Goal: Task Accomplishment & Management: Manage account settings

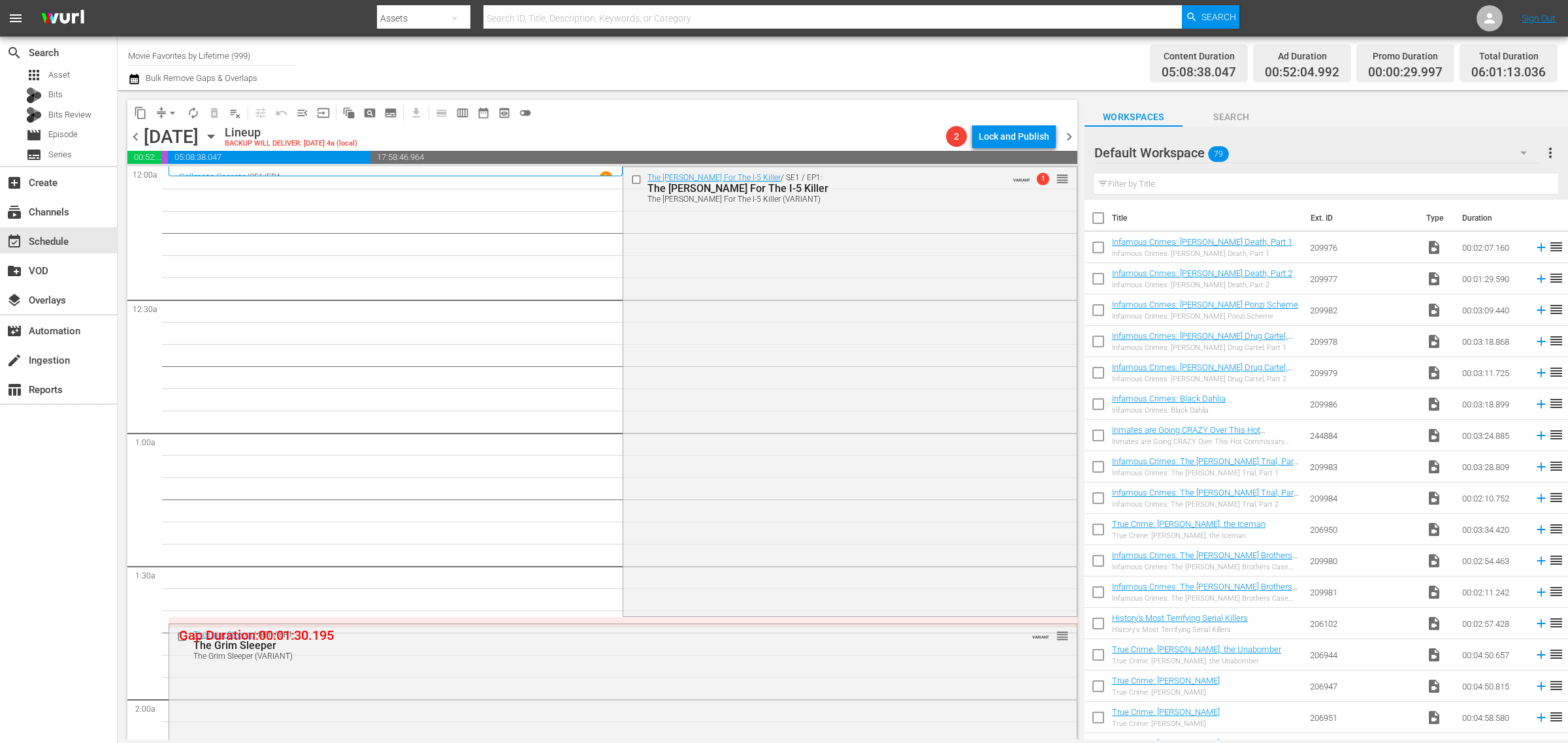
click at [809, 43] on div "Channel Title Movie Favorites by Lifetime (999) Bulk Remove Gaps & Overlaps" at bounding box center [518, 63] width 780 height 47
click at [1073, 137] on span "chevron_right" at bounding box center [1069, 137] width 16 height 16
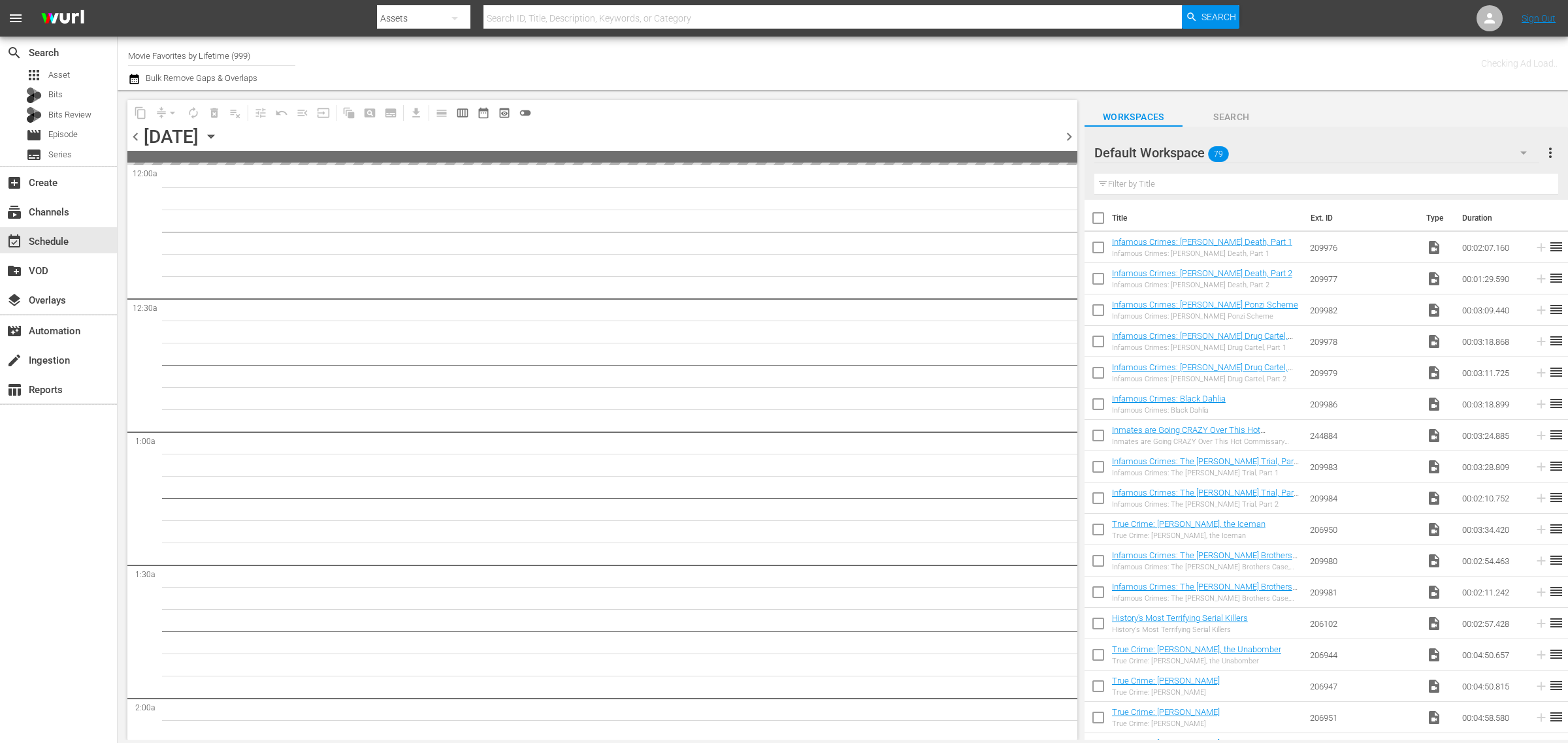
click at [817, 53] on div "Channel Title Movie Favorites by Lifetime (999) Bulk Remove Gaps & Overlaps" at bounding box center [518, 63] width 780 height 47
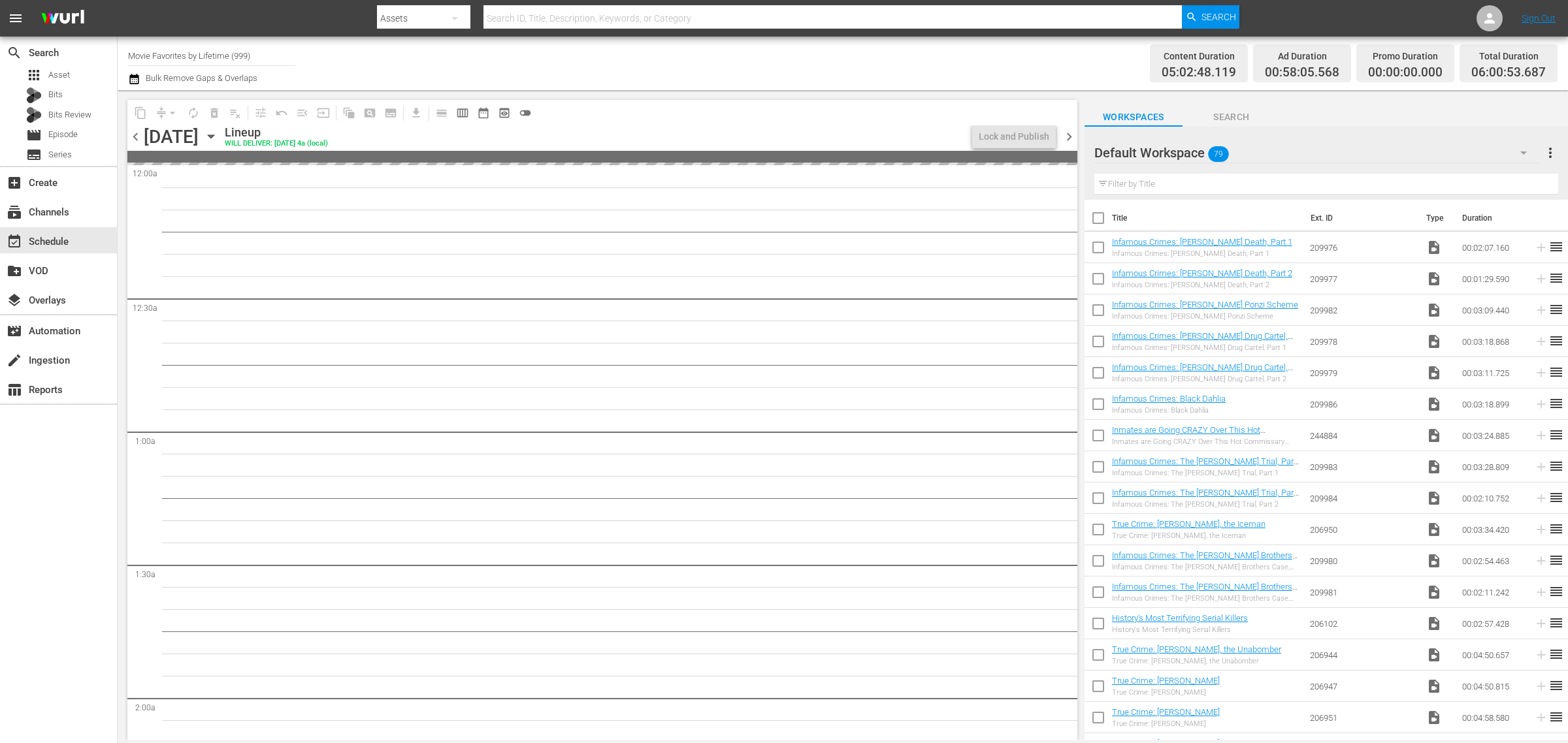
click at [132, 138] on span "chevron_left" at bounding box center [136, 137] width 16 height 16
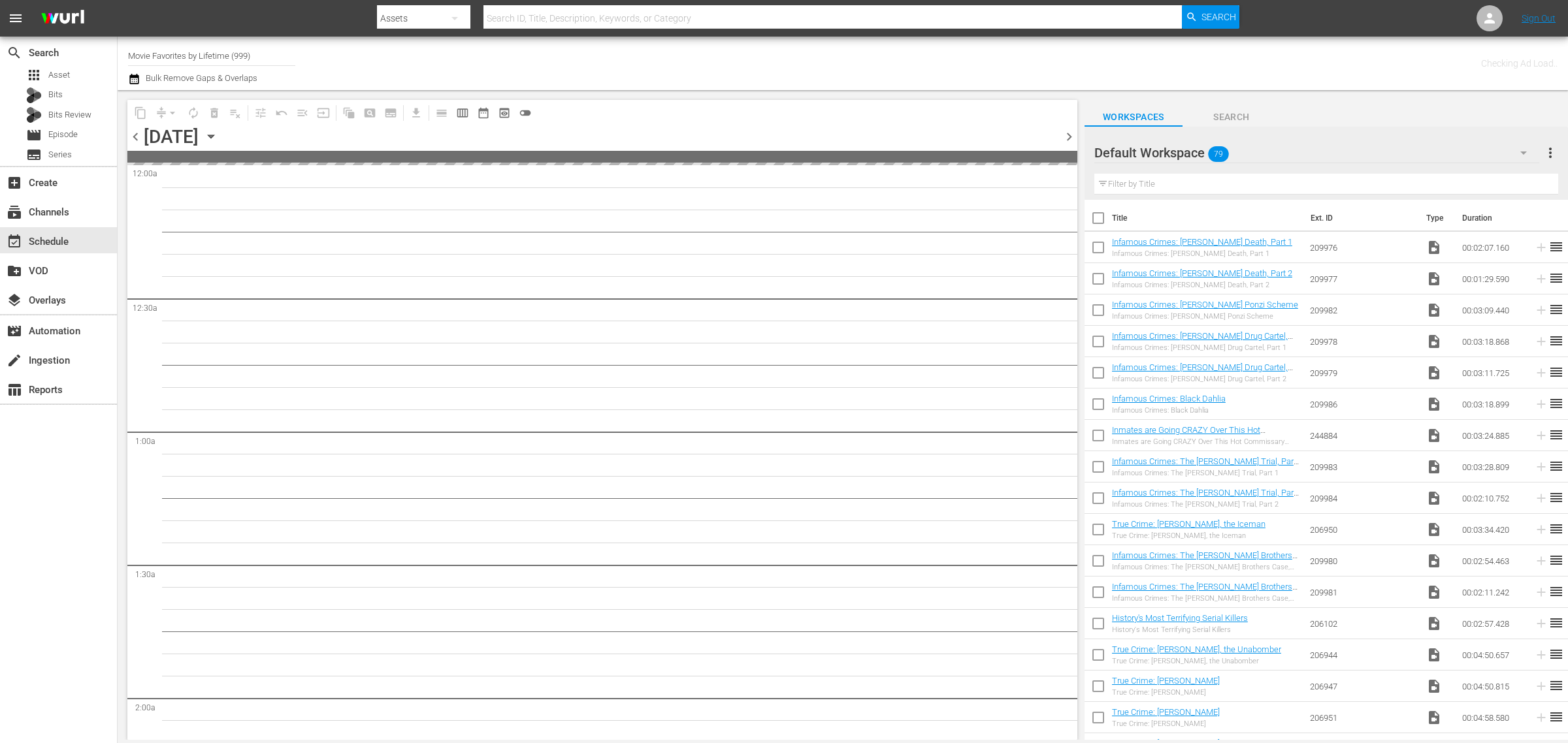
click at [778, 65] on div "Channel Title Movie Favorites by Lifetime (999) Bulk Remove Gaps & Overlaps" at bounding box center [518, 63] width 780 height 47
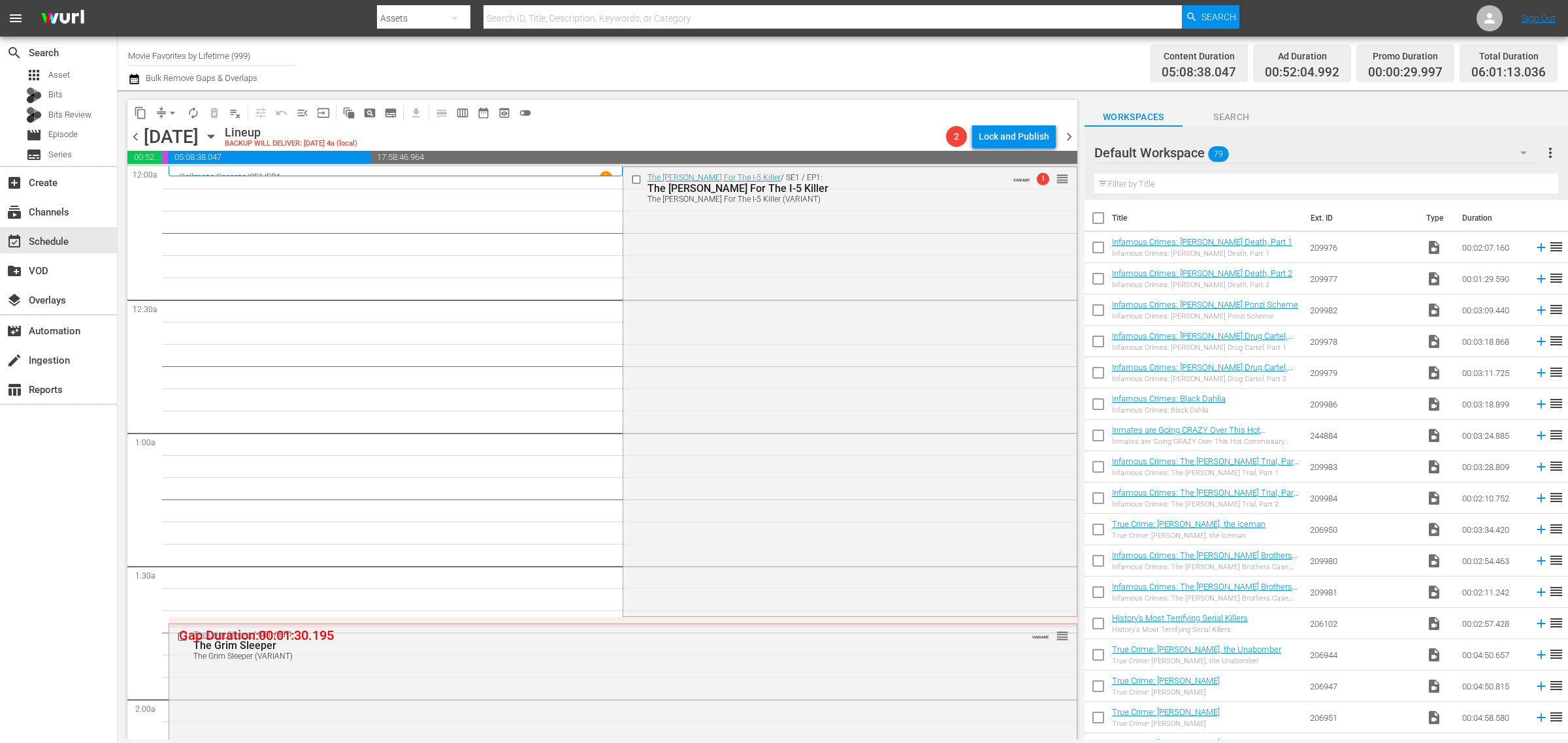
click at [802, 54] on div "Channel Title Movie Favorites by Lifetime (999) Bulk Remove Gaps & Overlaps" at bounding box center [518, 63] width 780 height 47
click at [684, 274] on div "The Hunt For The I-5 Killer / SE1 / EP1: The Hunt For The I-5 Killer The Hunt F…" at bounding box center [850, 390] width 453 height 447
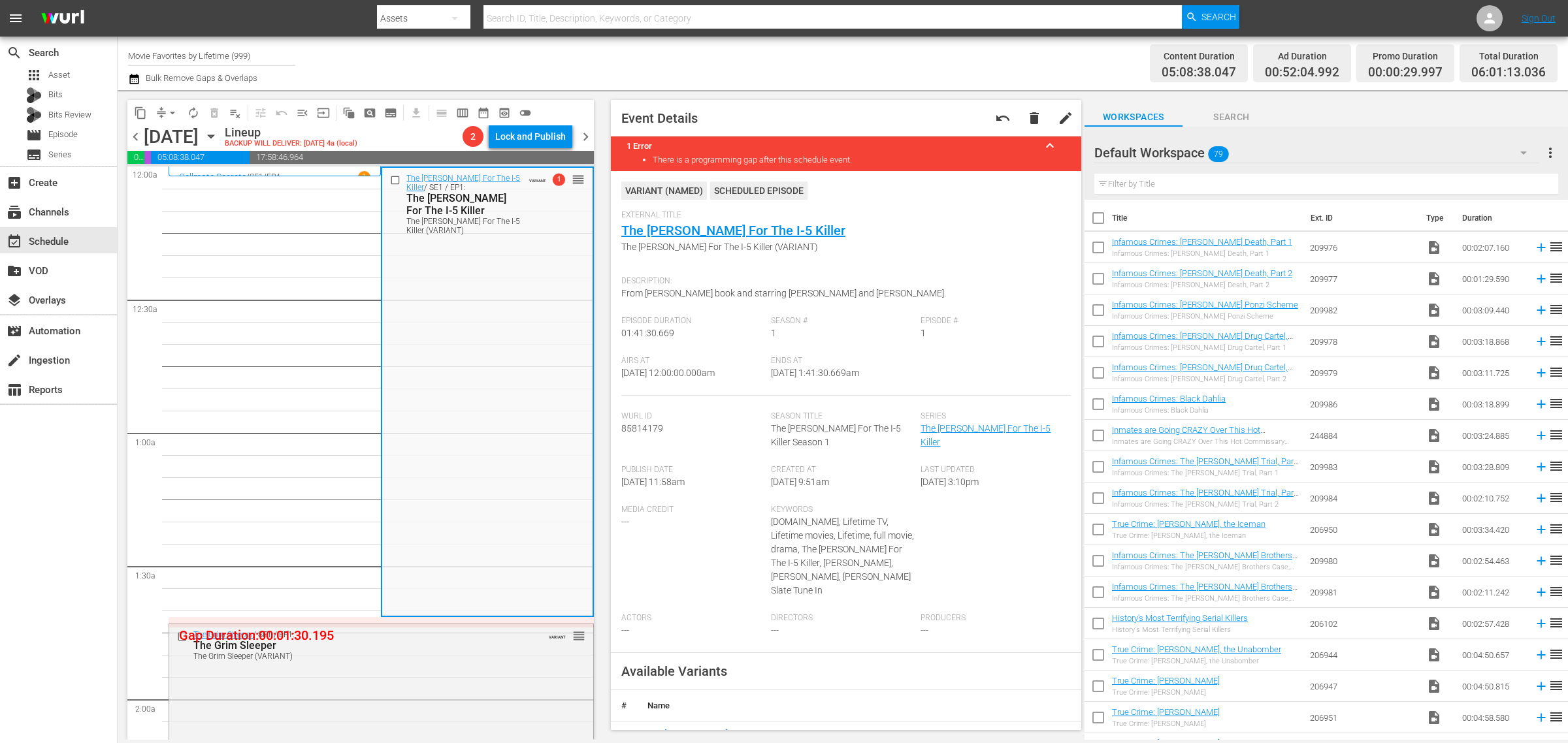
click at [928, 52] on div "Content Duration 05:08:38.047 Ad Duration 00:52:04.992 Promo Duration 00:00:29.…" at bounding box center [1233, 63] width 650 height 47
click at [173, 106] on span "arrow_drop_down" at bounding box center [172, 112] width 13 height 13
click at [170, 135] on li "Align to Midnight" at bounding box center [173, 139] width 137 height 21
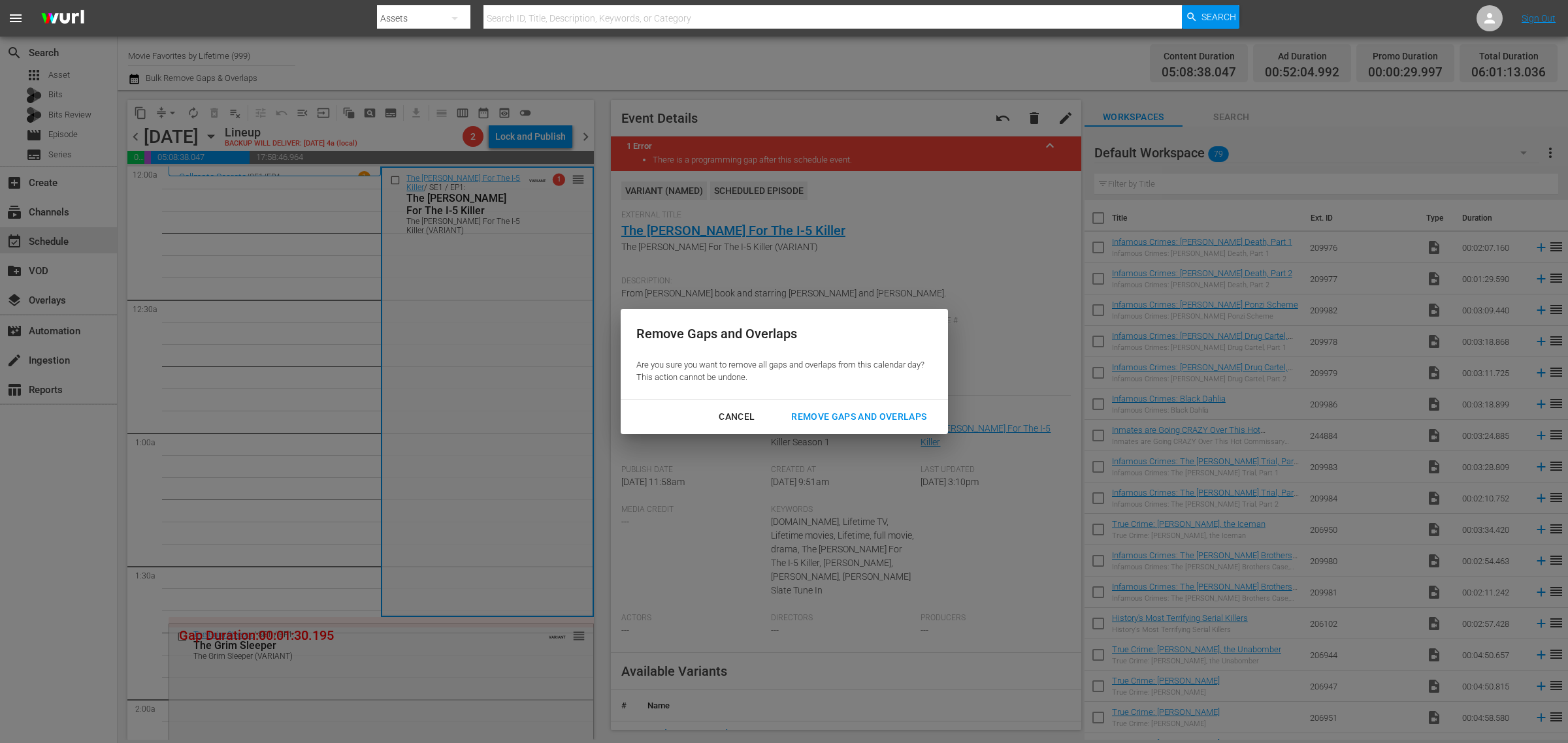
click at [833, 404] on div "Cancel Remove Gaps and Overlaps" at bounding box center [784, 417] width 327 height 35
click at [832, 410] on div "Remove Gaps and Overlaps" at bounding box center [859, 417] width 156 height 16
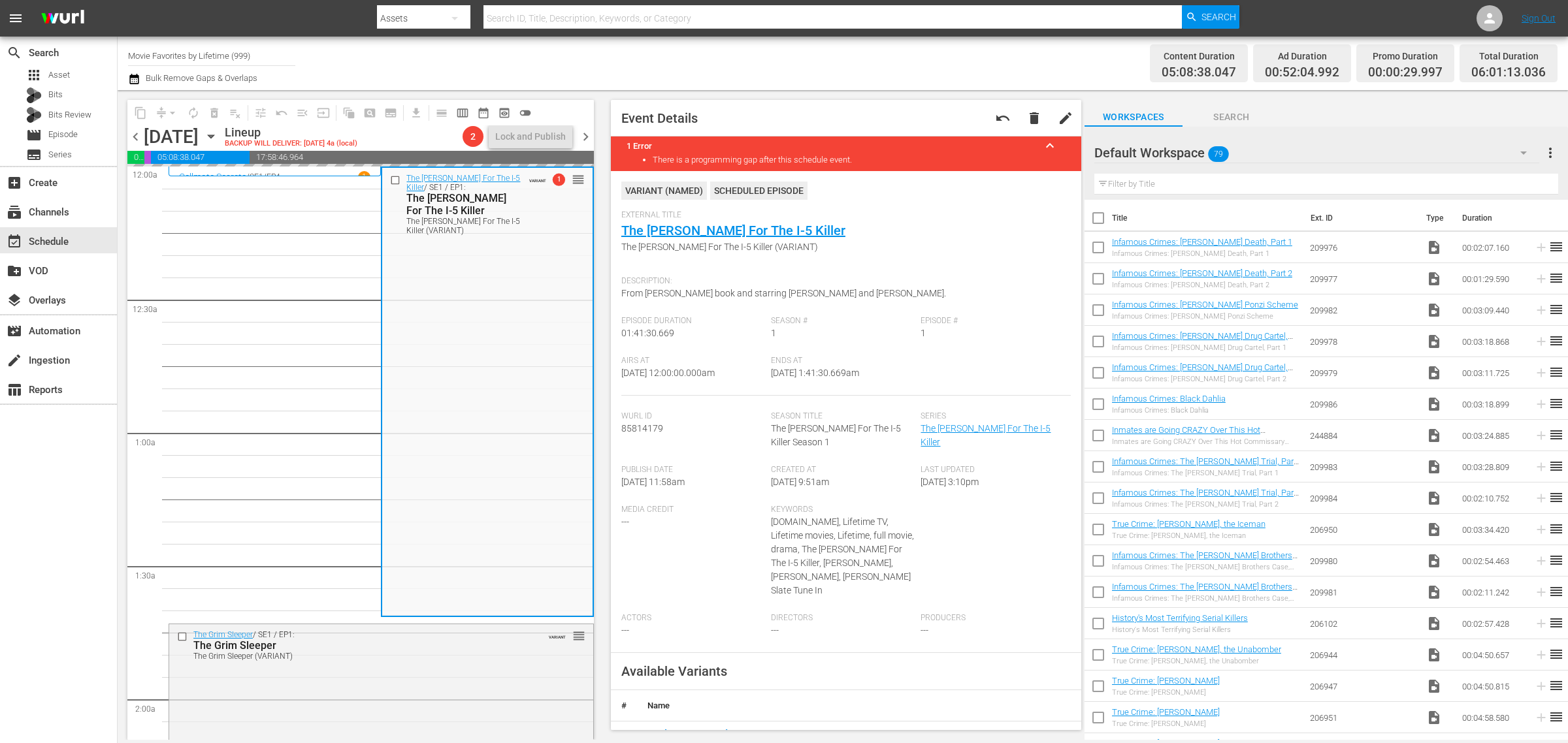
click at [783, 67] on div "Channel Title Movie Favorites by Lifetime (999) Bulk Remove Gaps & Overlaps" at bounding box center [518, 63] width 780 height 47
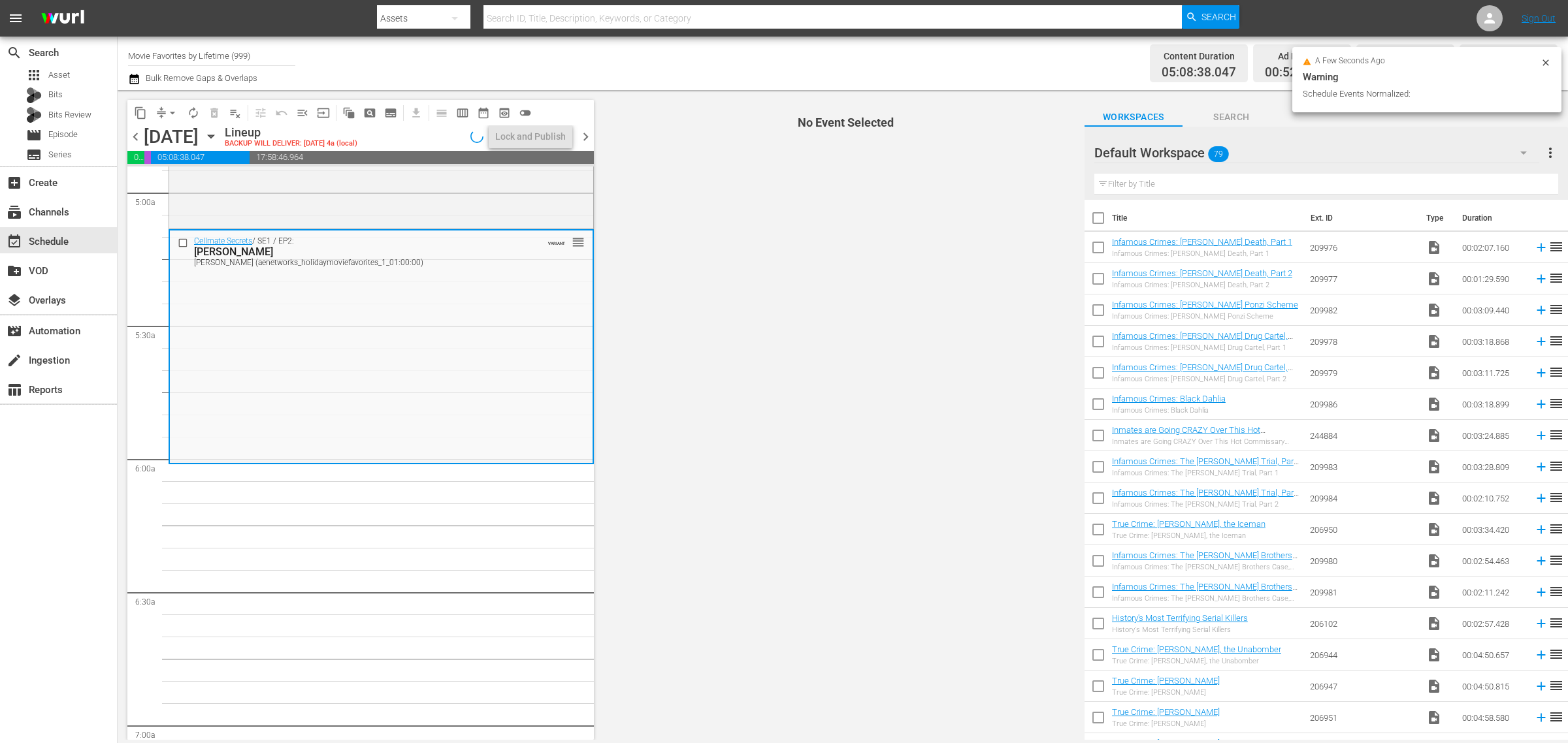
scroll to position [1328, 0]
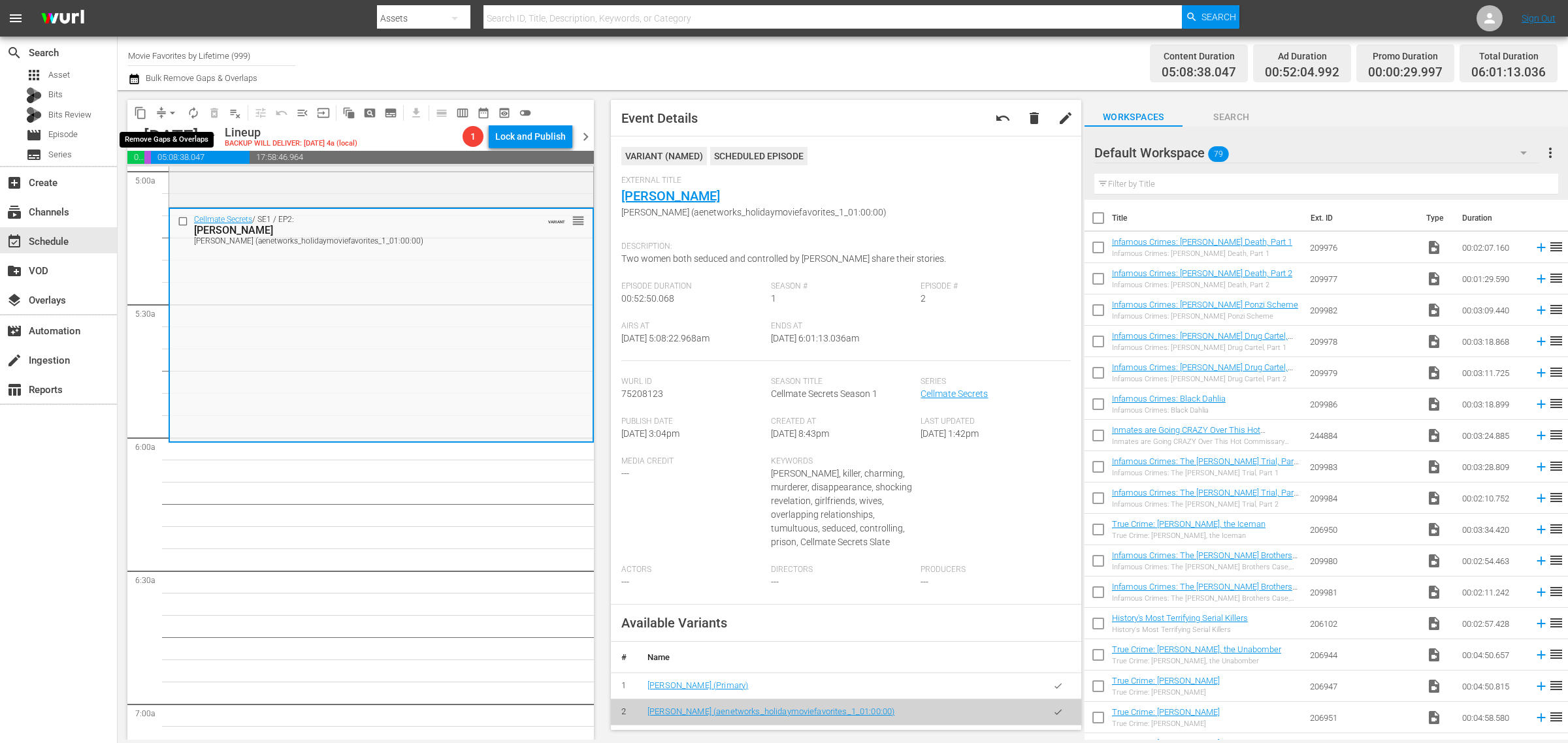
click at [167, 112] on span "arrow_drop_down" at bounding box center [172, 112] width 13 height 13
click at [168, 137] on li "Align to Midnight" at bounding box center [173, 139] width 137 height 21
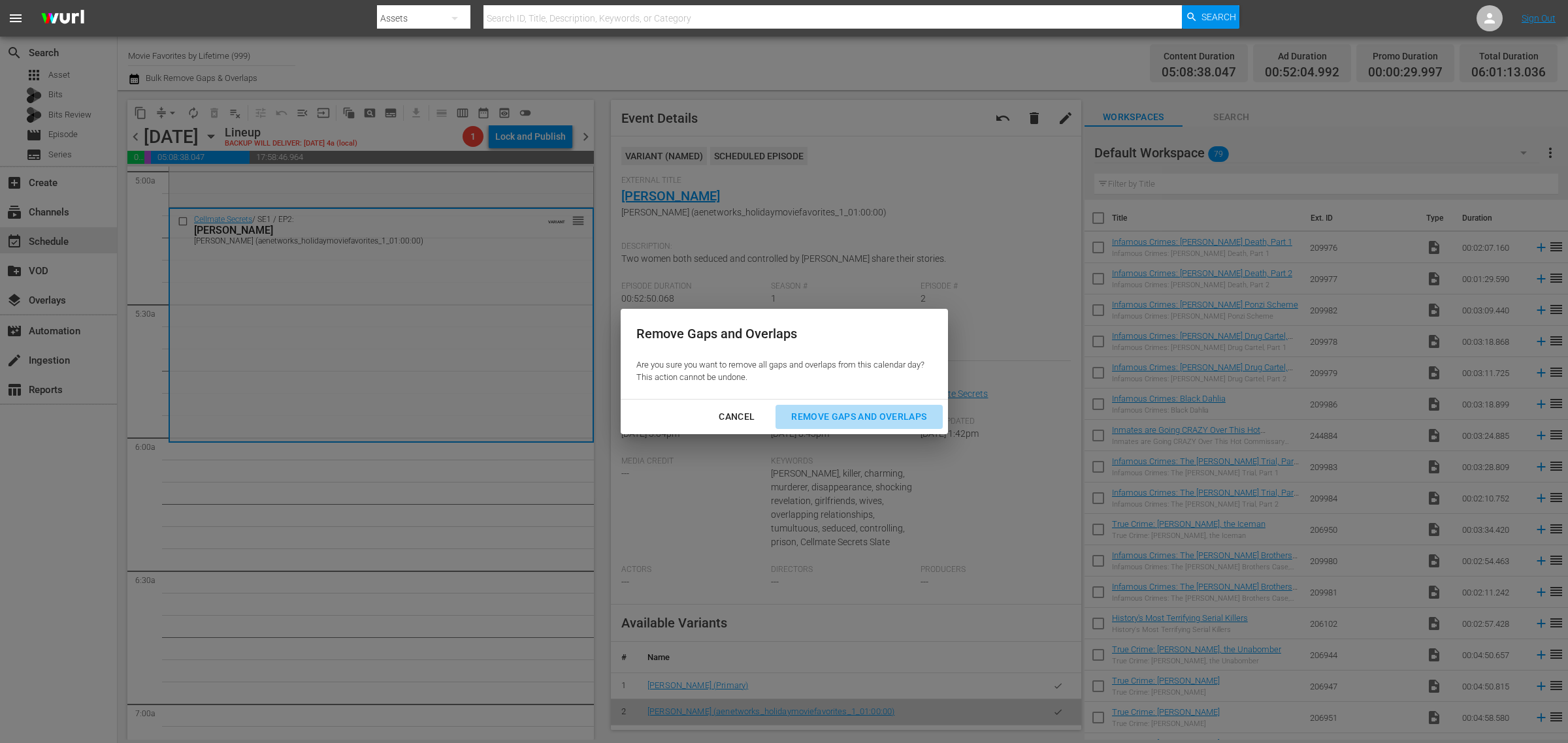
click at [857, 416] on div "Remove Gaps and Overlaps" at bounding box center [859, 417] width 156 height 16
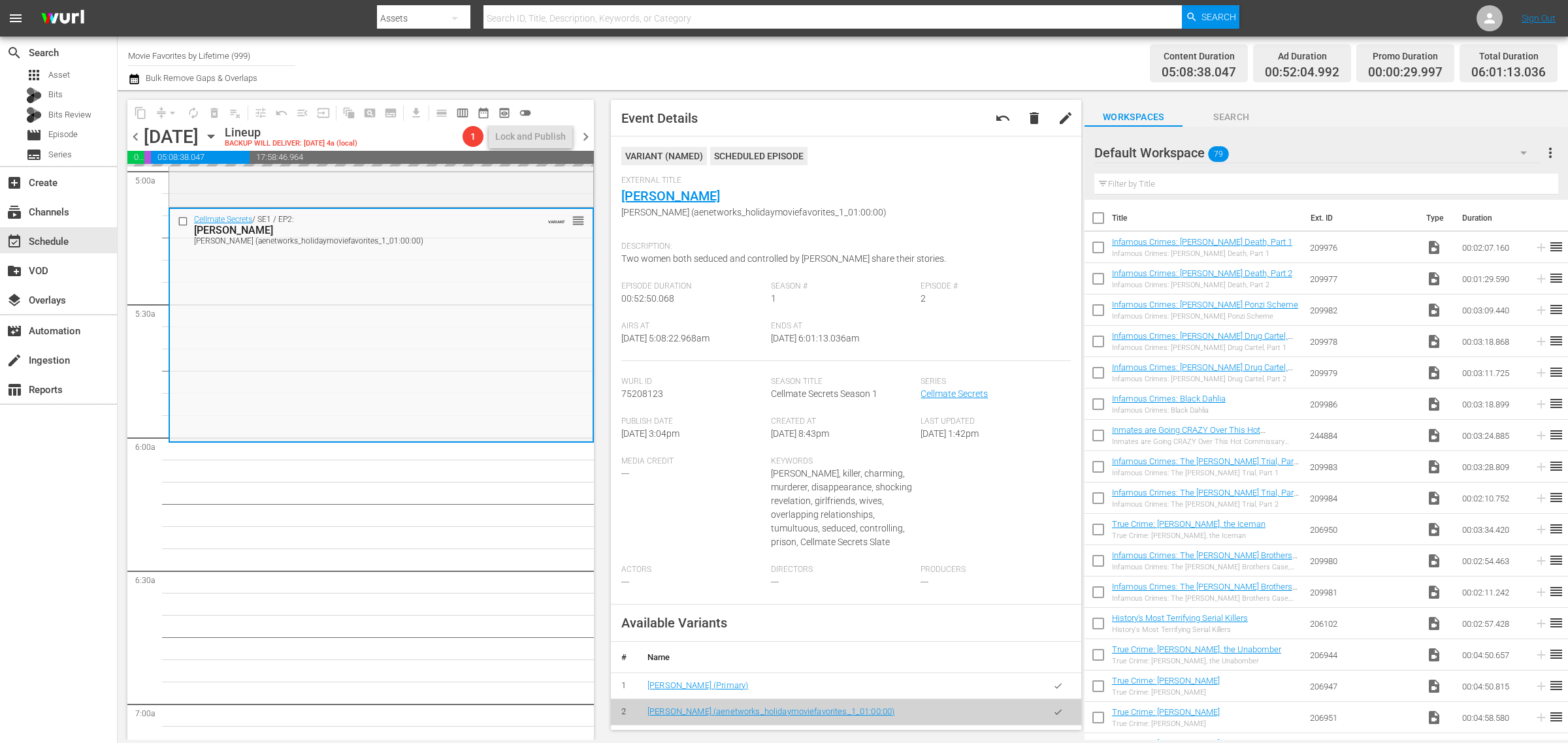
click at [814, 54] on div "Channel Title Movie Favorites by Lifetime (999) Bulk Remove Gaps & Overlaps" at bounding box center [518, 63] width 780 height 47
click at [977, 49] on div "Content Duration 05:08:38.047 Ad Duration 00:52:04.992 Promo Duration 00:00:29.…" at bounding box center [1233, 63] width 650 height 47
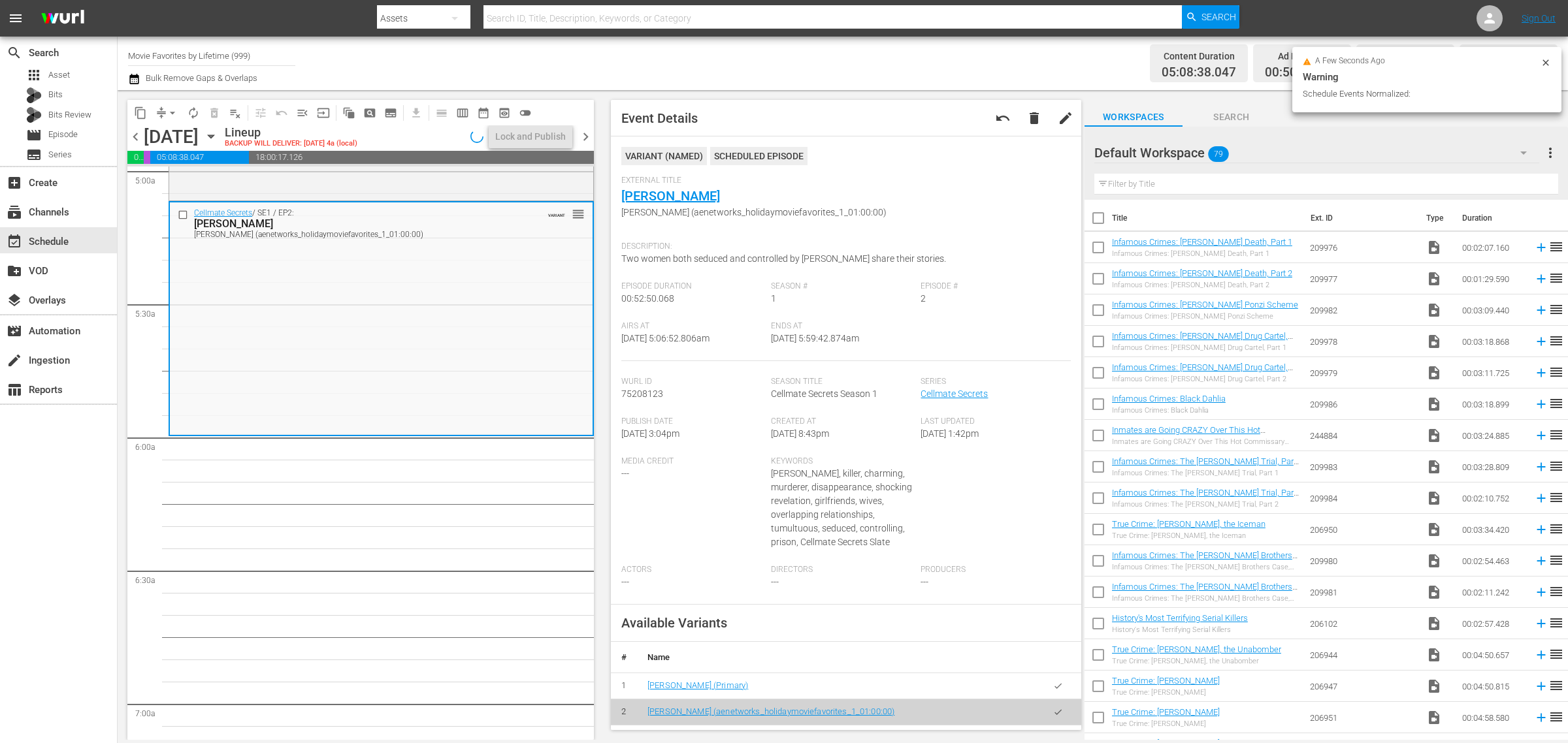
scroll to position [1307, 0]
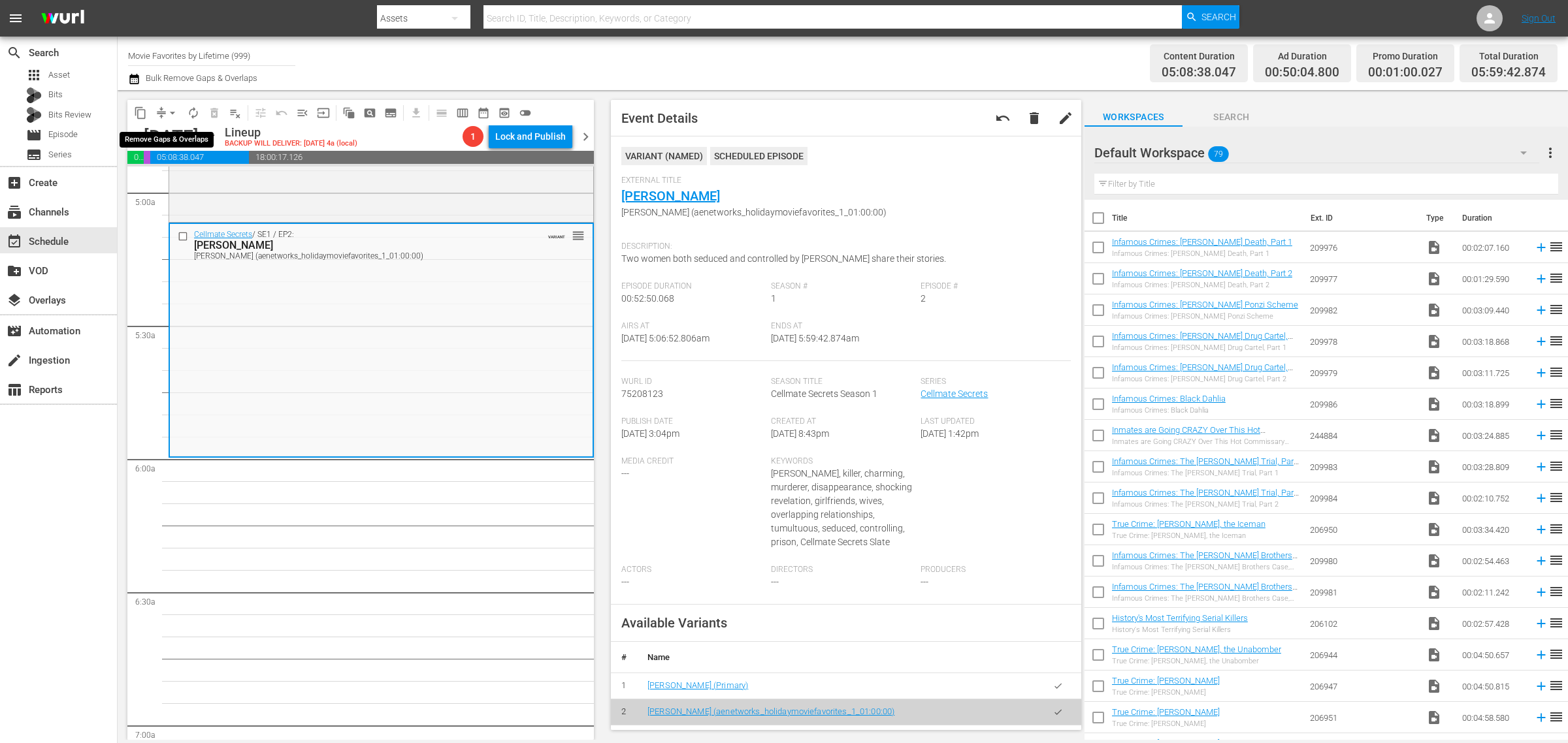
click at [171, 113] on span "arrow_drop_down" at bounding box center [172, 112] width 13 height 13
click at [171, 134] on li "Align to Midnight" at bounding box center [173, 139] width 137 height 21
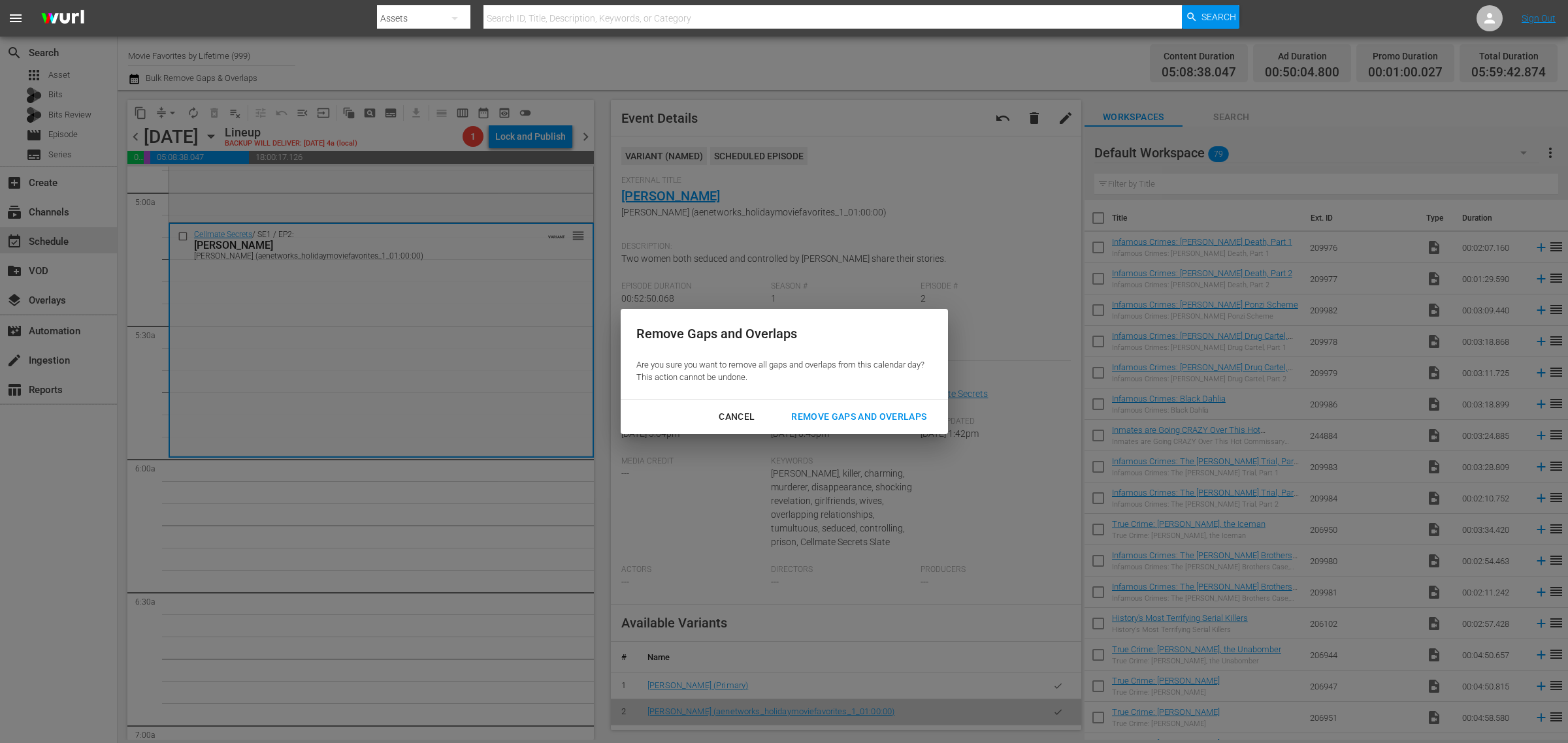
click at [850, 415] on div "Remove Gaps and Overlaps" at bounding box center [859, 417] width 156 height 16
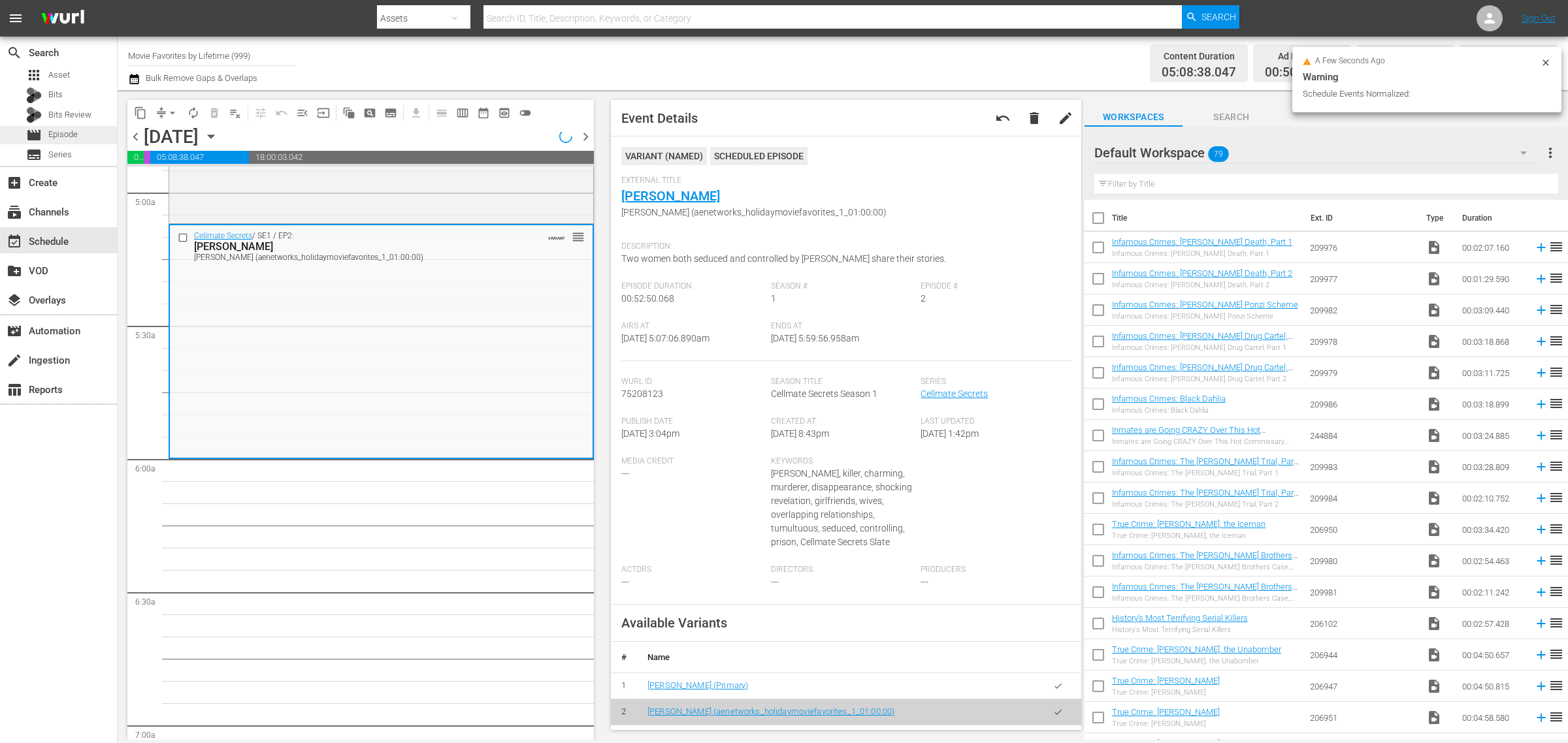
scroll to position [1328, 0]
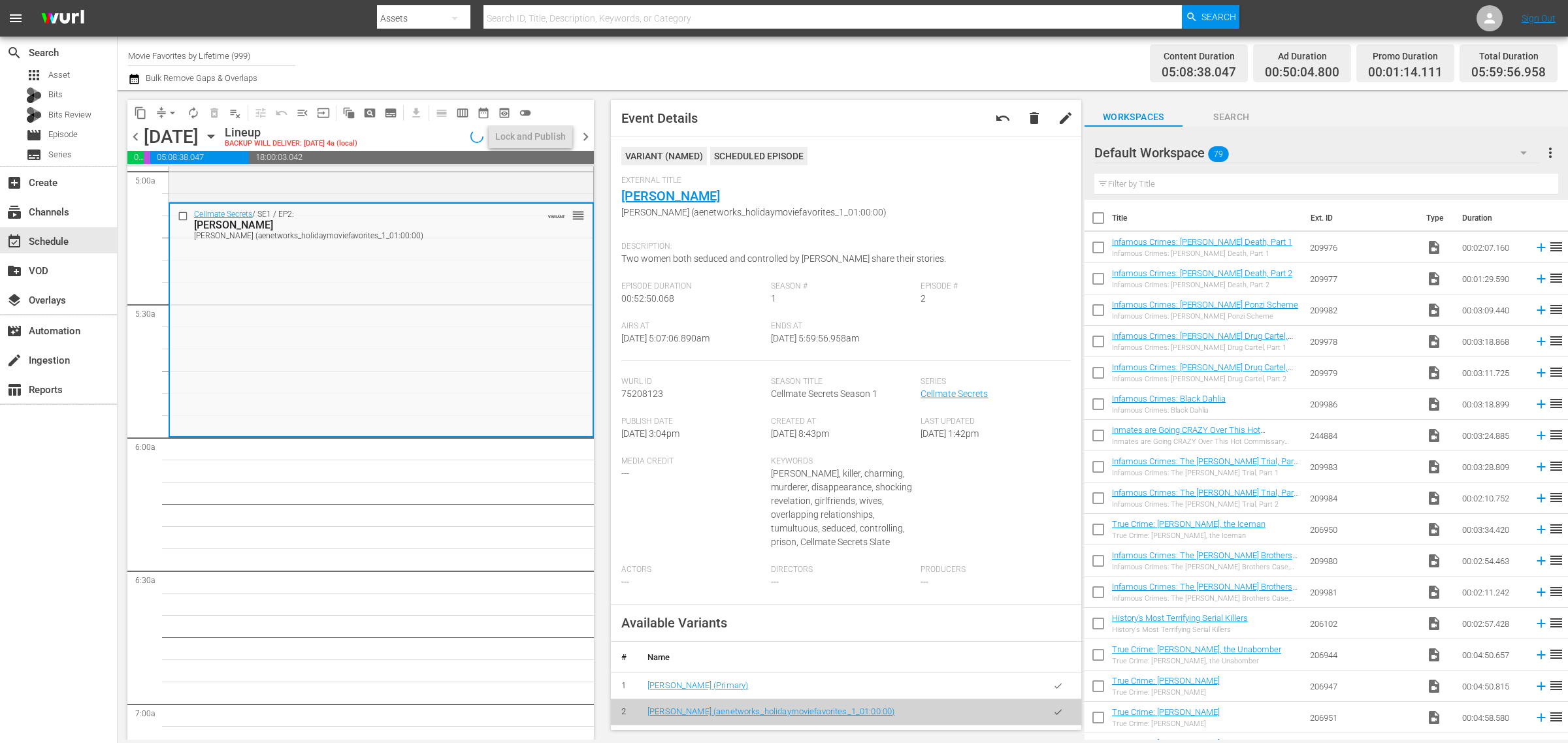
click at [794, 65] on div "Channel Title Movie Favorites by Lifetime (999) Bulk Remove Gaps & Overlaps" at bounding box center [518, 63] width 780 height 47
click at [758, 57] on div "Channel Title Movie Favorites by Lifetime (999) Bulk Remove Gaps & Overlaps" at bounding box center [518, 63] width 780 height 47
click at [170, 108] on span "arrow_drop_down" at bounding box center [172, 112] width 13 height 13
click at [174, 132] on li "Align to Midnight" at bounding box center [173, 139] width 137 height 21
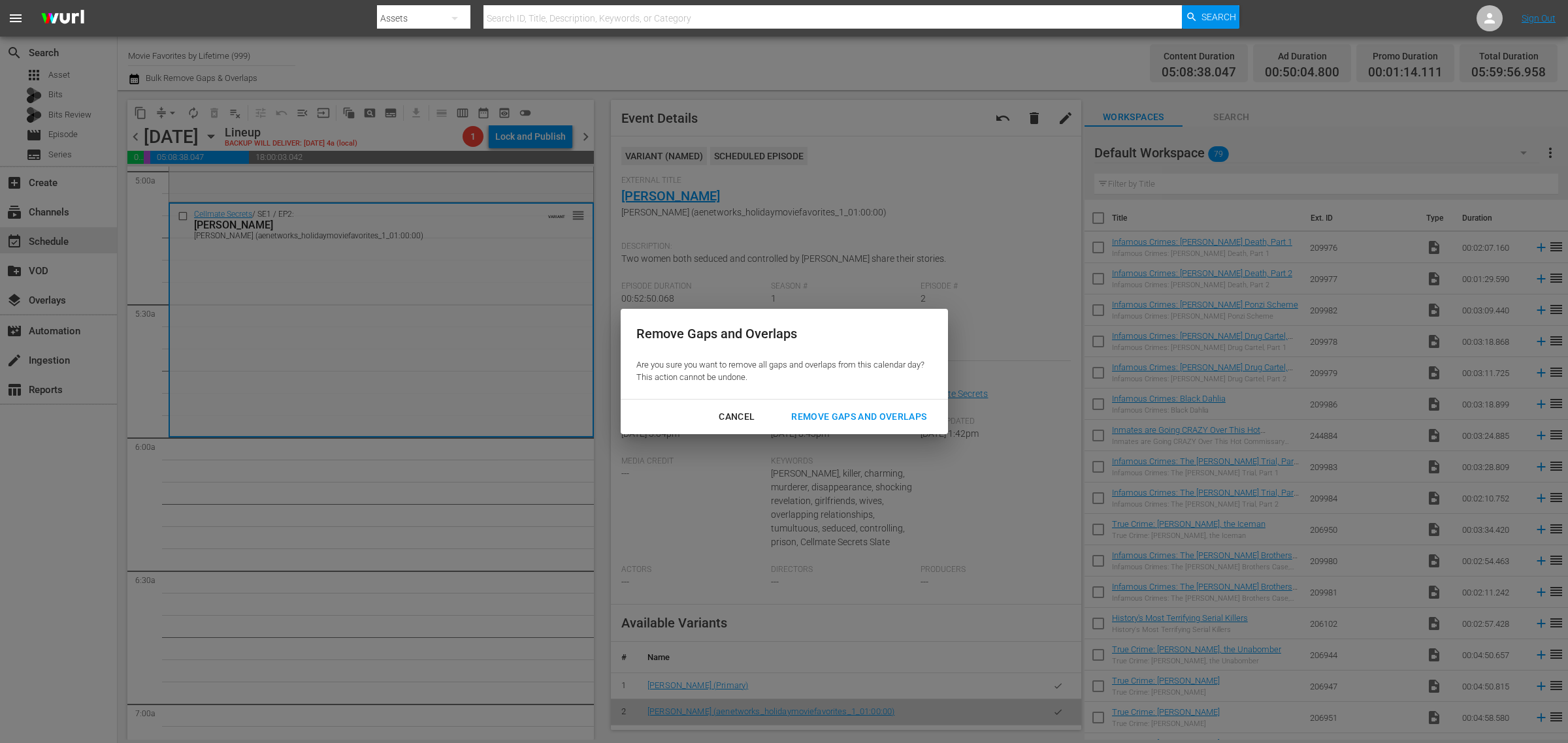
click at [904, 423] on div "Remove Gaps and Overlaps" at bounding box center [859, 417] width 156 height 16
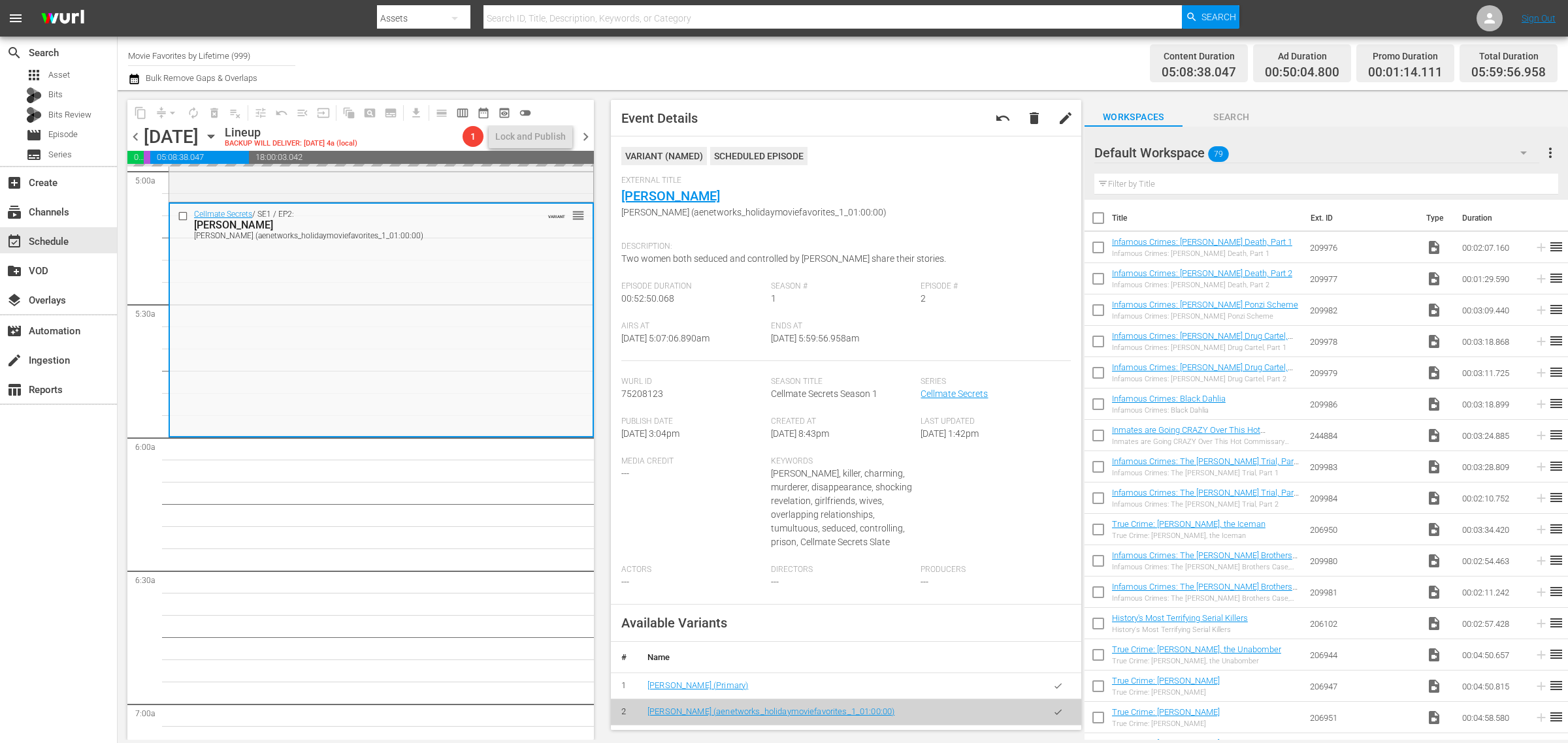
click at [926, 59] on div "Content Duration 05:08:38.047 Ad Duration 00:50:04.800 Promo Duration 00:01:14.…" at bounding box center [1233, 63] width 650 height 47
click at [908, 62] on div "Content Duration 05:08:38.047 Ad Duration 00:50:04.800 Promo Duration 00:01:18.…" at bounding box center [1233, 63] width 650 height 47
click at [975, 58] on div "Content Duration 05:08:38.047 Ad Duration 00:50:04.800 Promo Duration 00:01:18.…" at bounding box center [1233, 63] width 650 height 47
click at [195, 109] on span "autorenew_outlined" at bounding box center [193, 112] width 13 height 13
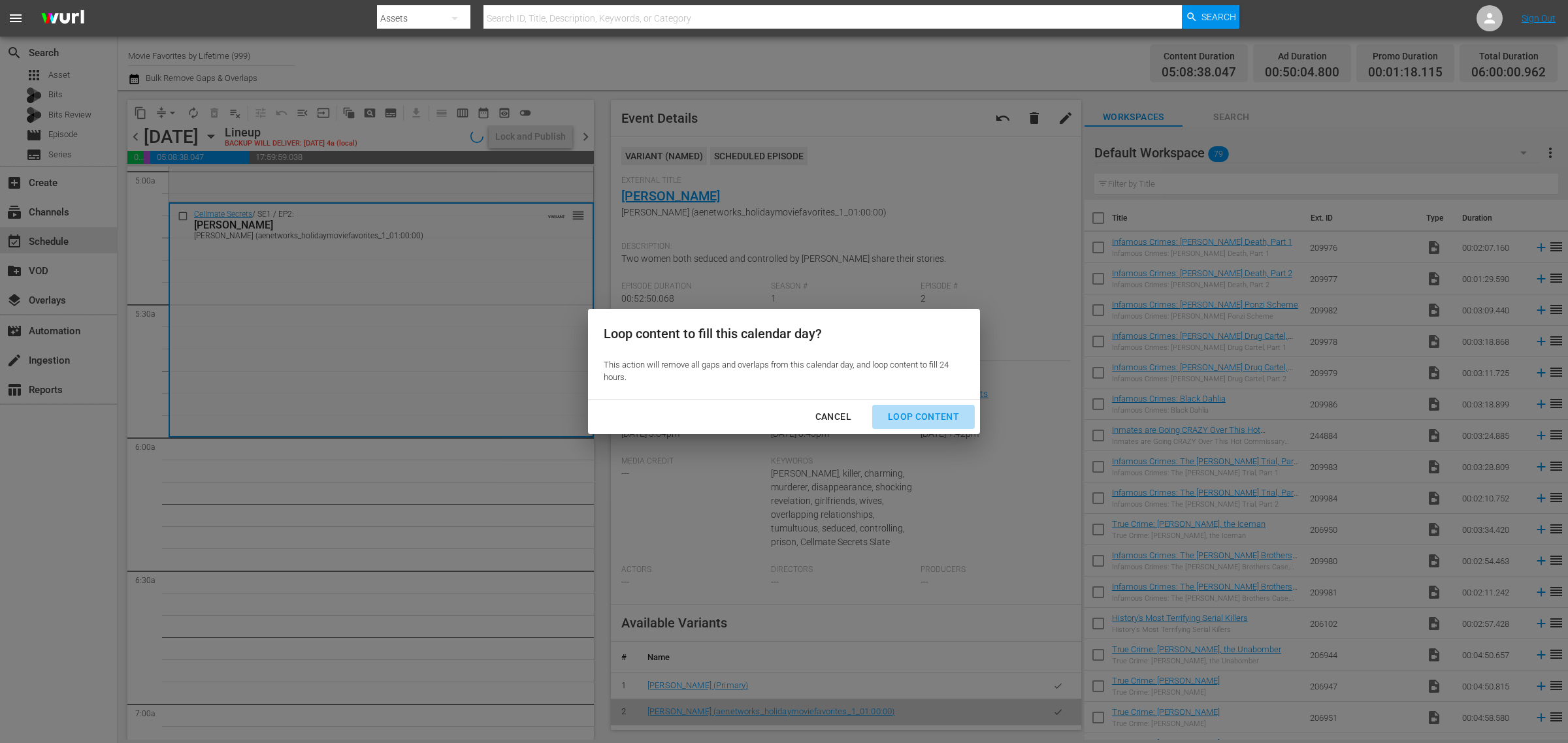
click at [941, 419] on div "Loop Content" at bounding box center [923, 417] width 92 height 16
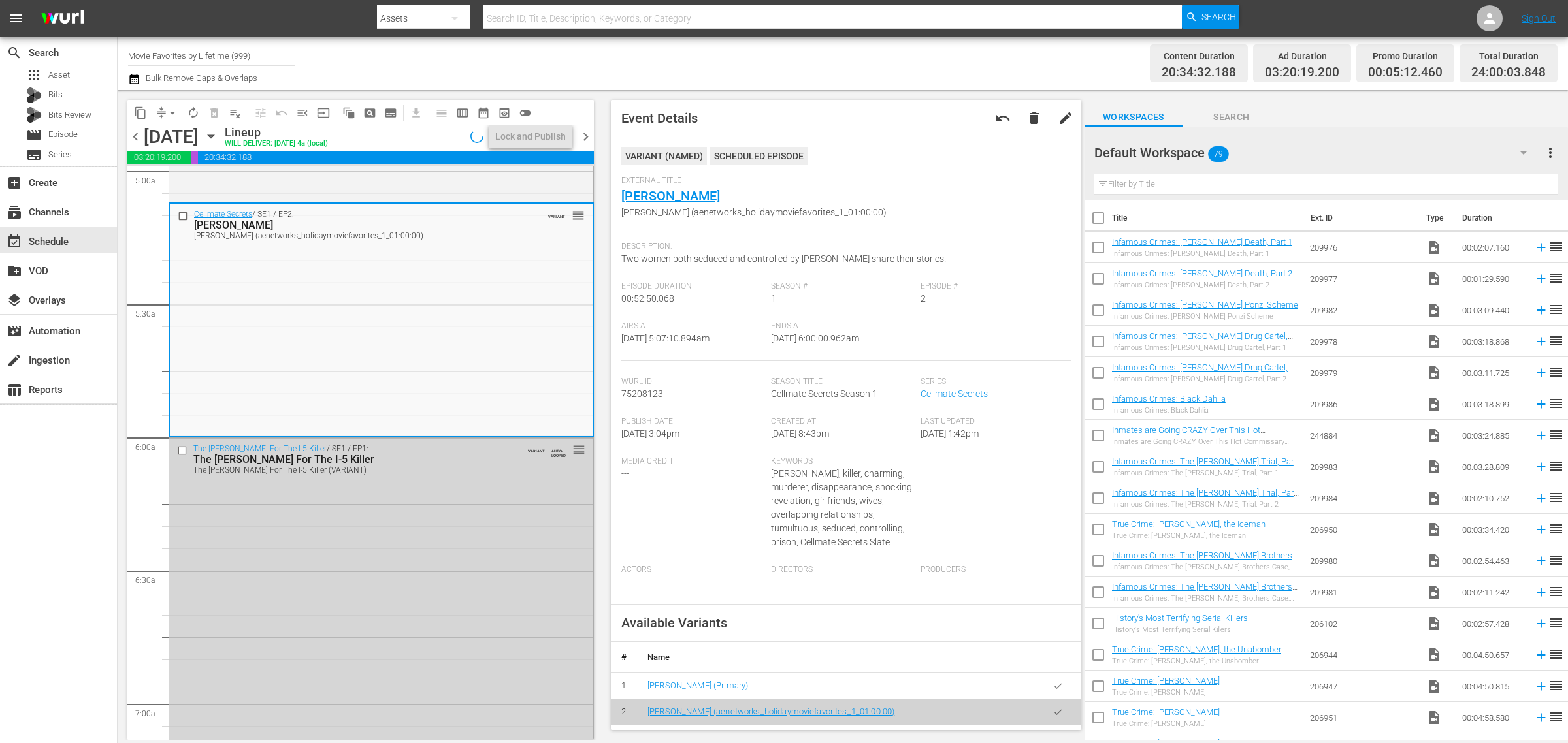
click at [828, 62] on div "Channel Title Movie Favorites by Lifetime (999) Bulk Remove Gaps & Overlaps" at bounding box center [518, 63] width 780 height 47
click at [517, 130] on div "Lock and Publish" at bounding box center [530, 136] width 71 height 24
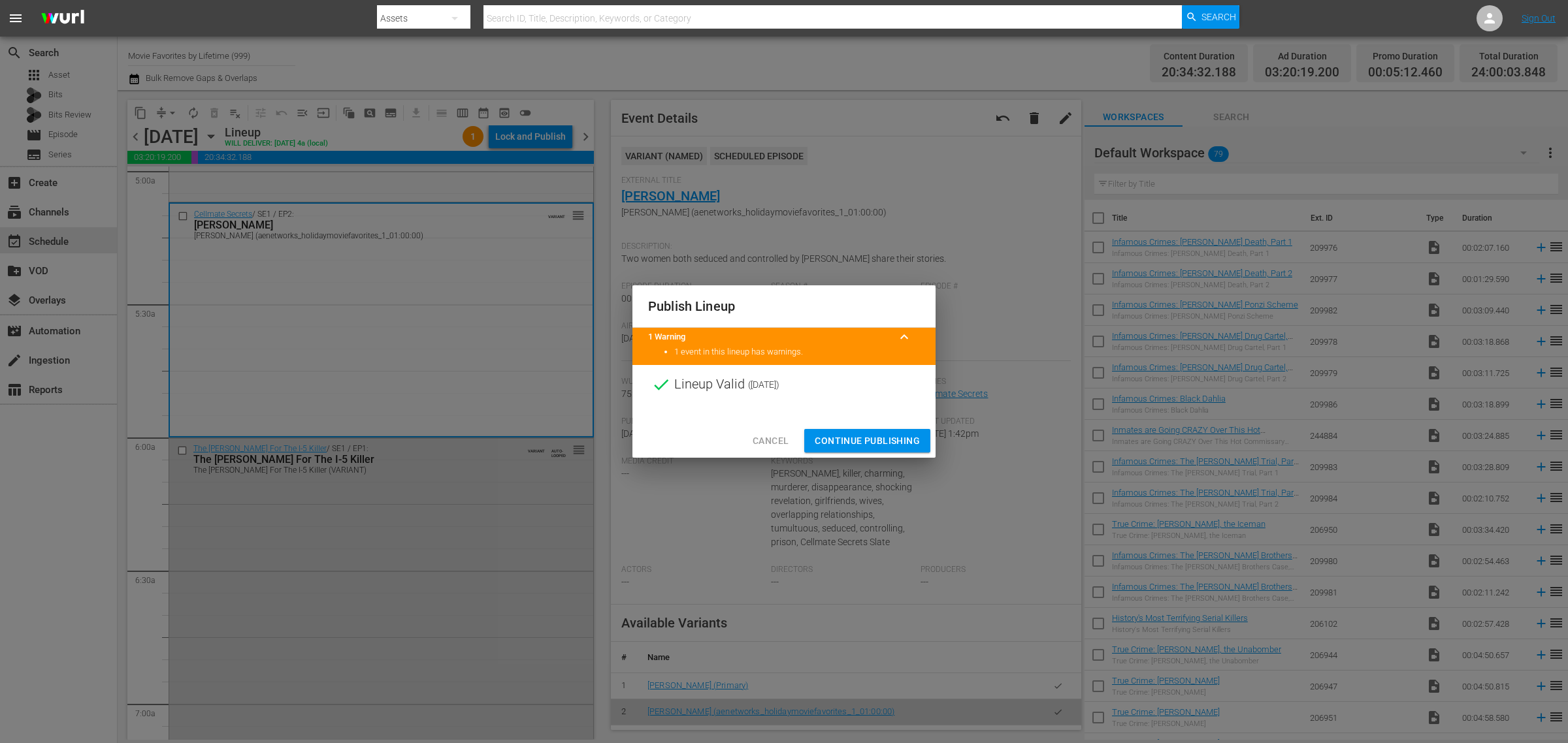
click at [874, 441] on span "Continue Publishing" at bounding box center [867, 441] width 106 height 16
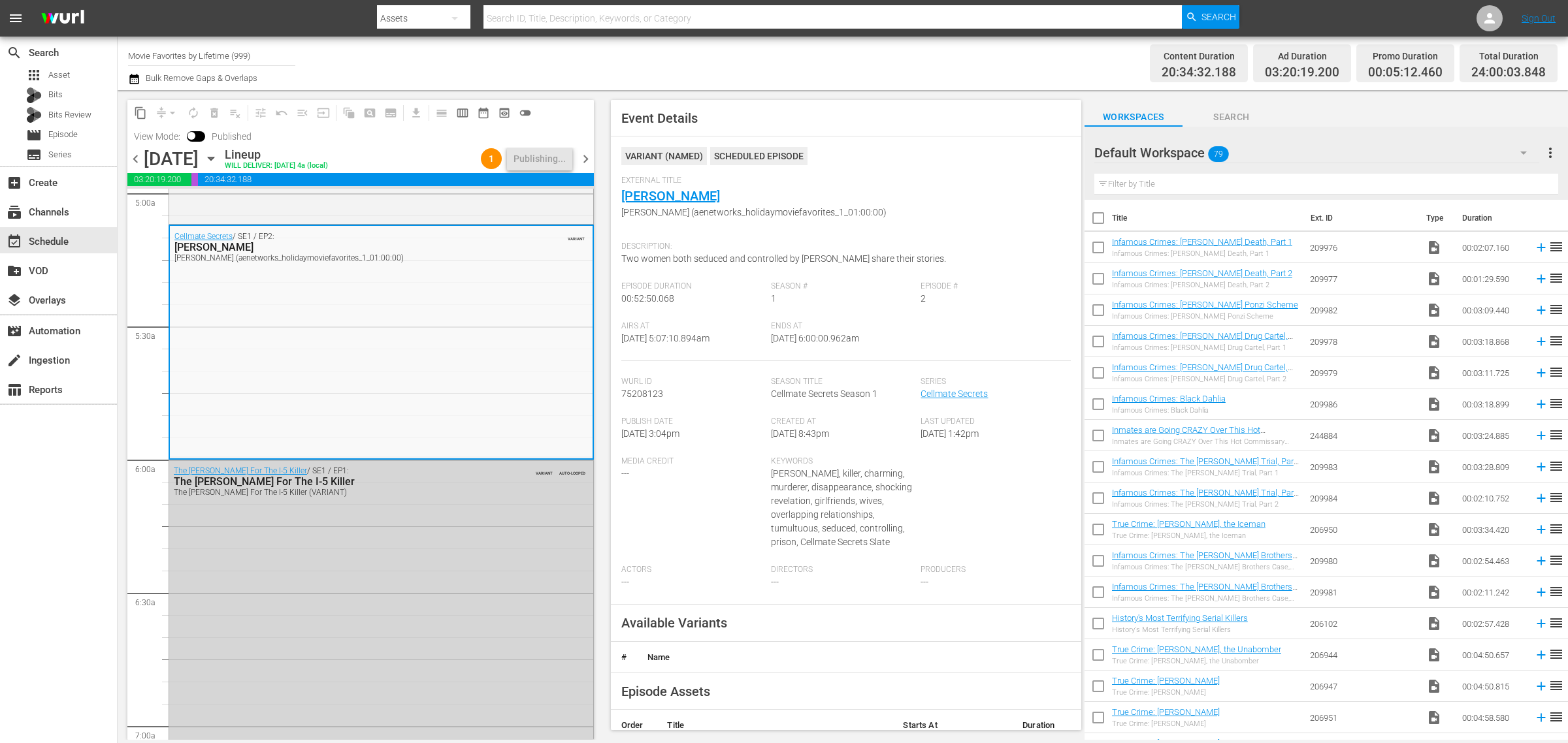
click at [697, 54] on div "Channel Title Movie Favorites by Lifetime (999) Bulk Remove Gaps & Overlaps" at bounding box center [518, 63] width 780 height 47
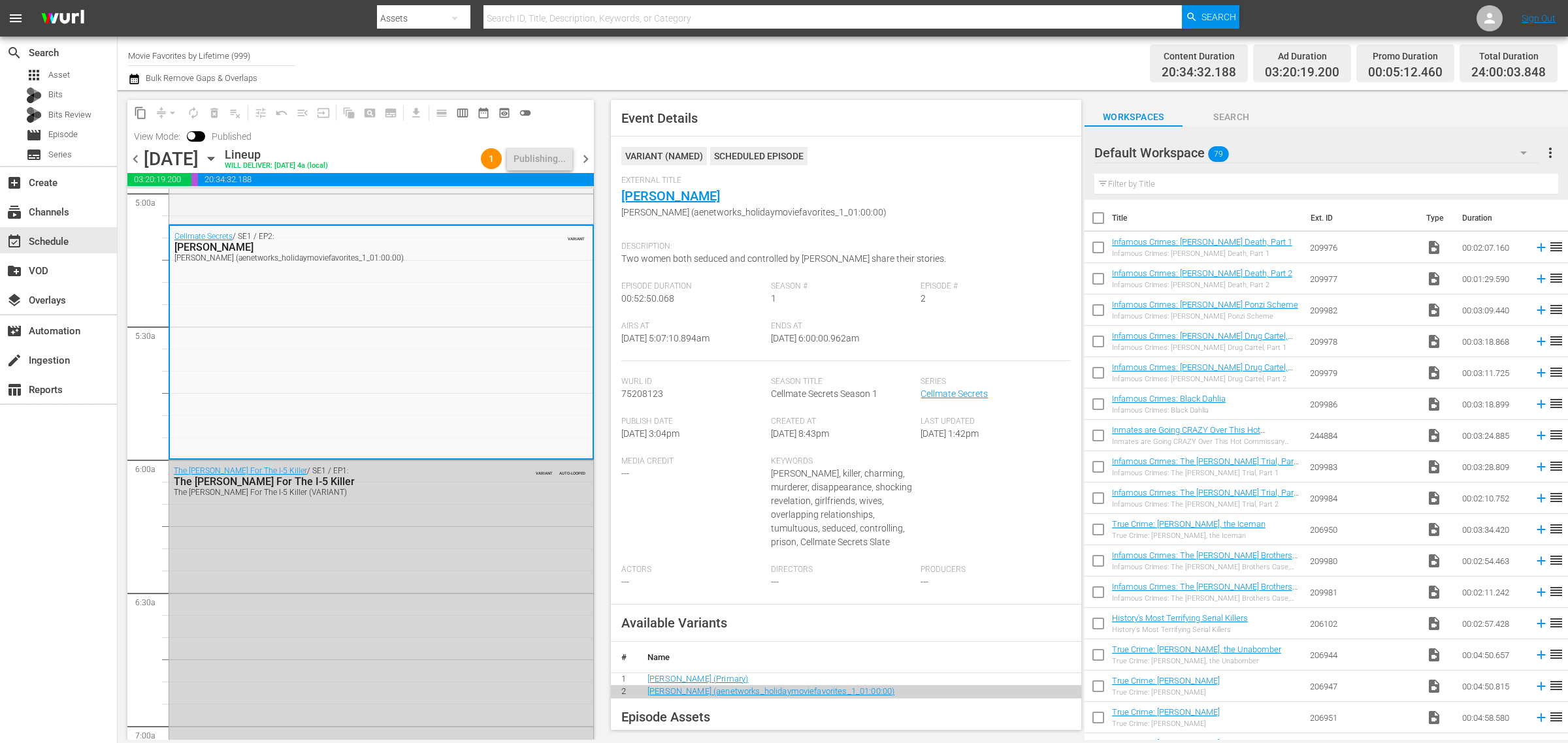
click at [909, 57] on div "Content Duration 20:34:32.188 Ad Duration 03:20:19.200 Promo Duration 00:05:12.…" at bounding box center [1233, 63] width 650 height 47
click at [727, 67] on div "Channel Title Movie Favorites by Lifetime (999) Bulk Remove Gaps & Overlaps" at bounding box center [518, 63] width 780 height 47
click at [861, 56] on div "Channel Title Movie Favorites by Lifetime (999) Bulk Remove Gaps & Overlaps" at bounding box center [518, 63] width 780 height 47
click at [866, 54] on div "Channel Title Movie Favorites by Lifetime (999) Bulk Remove Gaps & Overlaps" at bounding box center [518, 63] width 780 height 47
click at [897, 60] on div "Channel Title Movie Favorites by Lifetime (999) Bulk Remove Gaps & Overlaps" at bounding box center [518, 63] width 780 height 47
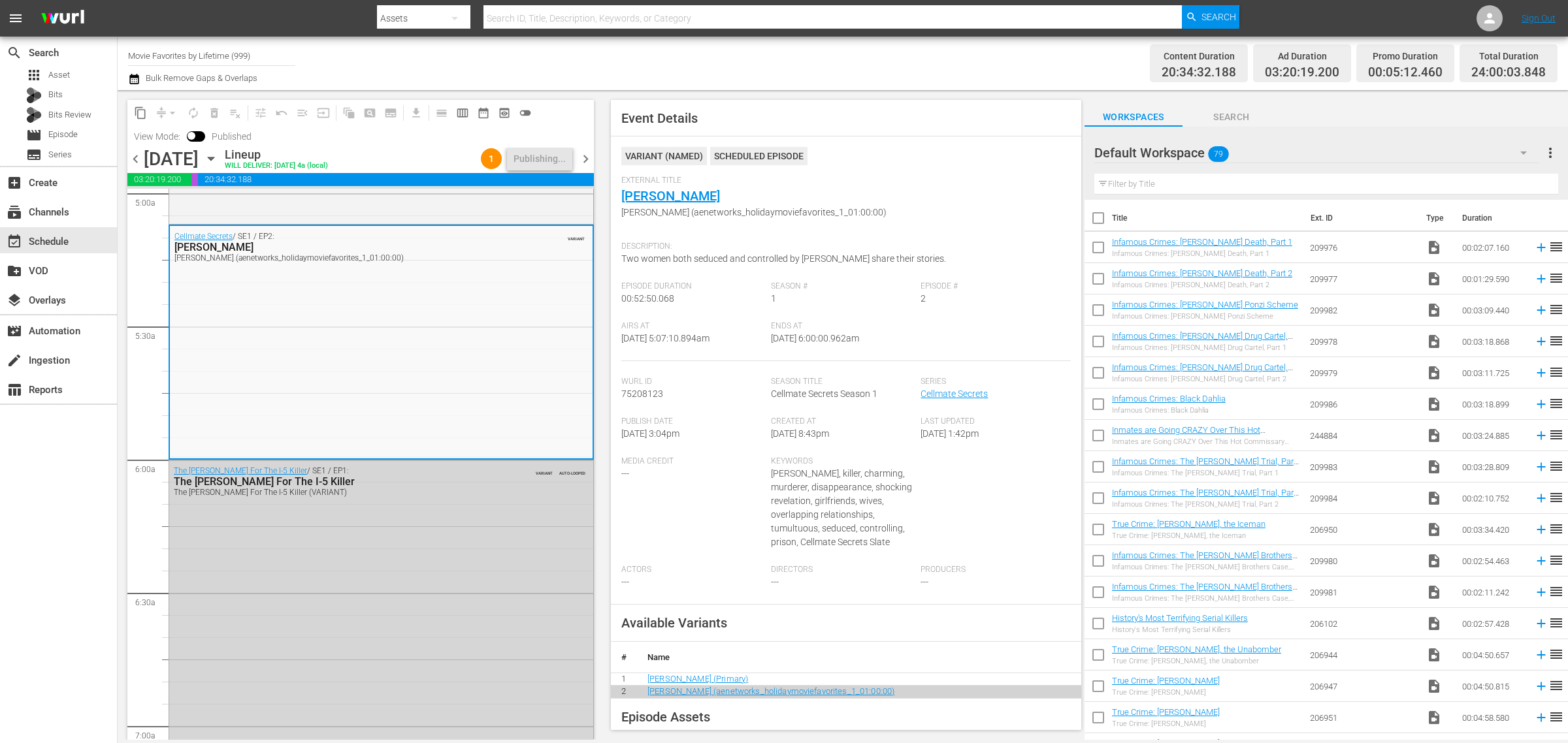
click at [804, 50] on div "Channel Title Movie Favorites by Lifetime (999) Bulk Remove Gaps & Overlaps" at bounding box center [518, 63] width 780 height 47
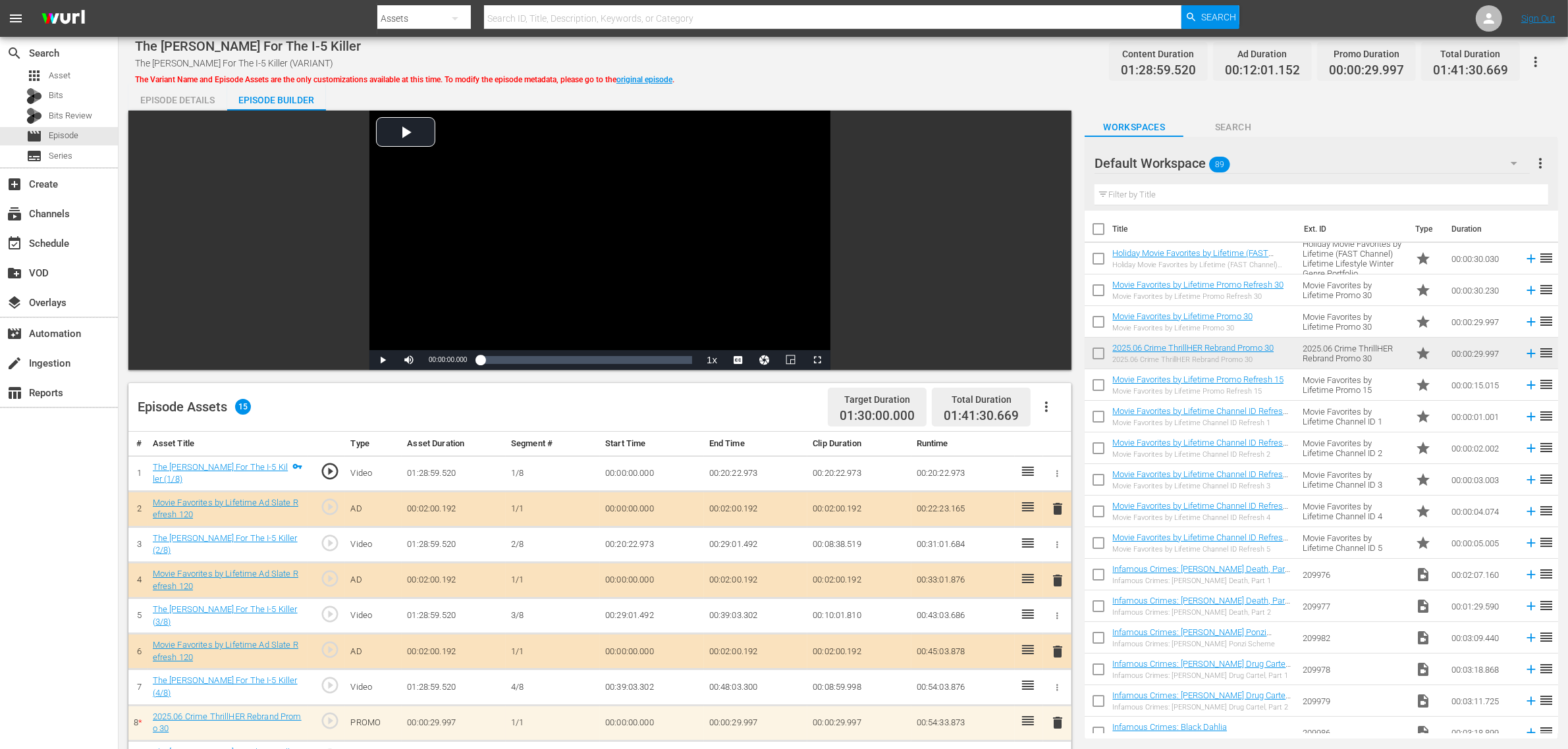
click at [841, 77] on div "The Hunt For The I-5 Killer The Hunt For The I-5 Killer (VARIANT) The Variant N…" at bounding box center [843, 564] width 1449 height 1056
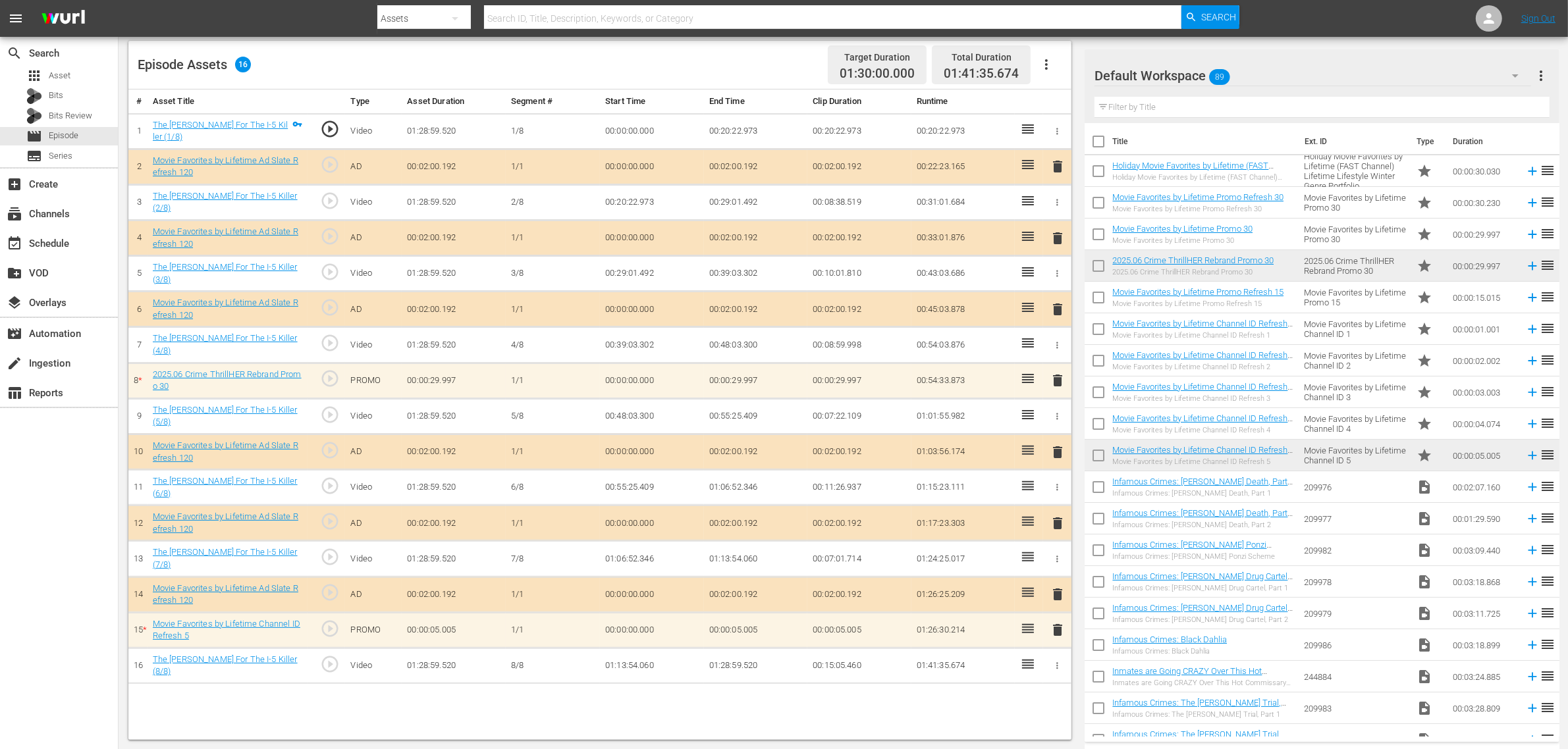
click at [739, 57] on div "Episode Assets 16 Target Duration 01:30:00.000 Total Duration 01:41:35.674" at bounding box center [600, 65] width 943 height 49
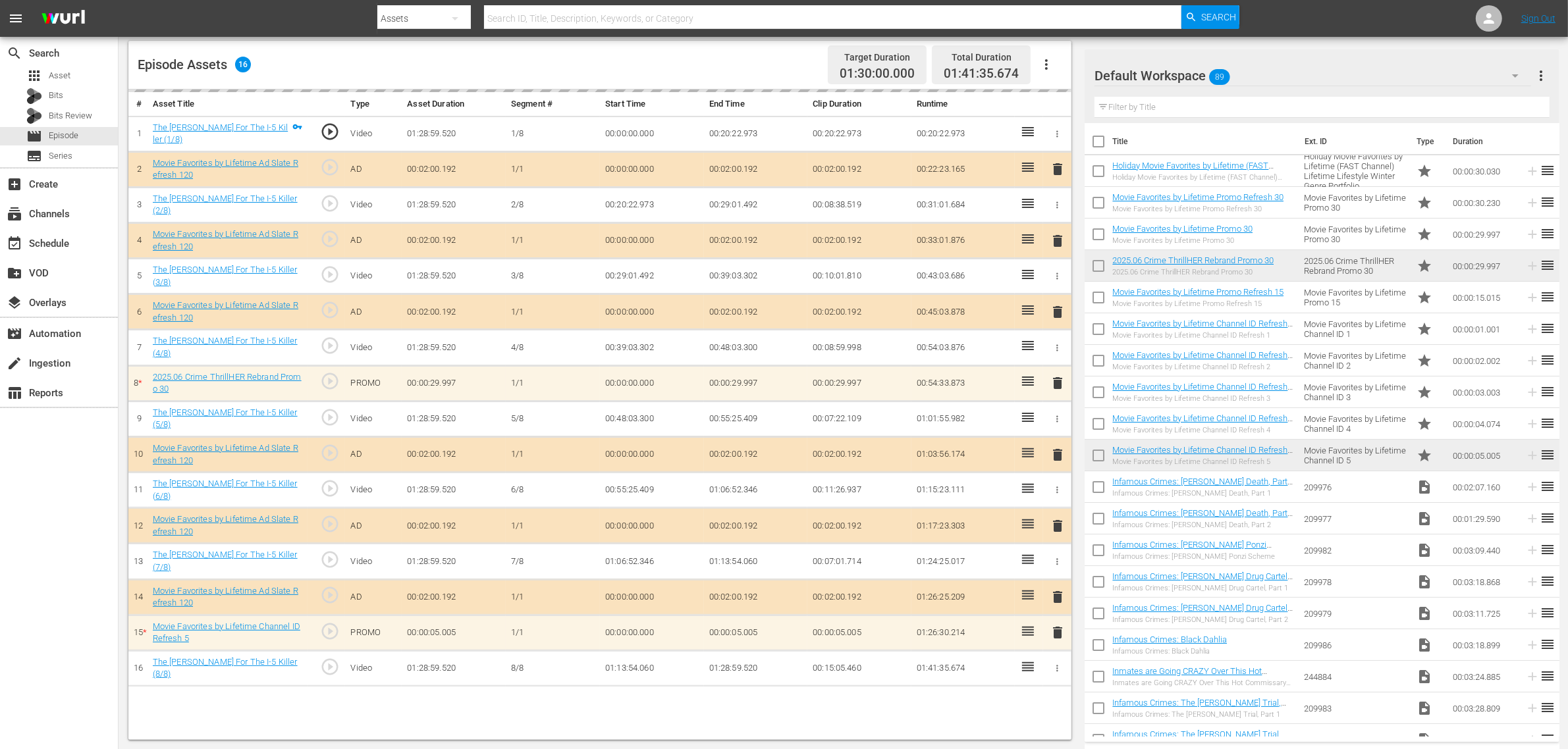
click at [779, 61] on div "Episode Assets 16 Target Duration 01:30:00.000 Total Duration 01:41:35.674" at bounding box center [600, 65] width 943 height 49
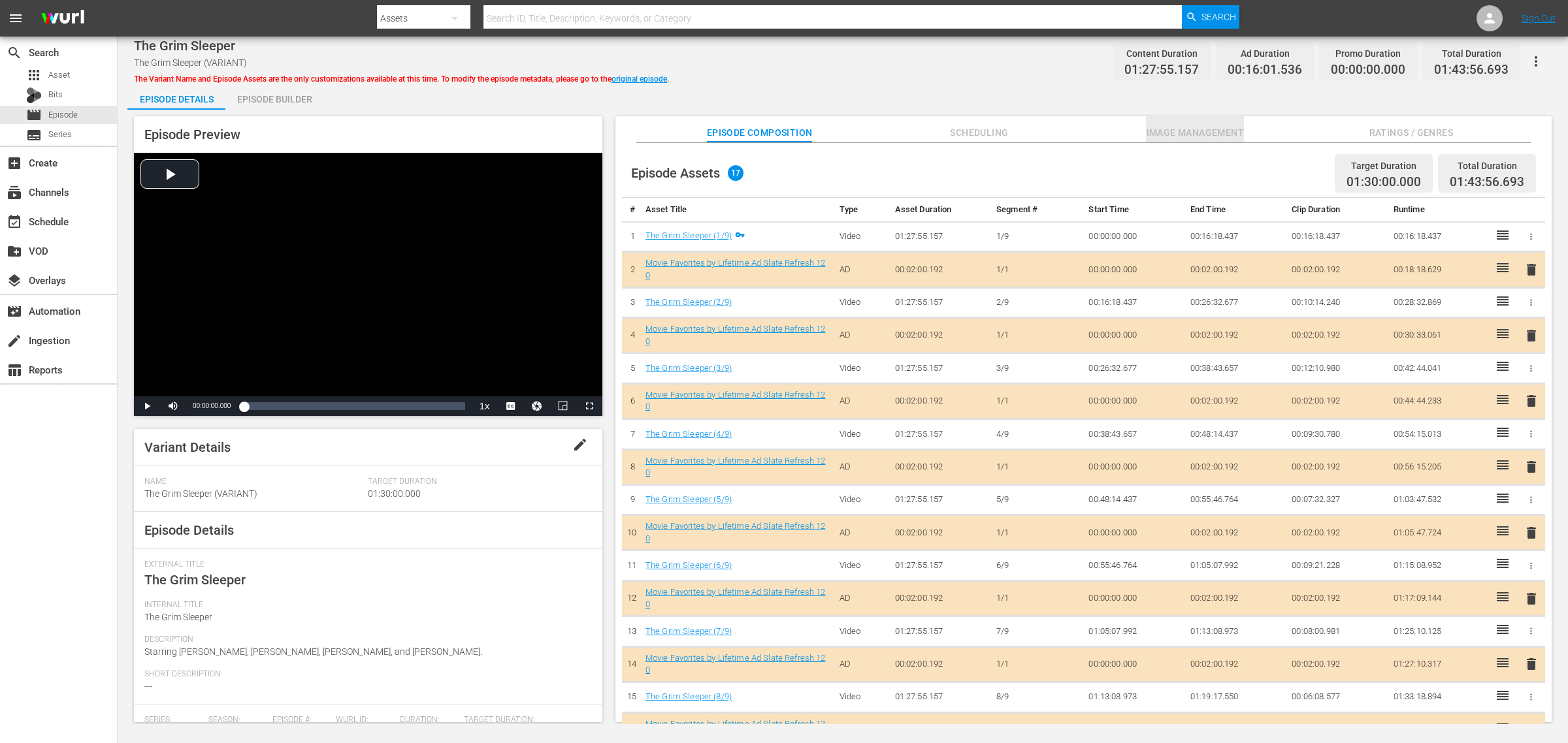
click at [1206, 130] on span "Image Management" at bounding box center [1195, 133] width 98 height 16
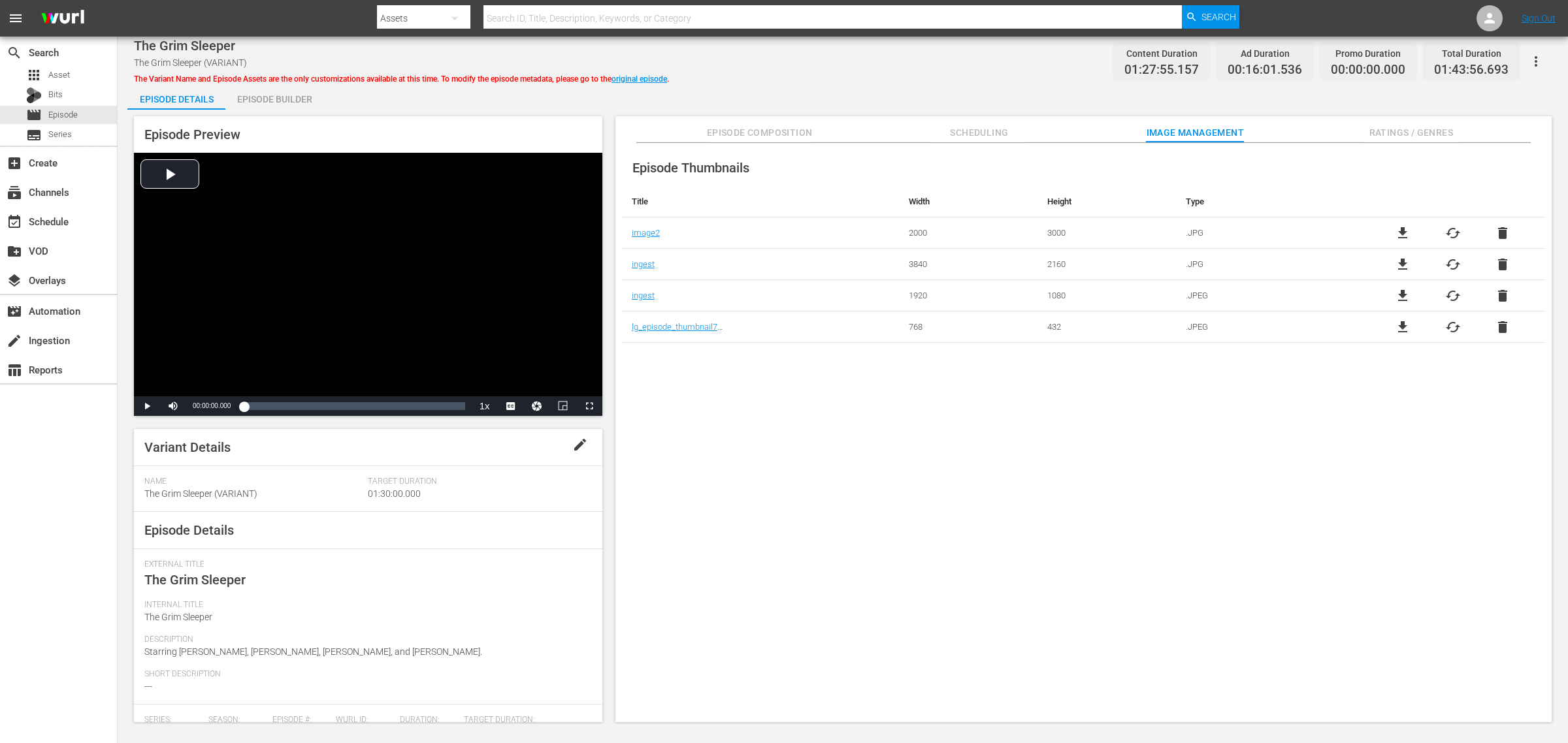
click at [921, 69] on div "The Grim Sleeper The Grim Sleeper (VARIANT) The Variant Name and Episode Assets…" at bounding box center [843, 61] width 1418 height 30
click at [304, 95] on div "Episode Builder" at bounding box center [274, 99] width 98 height 32
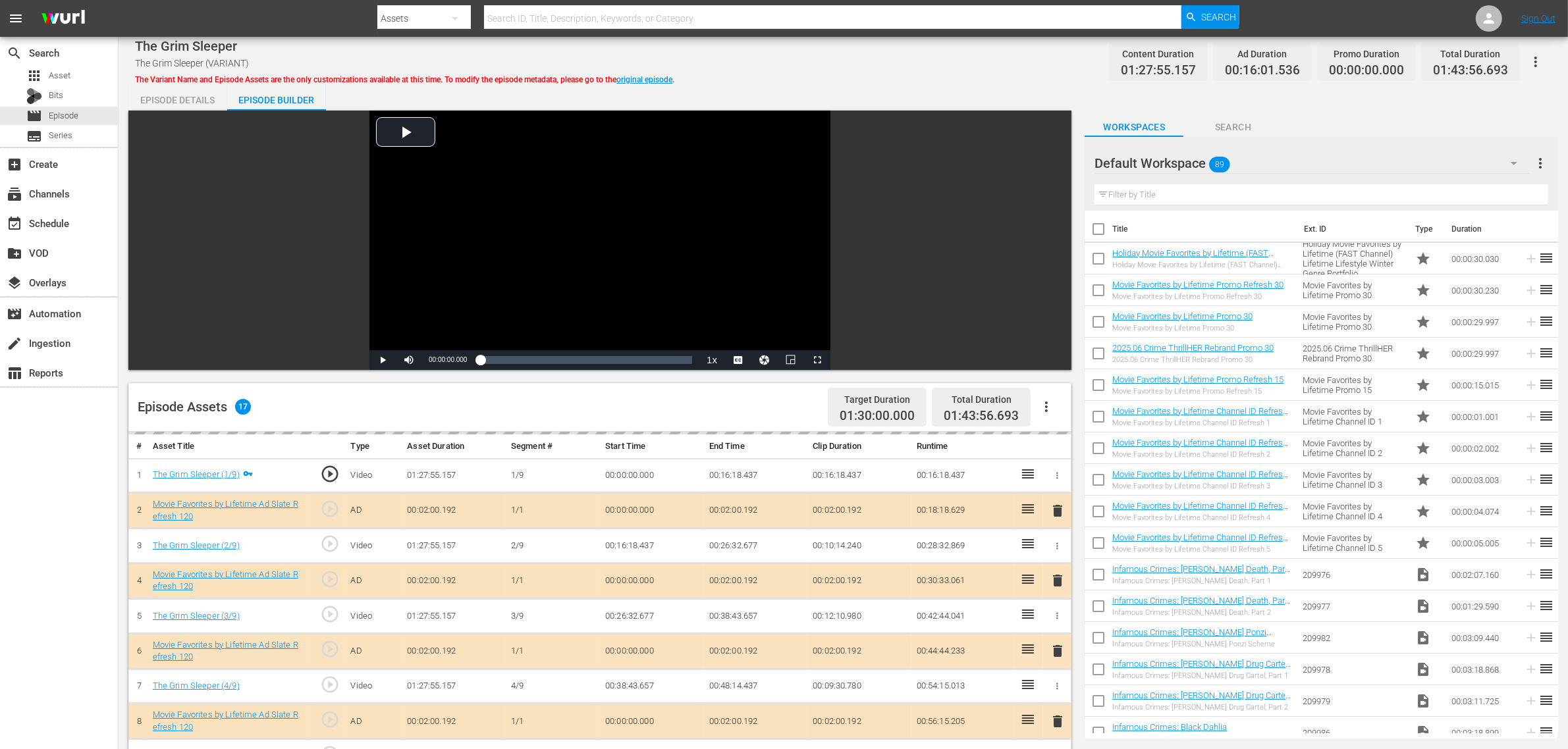
click at [782, 60] on div "The Grim Sleeper The Grim Sleeper (VARIANT) The Variant Name and Episode Assets…" at bounding box center [843, 62] width 1416 height 30
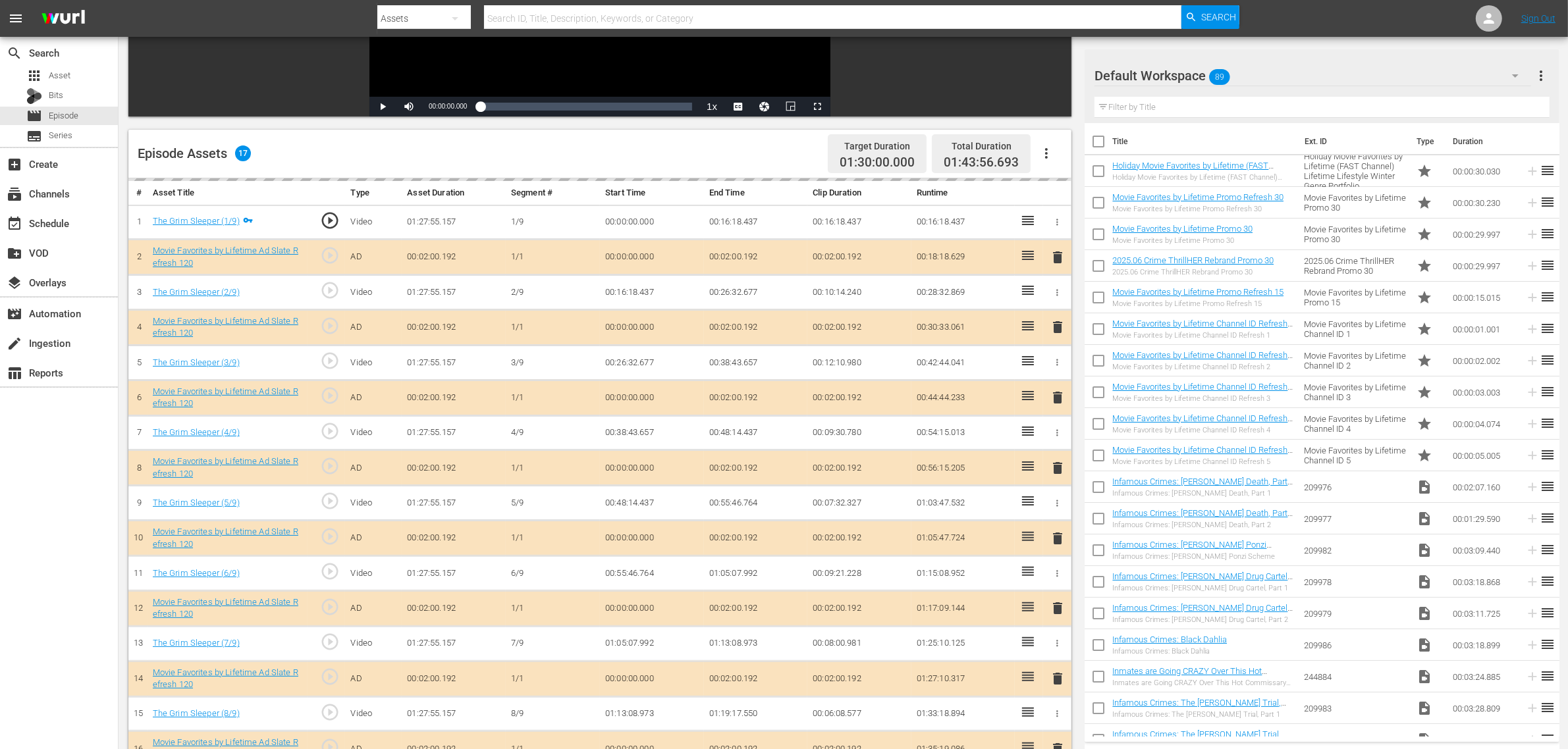
scroll to position [343, 0]
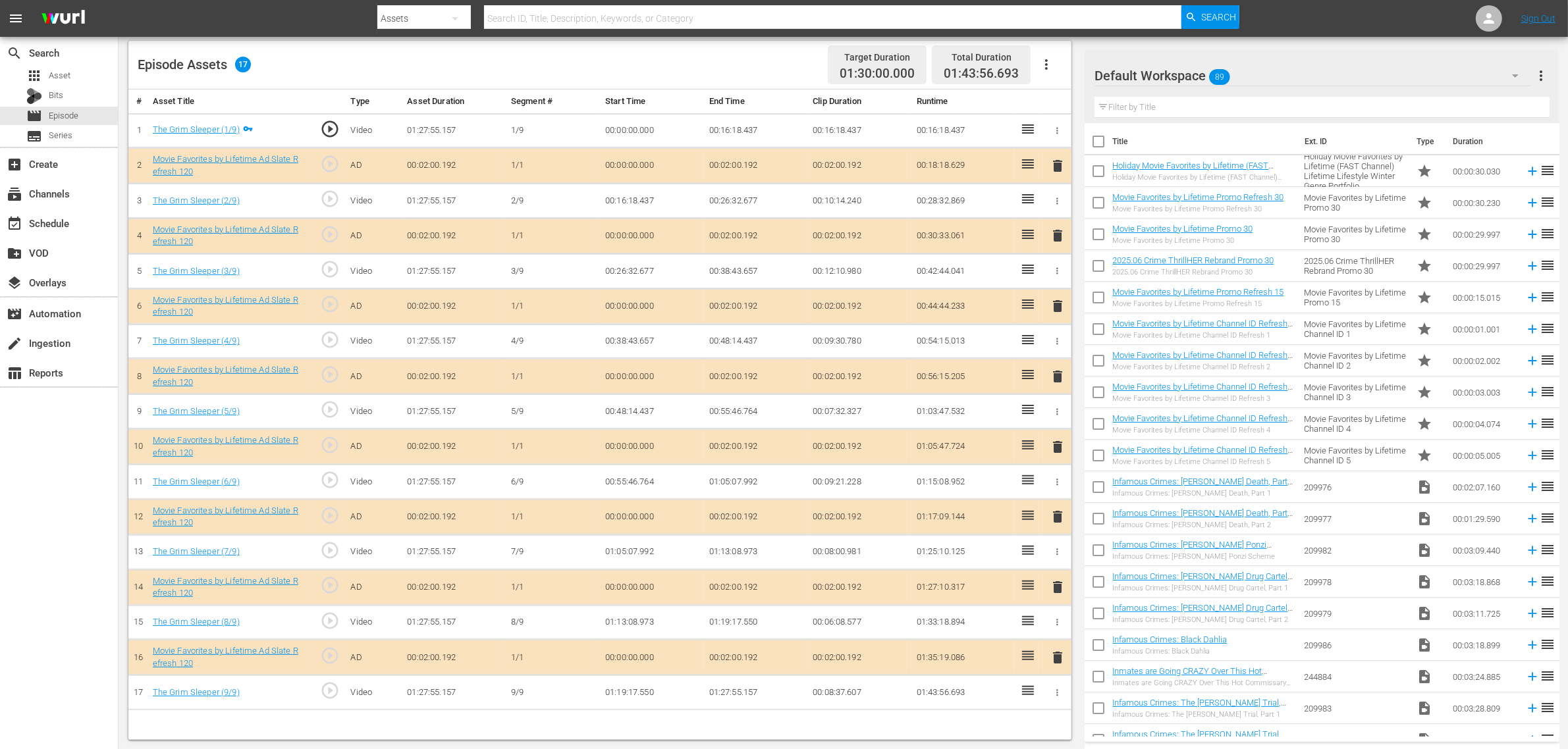
click at [1055, 450] on span "delete" at bounding box center [1057, 447] width 16 height 16
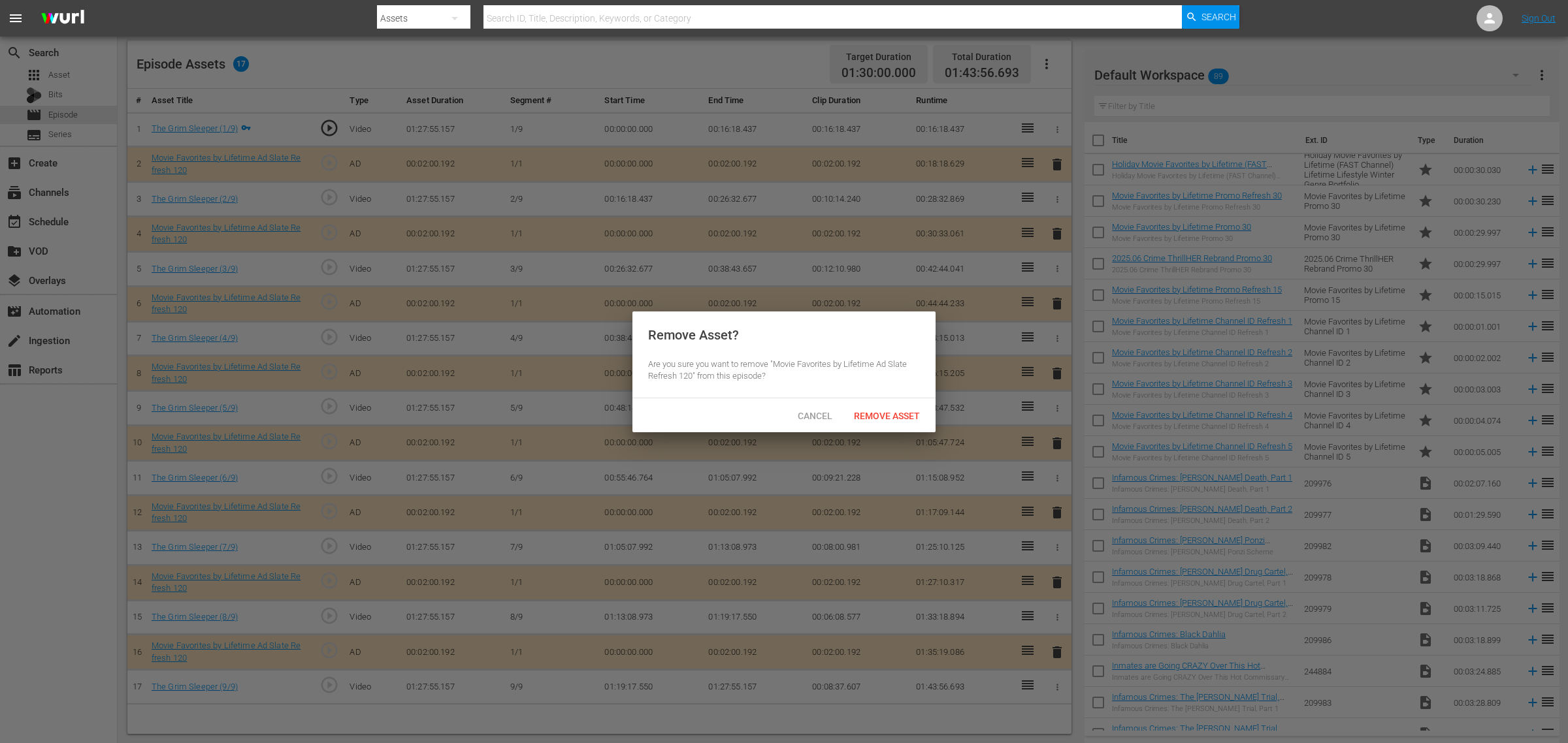
click at [848, 402] on div "Cancel Remove Asset" at bounding box center [784, 415] width 303 height 34
click at [858, 406] on div "Remove Asset" at bounding box center [886, 416] width 87 height 24
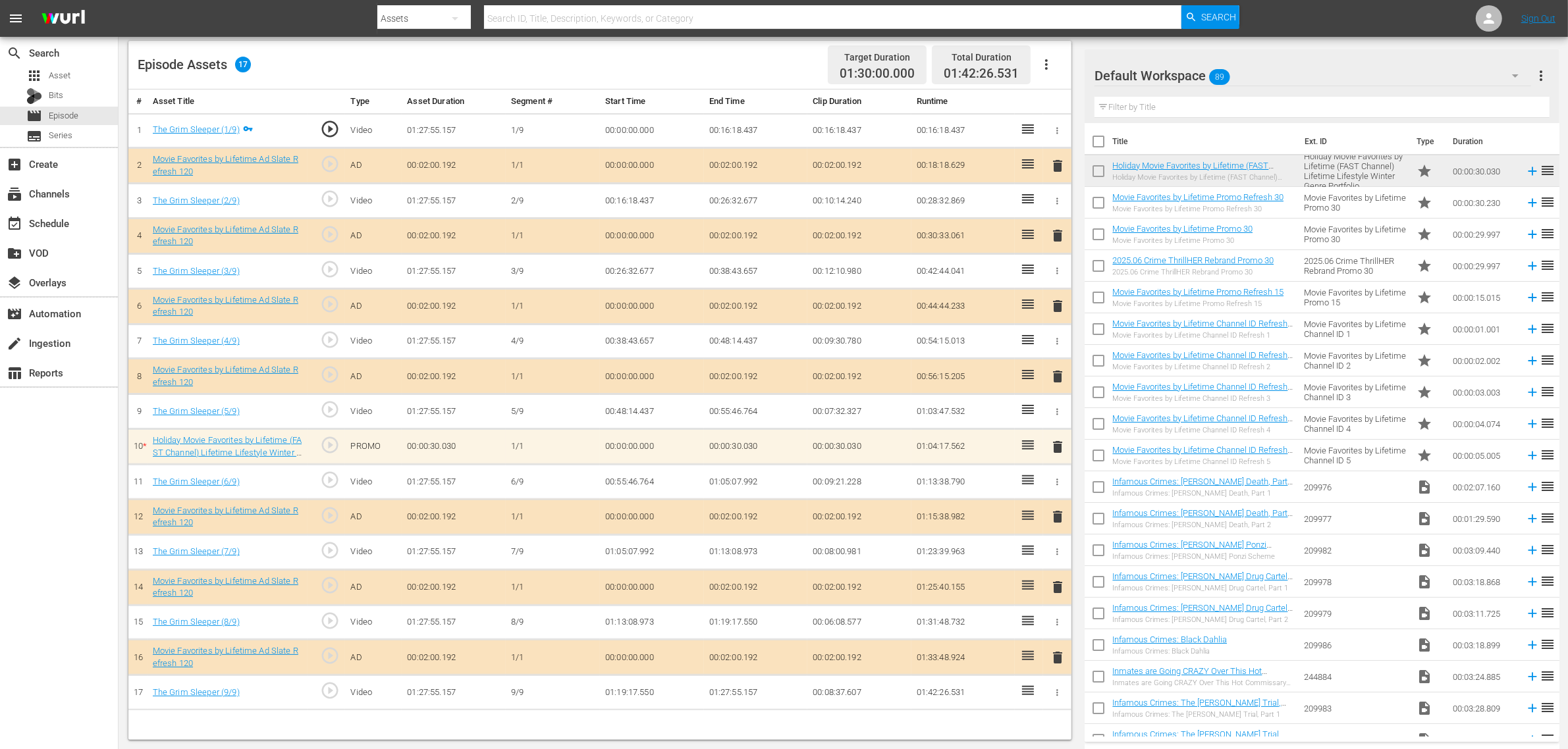
click at [746, 64] on div "Episode Assets 17 Target Duration 01:30:00.000 Total Duration 01:42:26.531" at bounding box center [600, 65] width 943 height 49
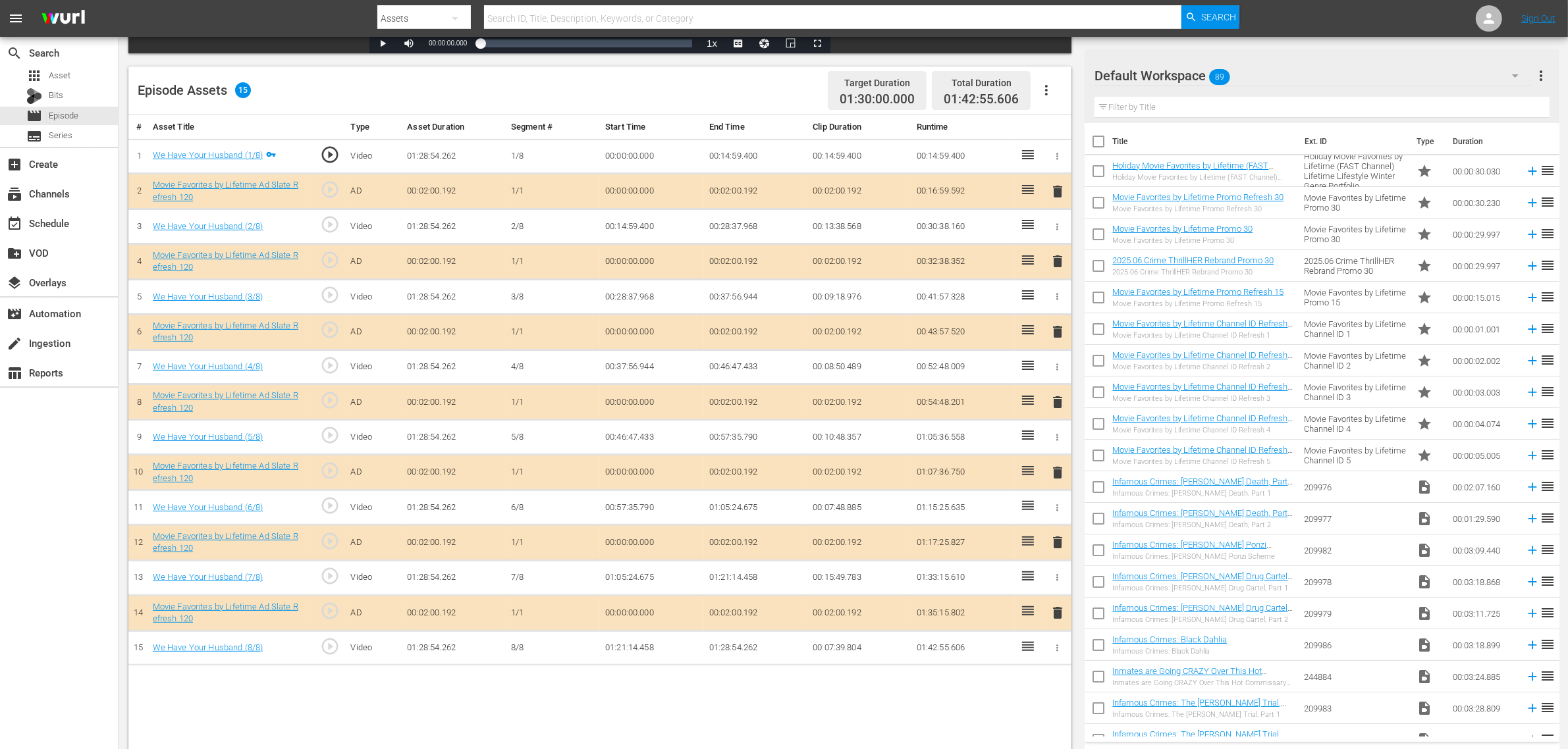
scroll to position [343, 0]
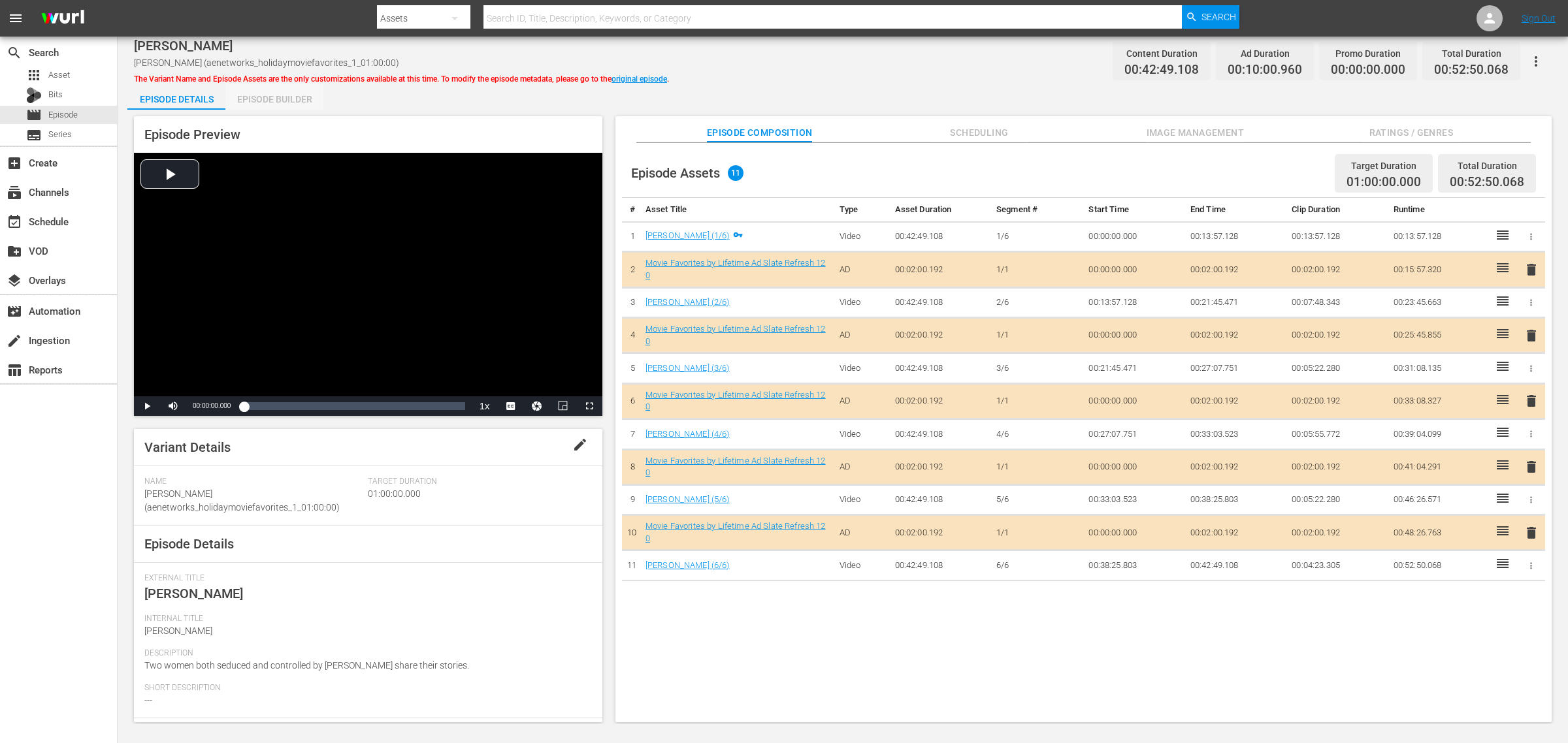
click at [291, 100] on div "Episode Builder" at bounding box center [274, 99] width 98 height 32
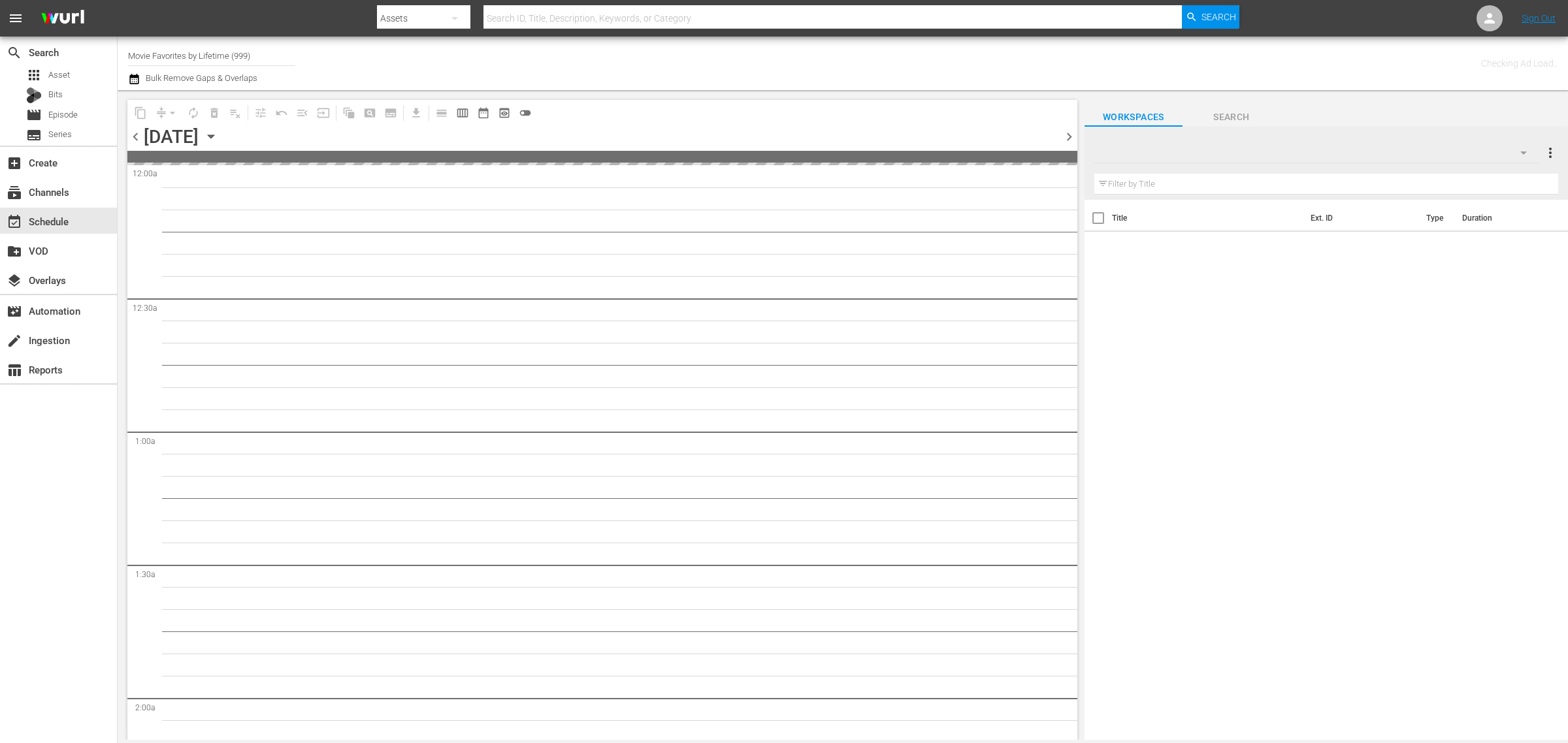
click at [882, 72] on div "Channel Title Movie Favorites by Lifetime (999) Bulk Remove Gaps & Overlaps" at bounding box center [518, 63] width 780 height 47
click at [811, 56] on div "Channel Title Movie Favorites by Lifetime (999) Bulk Remove Gaps & Overlaps" at bounding box center [518, 63] width 780 height 47
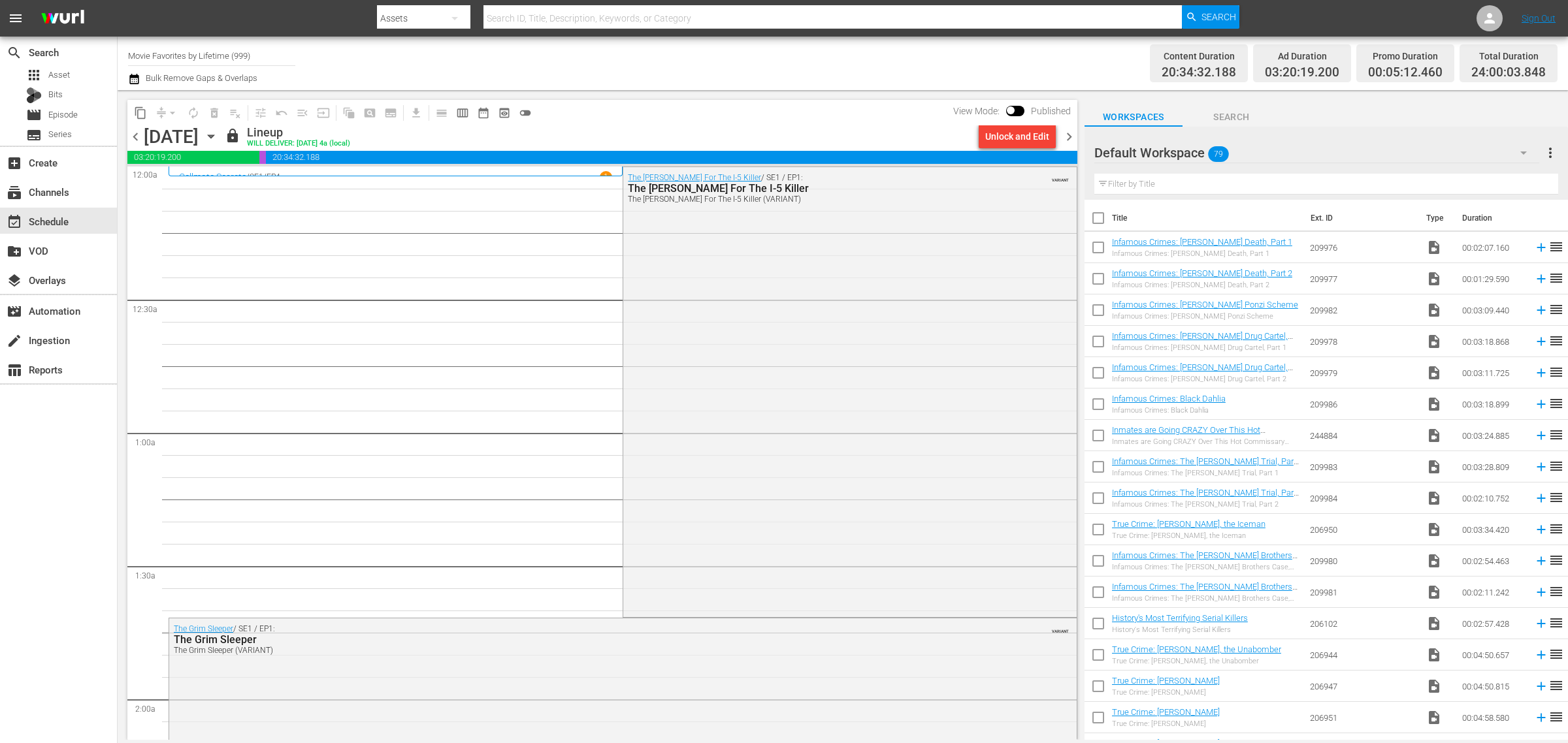
click at [1072, 129] on span "chevron_right" at bounding box center [1069, 137] width 16 height 16
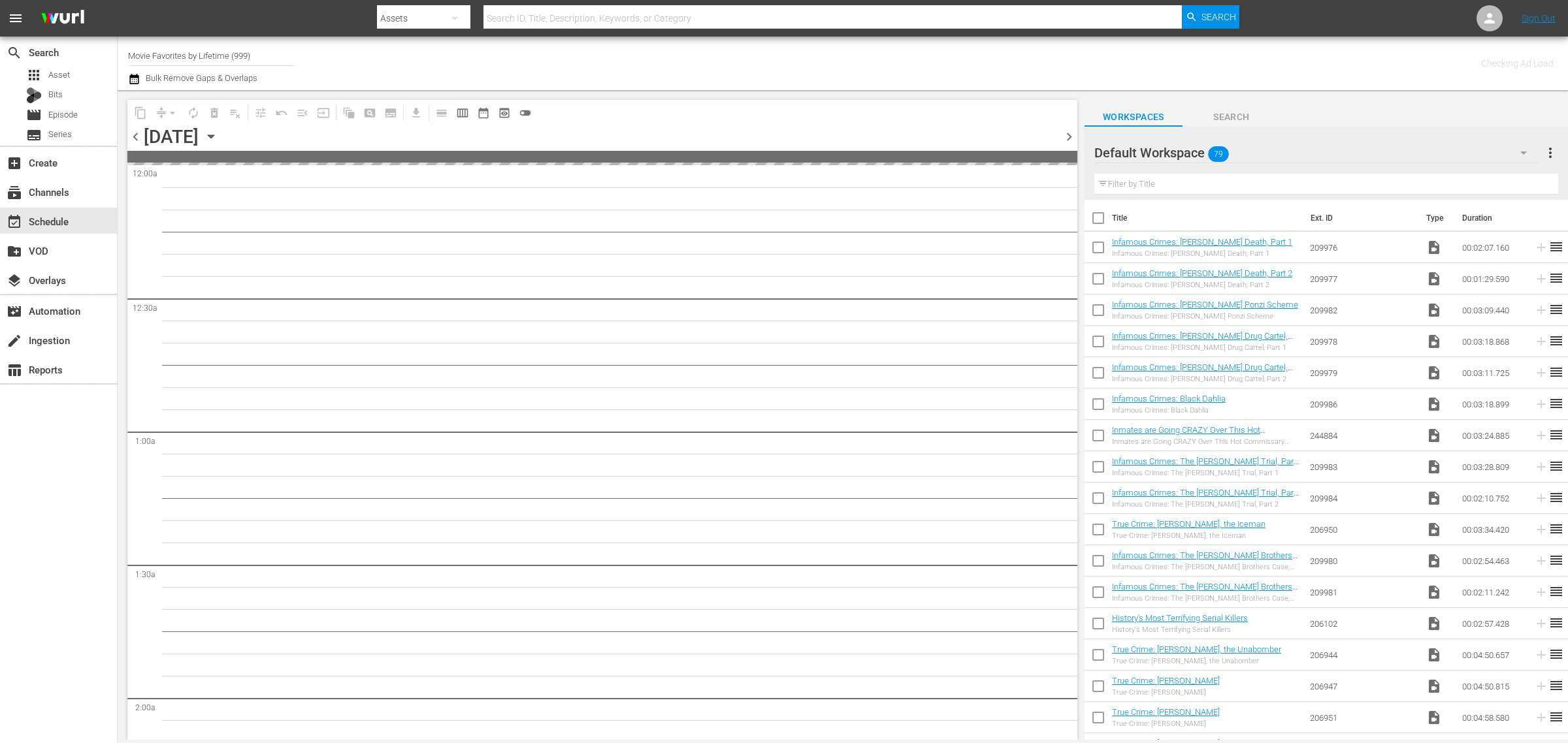
click at [770, 56] on div "Channel Title Movie Favorites by Lifetime (999) Bulk Remove Gaps & Overlaps" at bounding box center [518, 63] width 780 height 47
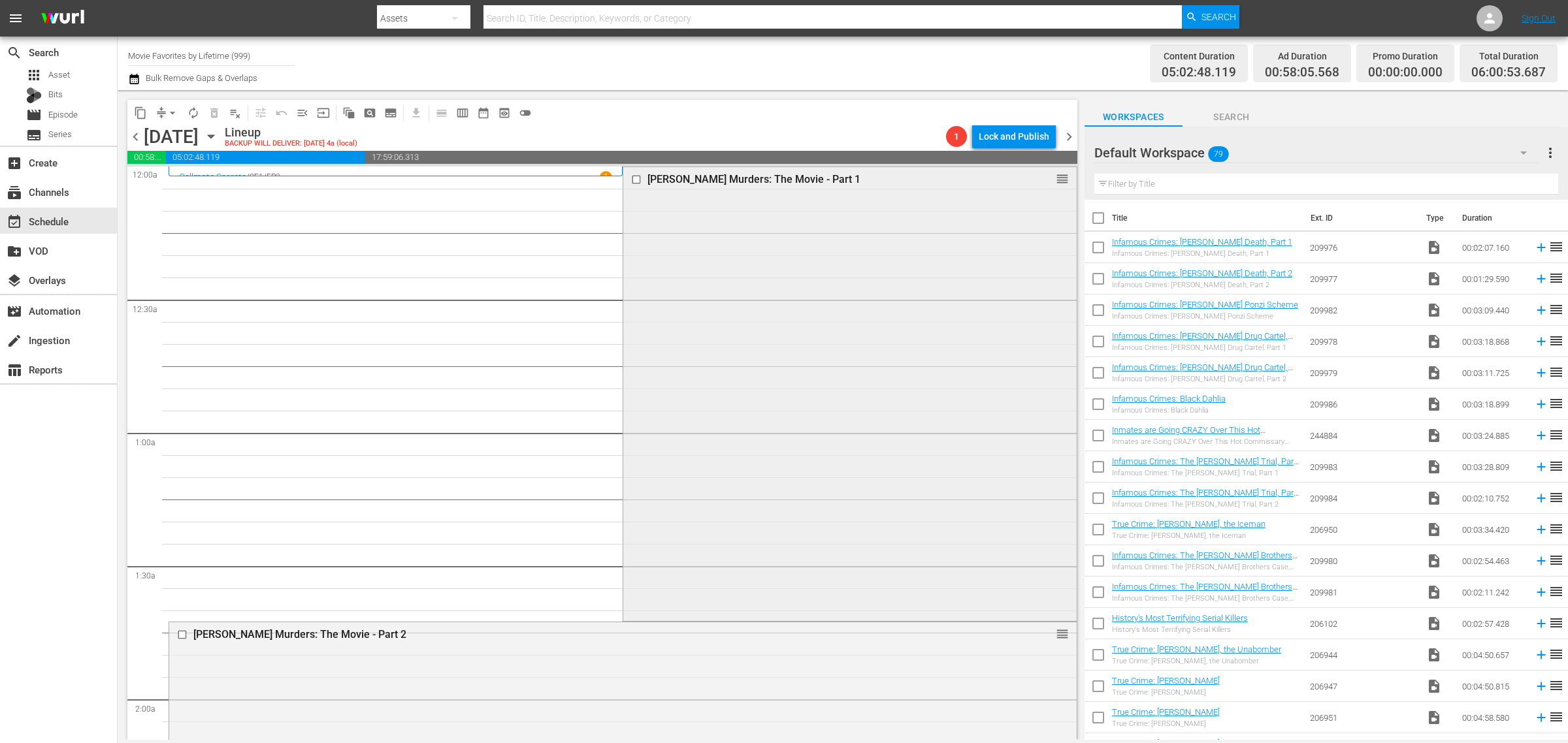
click at [792, 321] on div "Murdaugh Murders: The Movie - Part 1 reorder" at bounding box center [850, 393] width 453 height 452
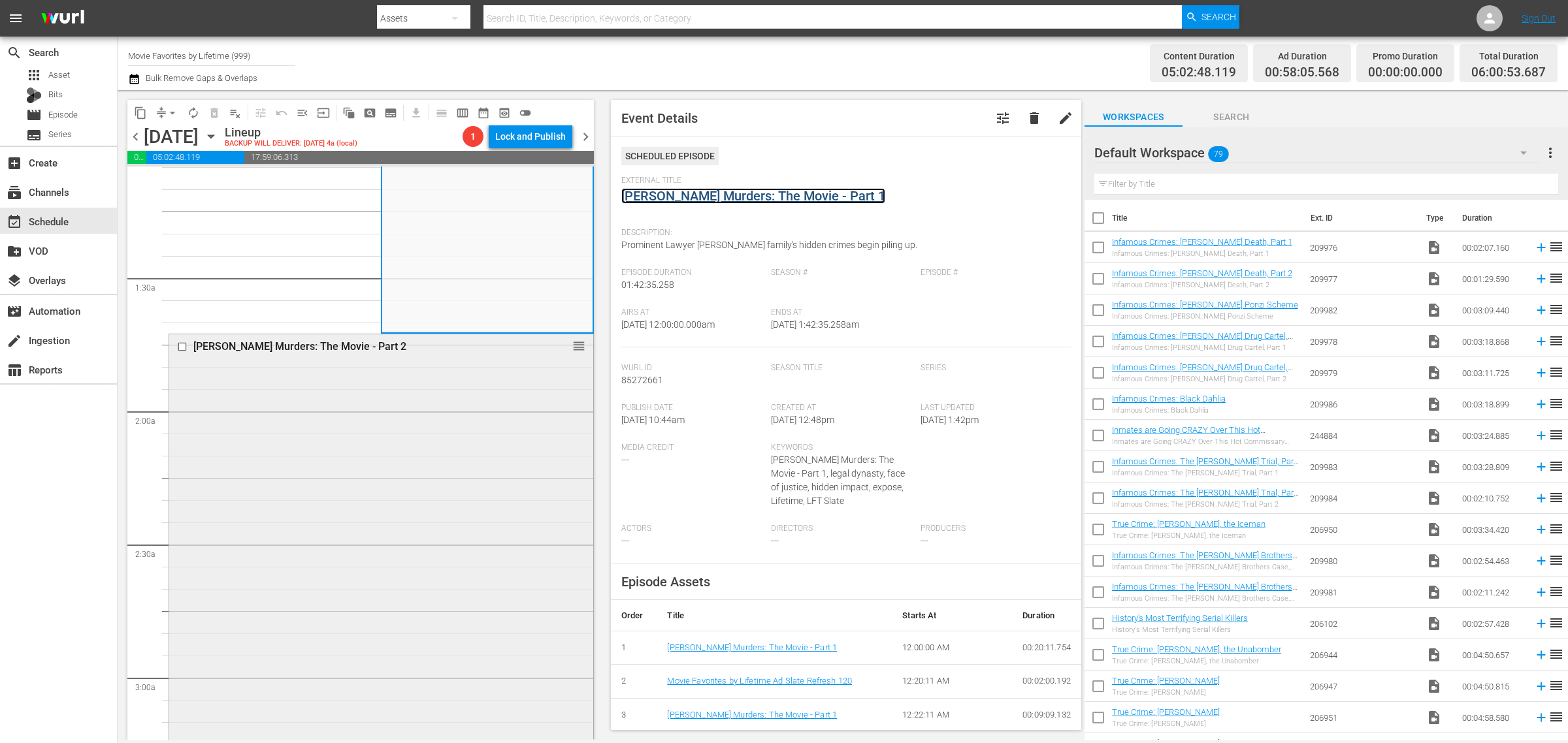
scroll to position [326, 0]
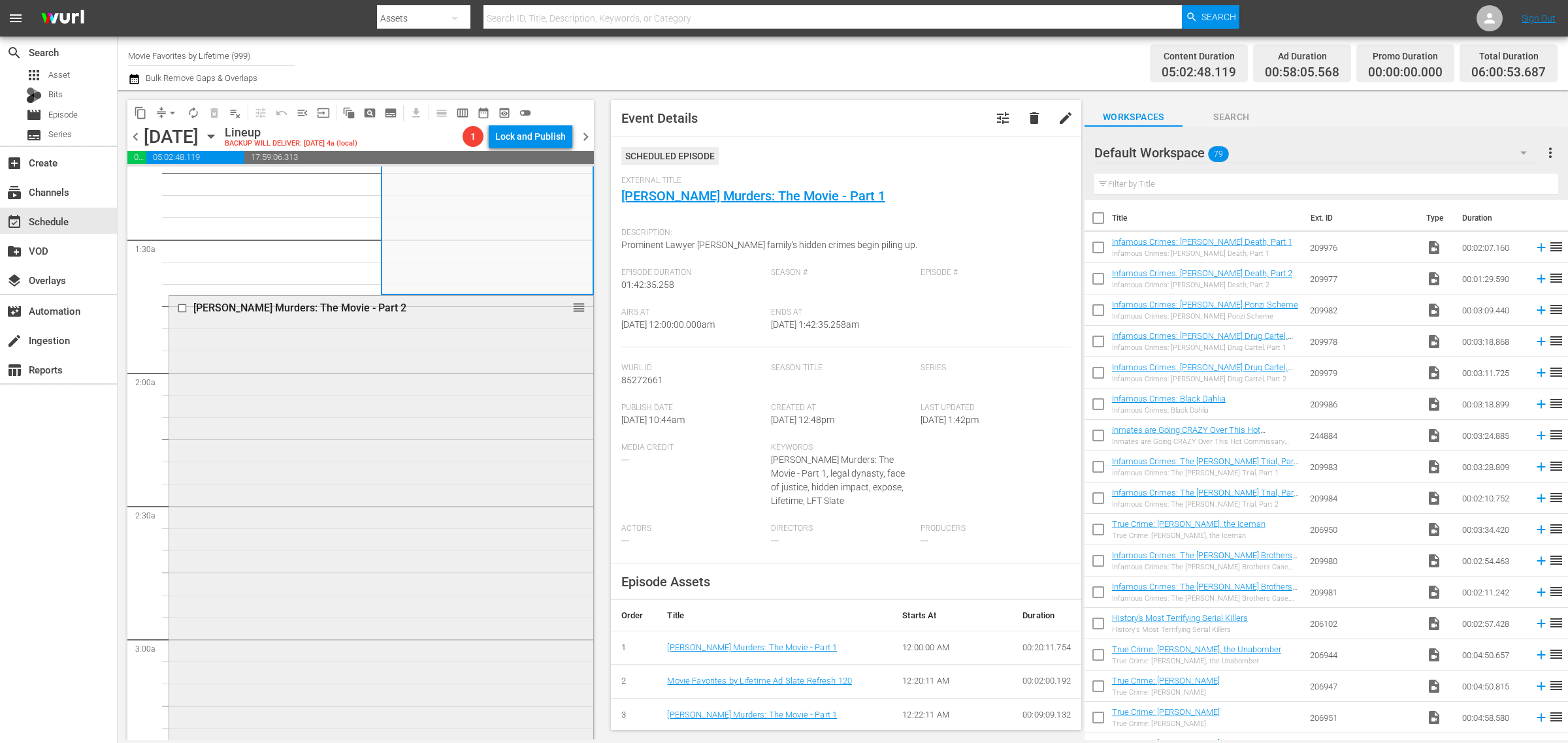
click at [378, 428] on div "Murdaugh Murders: The Movie - Part 2 reorder" at bounding box center [381, 523] width 424 height 456
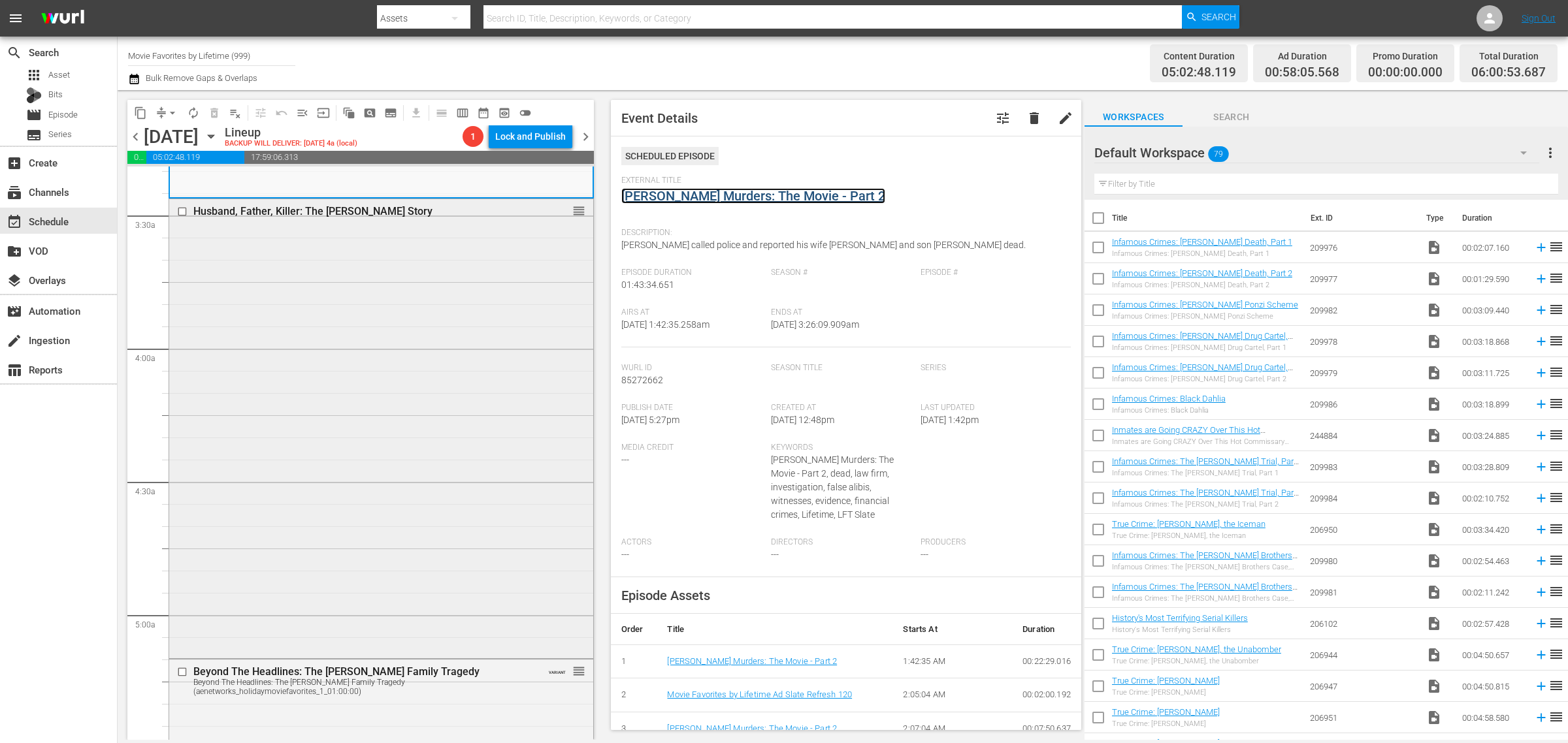
scroll to position [898, 0]
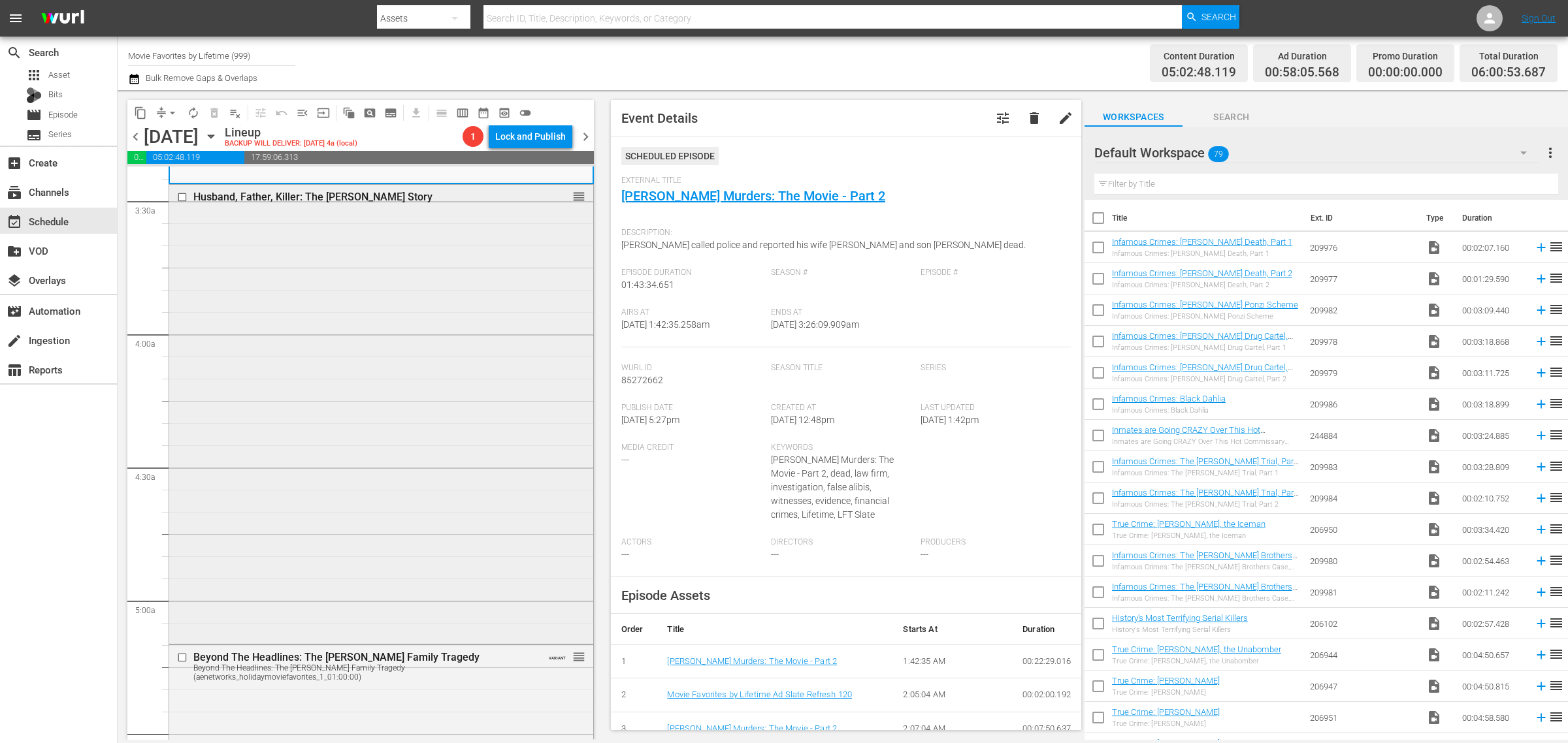
click at [281, 377] on div "Husband, Father, Killer: The Alyssa Pladl Story reorder" at bounding box center [381, 413] width 424 height 457
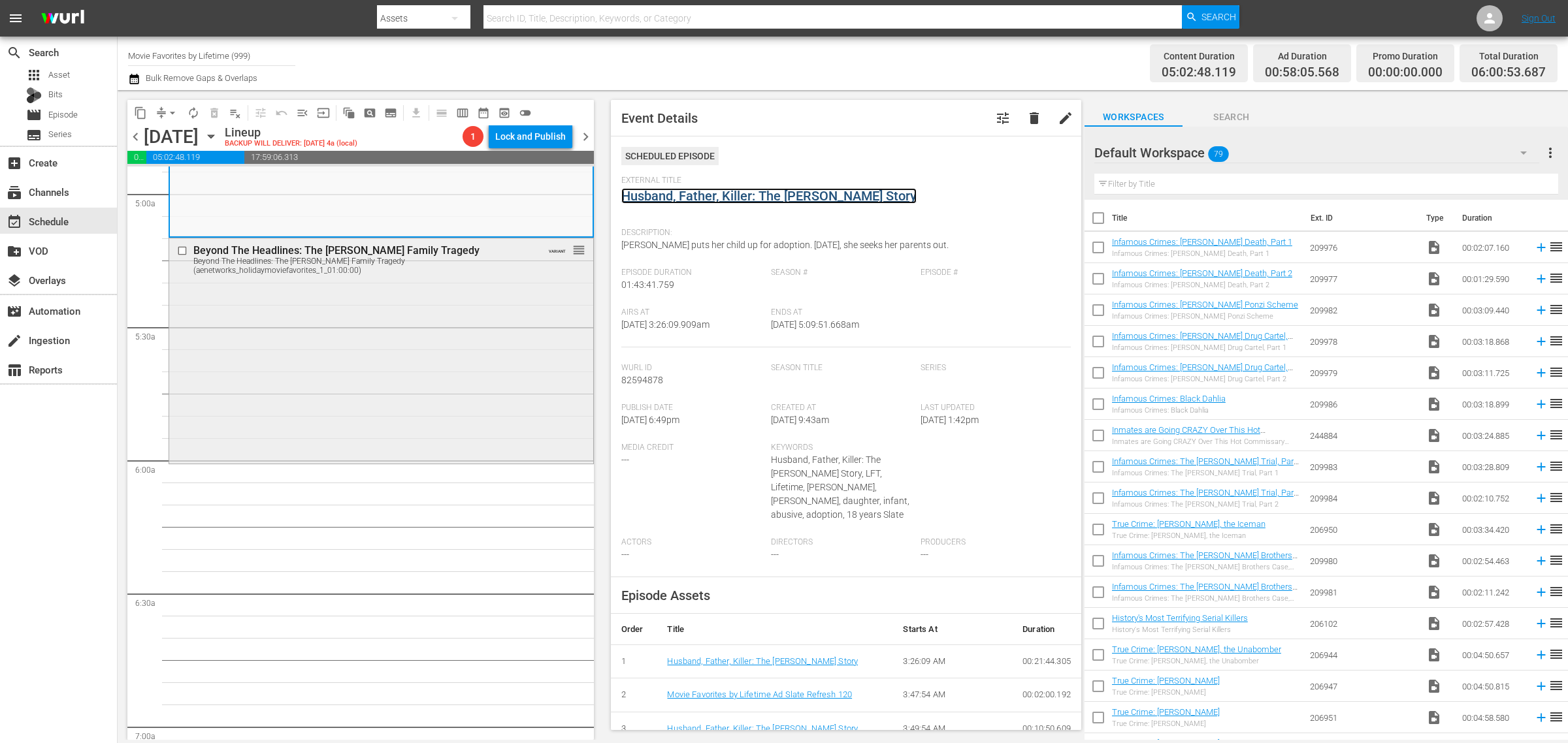
scroll to position [1307, 0]
click at [331, 345] on div "Beyond The Headlines: The Watts Family Tragedy Beyond The Headlines: The Watts …" at bounding box center [381, 349] width 424 height 223
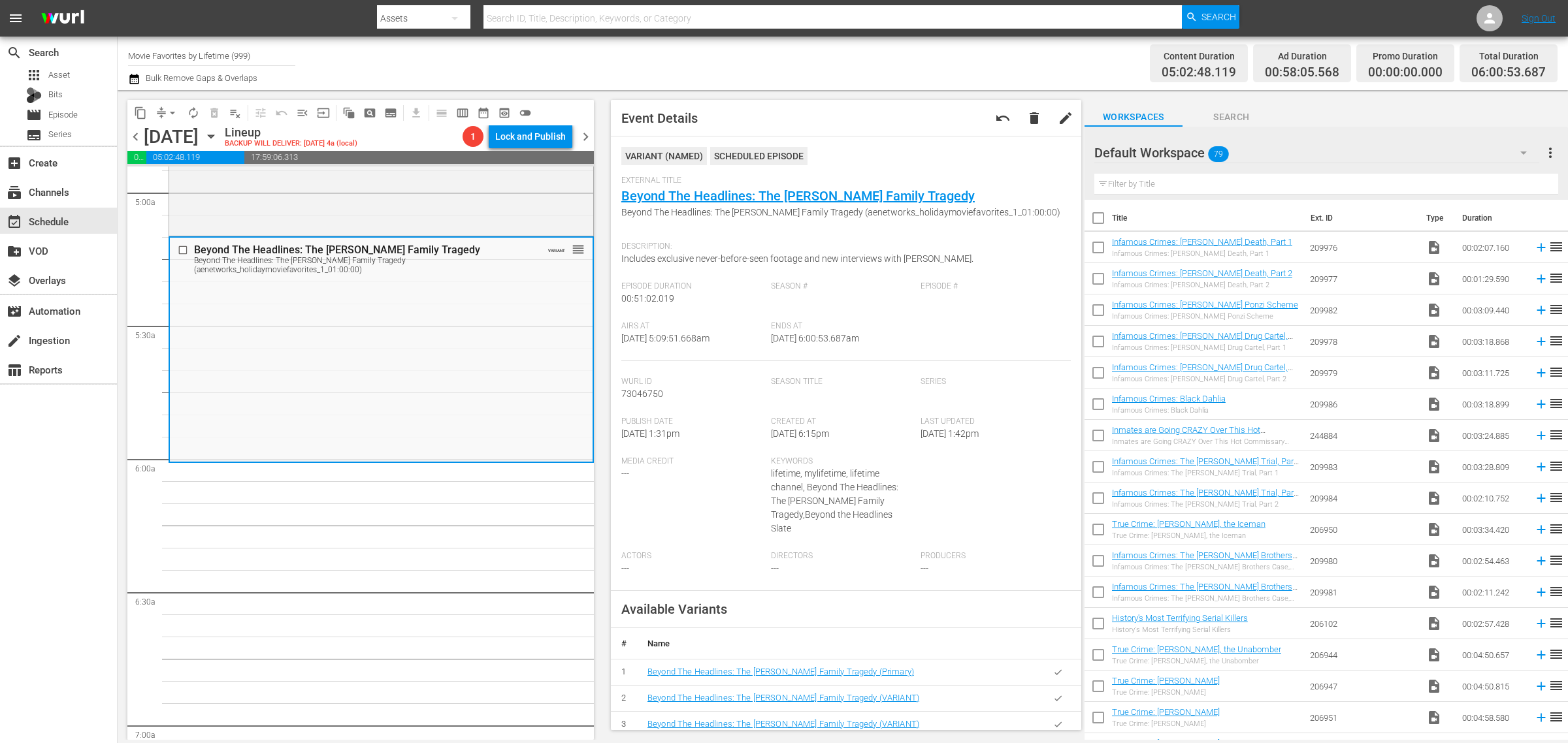
click at [932, 57] on div "Content Duration 05:02:48.119 Ad Duration 00:58:05.568 Promo Duration 00:00:00.…" at bounding box center [1233, 63] width 650 height 47
click at [174, 110] on span "arrow_drop_down" at bounding box center [172, 112] width 13 height 13
click at [170, 132] on li "Align to Midnight" at bounding box center [173, 139] width 137 height 21
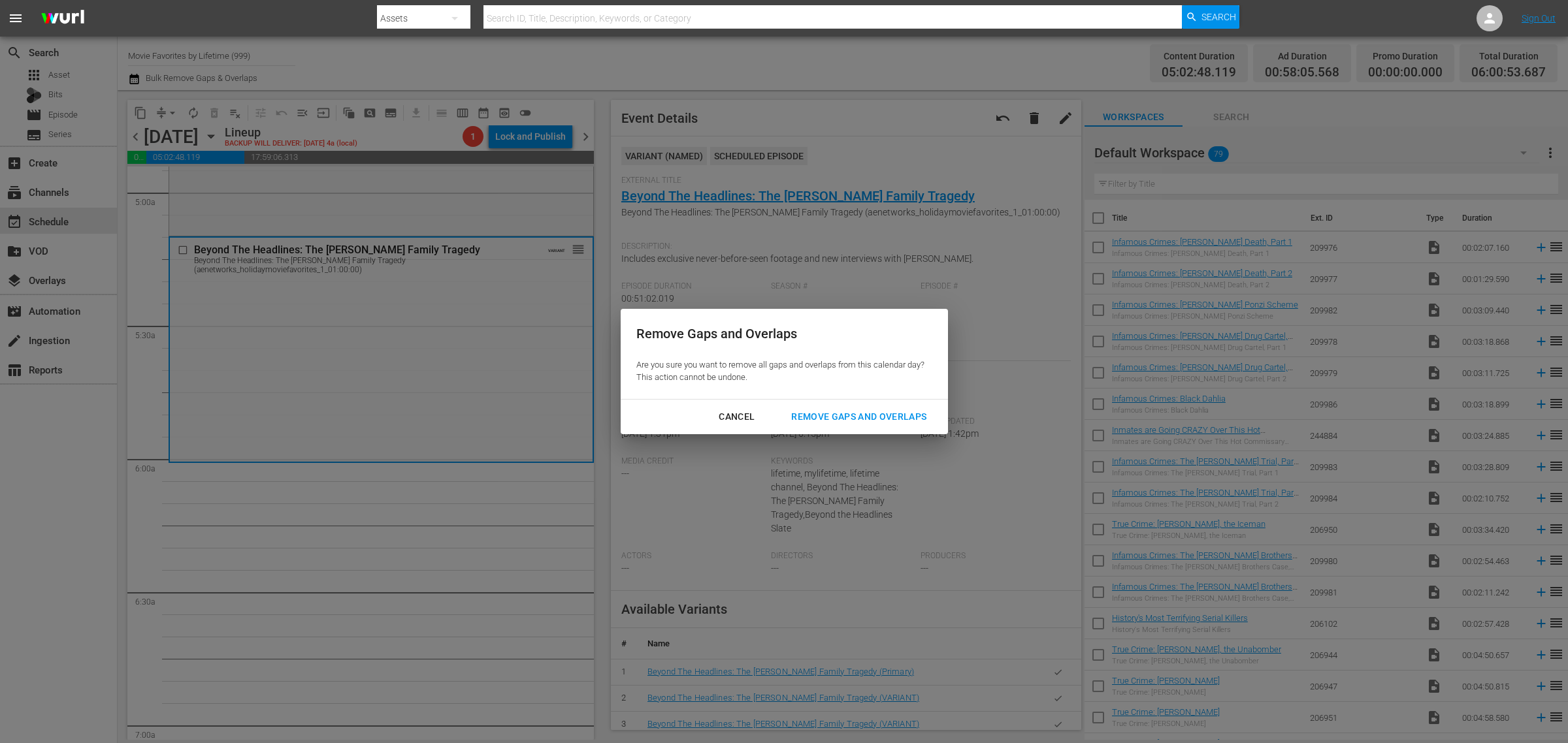
click at [834, 400] on div "Cancel Remove Gaps and Overlaps" at bounding box center [784, 417] width 327 height 35
click at [846, 412] on div "Remove Gaps and Overlaps" at bounding box center [859, 417] width 156 height 16
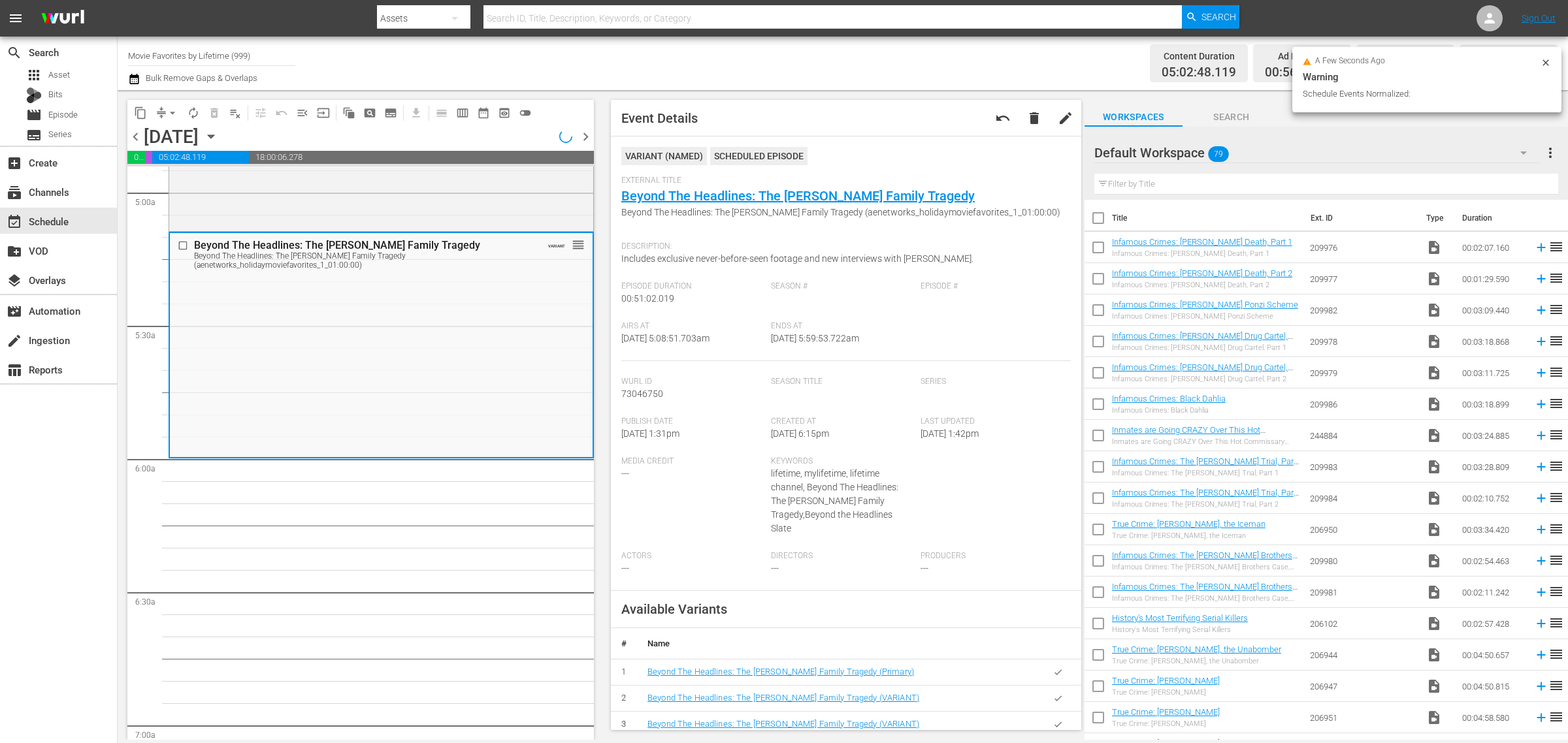
scroll to position [1328, 0]
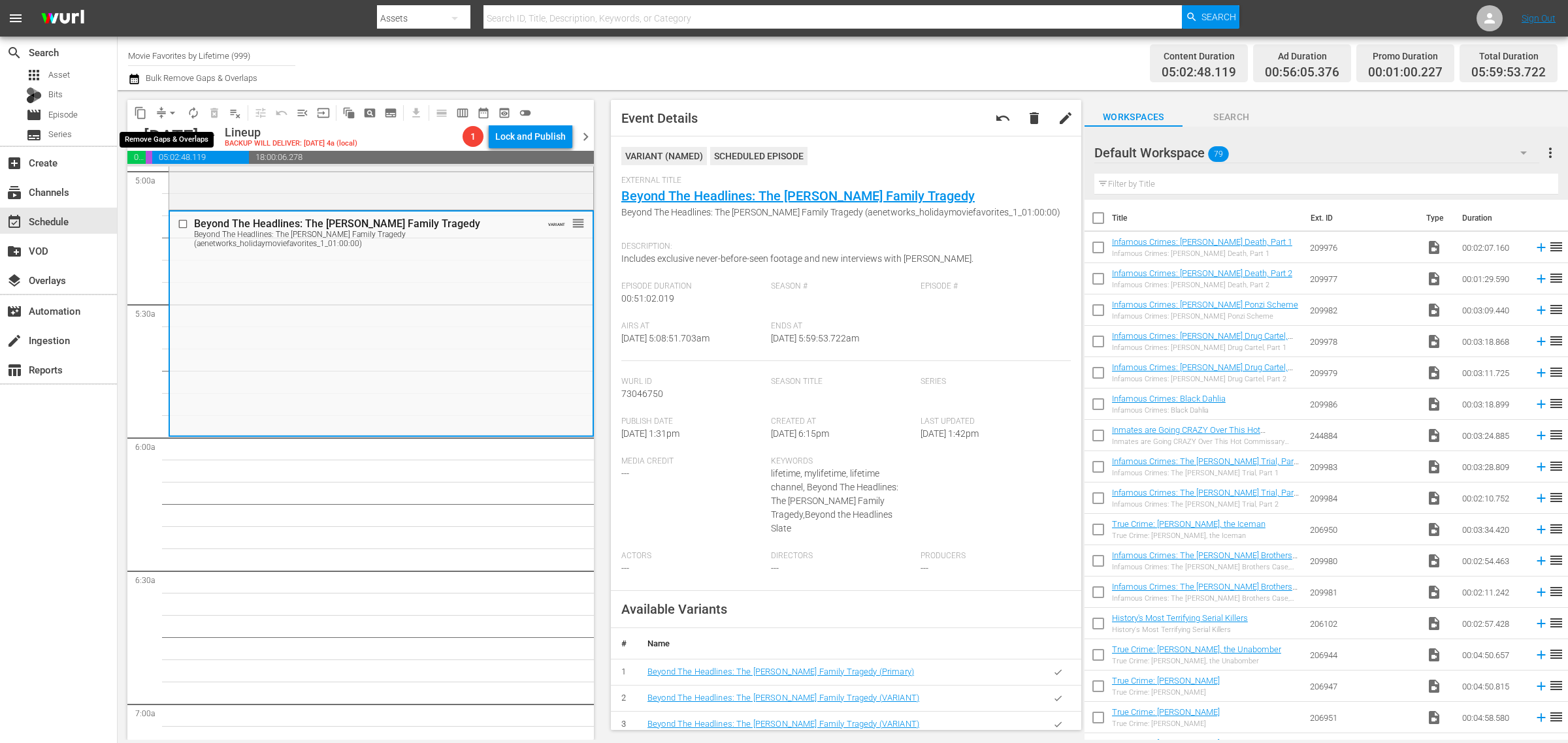
click at [171, 112] on span "arrow_drop_down" at bounding box center [172, 112] width 13 height 13
click at [163, 136] on li "Align to Midnight" at bounding box center [173, 139] width 137 height 21
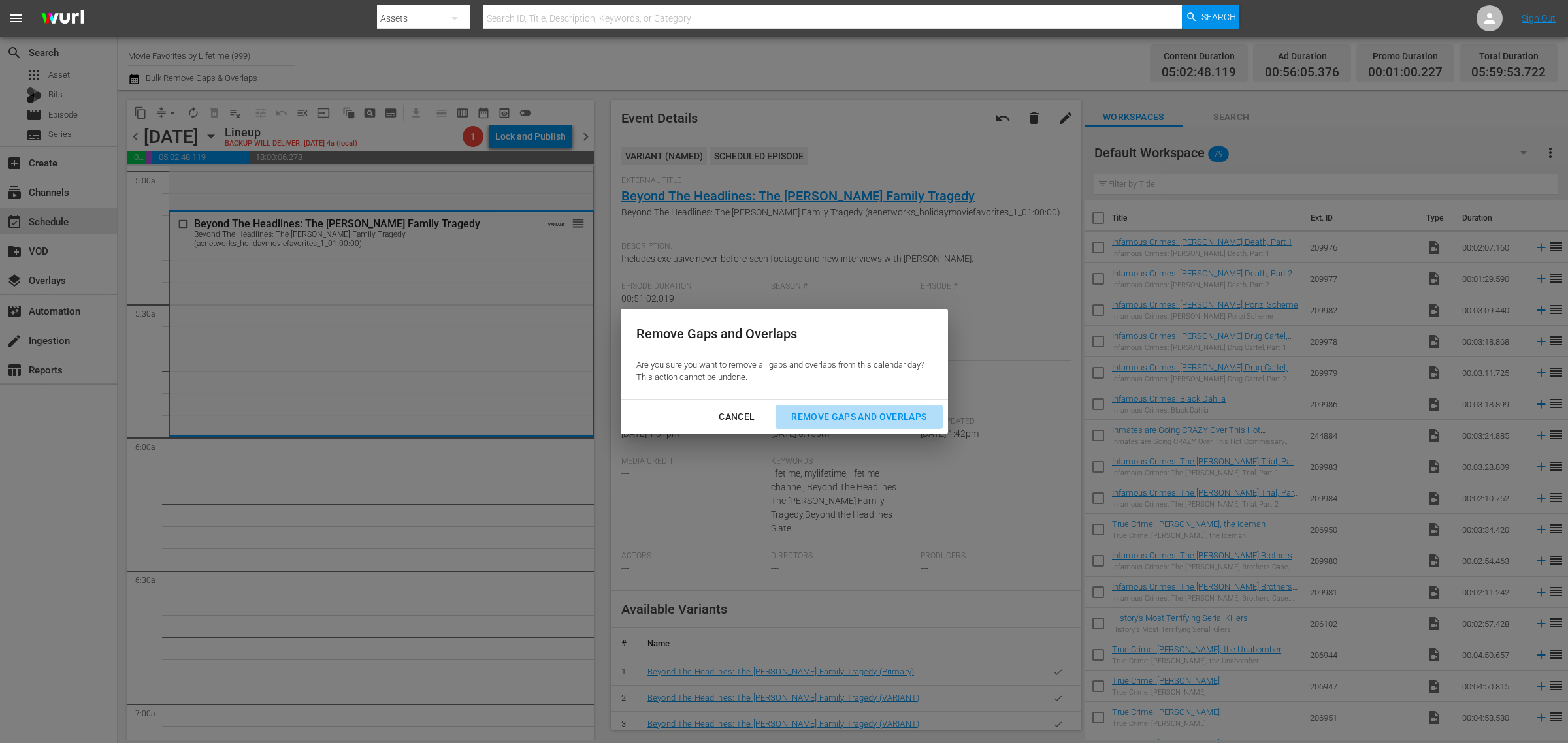
click at [885, 418] on div "Remove Gaps and Overlaps" at bounding box center [859, 417] width 156 height 16
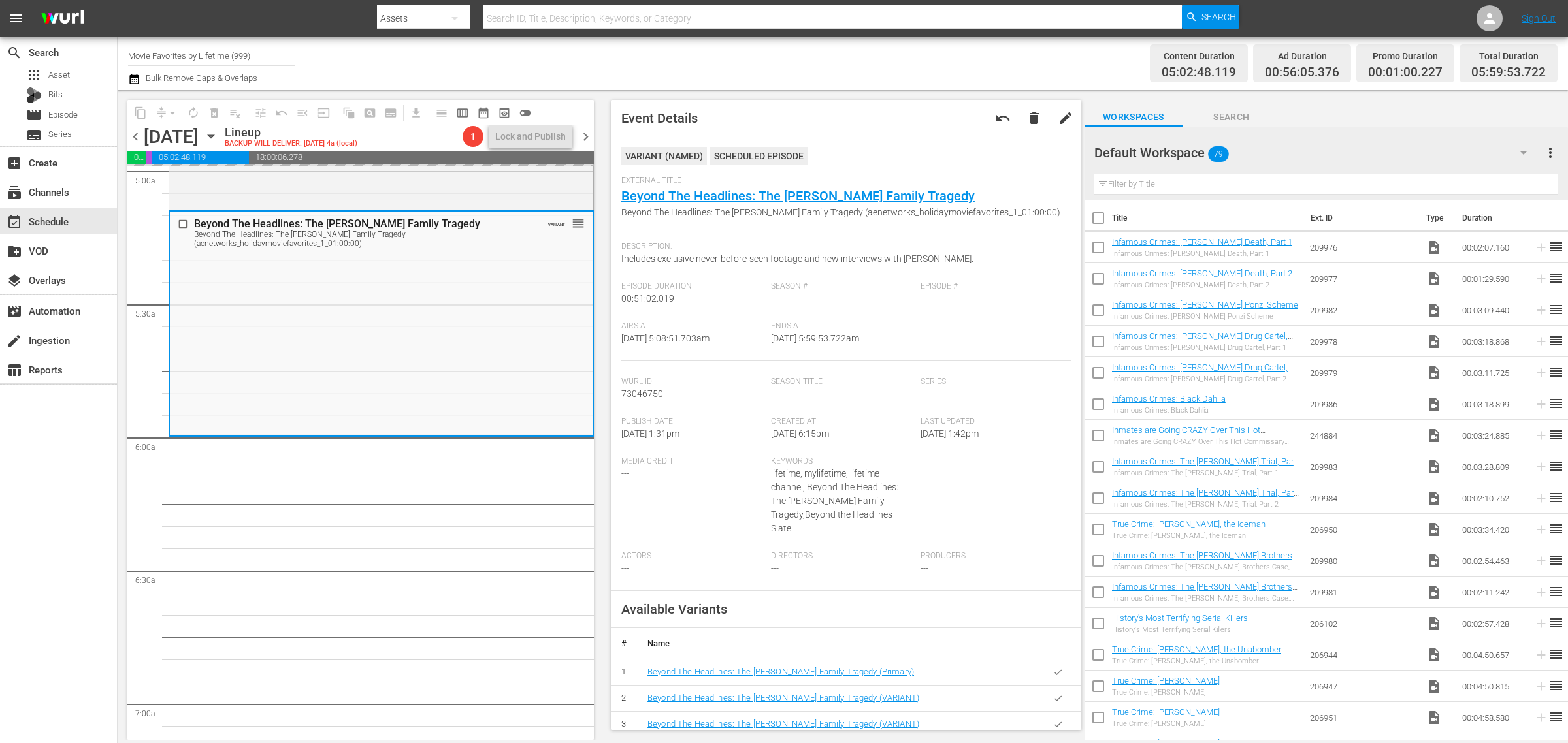
click at [834, 53] on div "Channel Title Movie Favorites by Lifetime (999) Bulk Remove Gaps & Overlaps" at bounding box center [518, 63] width 780 height 47
click at [965, 54] on div "Content Duration 05:02:48.119 Ad Duration 00:56:05.376 Promo Duration 00:01:00.…" at bounding box center [1233, 63] width 650 height 47
click at [190, 112] on span "autorenew_outlined" at bounding box center [193, 112] width 13 height 13
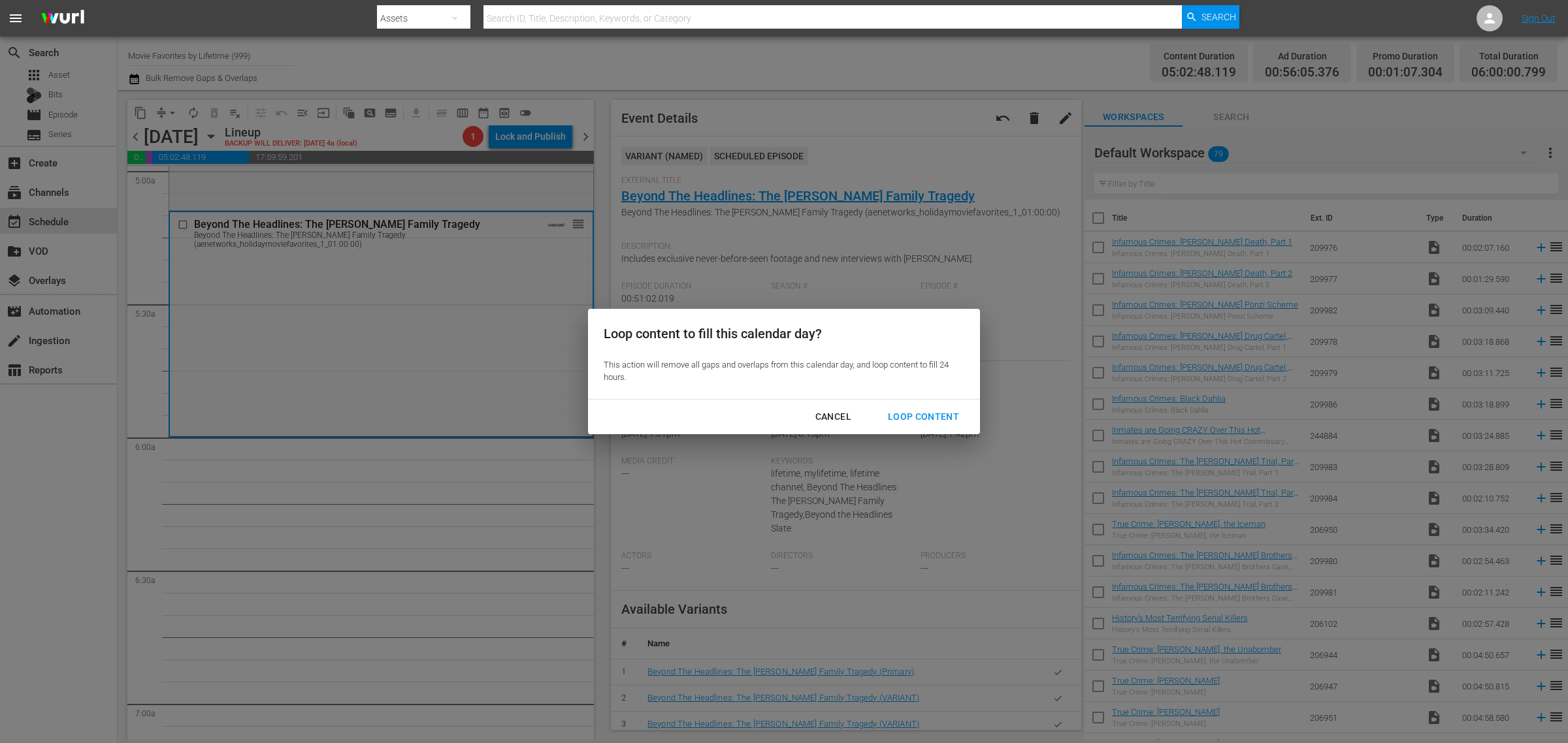
click at [938, 409] on div "Loop Content" at bounding box center [923, 417] width 92 height 16
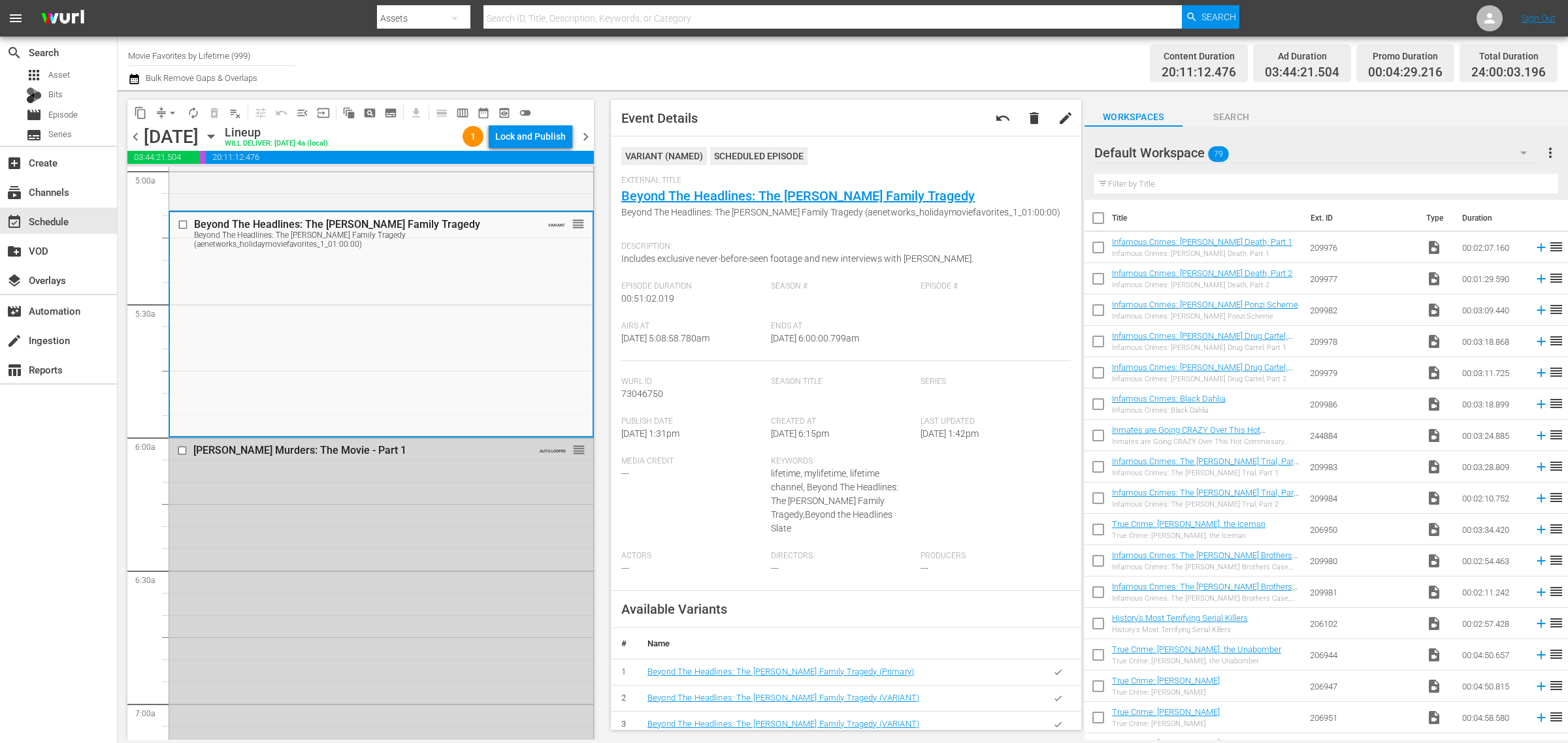
click at [802, 67] on div "Channel Title Movie Favorites by Lifetime (999) Bulk Remove Gaps & Overlaps" at bounding box center [518, 63] width 780 height 47
click at [536, 134] on div "Lock and Publish" at bounding box center [530, 136] width 71 height 24
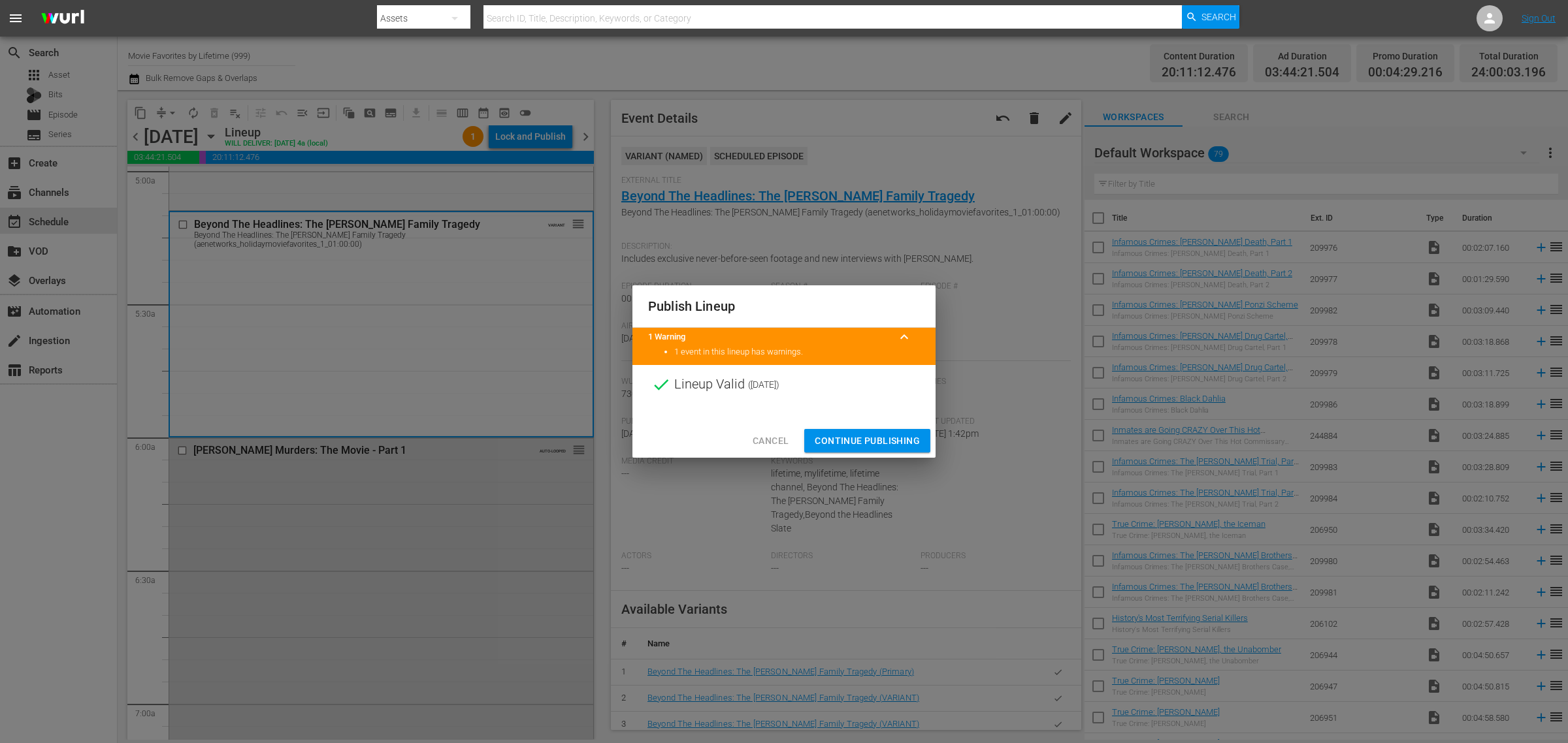
click at [868, 442] on span "Continue Publishing" at bounding box center [867, 441] width 106 height 16
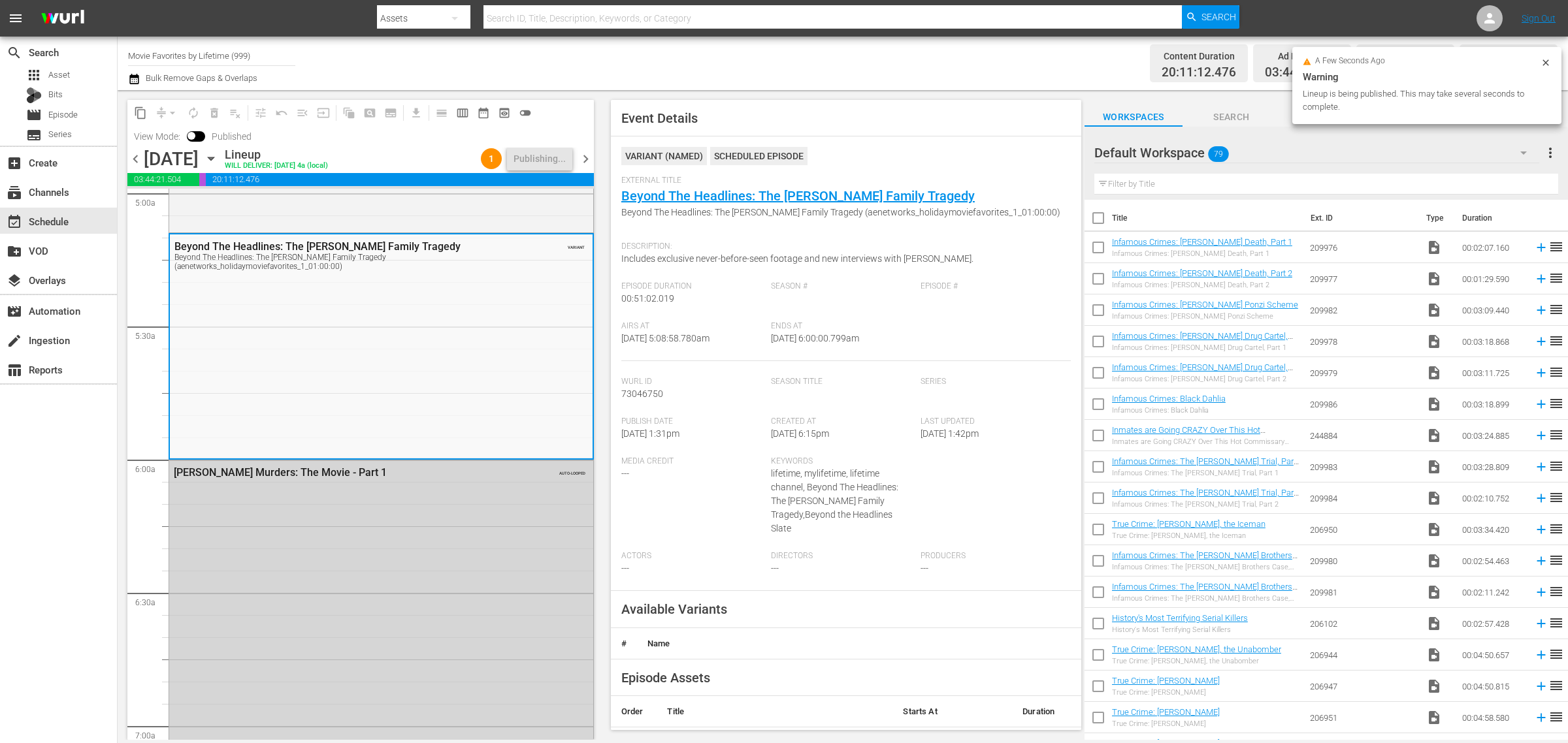
click at [739, 60] on div "Channel Title Movie Favorites by Lifetime (999) Bulk Remove Gaps & Overlaps" at bounding box center [518, 63] width 780 height 47
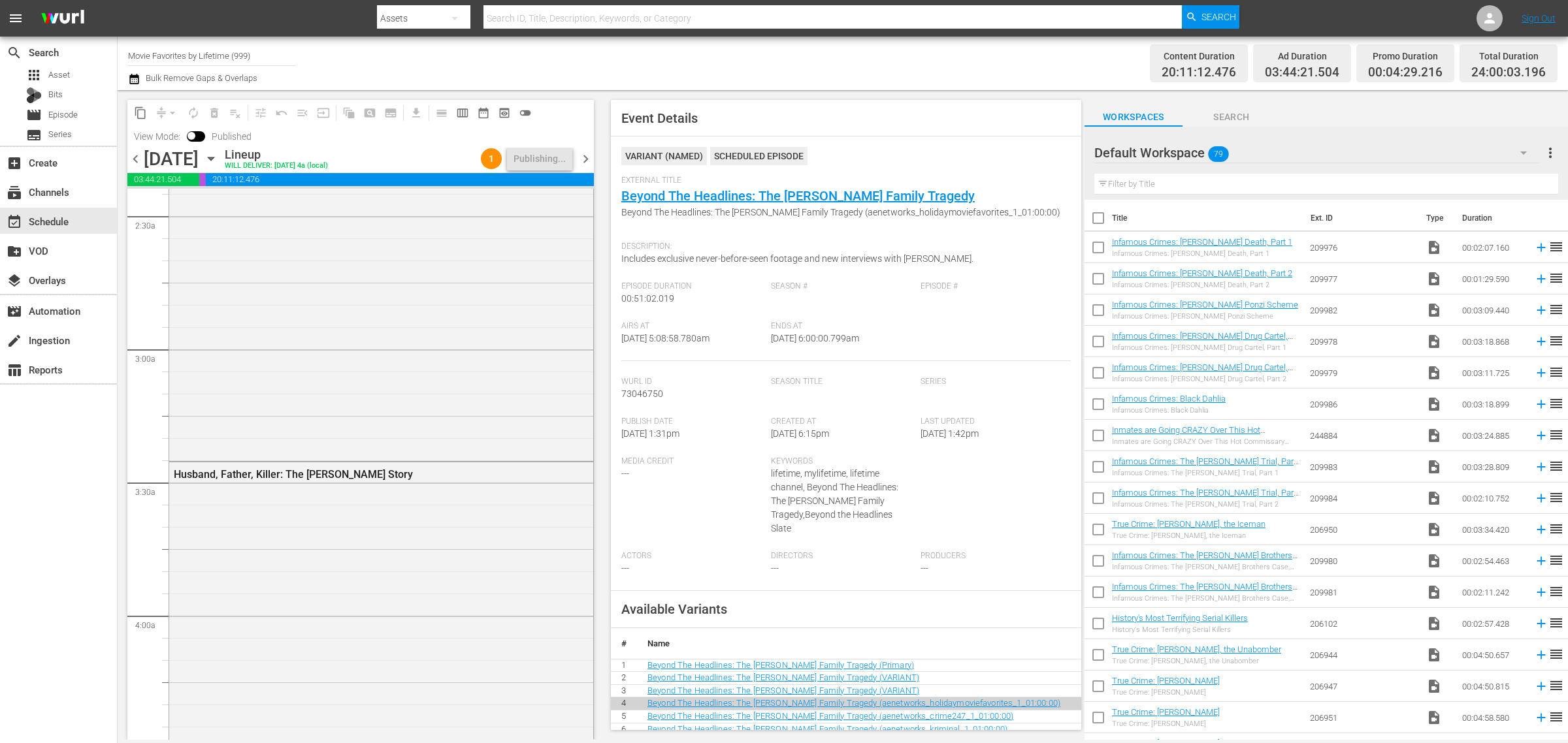
scroll to position [0, 0]
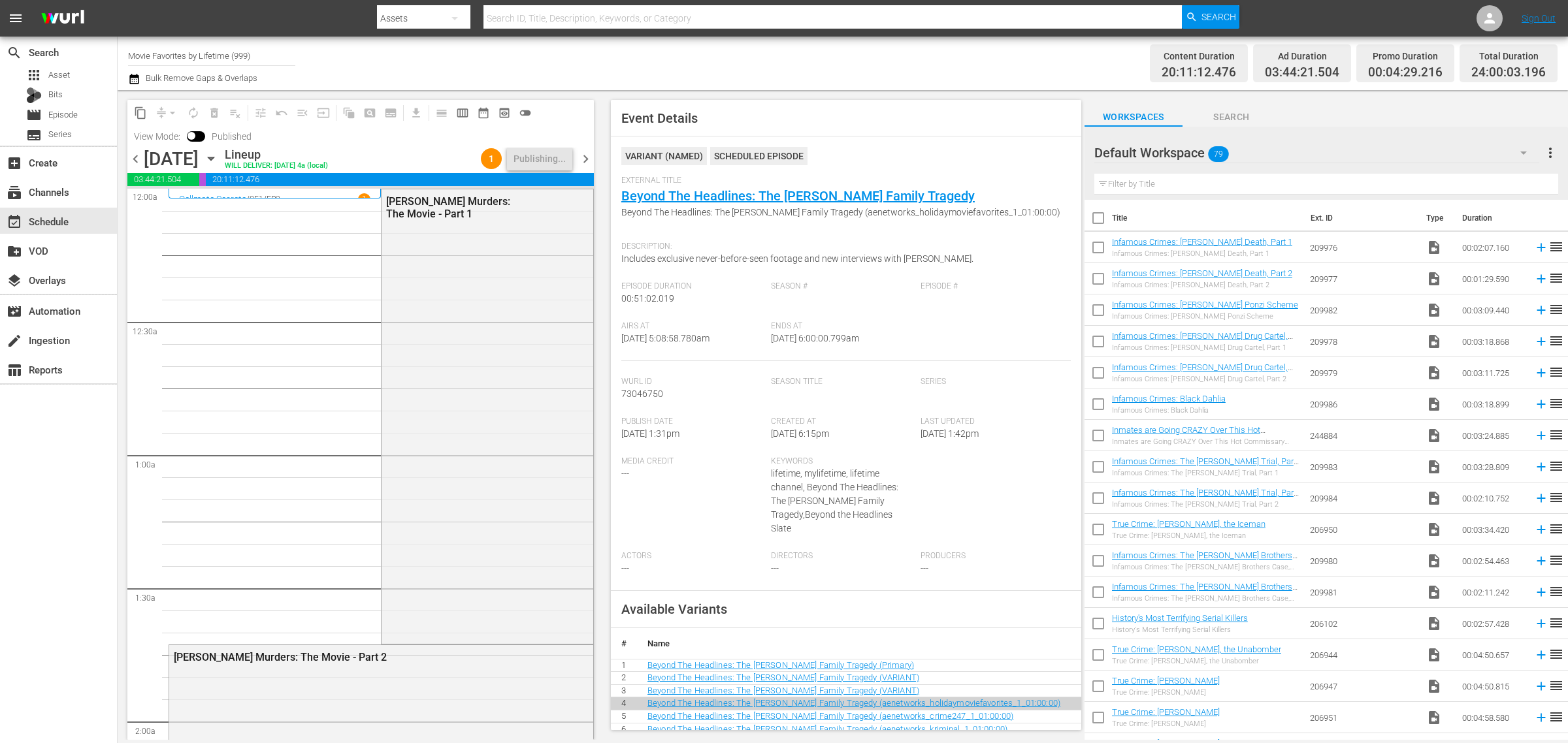
click at [776, 60] on div "Channel Title Movie Favorites by Lifetime (999) Bulk Remove Gaps & Overlaps" at bounding box center [518, 63] width 780 height 47
click at [722, 69] on div "Channel Title Movie Favorites by Lifetime (999) Bulk Remove Gaps & Overlaps" at bounding box center [518, 63] width 780 height 47
click at [840, 80] on div "Channel Title Movie Favorites by Lifetime (999) Bulk Remove Gaps & Overlaps" at bounding box center [518, 63] width 780 height 47
click at [811, 62] on div "Channel Title Movie Favorites by Lifetime (999) Bulk Remove Gaps & Overlaps" at bounding box center [518, 63] width 780 height 47
click at [917, 60] on div "Content Duration 20:11:12.476 Ad Duration 03:44:21.504 Promo Duration 00:04:29.…" at bounding box center [1233, 63] width 650 height 47
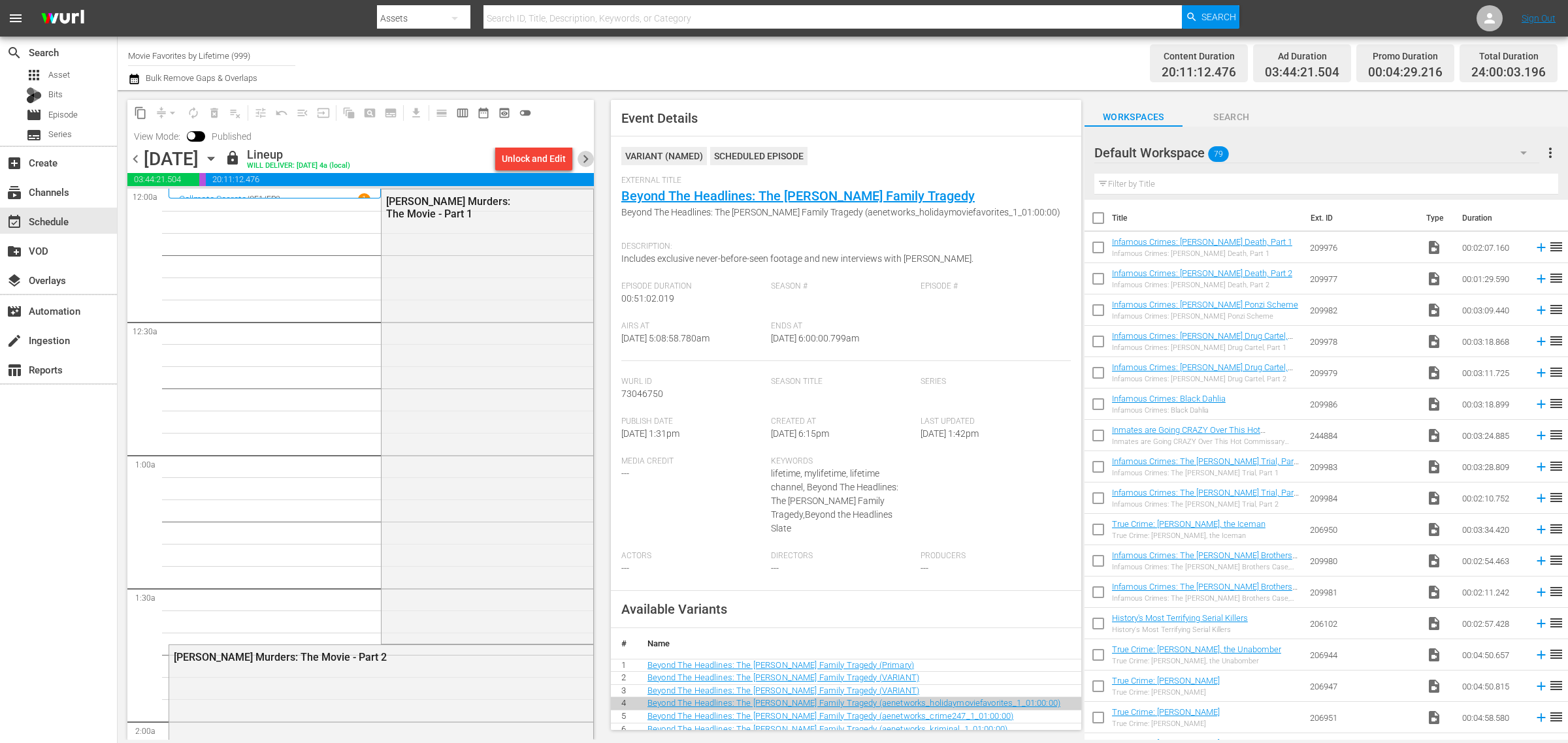
click at [581, 154] on span "chevron_right" at bounding box center [586, 159] width 16 height 16
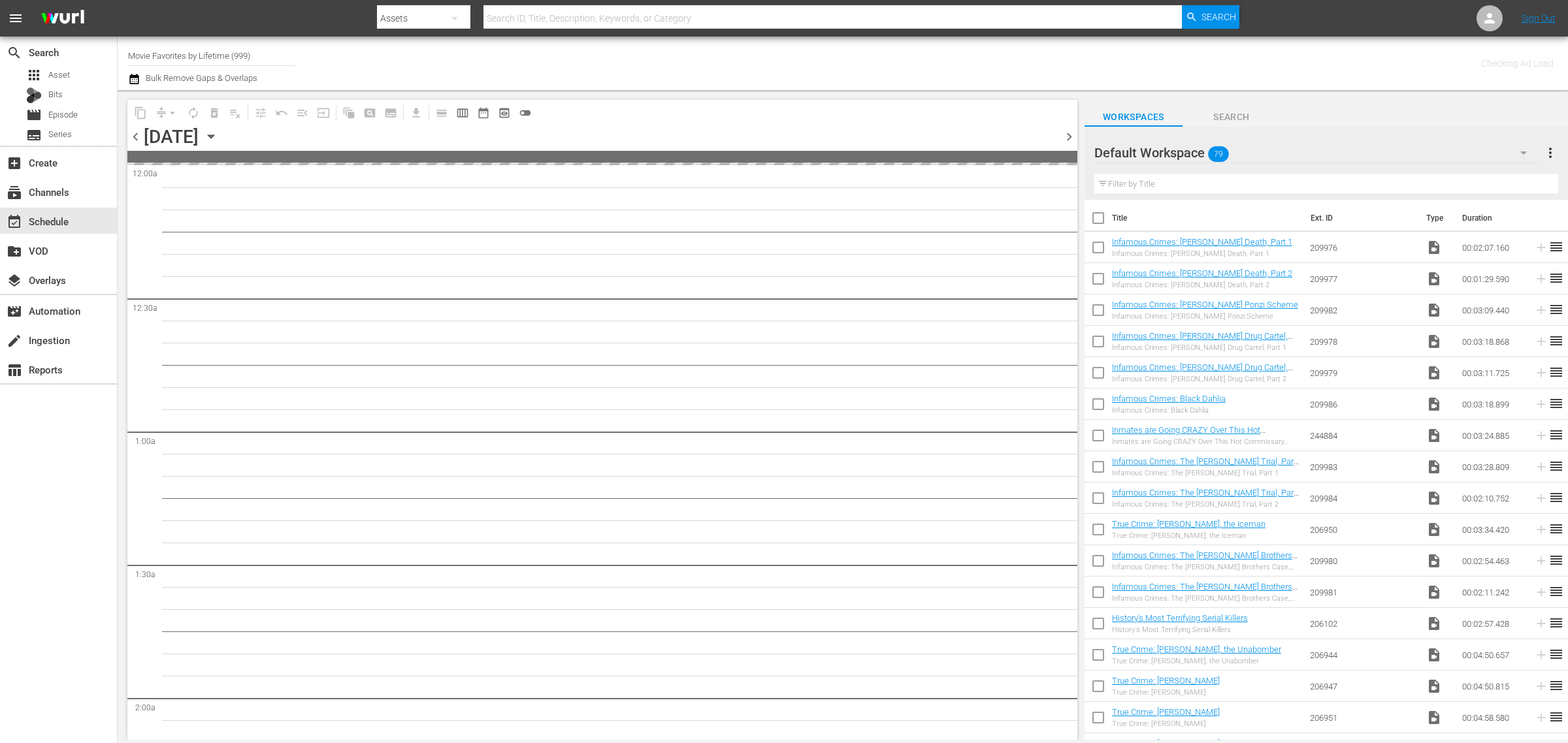
click at [857, 57] on div "Channel Title Movie Favorites by Lifetime (999) Bulk Remove Gaps & Overlaps" at bounding box center [518, 63] width 780 height 47
click at [811, 62] on div "Channel Title Movie Favorites by Lifetime (999) Bulk Remove Gaps & Overlaps" at bounding box center [518, 63] width 780 height 47
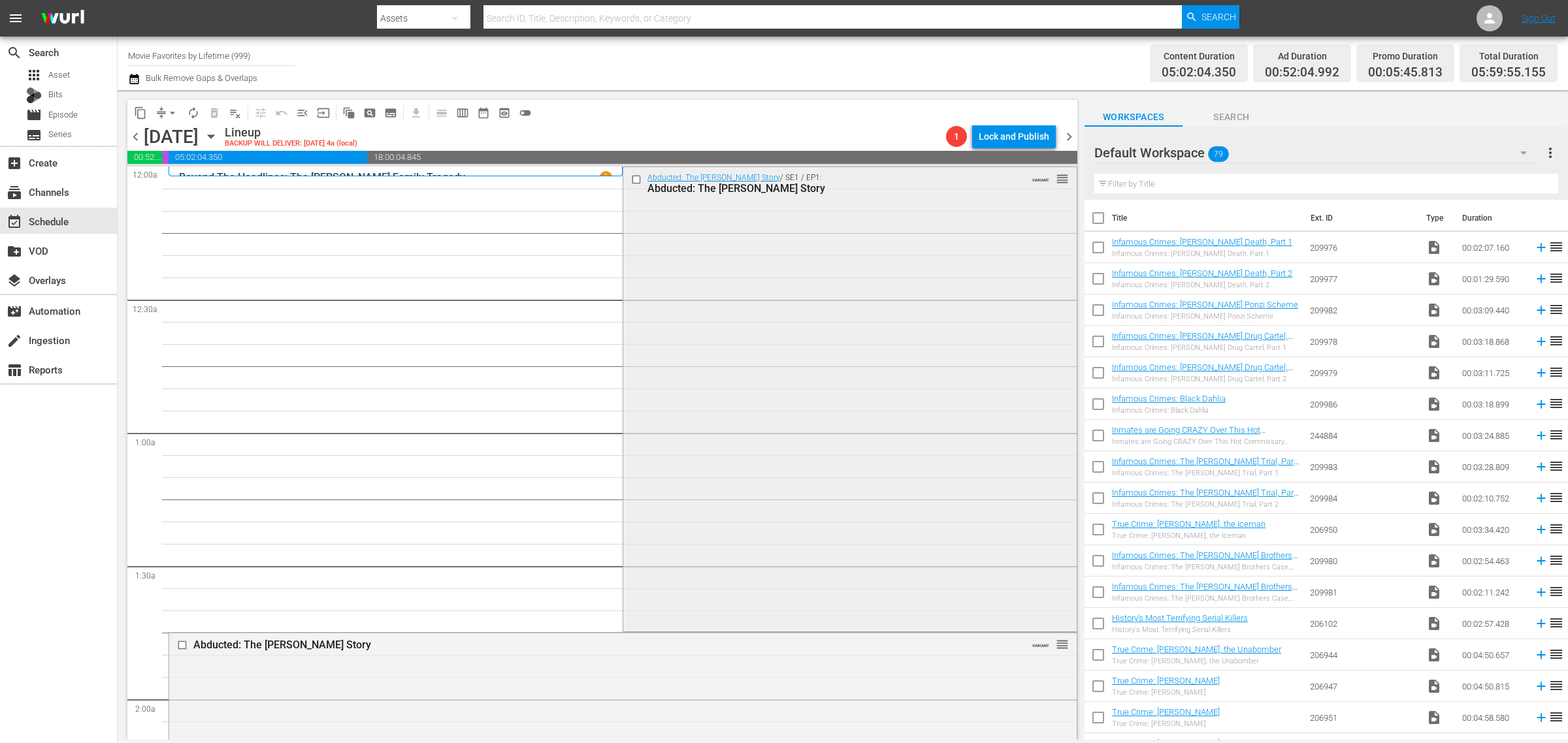
click at [788, 404] on div "Abducted: The Carlina White Story / SE1 / EP1: Abducted: The Carlina White Stor…" at bounding box center [850, 398] width 453 height 462
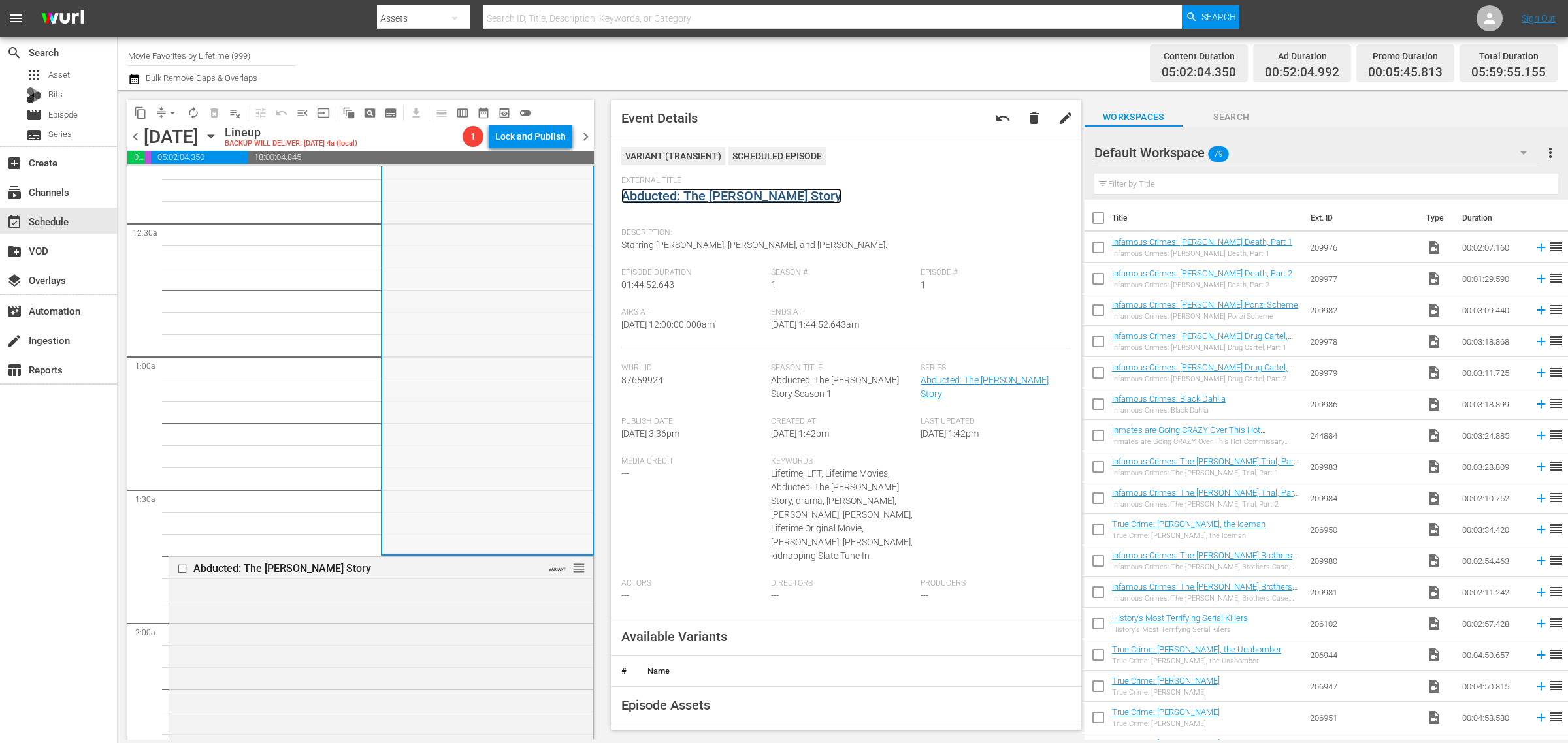
scroll to position [490, 0]
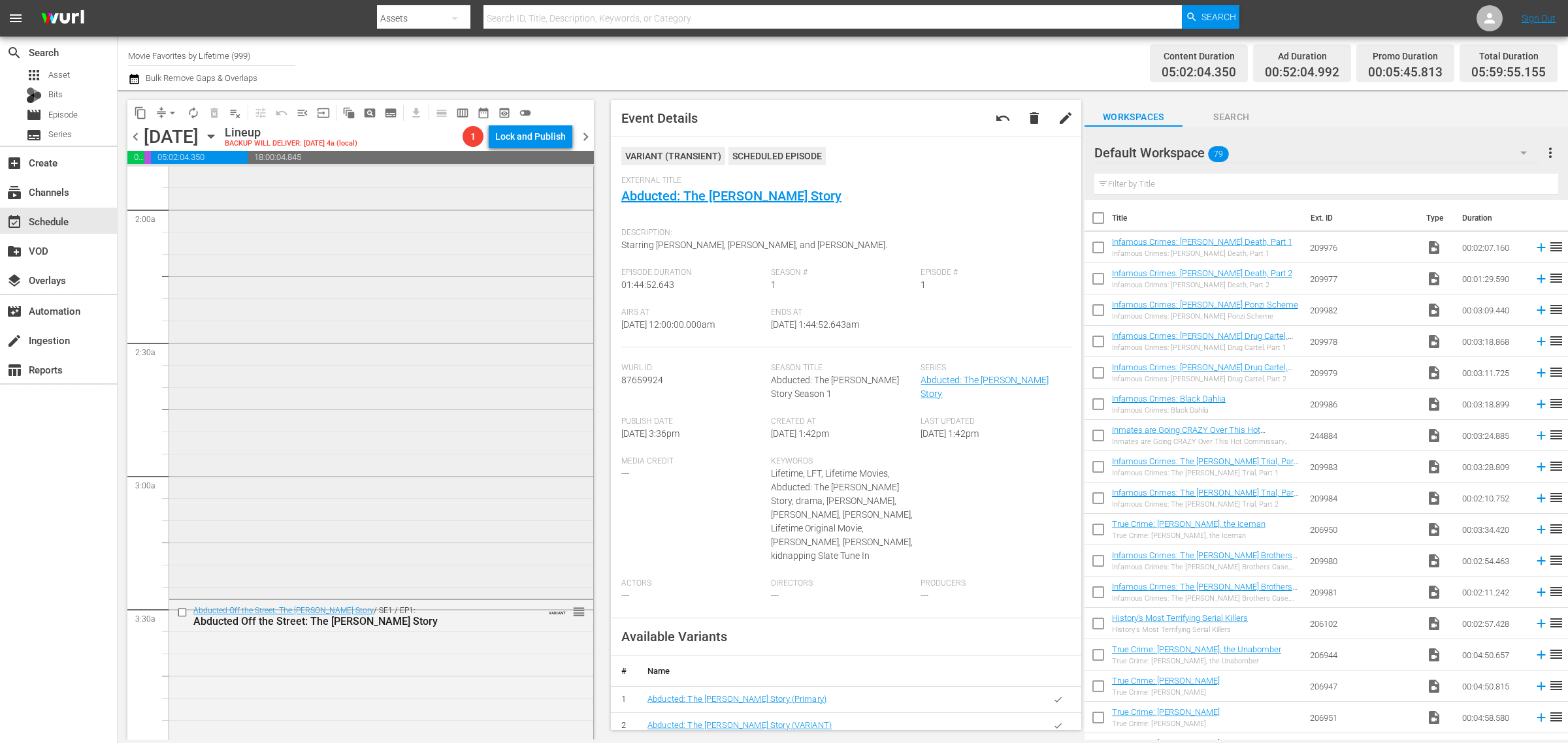
click at [451, 347] on div "Abducted: The Mary Stauffer Story VARIANT reorder" at bounding box center [381, 369] width 424 height 453
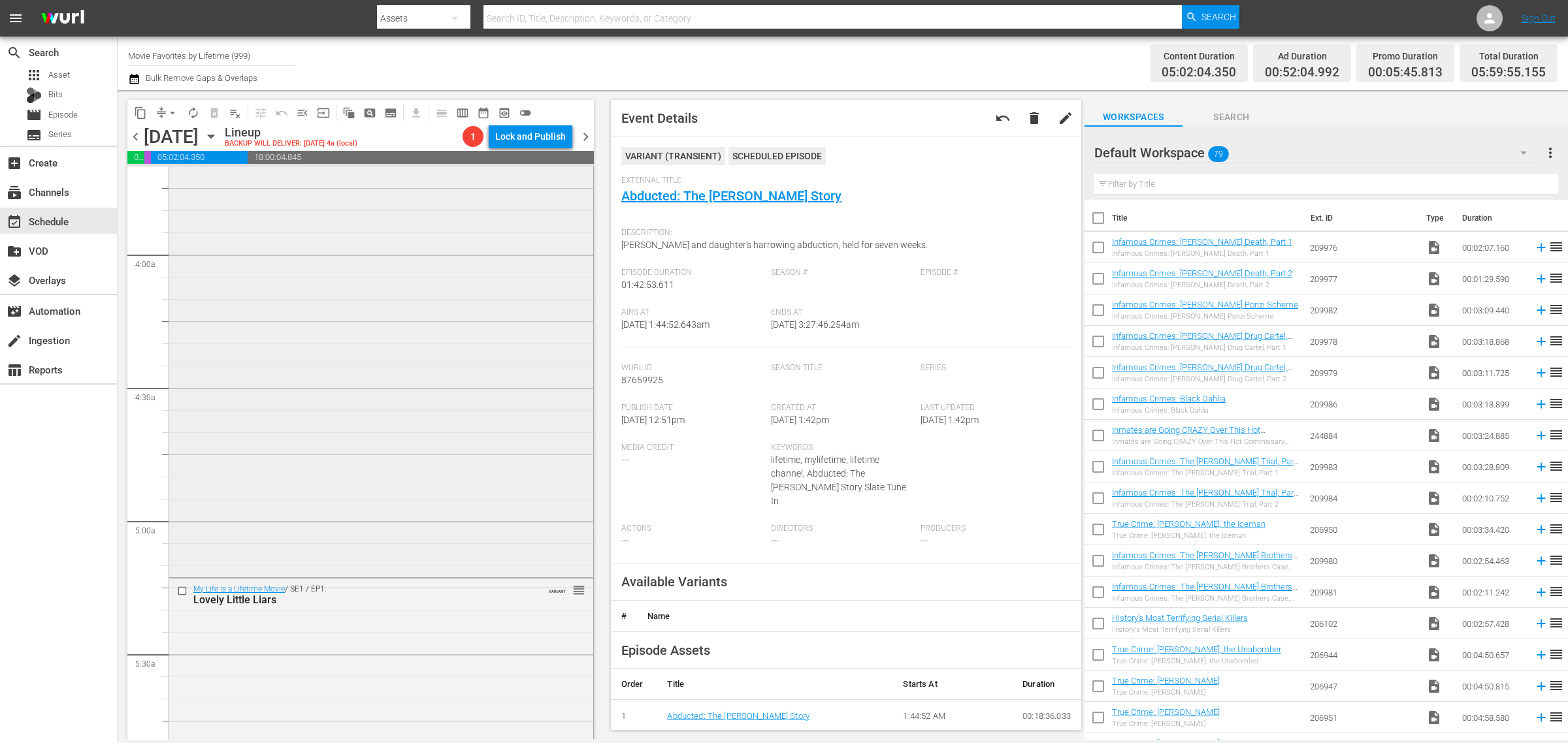
scroll to position [979, 0]
click at [295, 354] on div "Abducted Off the Street: The Carlesha Gaither Story / SE1 / EP1: Abducted Off t…" at bounding box center [381, 341] width 424 height 462
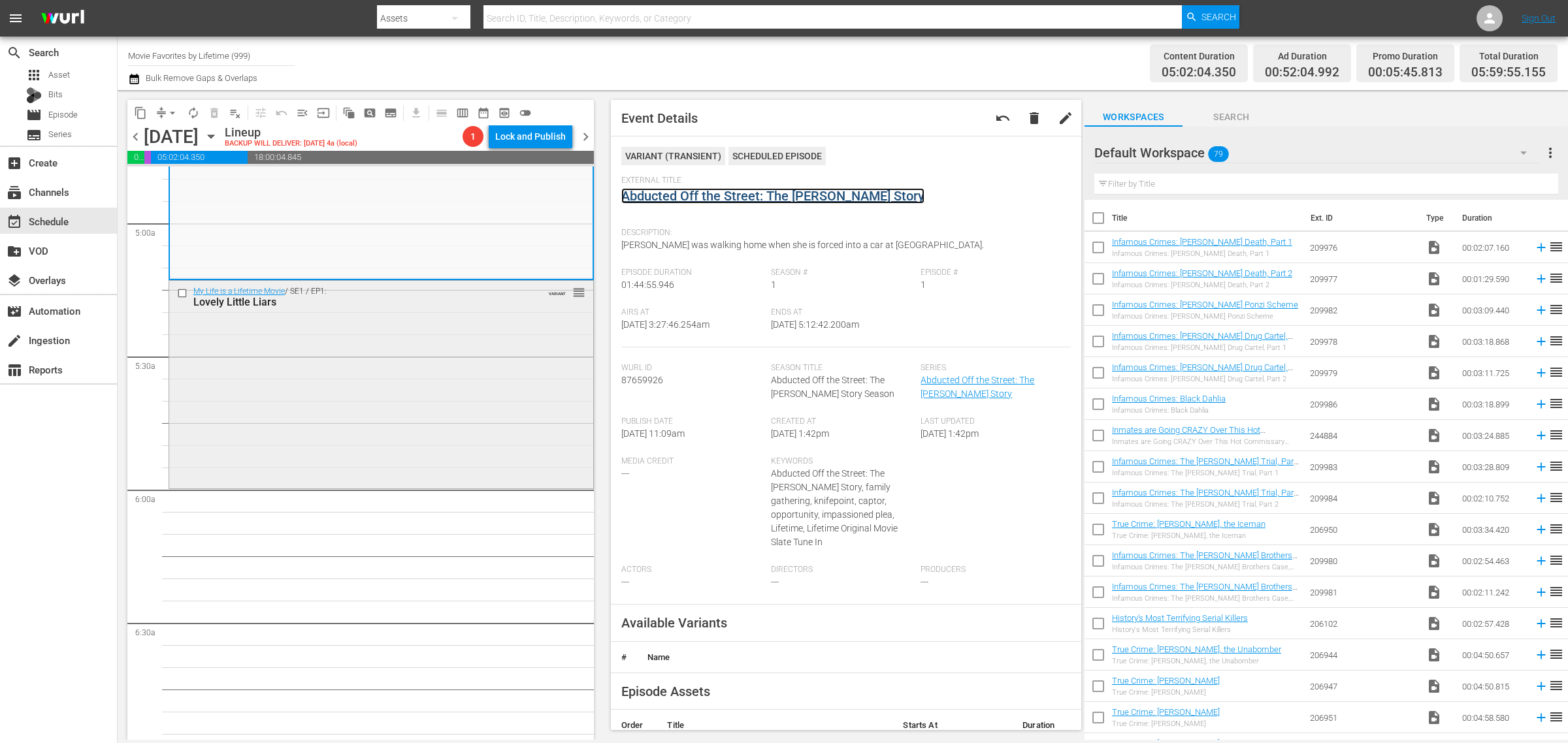
scroll to position [1307, 0]
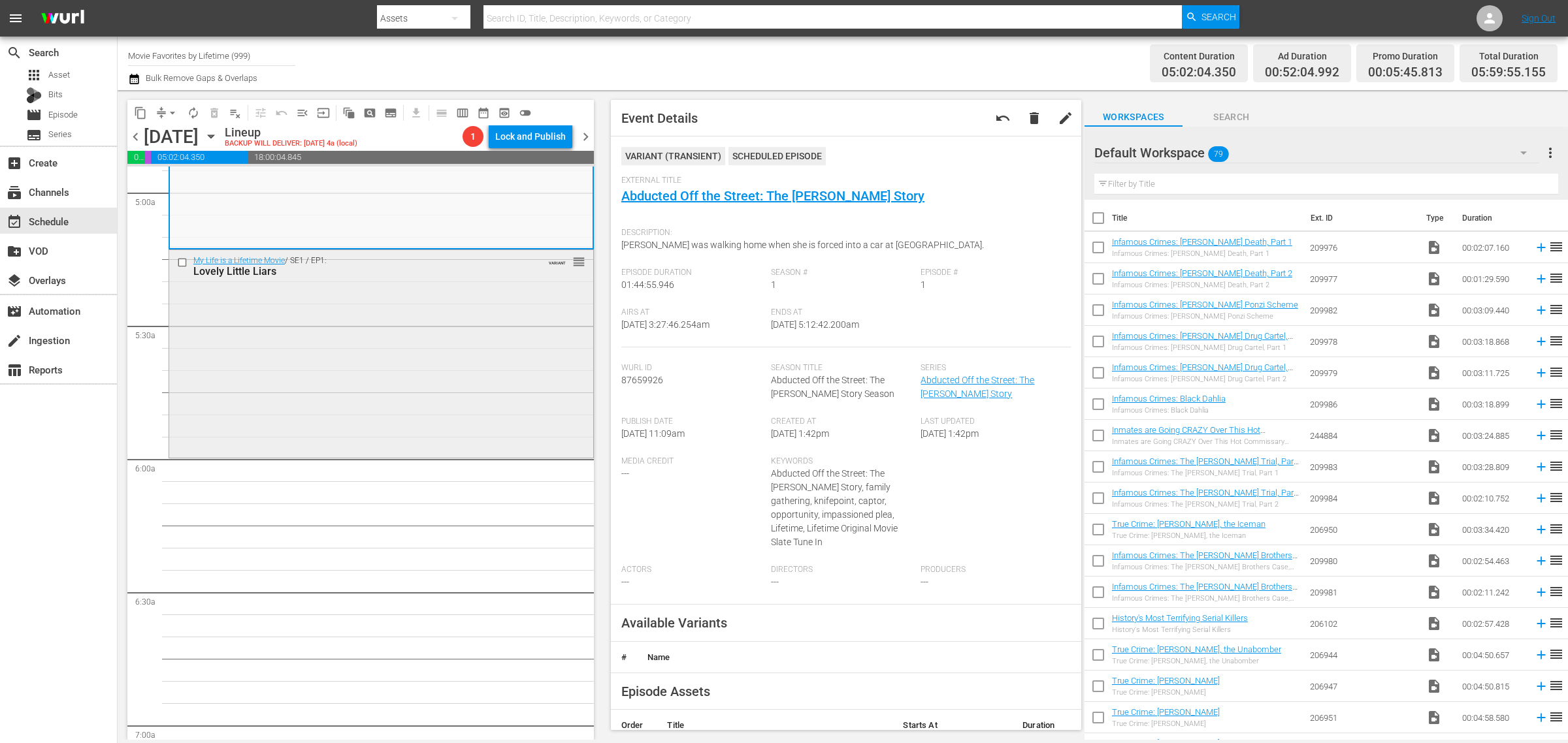
click at [376, 348] on div "My Life is a Lifetime Movie / SE1 / EP1: Lovely Little Liars VARIANT reorder" at bounding box center [381, 353] width 424 height 206
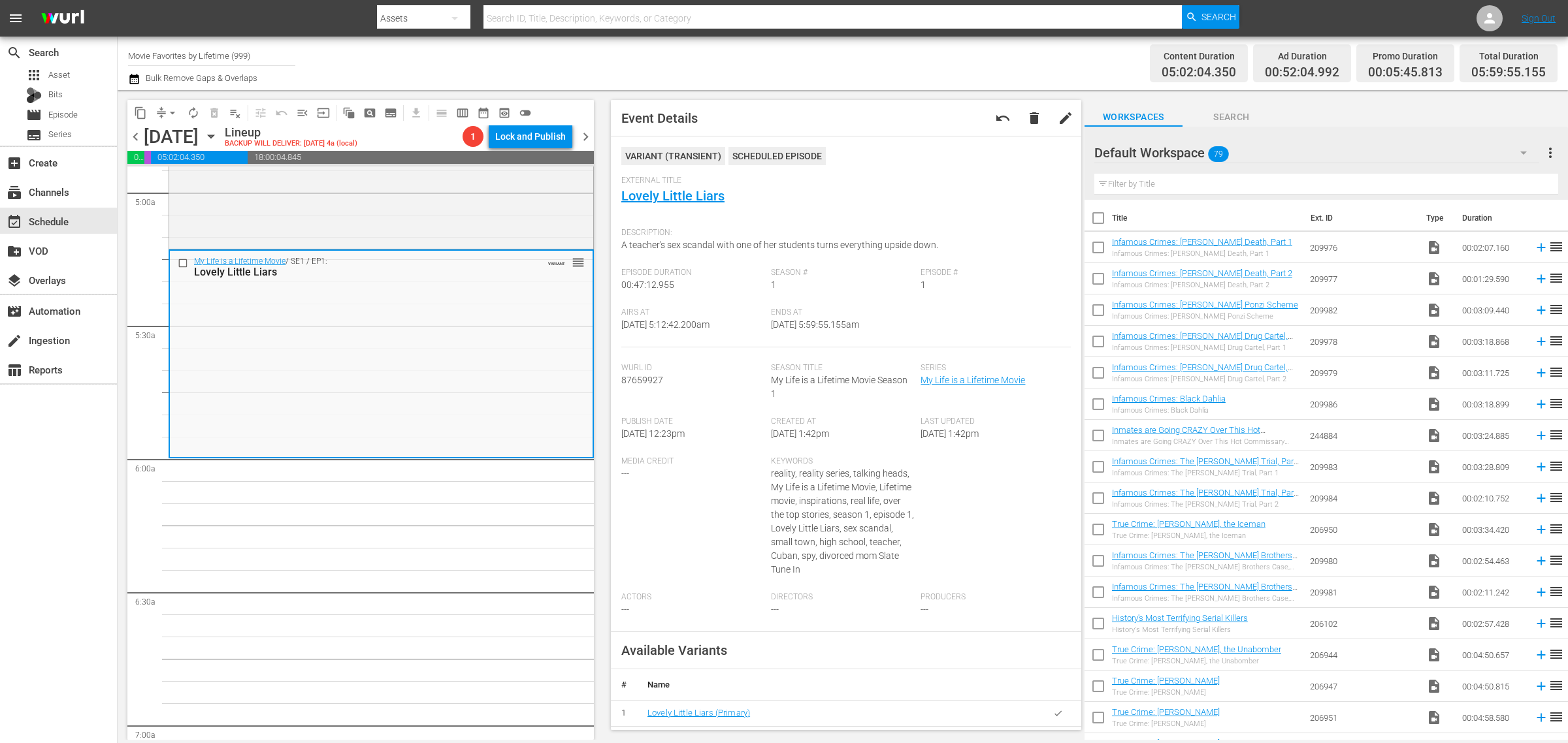
click at [218, 137] on icon "button" at bounding box center [210, 136] width 14 height 14
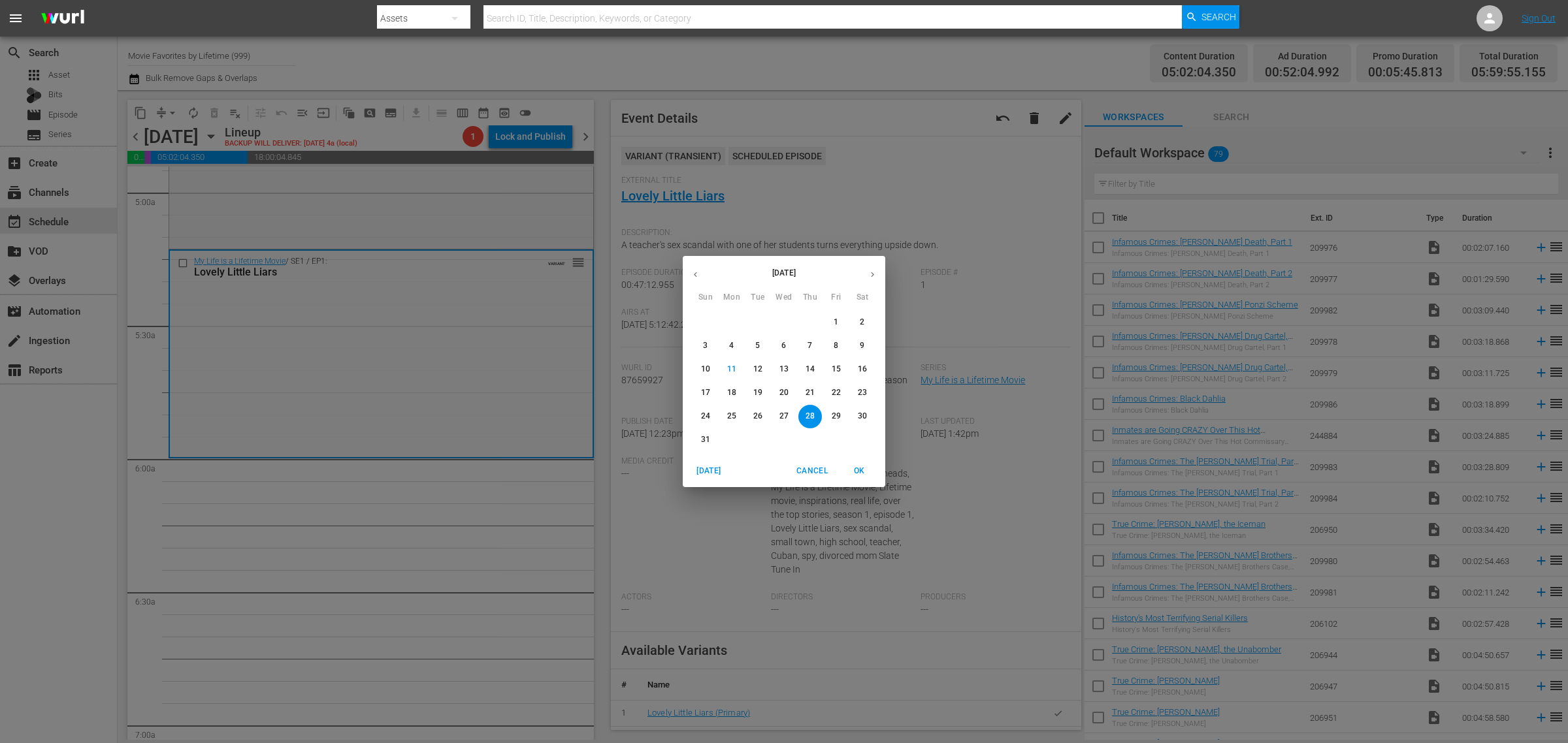
click at [707, 417] on p "24" at bounding box center [706, 417] width 9 height 11
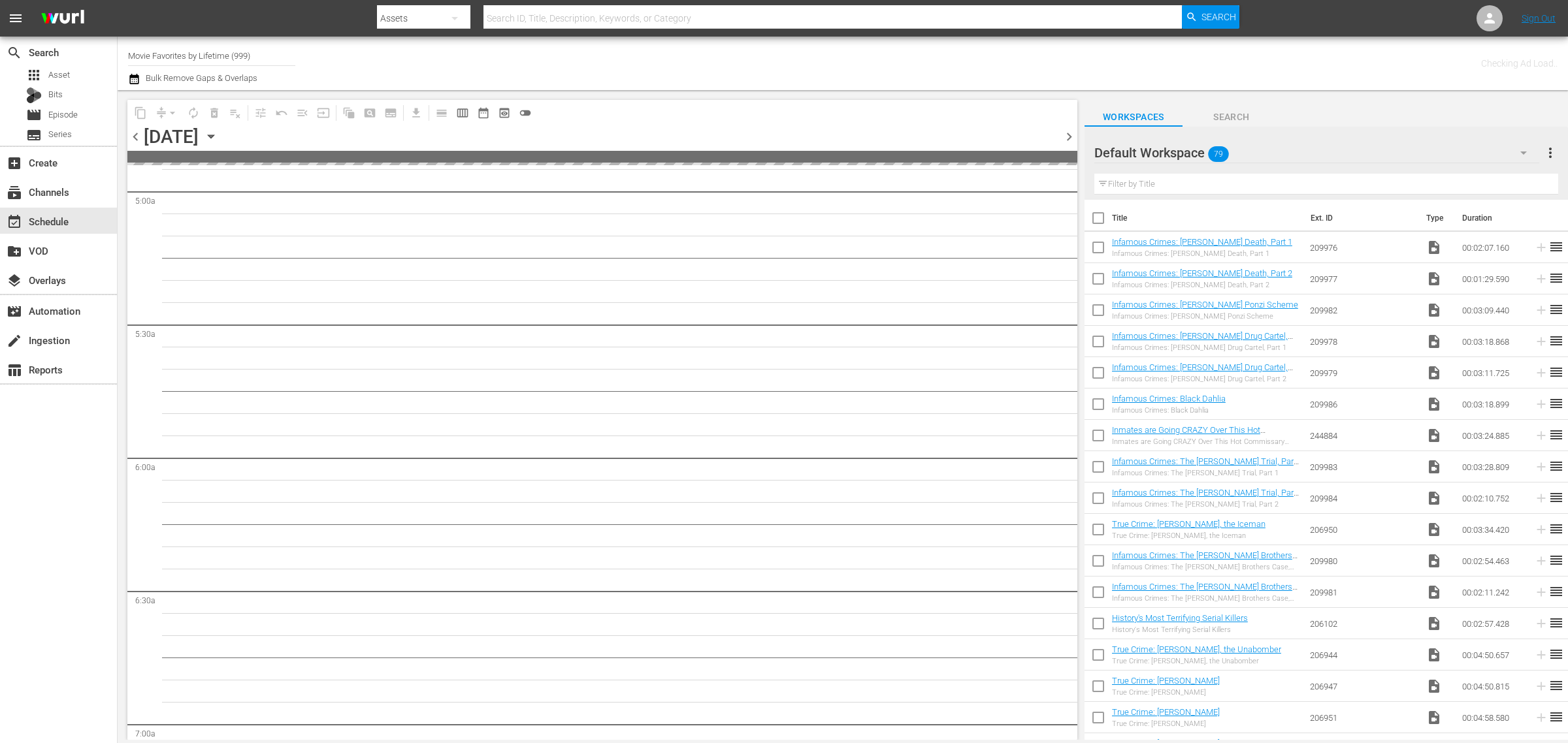
scroll to position [1350, 0]
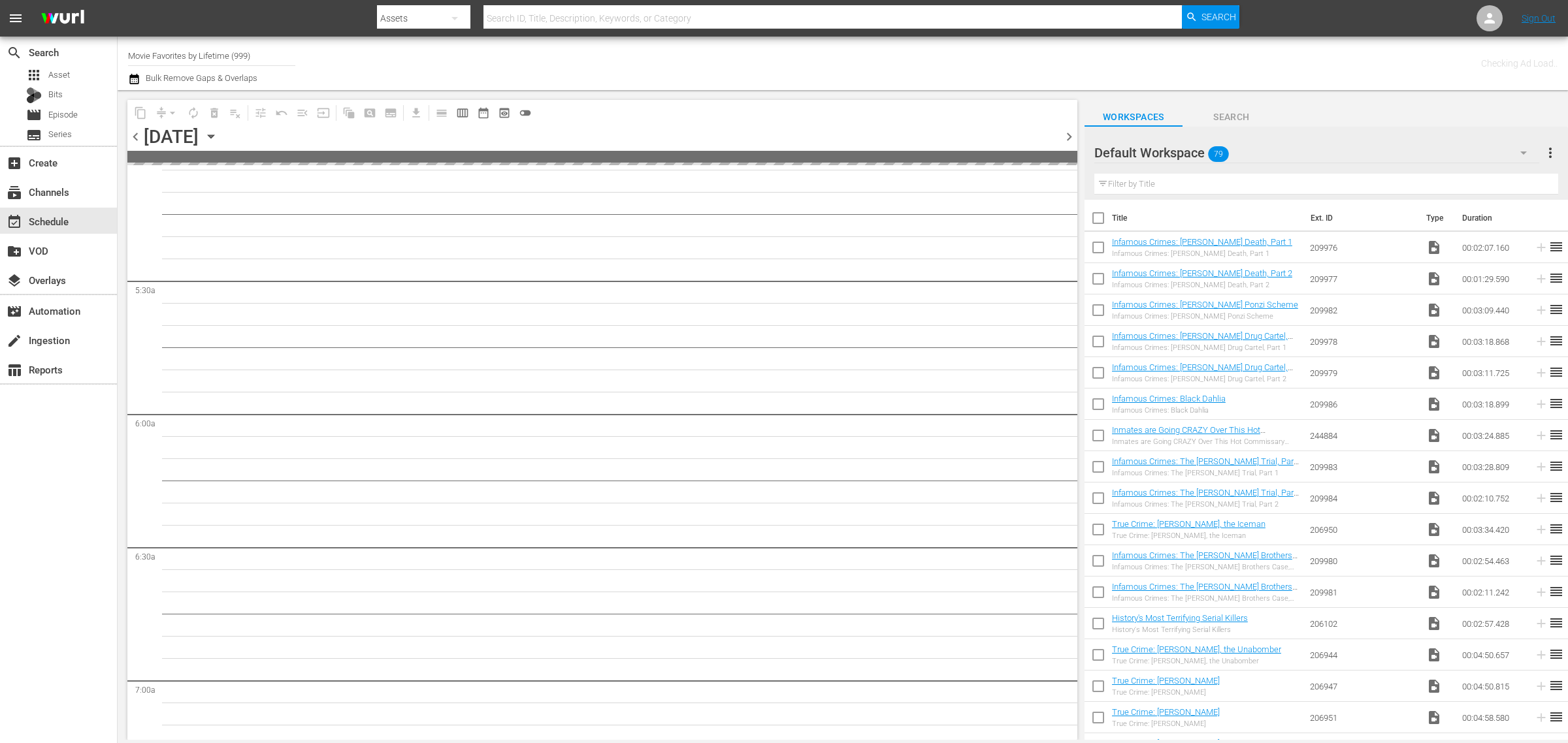
click at [923, 65] on div "Checking Ad Load.." at bounding box center [1233, 63] width 650 height 47
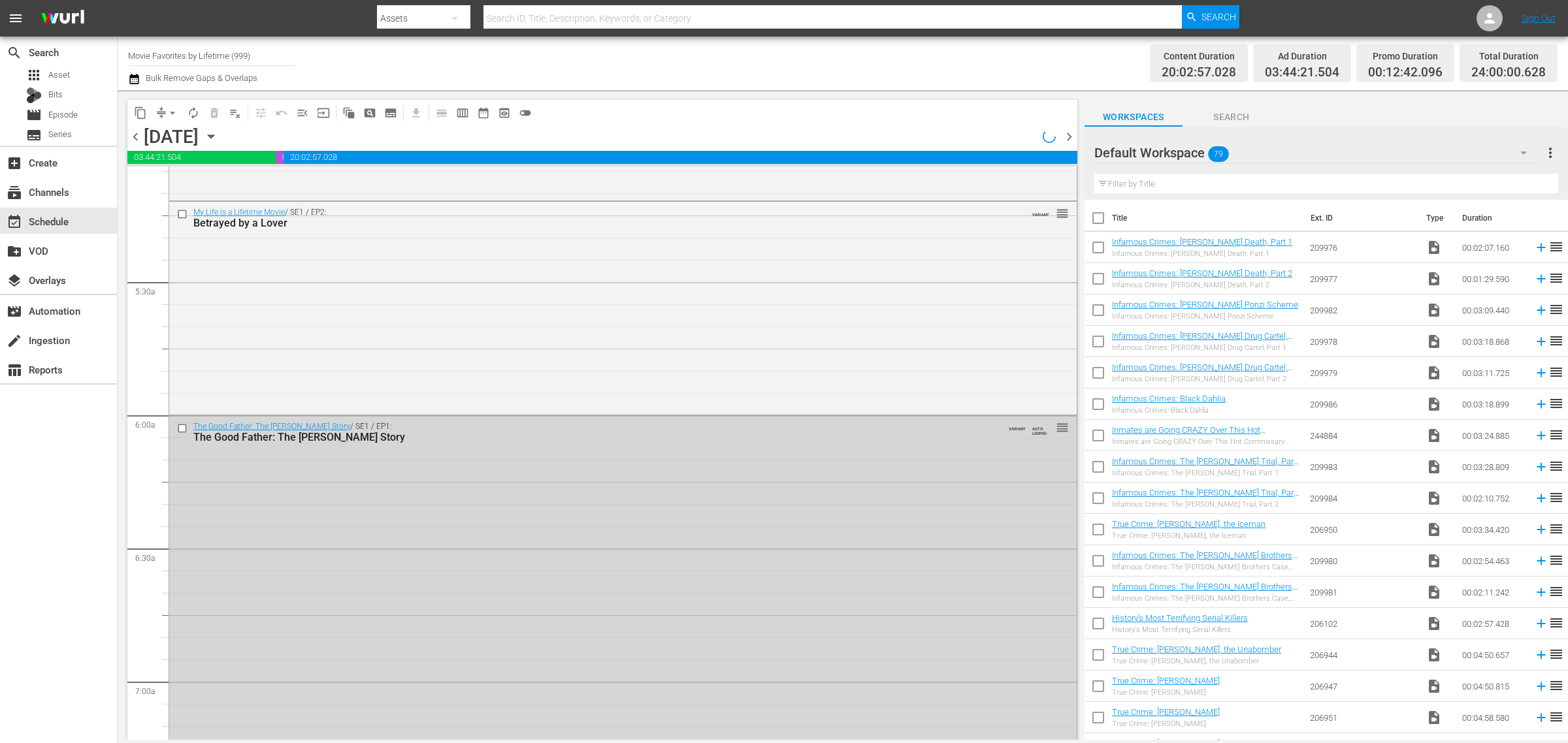
scroll to position [1307, 0]
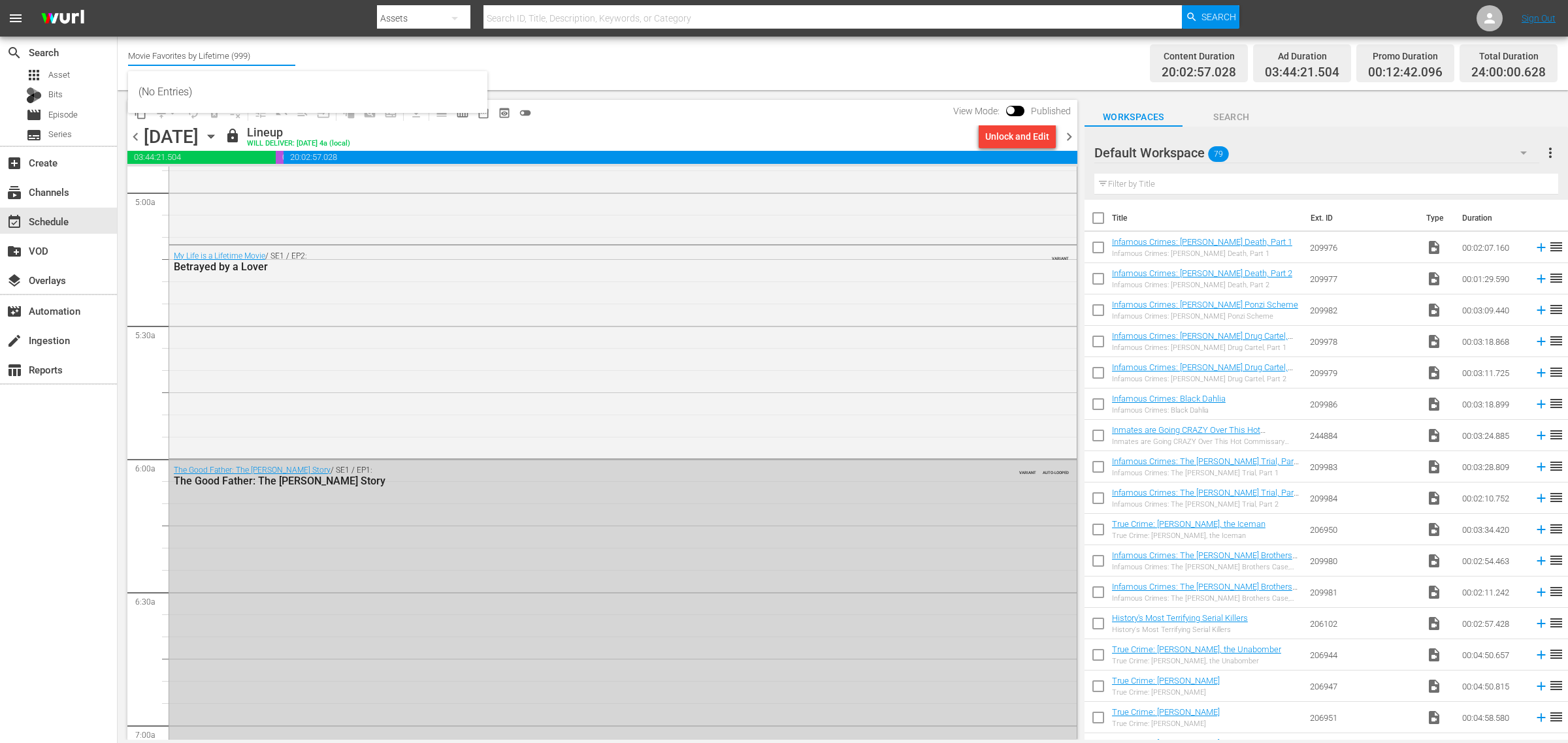
drag, startPoint x: 258, startPoint y: 56, endPoint x: -3, endPoint y: 46, distance: 261.2
click at [0, 46] on html "menu Search By Assets Search ID, Title, Description, Keywords, or Category Sear…" at bounding box center [784, 372] width 1568 height 743
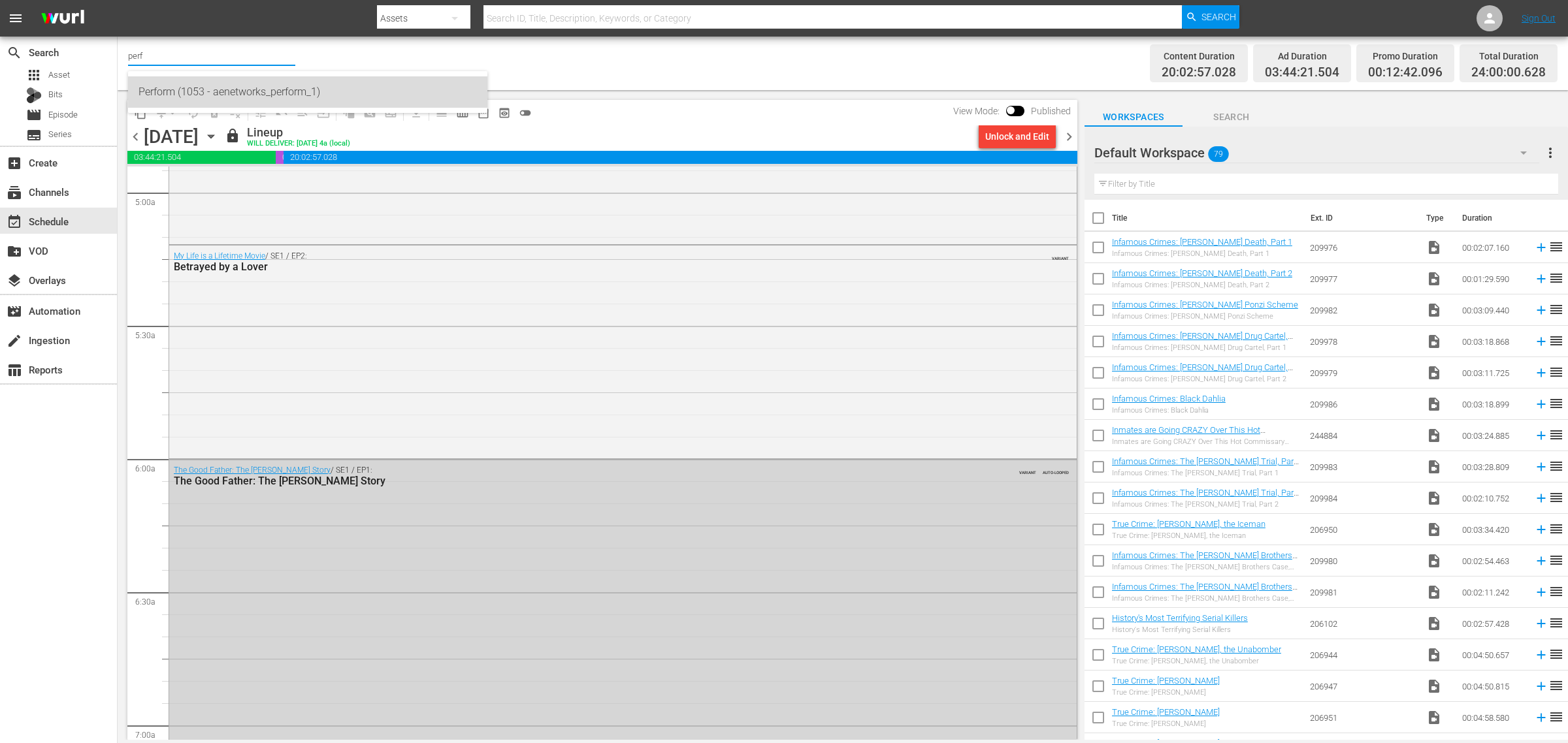
click at [219, 96] on div "Perform (1053 - aenetworks_perform_1)" at bounding box center [308, 92] width 339 height 32
type input "Perform (1053 - aenetworks_perform_1)"
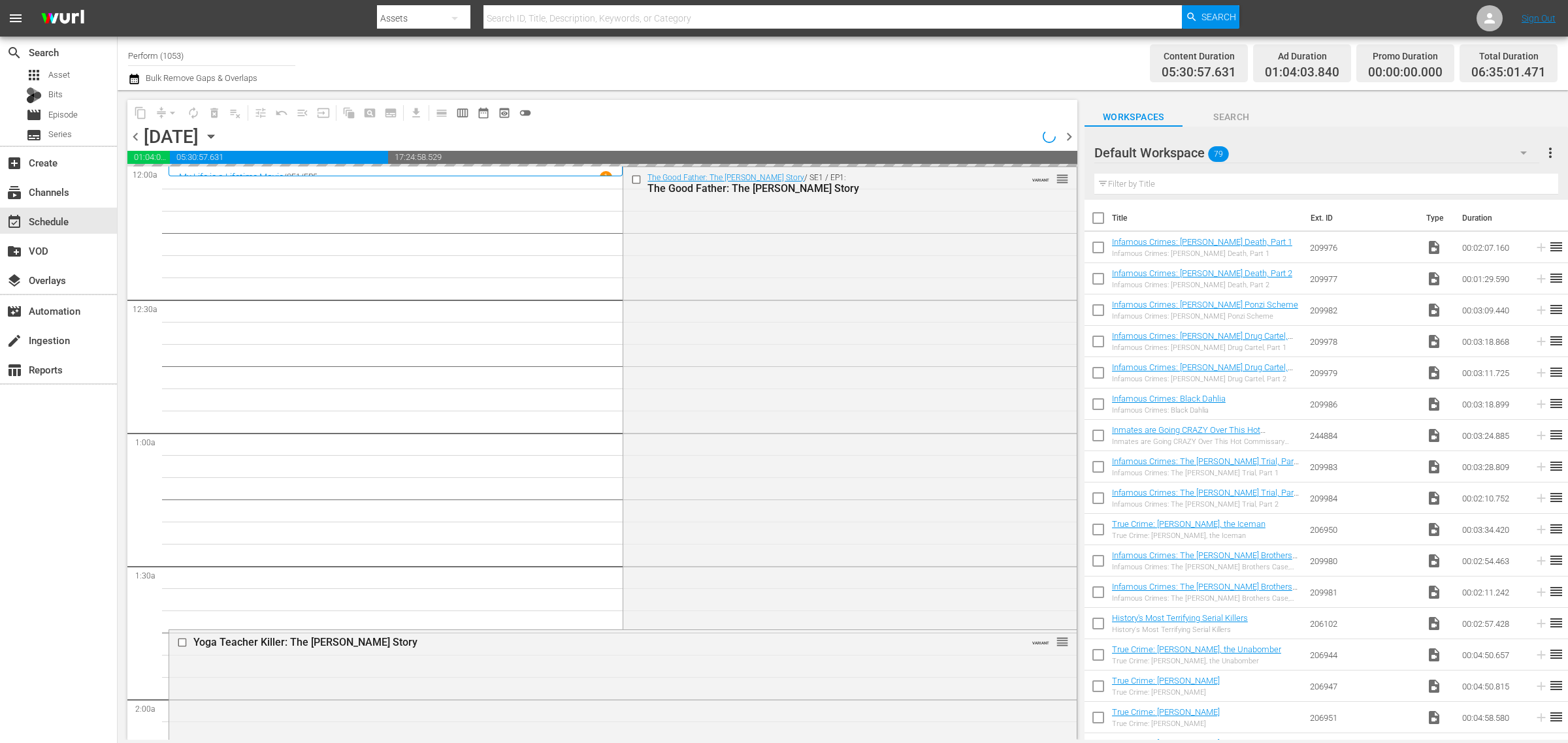
click at [732, 77] on div "Channel Title Perform (1053) Bulk Remove Gaps & Overlaps" at bounding box center [518, 63] width 780 height 47
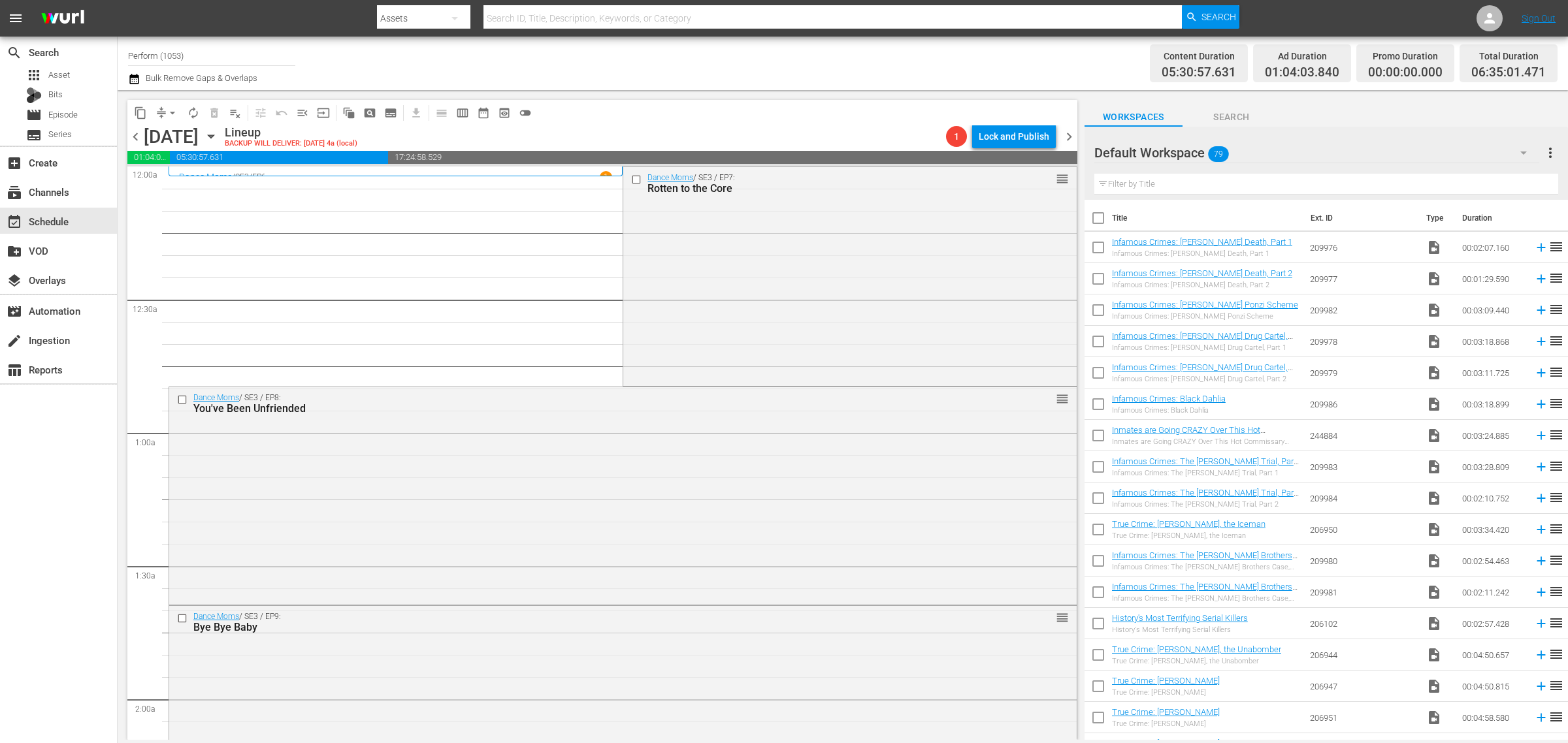
drag, startPoint x: 776, startPoint y: 103, endPoint x: 743, endPoint y: 350, distance: 249.2
click at [743, 350] on div "Dance Moms / SE3 / EP7: Rotten to the Core reorder" at bounding box center [850, 275] width 453 height 216
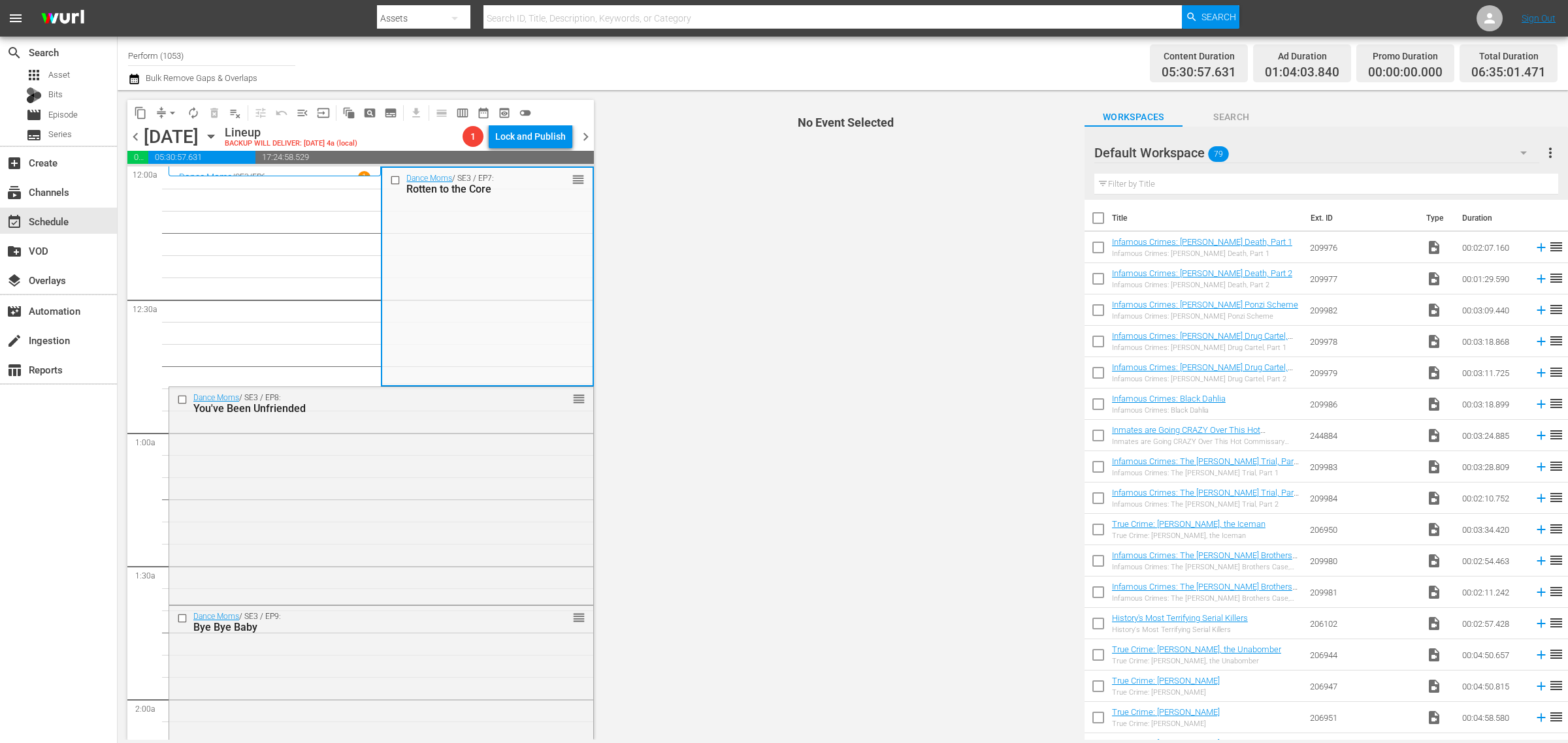
click at [753, 66] on div "Channel Title Perform (1053) Bulk Remove Gaps & Overlaps" at bounding box center [518, 63] width 780 height 47
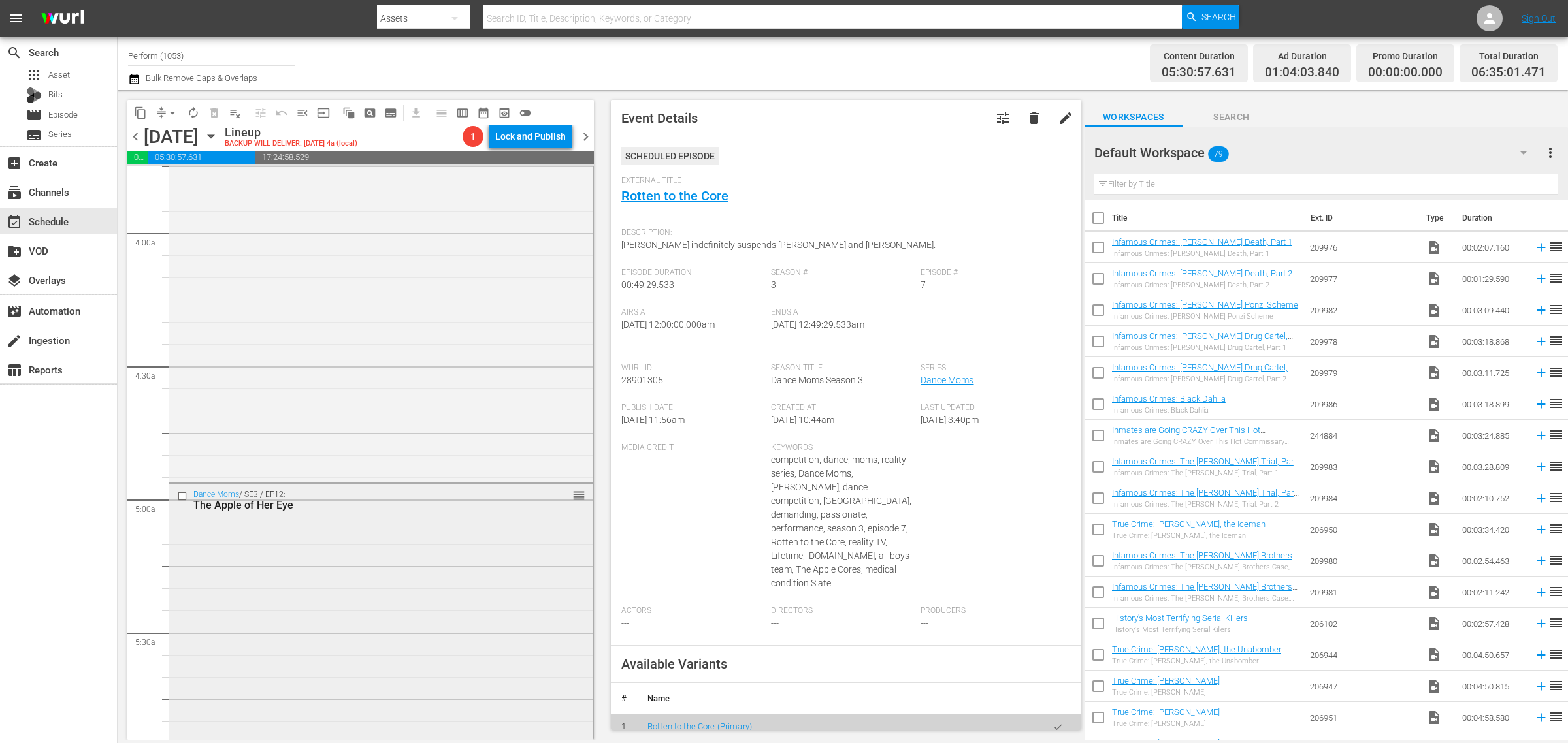
scroll to position [979, 0]
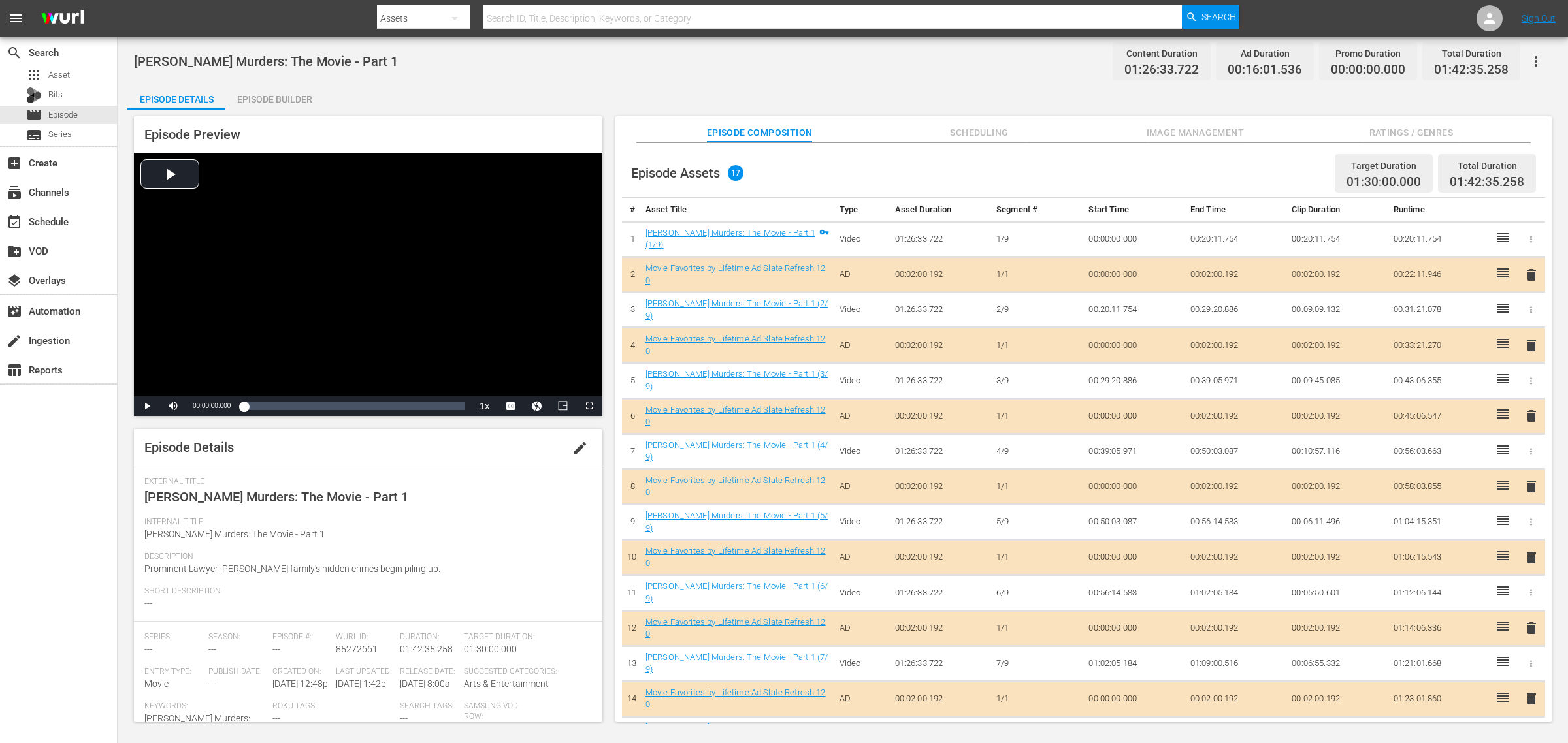
click at [752, 83] on div "Episode Details Episode Builder Episode Preview Video Player is loading. Play V…" at bounding box center [843, 408] width 1431 height 649
click at [1229, 132] on span "Image Management" at bounding box center [1195, 133] width 98 height 16
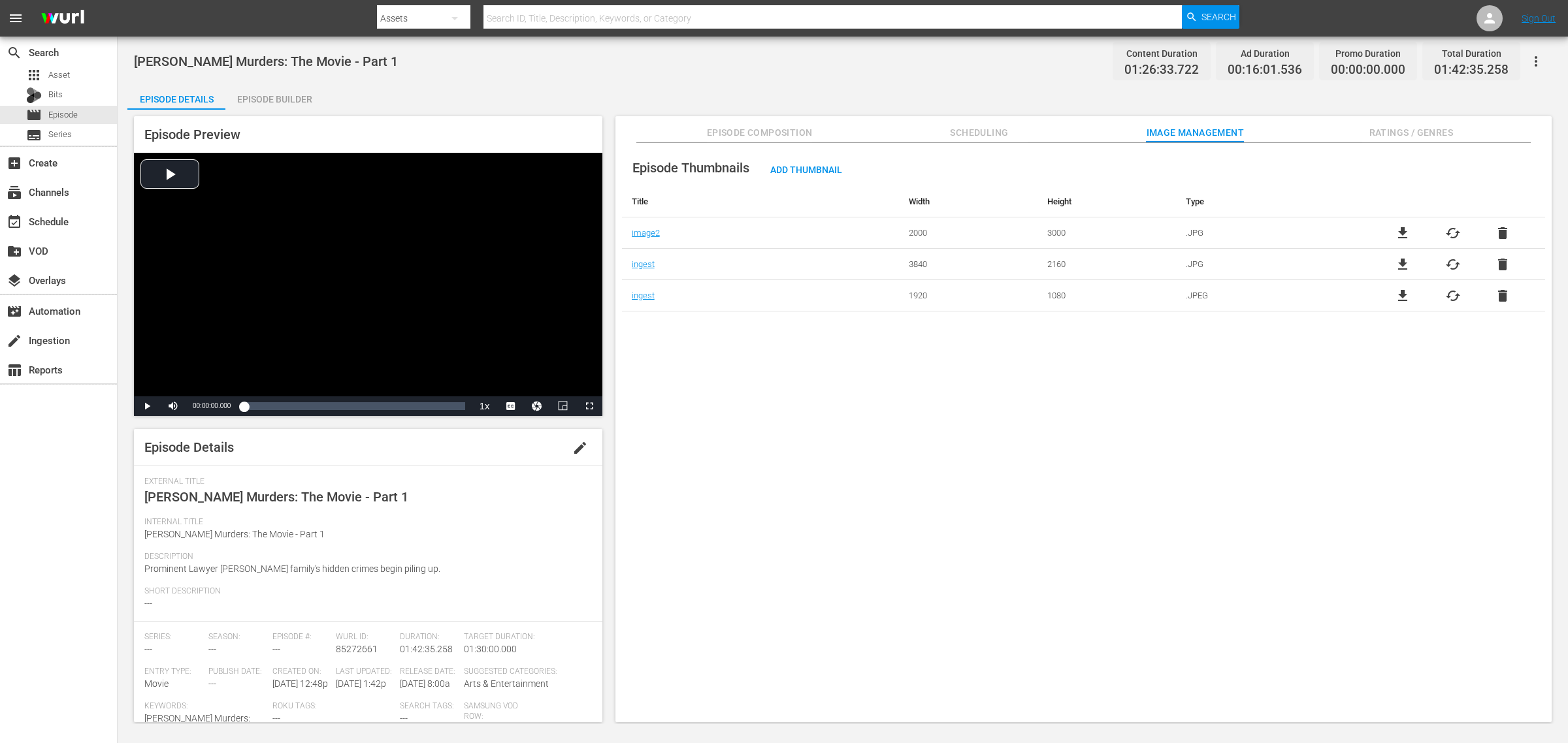
click at [293, 97] on div "Episode Builder" at bounding box center [274, 99] width 98 height 32
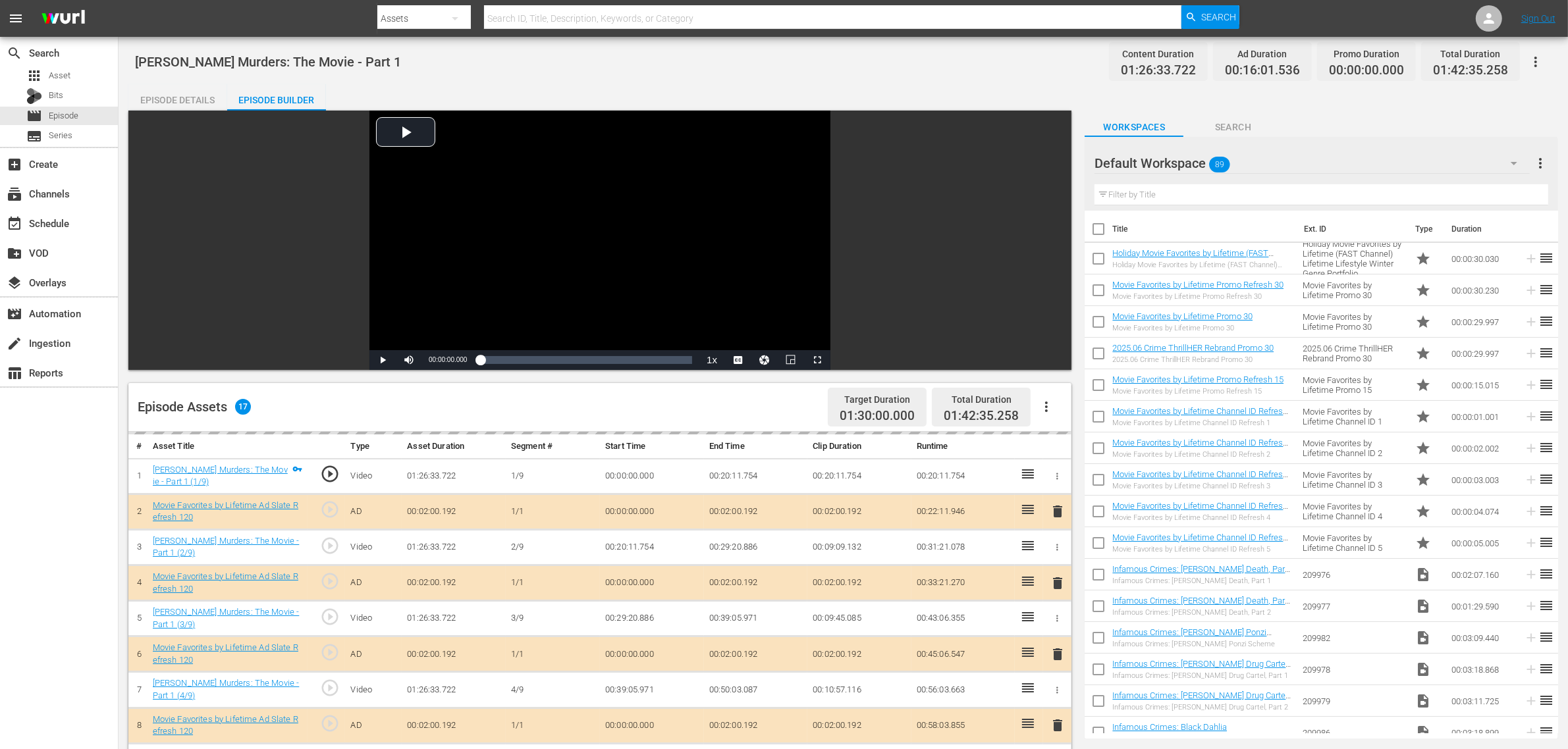
click at [644, 77] on div "Murdaugh Murders: The Movie - Part 1 Content Duration 01:26:33.722 Ad Duration …" at bounding box center [843, 564] width 1449 height 1056
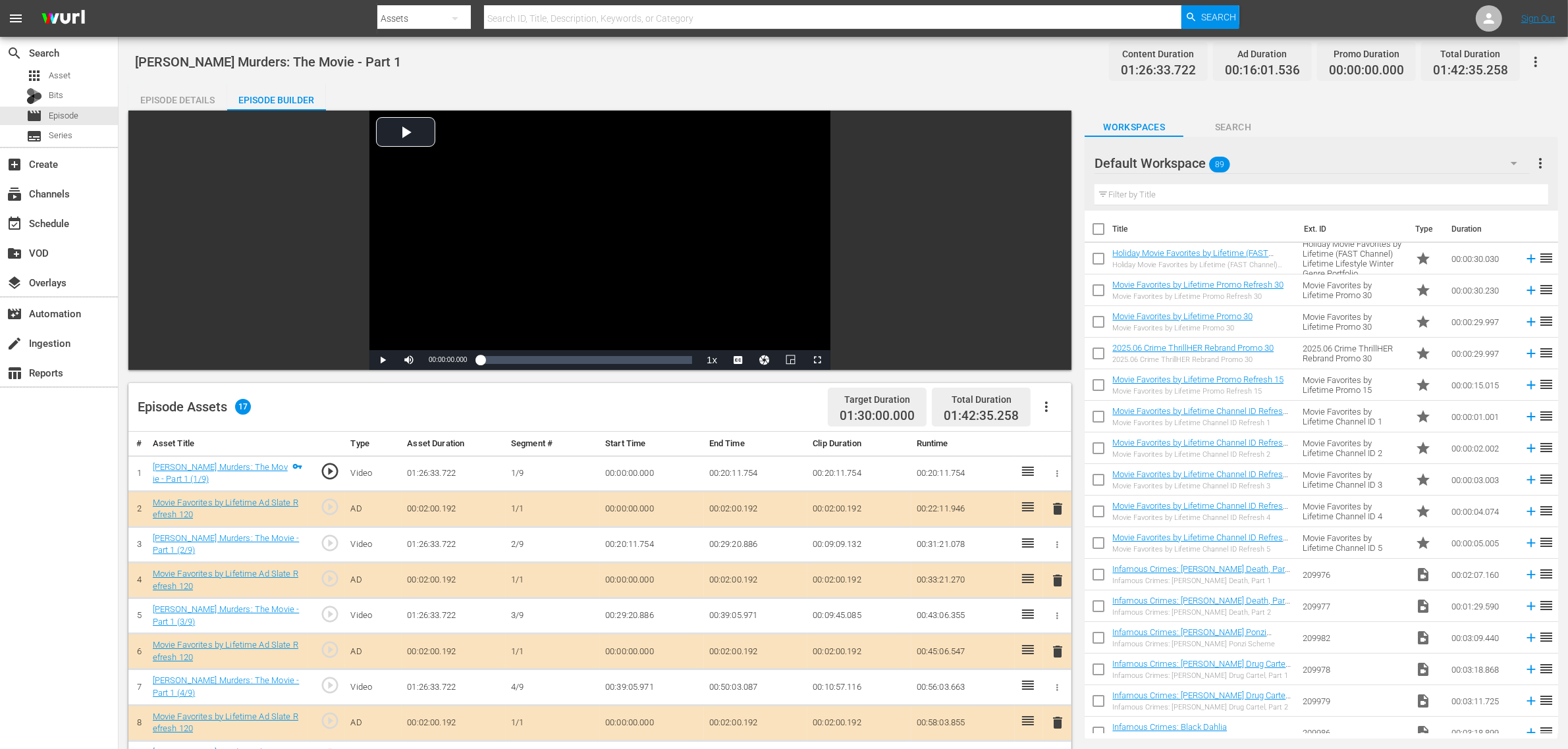
click at [650, 70] on div "Murdaugh Murders: The Movie - Part 1 Content Duration 01:26:33.722 Ad Duration …" at bounding box center [843, 62] width 1416 height 30
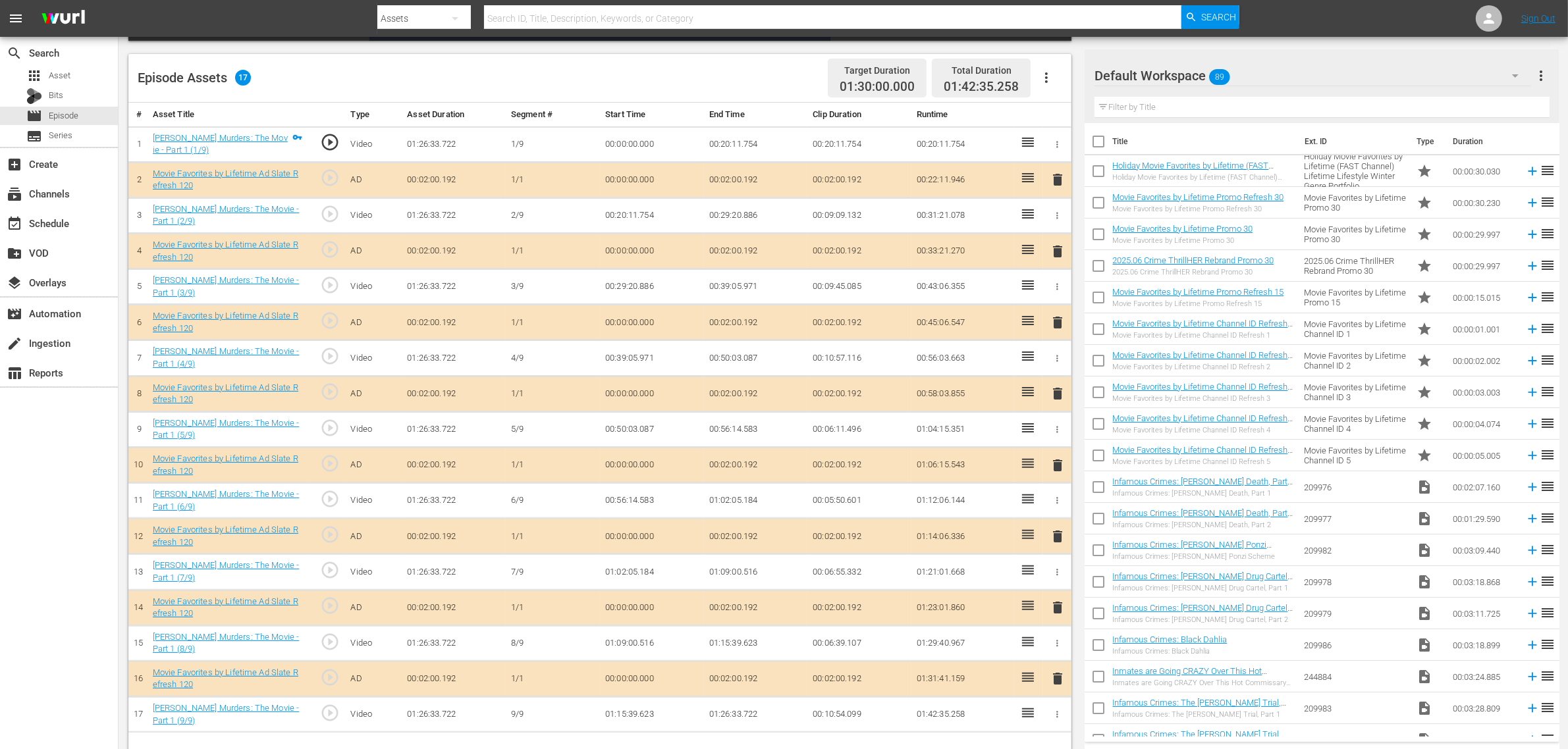
scroll to position [343, 0]
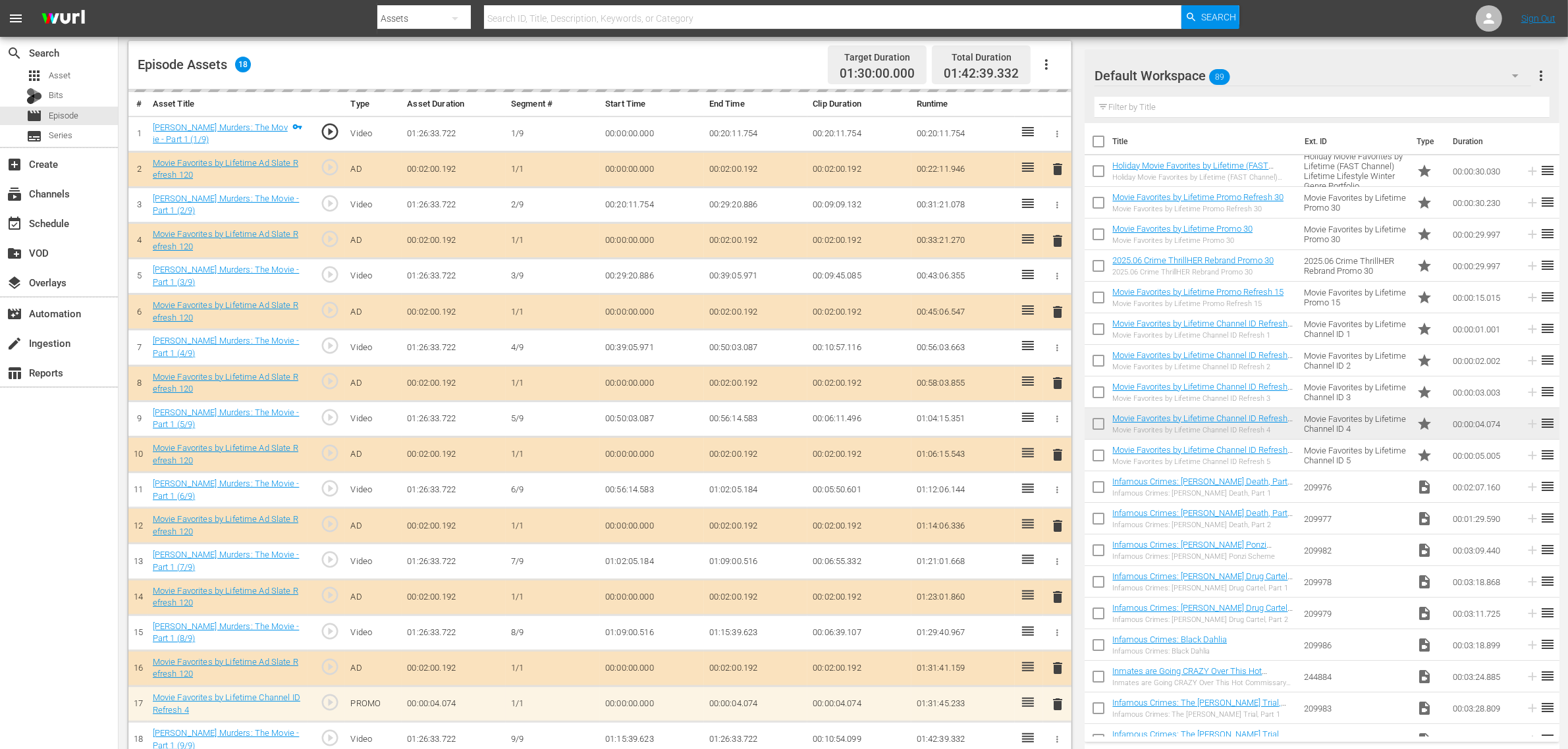
click at [772, 62] on div "Episode Assets 18 Target Duration 01:30:00.000 Total Duration 01:42:39.332" at bounding box center [600, 65] width 943 height 49
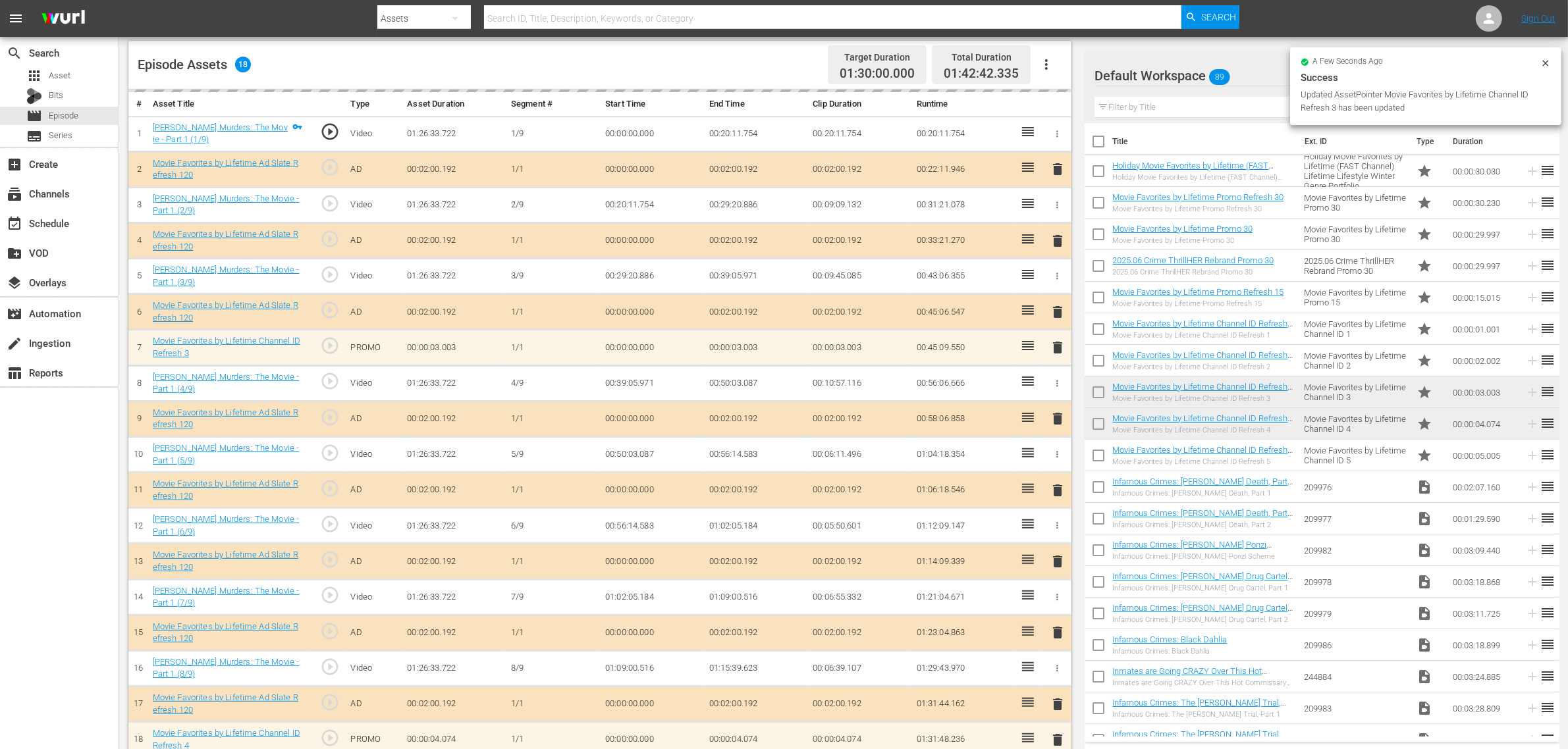
click at [971, 41] on div "Episode Assets 18 Target Duration 01:30:00.000 Total Duration 01:42:42.335" at bounding box center [600, 65] width 943 height 49
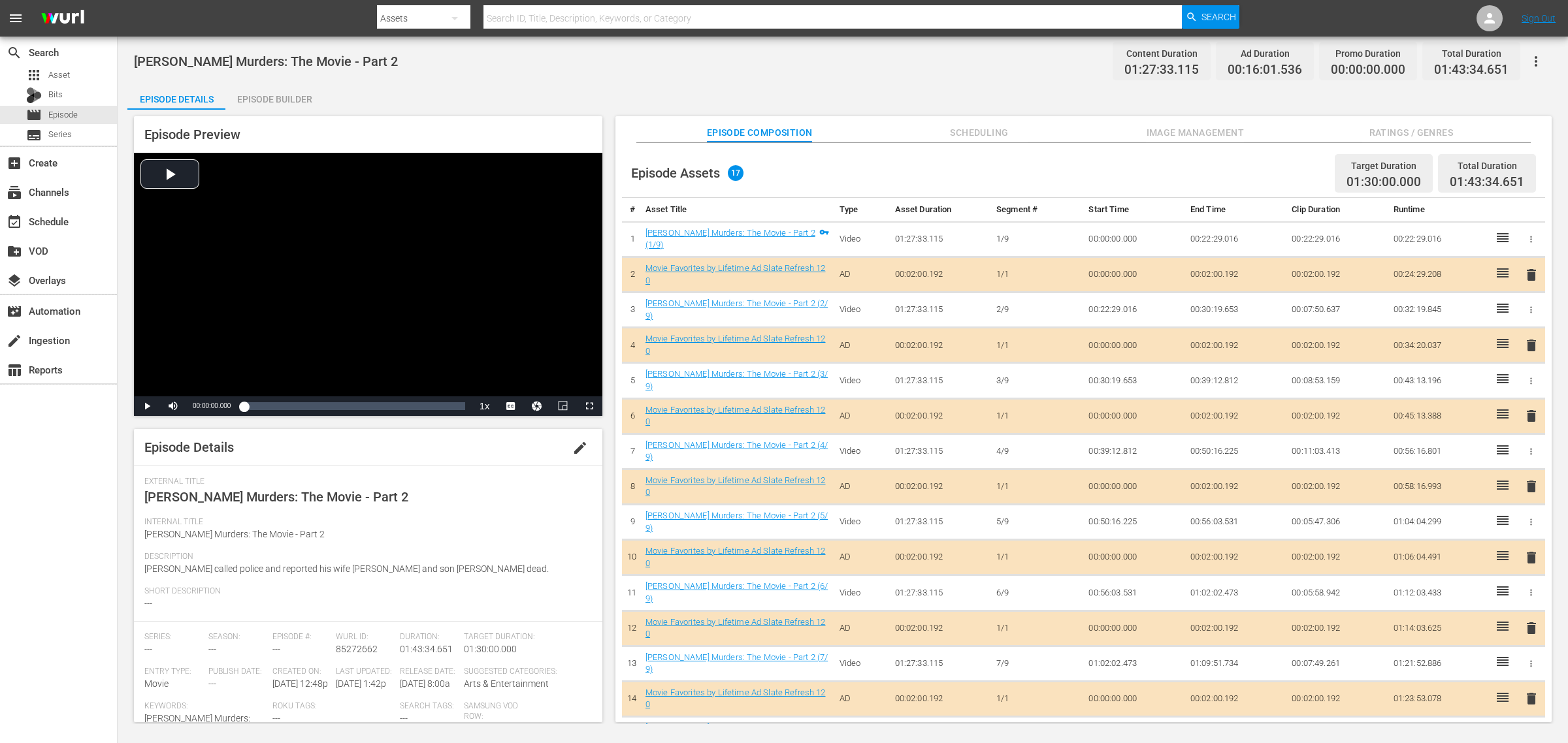
click at [1201, 128] on span "Image Management" at bounding box center [1195, 133] width 98 height 16
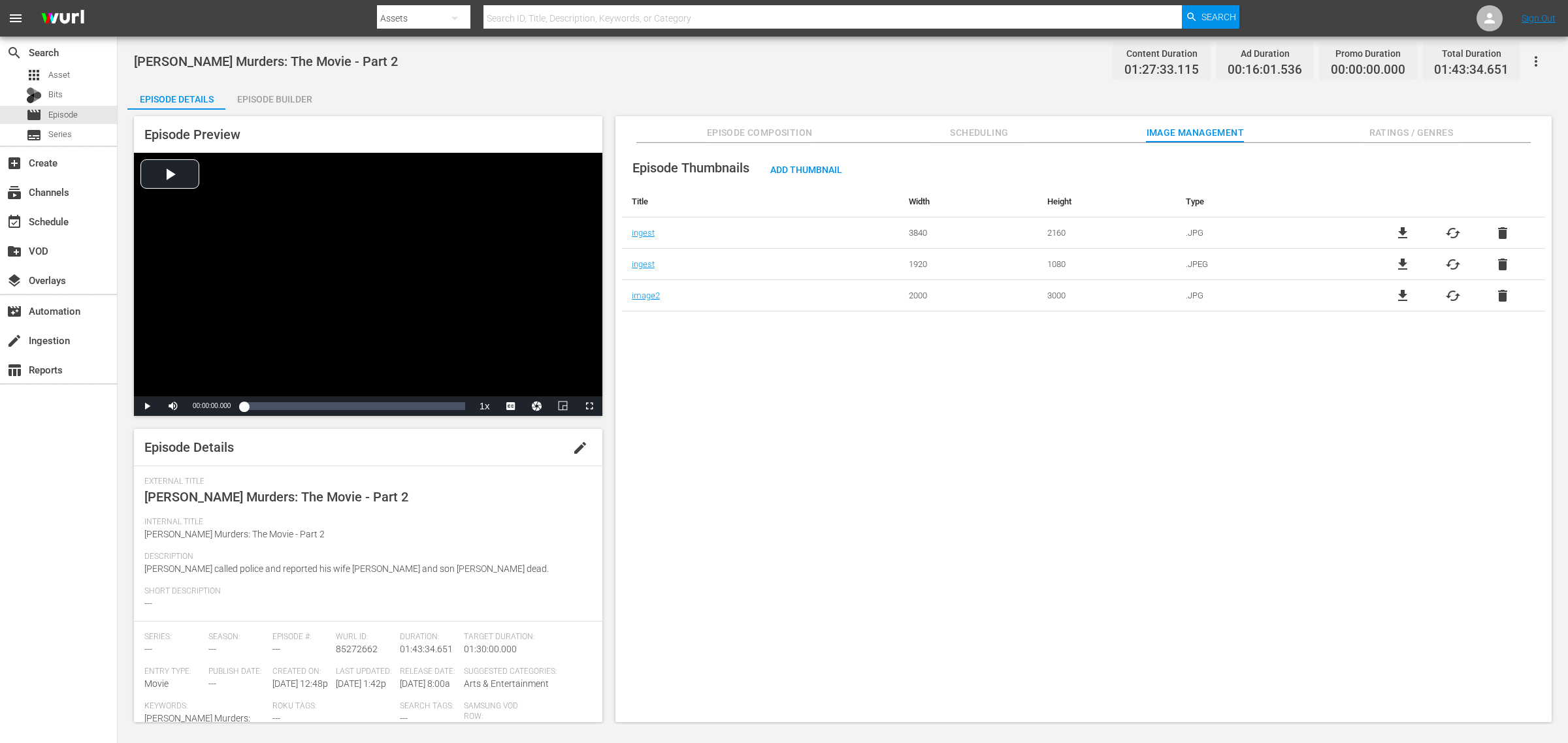
click at [291, 100] on div "Episode Builder" at bounding box center [274, 99] width 98 height 32
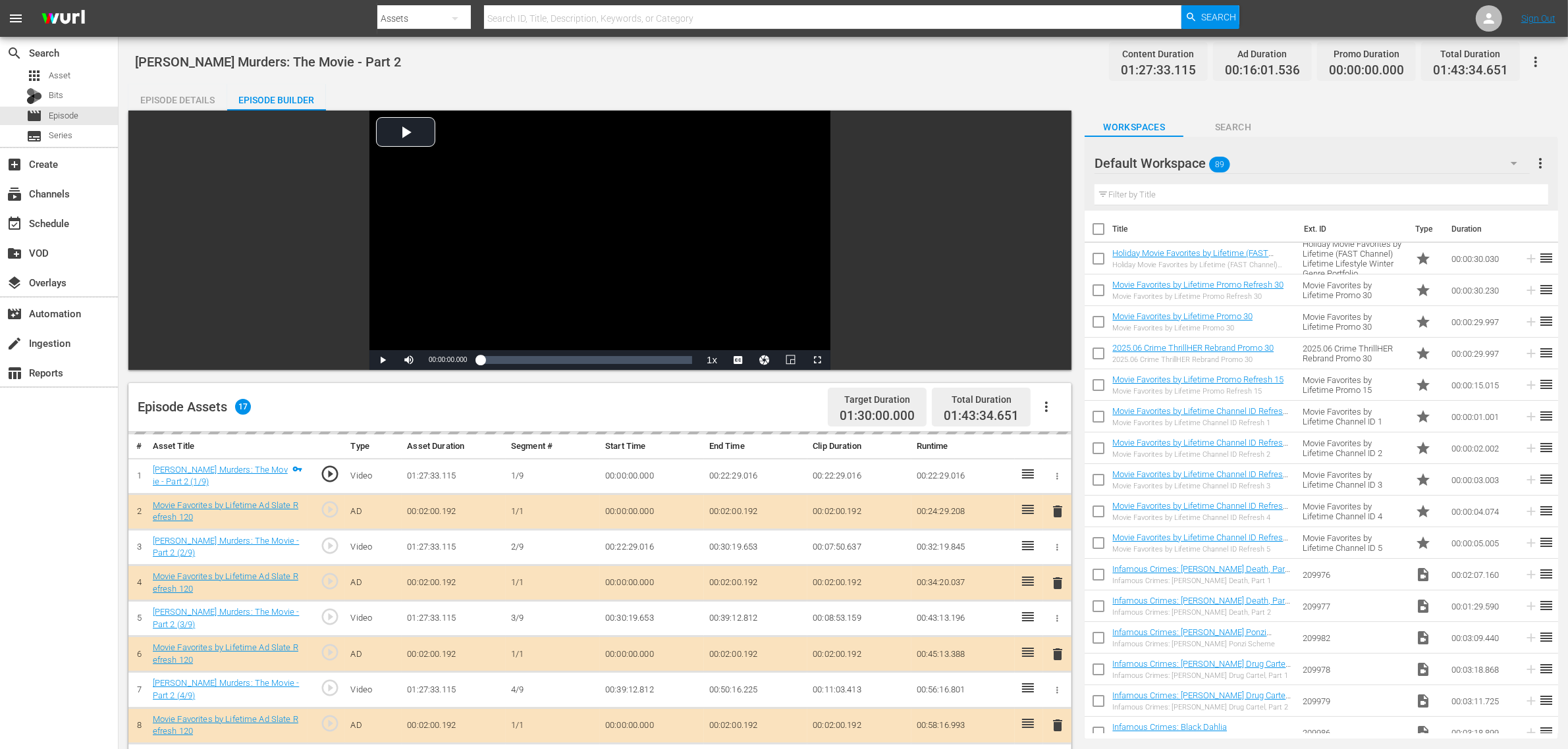
click at [679, 58] on div "[PERSON_NAME] Murders: The Movie - Part 2 Content Duration 01:27:33.115 Ad Dura…" at bounding box center [843, 62] width 1416 height 30
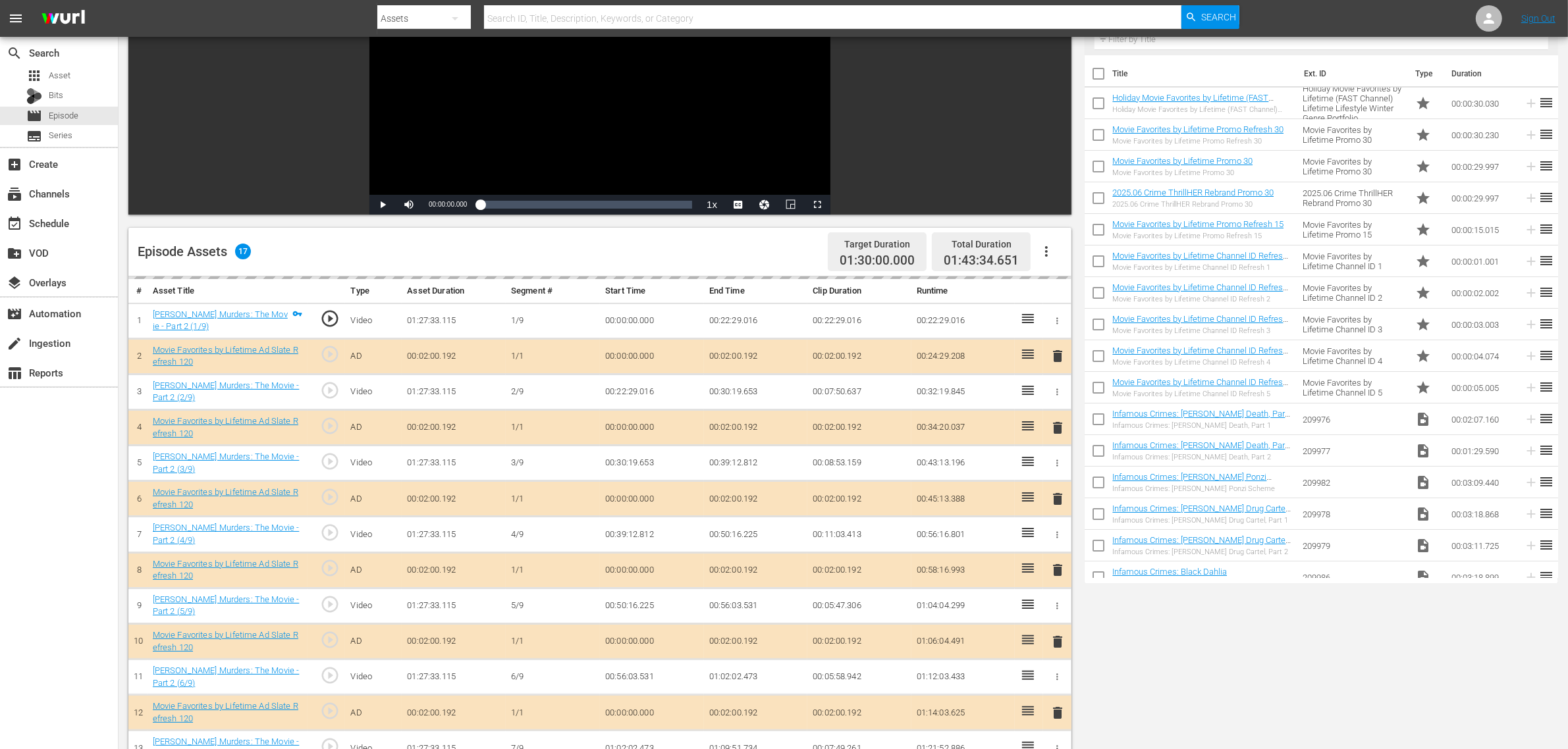
scroll to position [343, 0]
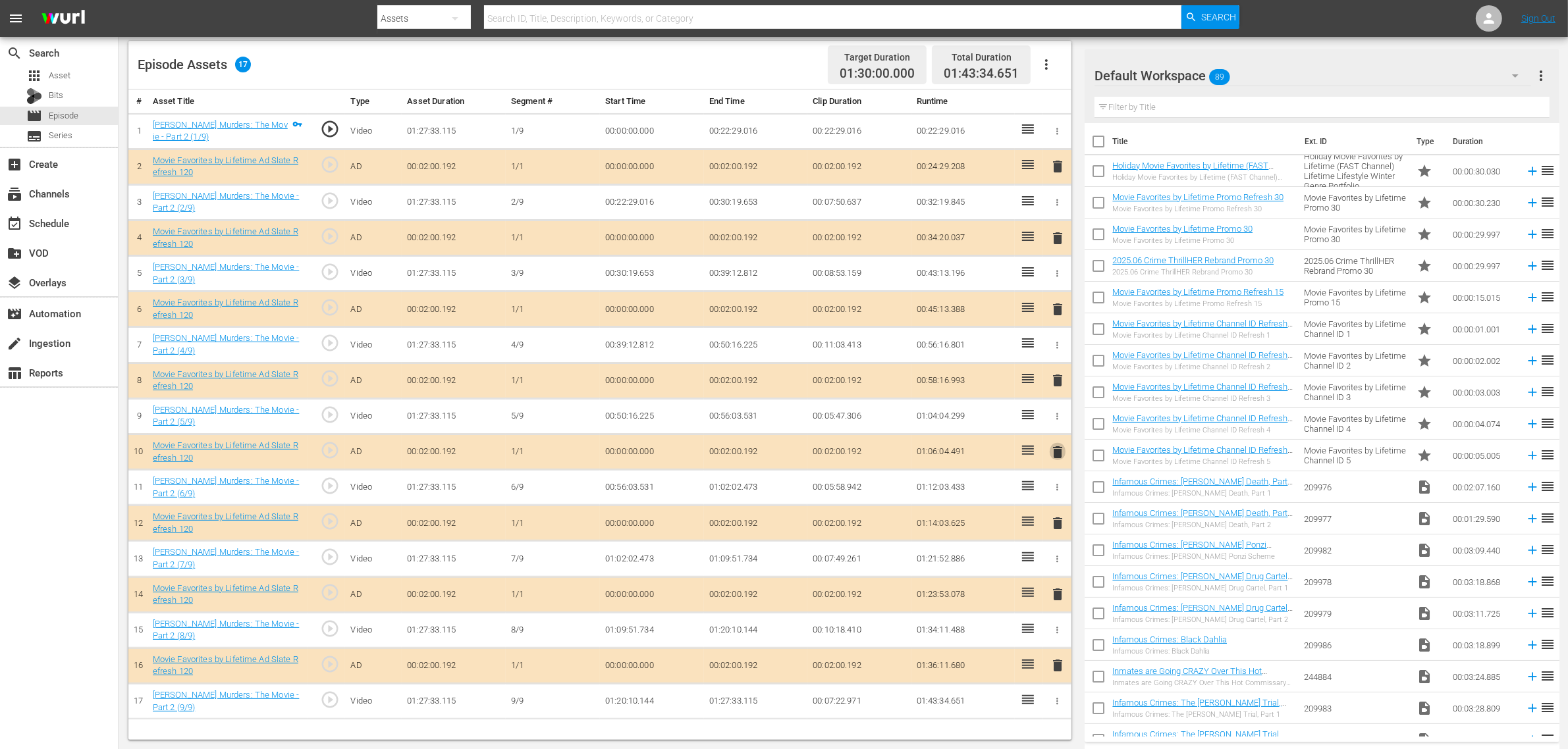
click at [1055, 455] on span "delete" at bounding box center [1057, 452] width 16 height 16
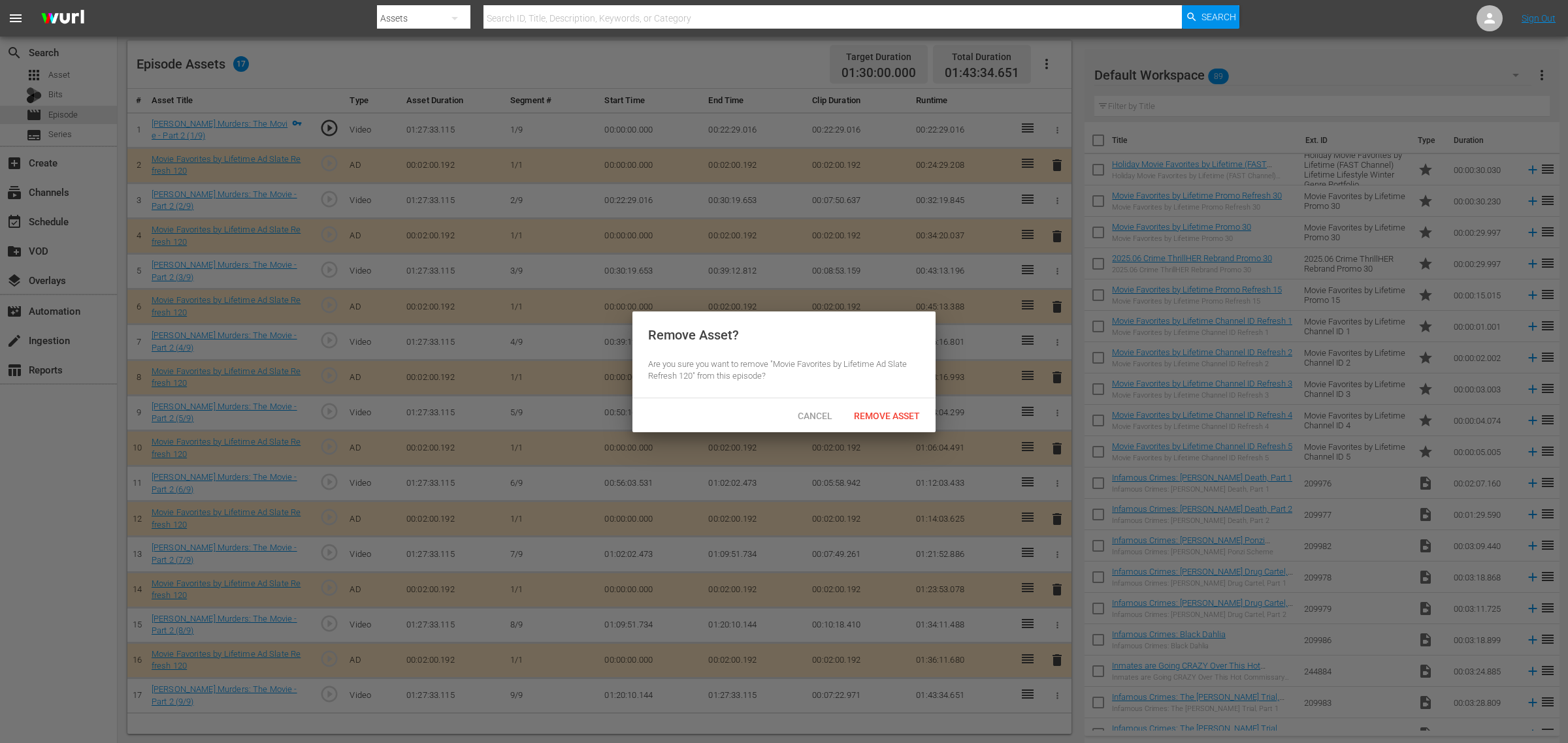
click at [889, 423] on div "Remove Asset" at bounding box center [886, 416] width 87 height 24
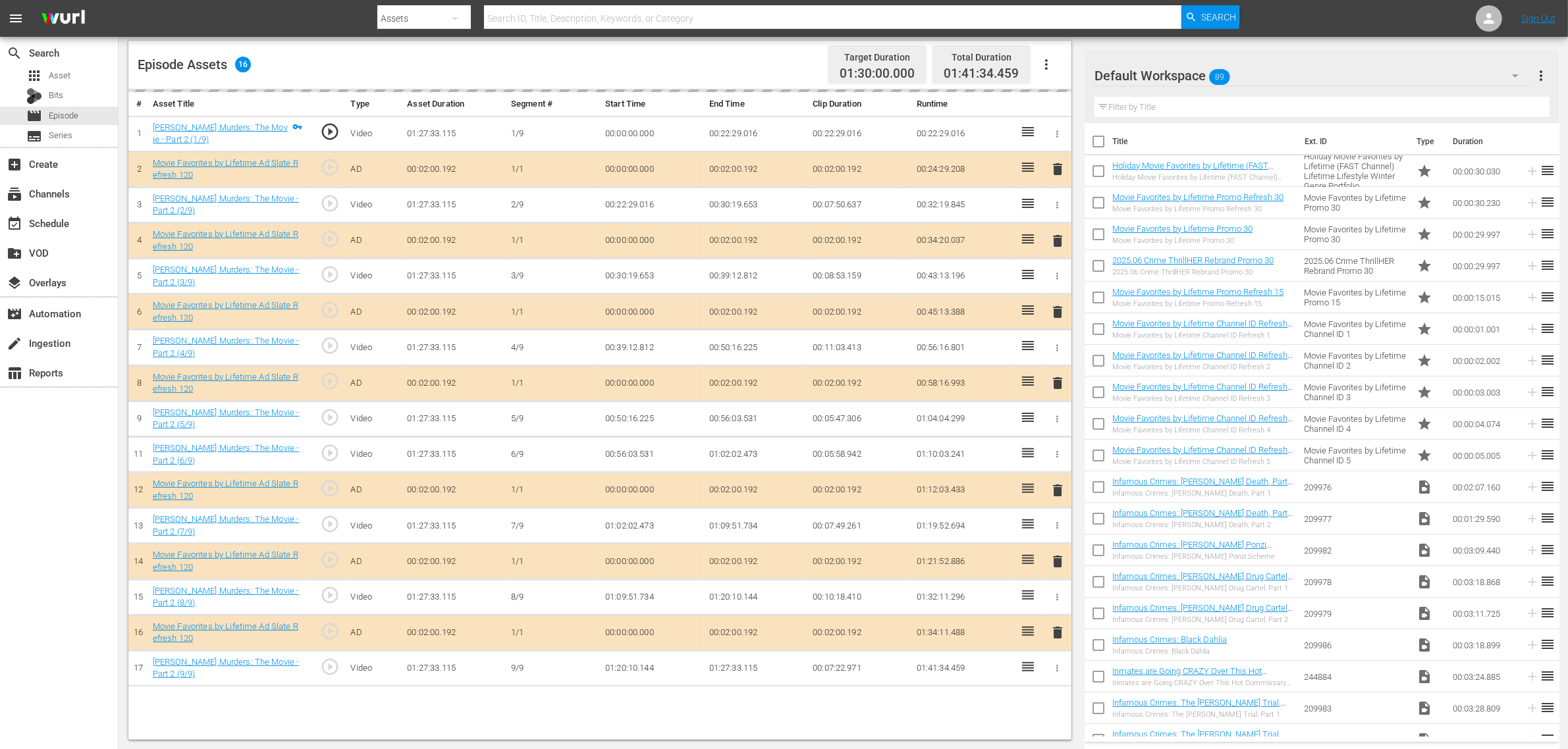
click at [732, 70] on div "Episode Assets 16 Target Duration 01:30:00.000 Total Duration 01:41:34.459" at bounding box center [600, 65] width 943 height 49
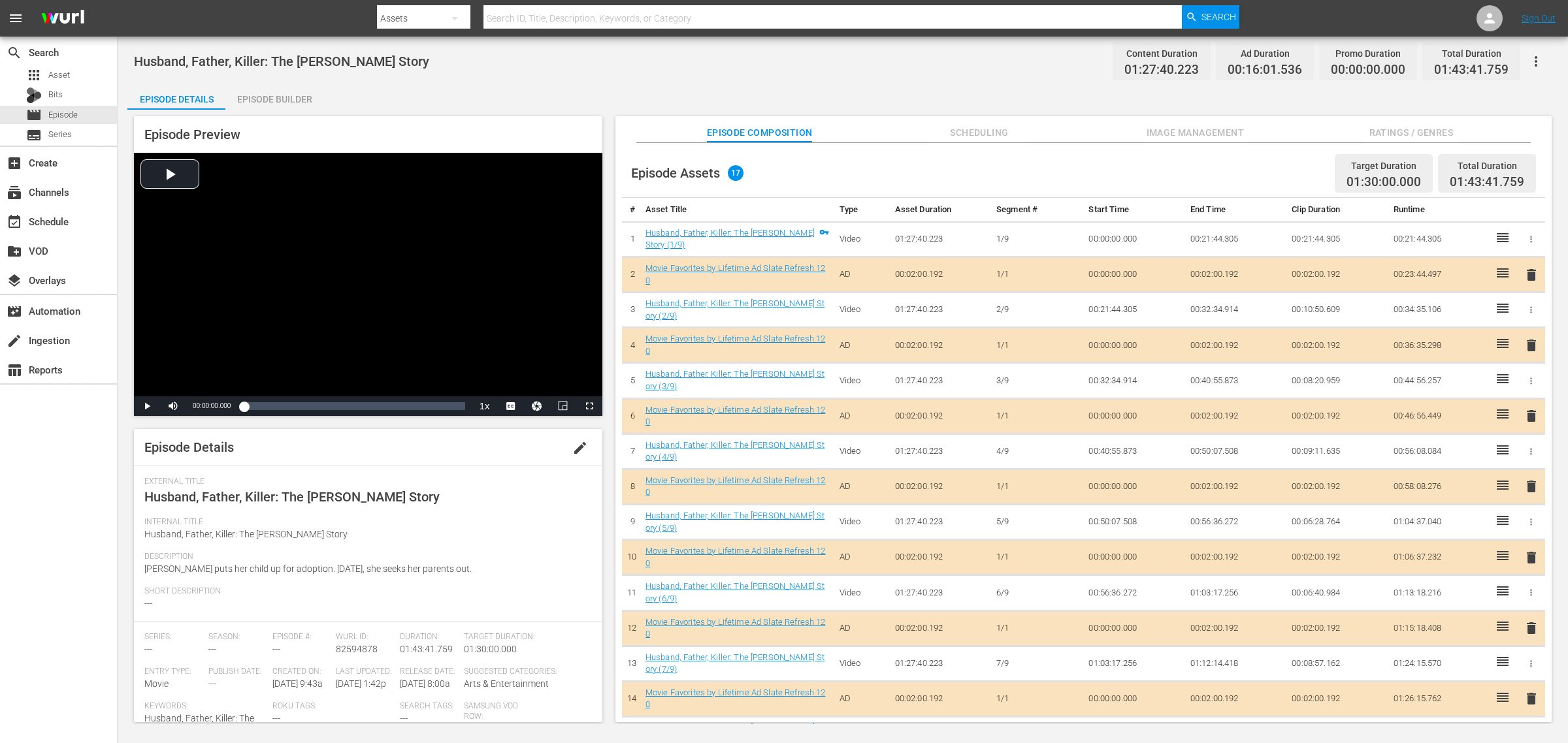
click at [1203, 130] on span "Image Management" at bounding box center [1195, 133] width 98 height 16
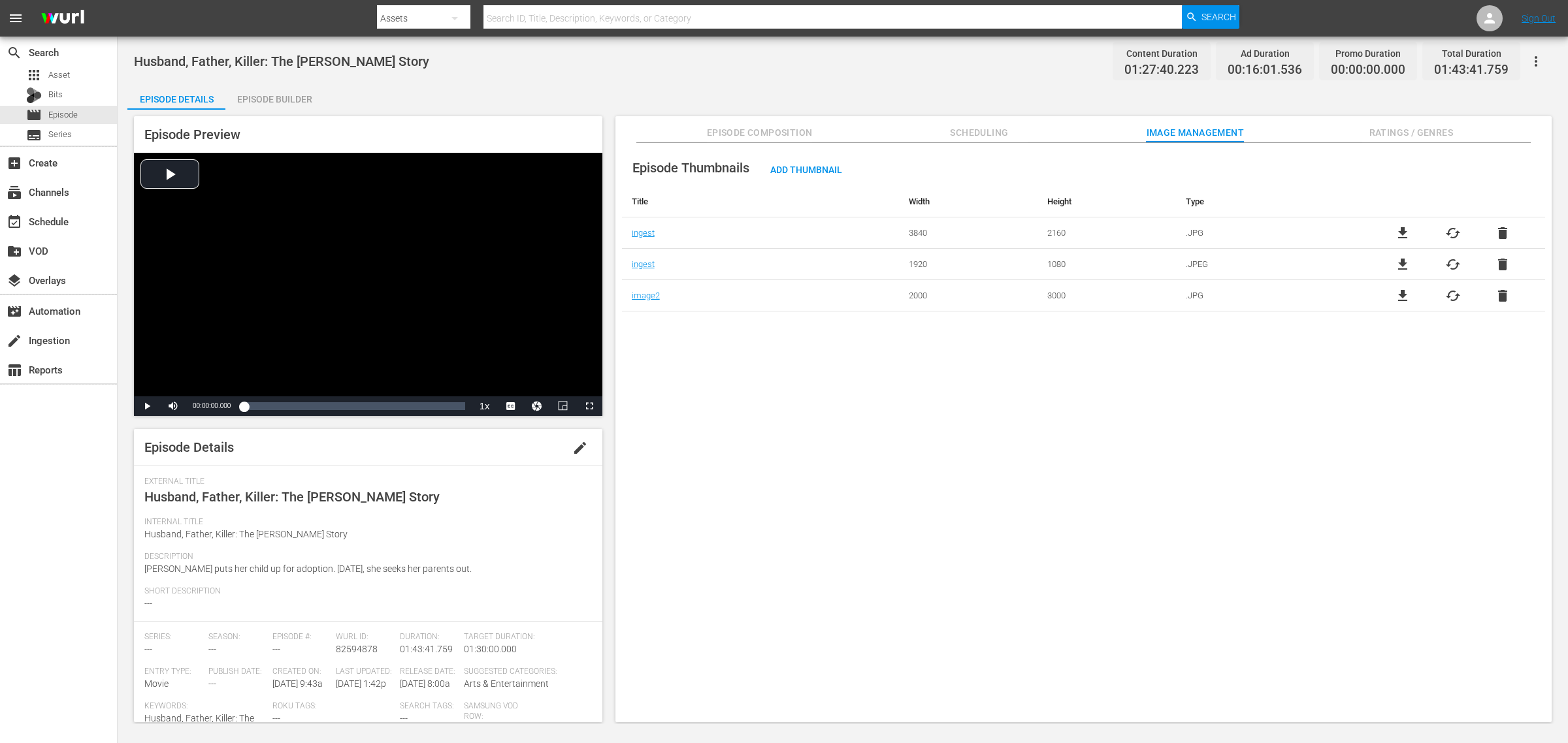
click at [268, 99] on div "Episode Builder" at bounding box center [274, 99] width 98 height 32
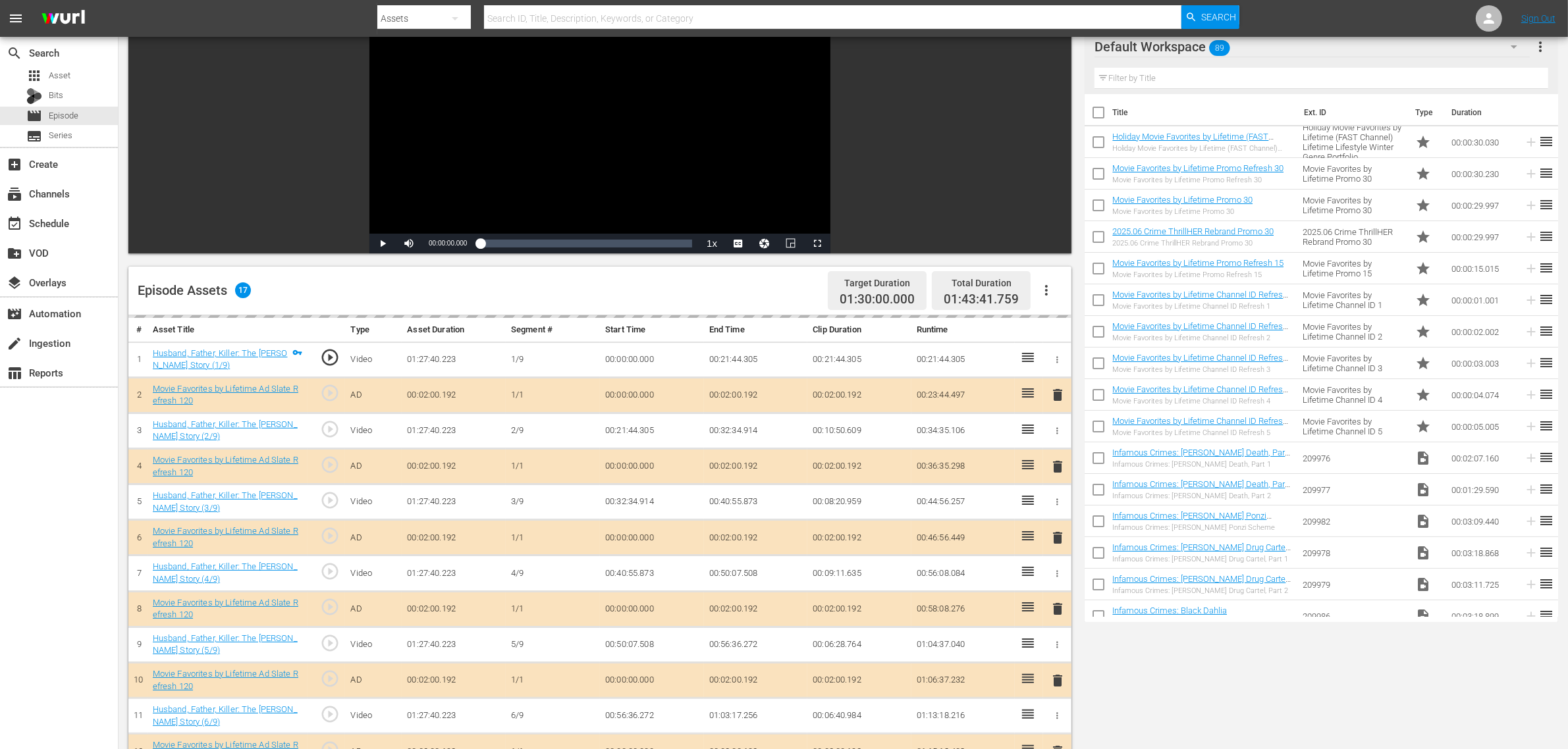
scroll to position [343, 0]
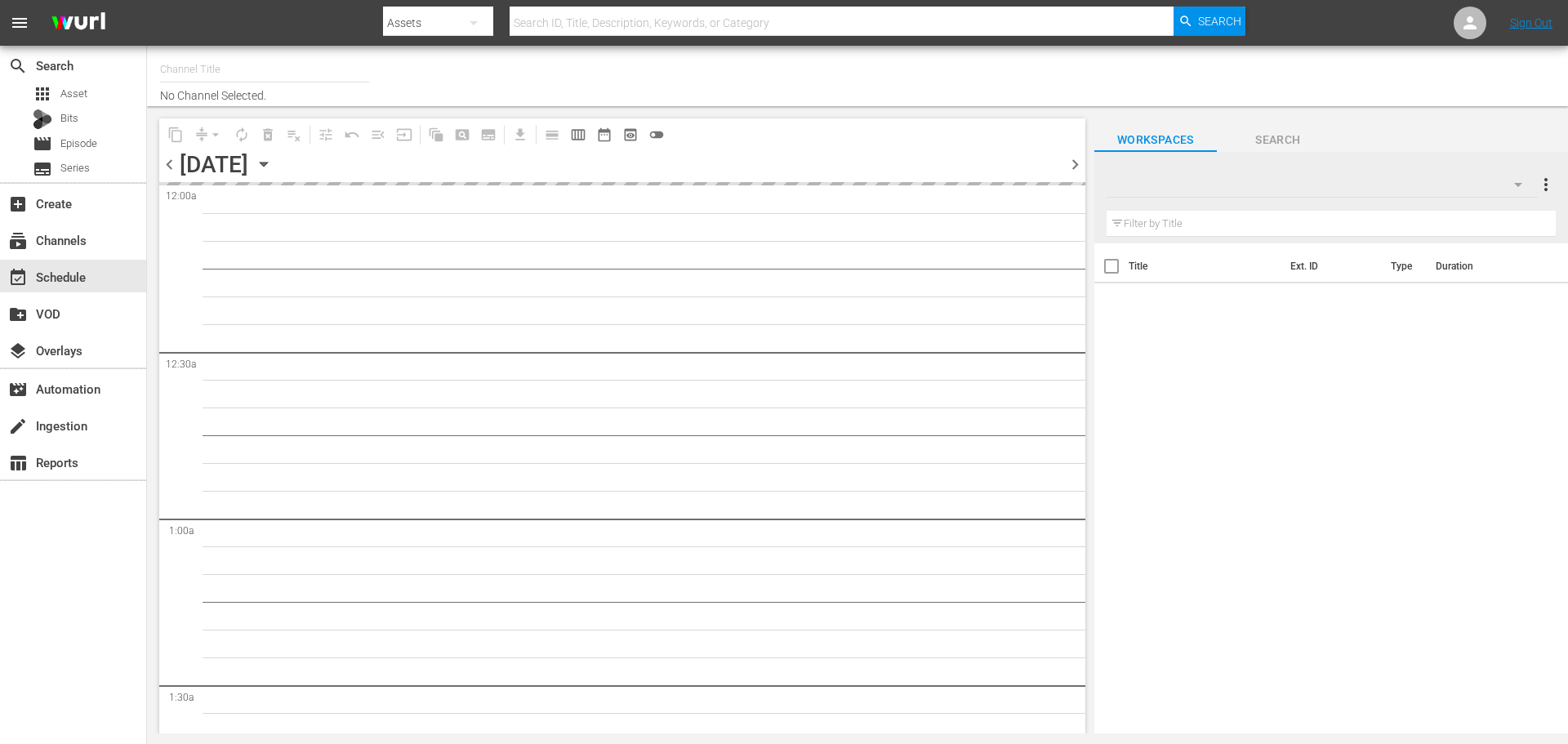
type input "Movie Favorites by Lifetime (999)"
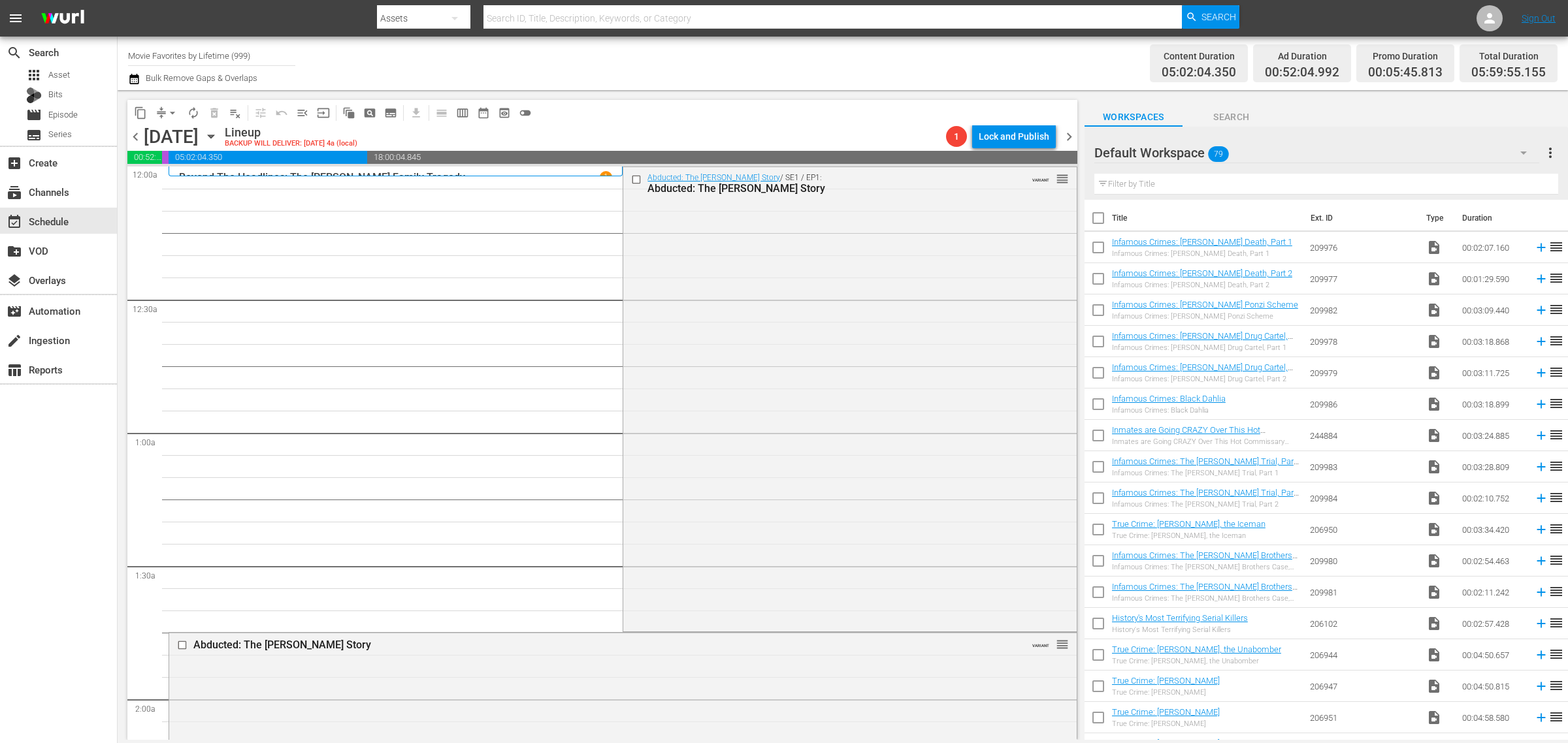
click at [874, 66] on div "Channel Title Movie Favorites by Lifetime (999) Bulk Remove Gaps & Overlaps" at bounding box center [518, 63] width 780 height 47
click at [791, 66] on div "Channel Title Movie Favorites by Lifetime (999) Bulk Remove Gaps & Overlaps" at bounding box center [518, 63] width 780 height 47
click at [171, 108] on span "arrow_drop_down" at bounding box center [172, 112] width 13 height 13
click at [170, 138] on li "Align to Midnight" at bounding box center [173, 139] width 137 height 21
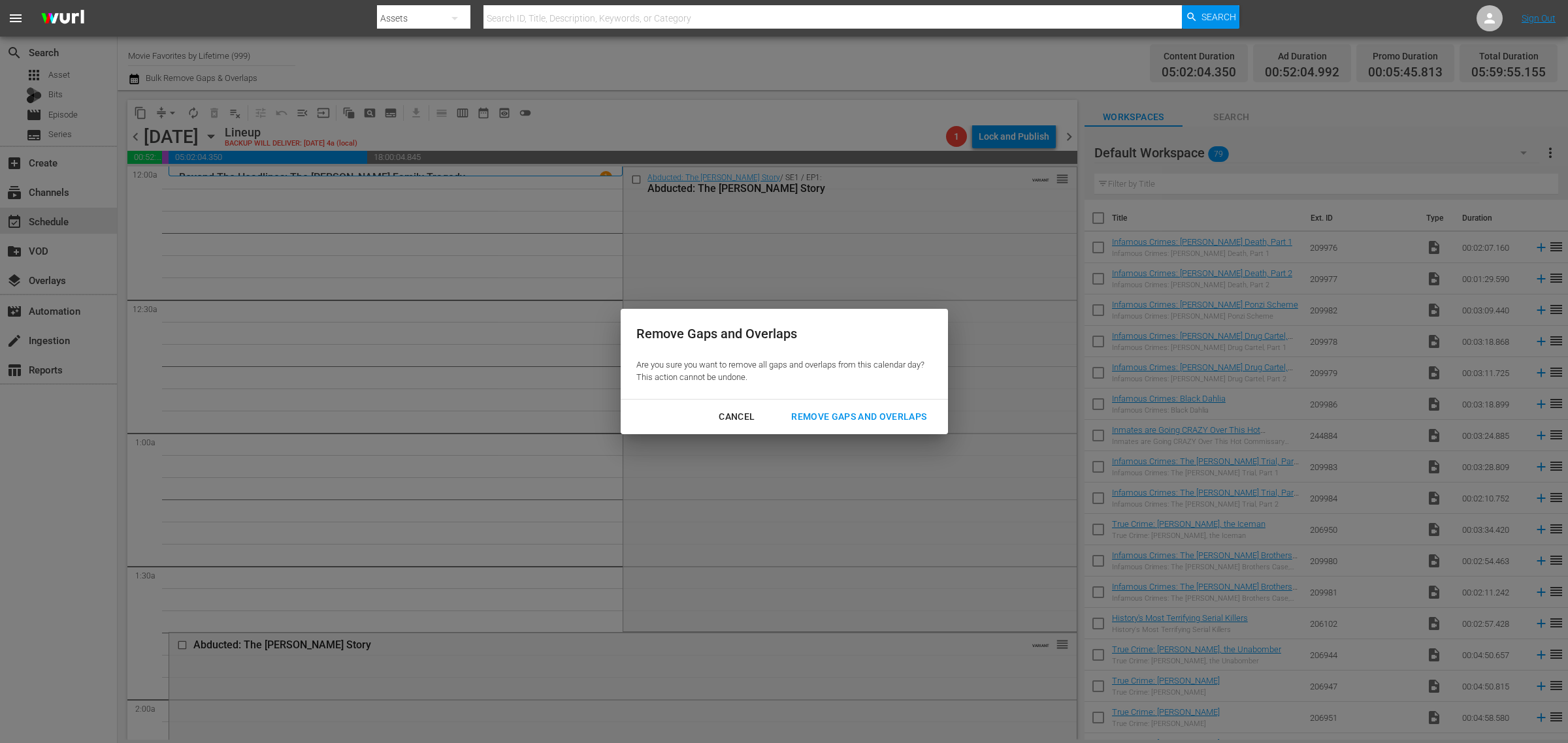
click at [858, 412] on div "Remove Gaps and Overlaps" at bounding box center [859, 417] width 156 height 16
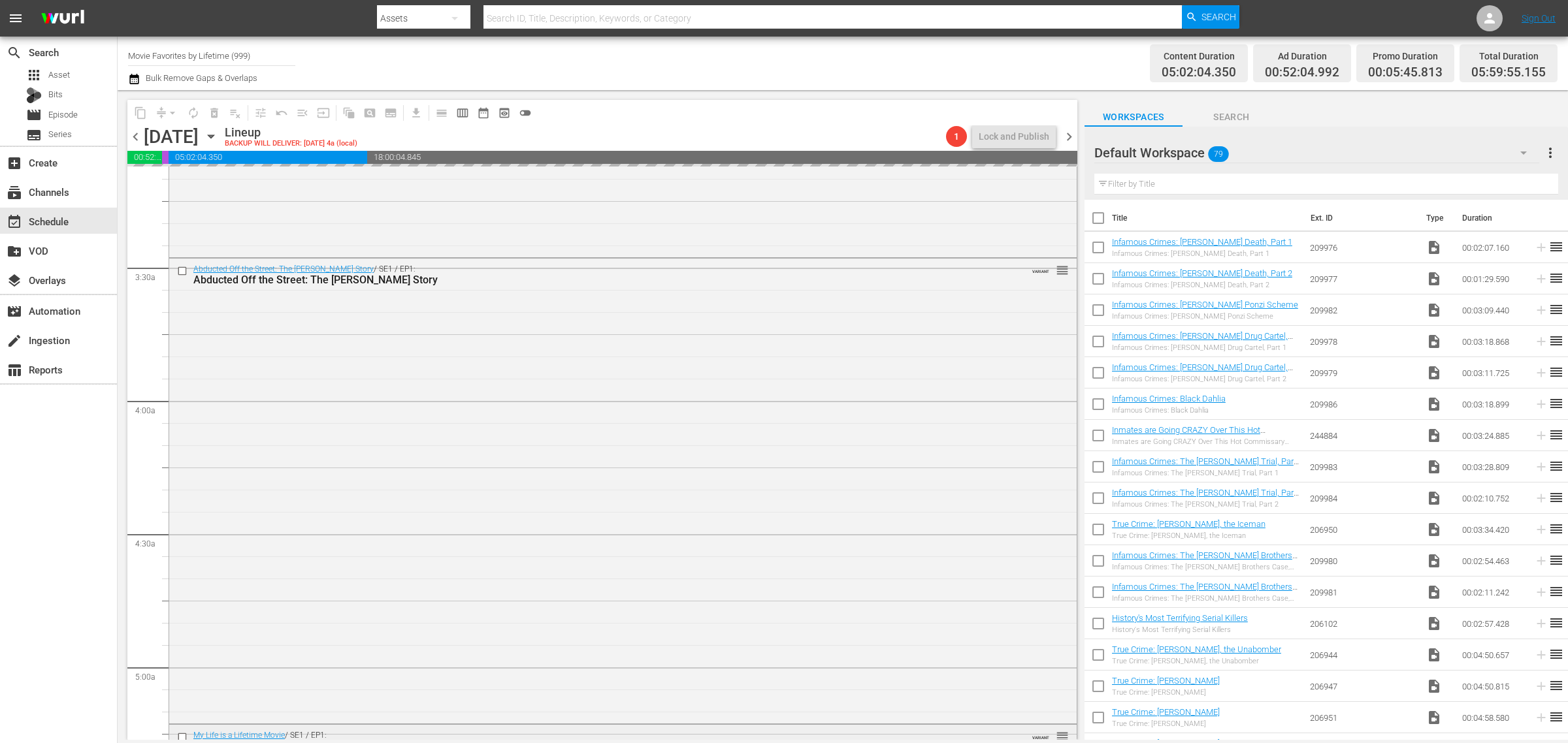
scroll to position [1225, 0]
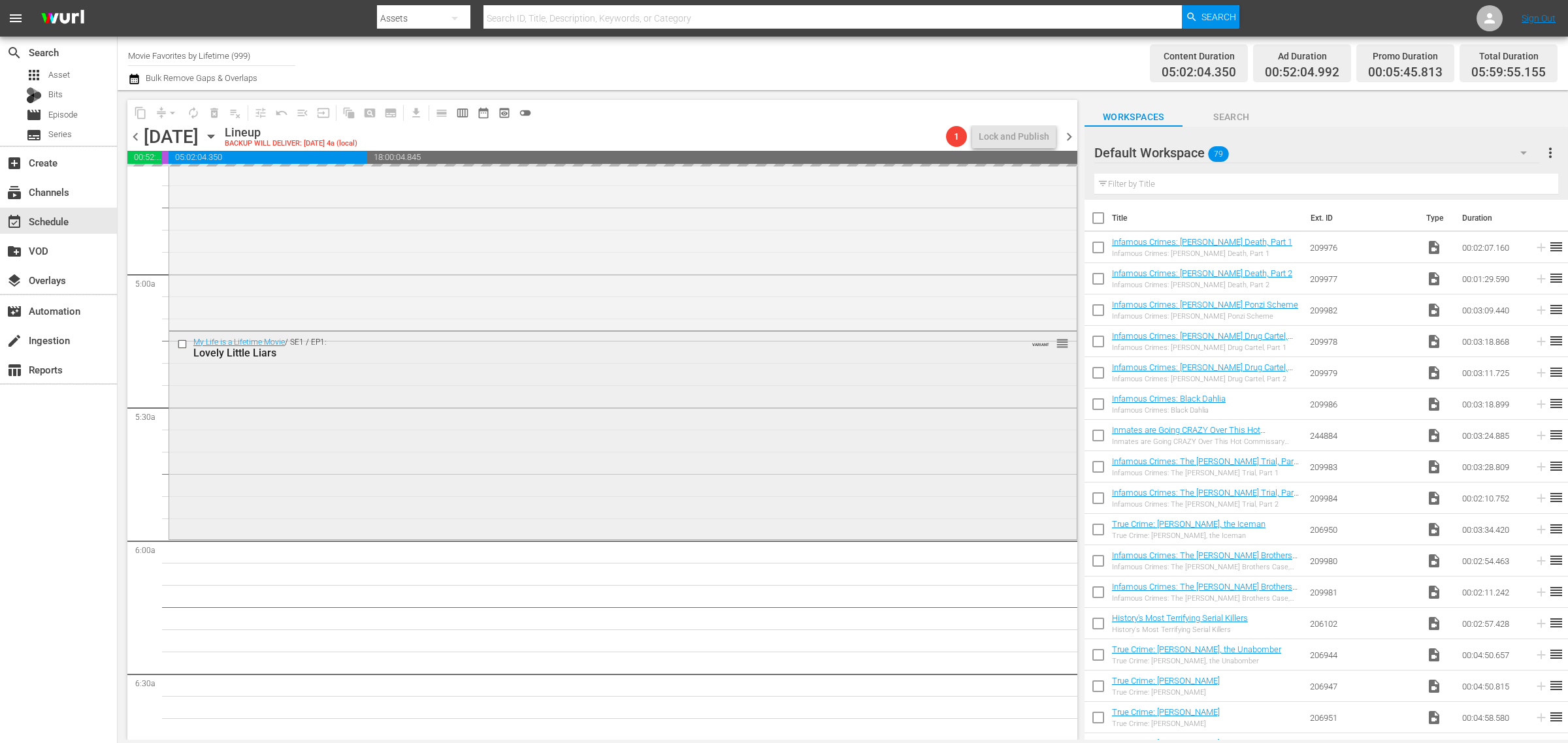
click at [520, 468] on div "My Life is a Lifetime Movie / SE1 / EP1: Lovely Little Liars VARIANT reorder" at bounding box center [623, 435] width 908 height 206
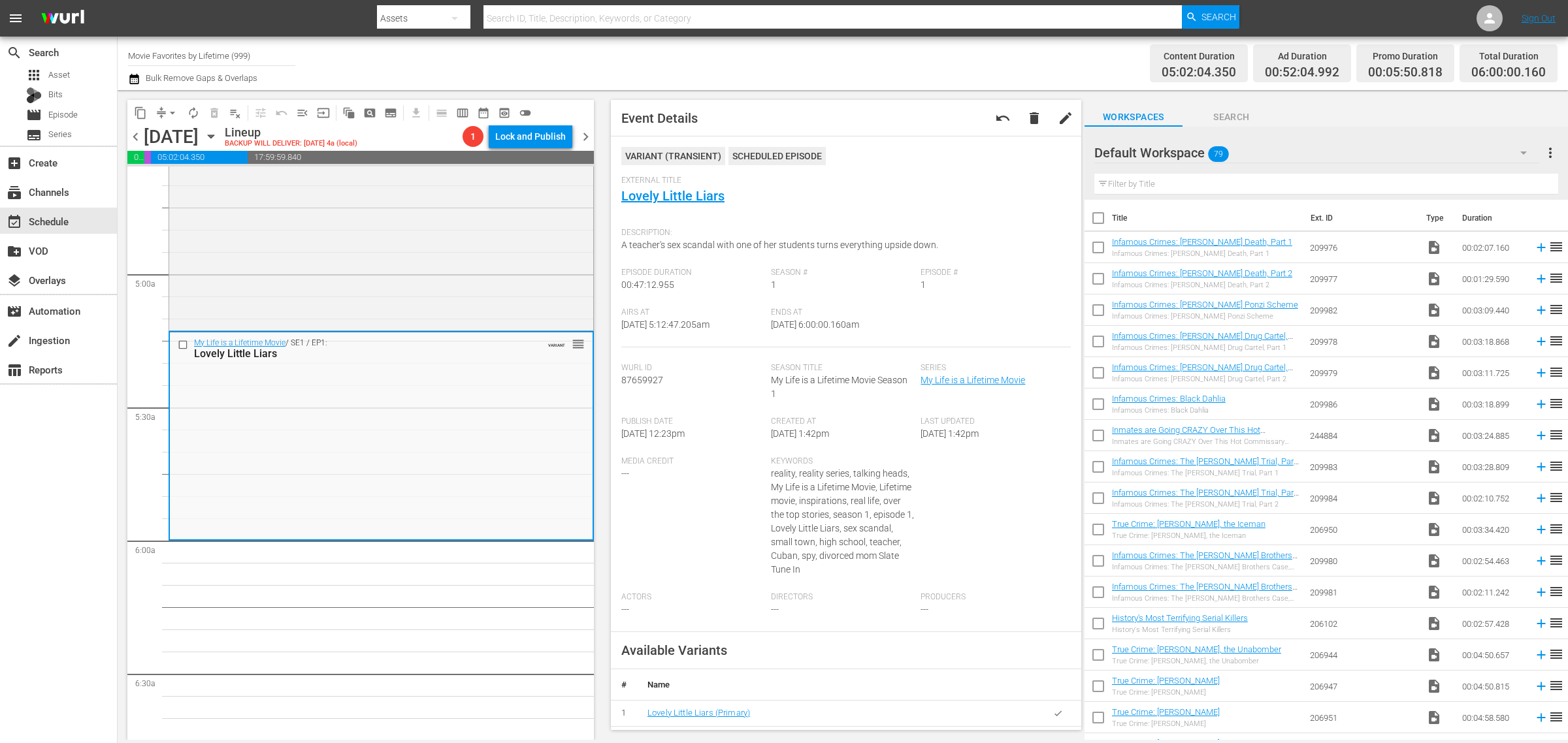
click at [688, 51] on div "Channel Title Movie Favorites by Lifetime (999) Bulk Remove Gaps & Overlaps" at bounding box center [518, 63] width 780 height 47
click at [195, 107] on span "autorenew_outlined" at bounding box center [193, 112] width 13 height 13
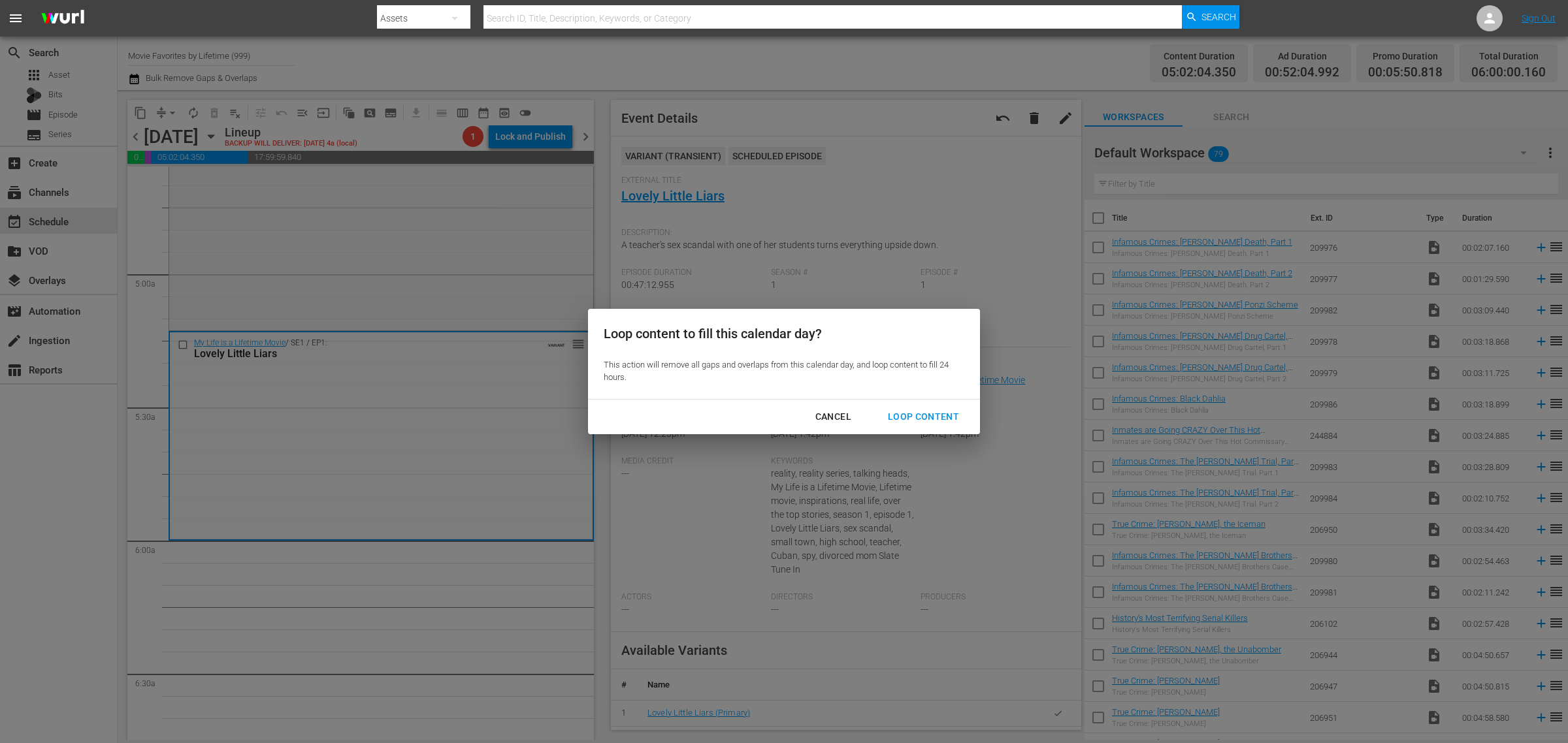
click at [932, 415] on div "Loop Content" at bounding box center [923, 417] width 92 height 16
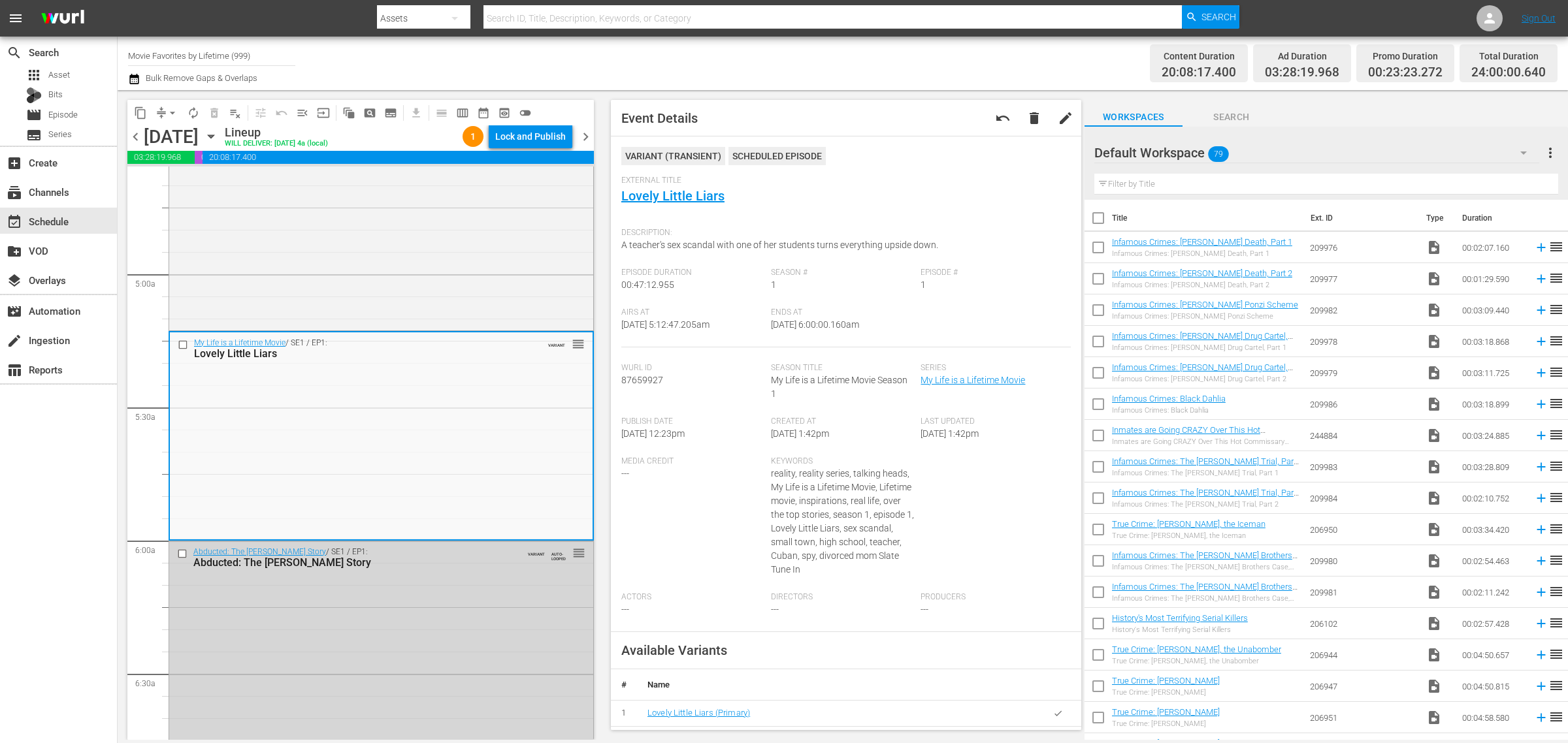
click at [903, 57] on div "Channel Title Movie Favorites by Lifetime (999) Bulk Remove Gaps & Overlaps" at bounding box center [518, 63] width 780 height 47
click at [539, 138] on div "Lock and Publish" at bounding box center [530, 136] width 71 height 24
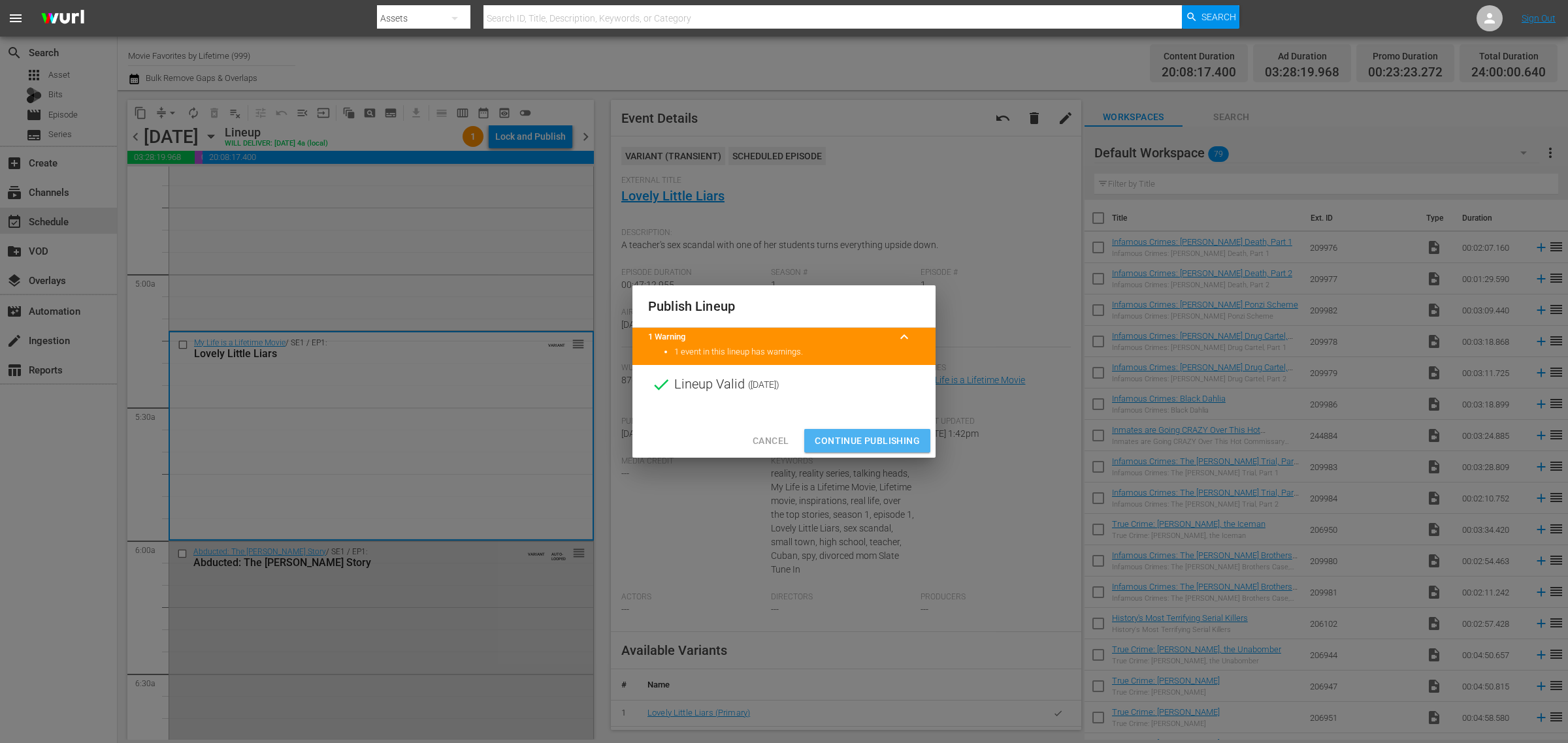
click at [882, 447] on span "Continue Publishing" at bounding box center [867, 441] width 106 height 16
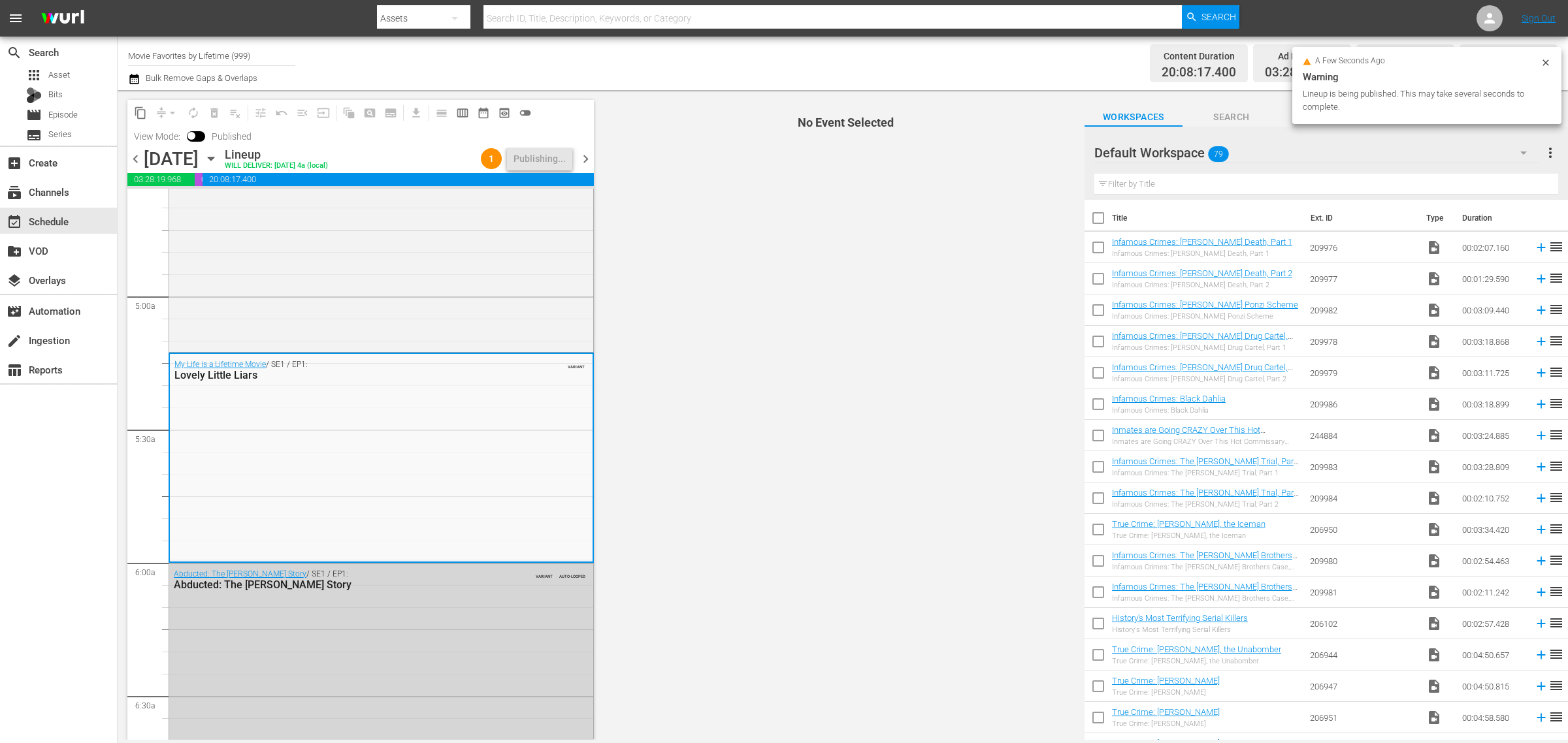
click at [877, 66] on div "Channel Title Movie Favorites by Lifetime (999) Bulk Remove Gaps & Overlaps" at bounding box center [518, 63] width 780 height 47
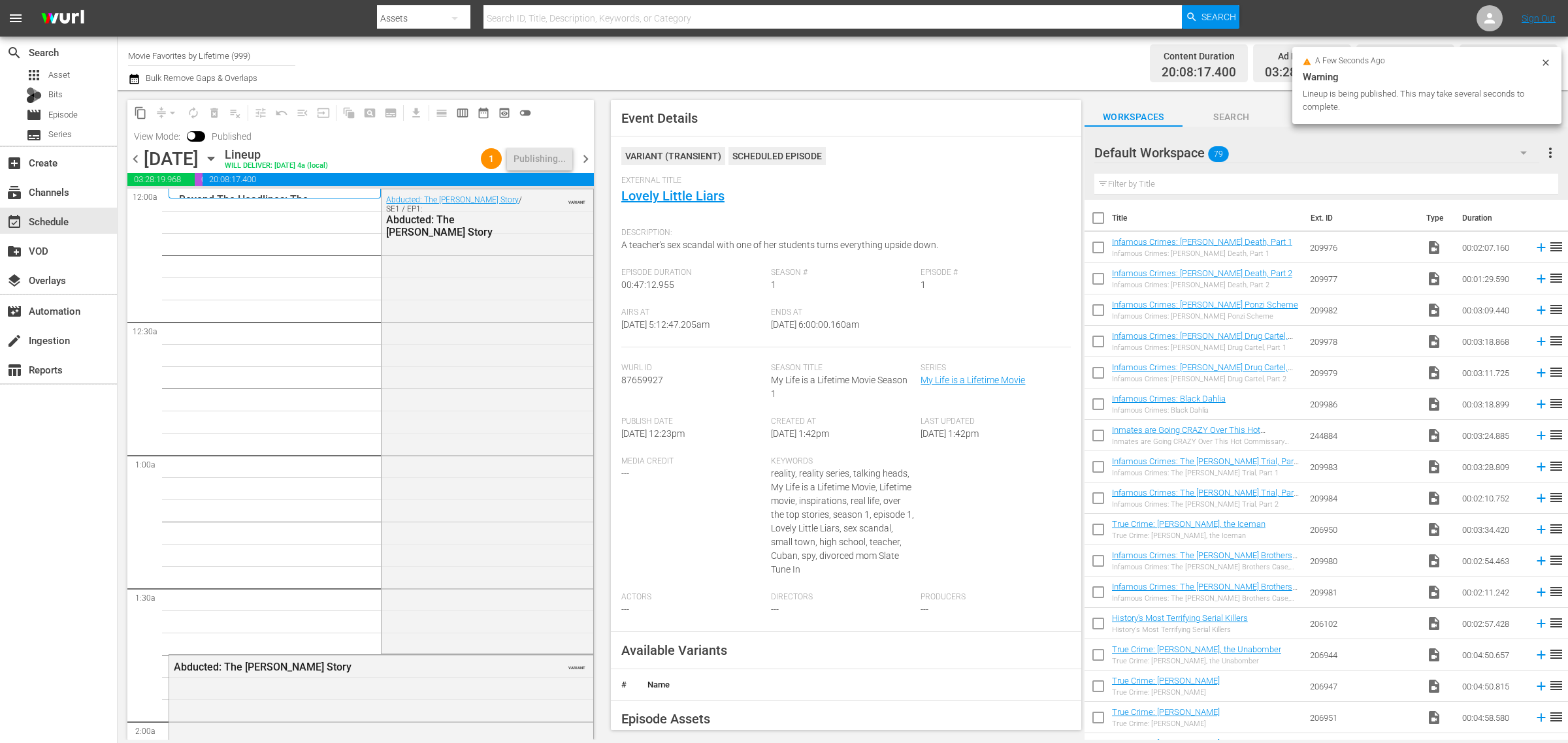
click at [708, 74] on div "Channel Title Movie Favorites by Lifetime (999) Bulk Remove Gaps & Overlaps" at bounding box center [518, 63] width 780 height 47
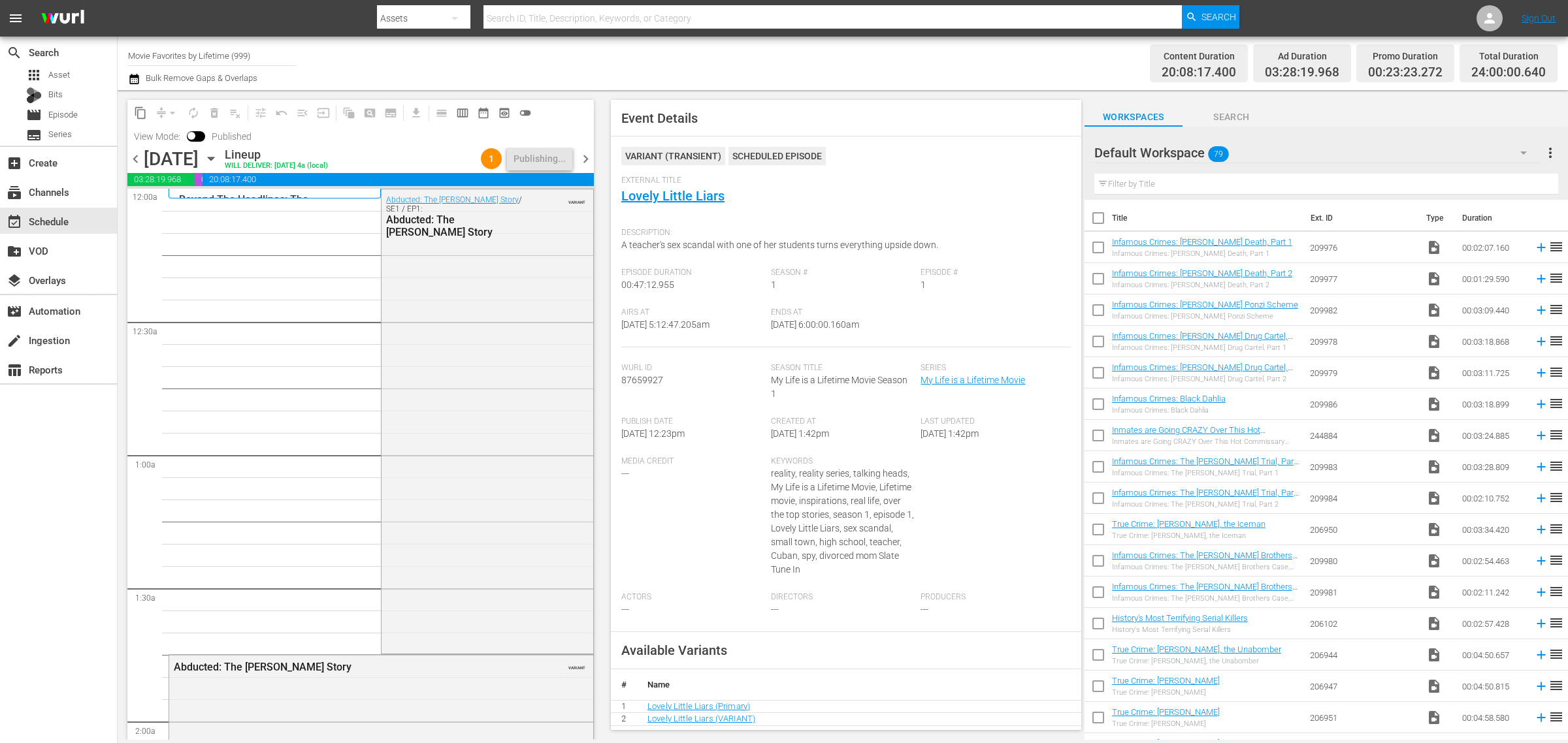
click at [638, 50] on div "Channel Title Movie Favorites by Lifetime (999) Bulk Remove Gaps & Overlaps" at bounding box center [518, 63] width 780 height 47
click at [586, 151] on span "chevron_right" at bounding box center [586, 159] width 16 height 16
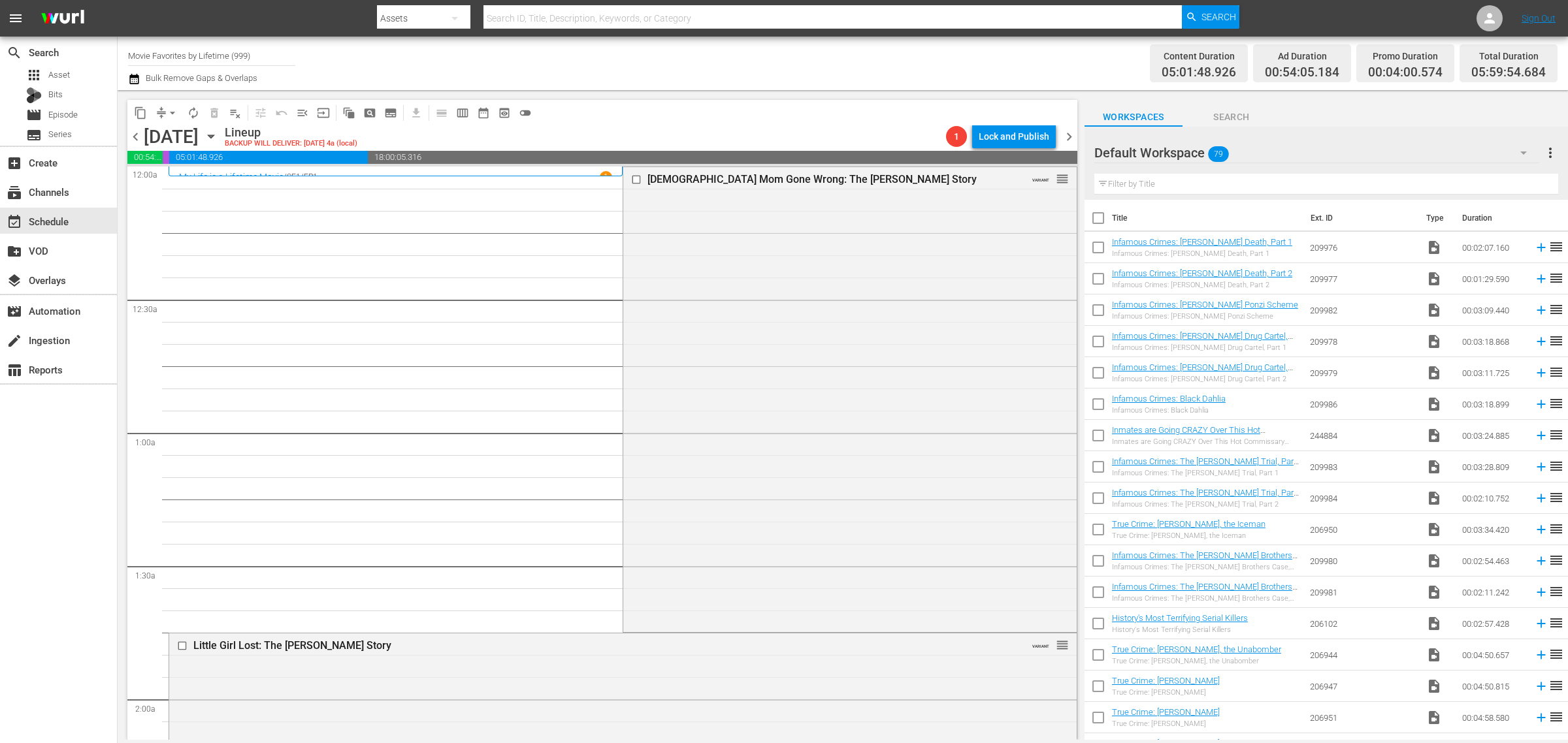
click at [962, 79] on div "Content Duration 05:01:48.926 Ad Duration 00:54:05.184 Promo Duration 00:04:00.…" at bounding box center [1233, 63] width 650 height 47
click at [814, 389] on div "Mormon Mom Gone Wrong: The Ruby Franke Story VARIANT reorder" at bounding box center [850, 398] width 453 height 462
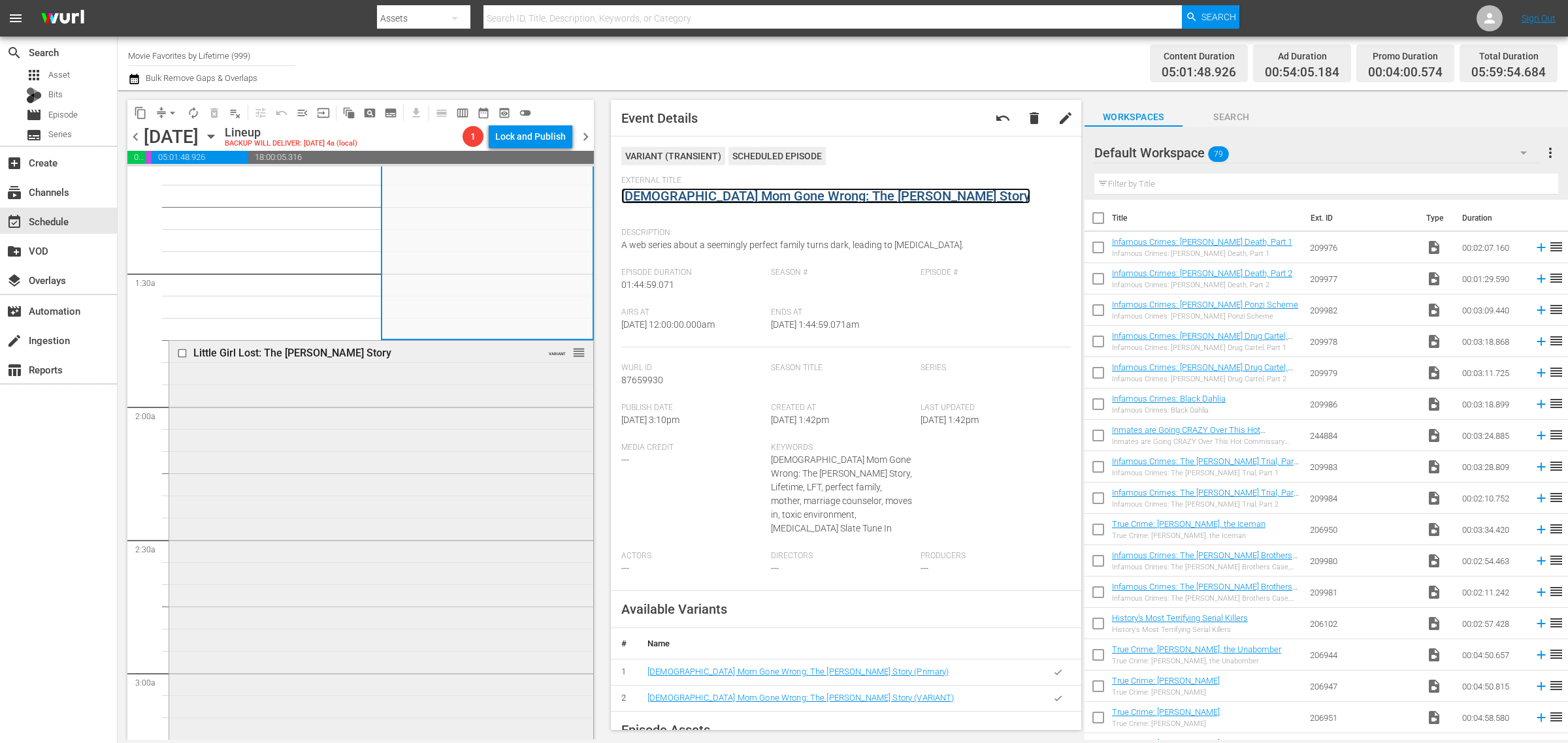
scroll to position [408, 0]
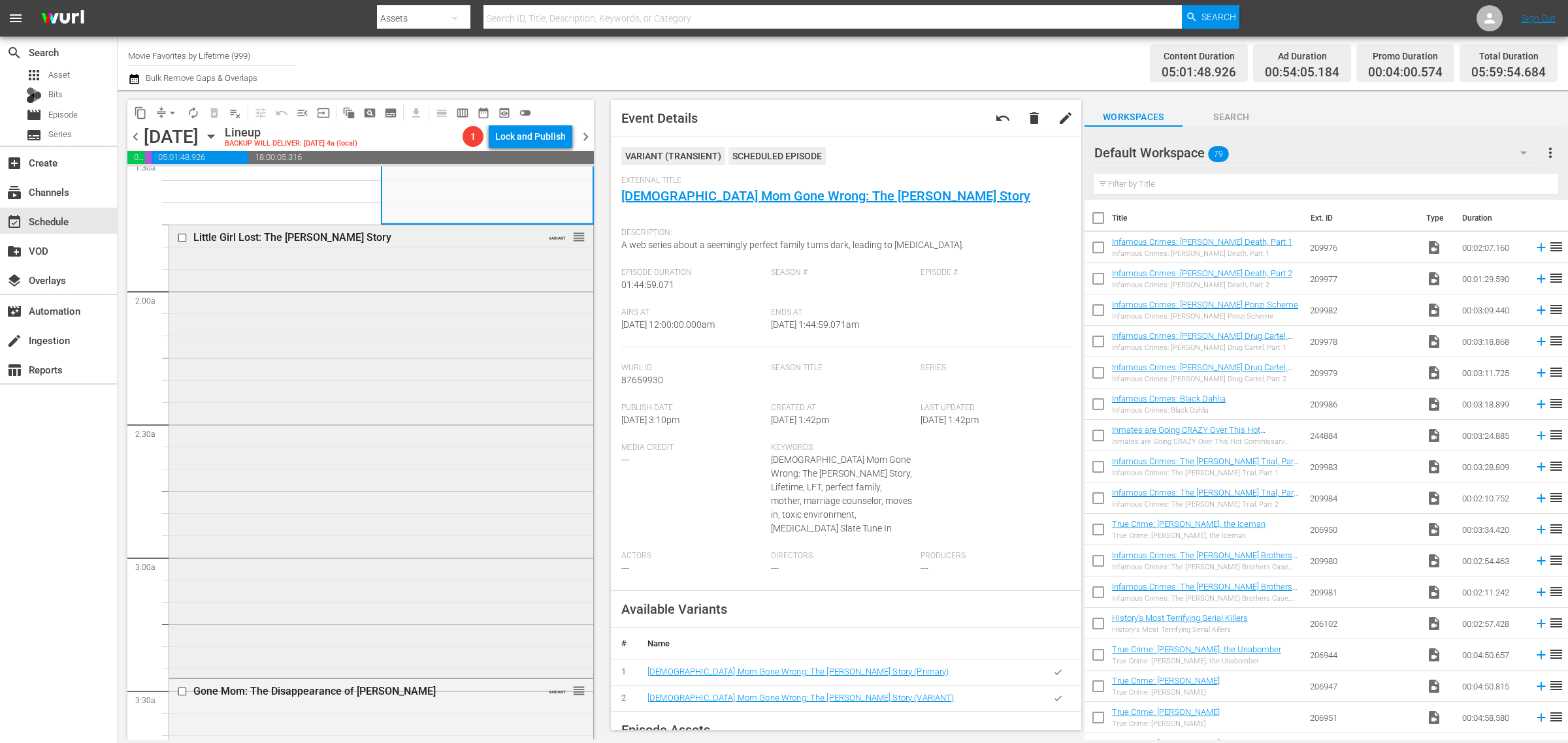
click at [335, 390] on div "Little Girl Lost: The Delimar Vera Story VARIANT reorder" at bounding box center [381, 450] width 424 height 450
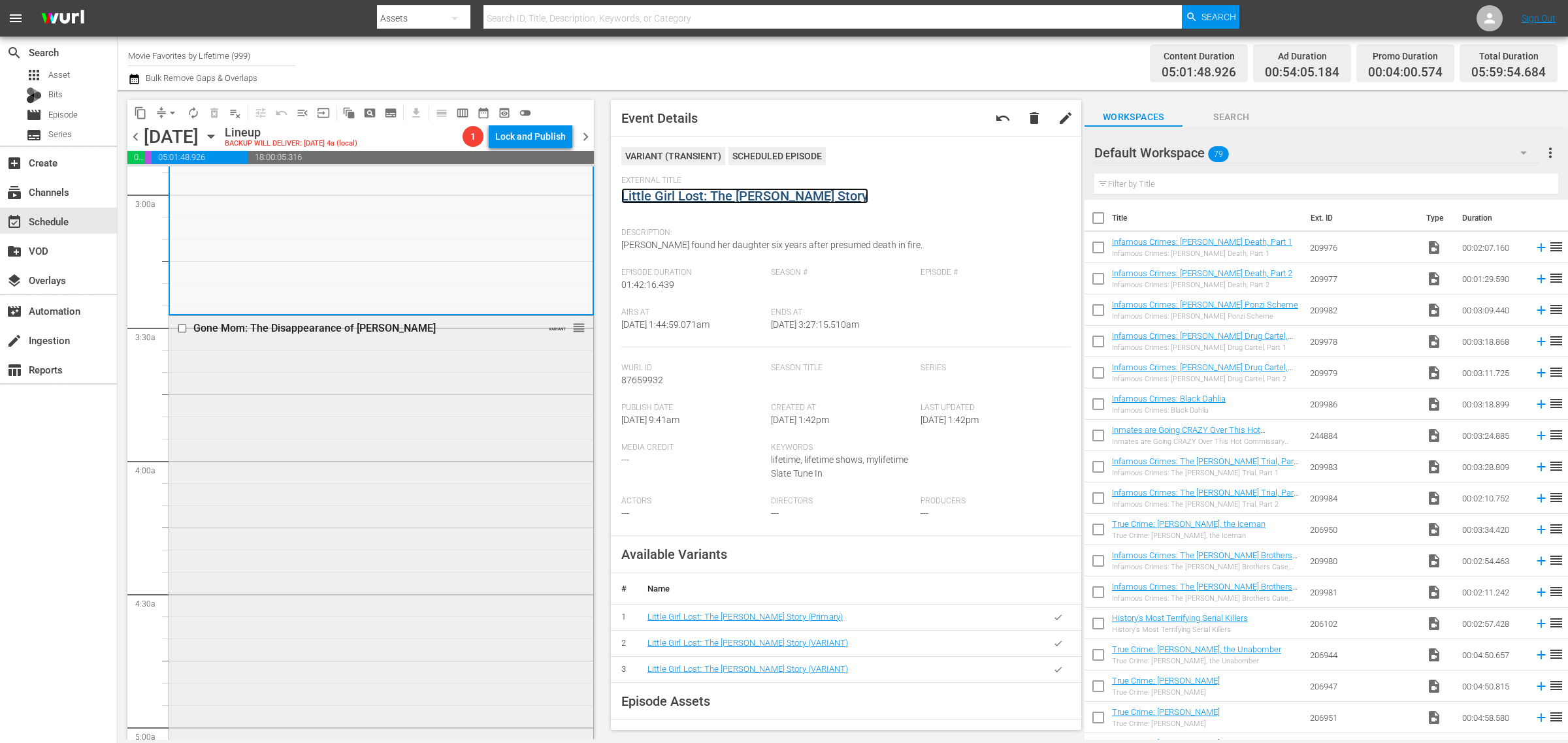
scroll to position [816, 0]
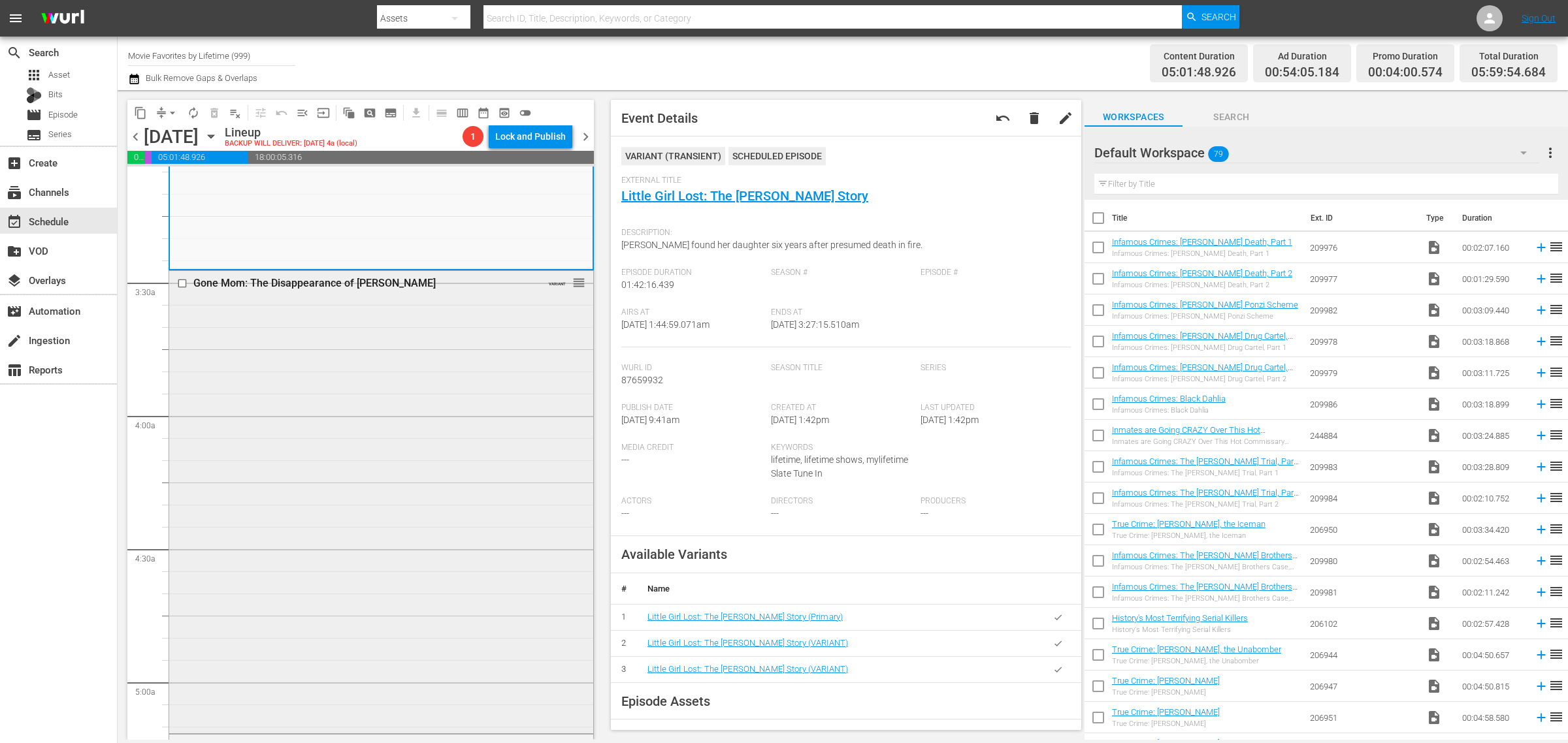
click at [329, 400] on div "Gone Mom: The Disappearance of Jennifer Dulos VARIANT reorder" at bounding box center [381, 501] width 424 height 460
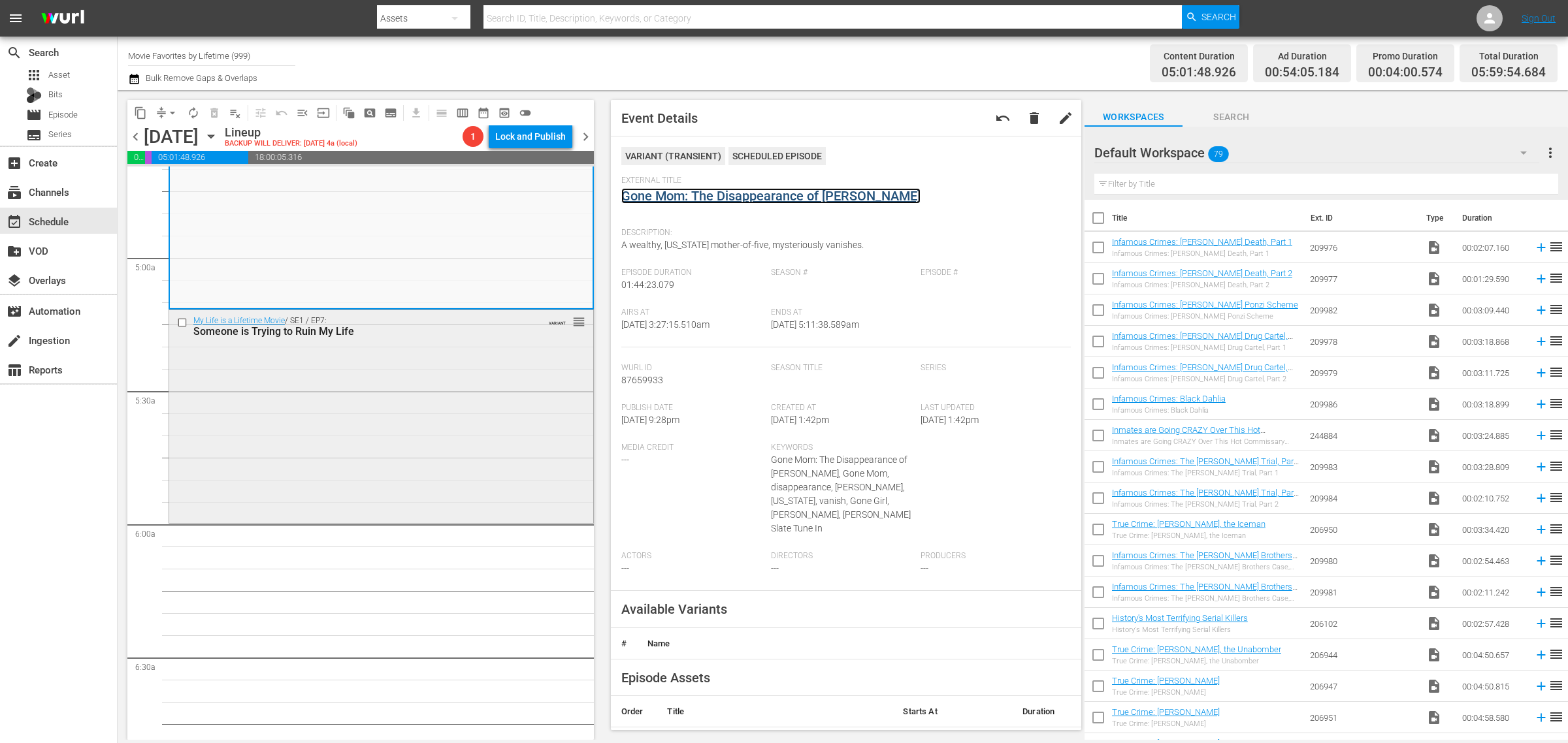
scroll to position [1307, 0]
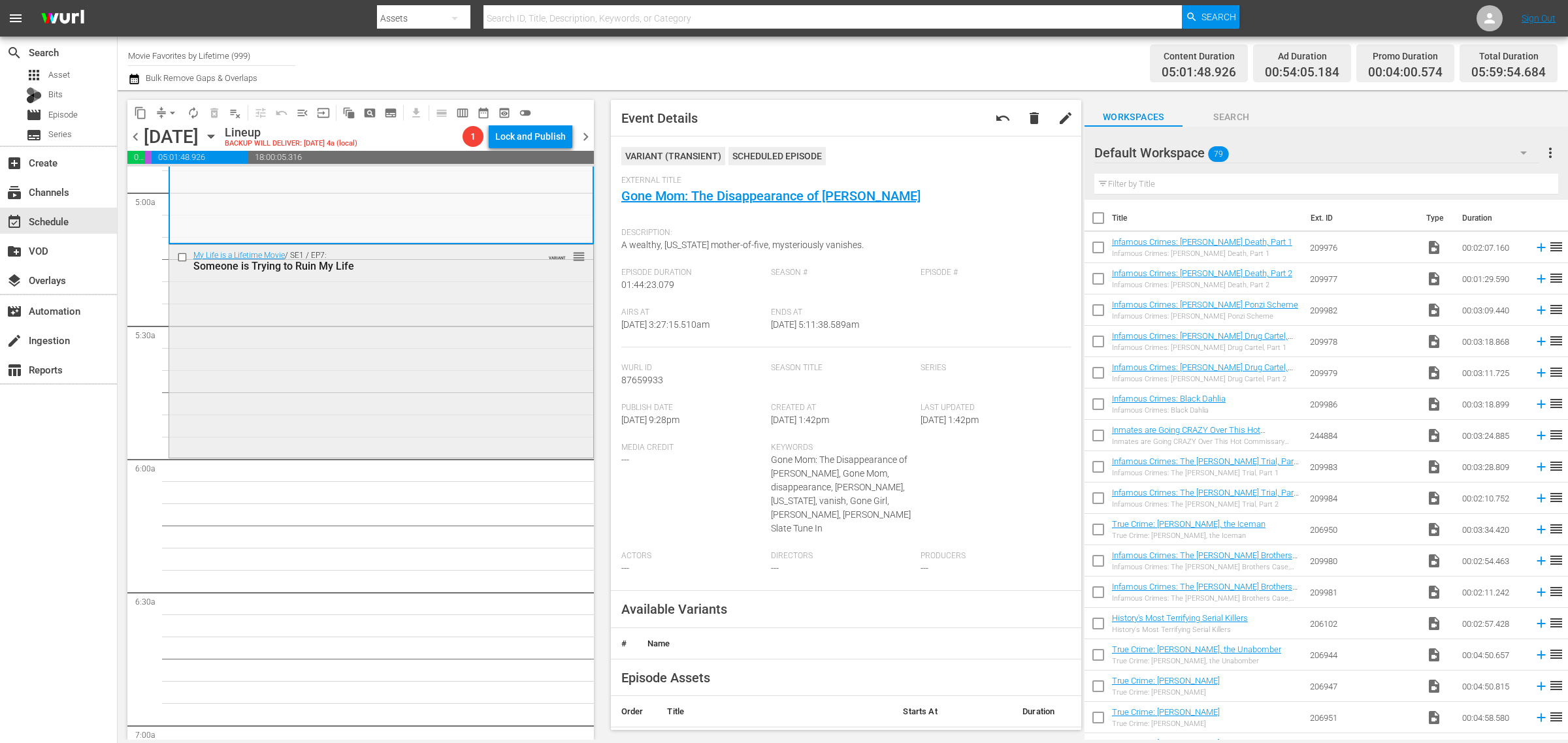
click at [357, 351] on div "My Life is a Lifetime Movie / SE1 / EP7: Someone is Trying to Ruin My Life VARI…" at bounding box center [381, 350] width 424 height 210
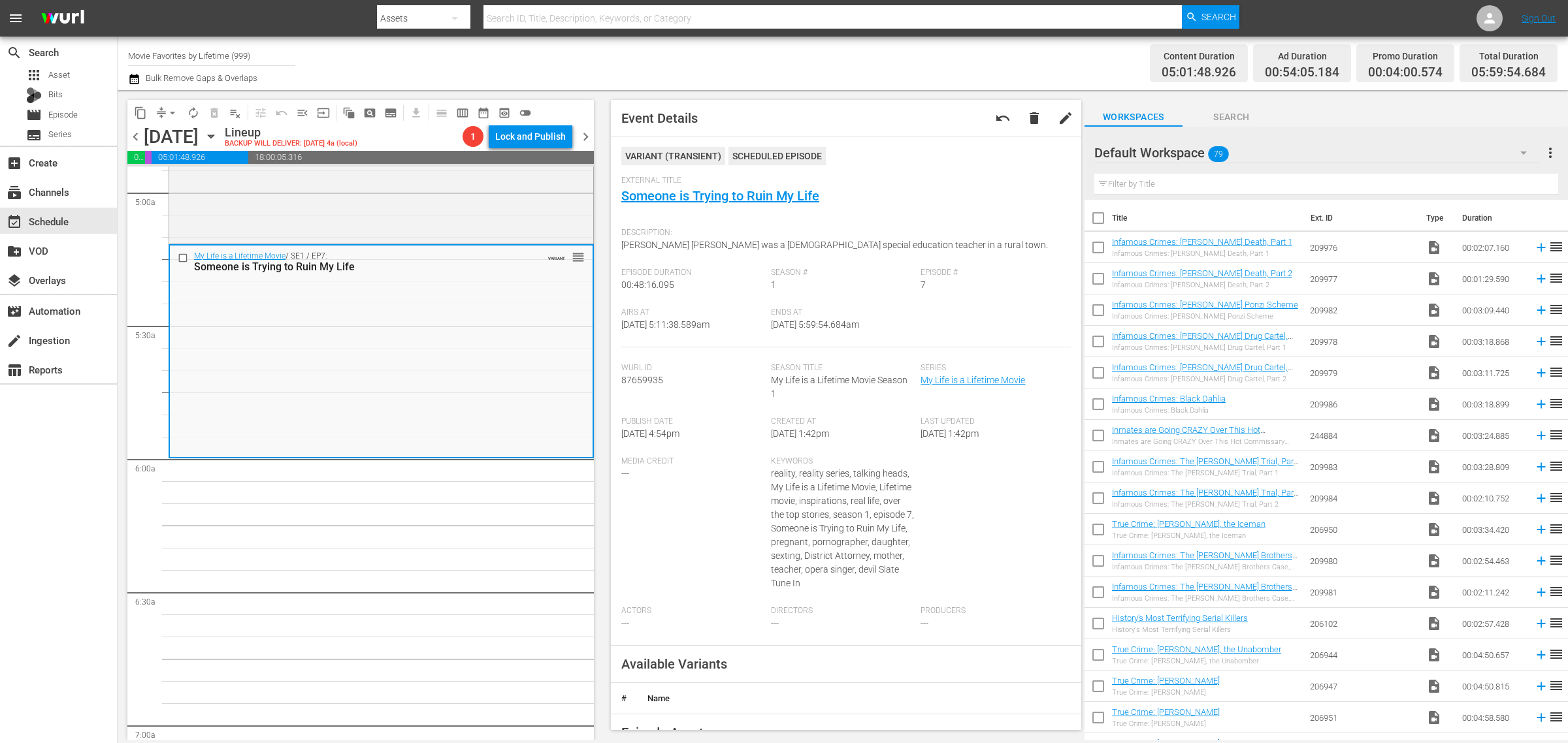
click at [700, 52] on div "Channel Title Movie Favorites by Lifetime (999) Bulk Remove Gaps & Overlaps" at bounding box center [518, 63] width 780 height 47
click at [872, 81] on div "Channel Title Movie Favorites by Lifetime (999) Bulk Remove Gaps & Overlaps" at bounding box center [518, 63] width 780 height 47
click at [838, 51] on div "Channel Title Movie Favorites by Lifetime (999) Bulk Remove Gaps & Overlaps" at bounding box center [518, 63] width 780 height 47
click at [167, 111] on span "arrow_drop_down" at bounding box center [172, 112] width 13 height 13
click at [173, 139] on li "Align to Midnight" at bounding box center [173, 139] width 137 height 21
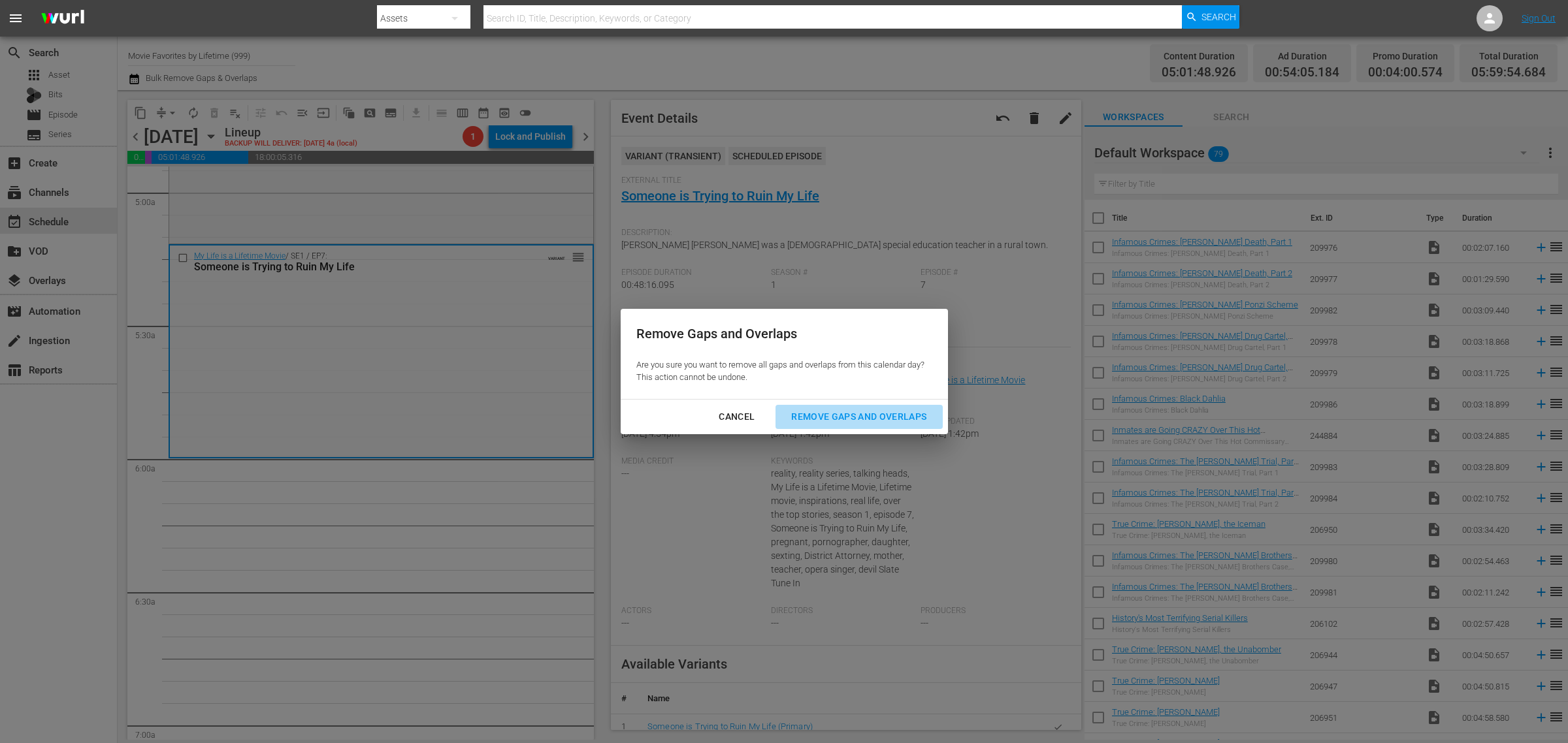
click at [876, 421] on div "Remove Gaps and Overlaps" at bounding box center [859, 417] width 156 height 16
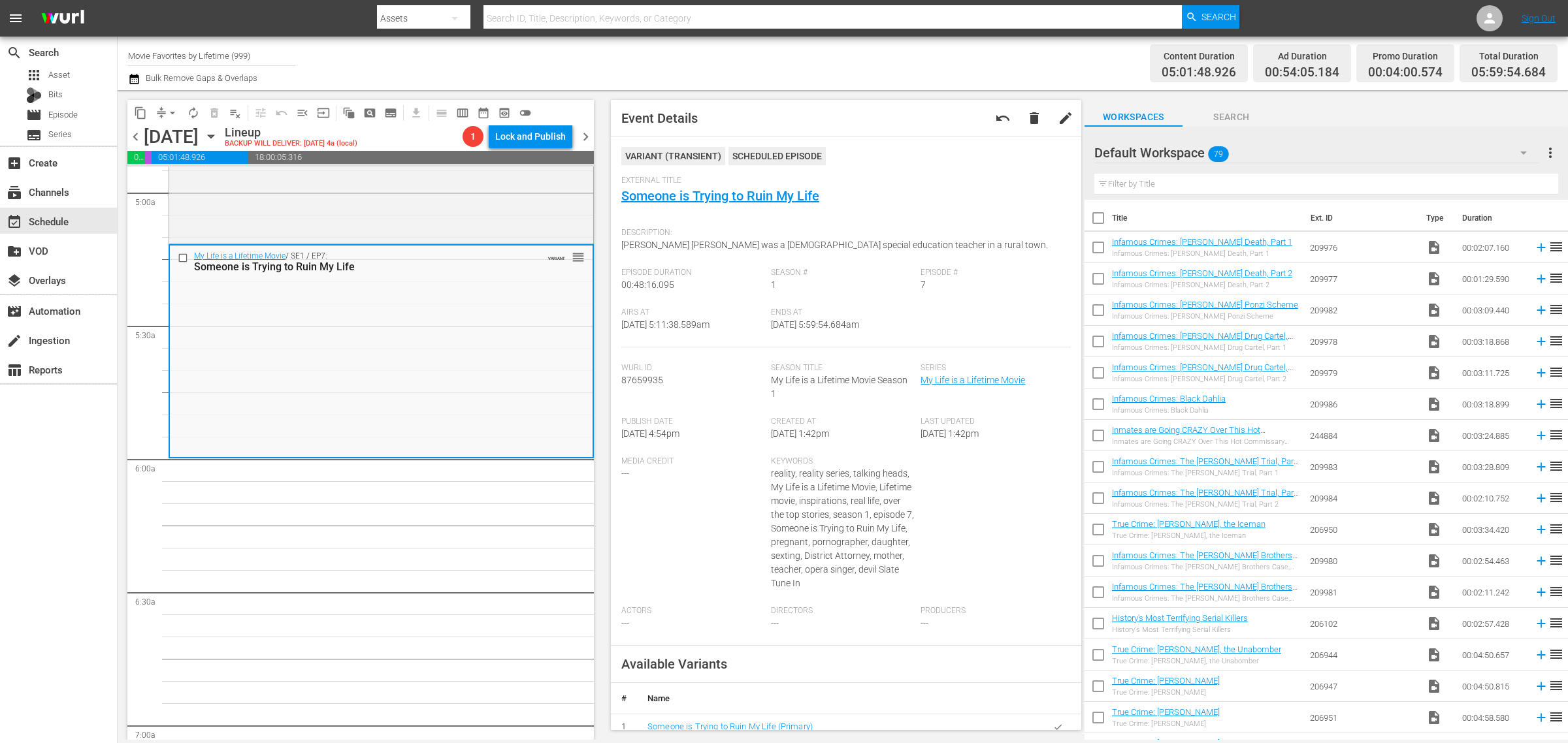
click at [171, 112] on span "arrow_drop_down" at bounding box center [172, 112] width 13 height 13
click at [173, 132] on li "Align to Midnight" at bounding box center [173, 139] width 137 height 21
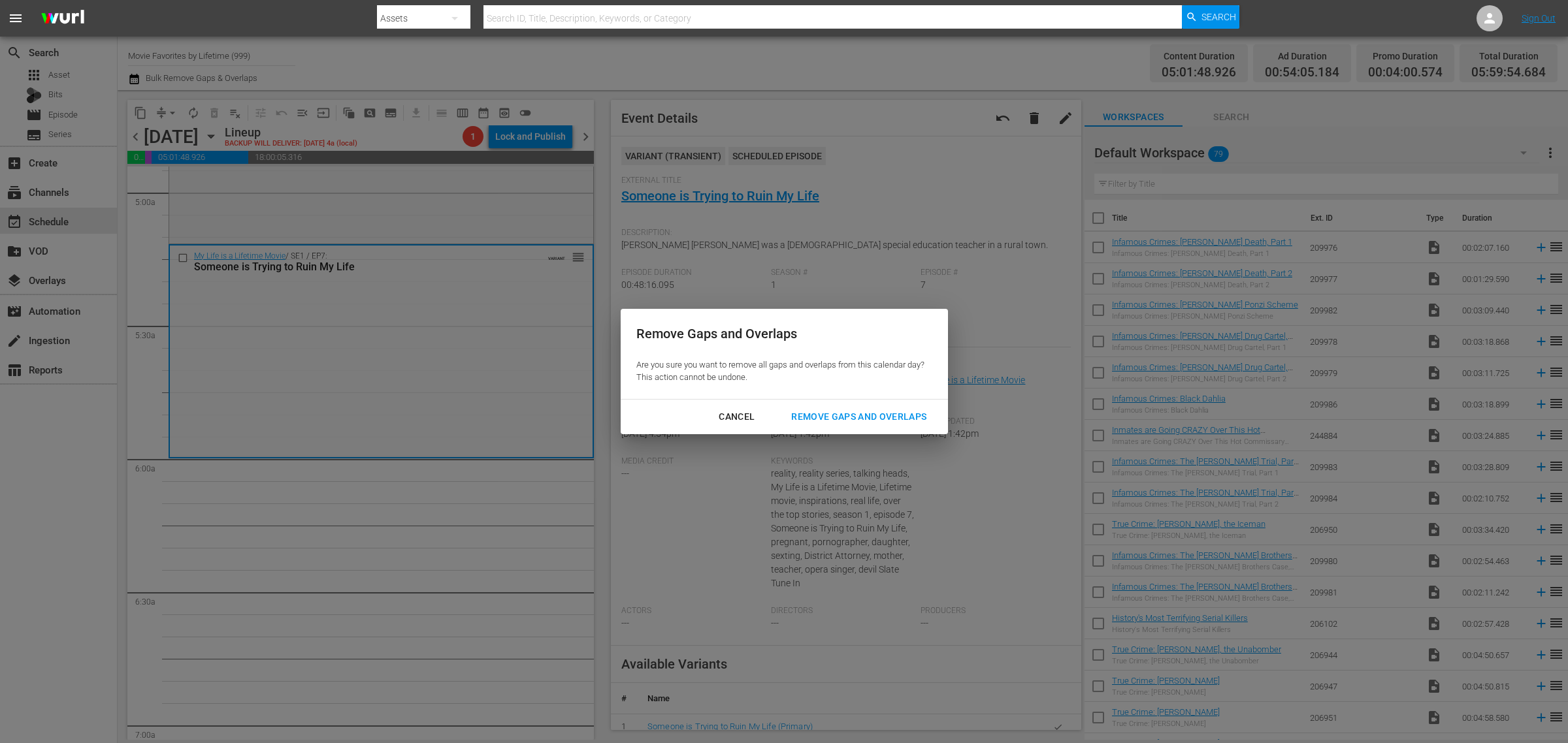
click at [864, 413] on div "Remove Gaps and Overlaps" at bounding box center [859, 417] width 156 height 16
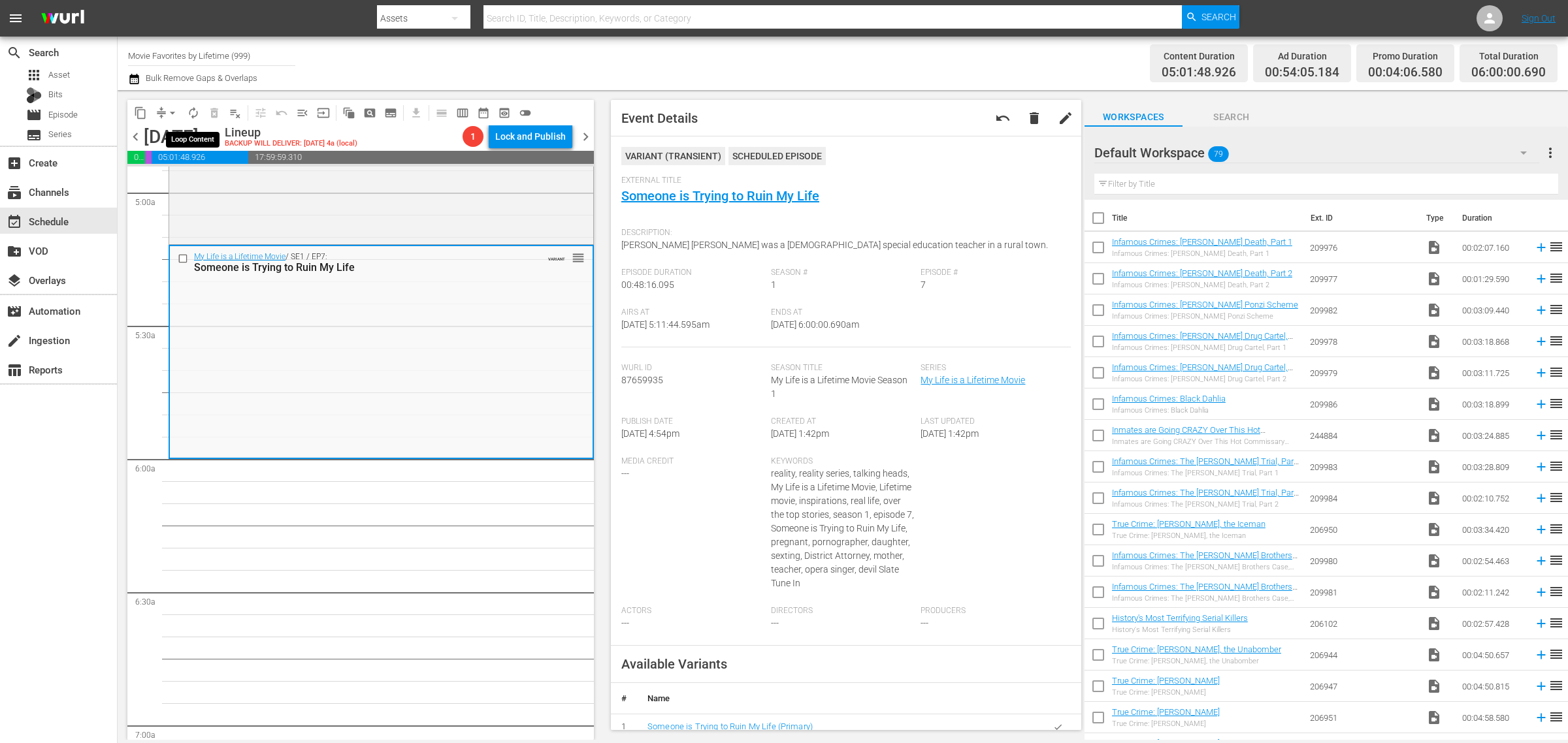
click at [190, 107] on span "autorenew_outlined" at bounding box center [193, 112] width 13 height 13
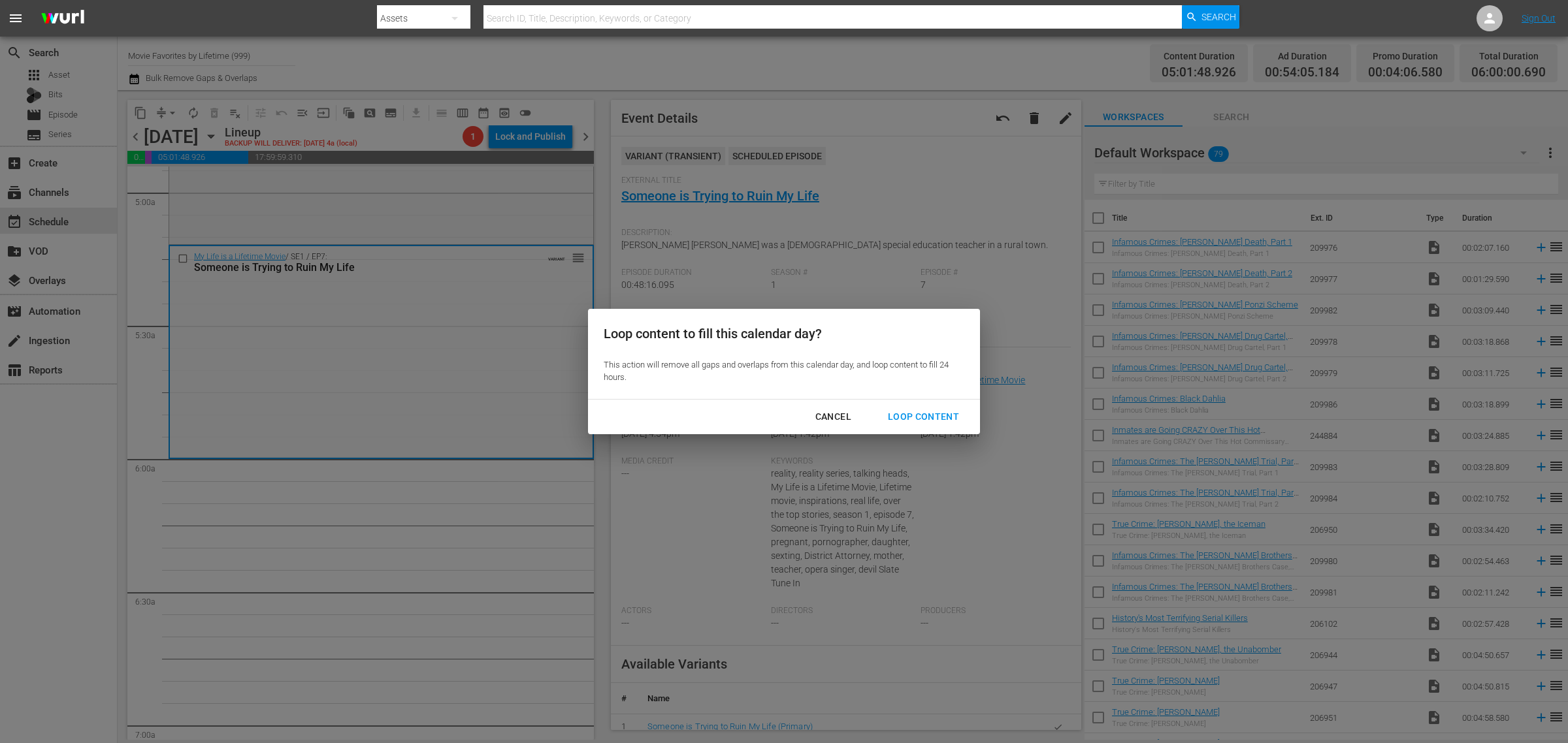
click at [925, 410] on div "Loop Content" at bounding box center [923, 417] width 92 height 16
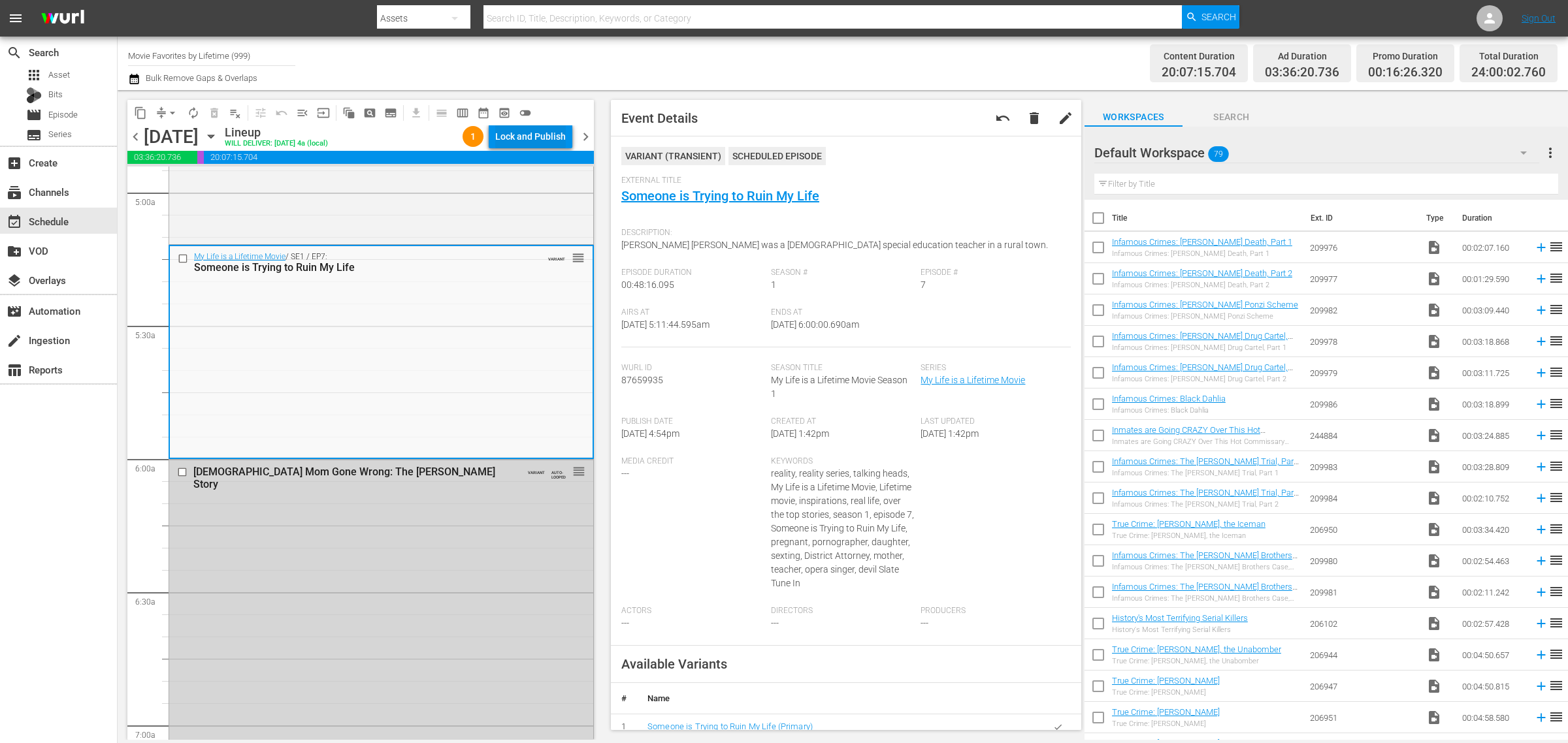
click at [508, 142] on div "Lock and Publish" at bounding box center [530, 136] width 71 height 24
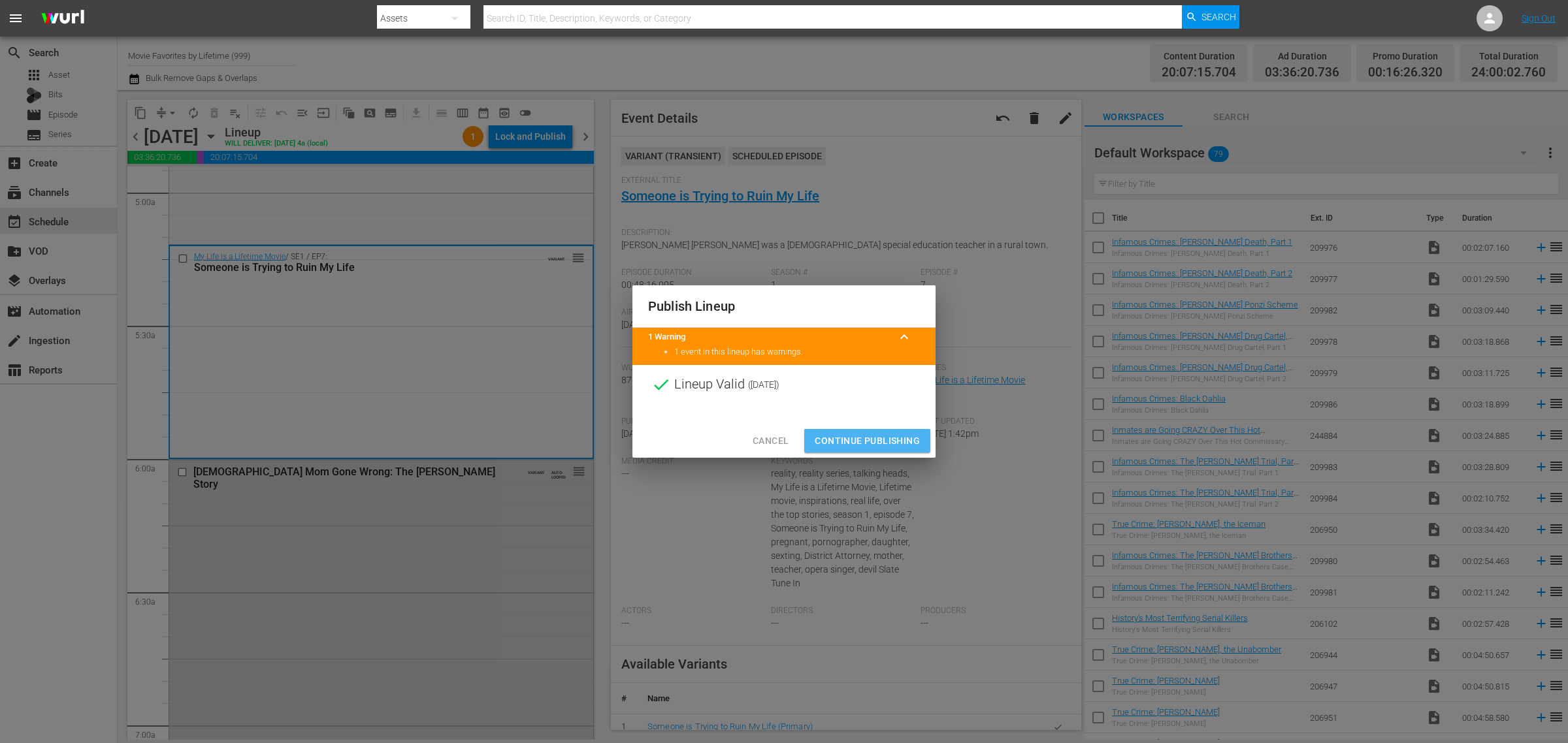
click at [880, 441] on span "Continue Publishing" at bounding box center [867, 441] width 106 height 16
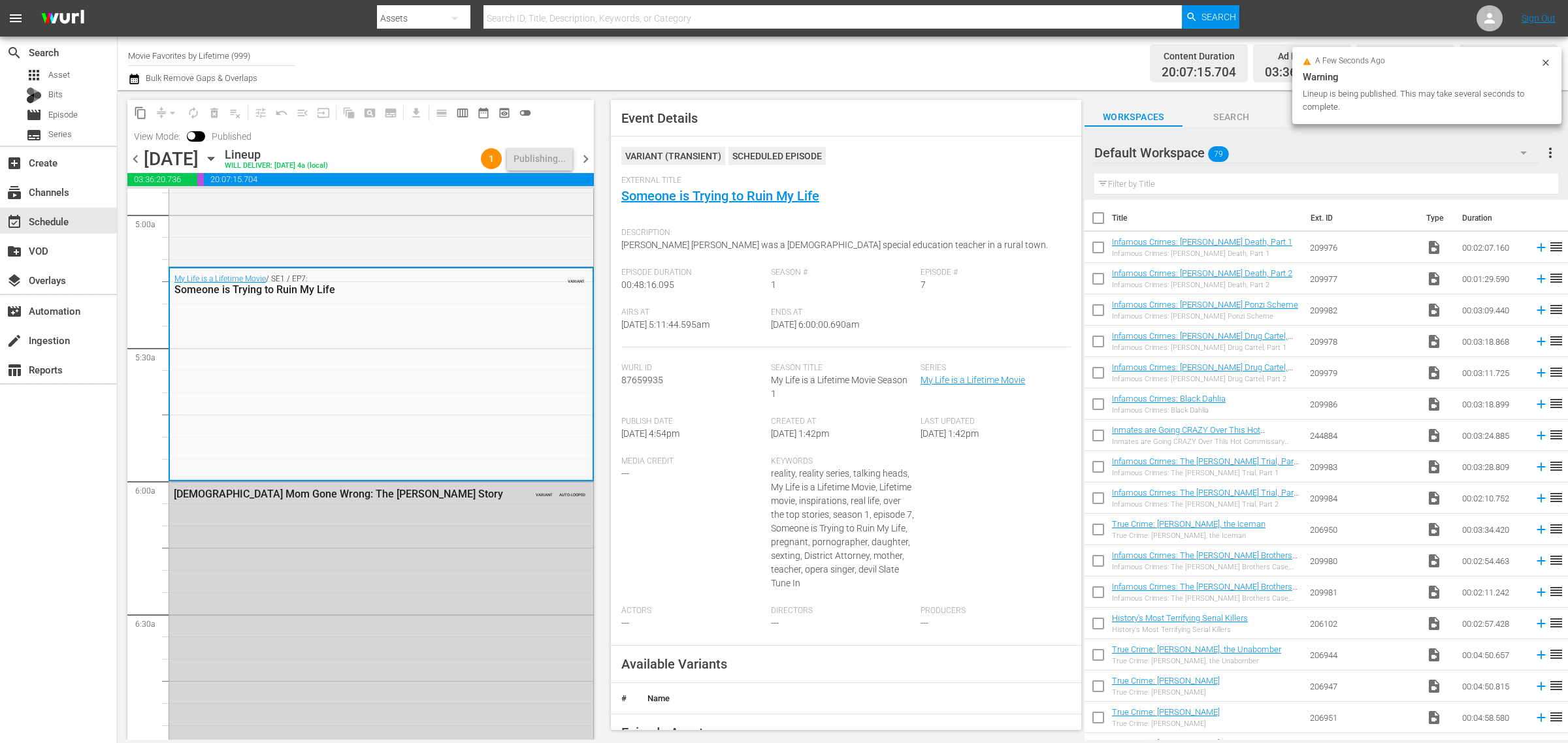
click at [971, 47] on div "Content Duration 20:07:15.704 Ad Duration 03:36:20.736 Promo Duration 00:16:26.…" at bounding box center [1233, 63] width 650 height 47
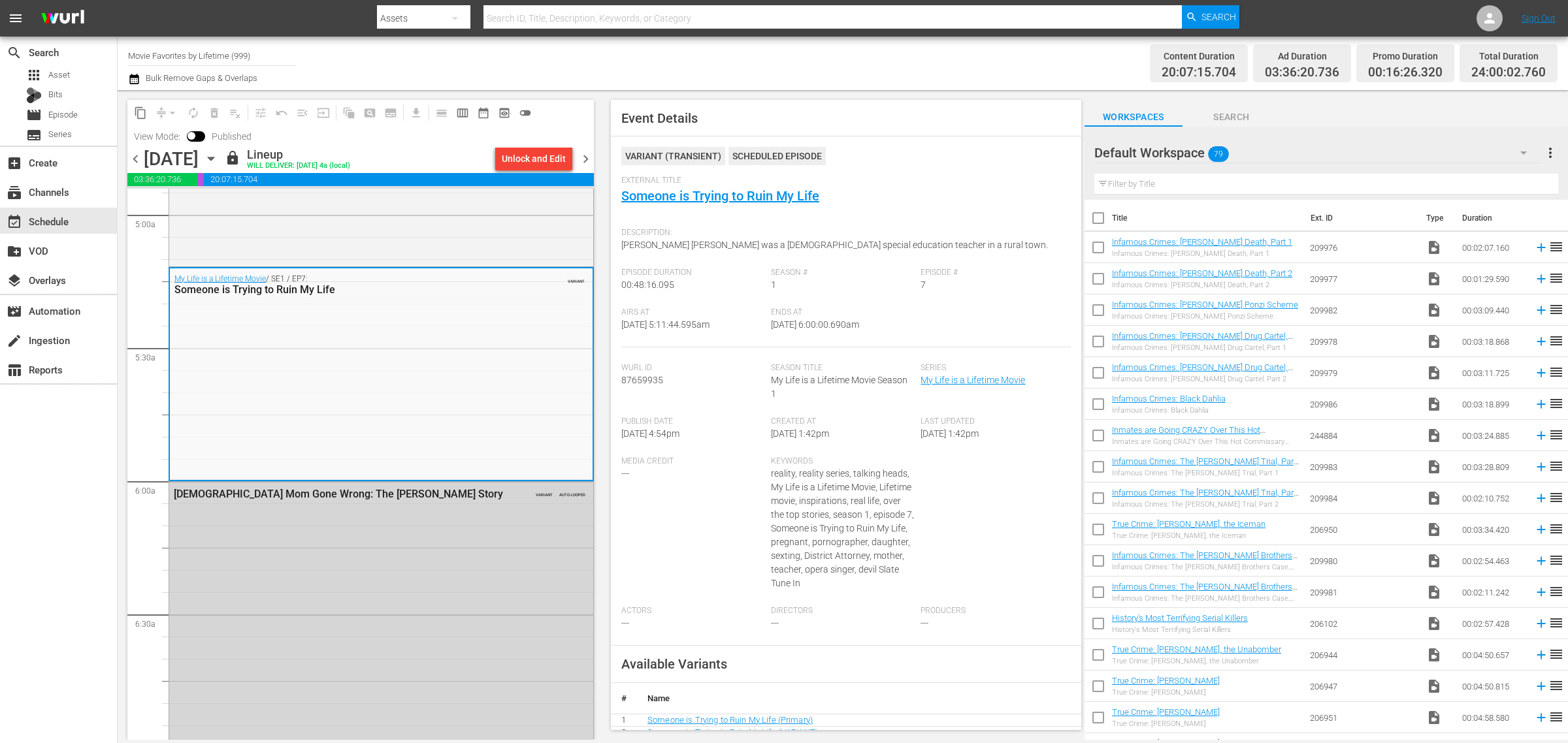
scroll to position [0, 0]
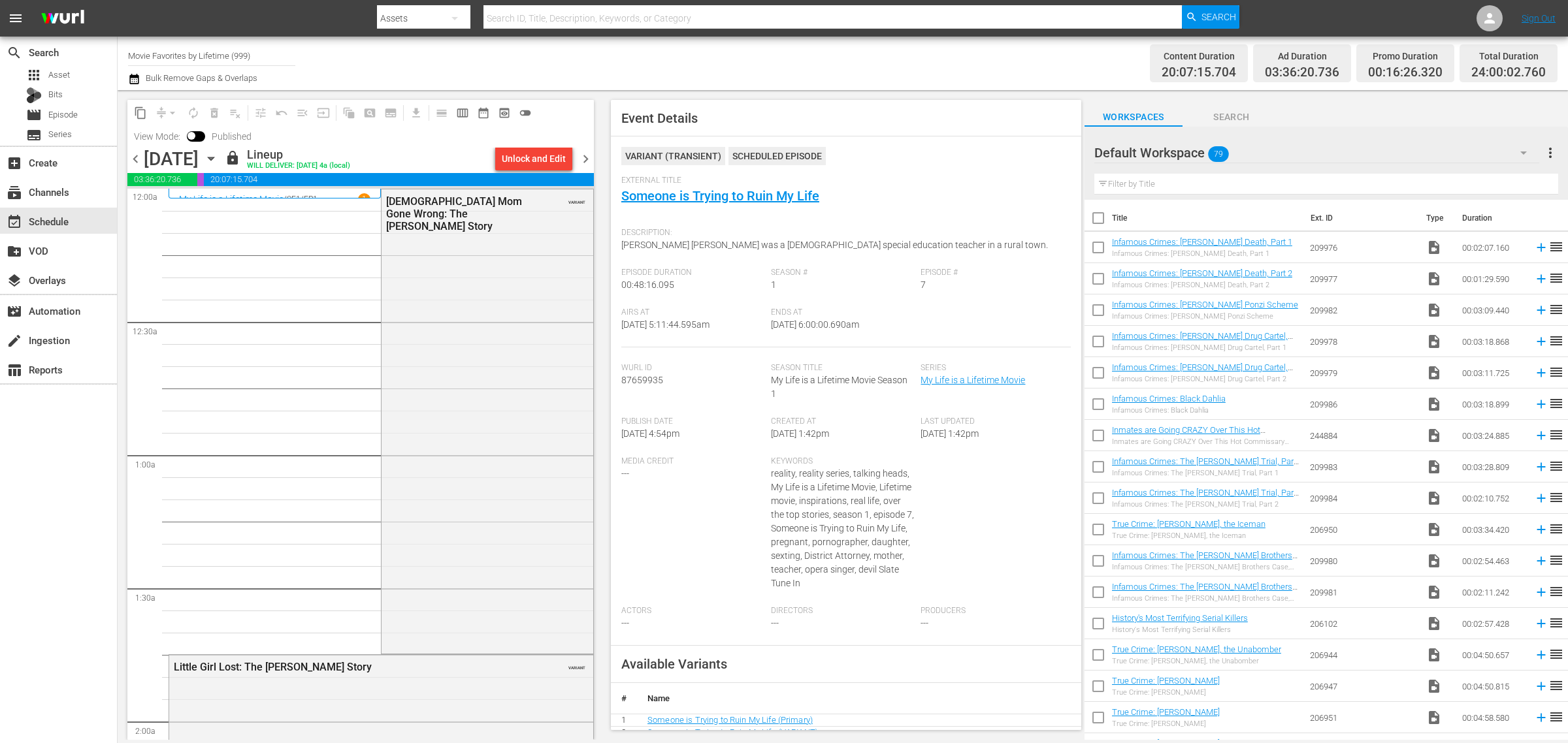
click at [684, 46] on div "Channel Title Movie Favorites by Lifetime (999) Bulk Remove Gaps & Overlaps" at bounding box center [518, 63] width 780 height 47
click at [585, 157] on span "chevron_right" at bounding box center [586, 159] width 16 height 16
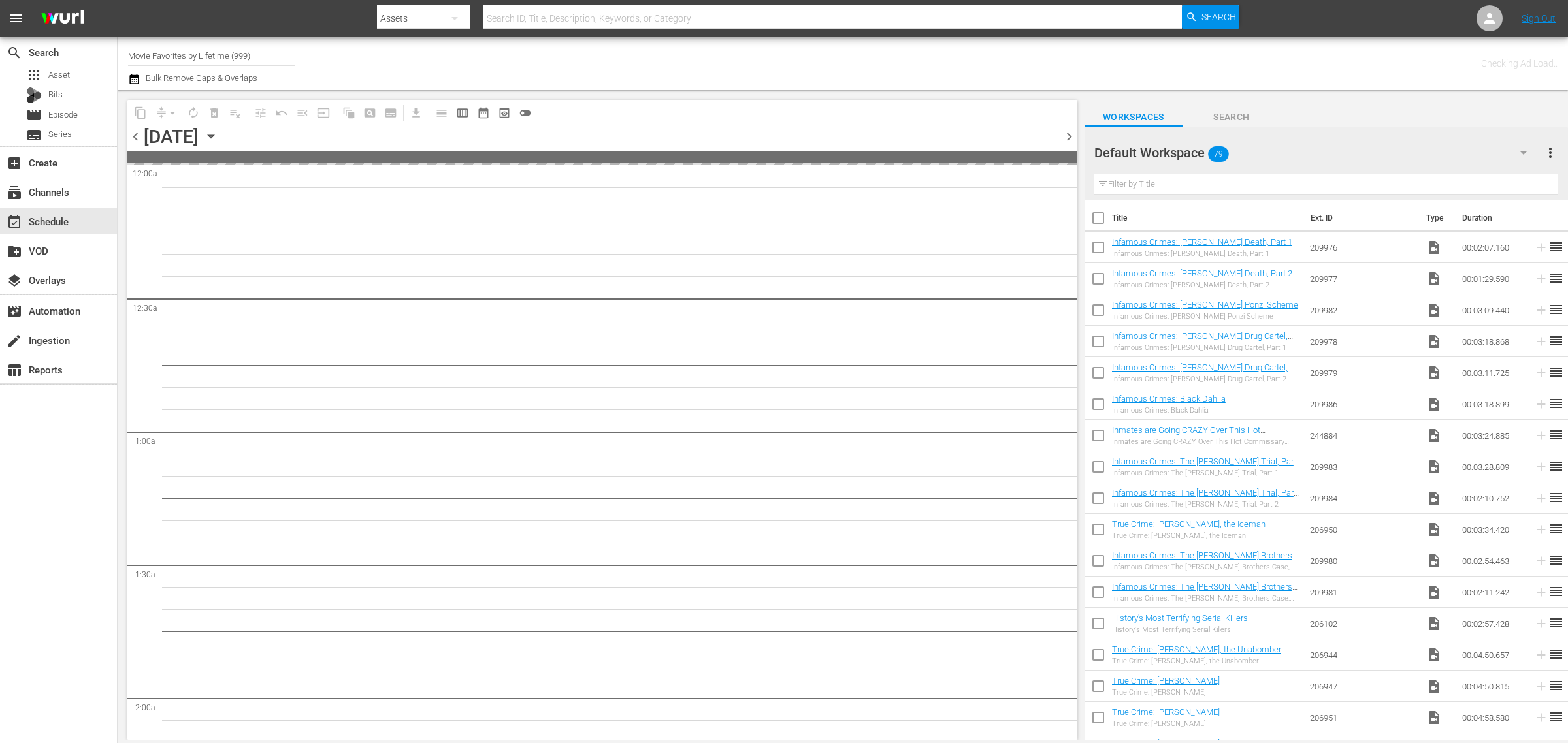
click at [833, 59] on div "Channel Title Movie Favorites by Lifetime (999) Bulk Remove Gaps & Overlaps" at bounding box center [518, 63] width 780 height 47
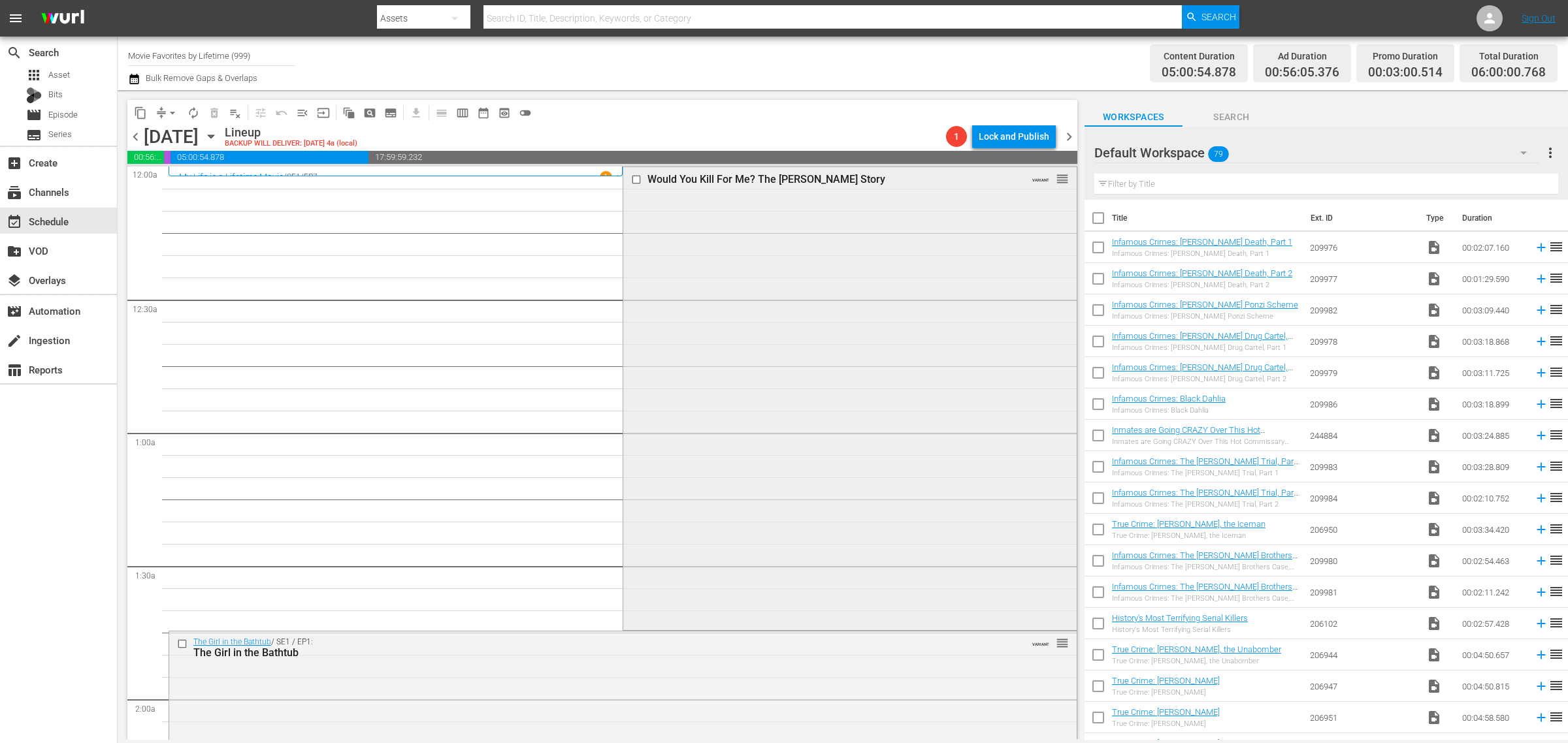
click at [780, 332] on div "Would You Kill For Me? The Mary Bailey Story VARIANT reorder" at bounding box center [850, 397] width 453 height 460
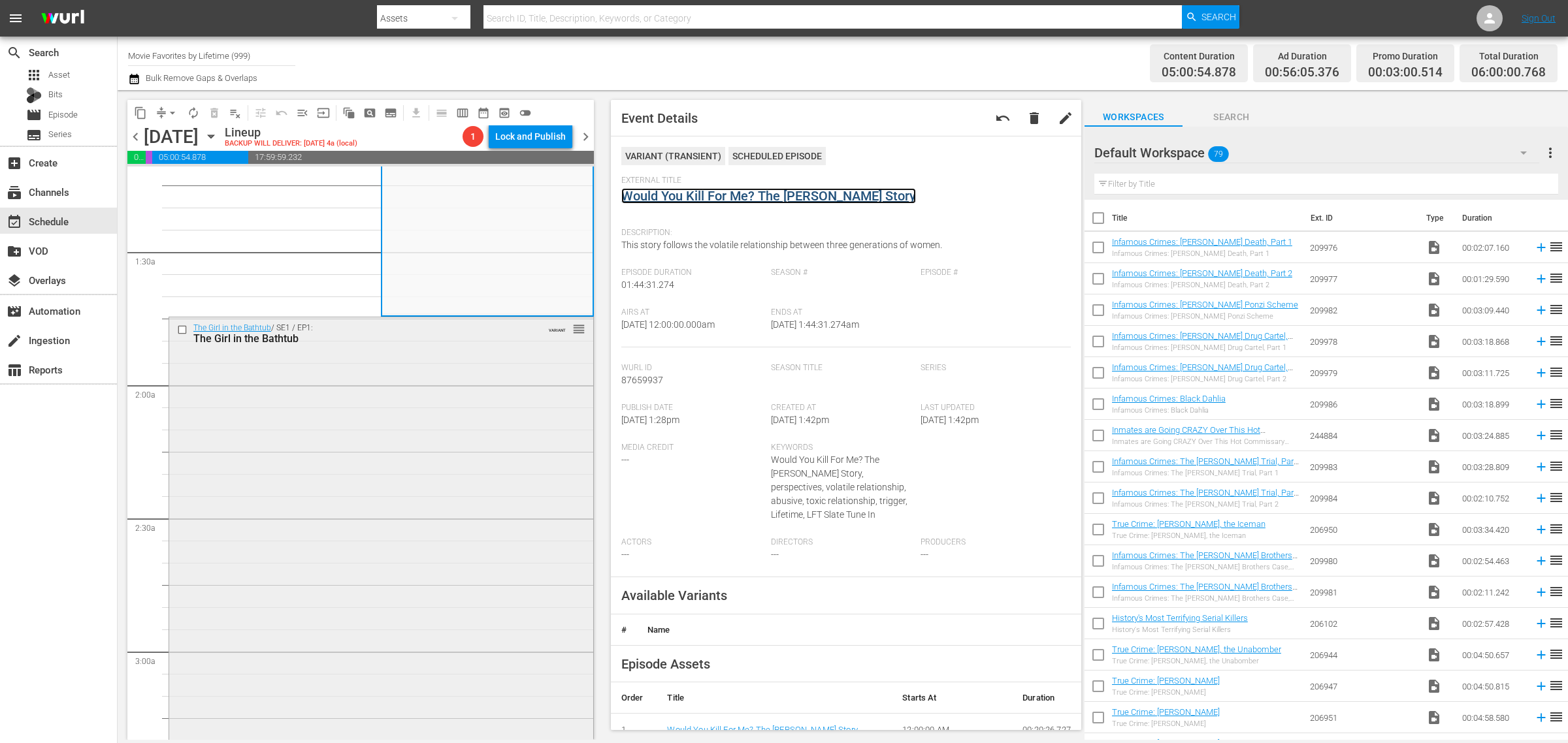
scroll to position [326, 0]
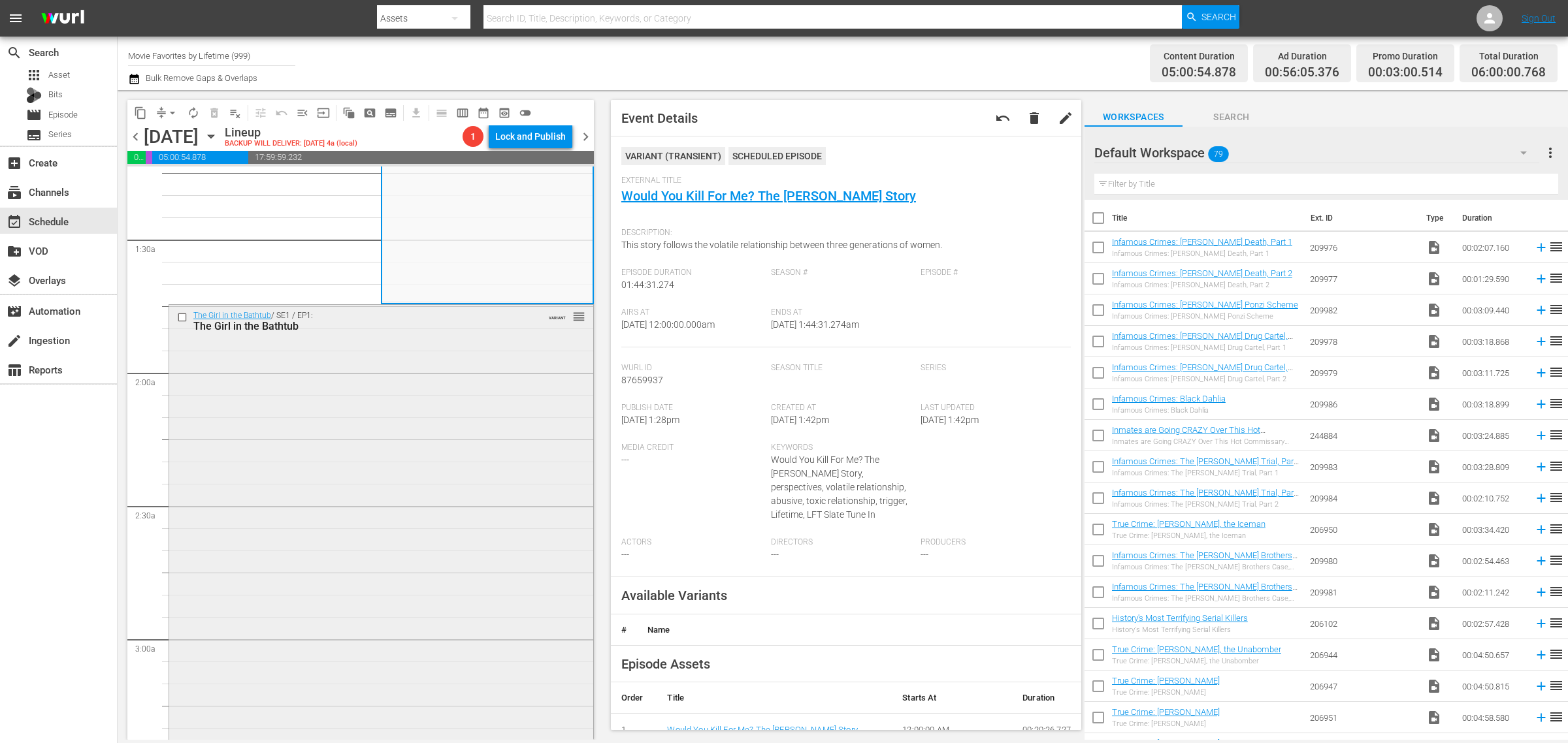
click at [407, 421] on div "The Girl in the Bathtub / SE1 / EP1: The Girl in the Bathtub VARIANT reorder" at bounding box center [381, 532] width 424 height 454
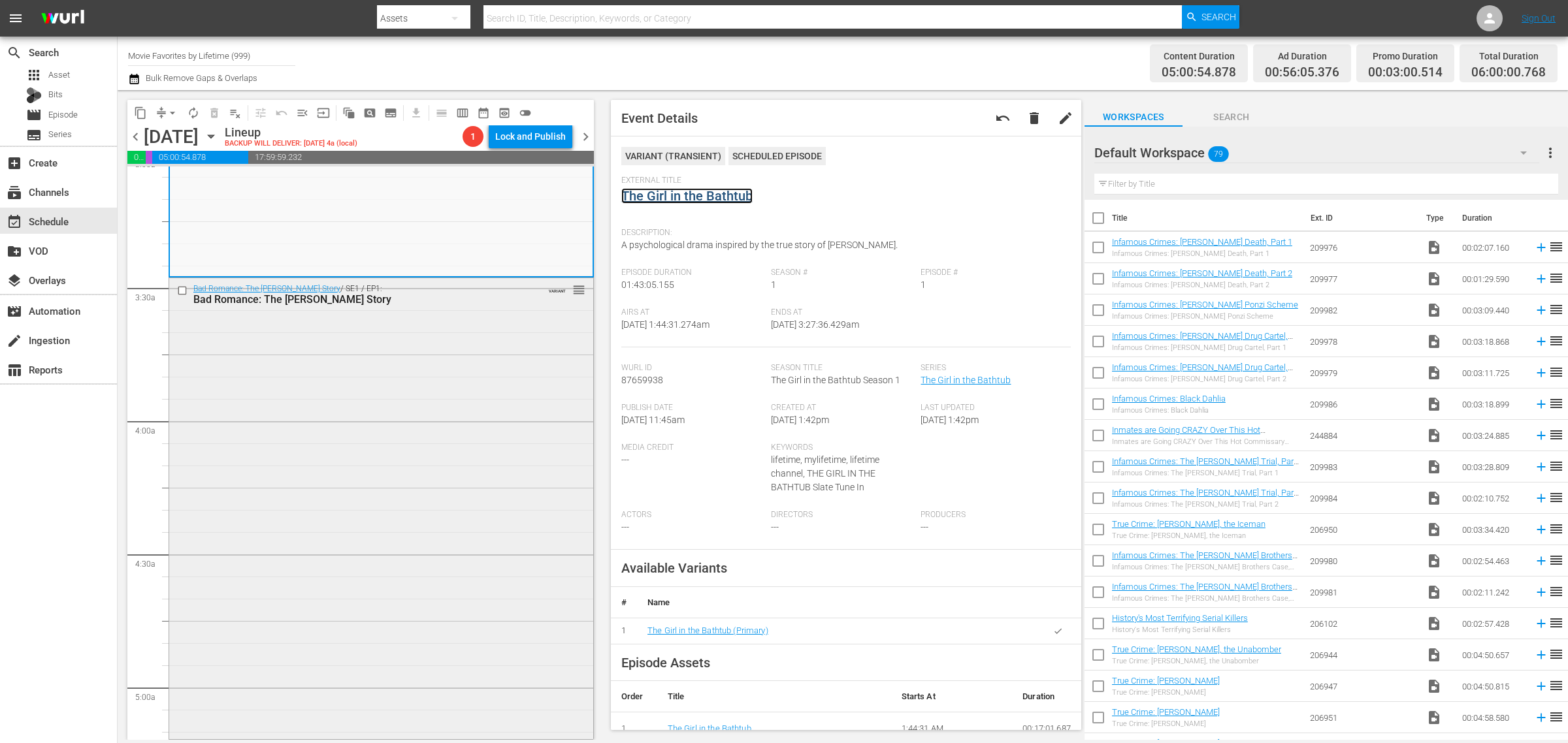
scroll to position [898, 0]
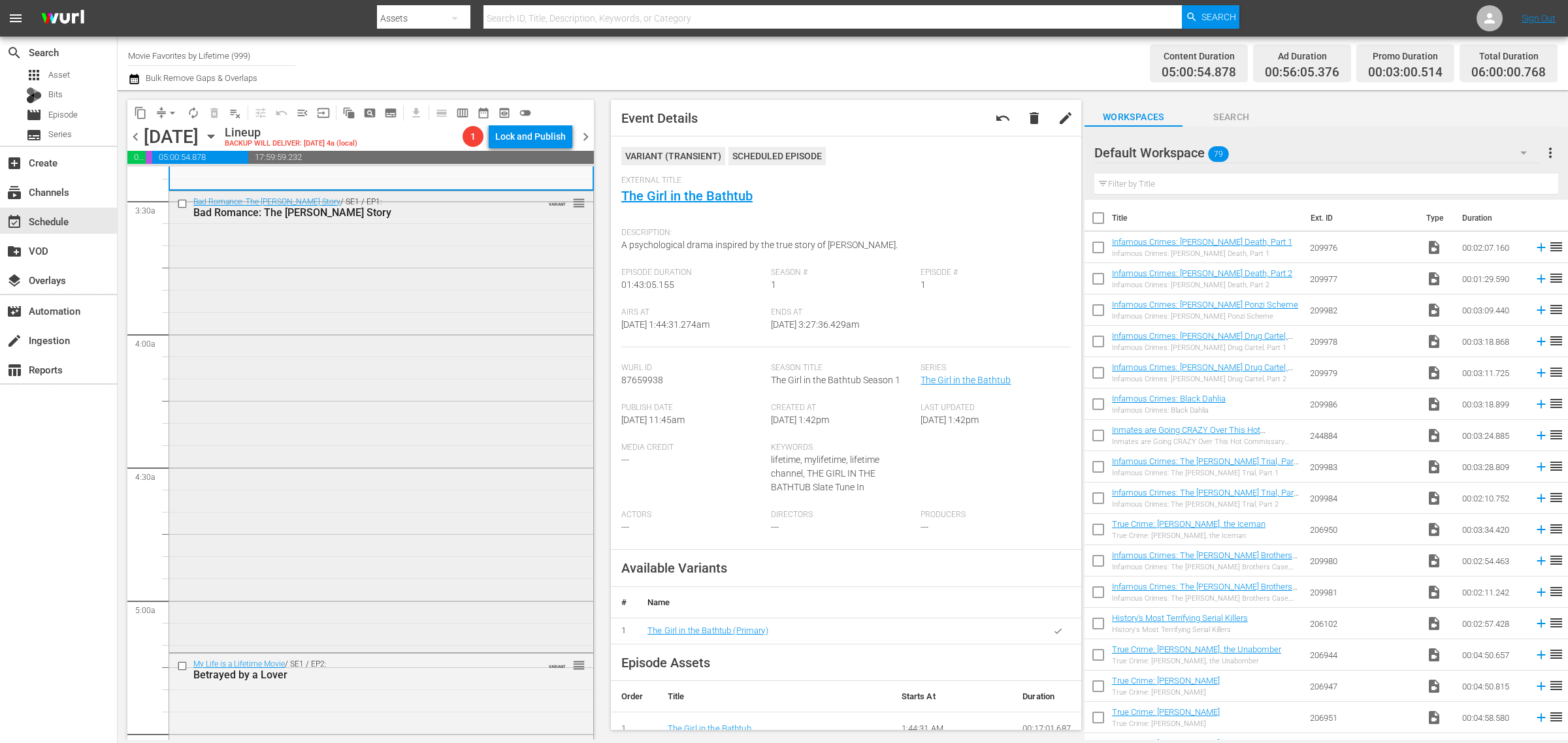
click at [324, 412] on div "Bad Romance: The Vicky White Story / SE1 / EP1: Bad Romance: The Vicky White St…" at bounding box center [381, 421] width 424 height 459
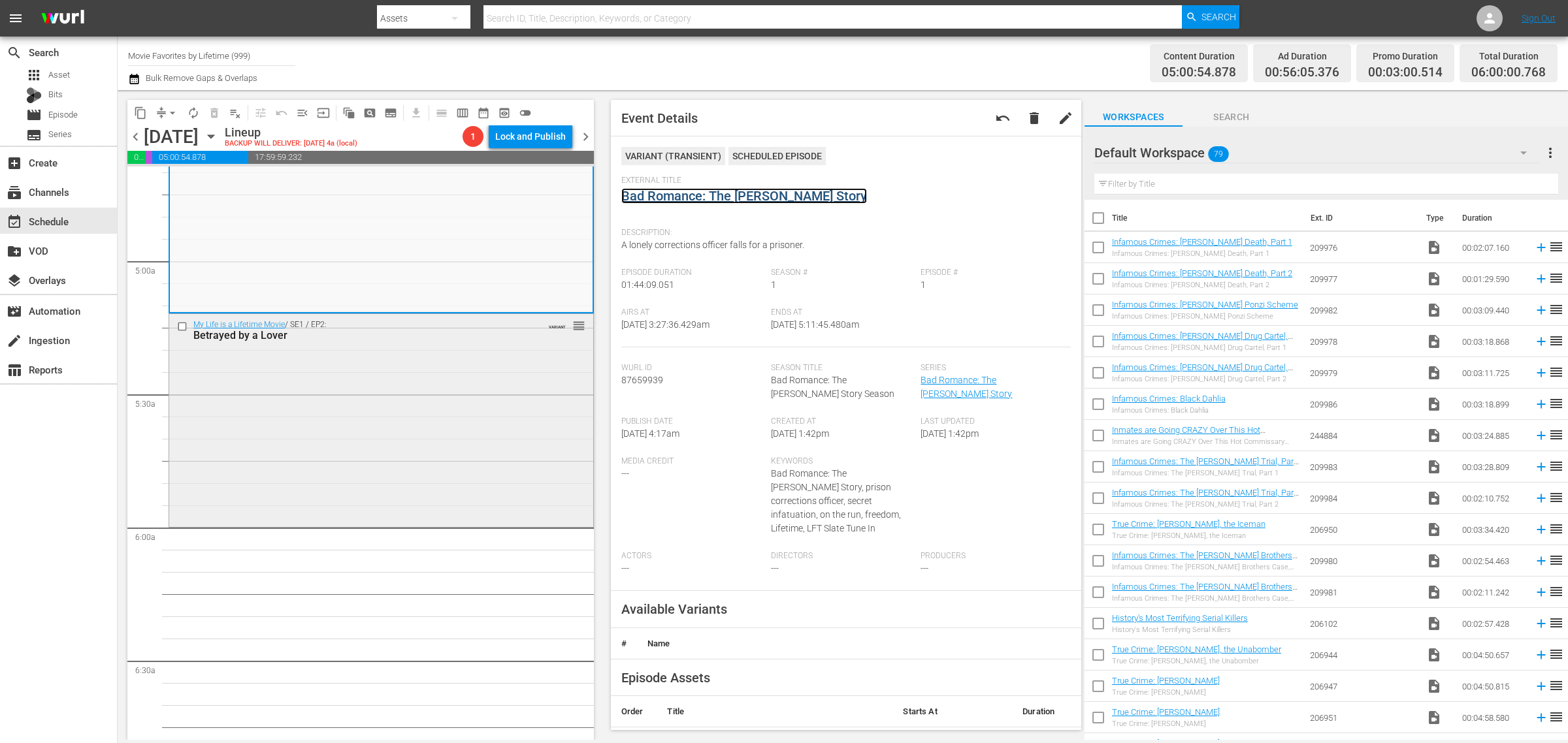
scroll to position [1307, 0]
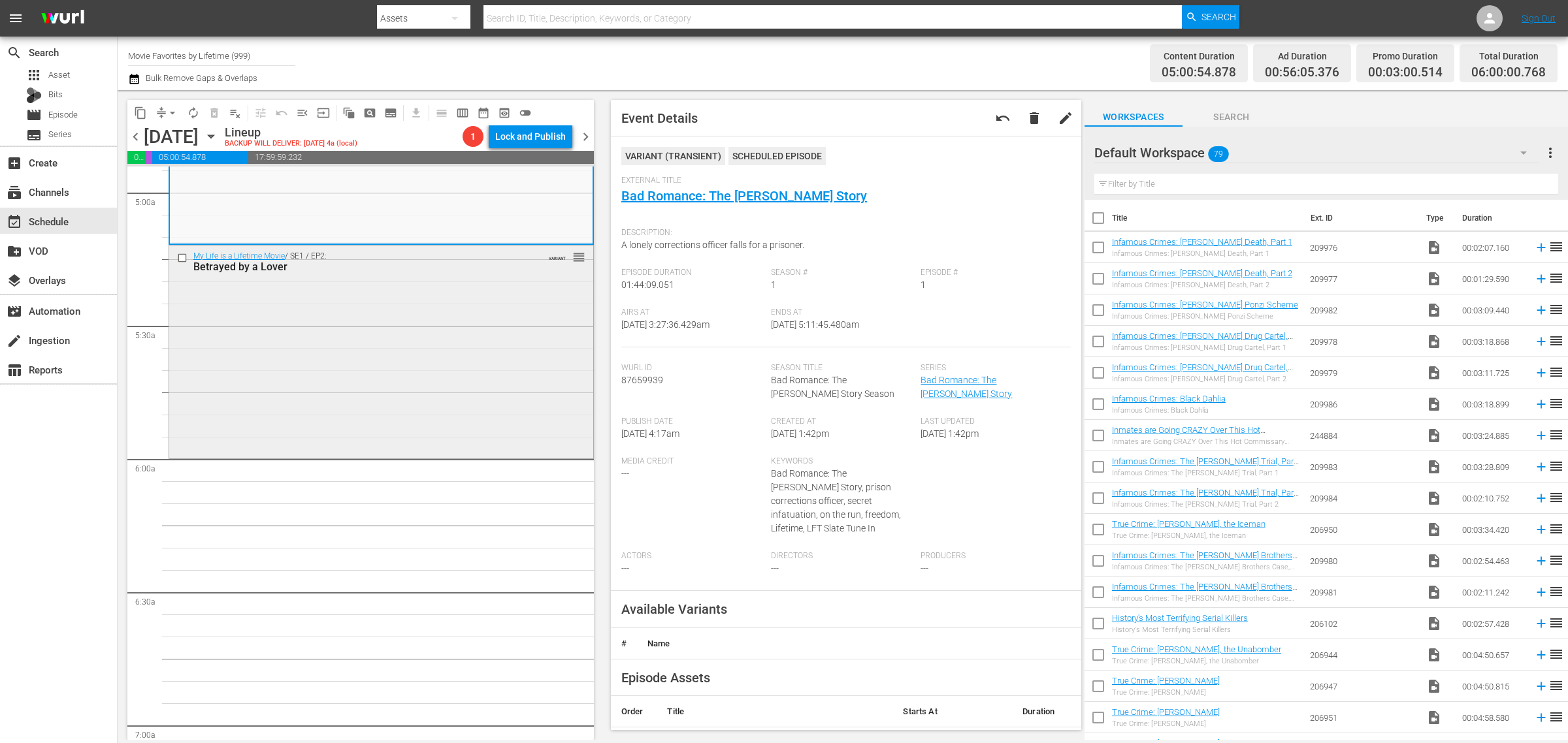
click at [356, 389] on div "My Life is a Lifetime Movie / SE1 / EP2: Betrayed by a Lover VARIANT reorder" at bounding box center [381, 351] width 424 height 210
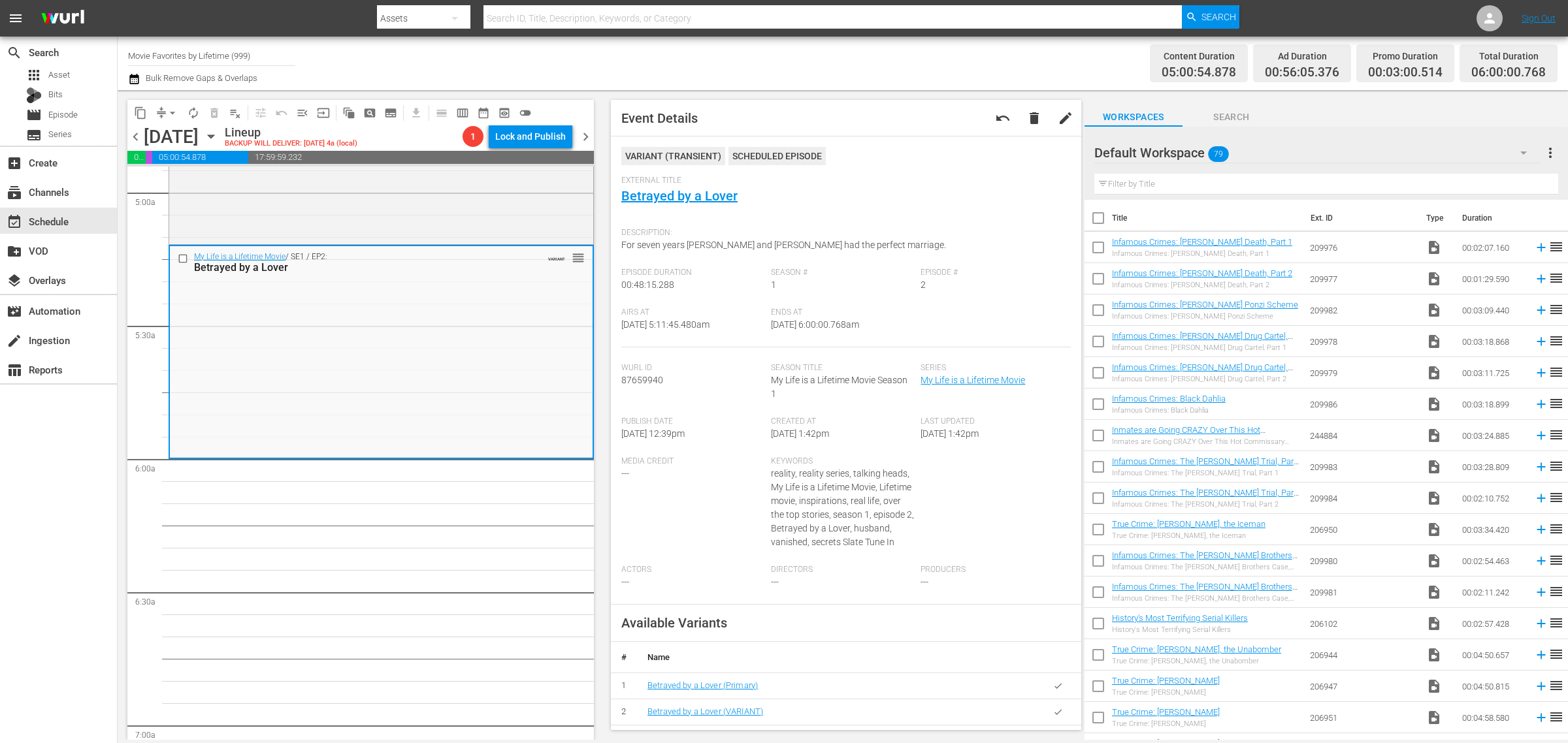
click at [807, 64] on div "Channel Title Movie Favorites by Lifetime (999) Bulk Remove Gaps & Overlaps" at bounding box center [518, 63] width 780 height 47
click at [192, 111] on span "autorenew_outlined" at bounding box center [193, 112] width 13 height 13
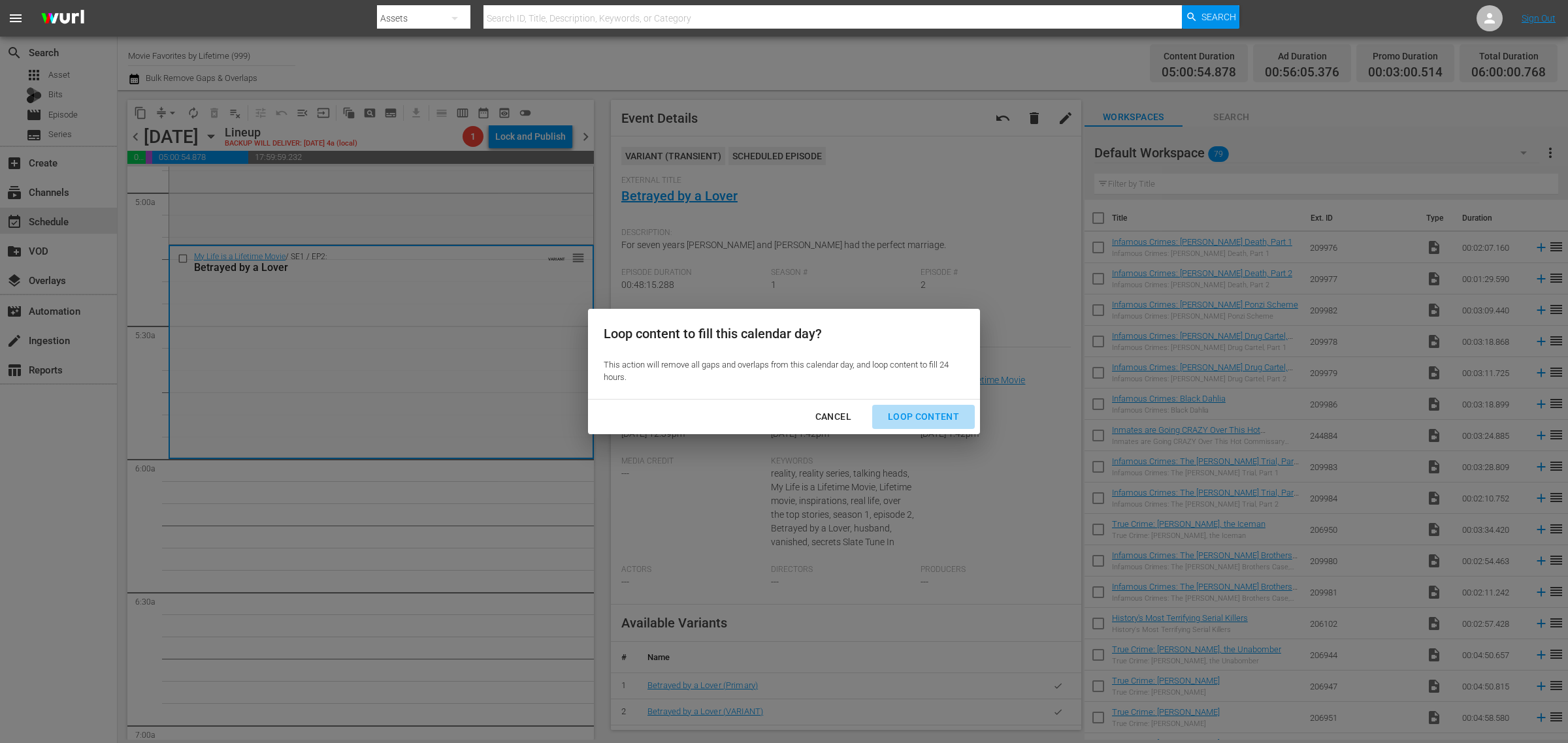
click at [933, 412] on div "Loop Content" at bounding box center [923, 417] width 92 height 16
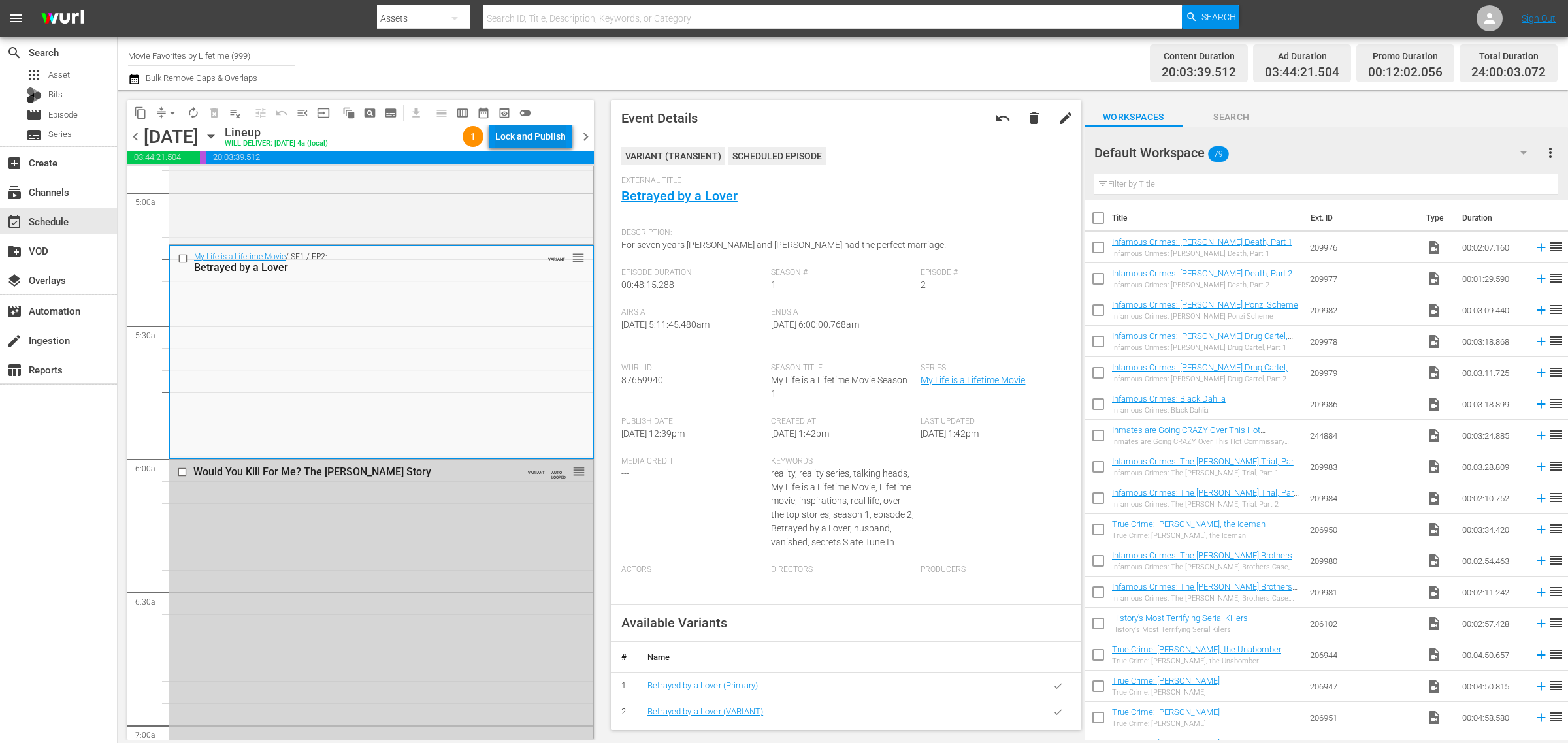
click at [547, 140] on div "Lock and Publish" at bounding box center [530, 136] width 71 height 24
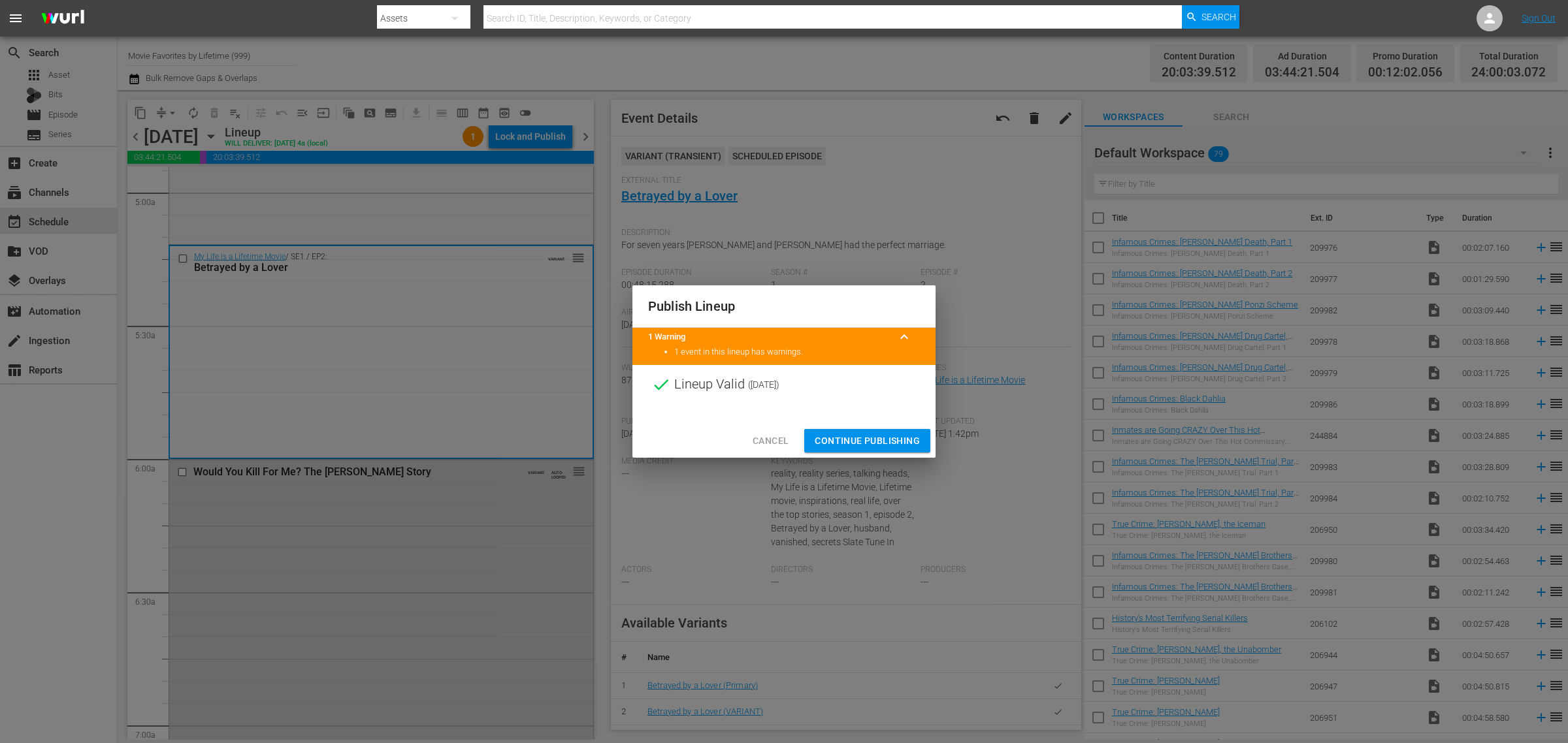
click at [883, 444] on span "Continue Publishing" at bounding box center [867, 441] width 106 height 16
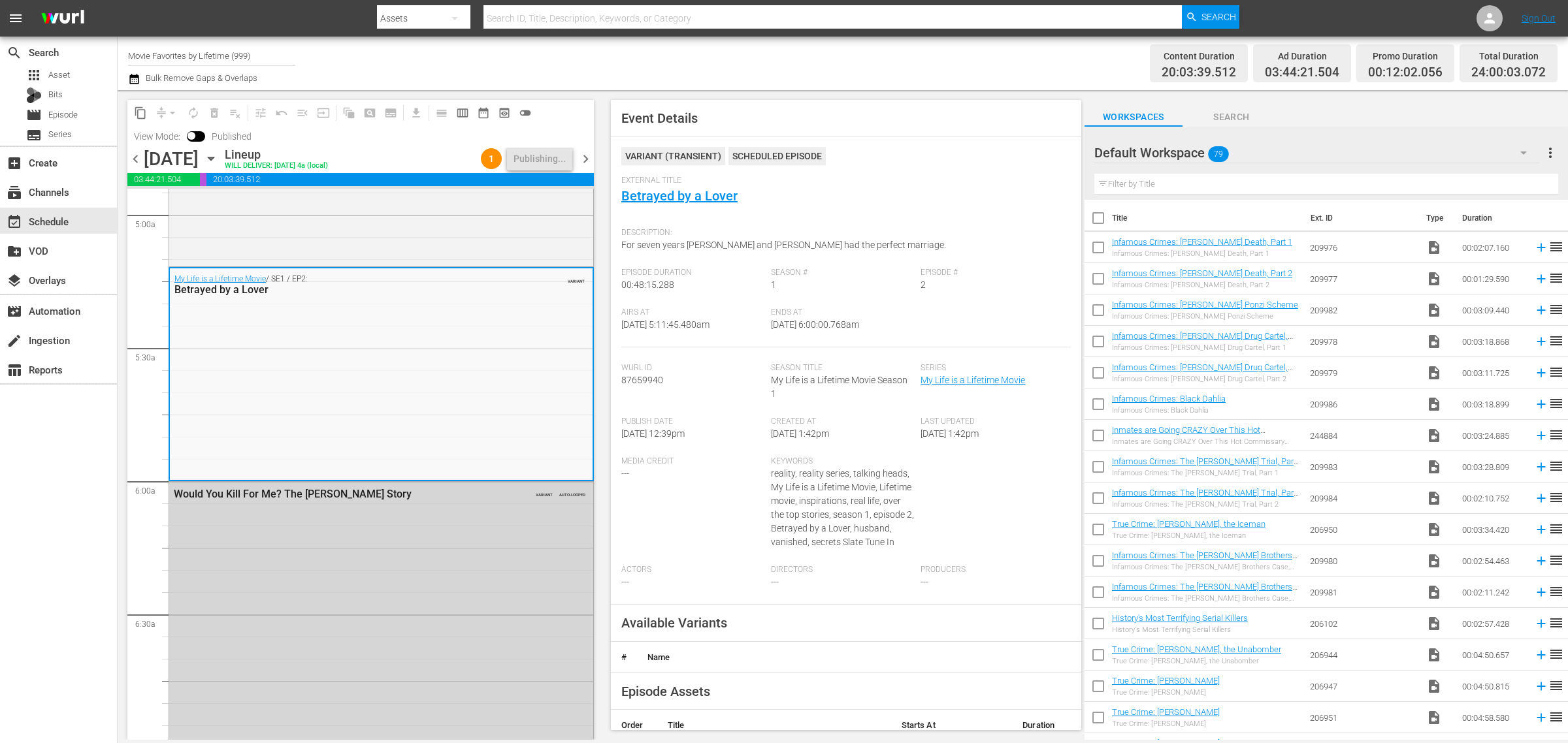
click at [781, 76] on div "Channel Title Movie Favorites by Lifetime (999) Bulk Remove Gaps & Overlaps" at bounding box center [518, 63] width 780 height 47
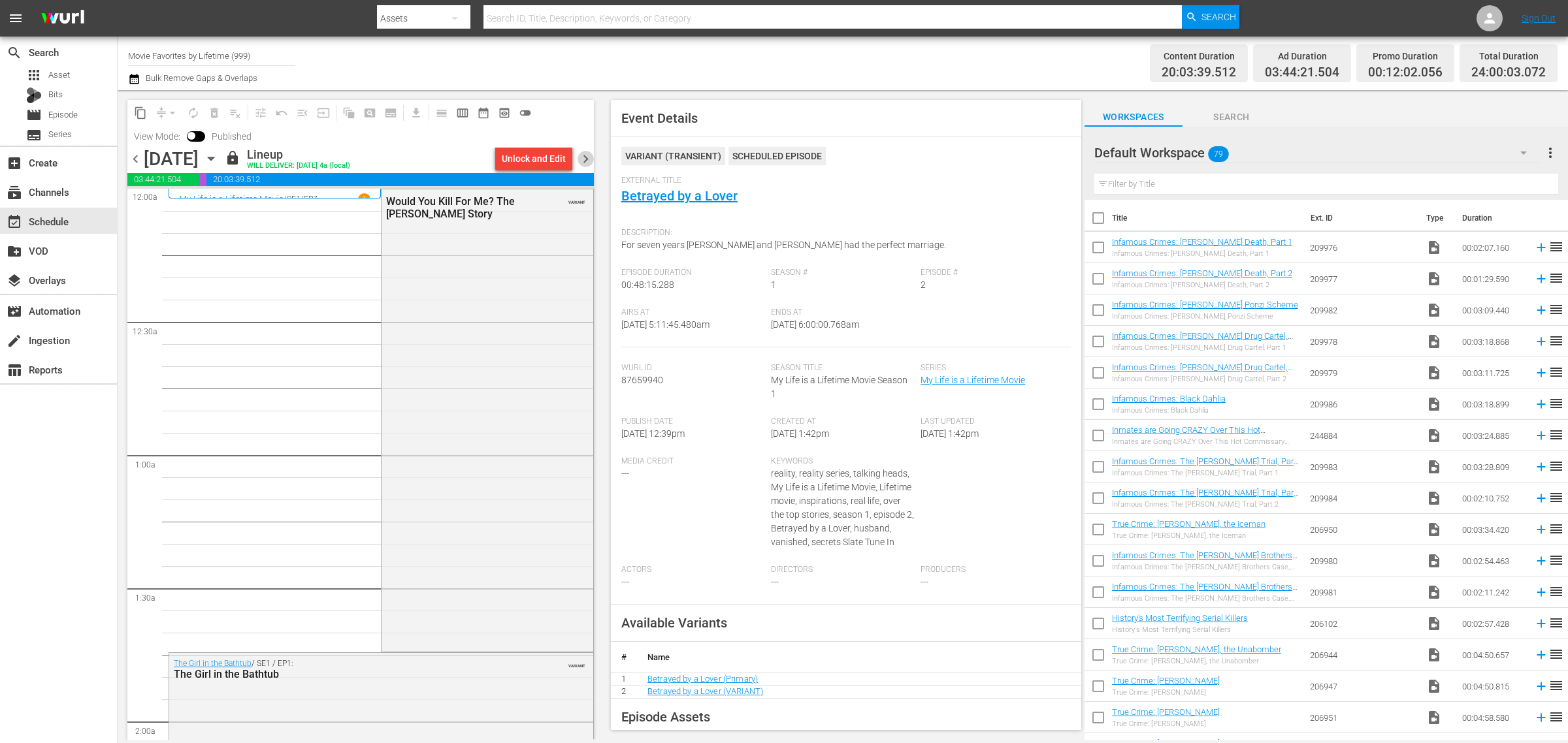
click at [582, 160] on span "chevron_right" at bounding box center [586, 159] width 16 height 16
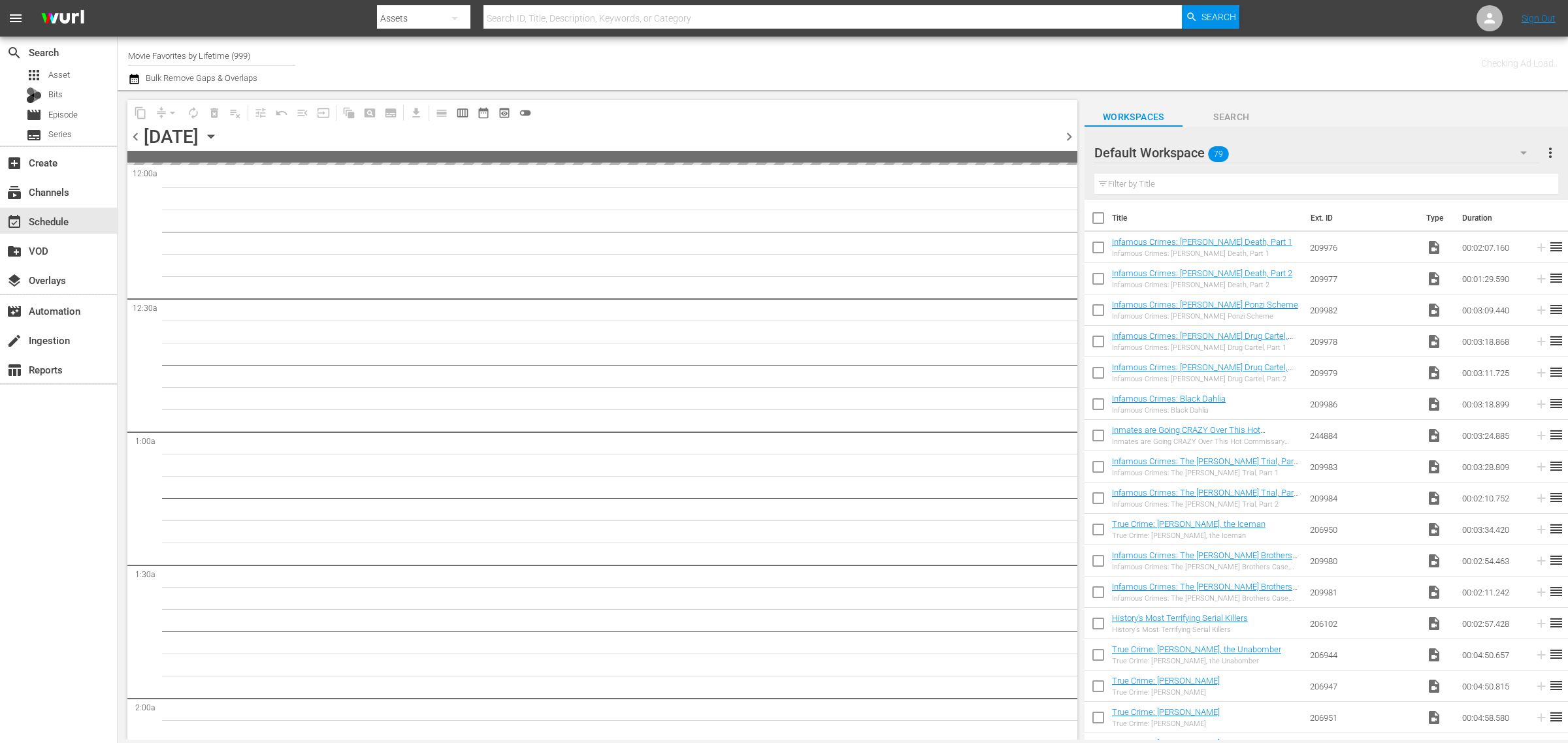
click at [776, 60] on div "Channel Title Movie Favorites by Lifetime (999) Bulk Remove Gaps & Overlaps" at bounding box center [518, 63] width 780 height 47
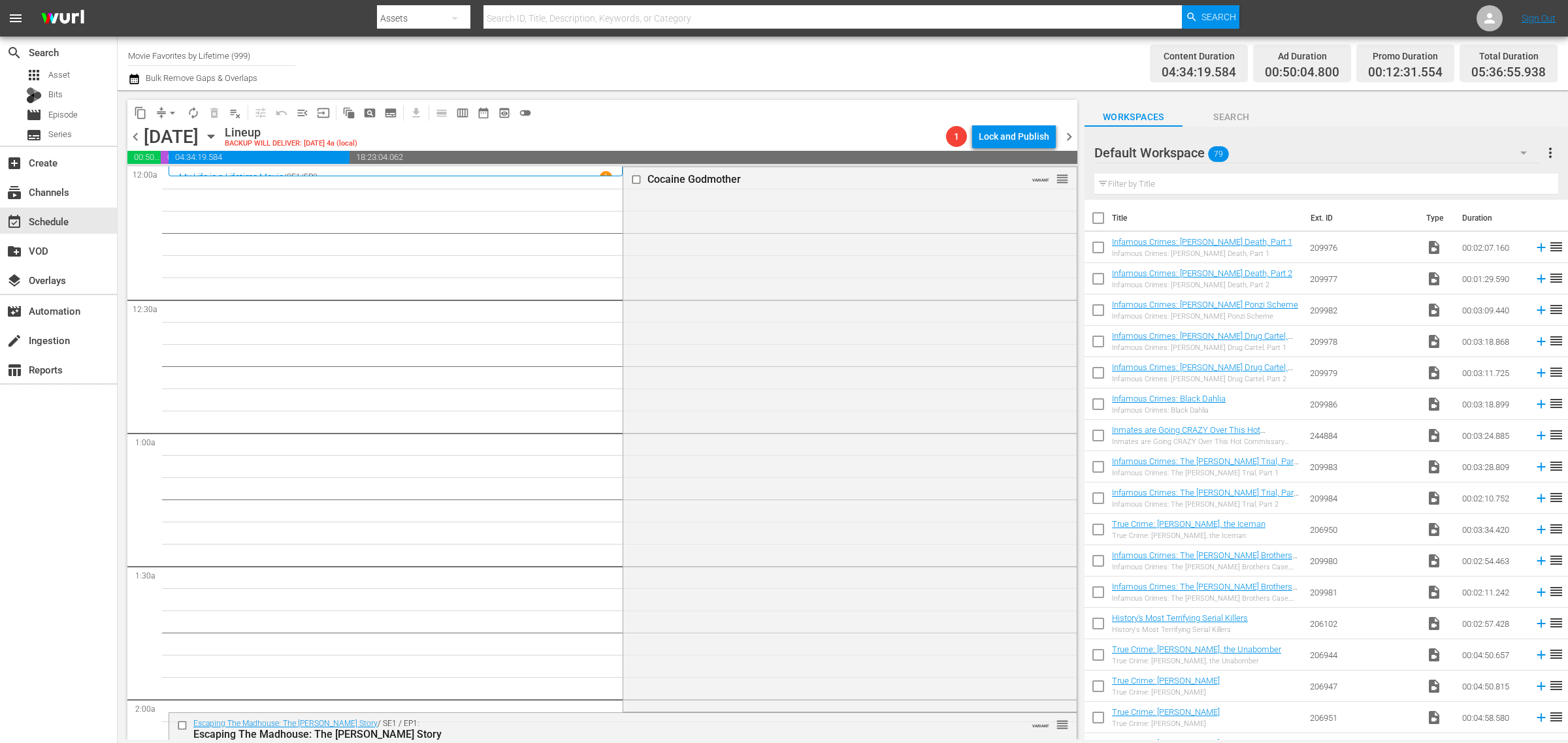
click at [866, 46] on div "Channel Title Movie Favorites by Lifetime (999) Bulk Remove Gaps & Overlaps" at bounding box center [518, 63] width 780 height 47
click at [766, 341] on div "Cocaine Godmother VARIANT reorder" at bounding box center [850, 438] width 453 height 542
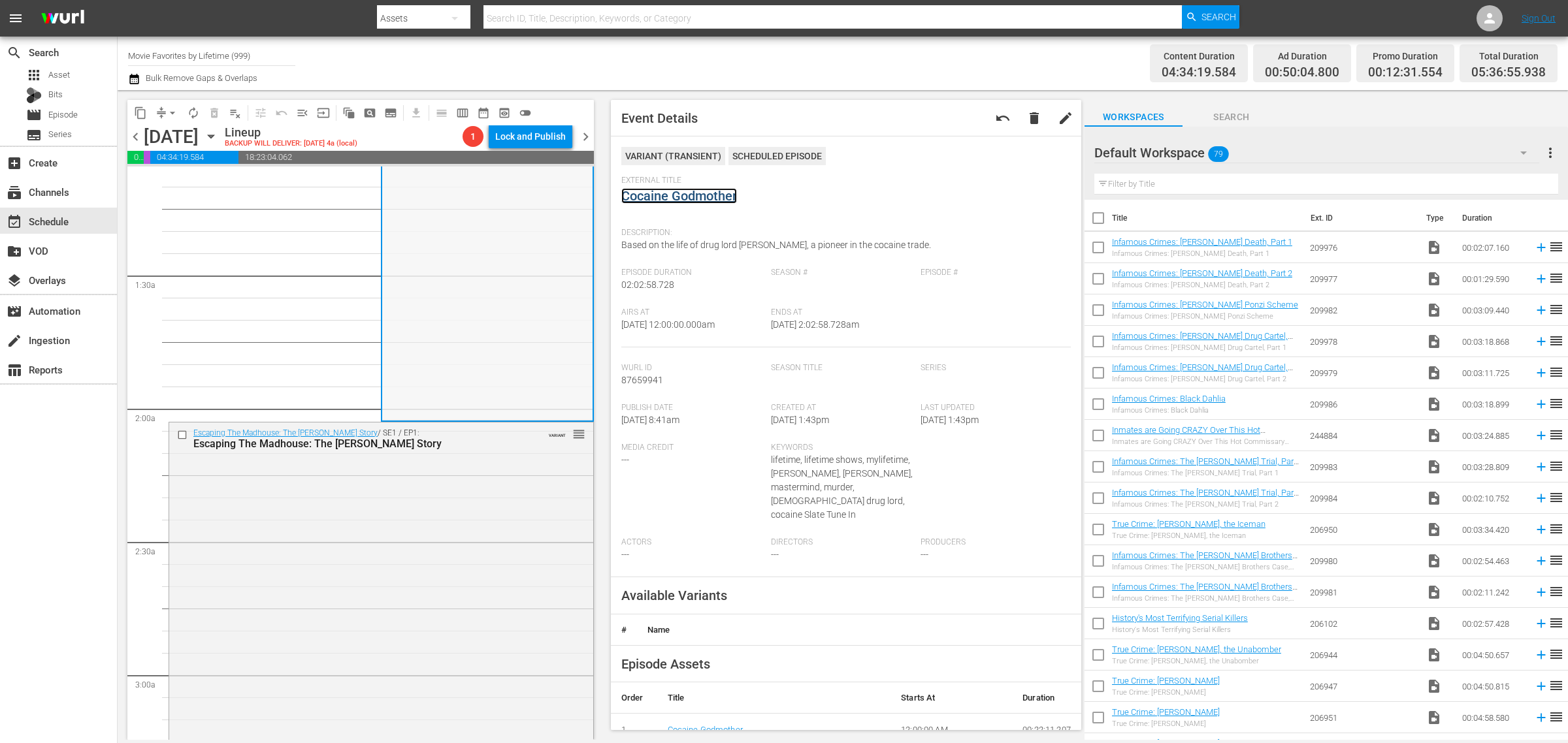
scroll to position [326, 0]
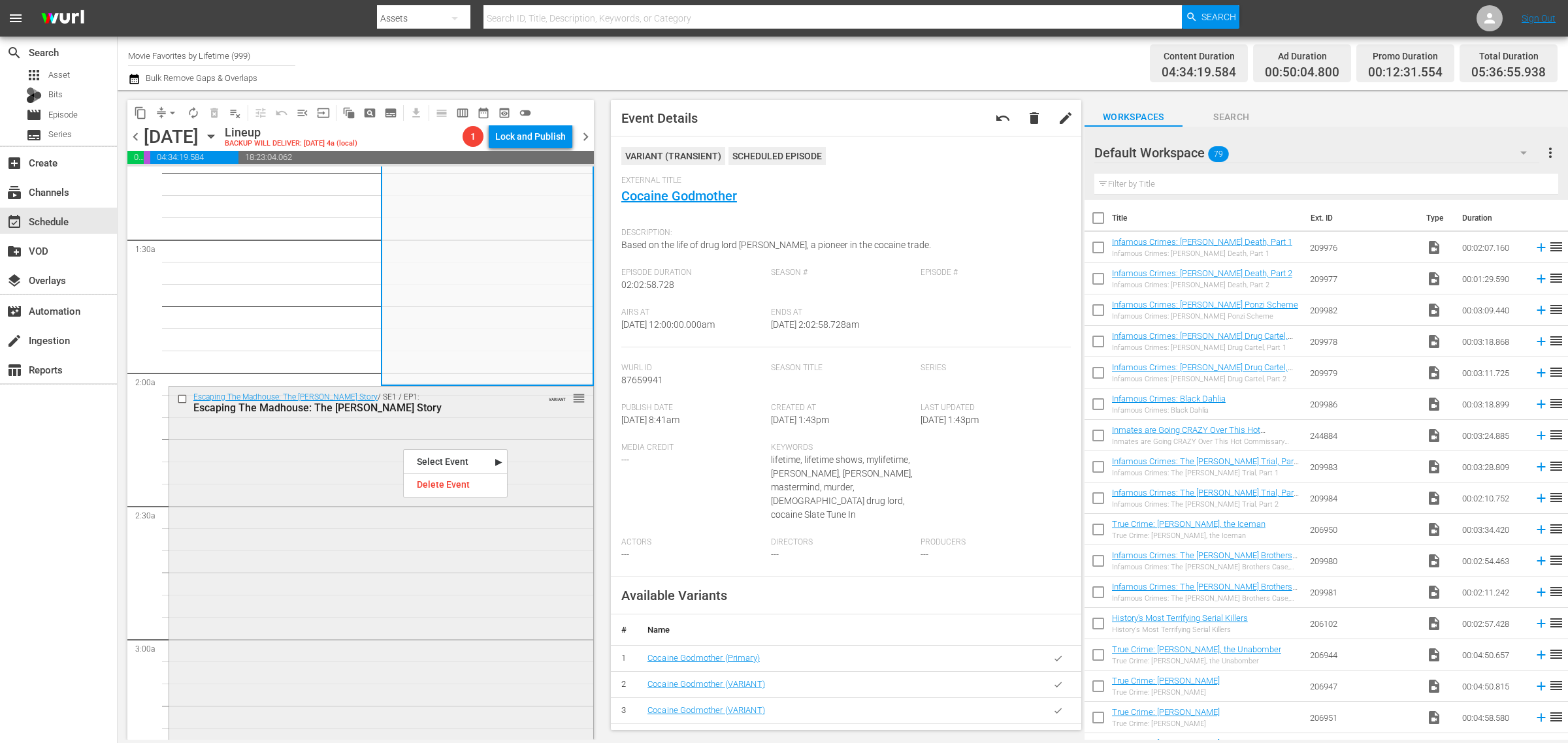
click at [304, 460] on div "Escaping The Madhouse: The Nellie Bly Story / SE1 / EP1: Escaping The Madhouse:…" at bounding box center [381, 625] width 424 height 477
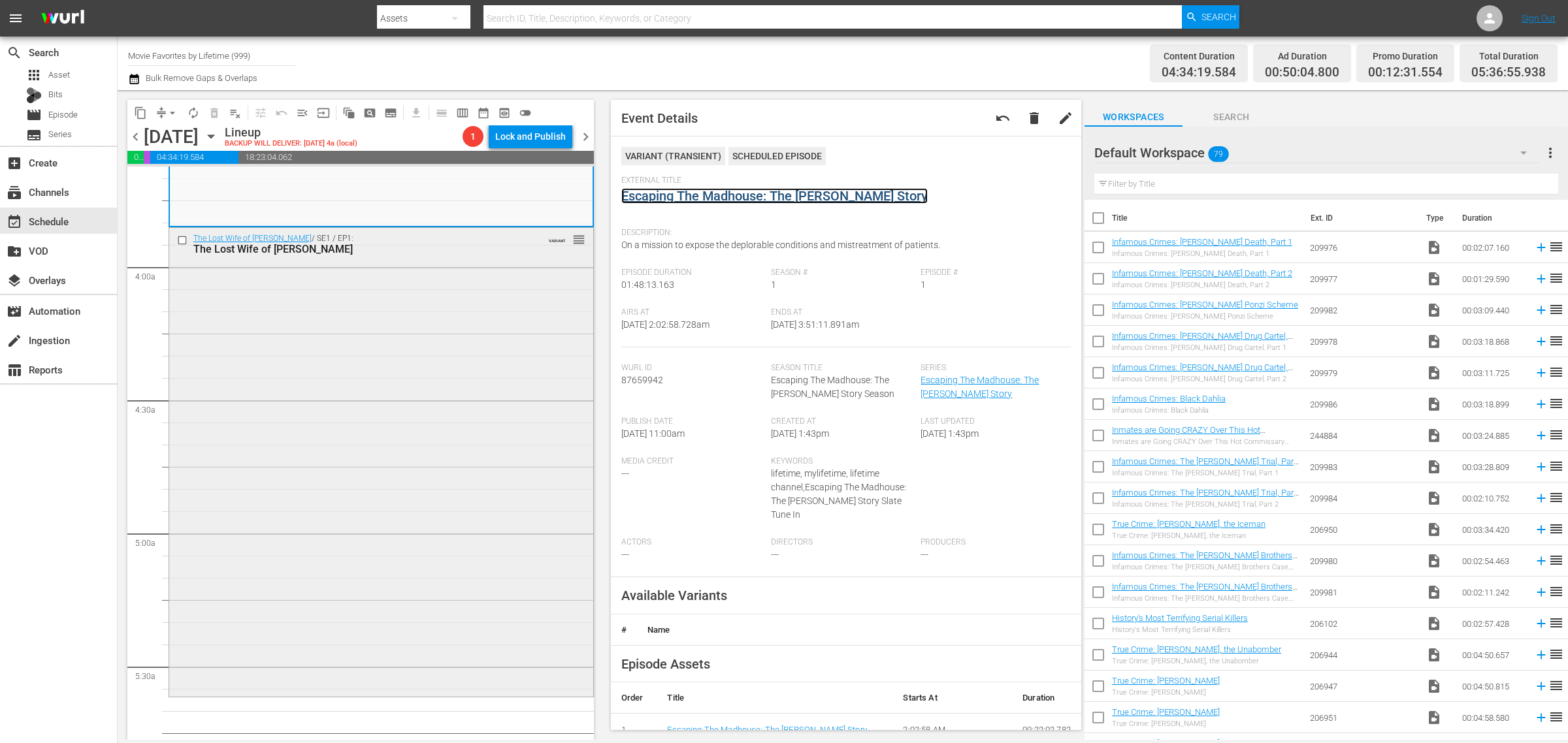
scroll to position [979, 0]
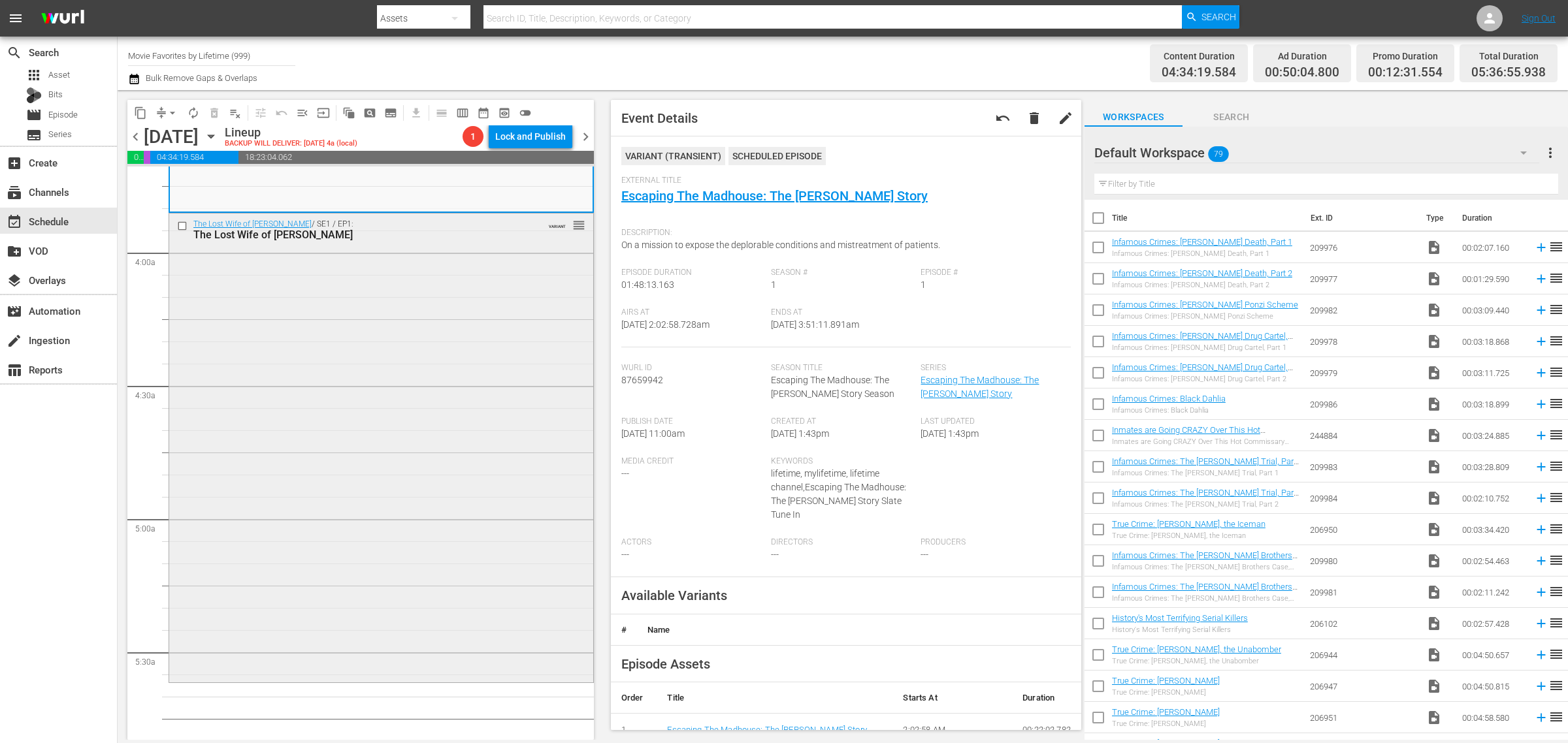
click at [364, 353] on div "The Lost Wife of Robert Durst / SE1 / EP1: The Lost Wife of Robert Durst VARIAN…" at bounding box center [381, 446] width 424 height 466
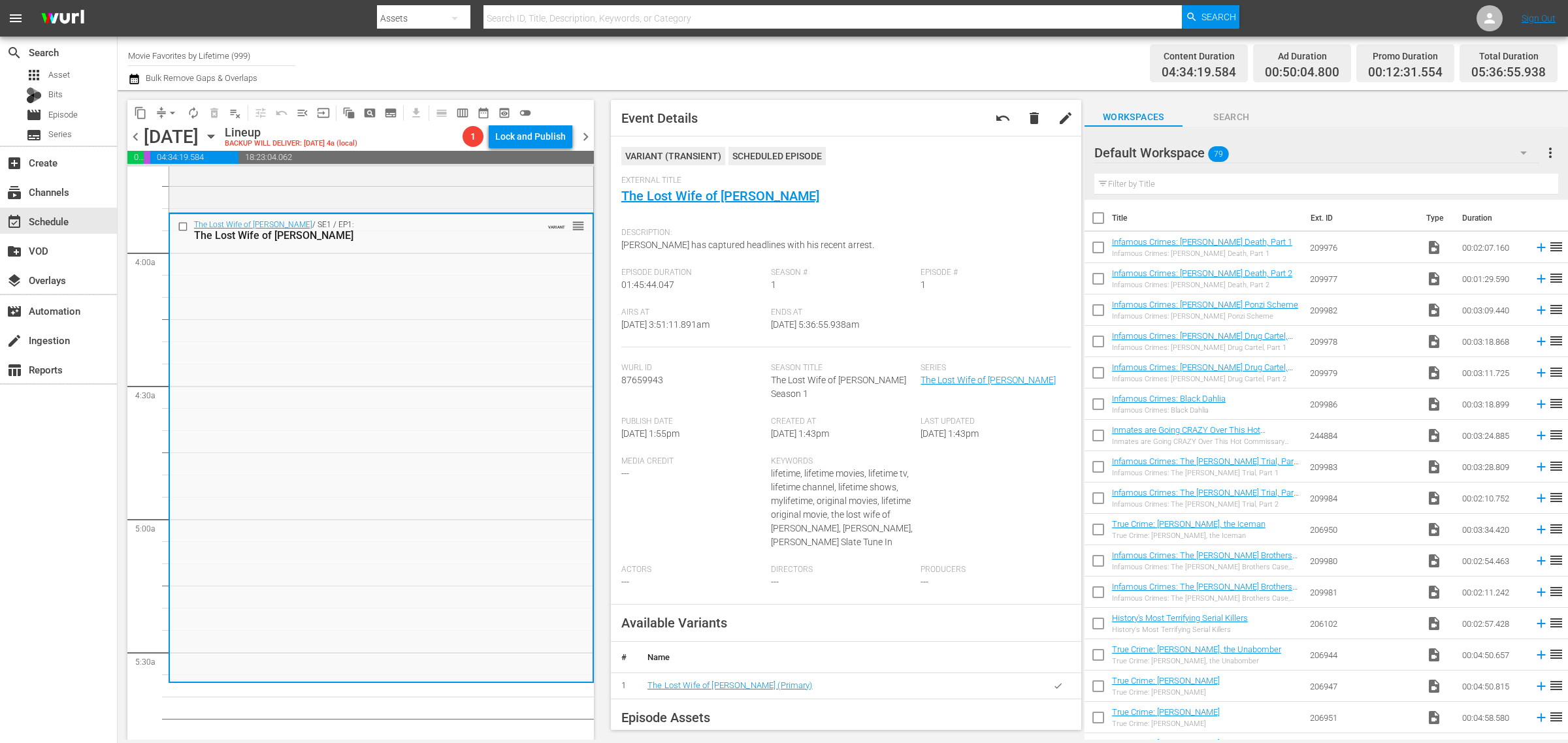
click at [830, 59] on div "Channel Title Movie Favorites by Lifetime (999) Bulk Remove Gaps & Overlaps" at bounding box center [518, 63] width 780 height 47
click at [175, 109] on span "arrow_drop_down" at bounding box center [172, 112] width 13 height 13
click at [226, 147] on li "Align to Midnight" at bounding box center [173, 139] width 137 height 21
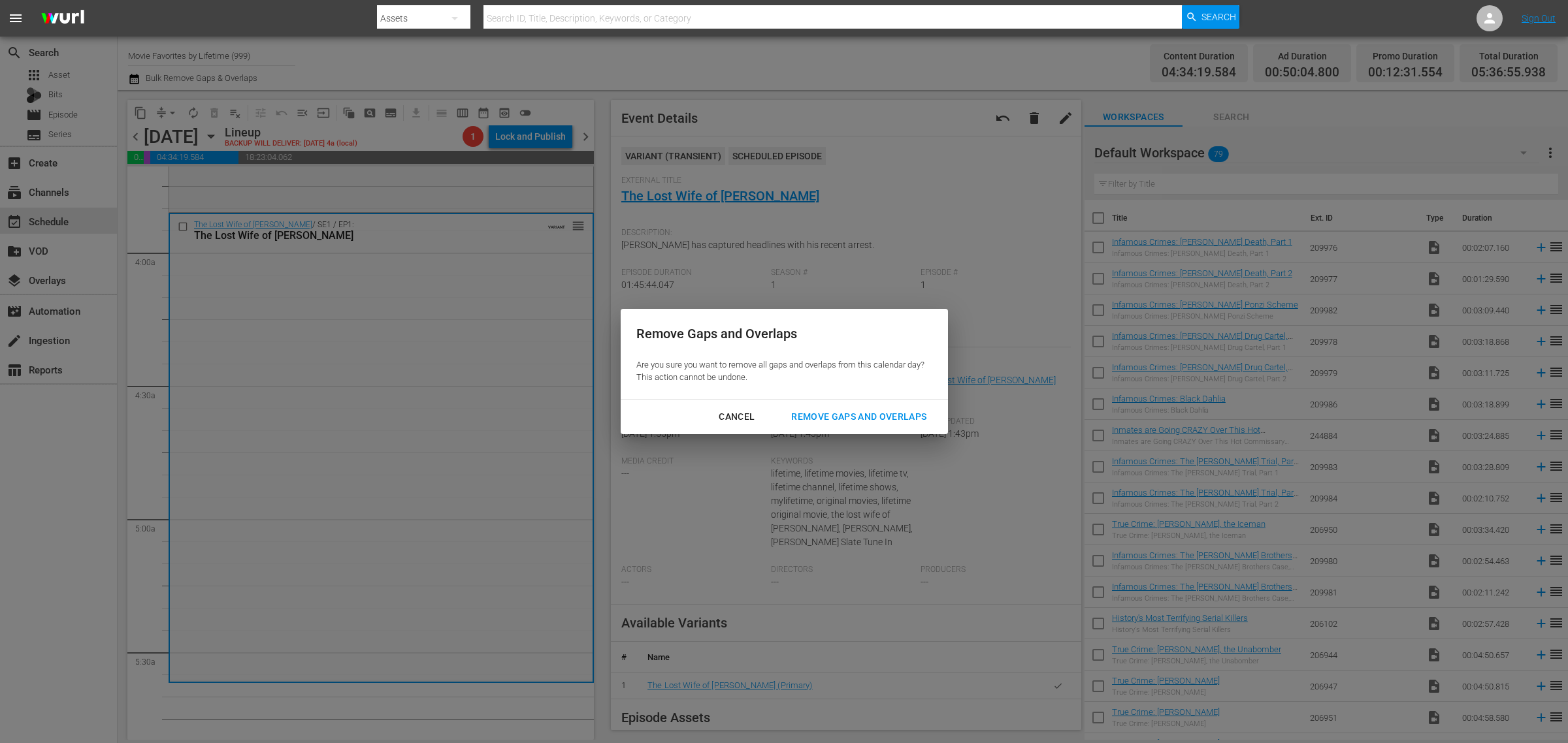
click at [854, 409] on div "Remove Gaps and Overlaps" at bounding box center [859, 417] width 156 height 16
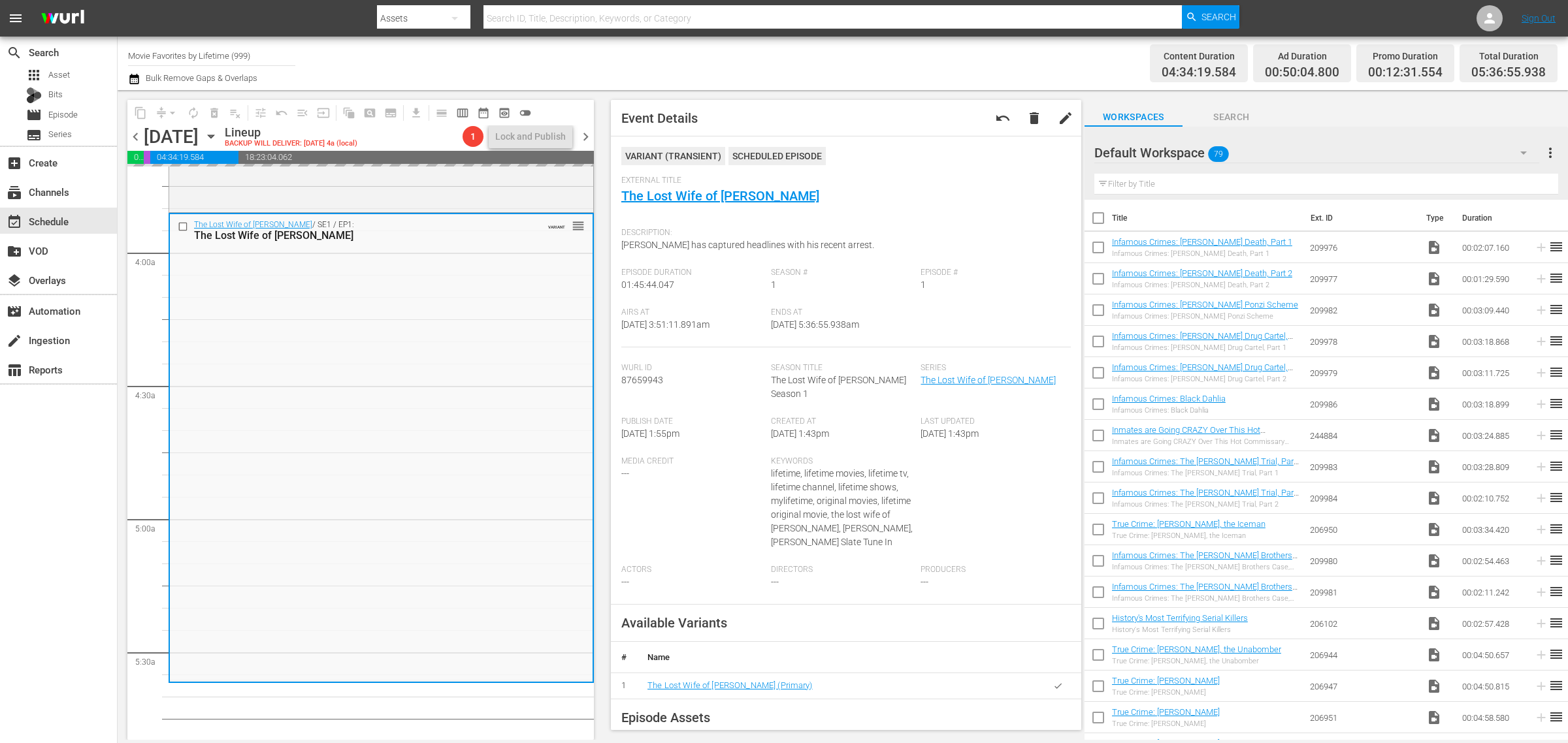
click at [905, 58] on div "Channel Title Movie Favorites by Lifetime (999) Bulk Remove Gaps & Overlaps" at bounding box center [518, 63] width 780 height 47
click at [1029, 54] on div "Content Duration 04:34:19.584 Ad Duration 00:50:04.800 Promo Duration 00:12:31.…" at bounding box center [1233, 63] width 650 height 47
click at [739, 63] on div "Channel Title Movie Favorites by Lifetime (999) Bulk Remove Gaps & Overlaps" at bounding box center [518, 63] width 780 height 47
click at [989, 60] on div "Content Duration 04:34:19.584 Ad Duration 00:50:04.800 Promo Duration 00:12:31.…" at bounding box center [1233, 63] width 650 height 47
click at [172, 110] on span "arrow_drop_down" at bounding box center [172, 112] width 13 height 13
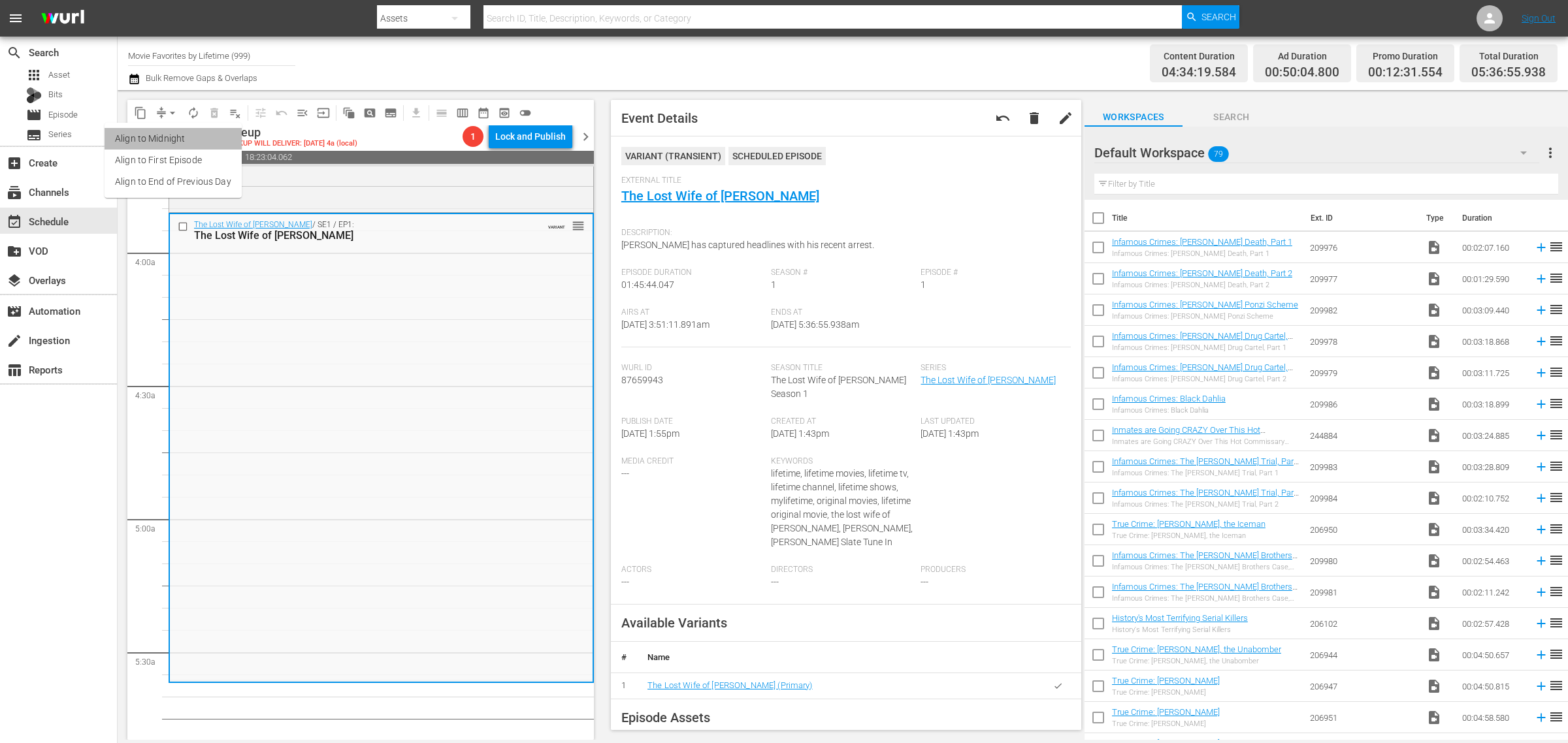
click at [179, 134] on li "Align to Midnight" at bounding box center [173, 139] width 137 height 21
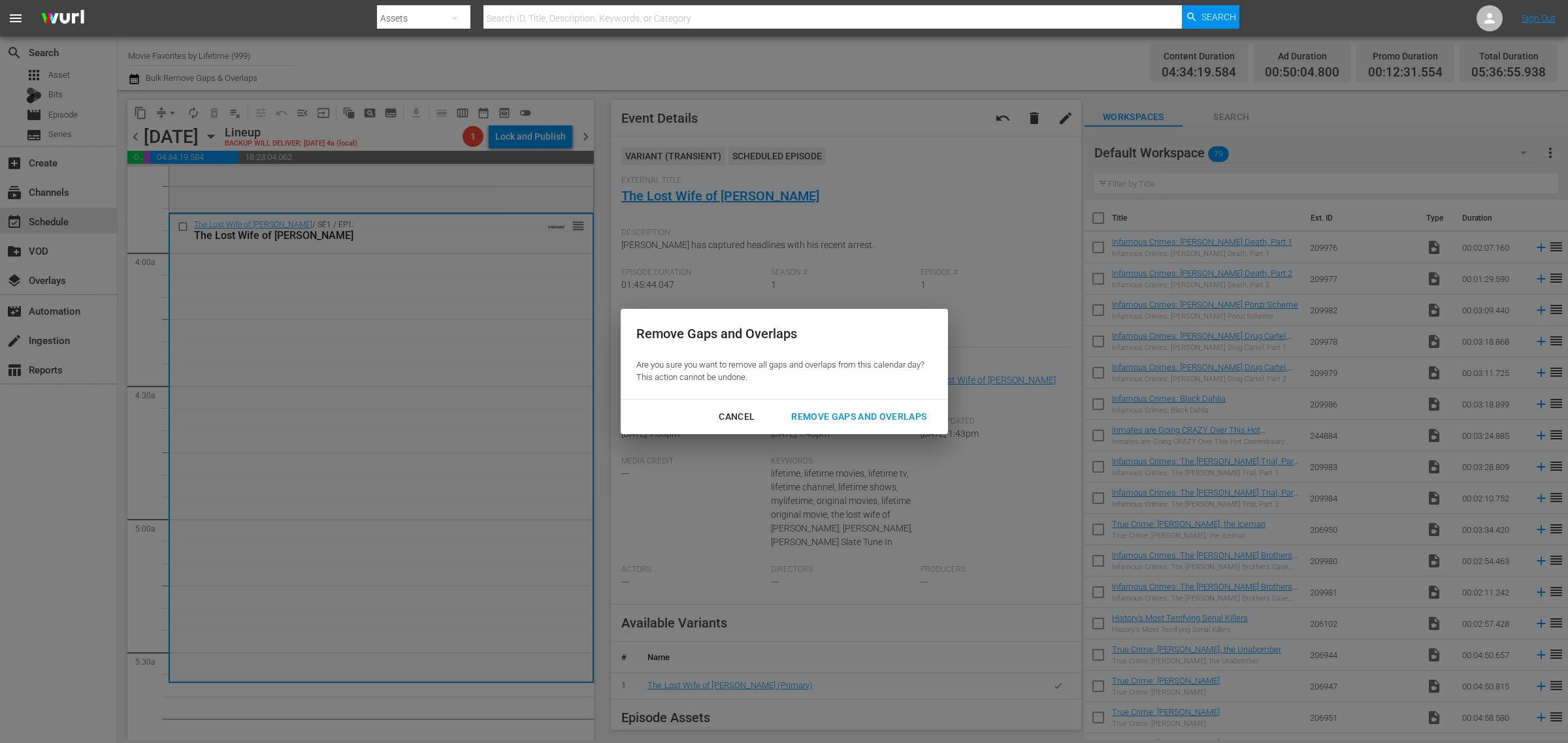
drag, startPoint x: 874, startPoint y: 418, endPoint x: 884, endPoint y: 419, distance: 10.0
click at [874, 417] on div "Remove Gaps and Overlaps" at bounding box center [859, 417] width 156 height 16
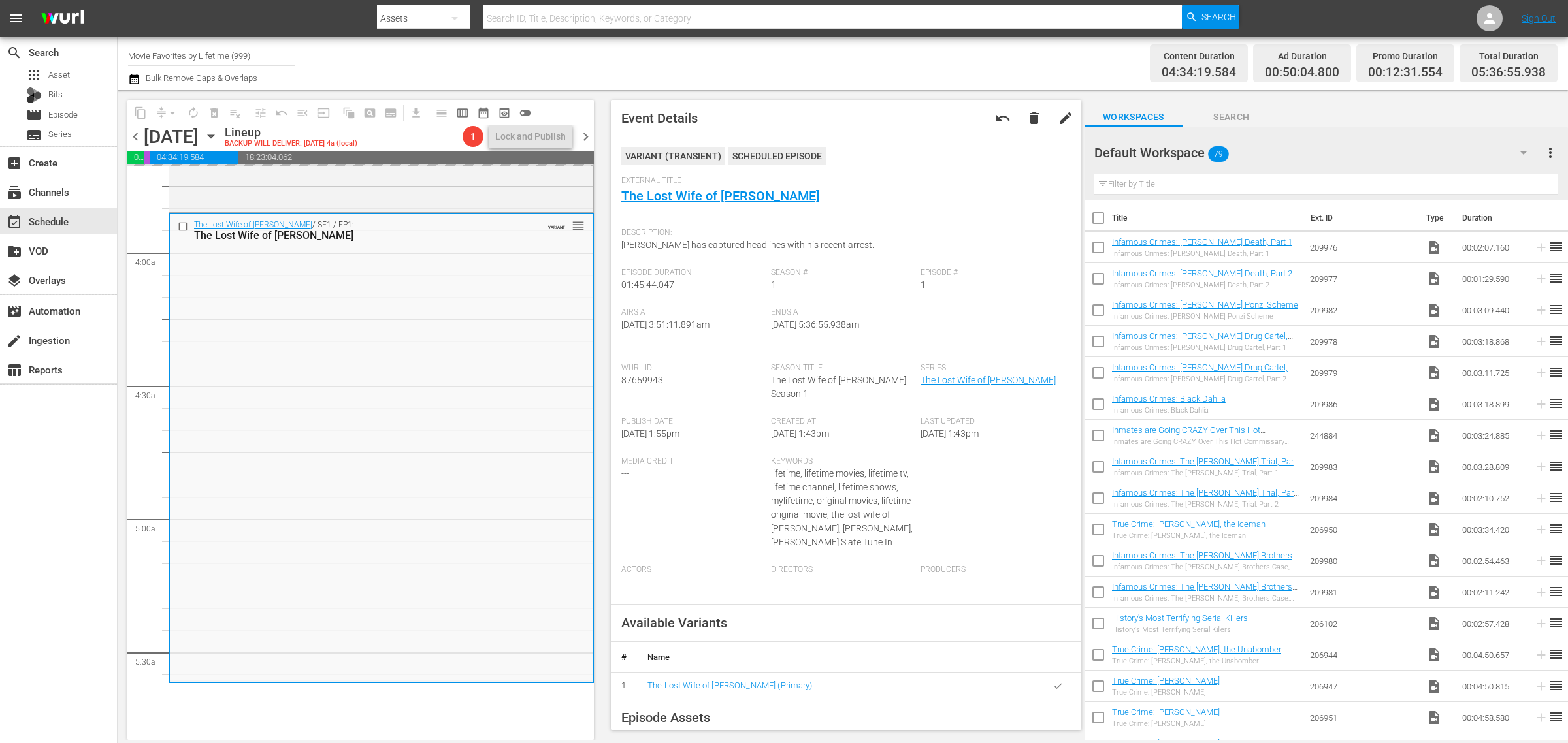
click at [811, 56] on div "Channel Title Movie Favorites by Lifetime (999) Bulk Remove Gaps & Overlaps" at bounding box center [518, 63] width 780 height 47
click at [1033, 53] on div "Content Duration 04:34:19.584 Ad Duration 00:50:04.800 Promo Duration 00:12:31.…" at bounding box center [1233, 63] width 650 height 47
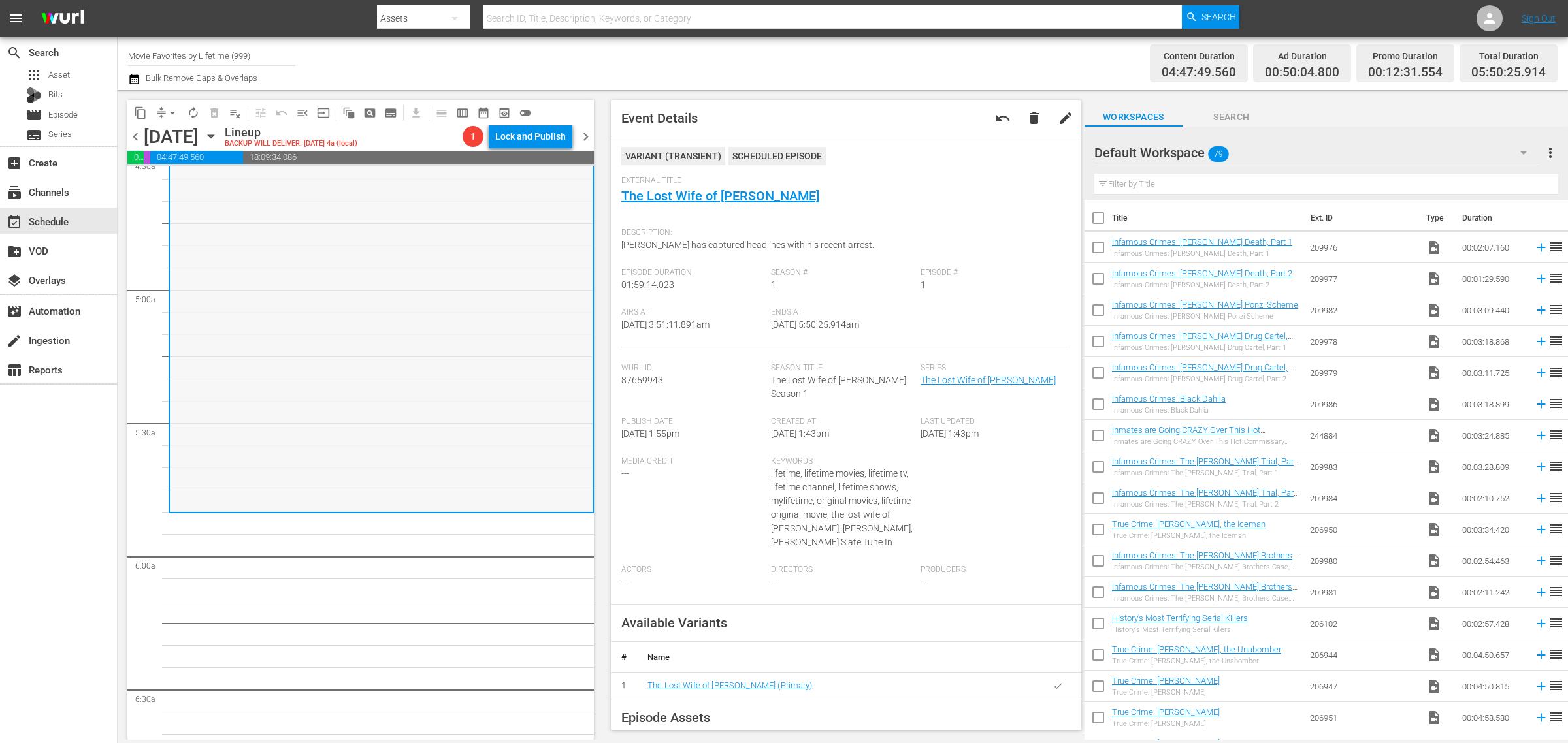
scroll to position [1307, 0]
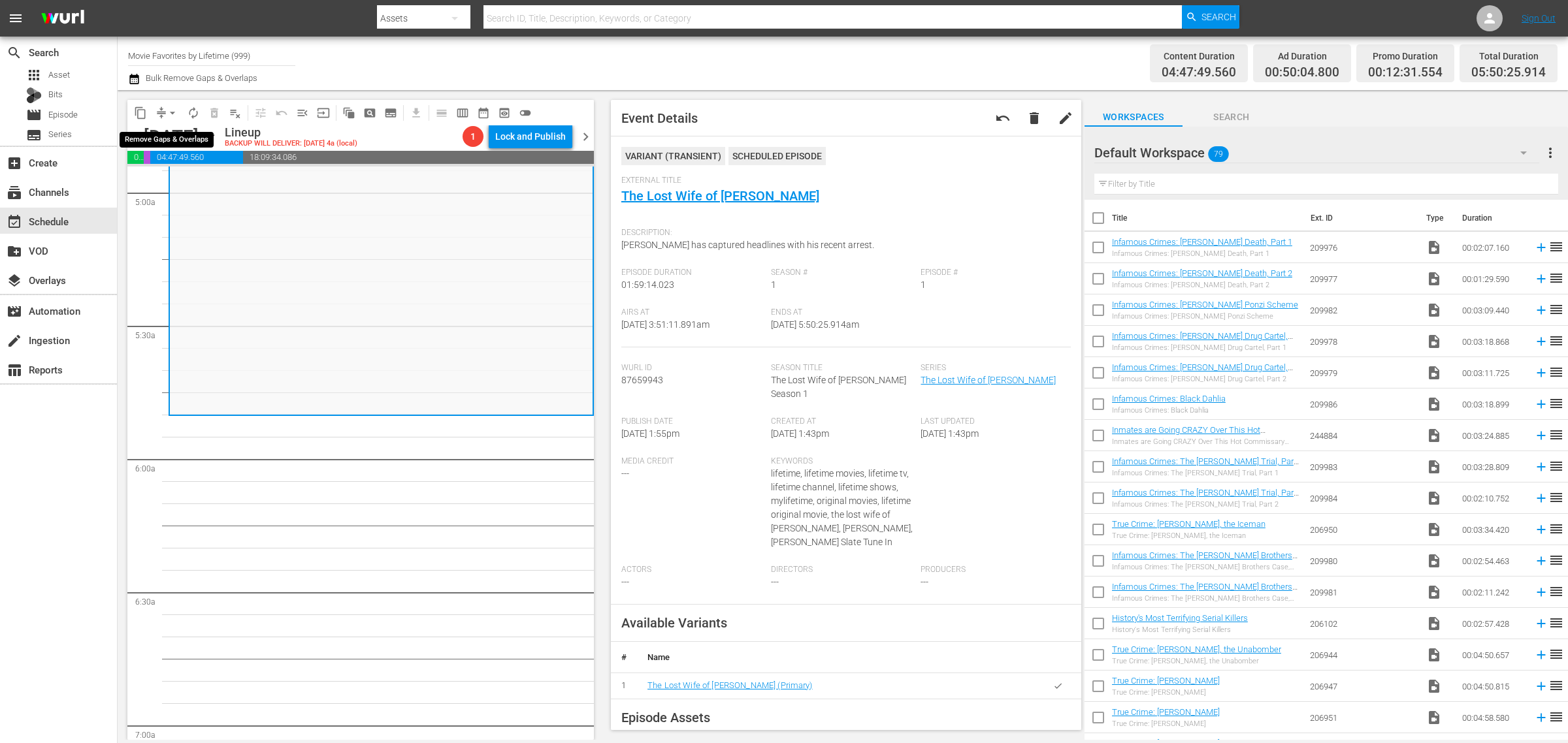
click at [172, 110] on span "arrow_drop_down" at bounding box center [172, 112] width 13 height 13
click at [175, 140] on li "Align to Midnight" at bounding box center [173, 139] width 137 height 21
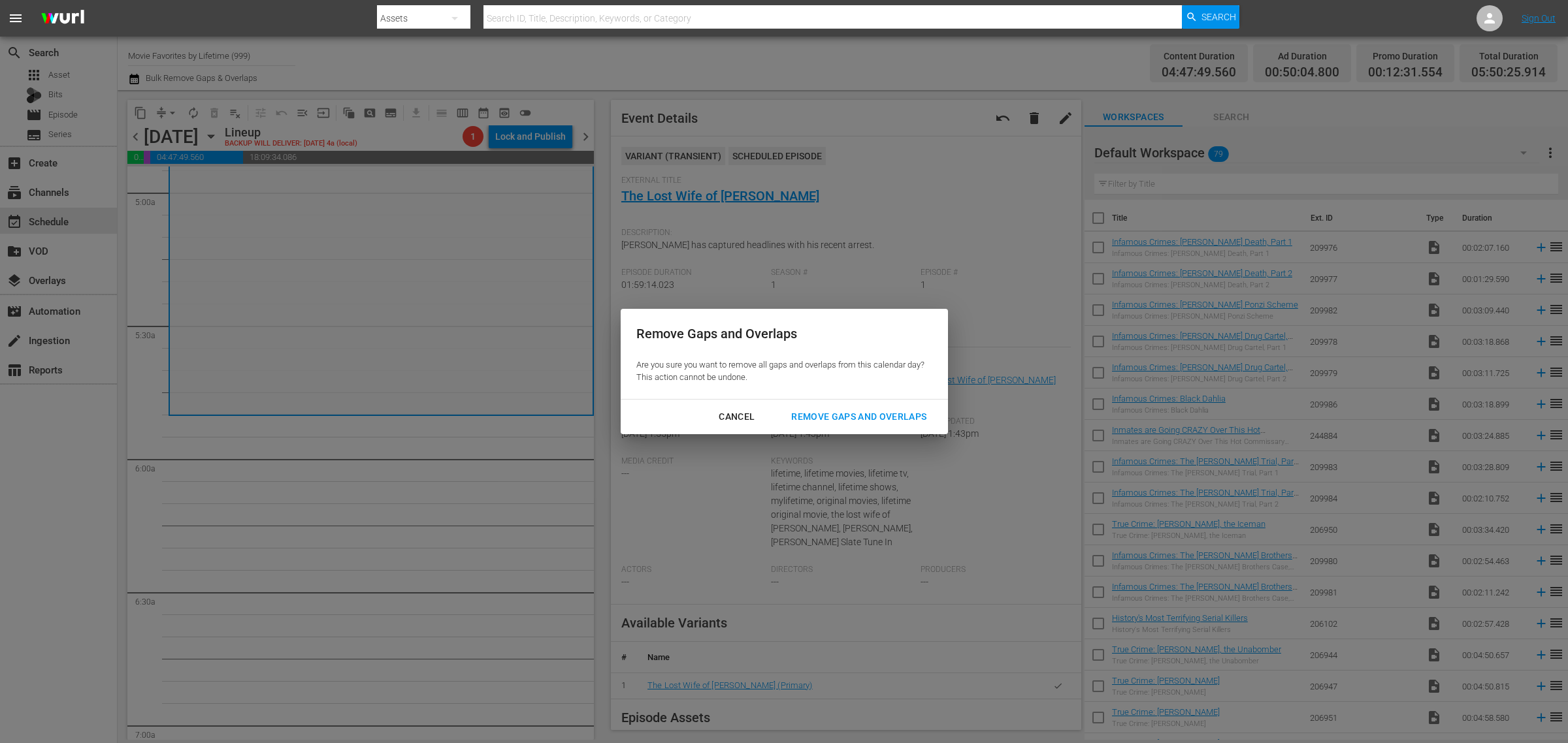
click at [858, 412] on div "Remove Gaps and Overlaps" at bounding box center [859, 417] width 156 height 16
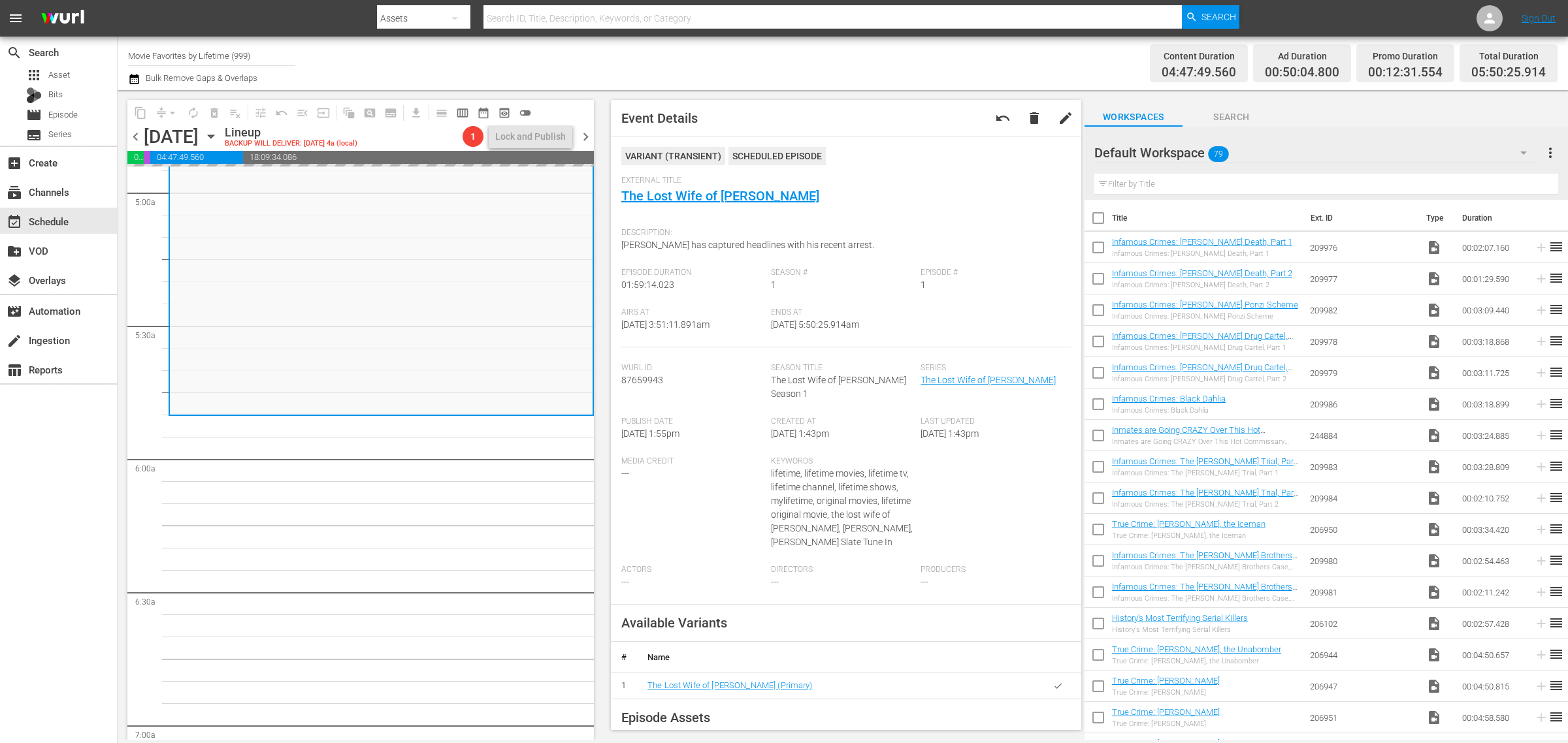
click at [755, 70] on div "Channel Title Movie Favorites by Lifetime (999) Bulk Remove Gaps & Overlaps" at bounding box center [518, 63] width 780 height 47
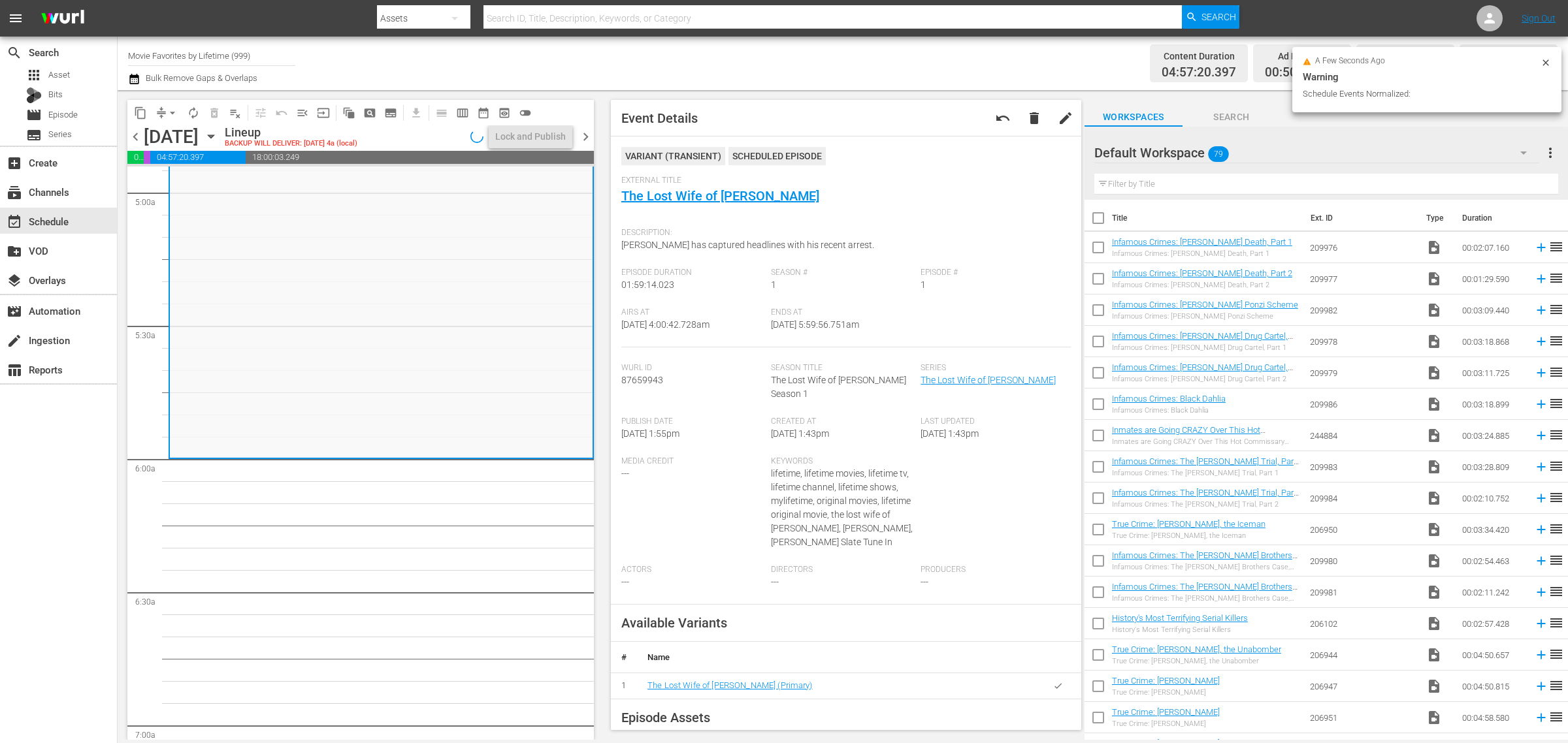
scroll to position [1328, 0]
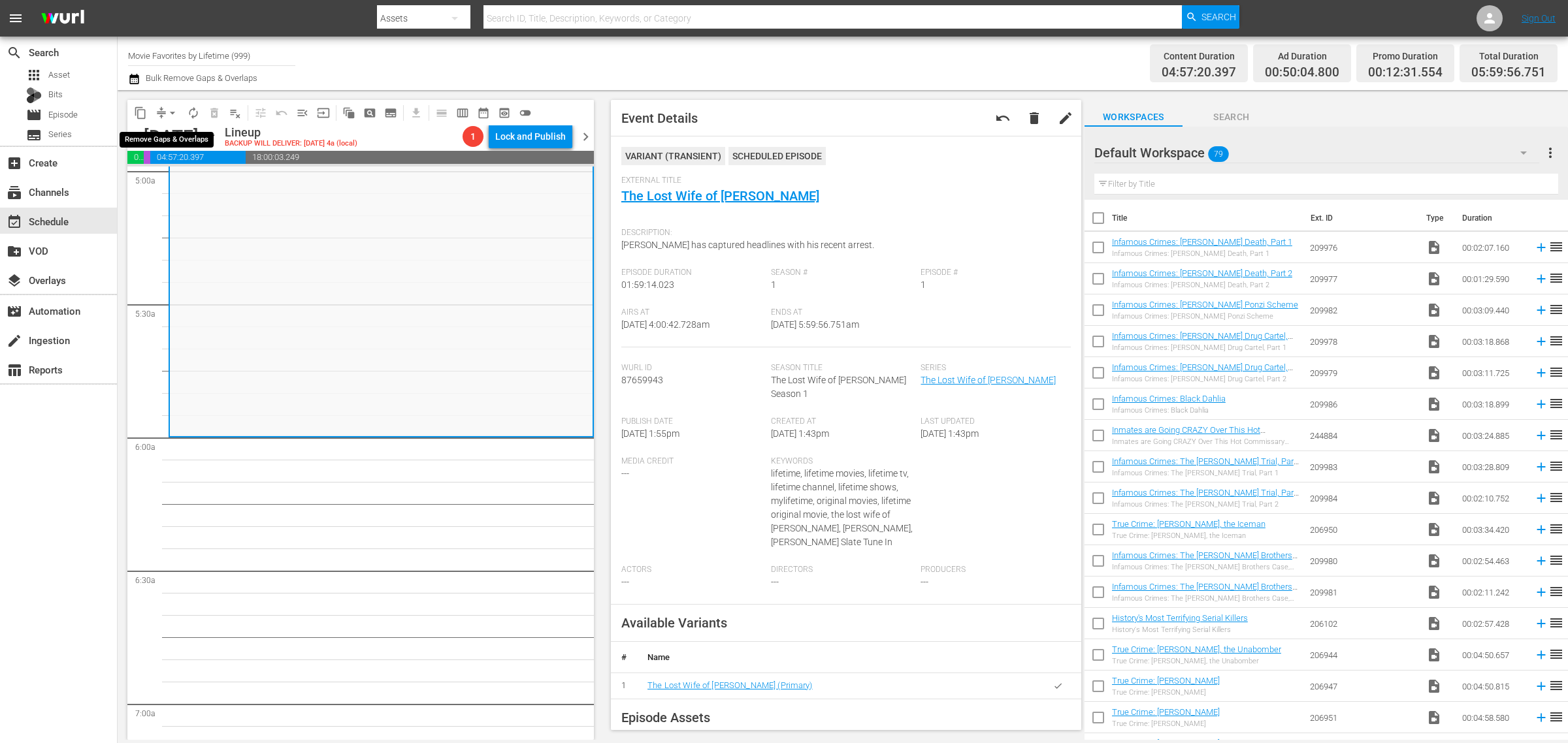
click at [173, 110] on span "arrow_drop_down" at bounding box center [172, 112] width 13 height 13
click at [177, 138] on li "Align to Midnight" at bounding box center [173, 139] width 137 height 21
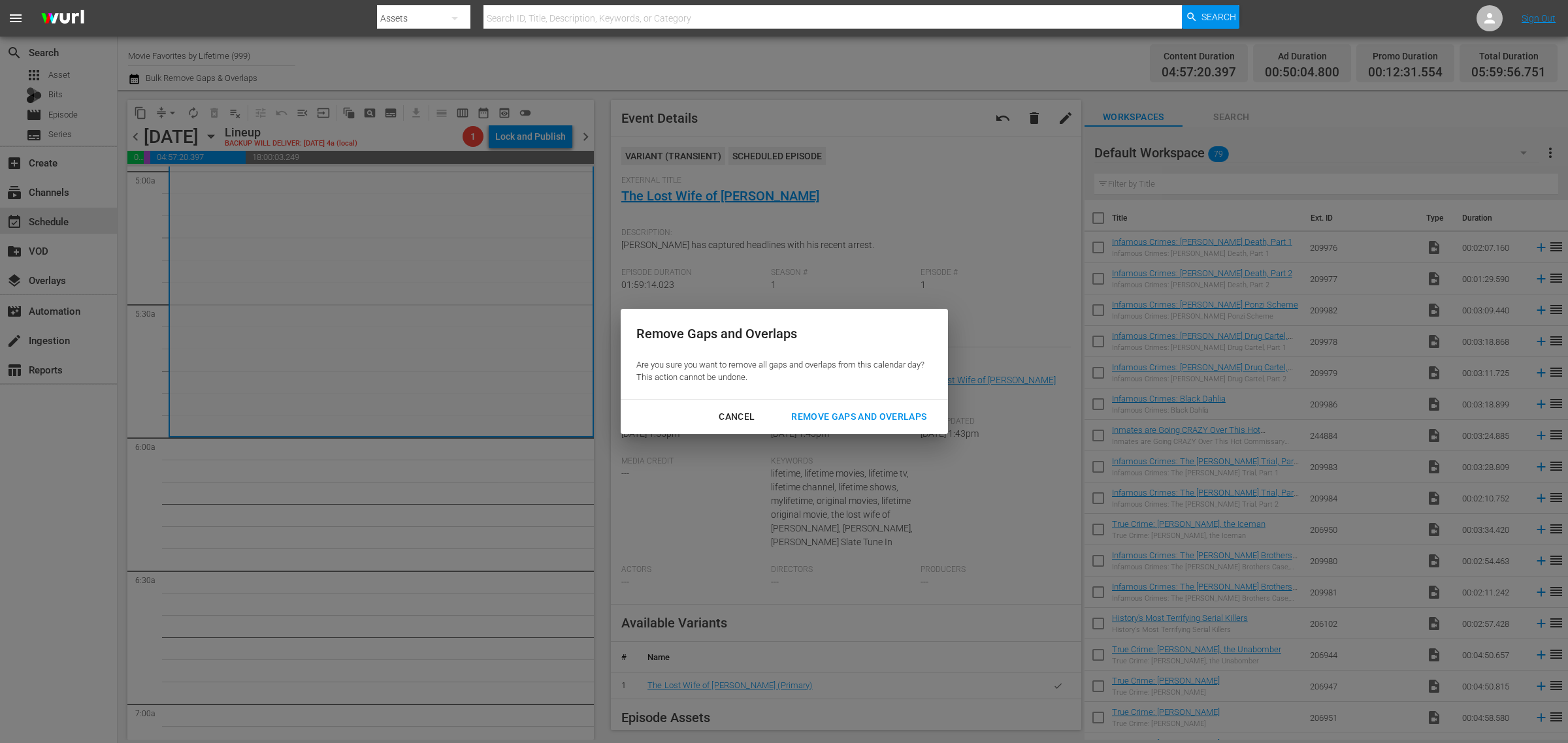
click at [844, 405] on button "Remove Gaps and Overlaps" at bounding box center [859, 417] width 167 height 24
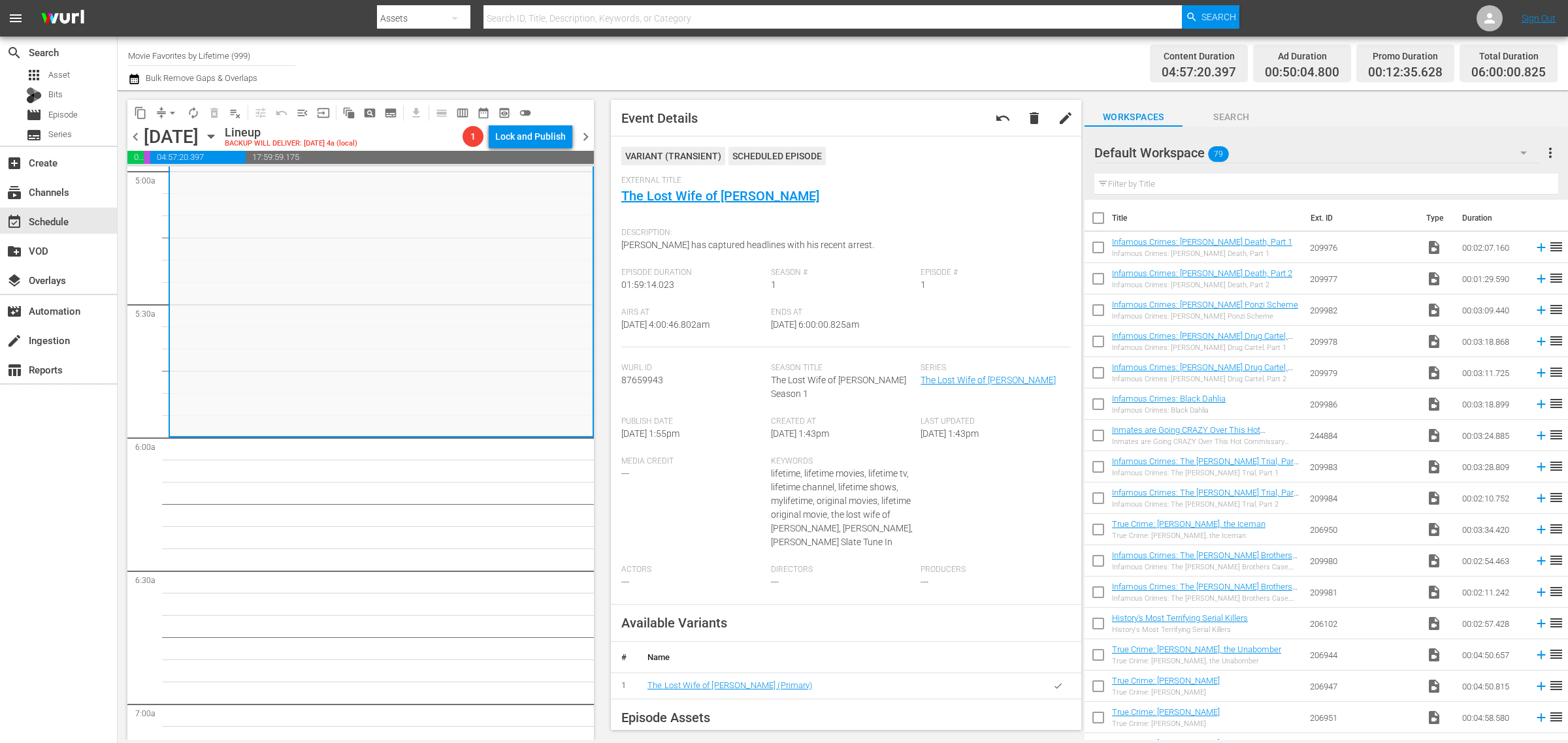
click at [196, 108] on span "autorenew_outlined" at bounding box center [193, 112] width 13 height 13
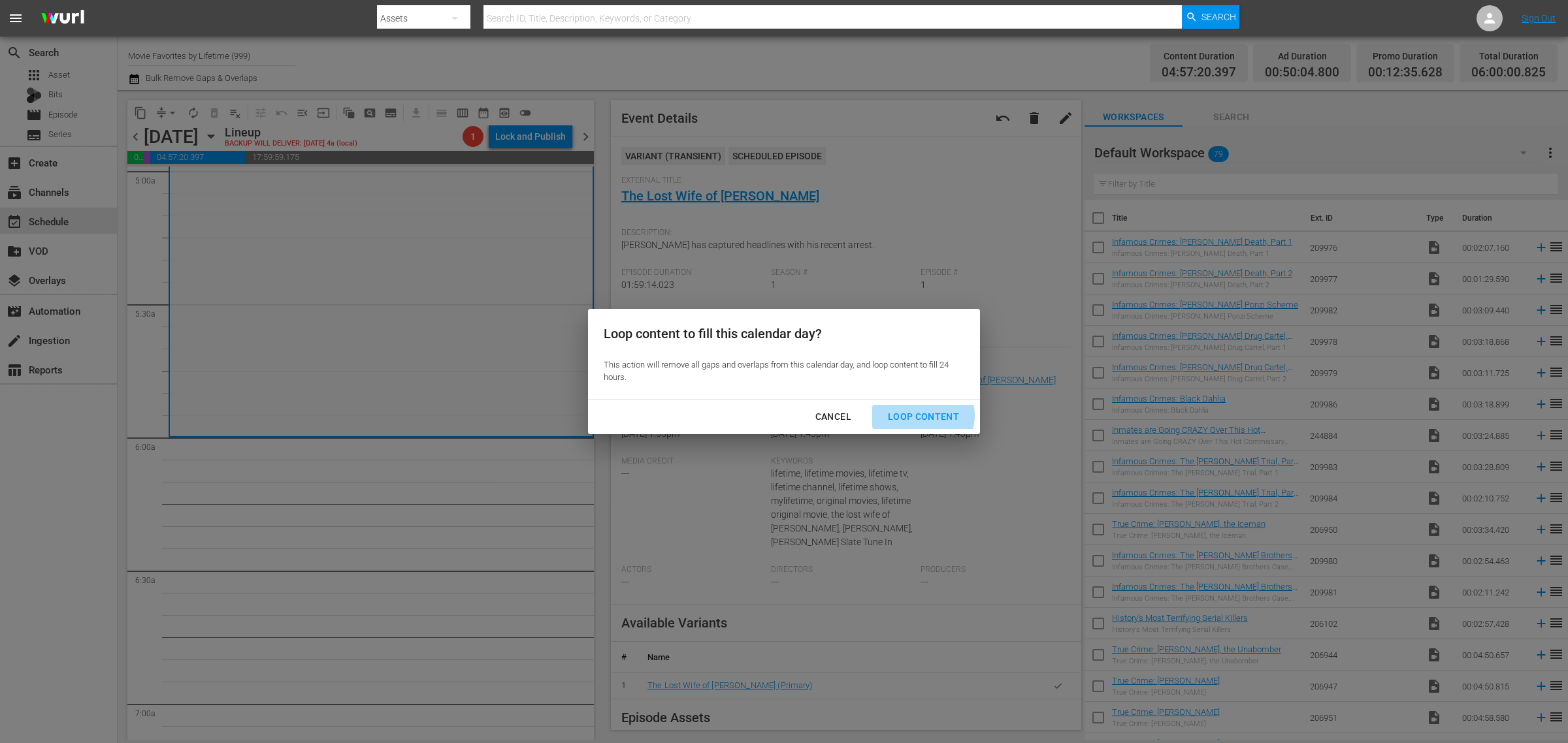
click at [920, 415] on div "Loop Content" at bounding box center [923, 417] width 92 height 16
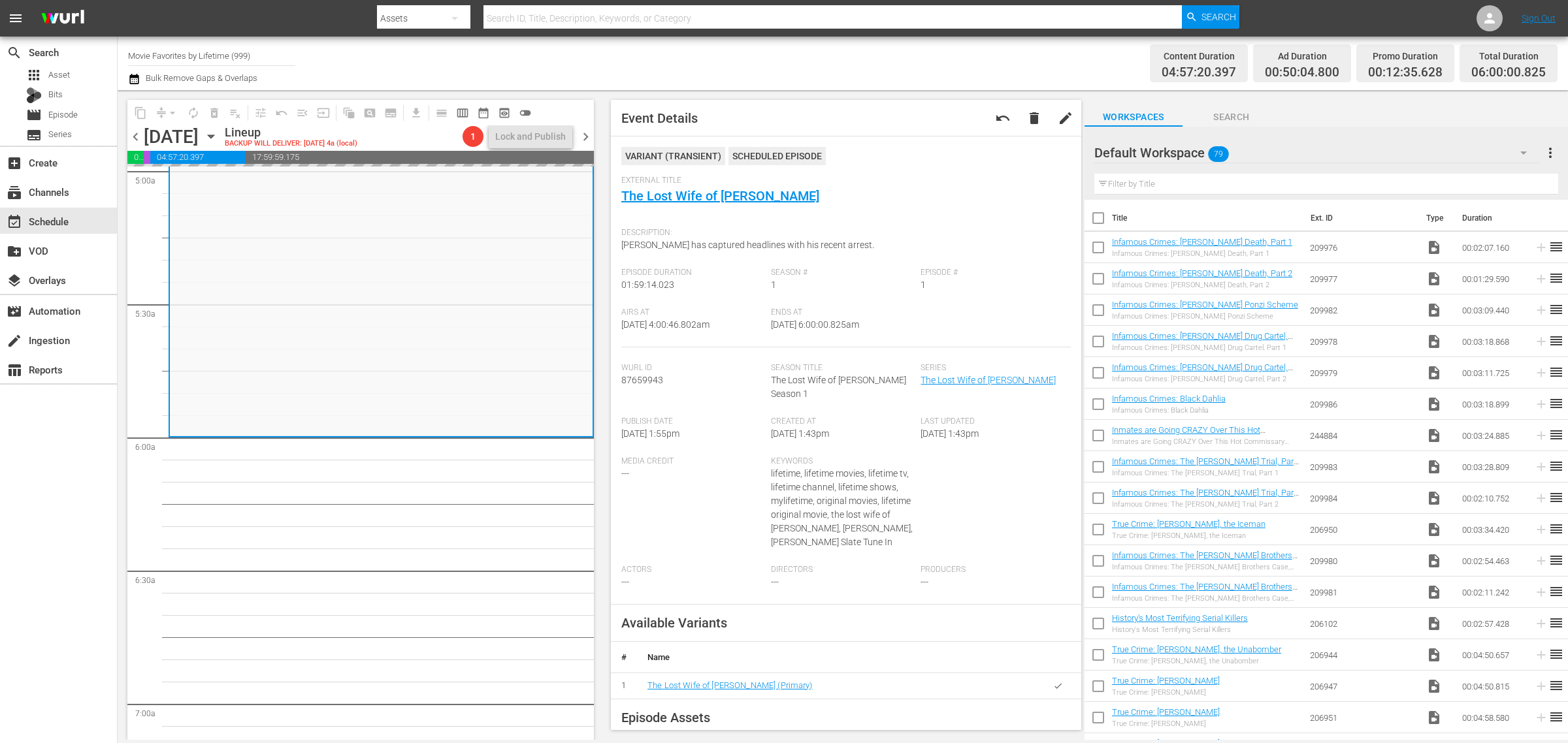
click at [918, 58] on div "Content Duration 04:57:20.397 Ad Duration 00:50:04.800 Promo Duration 00:12:35.…" at bounding box center [1233, 63] width 650 height 47
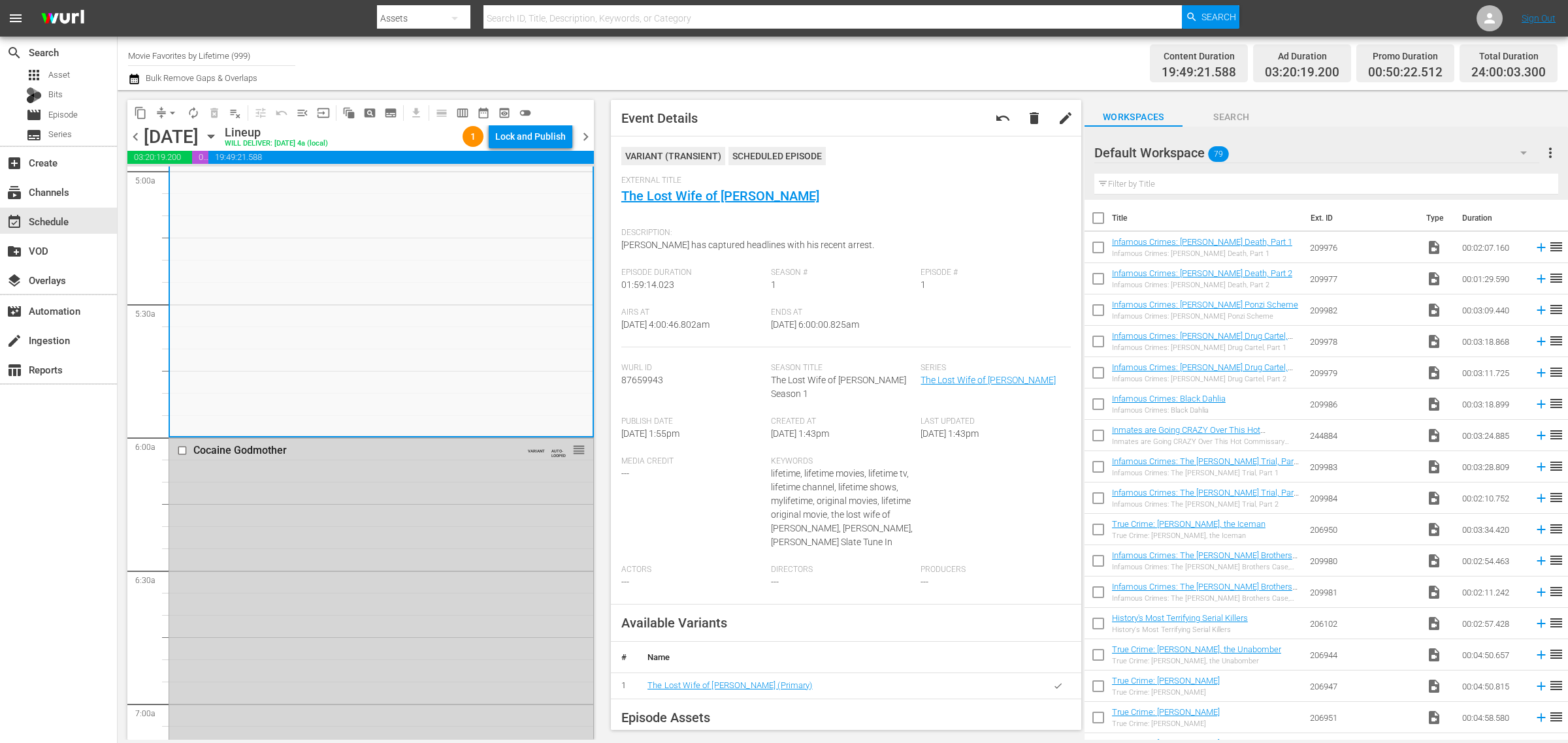
click at [820, 71] on div "Channel Title Movie Favorites by Lifetime (999) Bulk Remove Gaps & Overlaps" at bounding box center [518, 63] width 780 height 47
click at [583, 135] on span "chevron_right" at bounding box center [586, 137] width 16 height 16
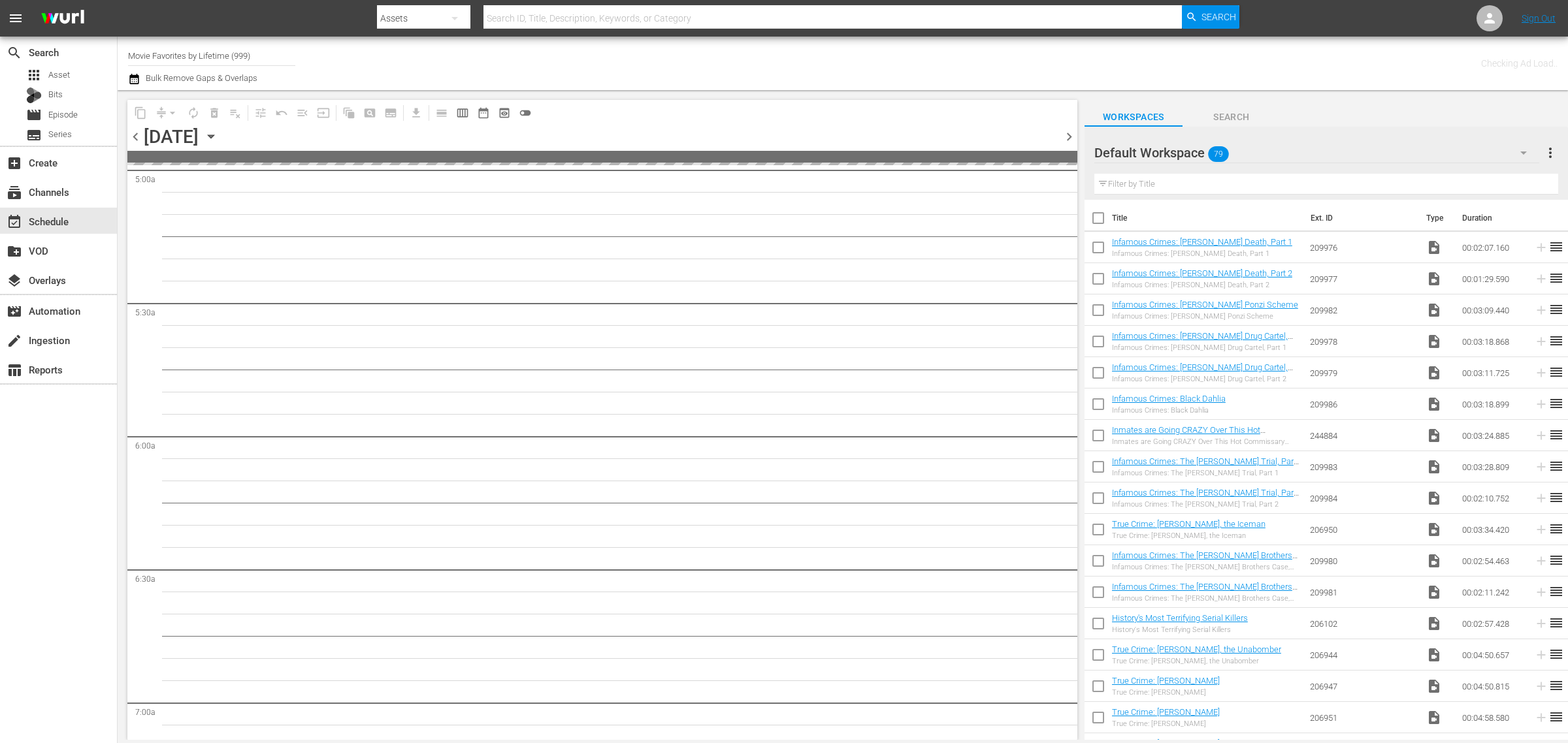
scroll to position [1372, 0]
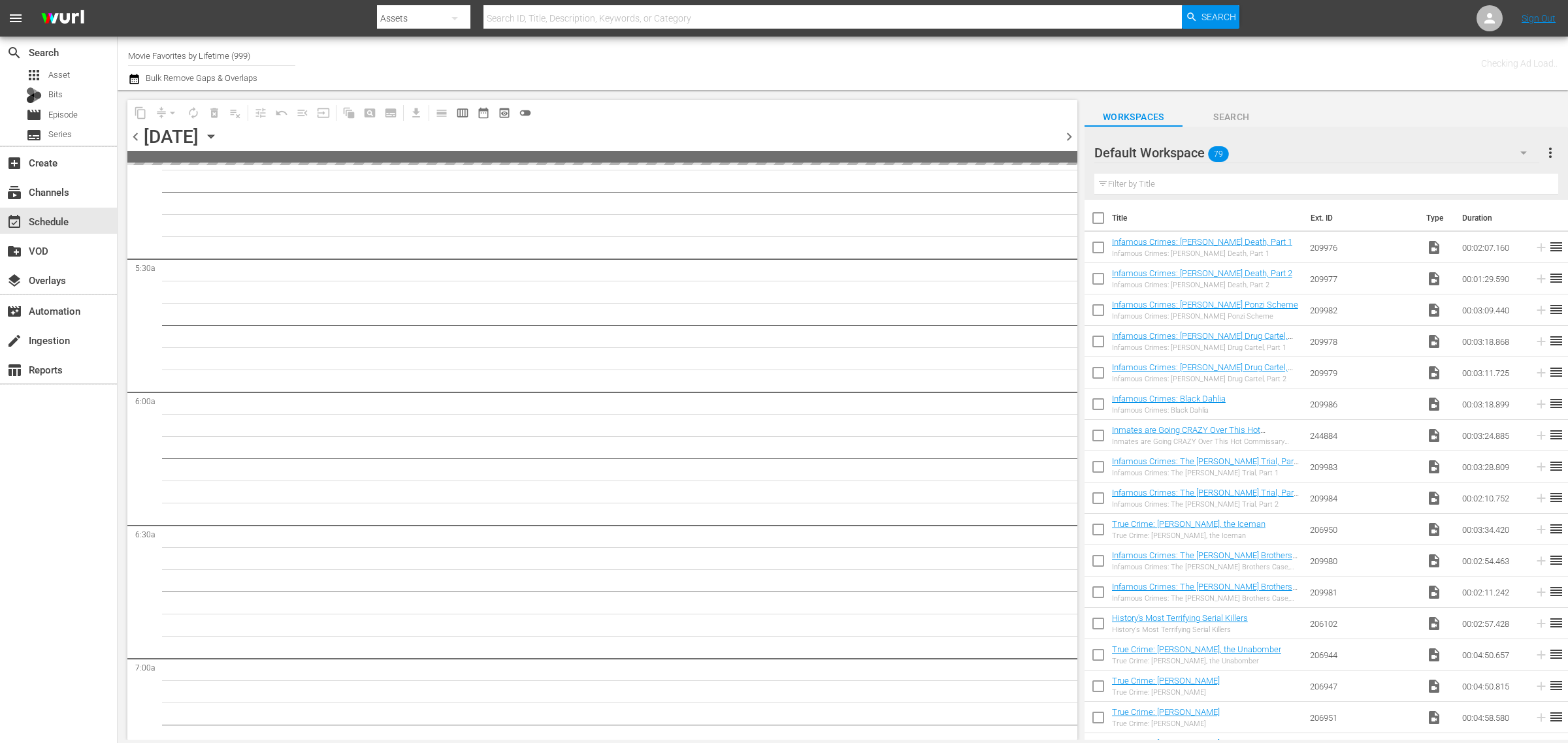
click at [755, 69] on div "Channel Title Movie Favorites by Lifetime (999) Bulk Remove Gaps & Overlaps" at bounding box center [518, 63] width 780 height 47
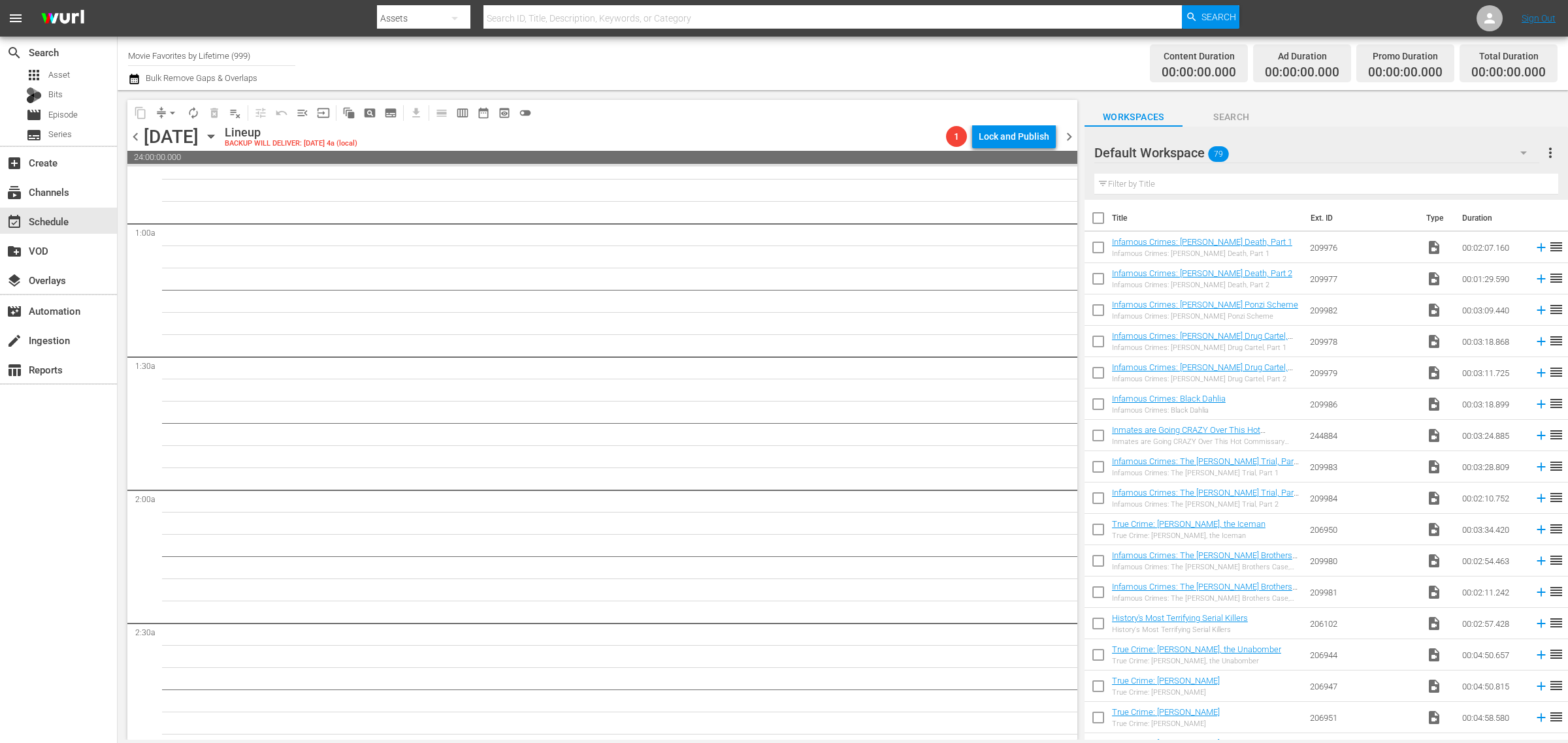
scroll to position [0, 0]
click at [134, 136] on span "chevron_left" at bounding box center [136, 137] width 16 height 16
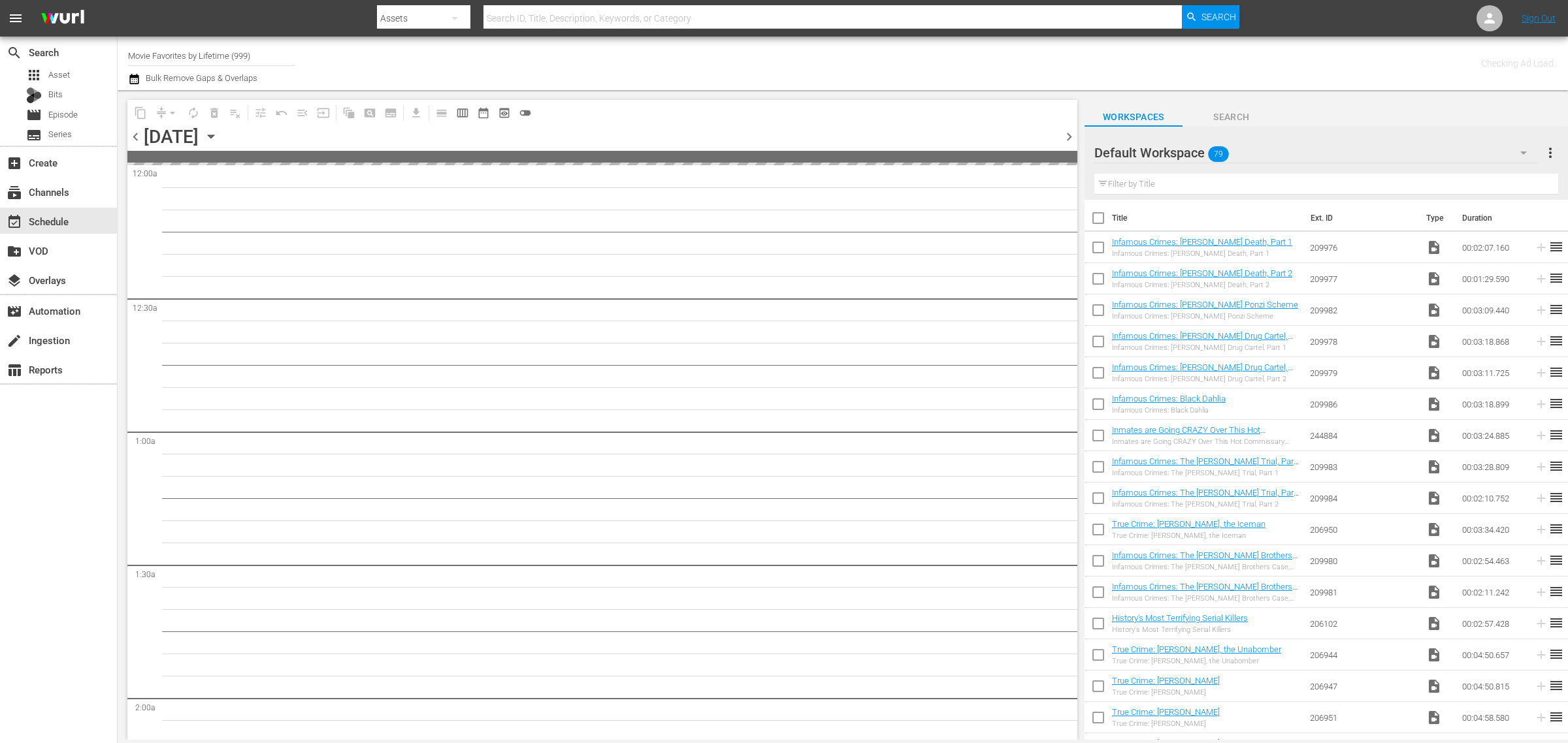
click at [941, 50] on div "Checking Ad Load.." at bounding box center [1233, 63] width 650 height 47
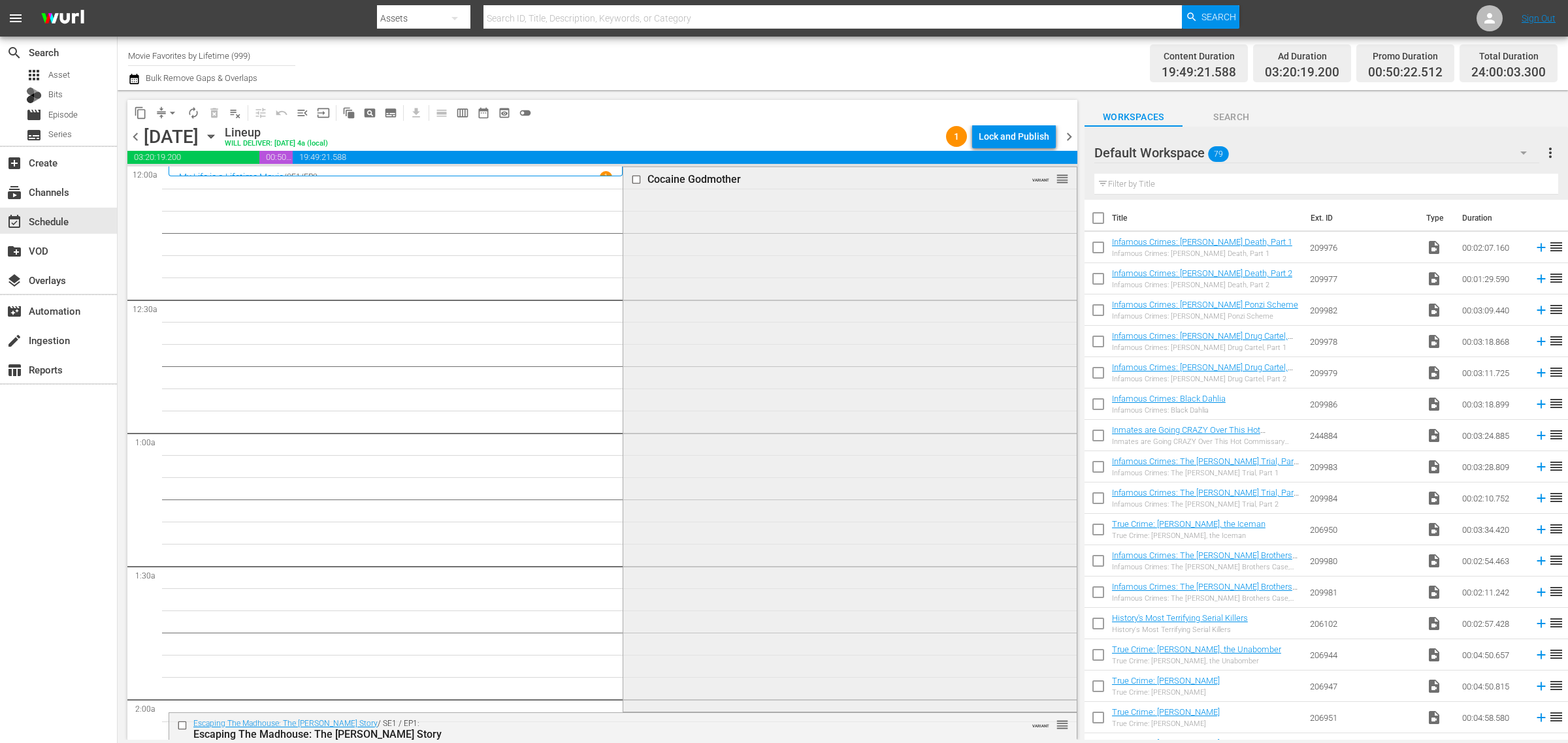
click at [702, 378] on div "Cocaine Godmother VARIANT reorder" at bounding box center [850, 438] width 453 height 542
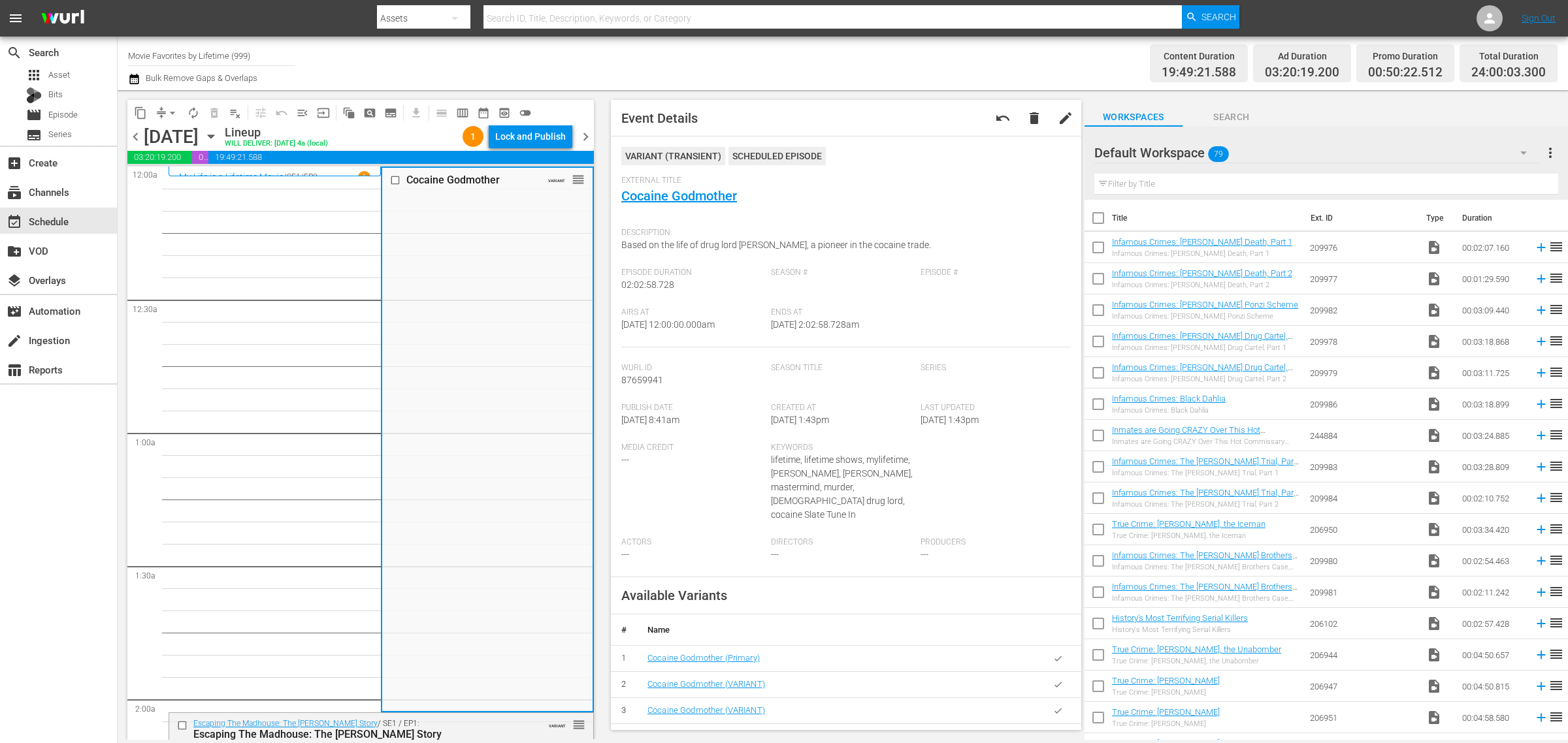
click at [853, 69] on div "Channel Title Movie Favorites by Lifetime (999) Bulk Remove Gaps & Overlaps" at bounding box center [518, 63] width 780 height 47
click at [534, 138] on div "Lock and Publish" at bounding box center [530, 136] width 71 height 24
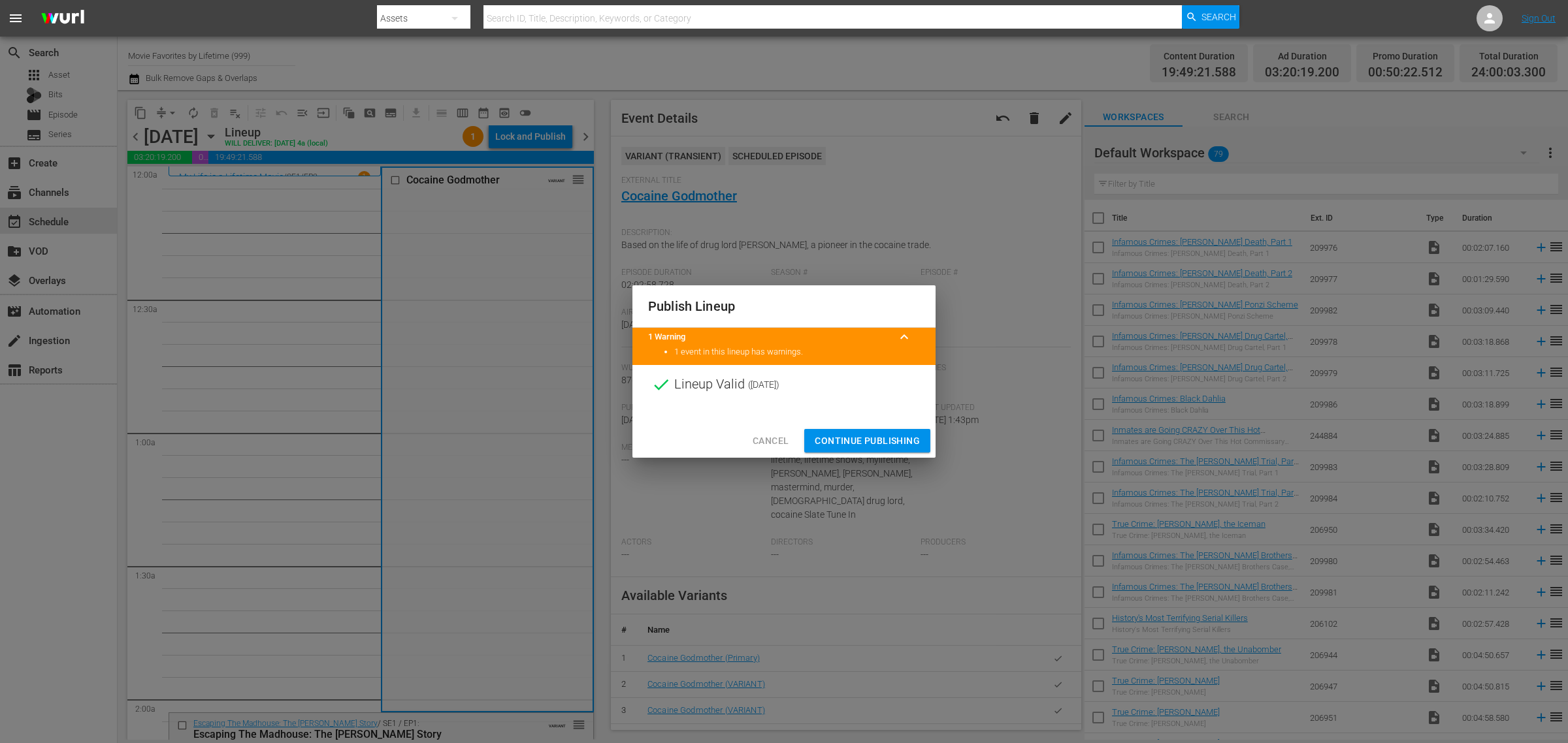
click at [872, 439] on span "Continue Publishing" at bounding box center [867, 441] width 106 height 16
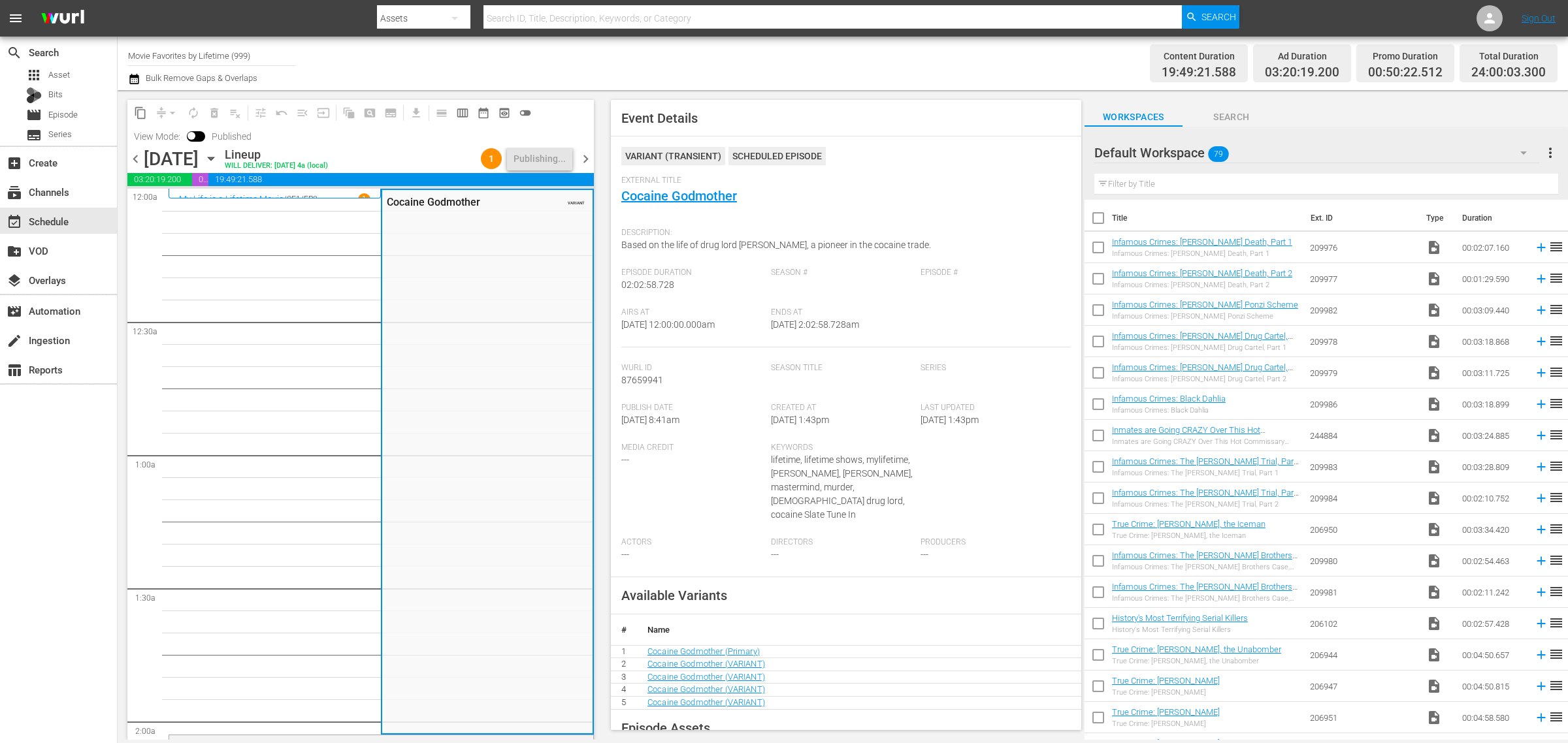
click at [832, 67] on div "Channel Title Movie Favorites by Lifetime (999) Bulk Remove Gaps & Overlaps" at bounding box center [518, 63] width 780 height 47
click at [773, 76] on div "Channel Title Movie Favorites by Lifetime (999) Bulk Remove Gaps & Overlaps" at bounding box center [518, 63] width 780 height 47
click at [843, 70] on div "Channel Title Movie Favorites by Lifetime (999) Bulk Remove Gaps & Overlaps" at bounding box center [518, 63] width 780 height 47
click at [848, 67] on div "Channel Title Movie Favorites by Lifetime (999) Bulk Remove Gaps & Overlaps" at bounding box center [518, 63] width 780 height 47
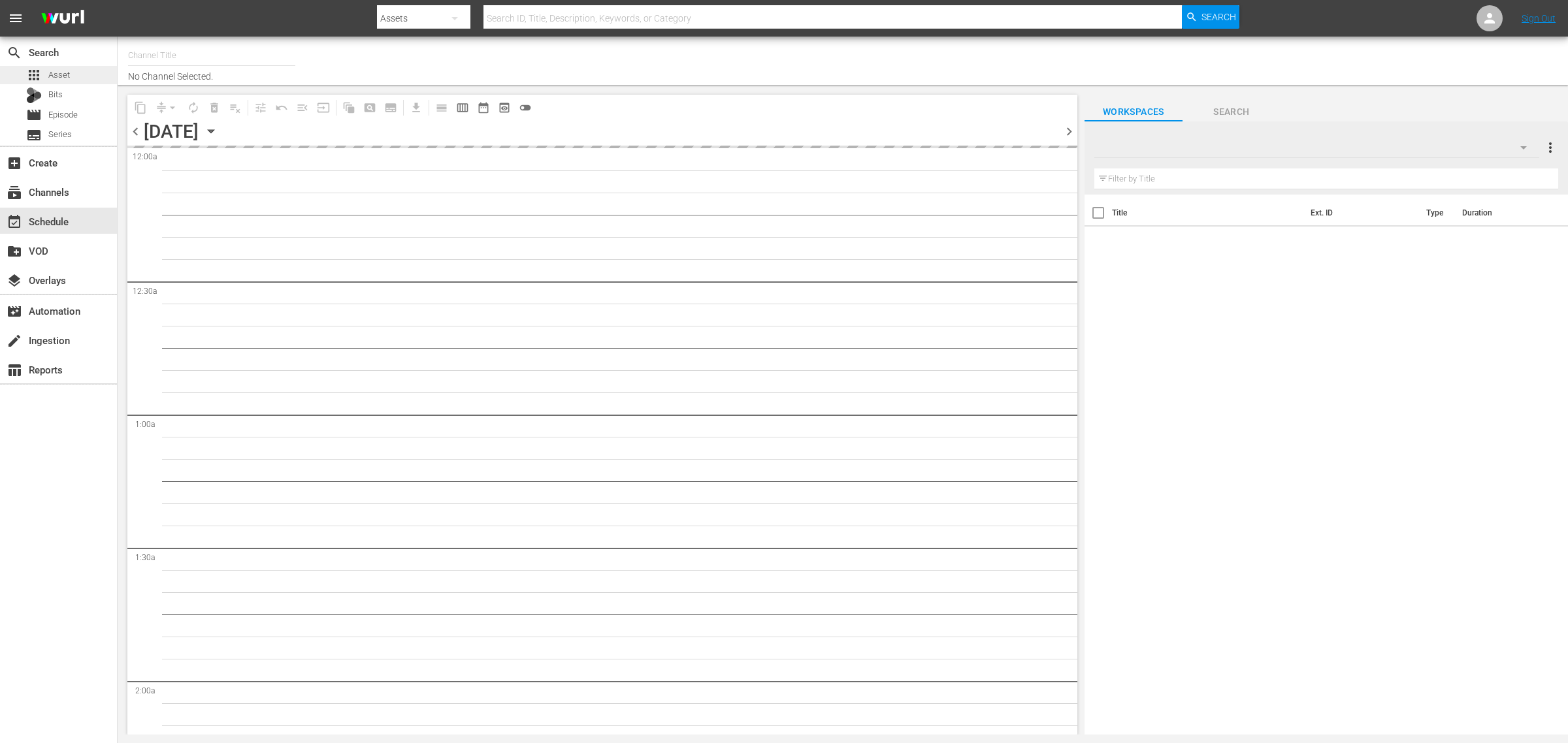
click at [58, 75] on span "Asset" at bounding box center [59, 75] width 22 height 13
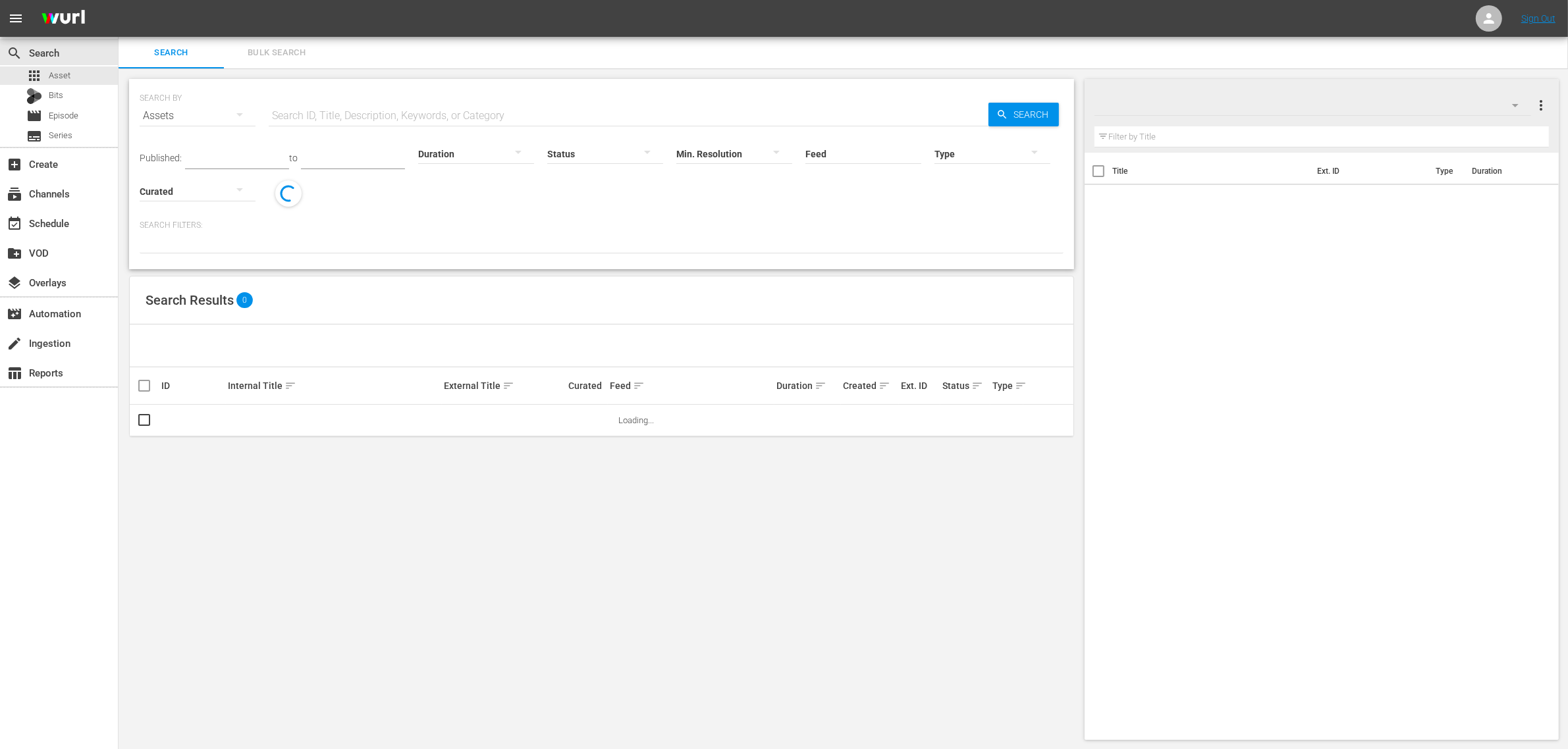
click at [425, 110] on input "text" at bounding box center [629, 116] width 720 height 32
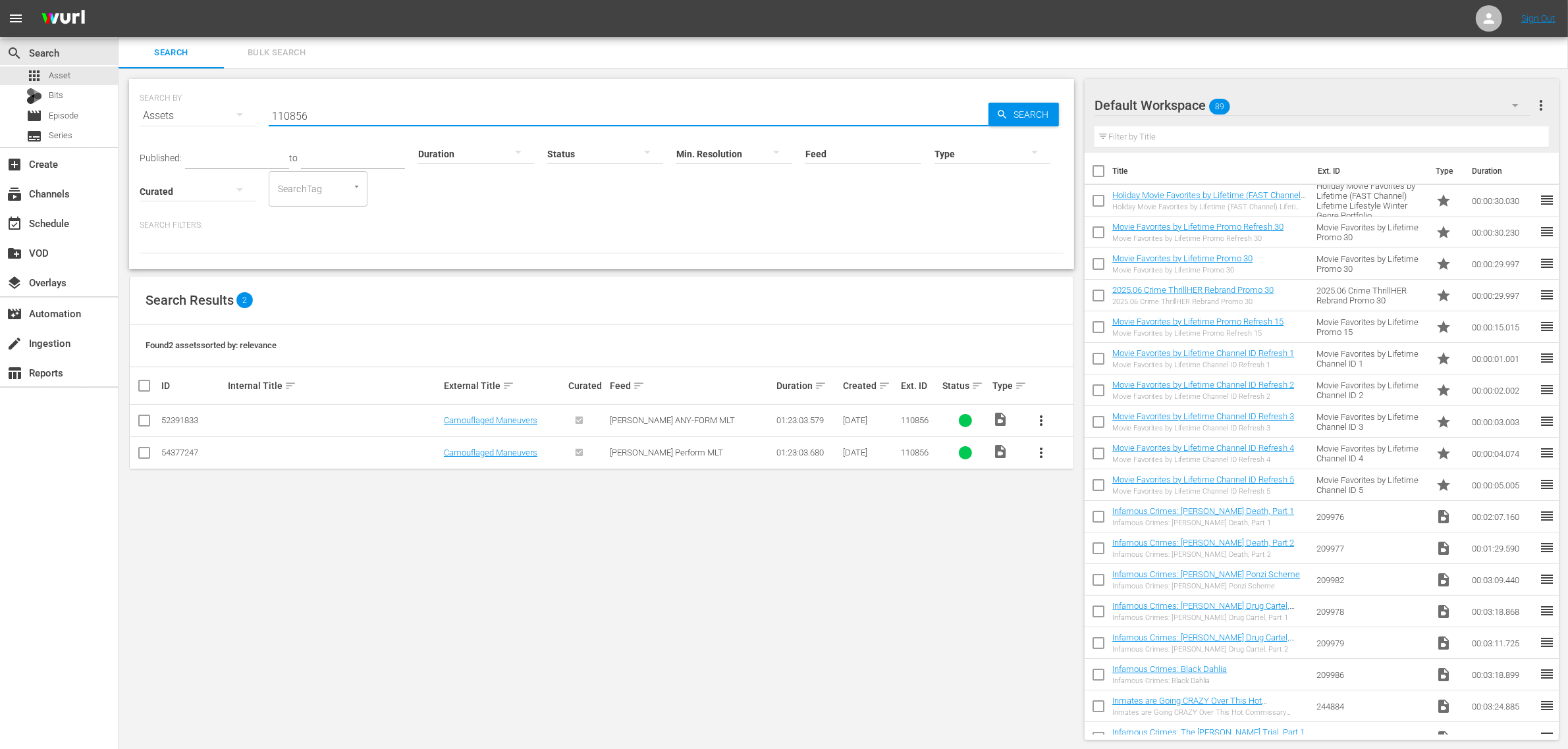
drag, startPoint x: 345, startPoint y: 119, endPoint x: -5, endPoint y: 106, distance: 350.2
click at [0, 106] on html "menu Sign Out search Search apps Asset Bits movie Episode subtitles Series add_…" at bounding box center [784, 374] width 1568 height 749
click at [287, 115] on input "426365" at bounding box center [629, 116] width 720 height 32
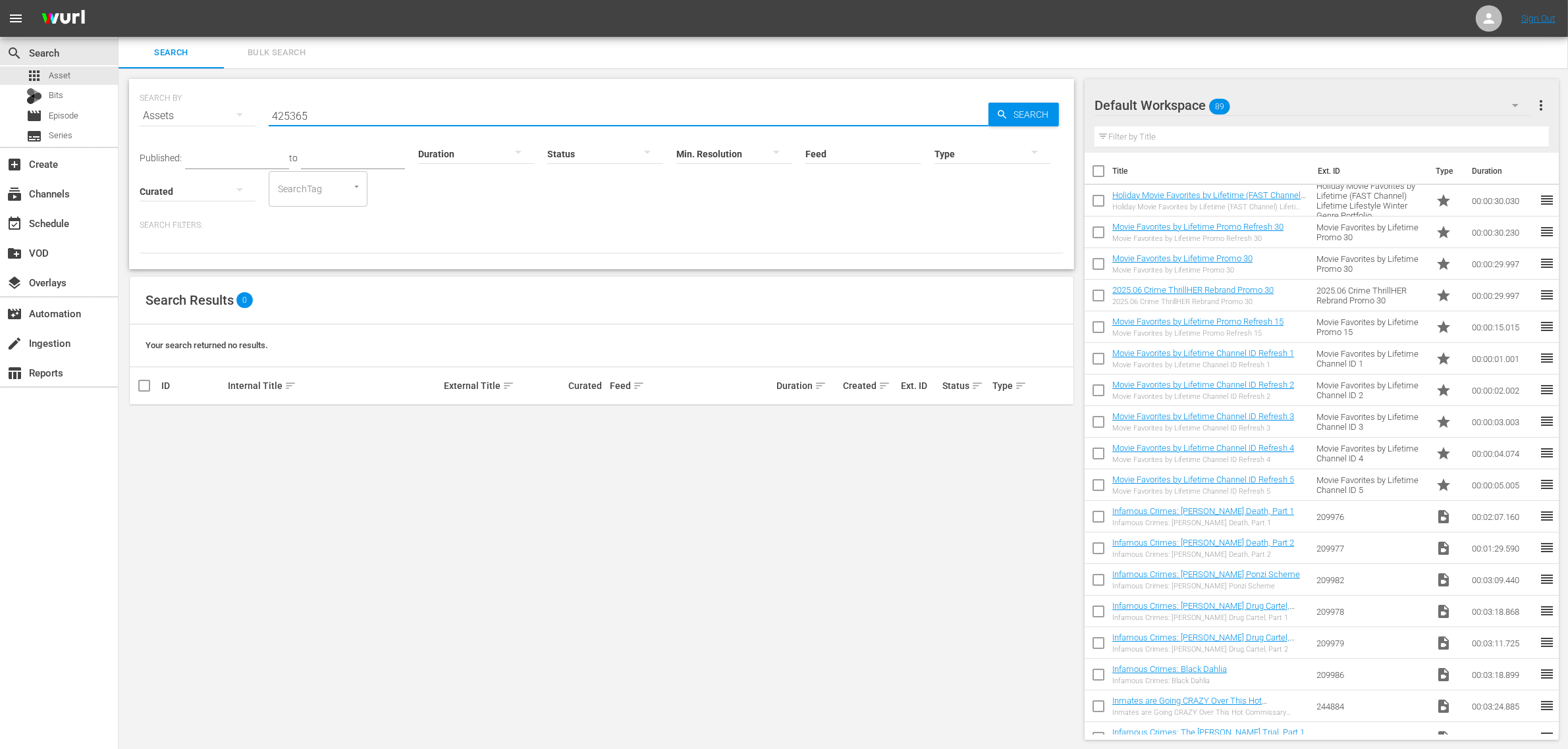
drag, startPoint x: 184, startPoint y: 116, endPoint x: -54, endPoint y: 104, distance: 238.3
click at [0, 104] on html "menu Sign Out search Search apps Asset Bits movie Episode subtitles Series add_…" at bounding box center [784, 374] width 1568 height 749
click at [420, 113] on input "camouflaged man" at bounding box center [629, 116] width 720 height 32
type input "camouflaged man"
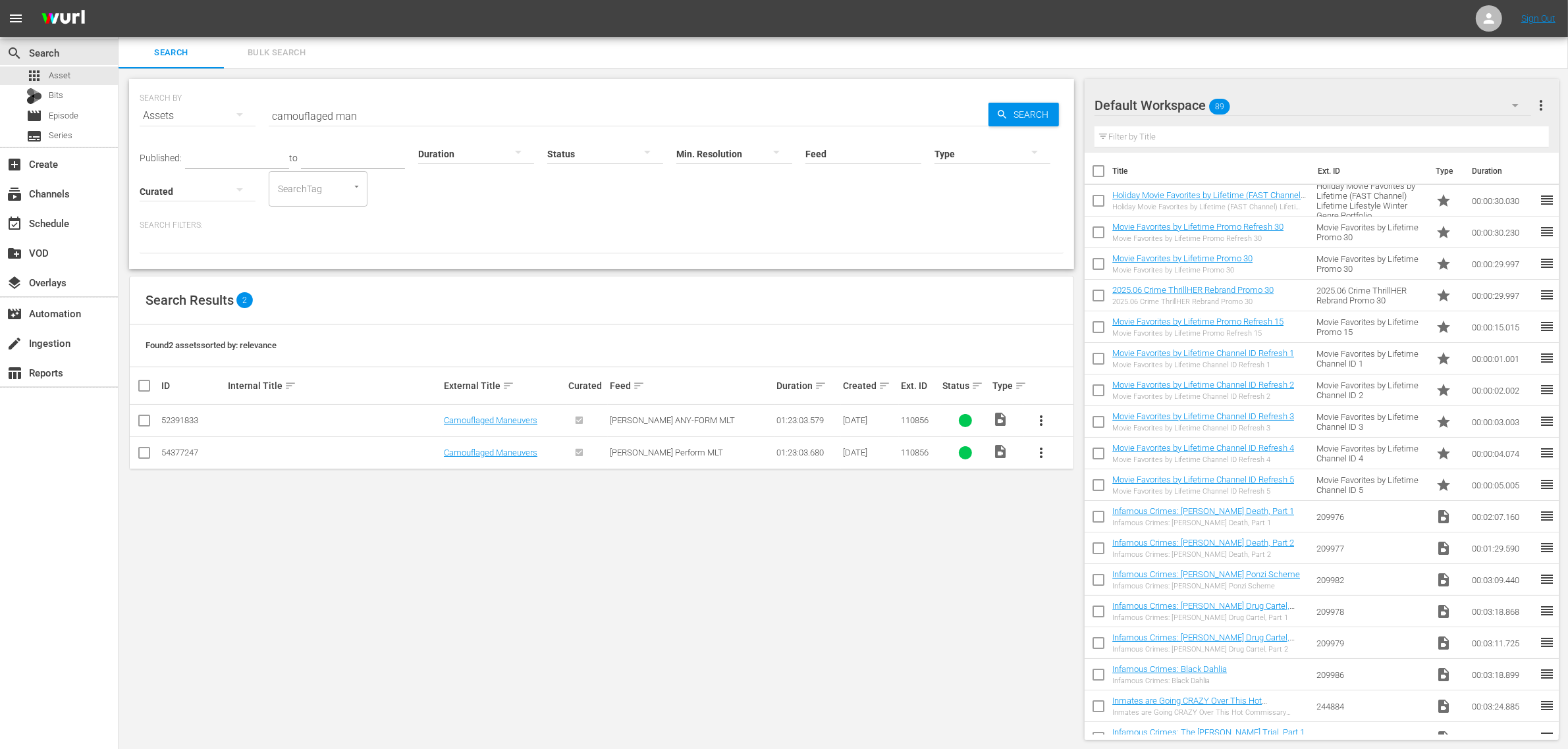
click at [39, 534] on div "search Search apps Asset Bits movie Episode subtitles Series add_box Create sub…" at bounding box center [59, 411] width 119 height 749
drag, startPoint x: 400, startPoint y: 113, endPoint x: 17, endPoint y: 71, distance: 385.3
click at [119, 0] on div "search Search apps Asset Bits movie Episode subtitles Series add_box Create sub…" at bounding box center [843, 0] width 1449 height 0
click at [515, 297] on div "Search Results 2" at bounding box center [601, 300] width 944 height 48
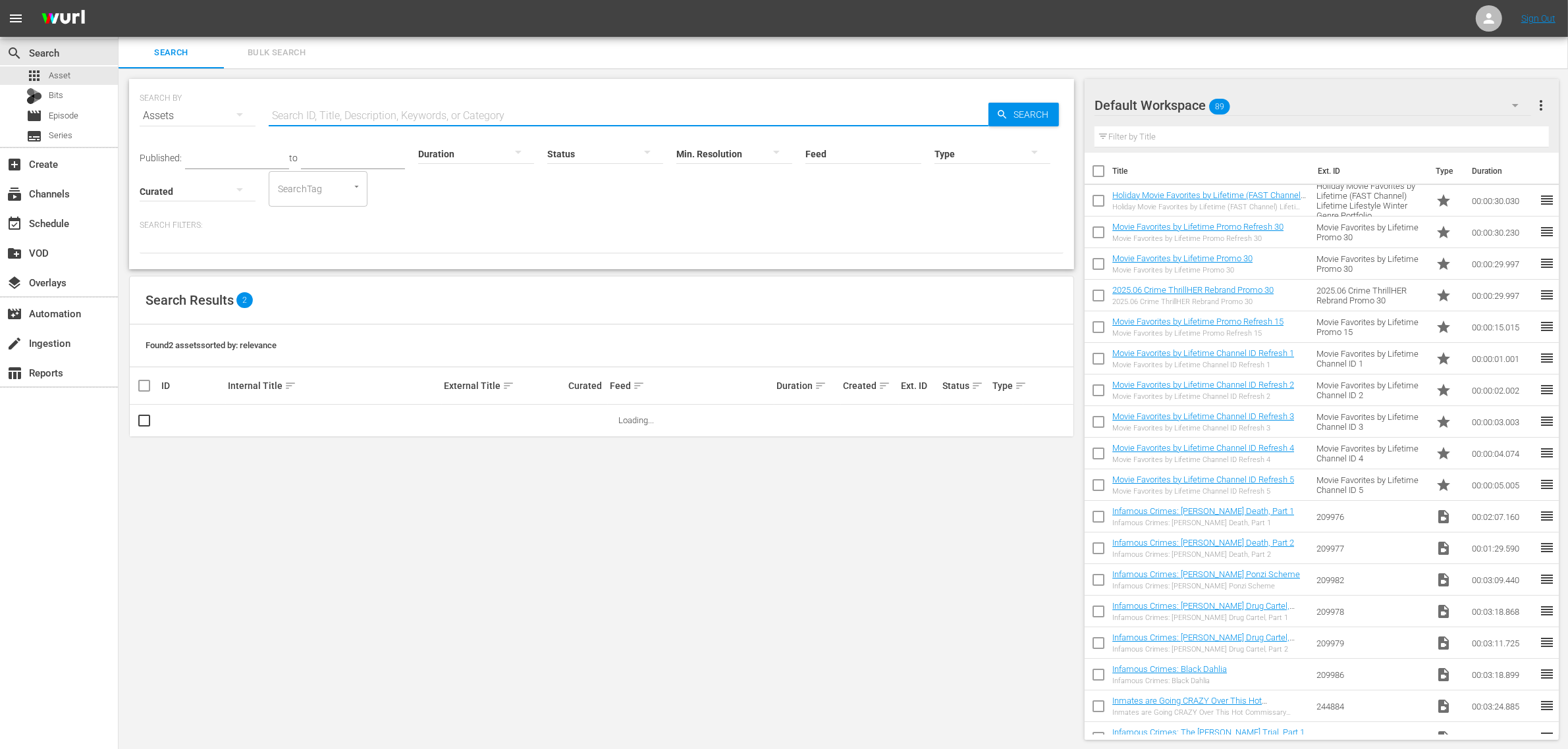
click at [403, 110] on input "text" at bounding box center [629, 116] width 720 height 32
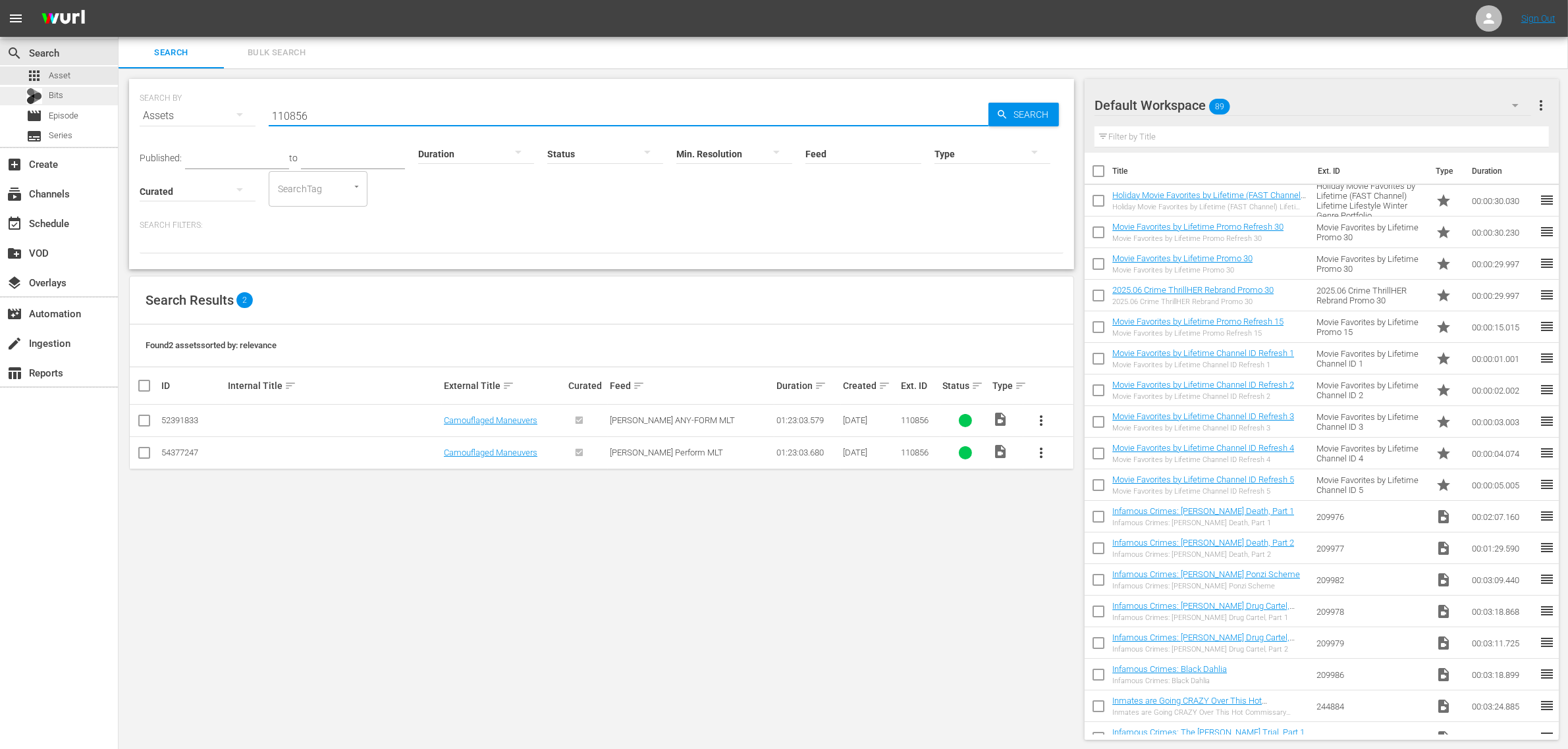
drag, startPoint x: 324, startPoint y: 113, endPoint x: 80, endPoint y: 95, distance: 244.7
click at [119, 0] on div "search Search apps Asset Bits movie Episode subtitles Series add_box Create sub…" at bounding box center [843, 0] width 1449 height 0
paste input "20957"
type input "209576"
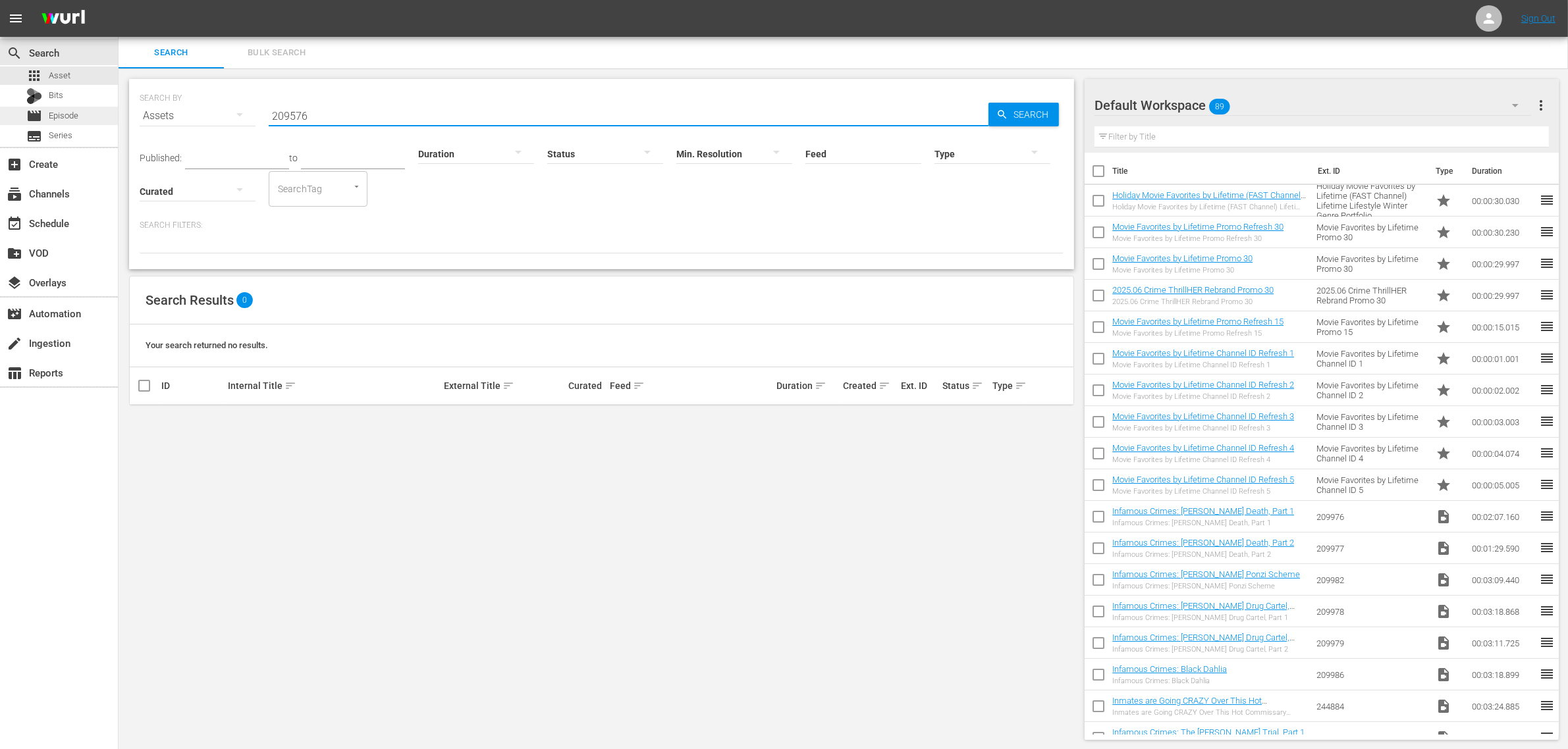
drag, startPoint x: 344, startPoint y: 115, endPoint x: 31, endPoint y: 108, distance: 313.1
click at [119, 0] on div "search Search apps Asset Bits movie Episode subtitles Series add_box Create sub…" at bounding box center [843, 0] width 1449 height 0
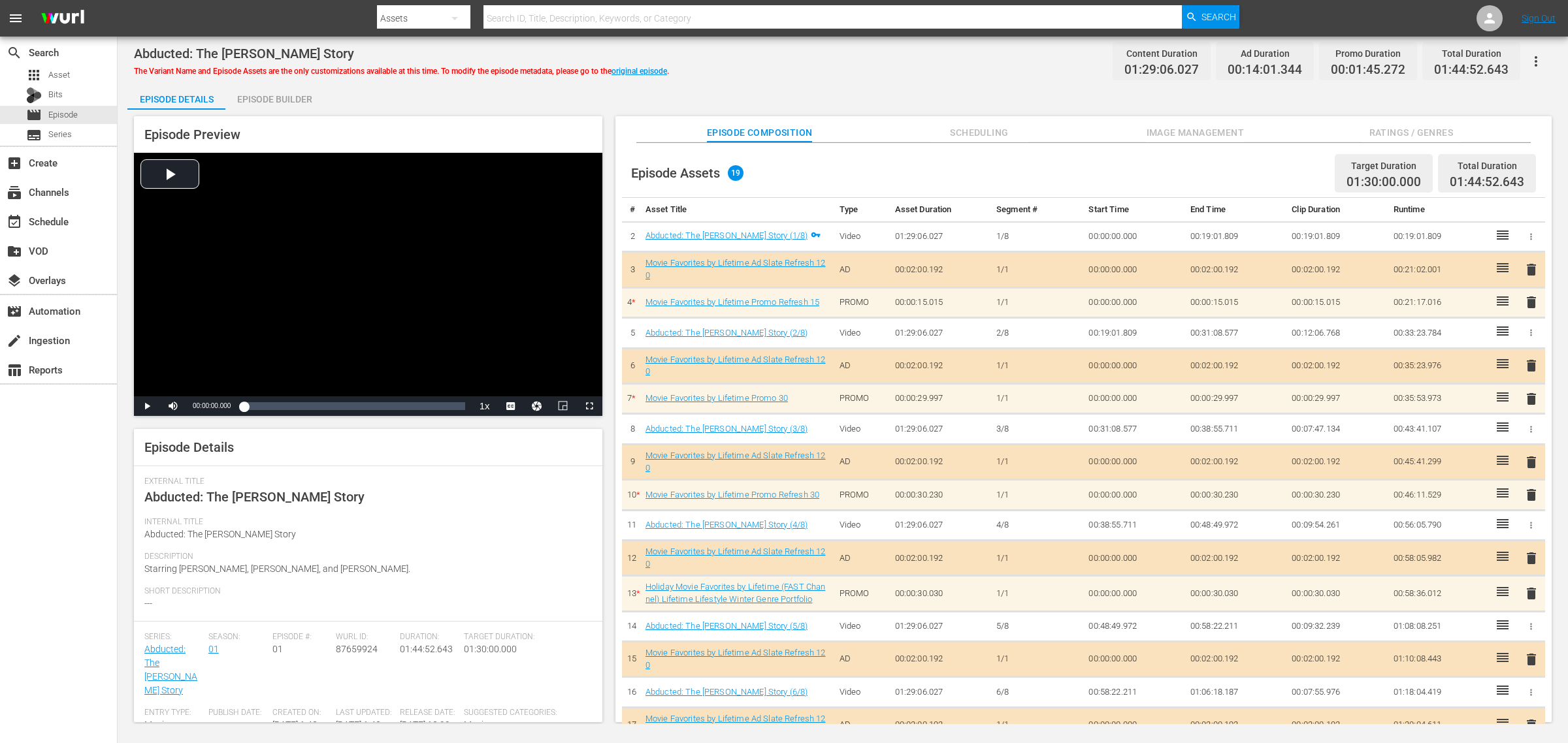
click at [856, 69] on div "Abducted: The [PERSON_NAME] Story The Variant Name and Episode Assets are the o…" at bounding box center [843, 61] width 1418 height 30
click at [1188, 123] on button "Image Management" at bounding box center [1195, 129] width 98 height 26
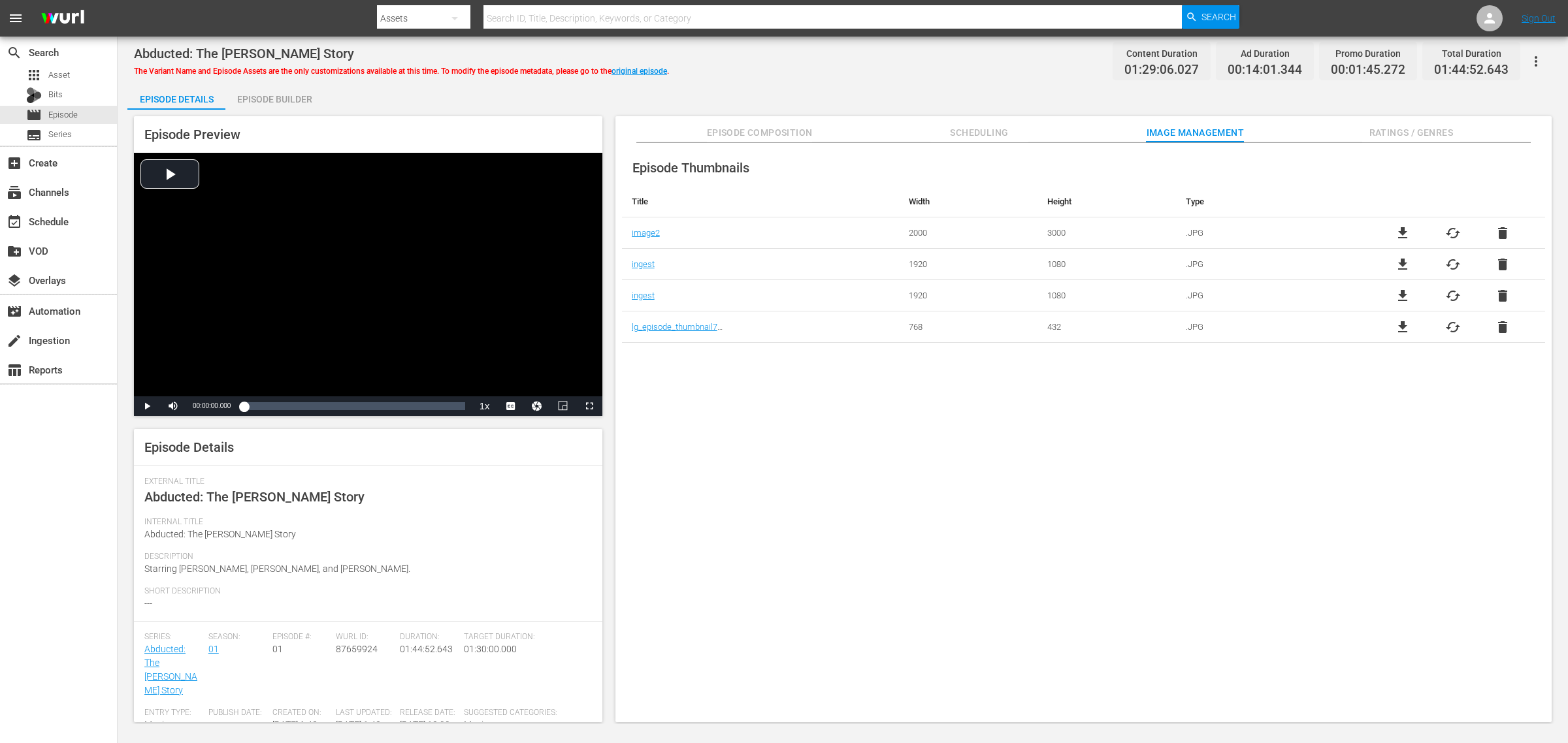
click at [284, 103] on div "Episode Builder" at bounding box center [274, 99] width 98 height 32
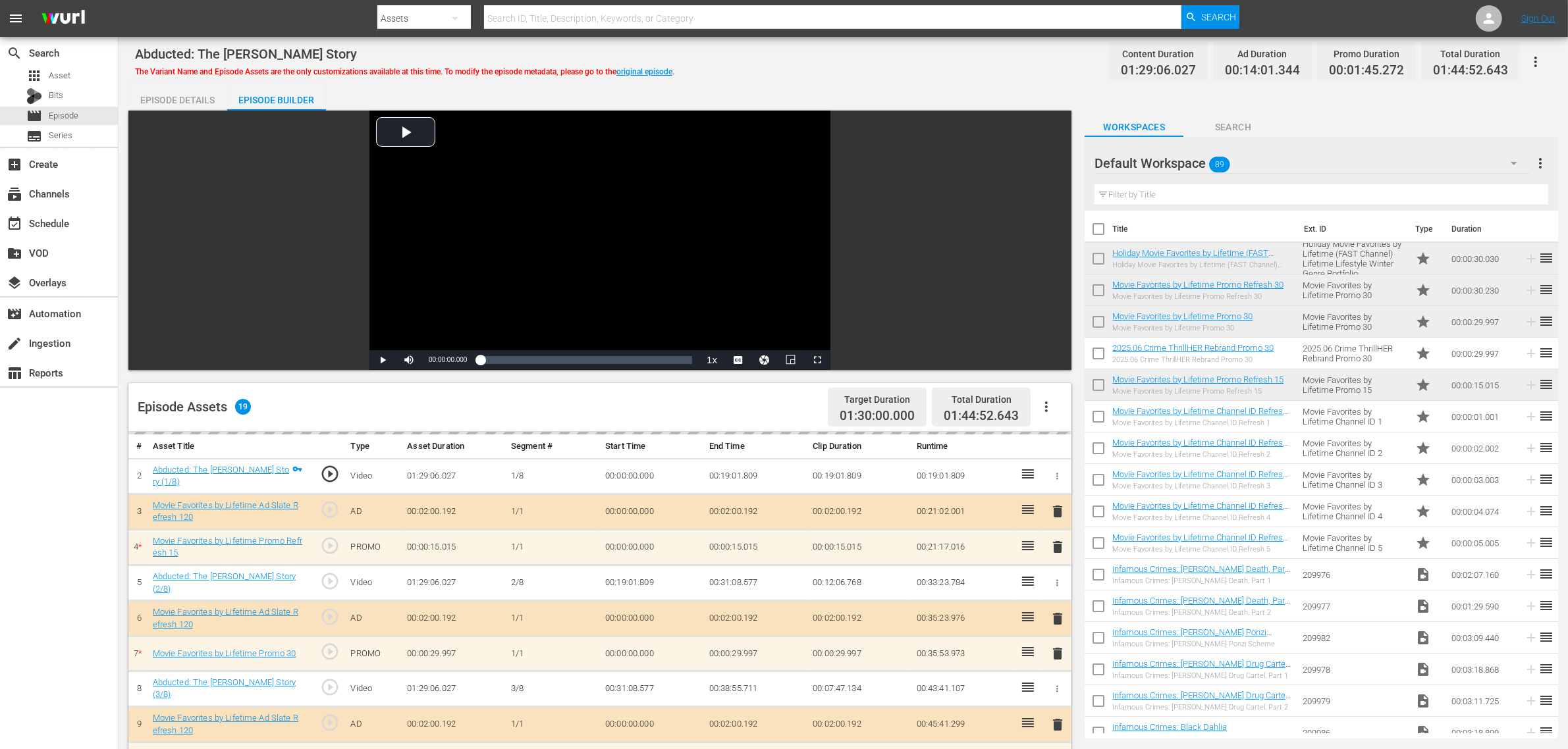
click at [858, 63] on div "Abducted: The [PERSON_NAME] Story The Variant Name and Episode Assets are the o…" at bounding box center [843, 62] width 1416 height 30
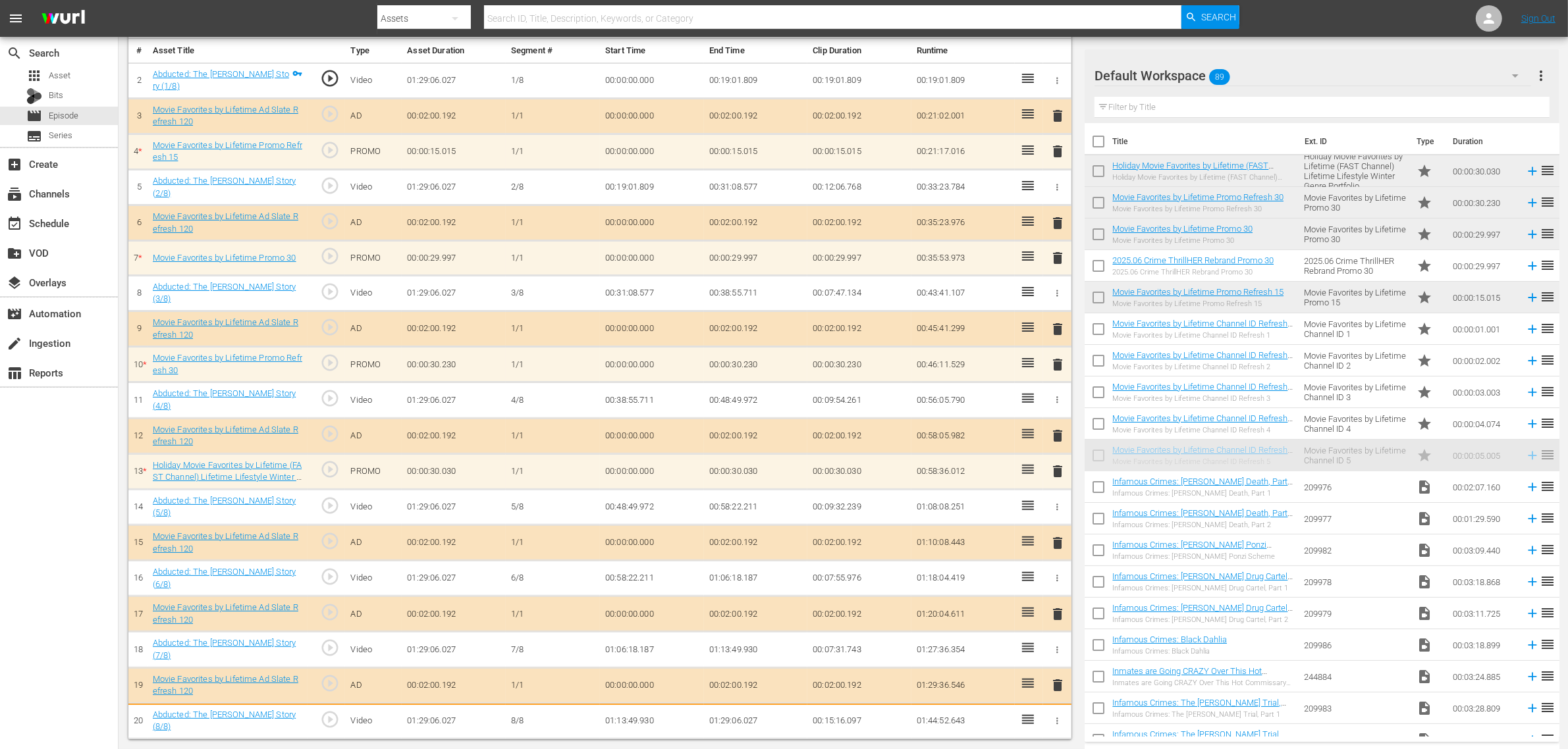
scroll to position [399, 0]
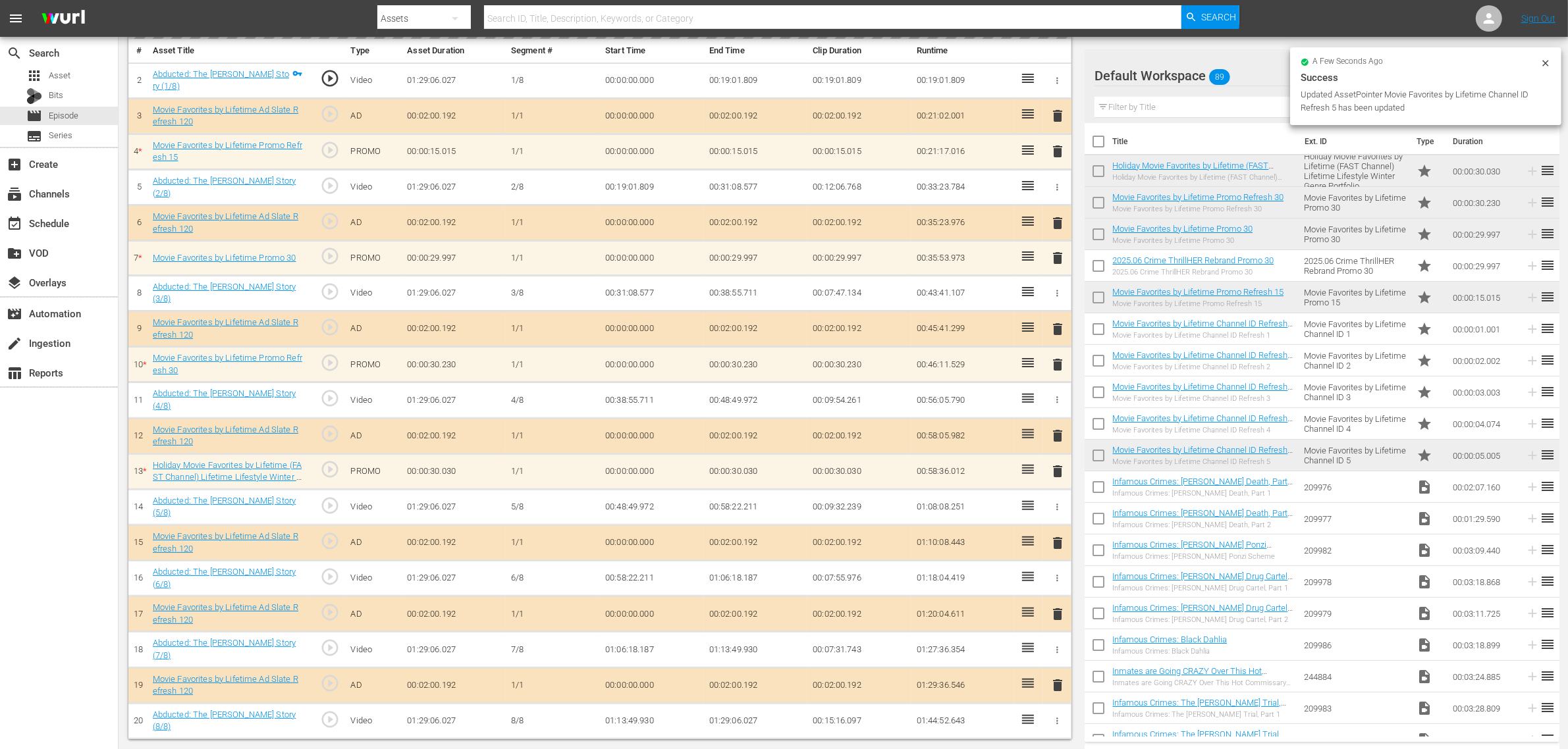
click at [1290, 10] on nav "menu Search By Assets Search ID, Title, Description, Keywords, or Category Sear…" at bounding box center [784, 18] width 1568 height 37
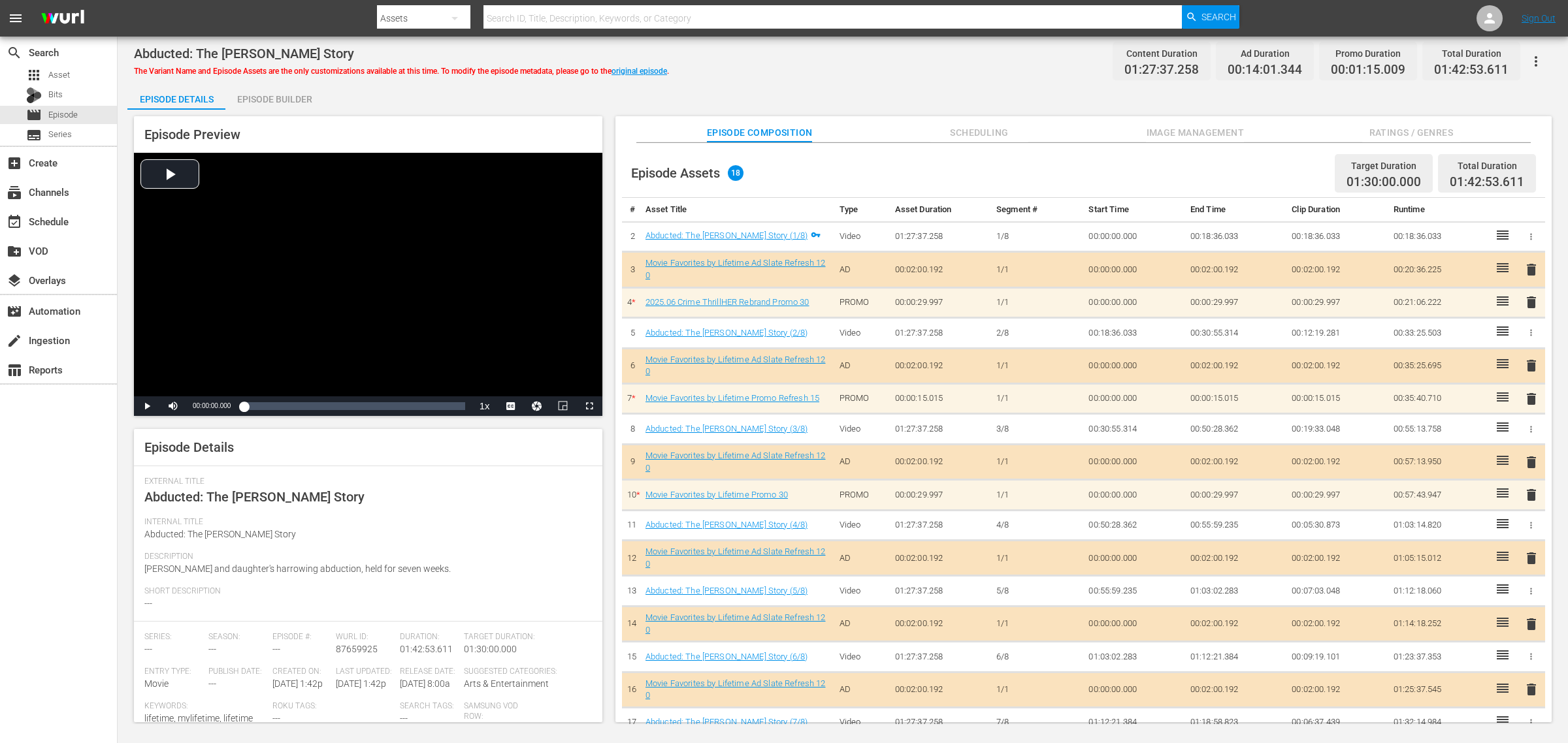
click at [1206, 130] on span "Image Management" at bounding box center [1195, 133] width 98 height 16
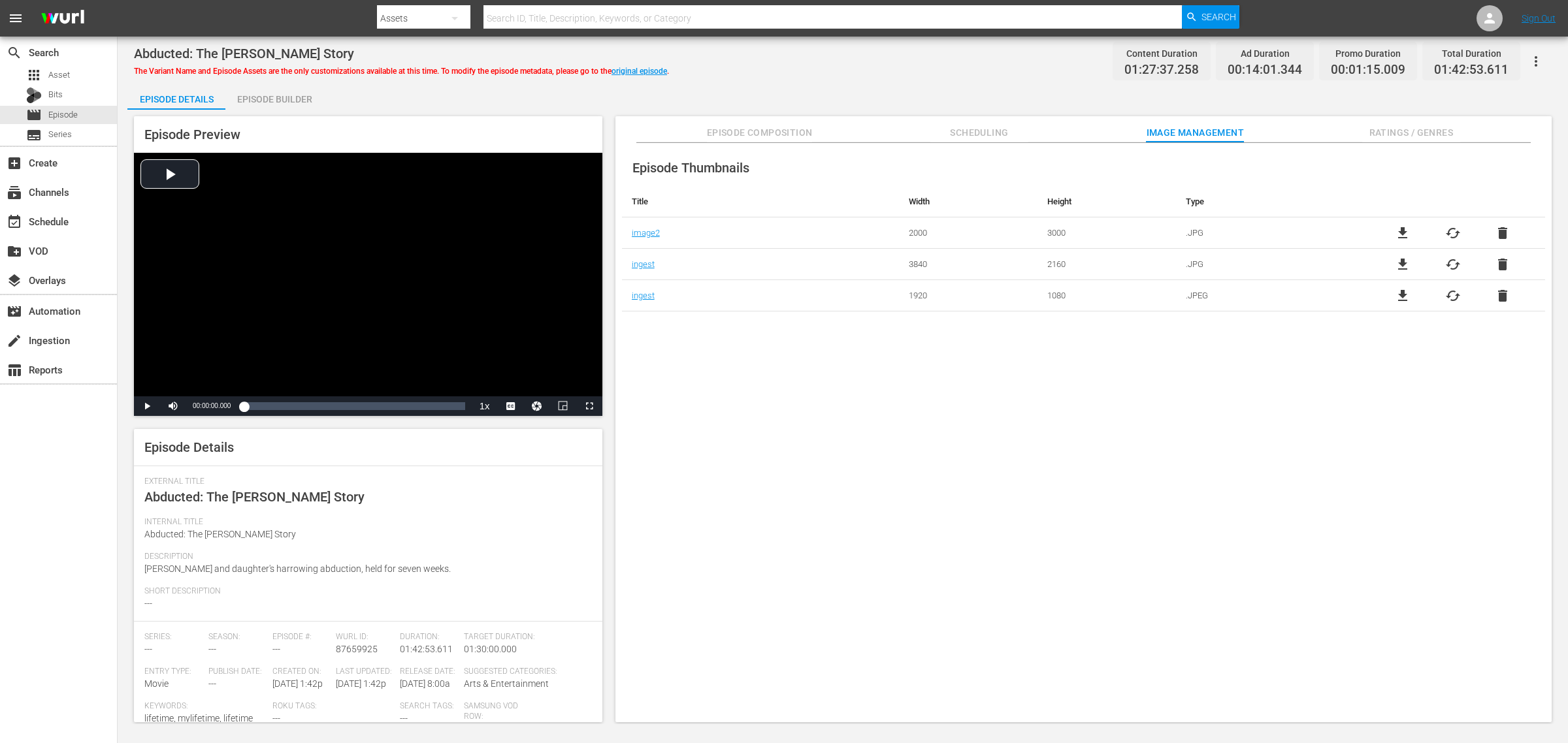
drag, startPoint x: 285, startPoint y: 99, endPoint x: 360, endPoint y: 114, distance: 76.5
click at [283, 99] on div "Episode Builder" at bounding box center [274, 99] width 98 height 32
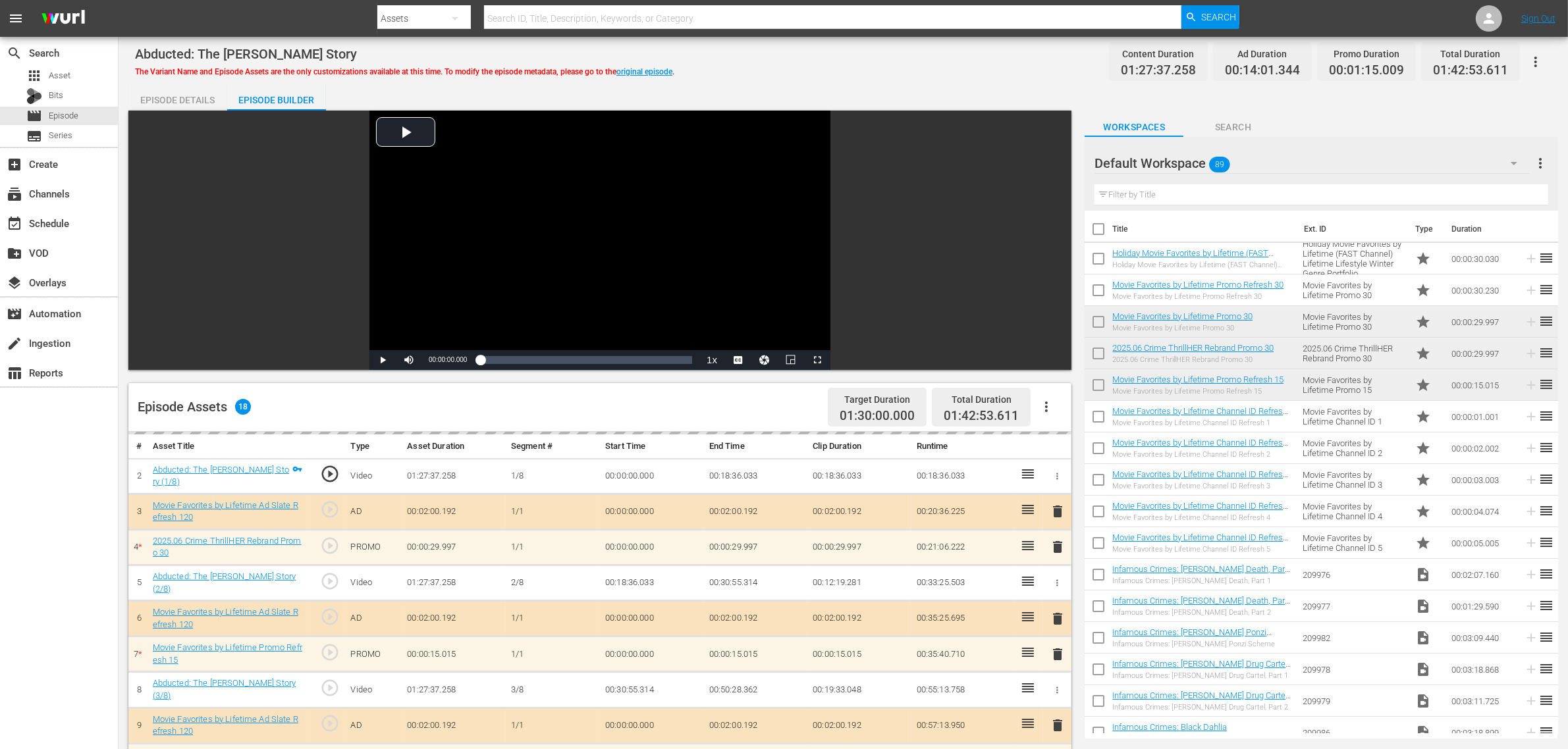
click at [953, 68] on div "Abducted: The [PERSON_NAME] Story The Variant Name and Episode Assets are the o…" at bounding box center [843, 62] width 1416 height 30
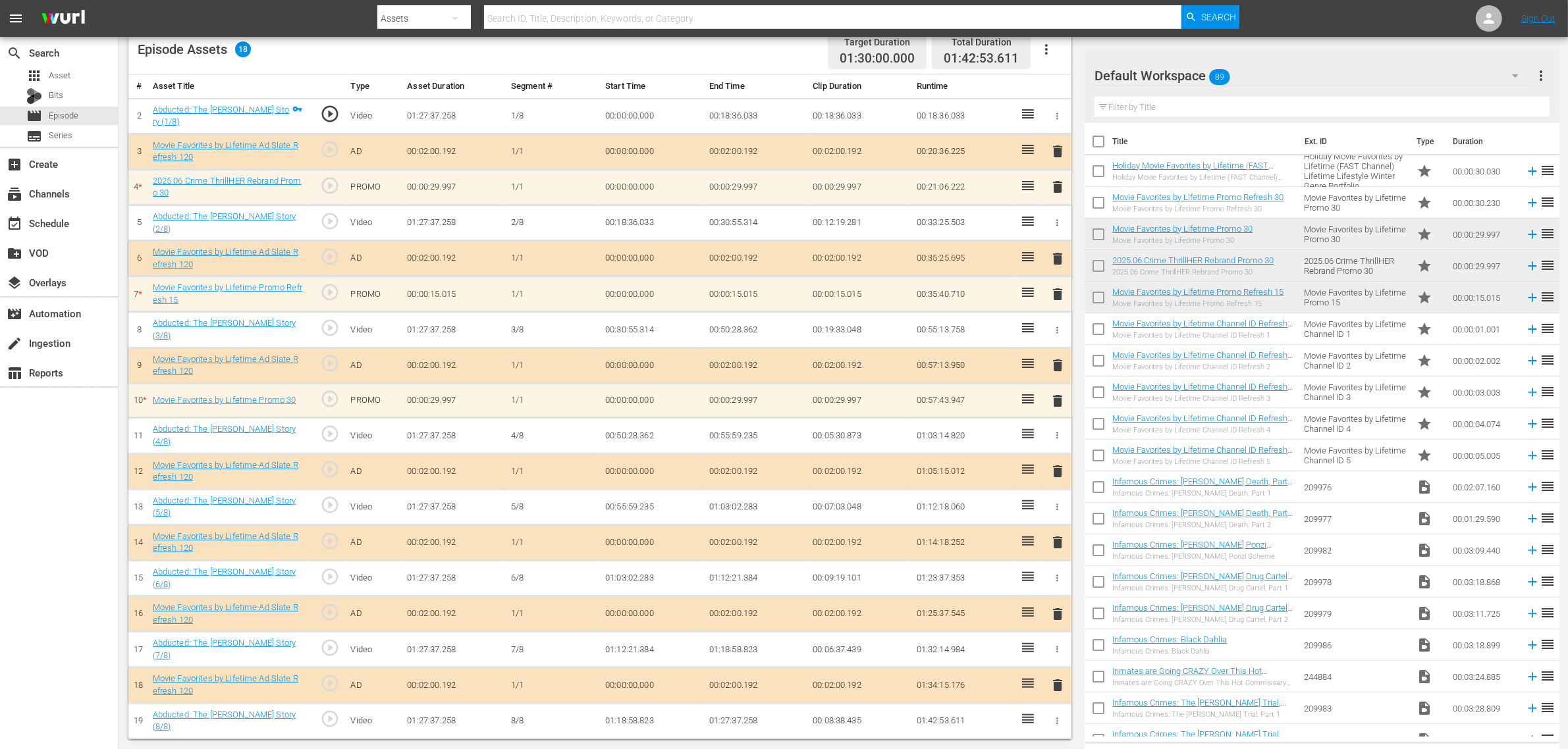
scroll to position [360, 0]
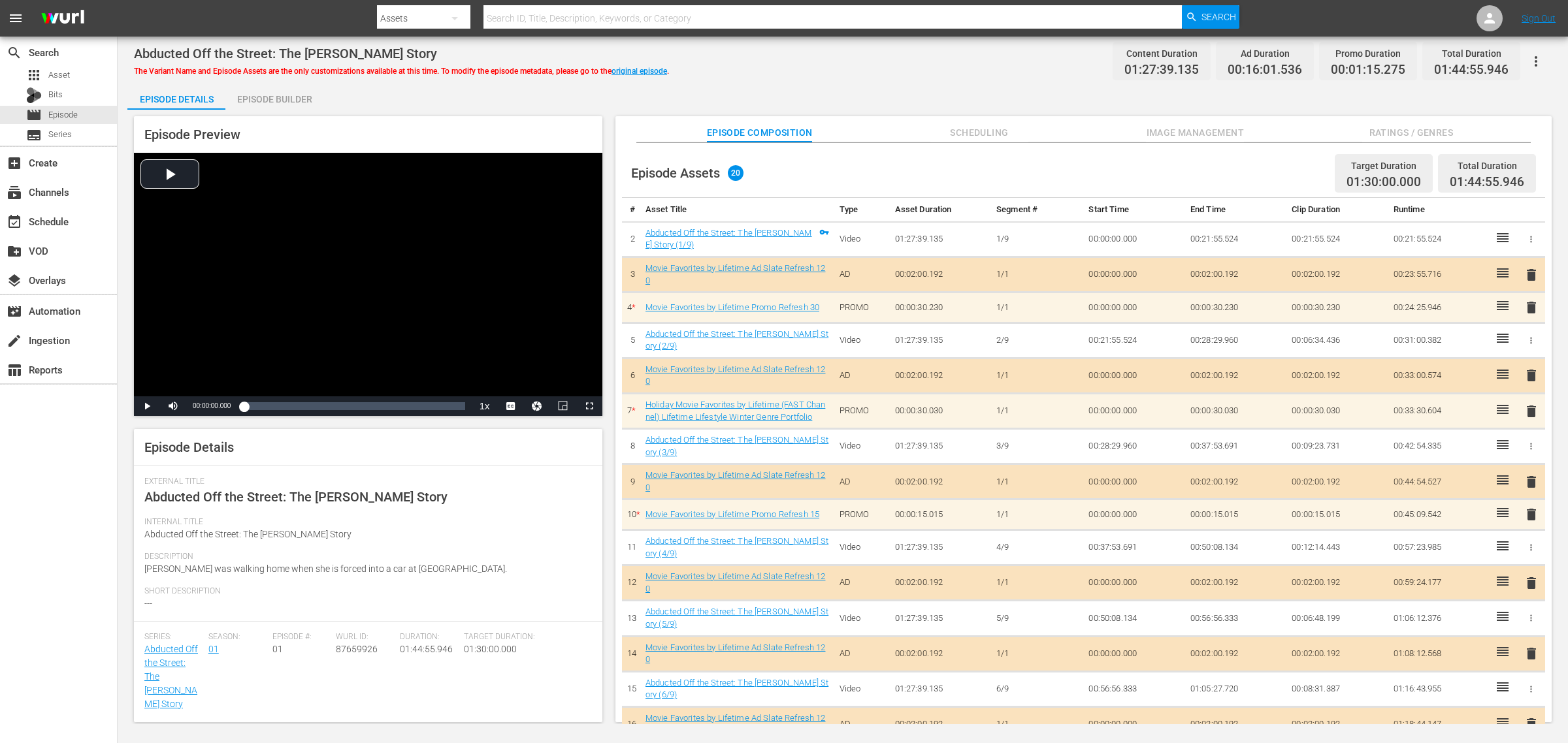
click at [1204, 128] on span "Image Management" at bounding box center [1195, 133] width 98 height 16
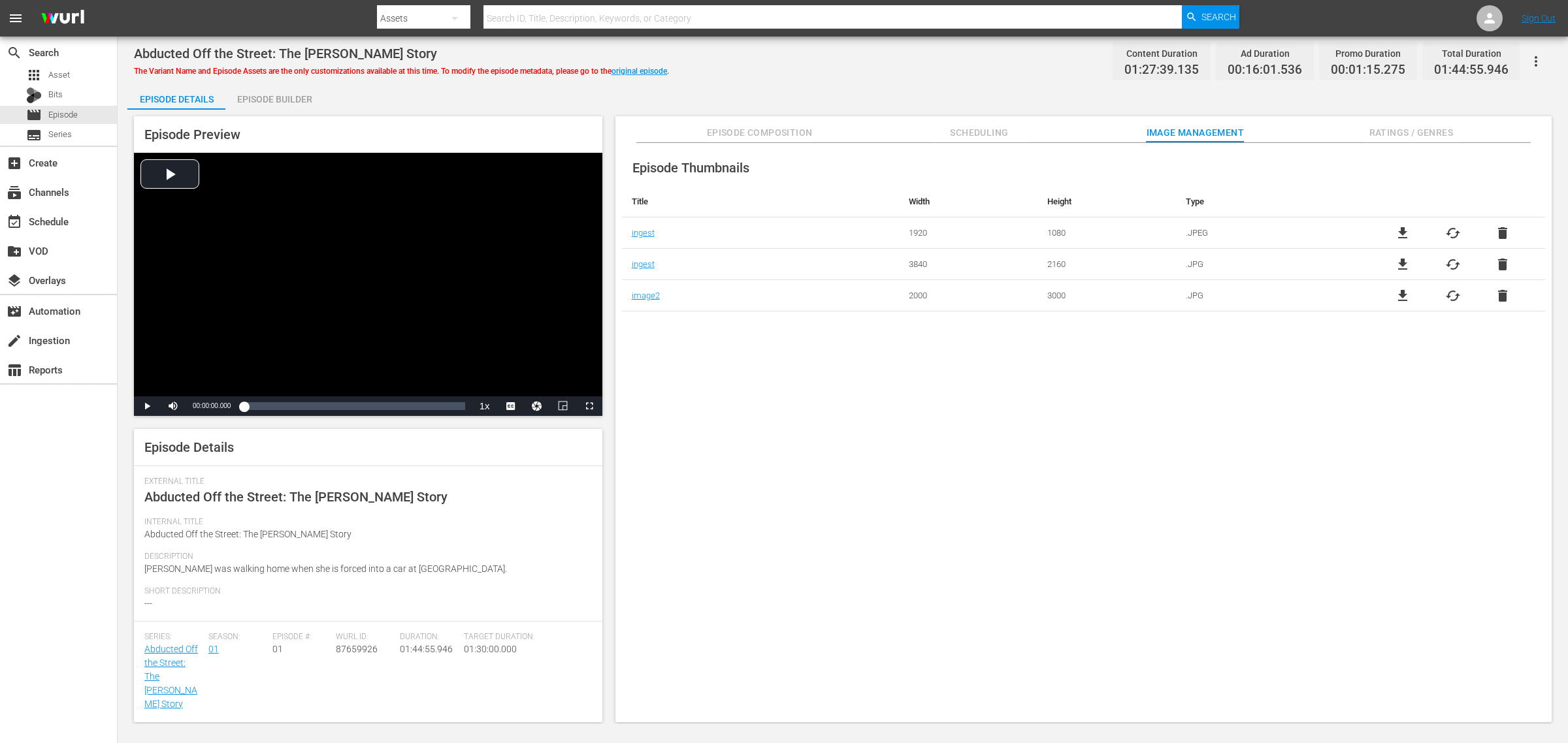
click at [852, 56] on div "Abducted Off the Street: The [PERSON_NAME] Story The Variant Name and Episode A…" at bounding box center [843, 61] width 1418 height 30
click at [265, 98] on div "Episode Builder" at bounding box center [274, 99] width 98 height 32
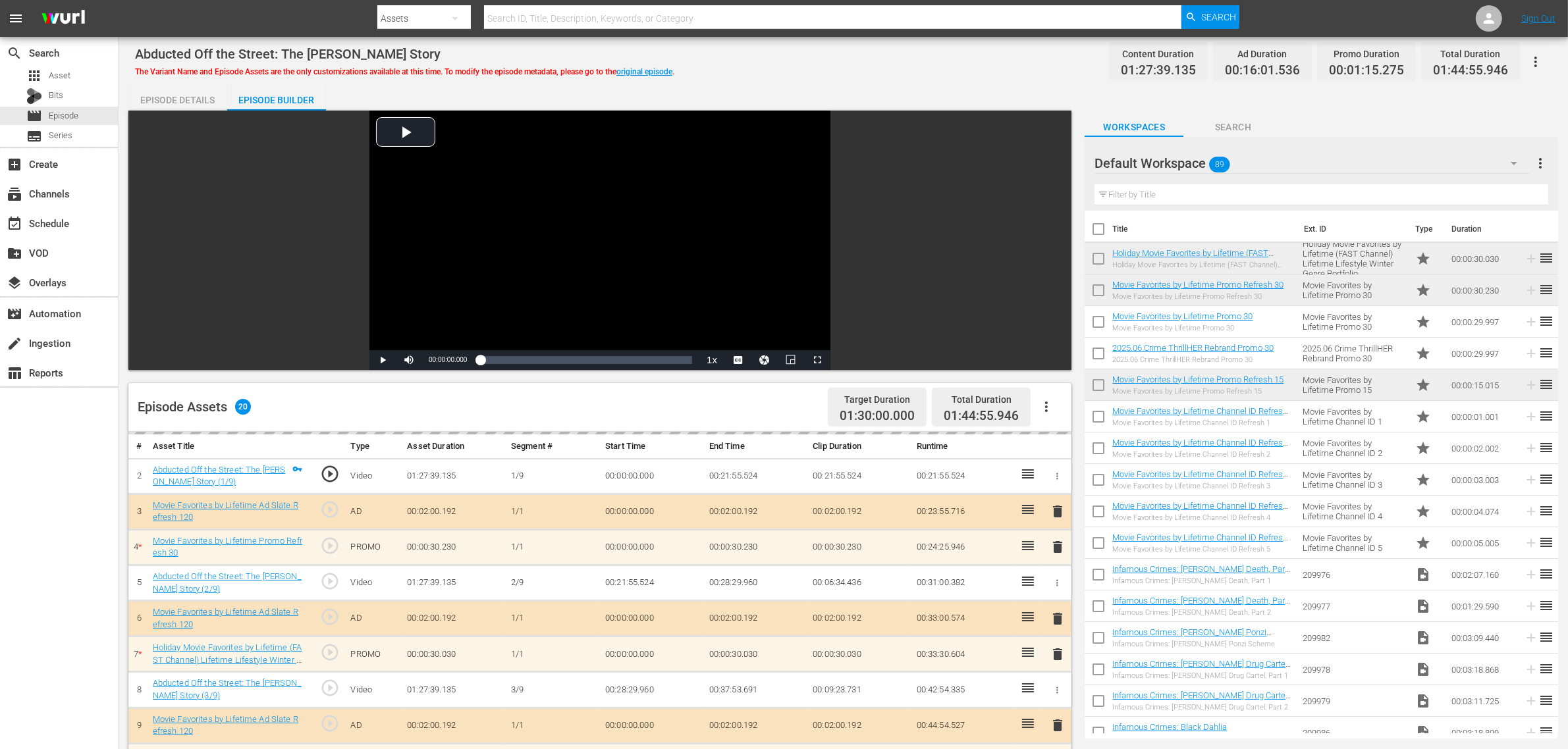
click at [948, 83] on div "Abducted Off the Street: The Carlesha Gaither Story The Variant Name and Episod…" at bounding box center [843, 609] width 1449 height 1145
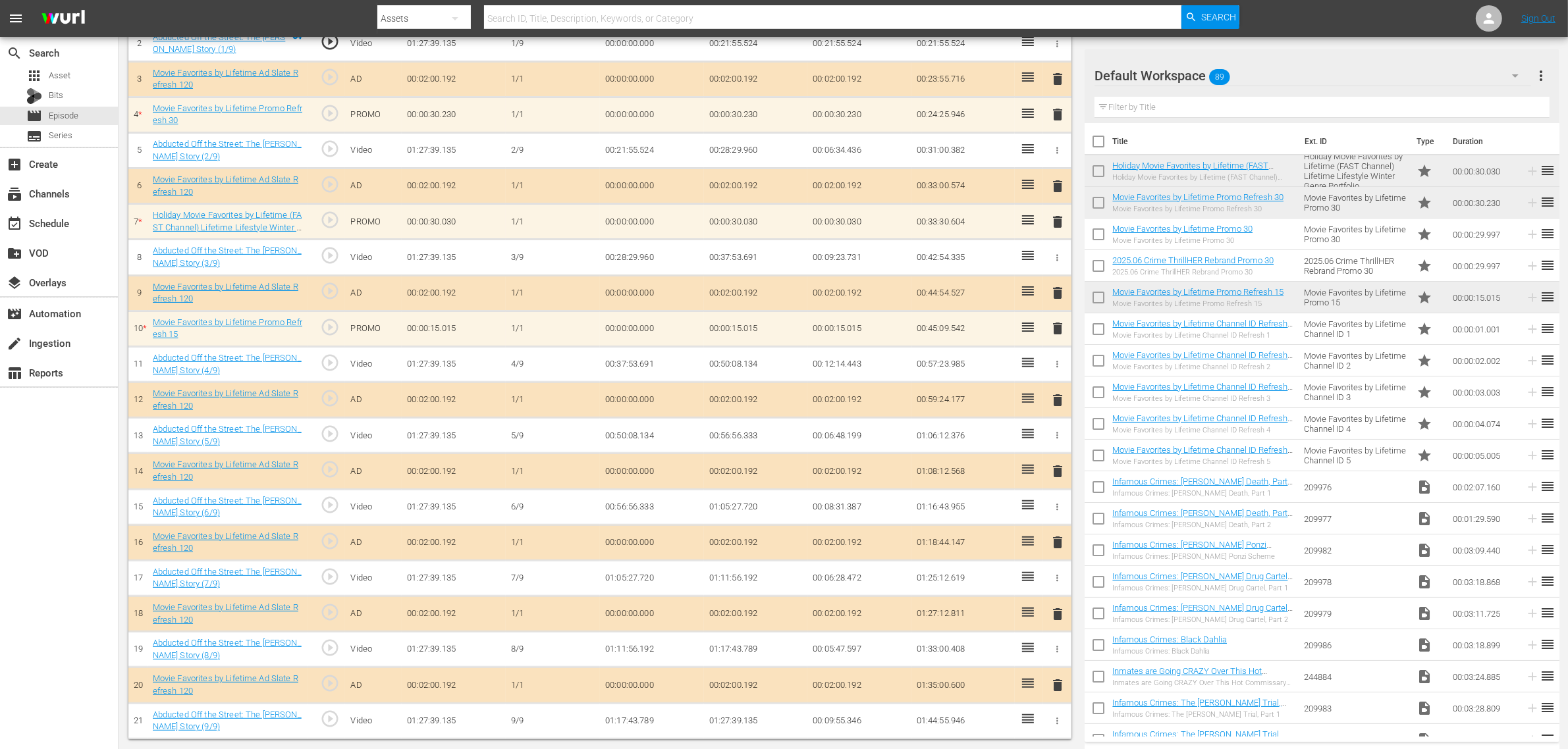
scroll to position [433, 0]
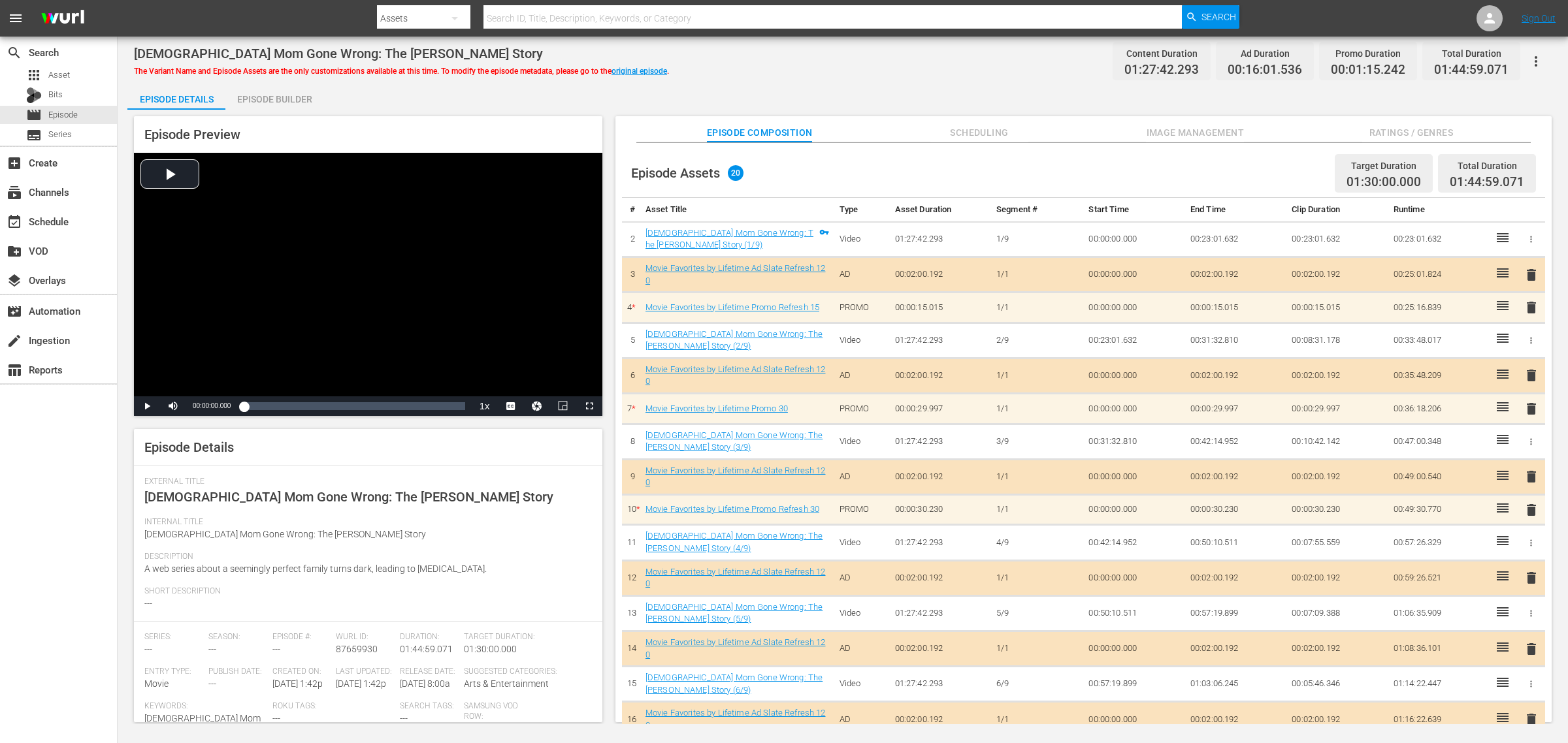
click at [1216, 139] on span "Image Management" at bounding box center [1195, 133] width 98 height 16
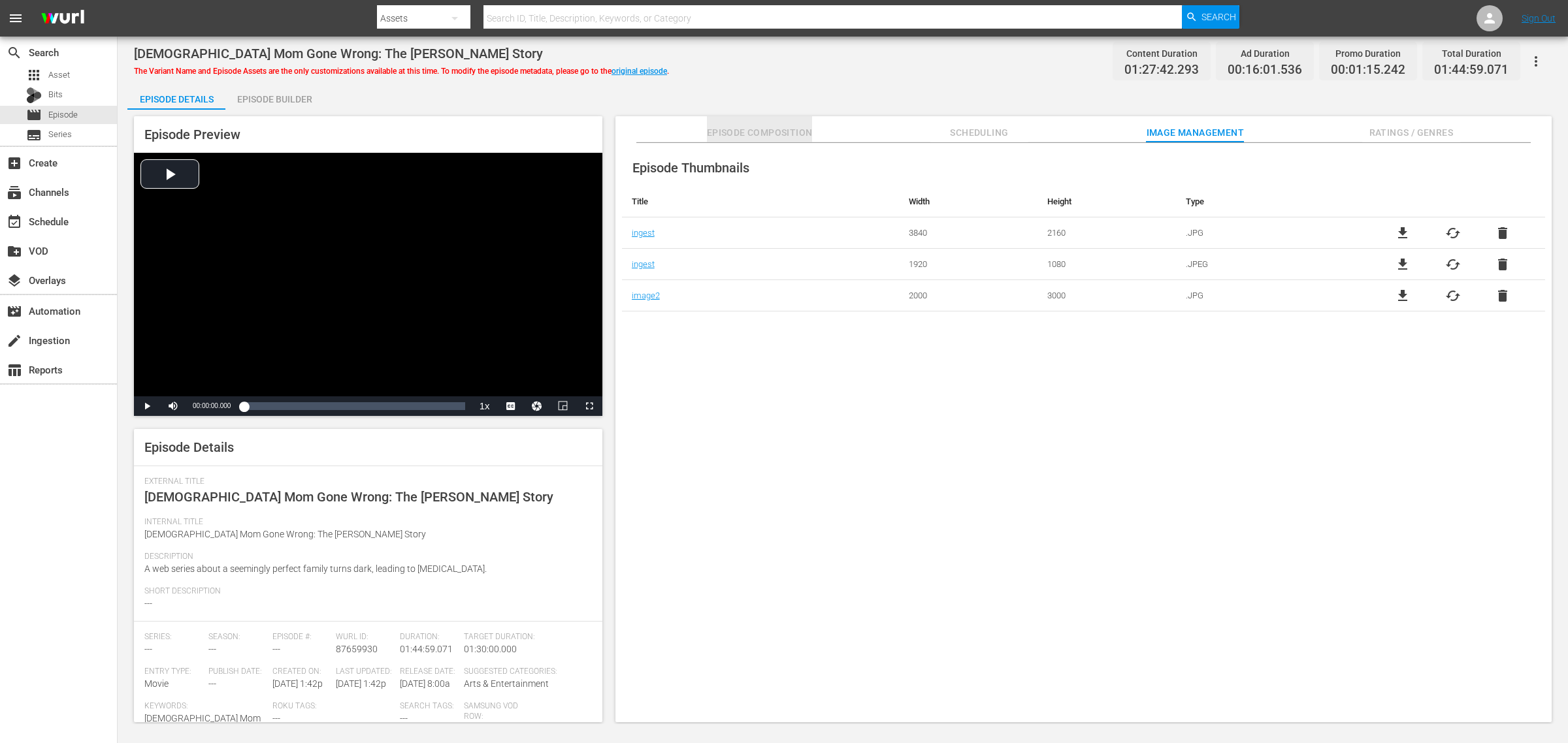
click at [776, 140] on span "Episode Composition" at bounding box center [760, 133] width 106 height 16
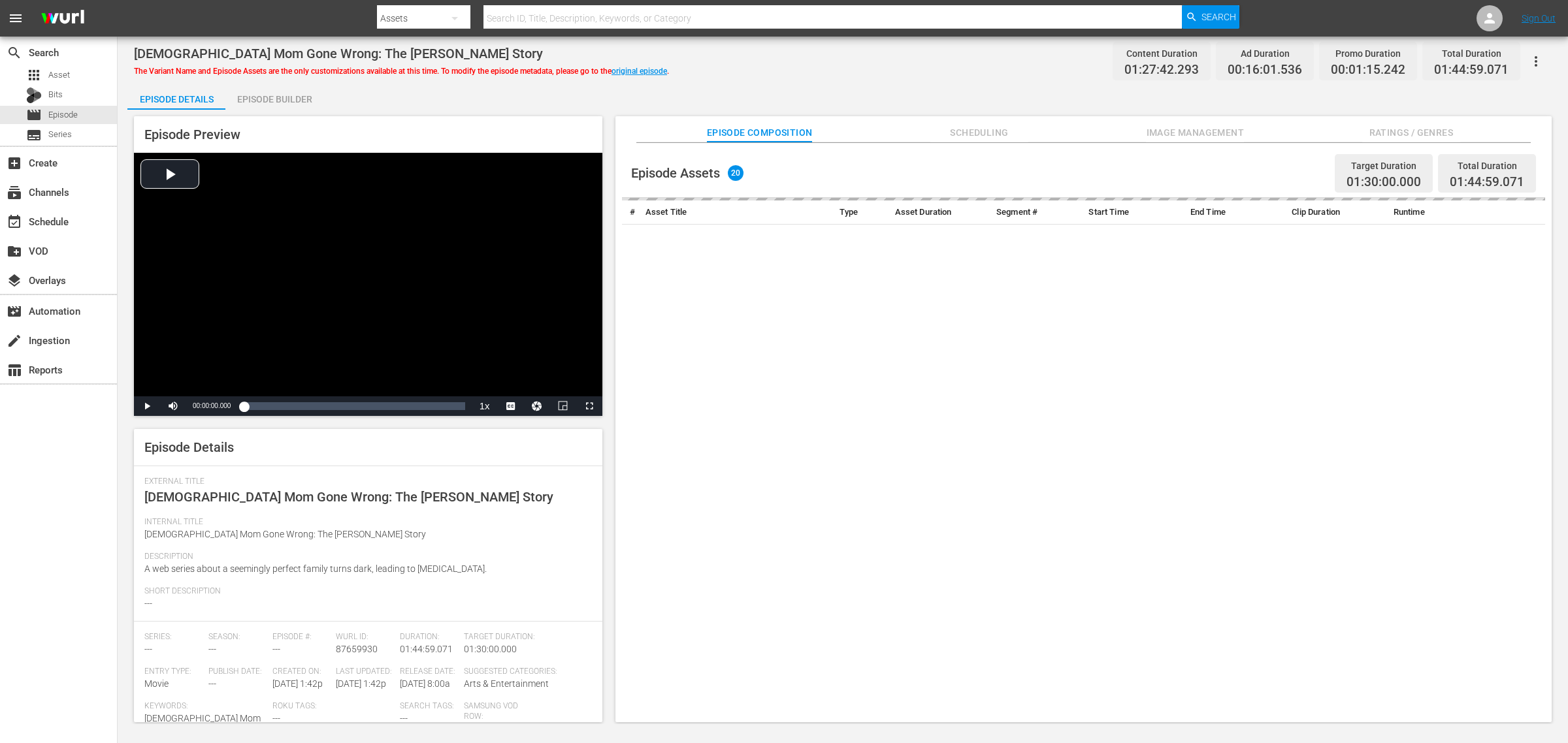
click at [860, 67] on div "Mormon Mom Gone Wrong: The Ruby Franke Story The Variant Name and Episode Asset…" at bounding box center [843, 61] width 1418 height 30
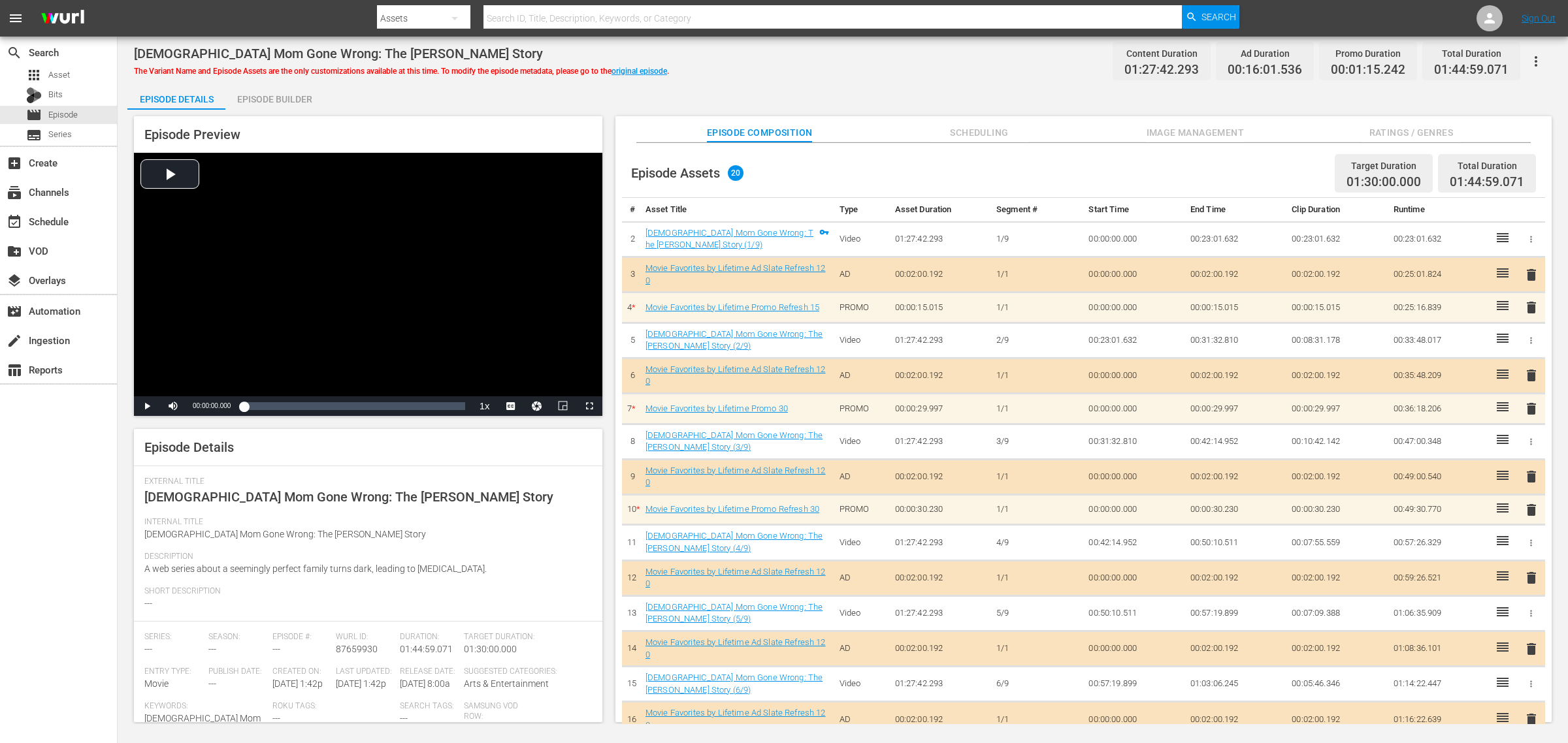
click at [301, 95] on div "Episode Builder" at bounding box center [274, 99] width 98 height 32
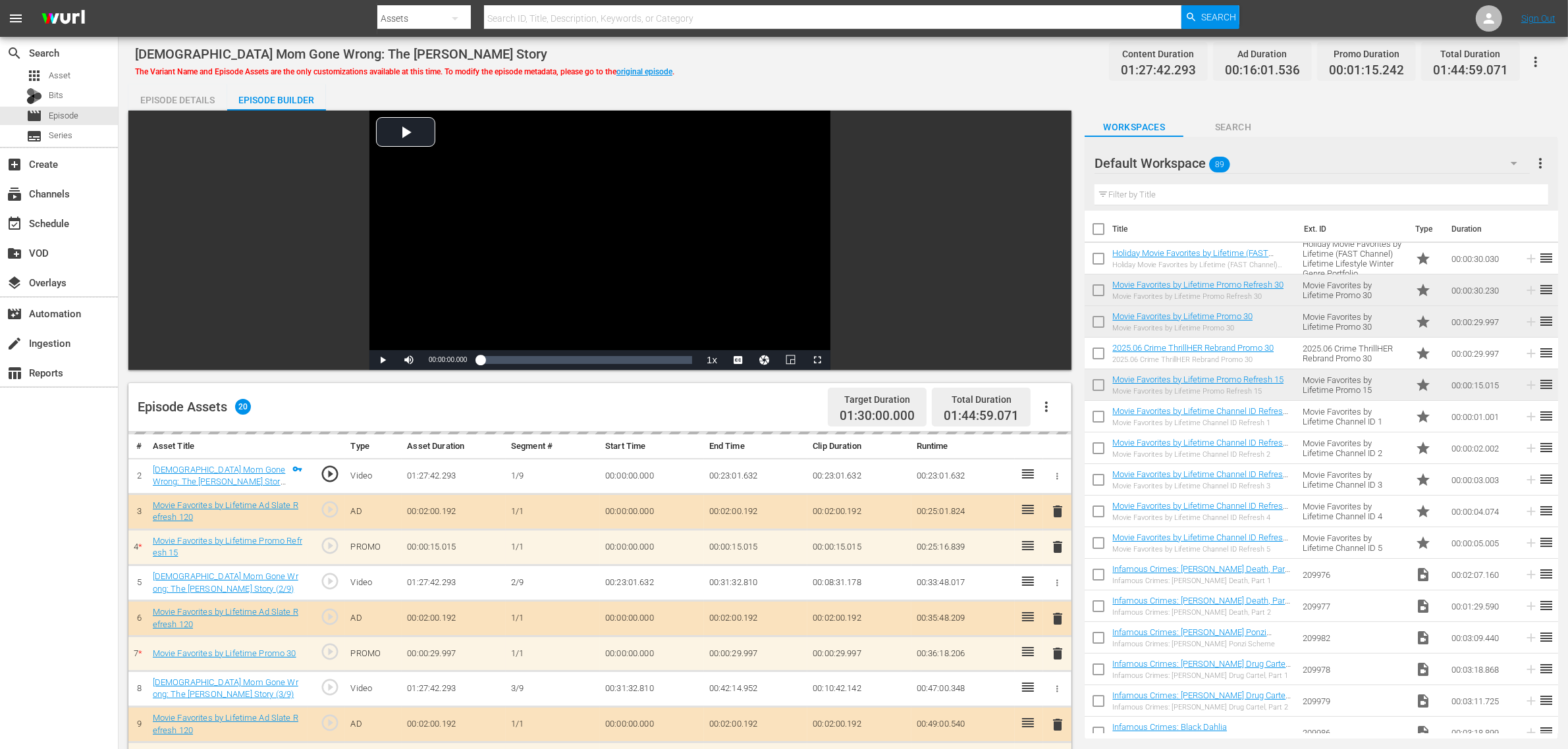
click at [742, 70] on div "Mormon Mom Gone Wrong: The Ruby Franke Story The Variant Name and Episode Asset…" at bounding box center [843, 62] width 1416 height 30
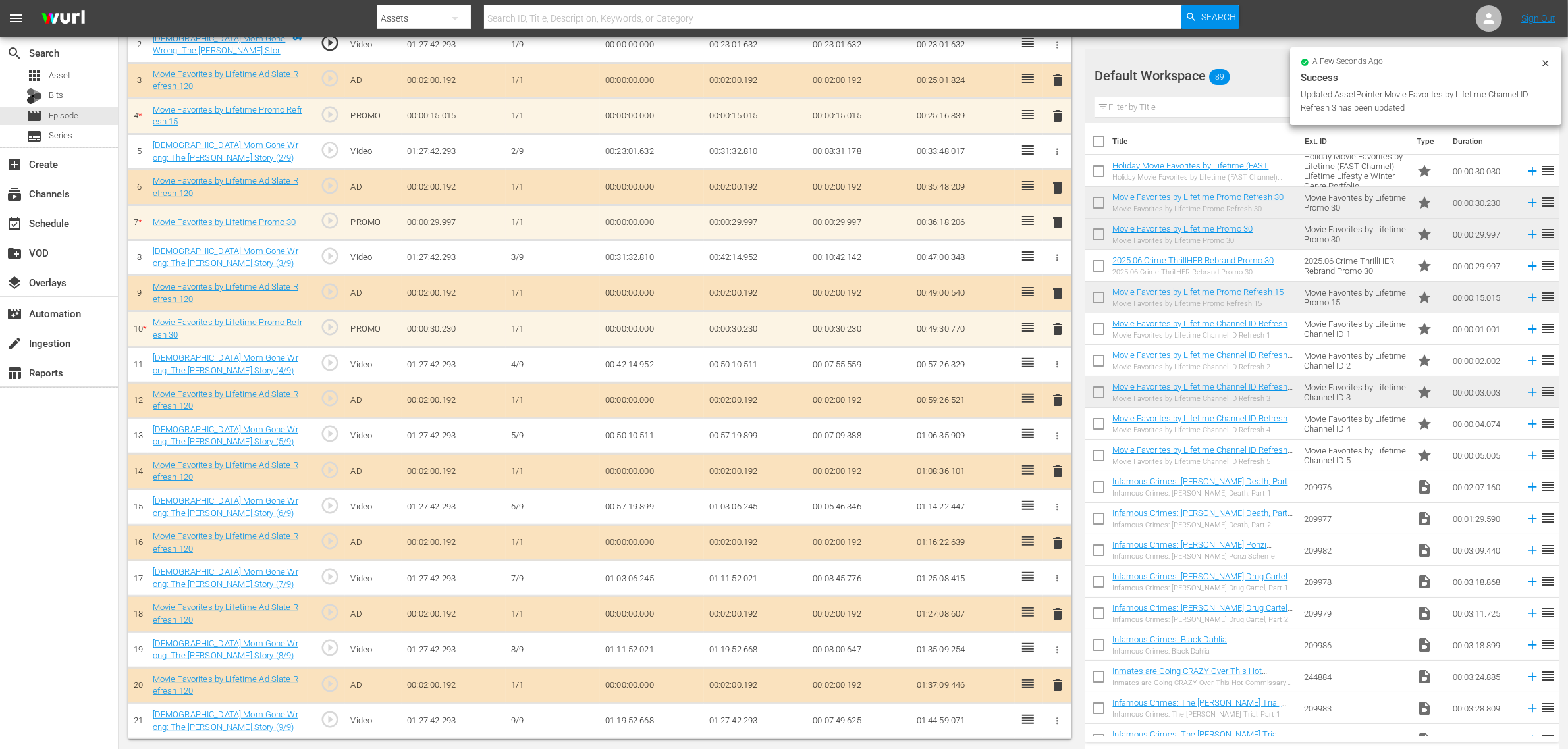
scroll to position [432, 0]
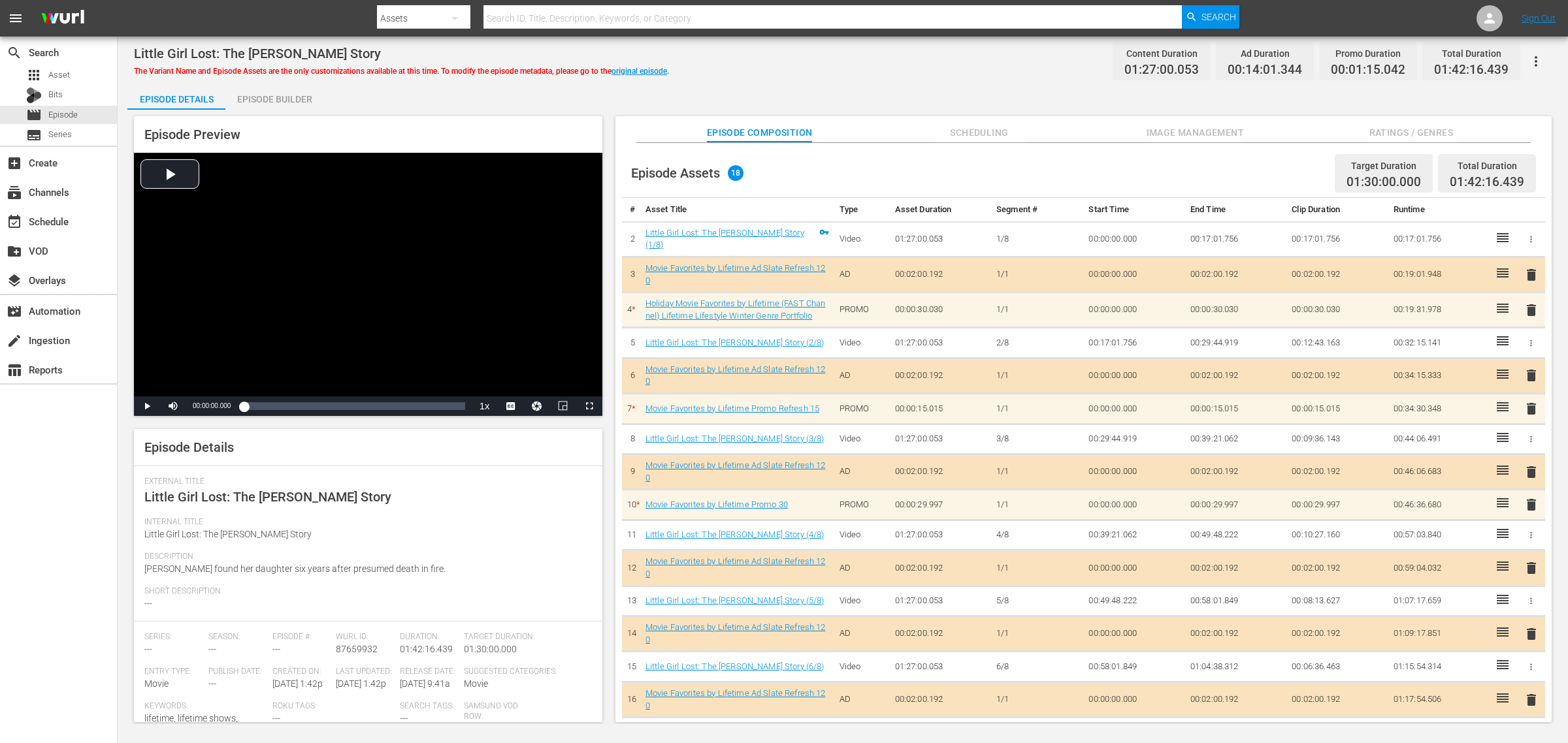
drag, startPoint x: 975, startPoint y: 79, endPoint x: 1141, endPoint y: 93, distance: 166.6
click at [983, 77] on div "Little Girl Lost: The [PERSON_NAME] Story The Variant Name and Episode Assets a…" at bounding box center [843, 380] width 1450 height 688
click at [1224, 128] on span "Image Management" at bounding box center [1195, 133] width 98 height 16
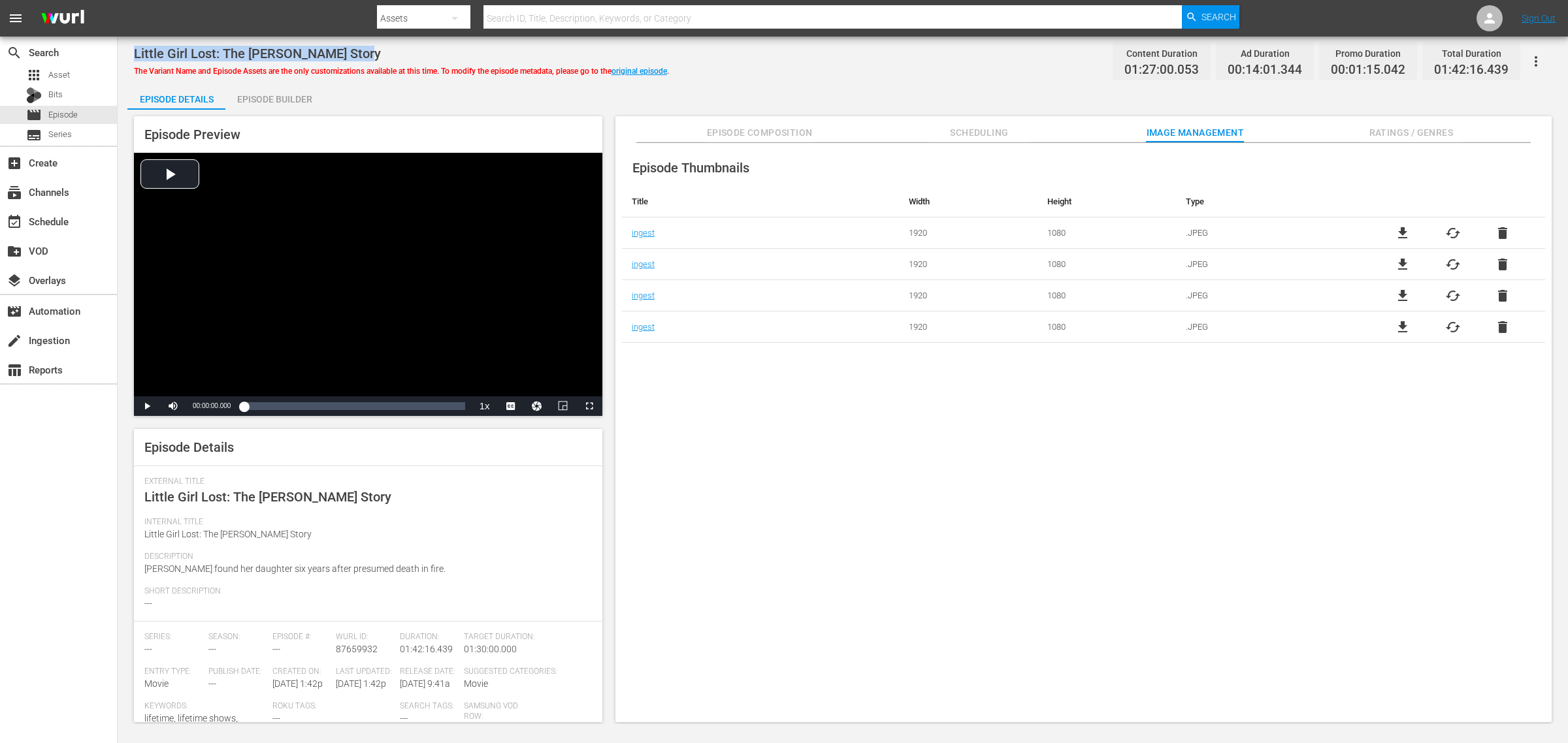
drag, startPoint x: 360, startPoint y: 50, endPoint x: 137, endPoint y: 48, distance: 223.0
click at [137, 48] on div "Little Girl Lost: The [PERSON_NAME] Story" at bounding box center [401, 53] width 535 height 15
copy span "Little Girl Lost: The [PERSON_NAME] Story"
click at [766, 83] on div "Little Girl Lost: The [PERSON_NAME] Story The Variant Name and Episode Assets a…" at bounding box center [843, 380] width 1450 height 688
click at [657, 72] on link "original episode" at bounding box center [639, 71] width 56 height 9
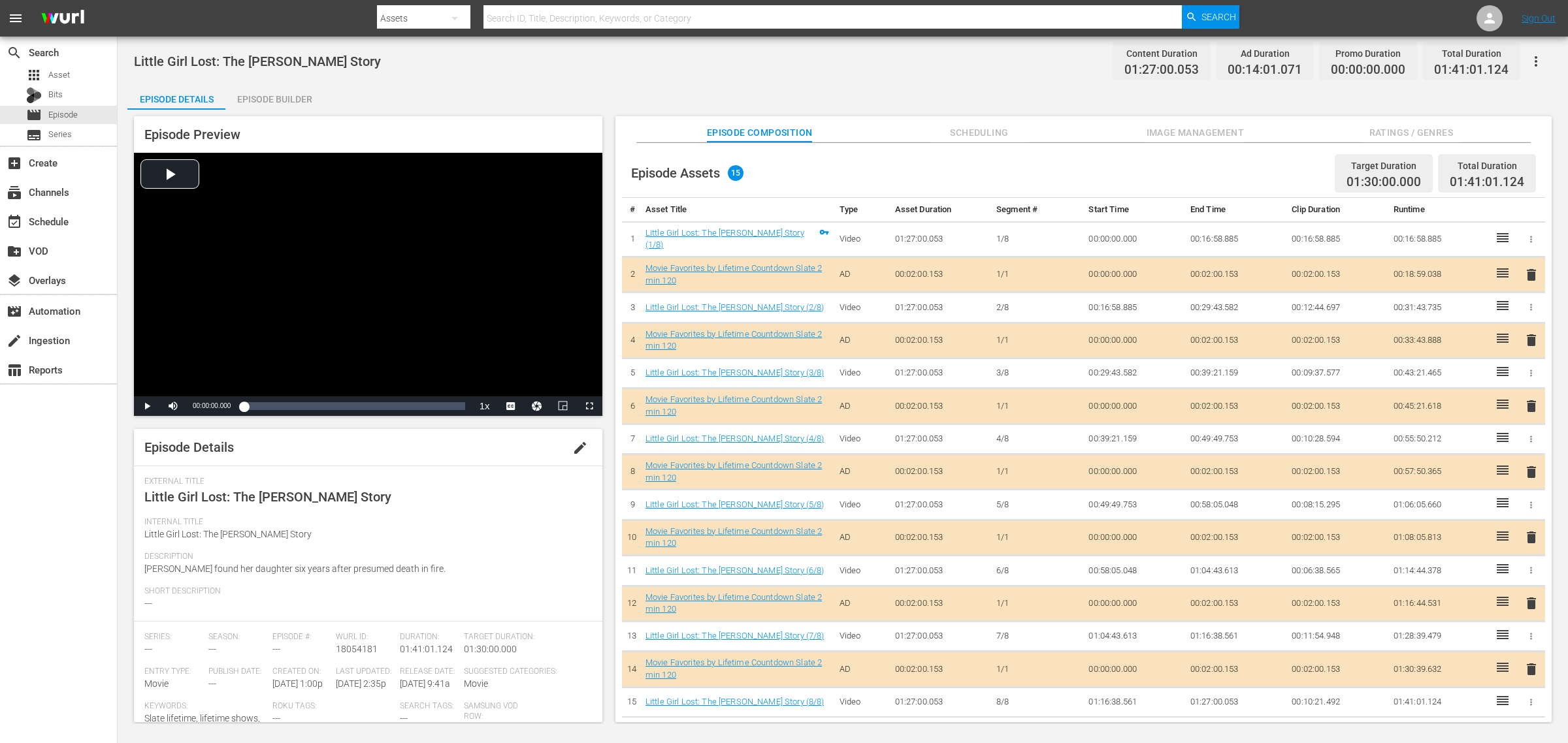
click at [1187, 130] on span "Image Management" at bounding box center [1195, 133] width 98 height 16
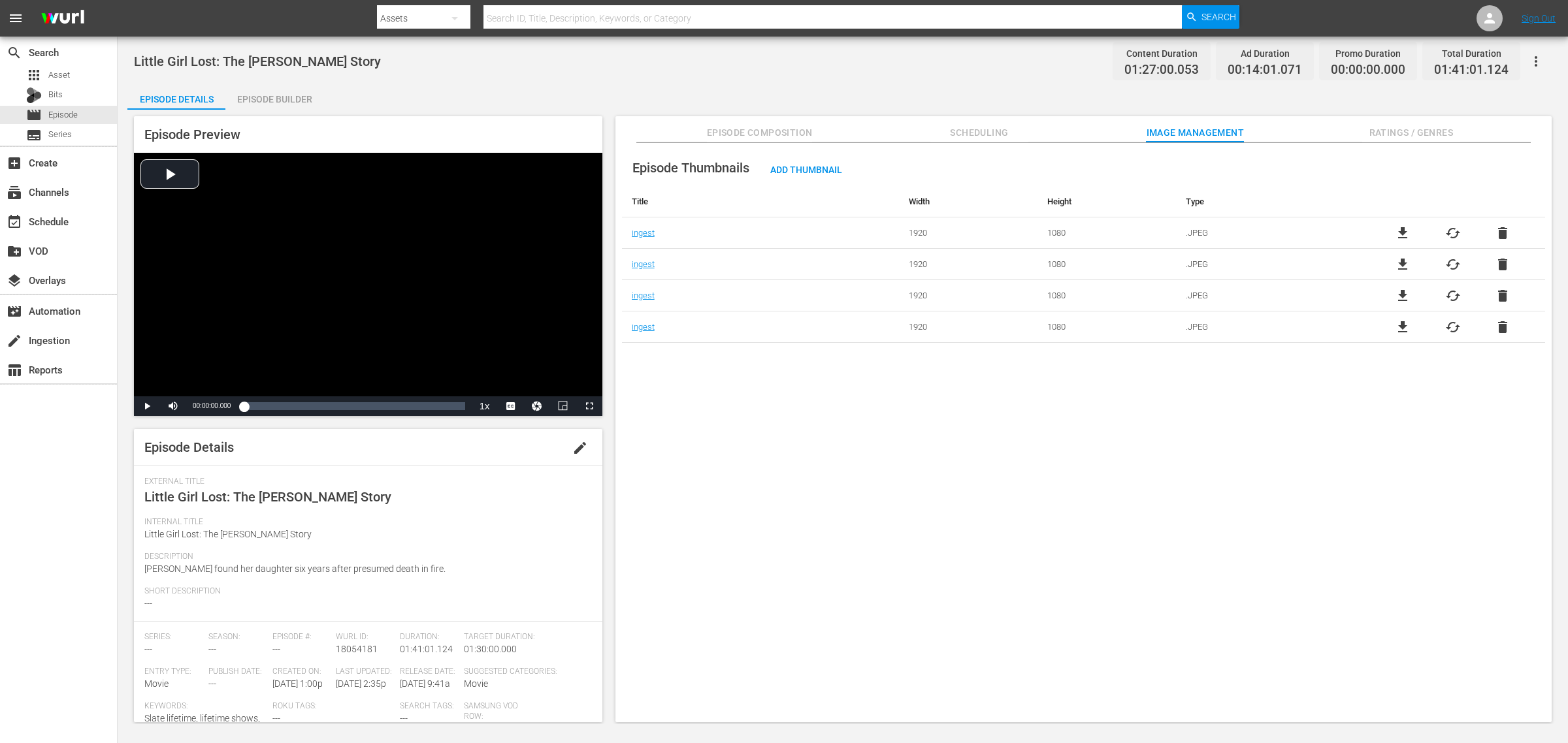
click at [935, 67] on div "Little Girl Lost: The [PERSON_NAME] Story Content Duration 01:27:00.053 Ad Dura…" at bounding box center [843, 61] width 1418 height 30
click at [1254, 232] on span "cached" at bounding box center [1453, 232] width 15 height 15
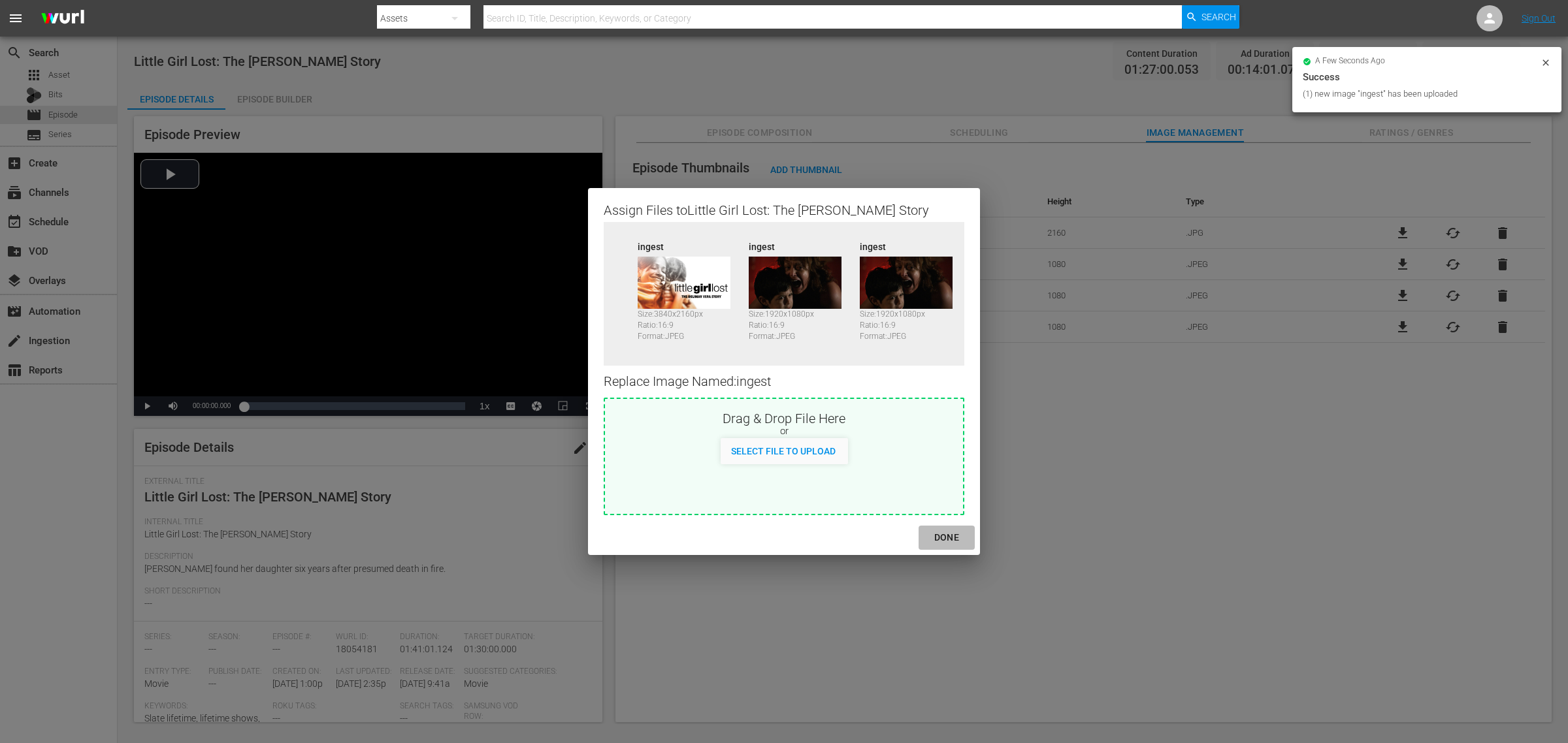
click at [953, 533] on div "DONE" at bounding box center [947, 538] width 46 height 16
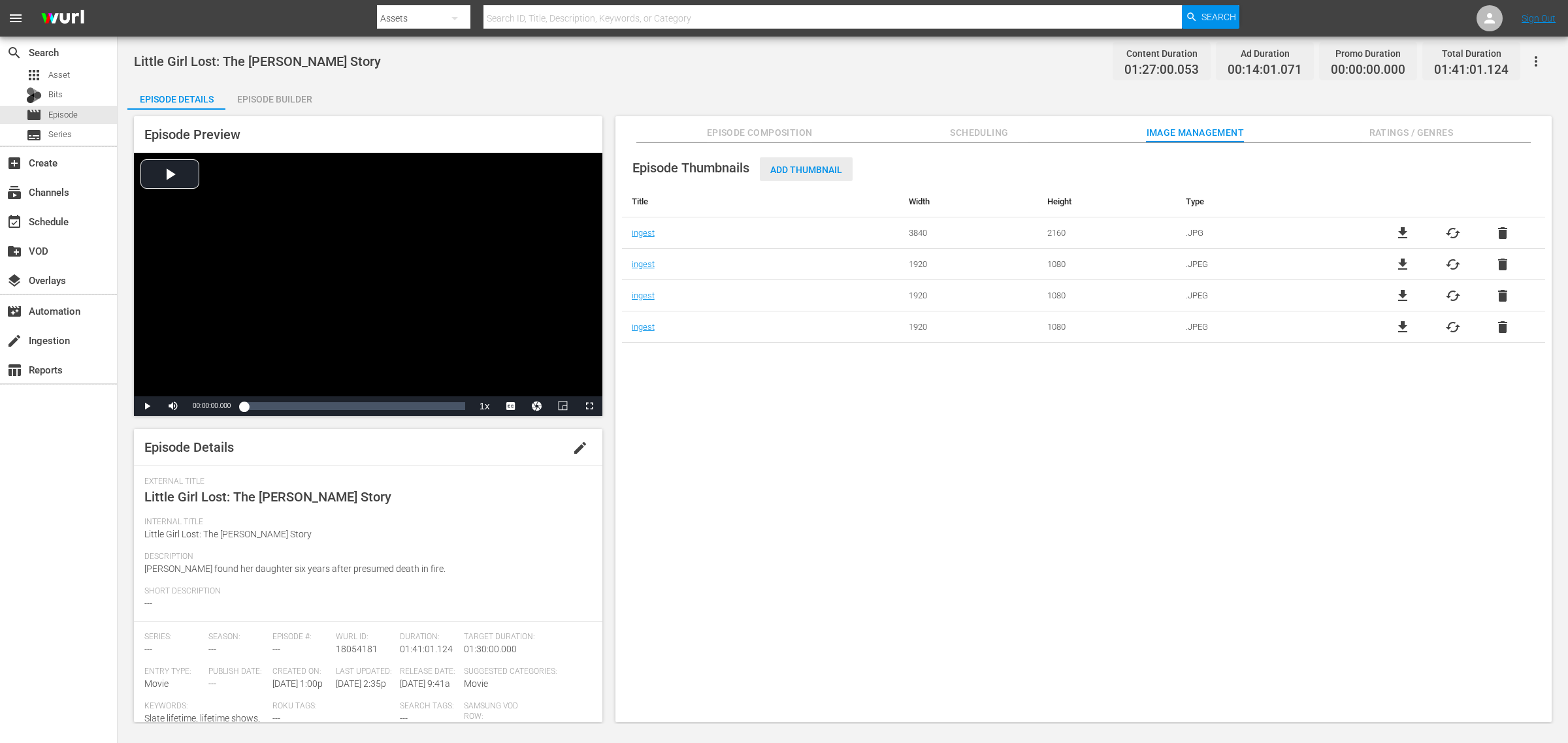
click at [811, 169] on span "Add Thumbnail" at bounding box center [807, 170] width 93 height 11
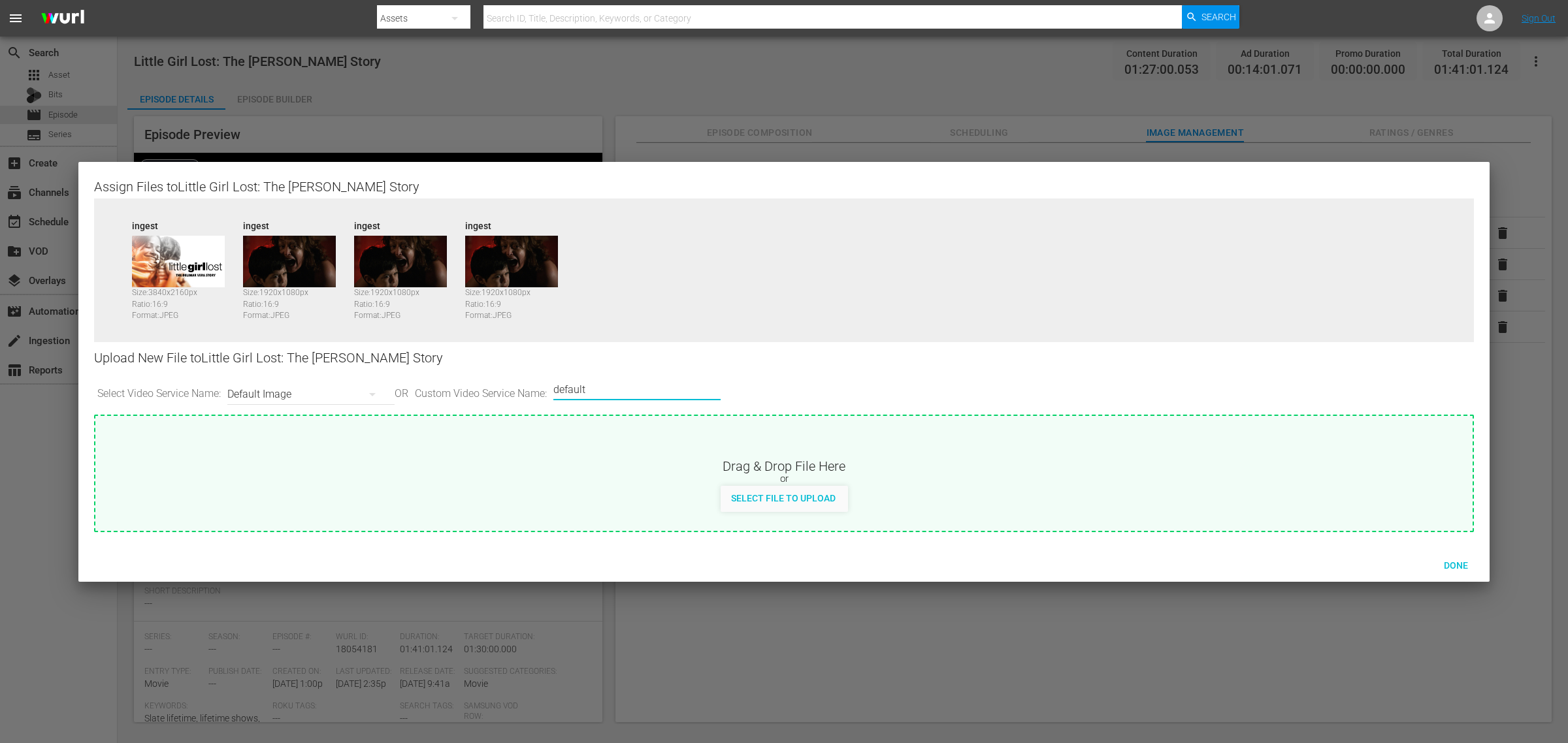
drag, startPoint x: 628, startPoint y: 389, endPoint x: 313, endPoint y: 333, distance: 319.9
click at [318, 338] on div "Assign Files to Little Girl Lost: The Delimar Vera Story Source ingest Size: 38…" at bounding box center [784, 355] width 1380 height 355
type input "image2"
click at [1254, 565] on span "Done" at bounding box center [1456, 566] width 45 height 11
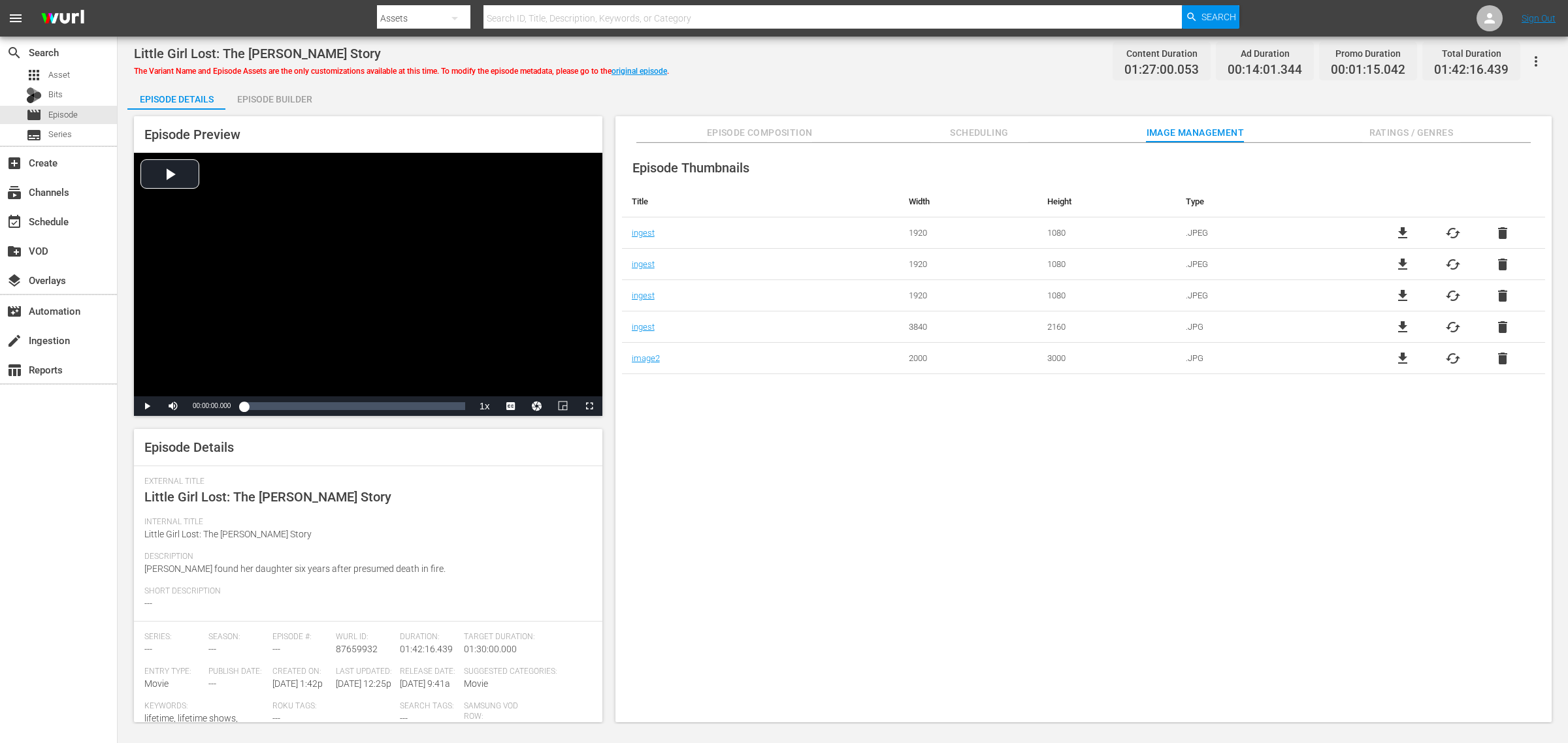
click at [296, 96] on div "Episode Builder" at bounding box center [274, 99] width 98 height 32
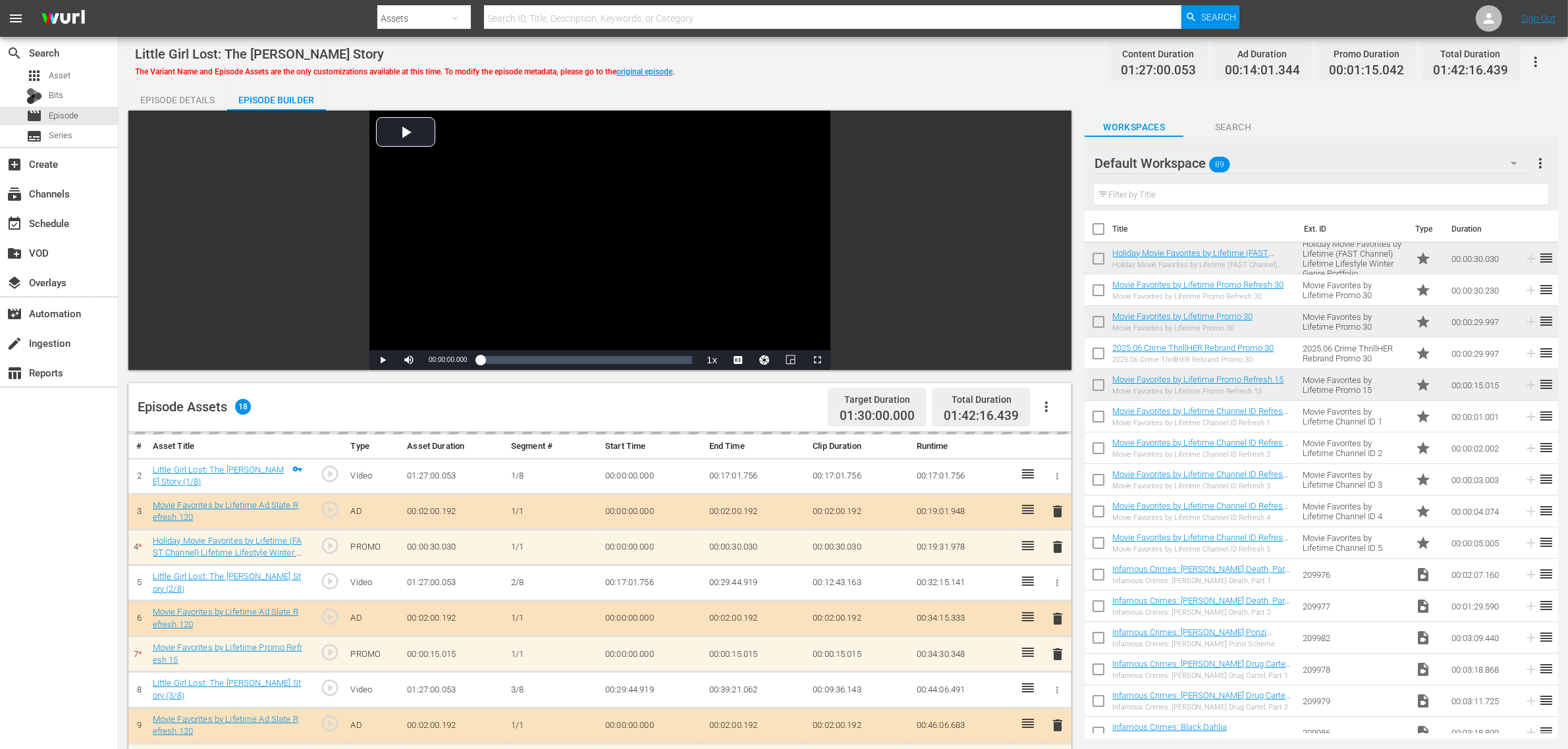
click at [861, 41] on div "Little Girl Lost: The Delimar Vera Story The Variant Name and Episode Assets ar…" at bounding box center [843, 573] width 1449 height 1073
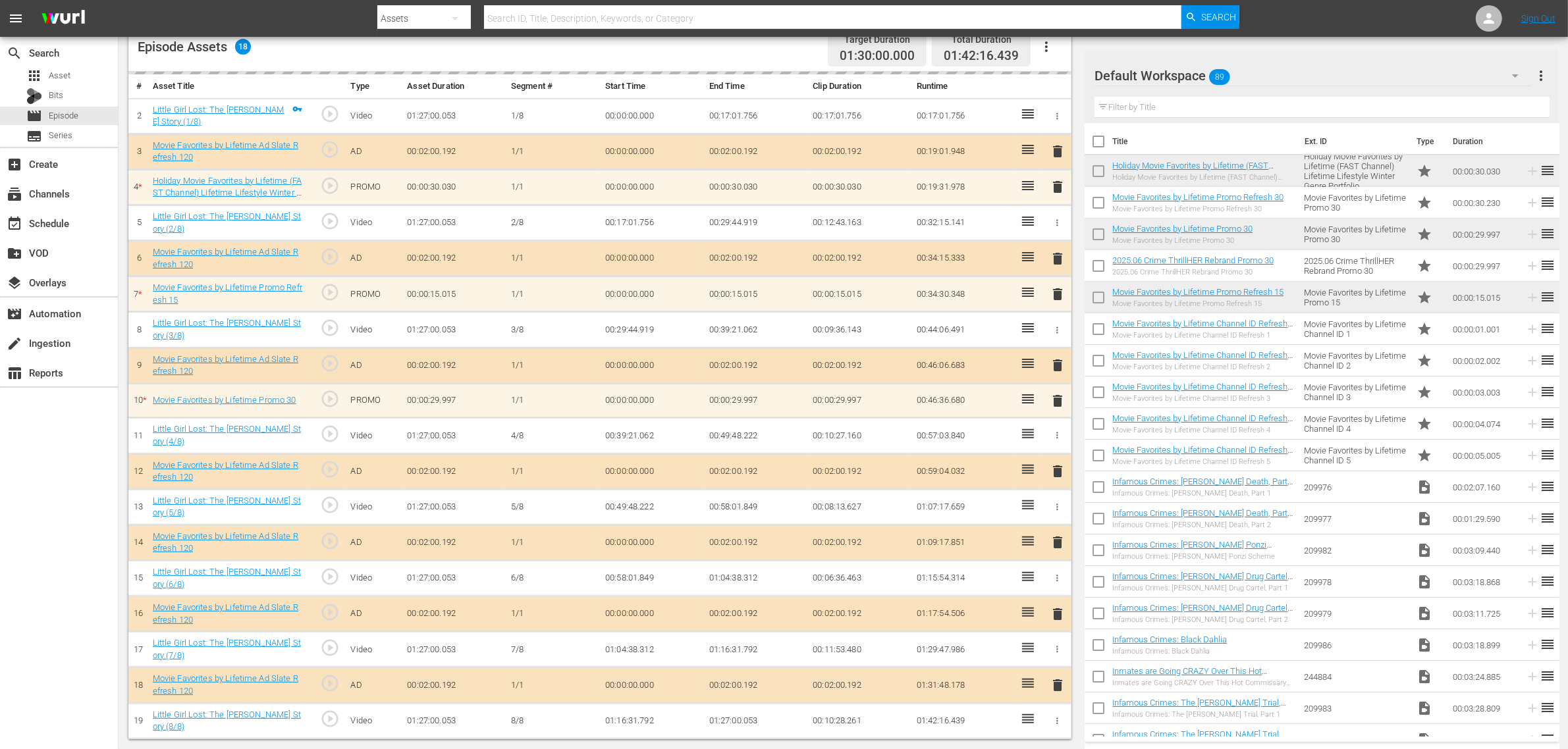
scroll to position [360, 0]
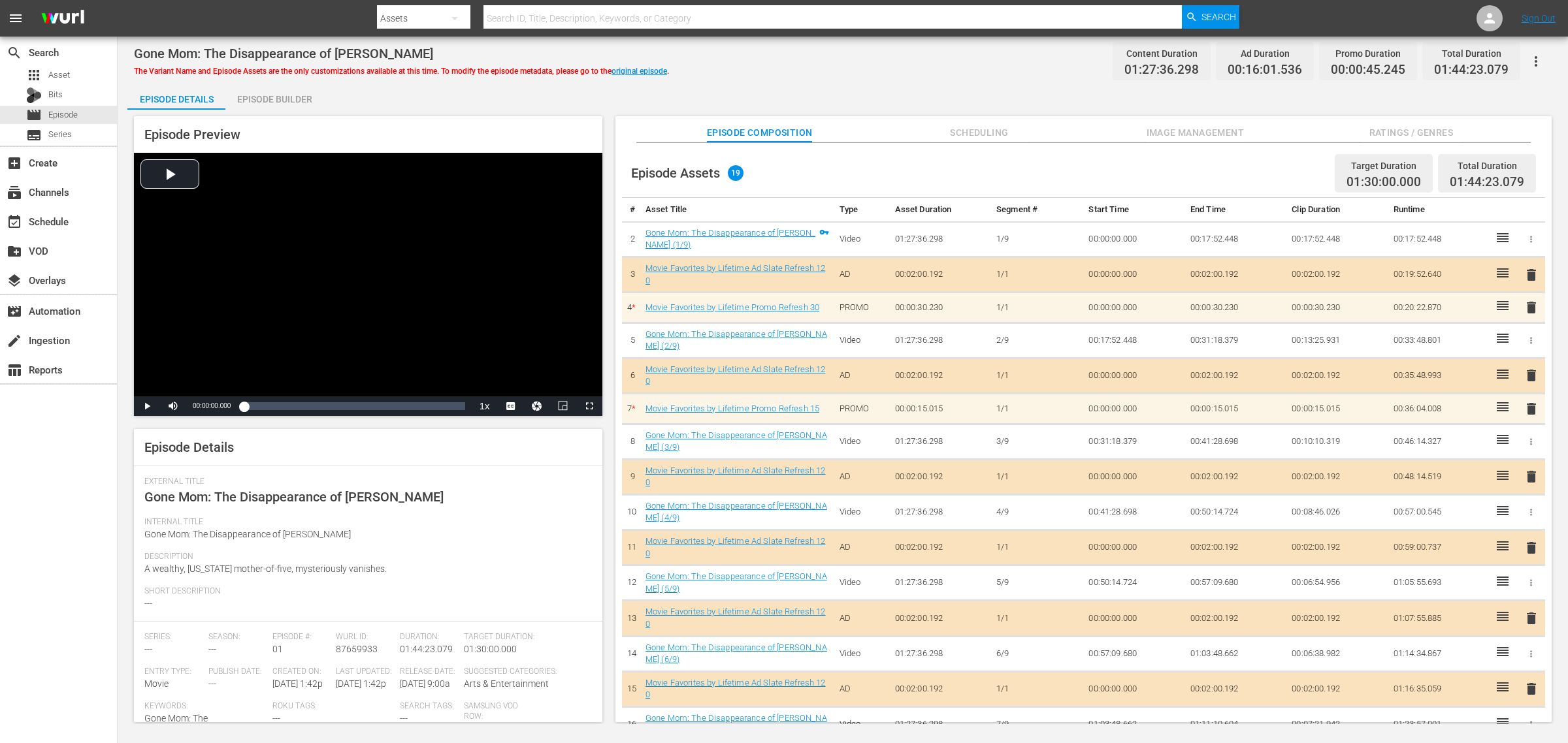
click at [884, 62] on div "Gone Mom: The Disappearance of [PERSON_NAME] The Variant Name and Episode Asset…" at bounding box center [843, 61] width 1418 height 30
click at [1204, 122] on button "Image Management" at bounding box center [1195, 129] width 98 height 26
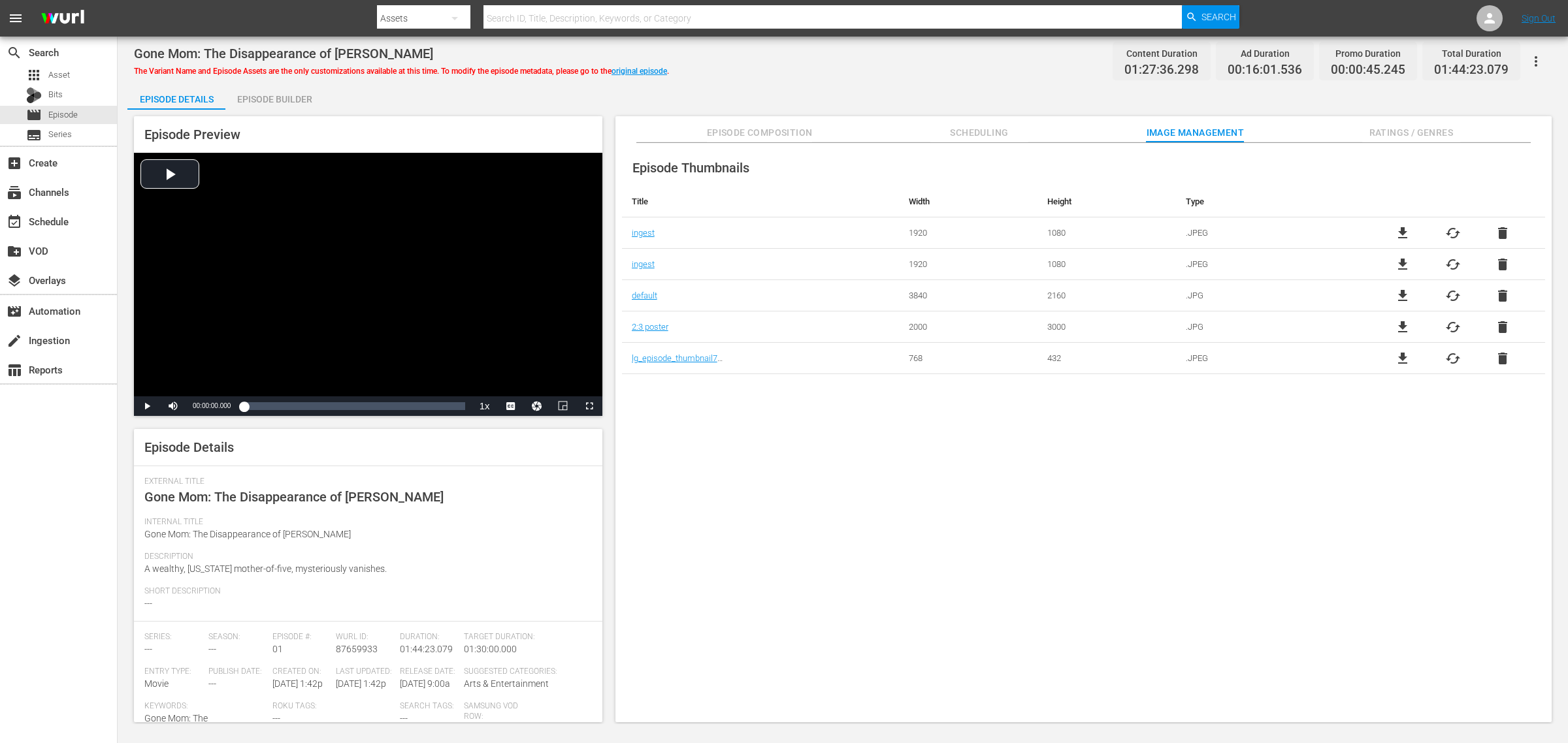
click at [251, 93] on div "Episode Builder" at bounding box center [274, 99] width 98 height 32
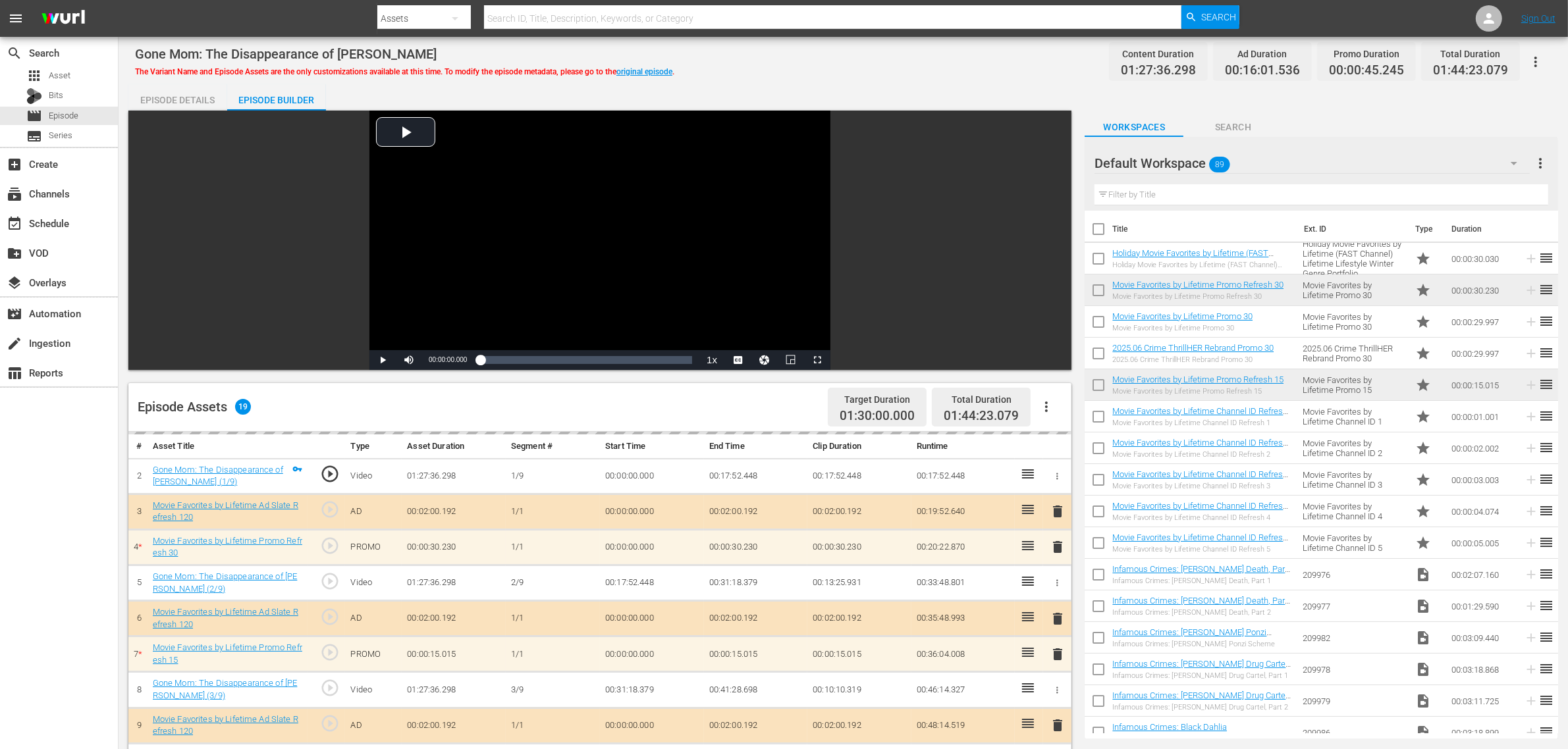
click at [933, 84] on div "Episode Details Episode Builder Episode Preview Video Player is loading. Play V…" at bounding box center [843, 610] width 1430 height 1052
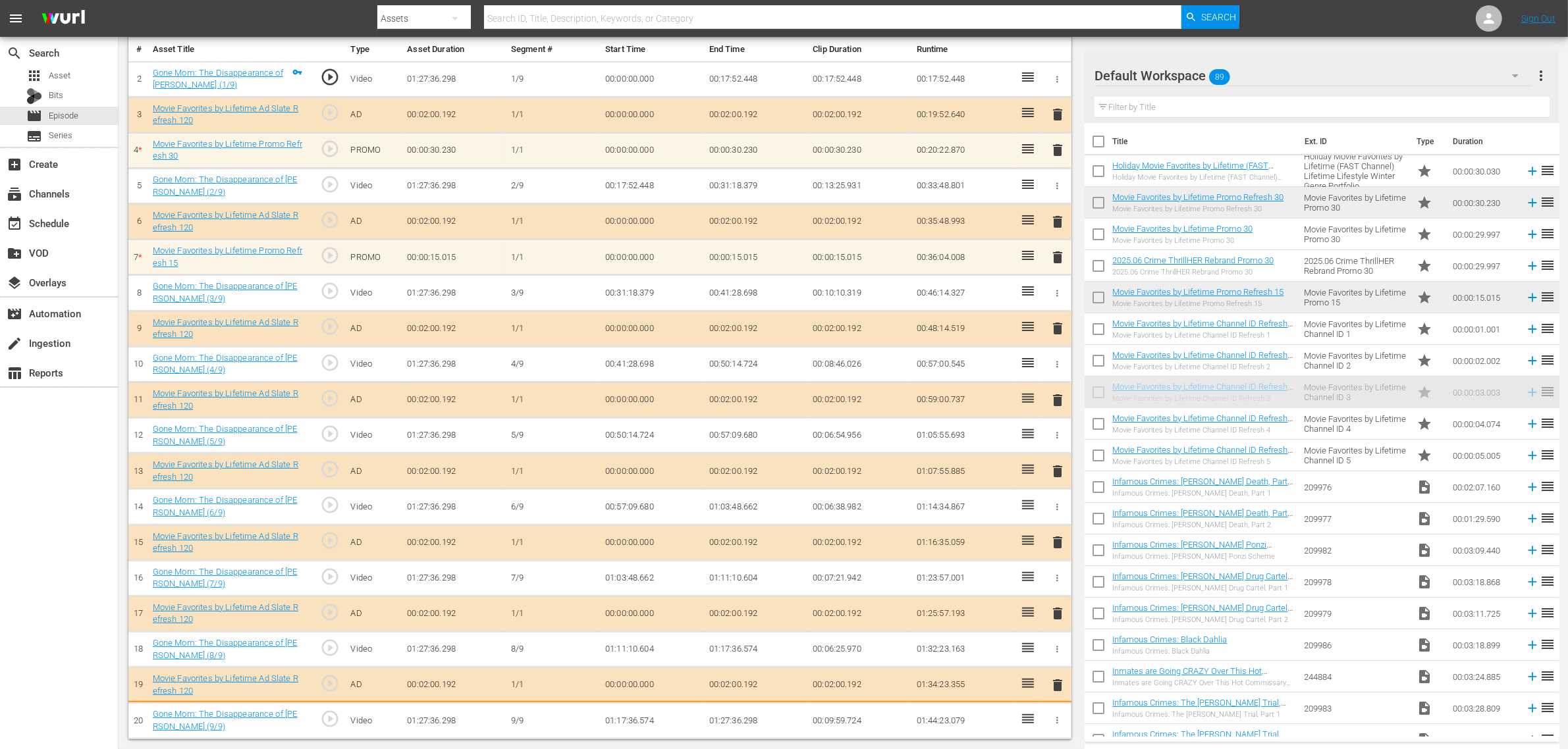
scroll to position [400, 0]
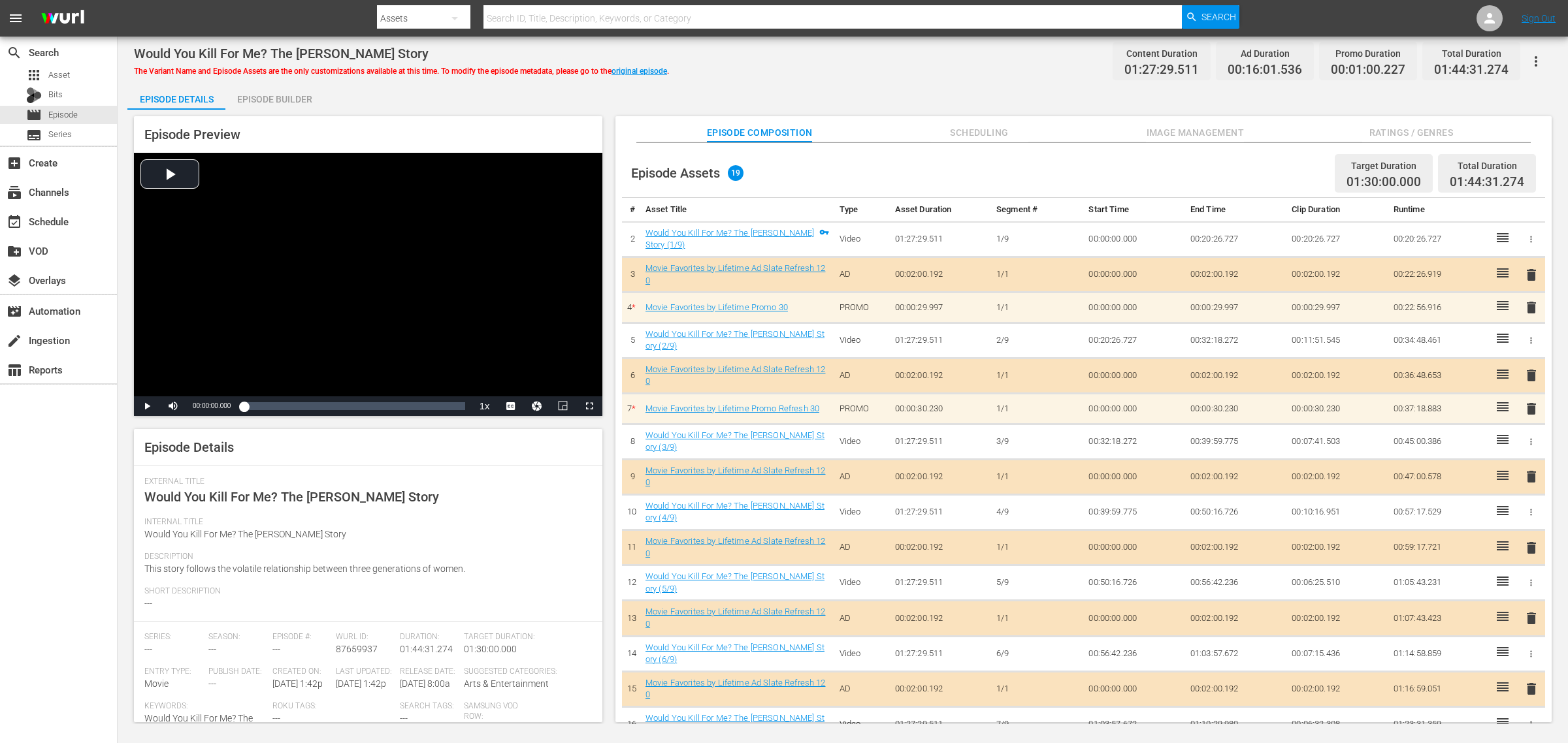
click at [801, 60] on div "Would You Kill For Me? The Mary Bailey Story The Variant Name and Episode Asset…" at bounding box center [843, 61] width 1418 height 30
click at [1194, 120] on button "Image Management" at bounding box center [1195, 129] width 98 height 26
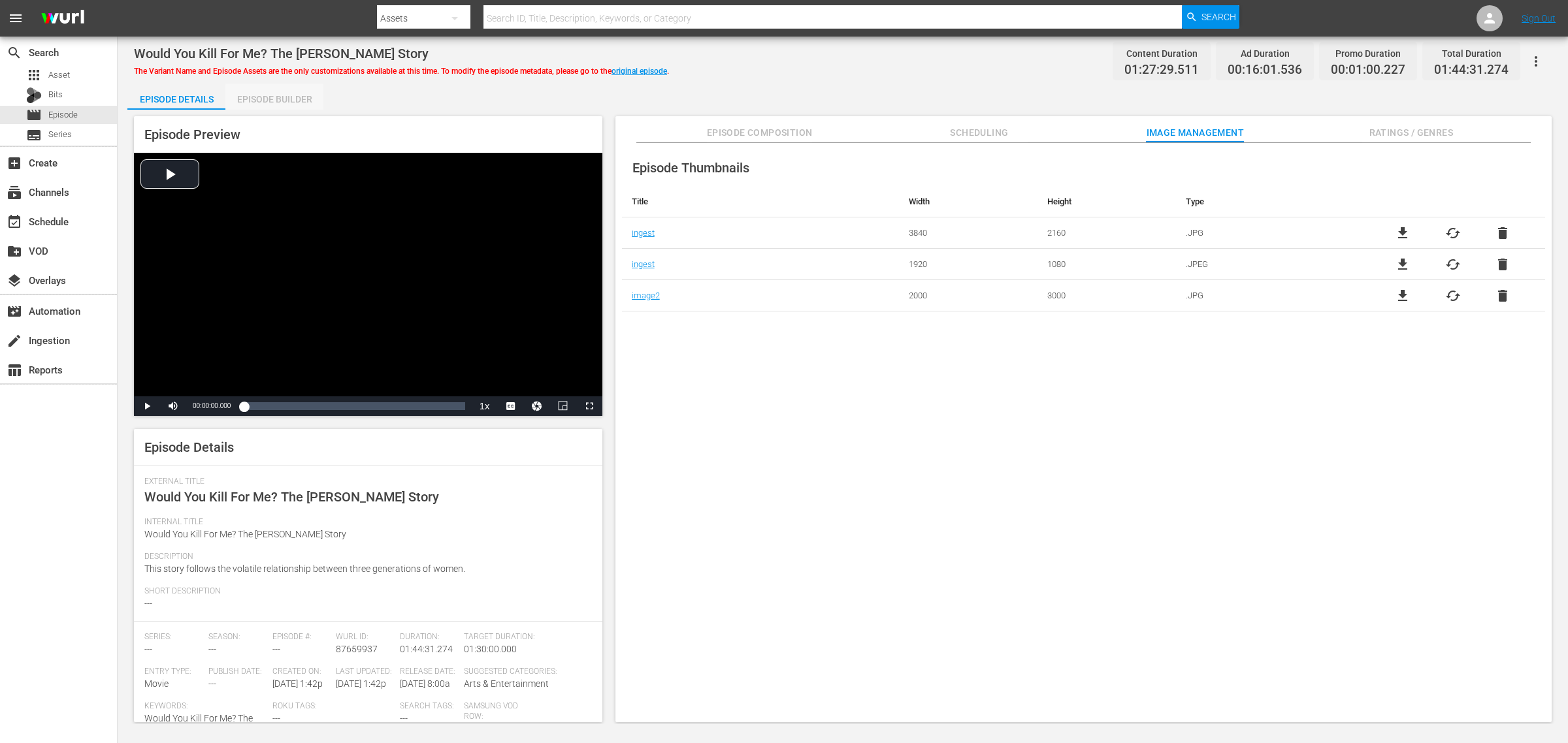
click at [290, 105] on div "Episode Builder" at bounding box center [274, 99] width 98 height 32
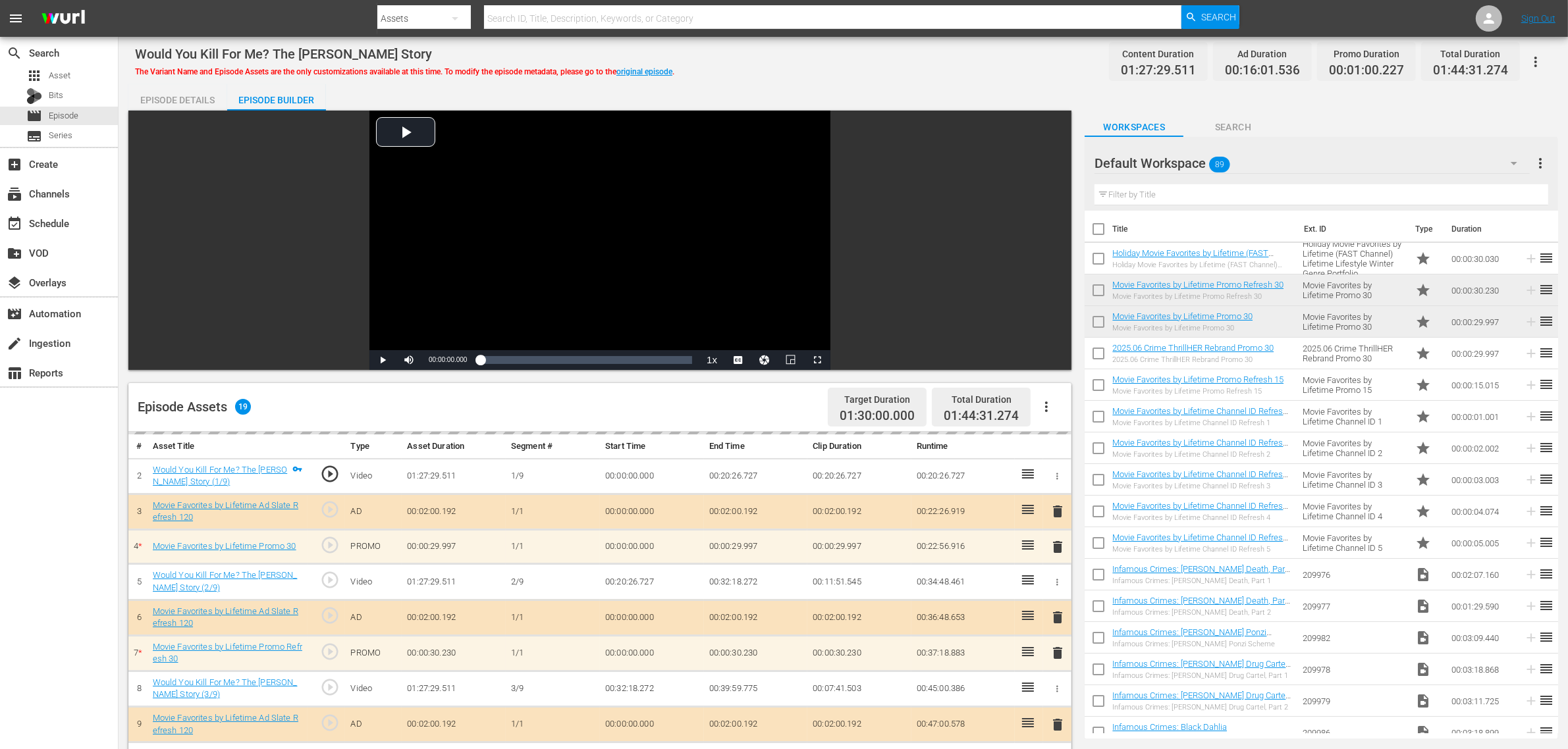
click at [878, 74] on div "Would You Kill For Me? The Mary Bailey Story The Variant Name and Episode Asset…" at bounding box center [843, 62] width 1416 height 30
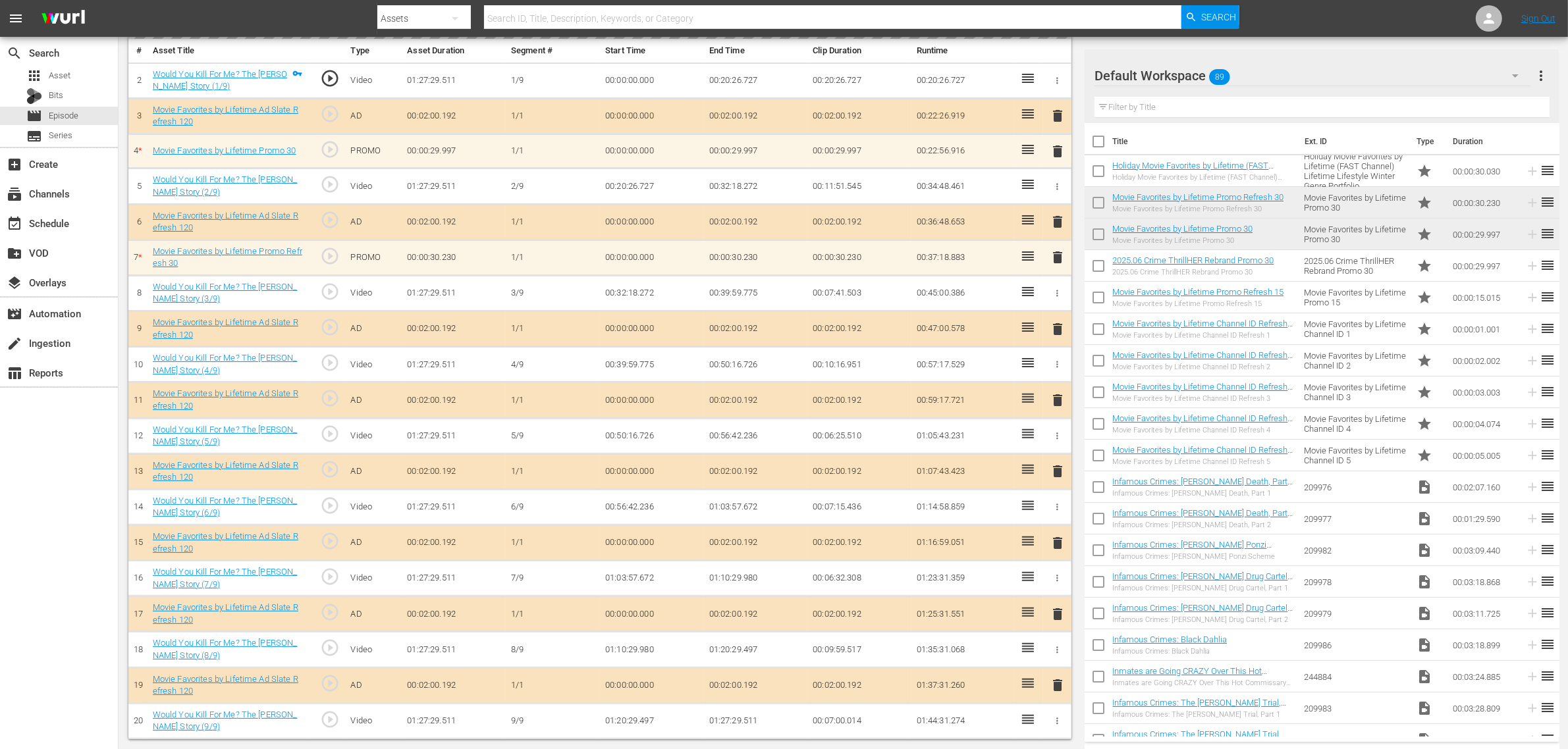
scroll to position [396, 0]
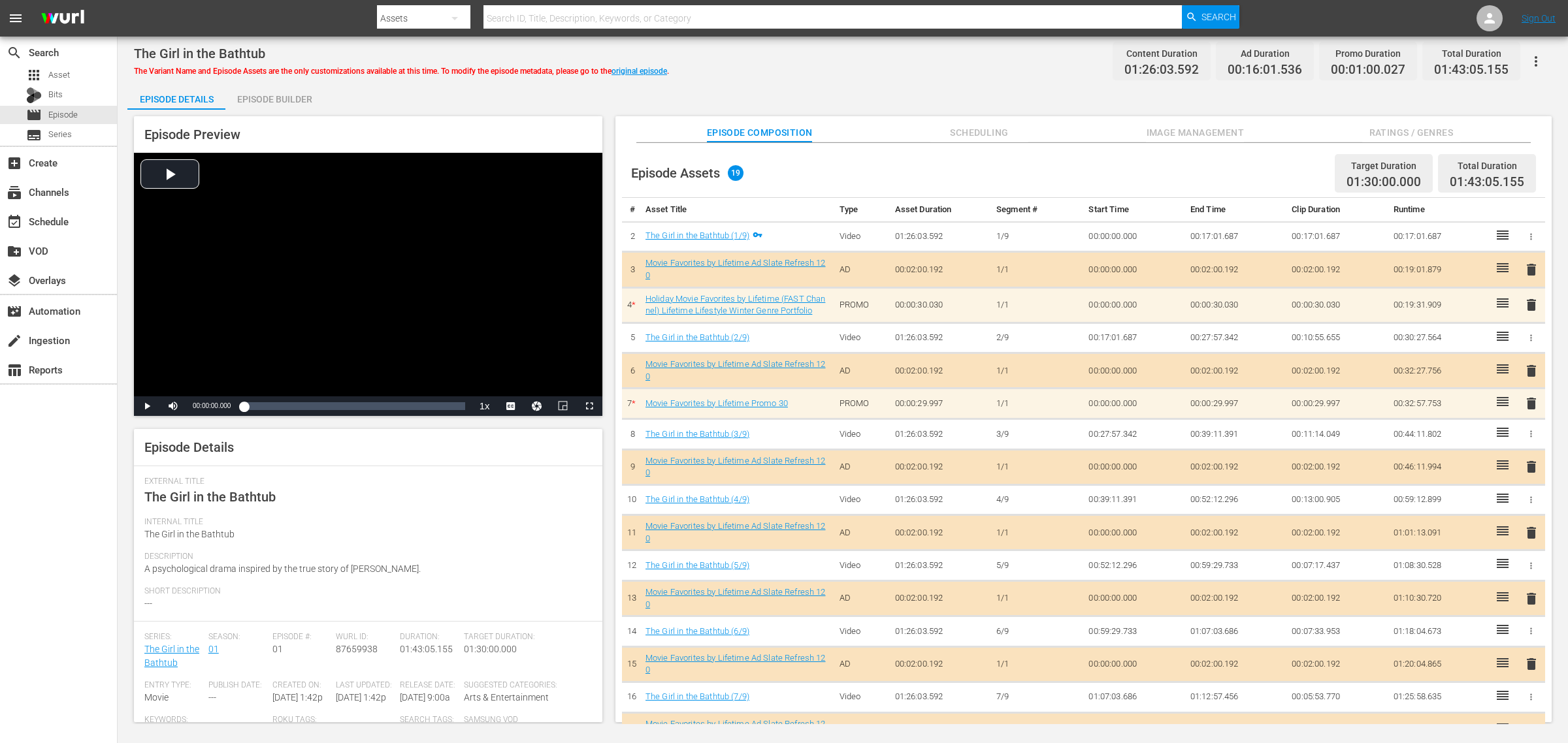
click at [1200, 125] on span "Image Management" at bounding box center [1195, 133] width 98 height 16
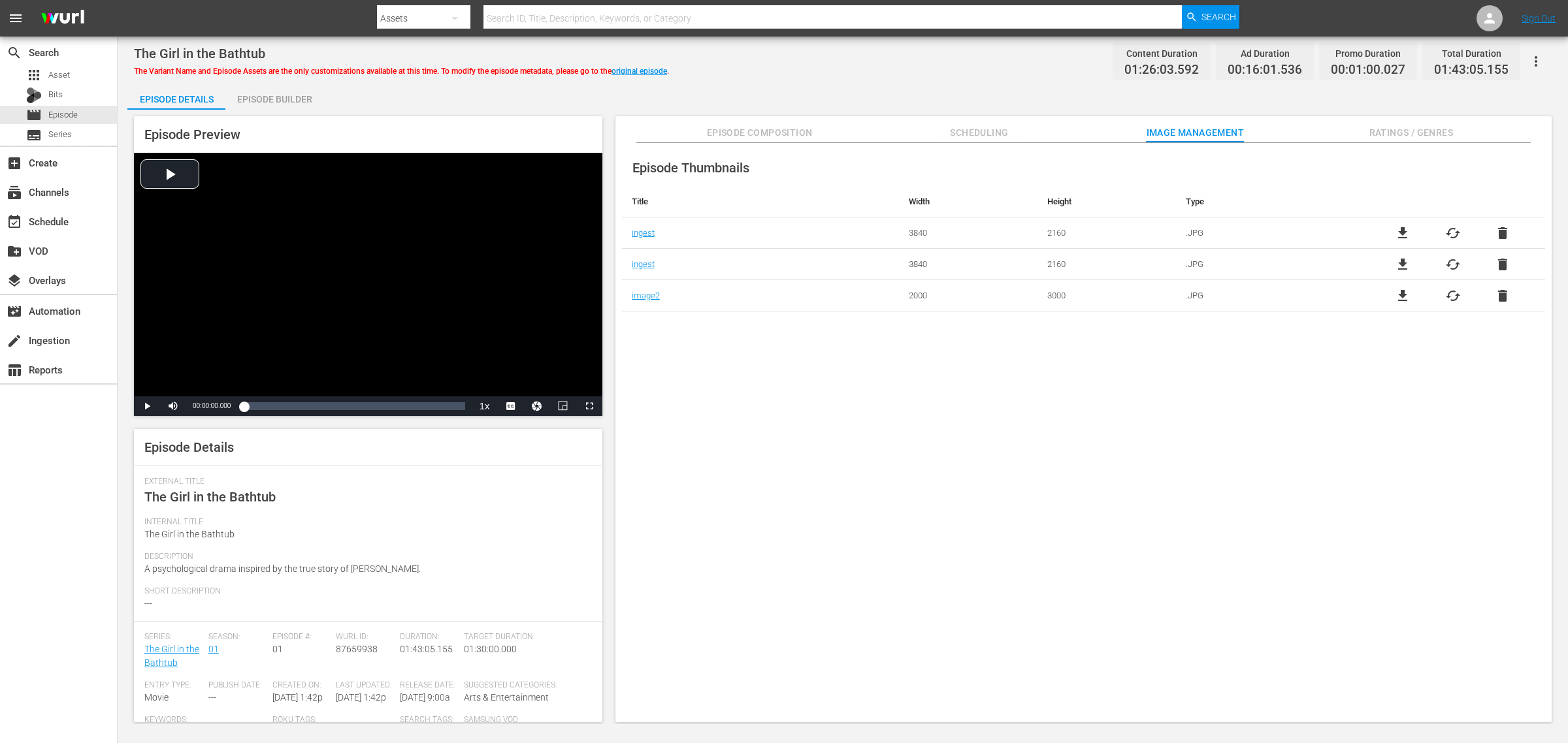
click at [259, 99] on div "Episode Builder" at bounding box center [274, 99] width 98 height 32
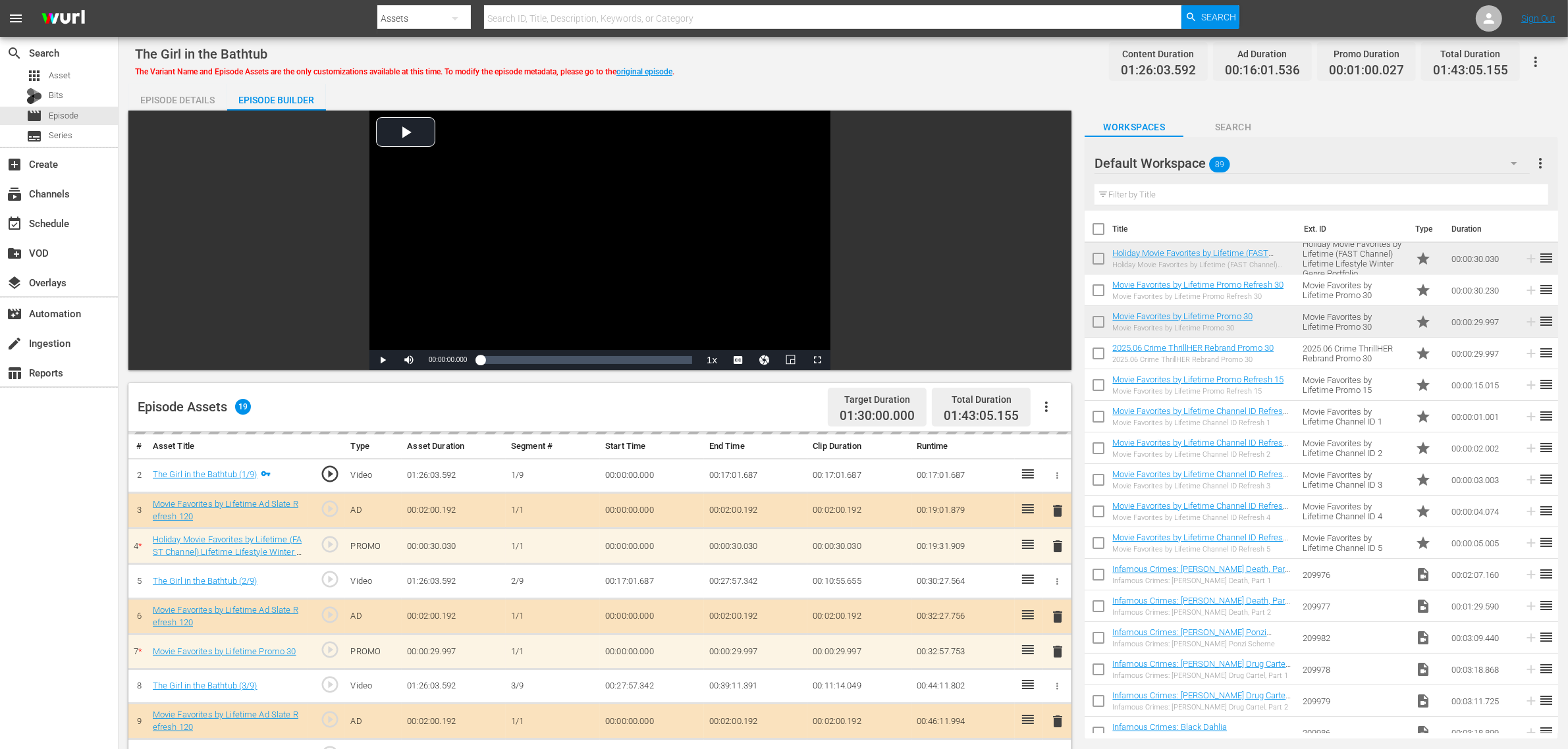
click at [900, 54] on div "The Girl in the Bathtub The Variant Name and Episode Assets are the only custom…" at bounding box center [843, 62] width 1416 height 30
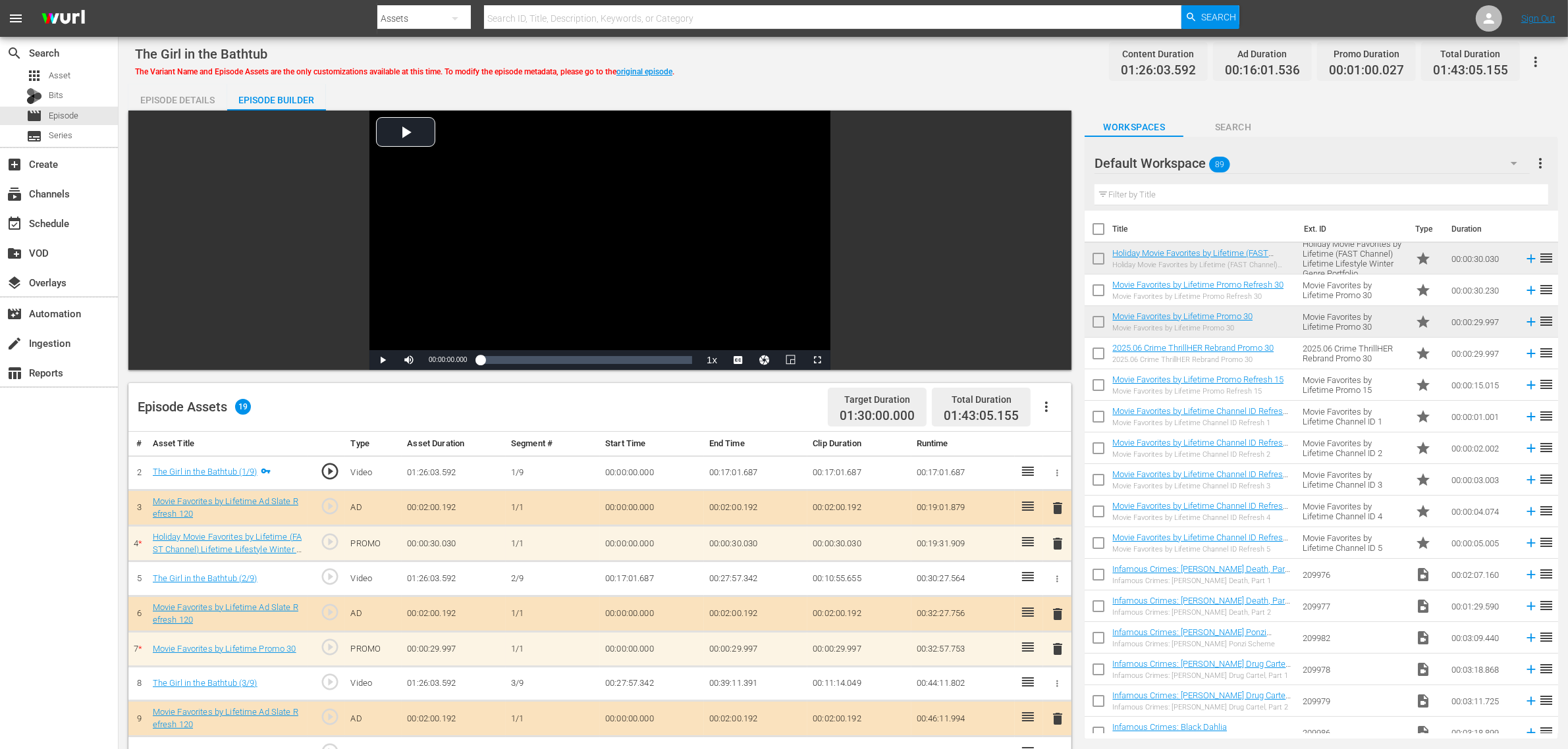
click at [901, 54] on div "The Girl in the Bathtub The Variant Name and Episode Assets are the only custom…" at bounding box center [843, 62] width 1416 height 30
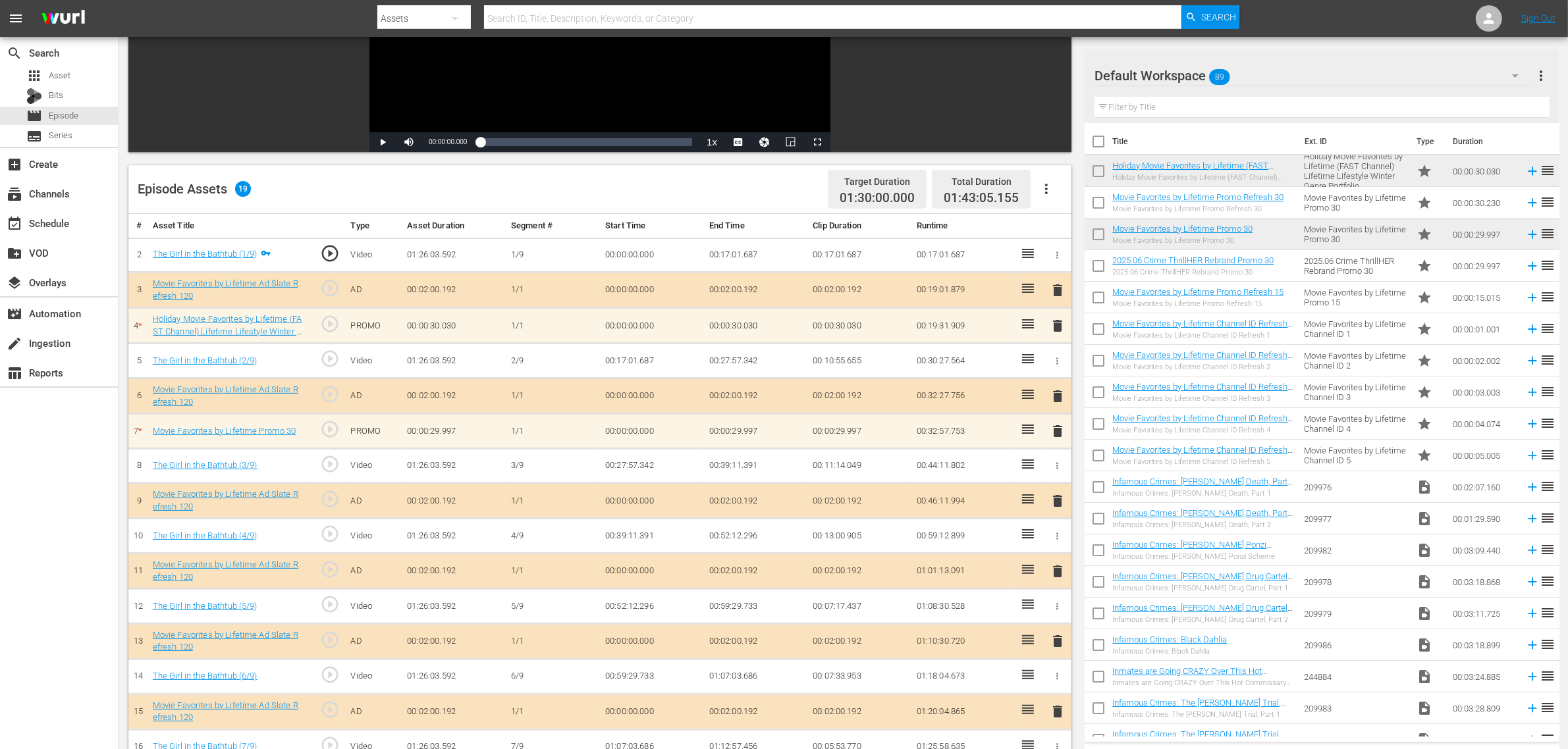
scroll to position [390, 0]
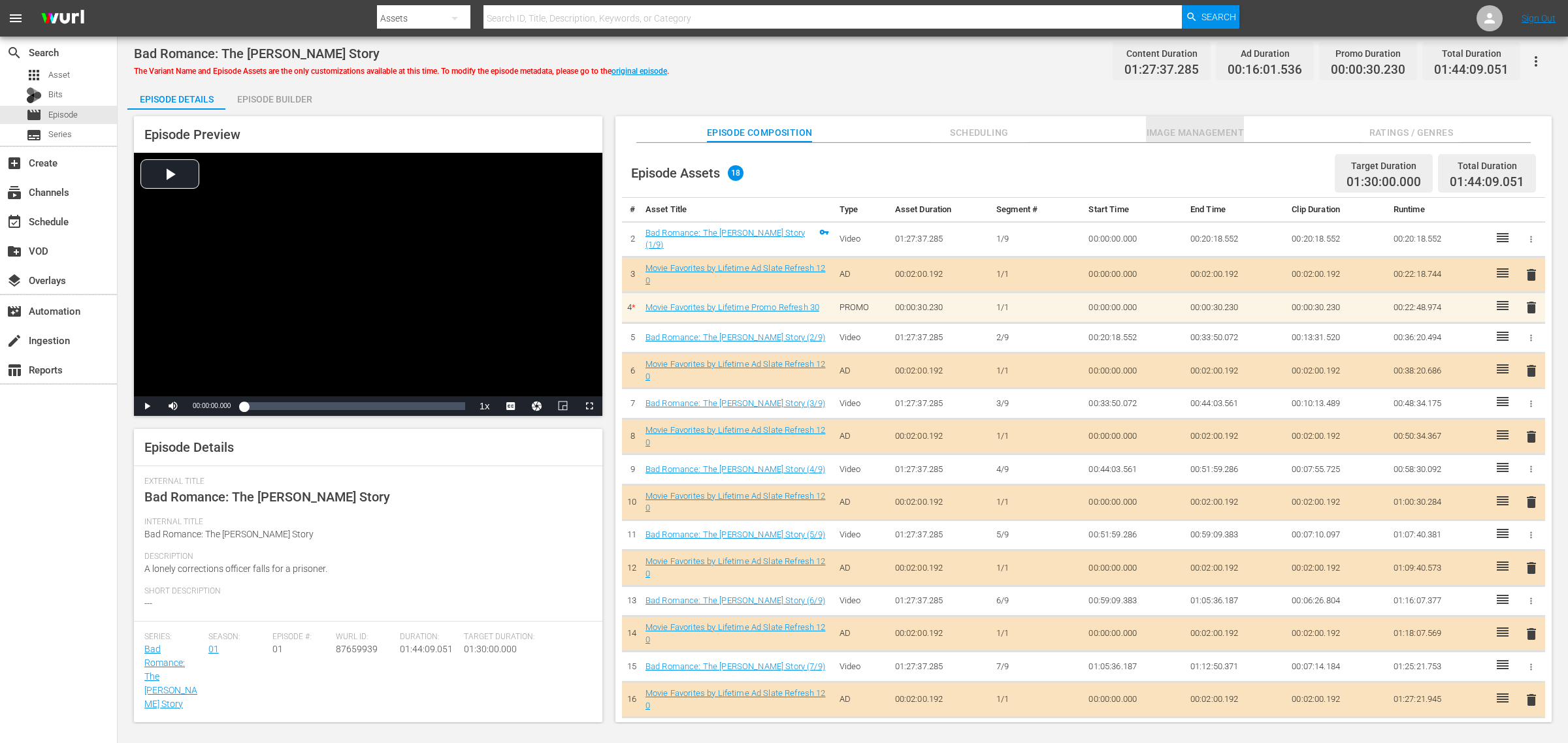
click at [1188, 132] on span "Image Management" at bounding box center [1195, 133] width 98 height 16
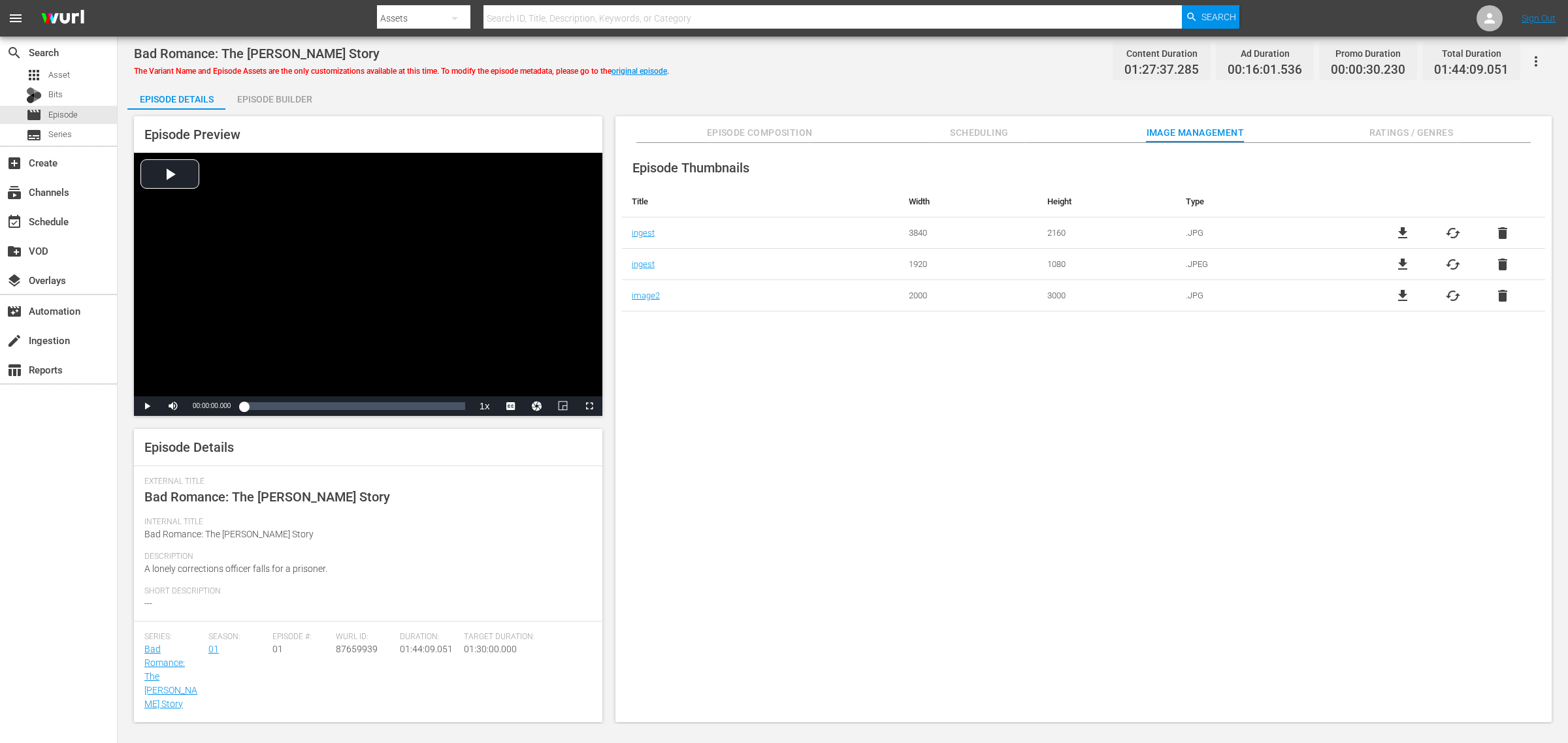
click at [298, 101] on div "Episode Builder" at bounding box center [274, 99] width 98 height 32
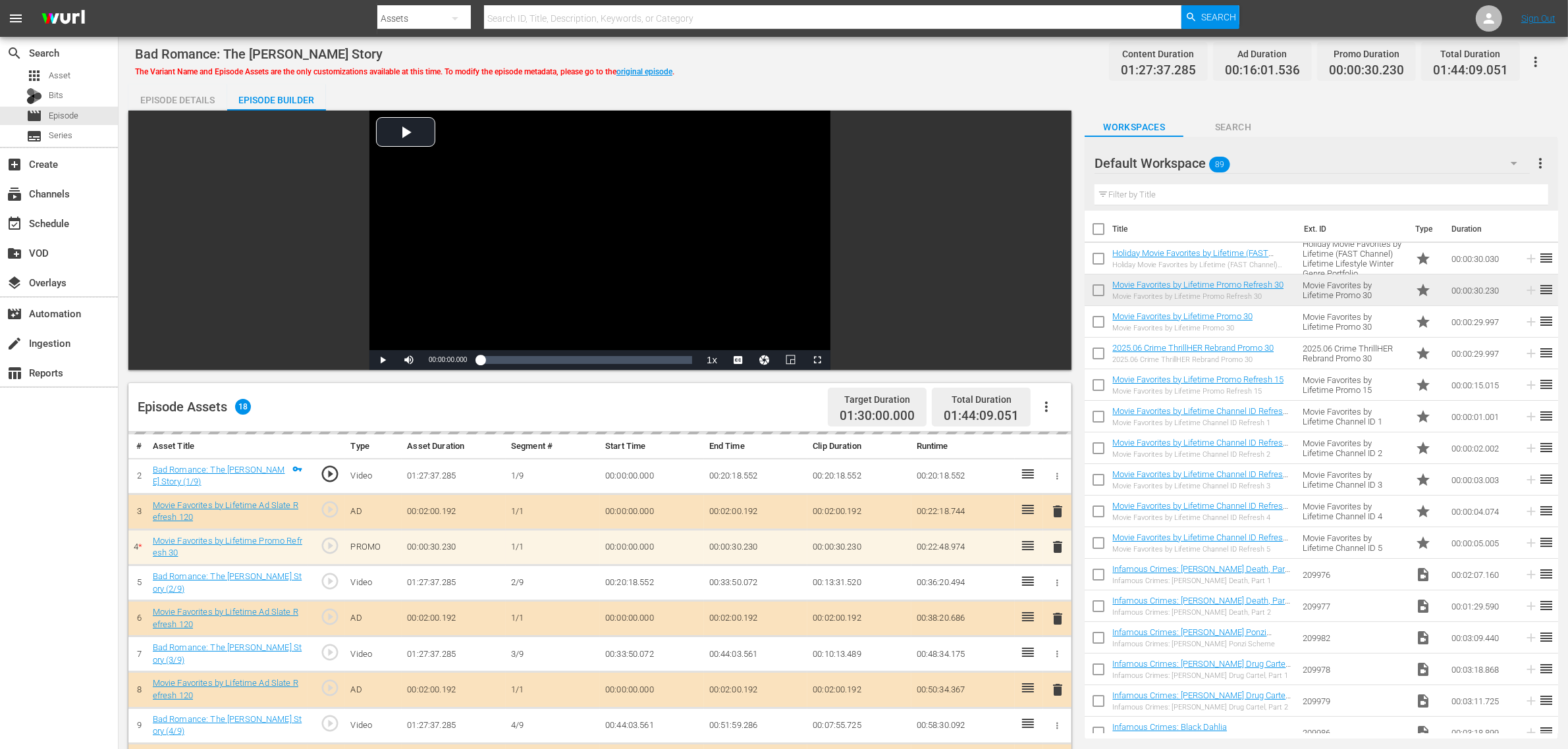
click at [788, 60] on div "Bad Romance: The Vicky White Story The Variant Name and Episode Assets are the …" at bounding box center [843, 62] width 1416 height 30
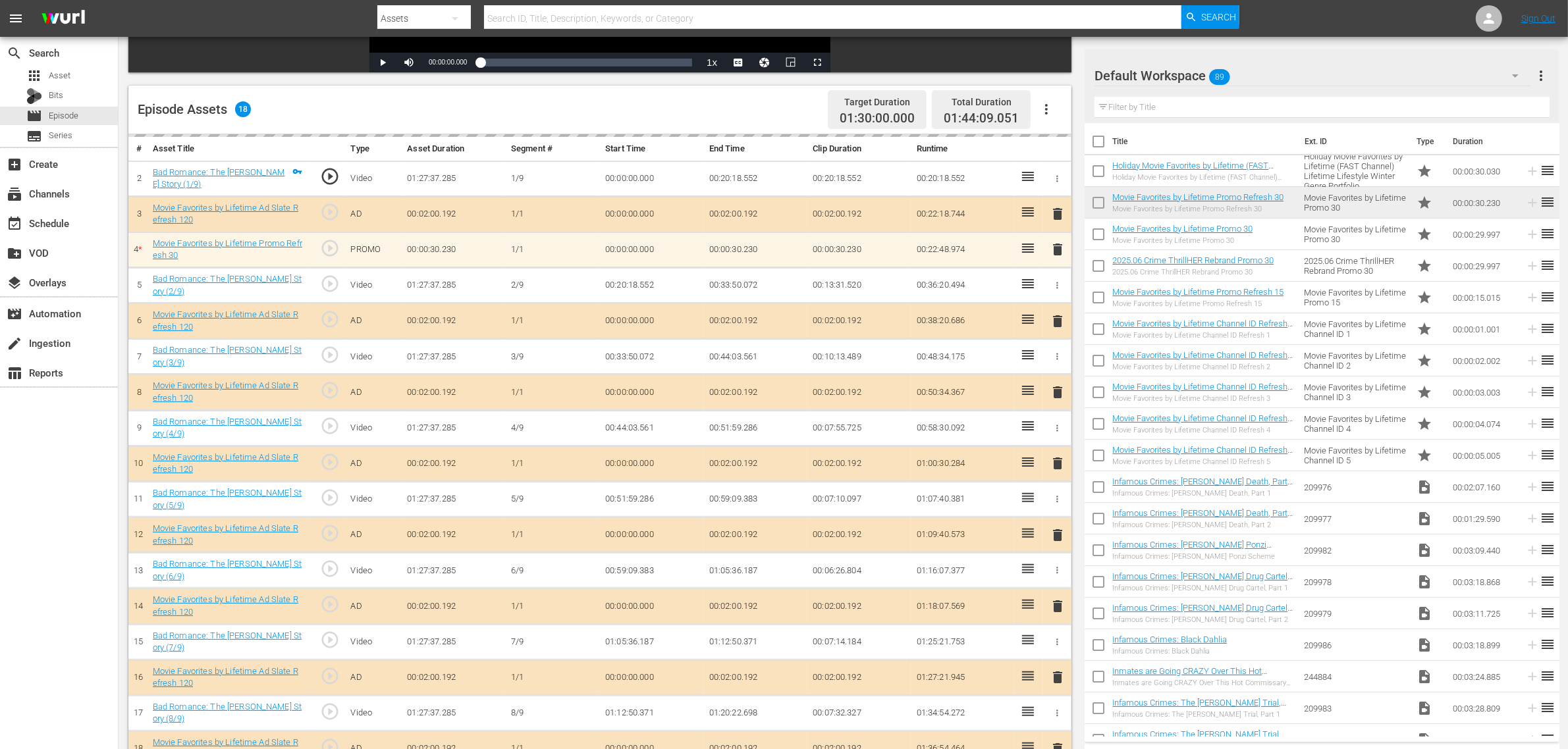
scroll to position [361, 0]
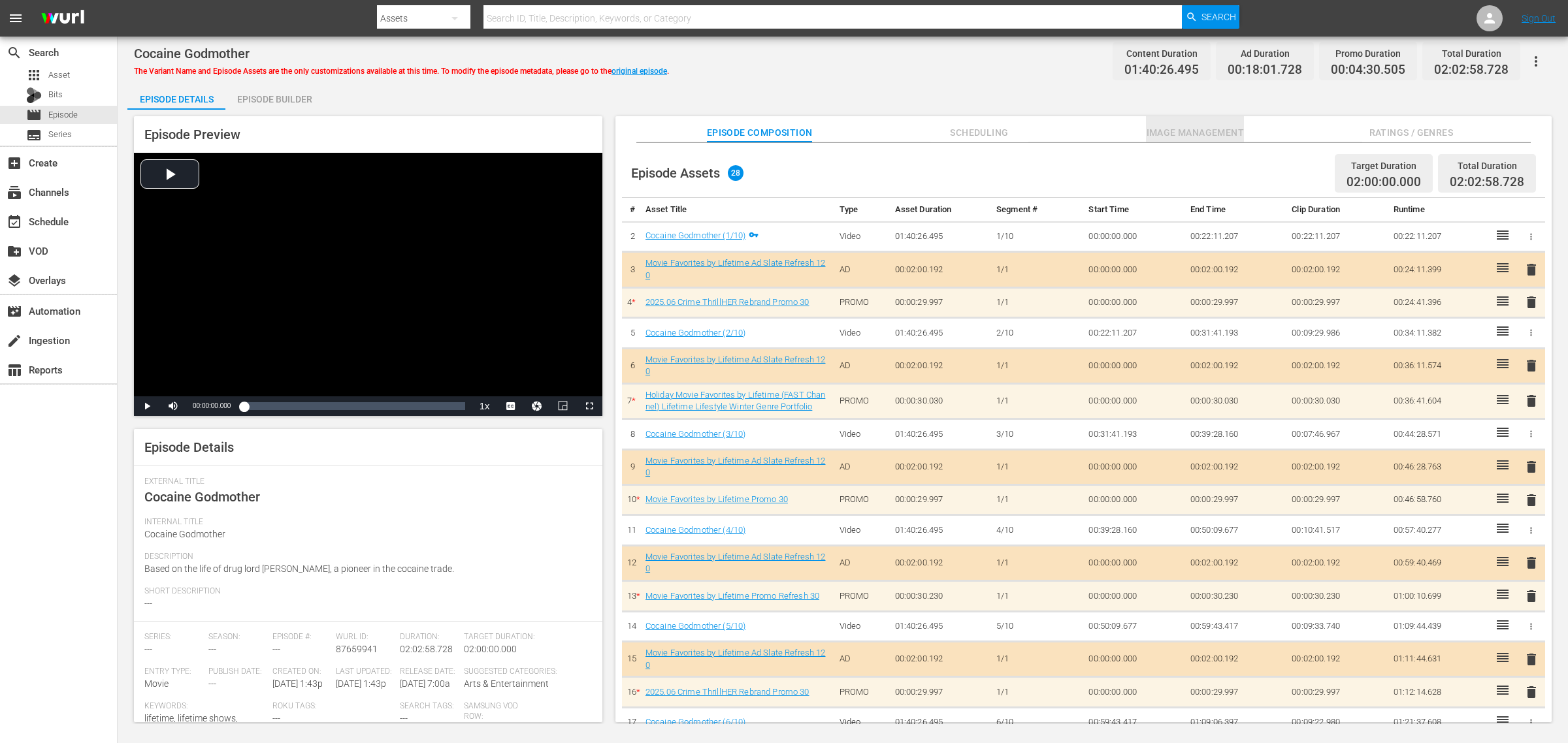
click at [1157, 132] on span "Image Management" at bounding box center [1195, 133] width 98 height 16
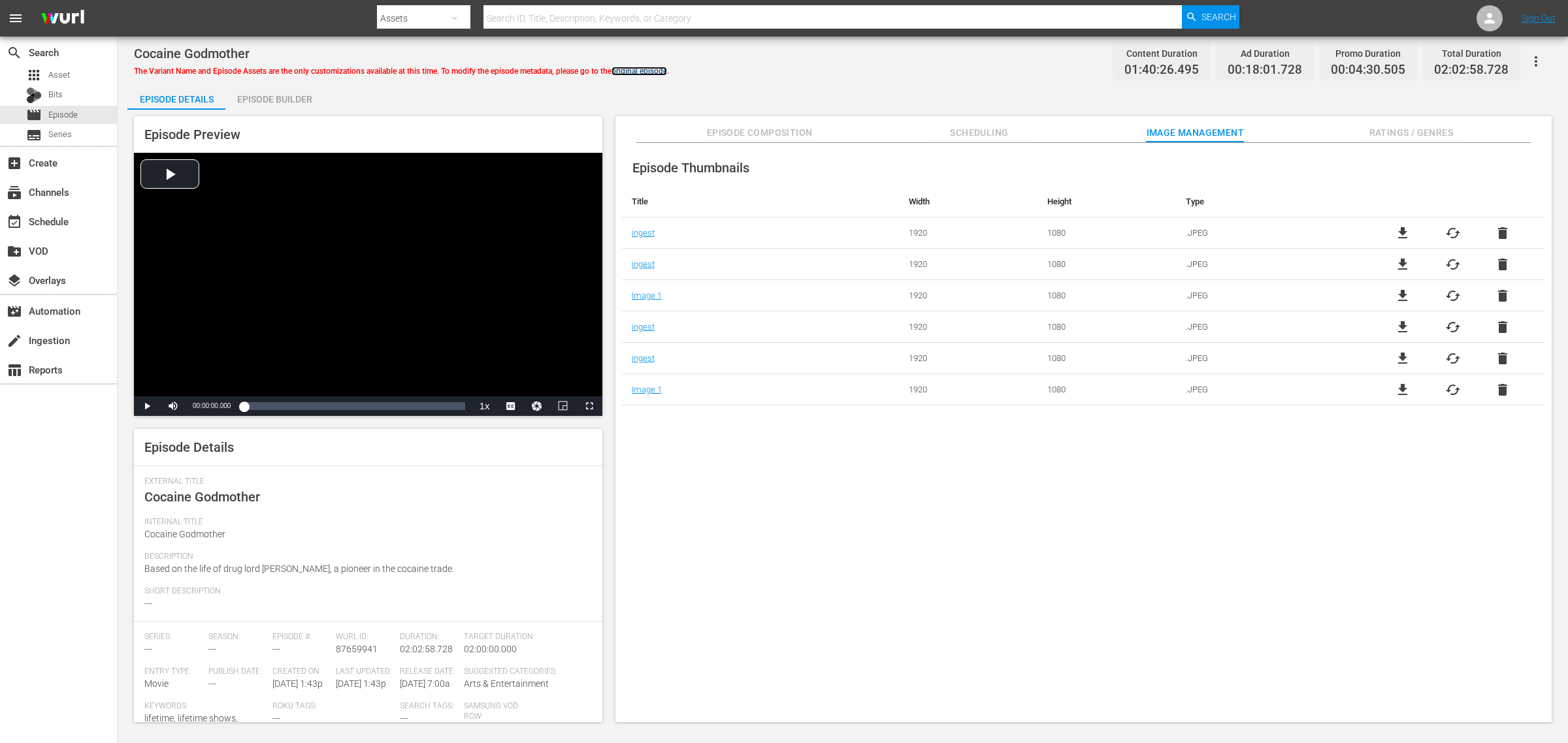
click at [644, 73] on link "original episode" at bounding box center [639, 71] width 56 height 9
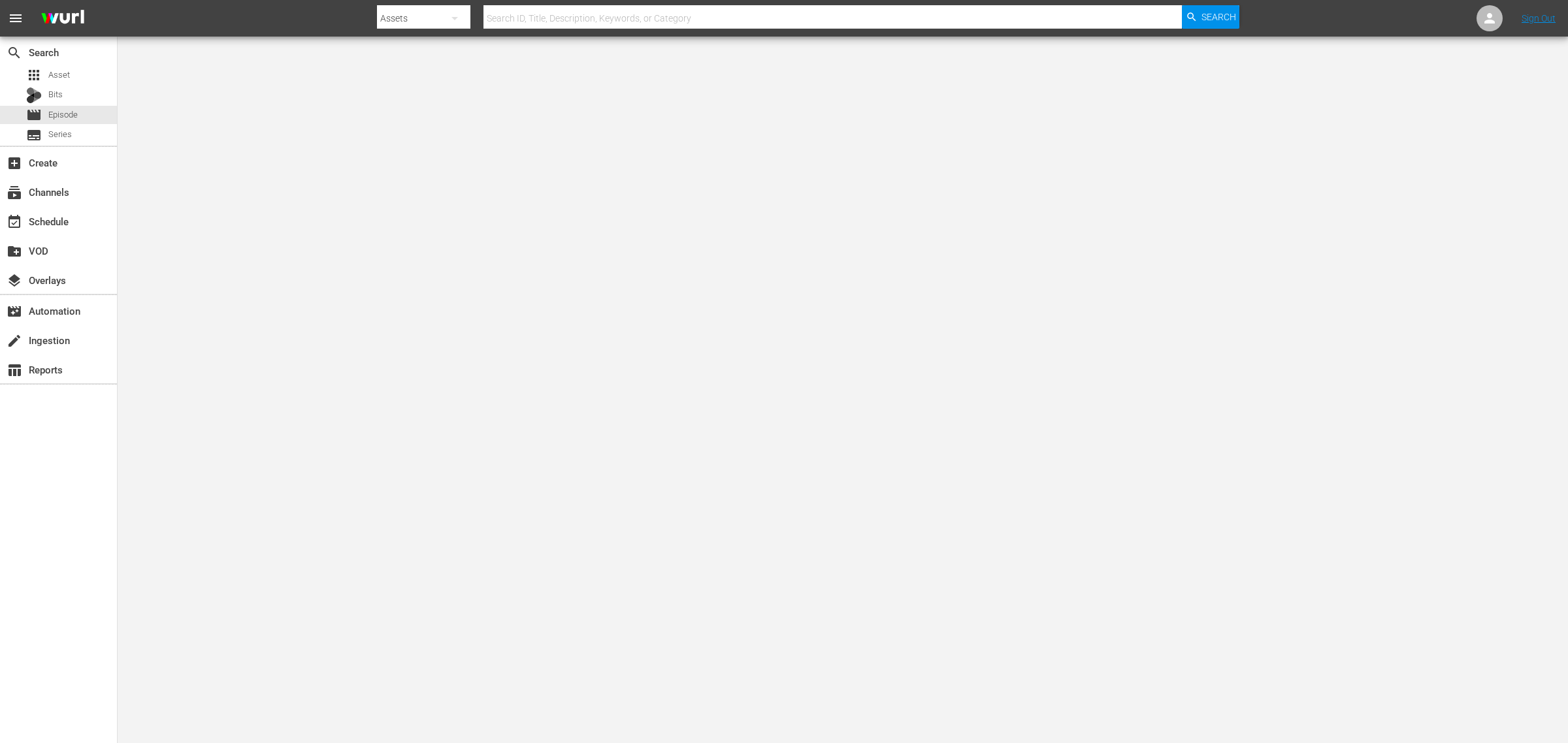
click at [278, 7] on nav "menu Search By Assets Search ID, Title, Description, Keywords, or Category Sear…" at bounding box center [784, 18] width 1568 height 36
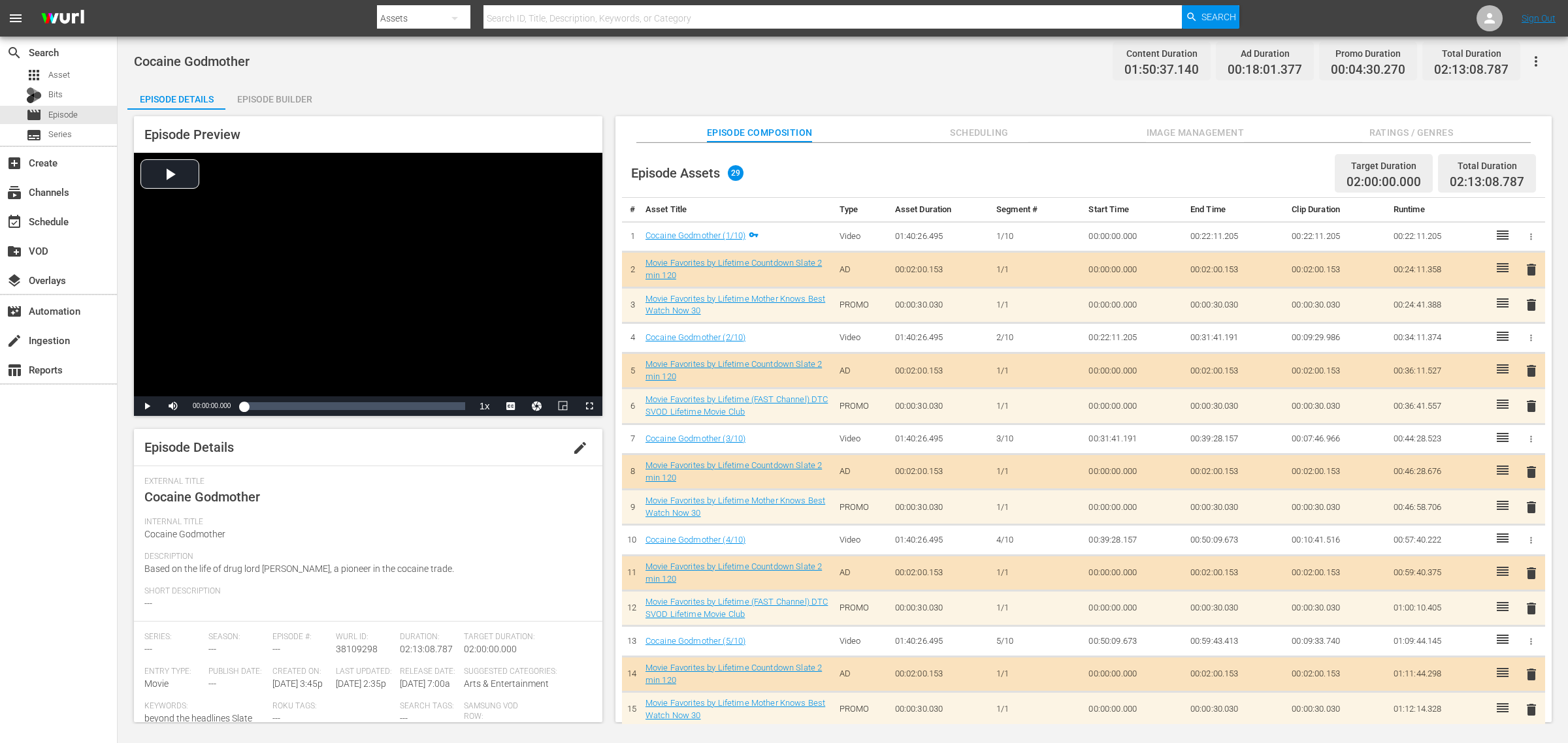
click at [879, 73] on div "Cocaine Godmother Content Duration 01:50:37.140 Ad Duration 00:18:01.377 Promo …" at bounding box center [843, 61] width 1418 height 30
click at [1168, 132] on span "Image Management" at bounding box center [1195, 133] width 98 height 16
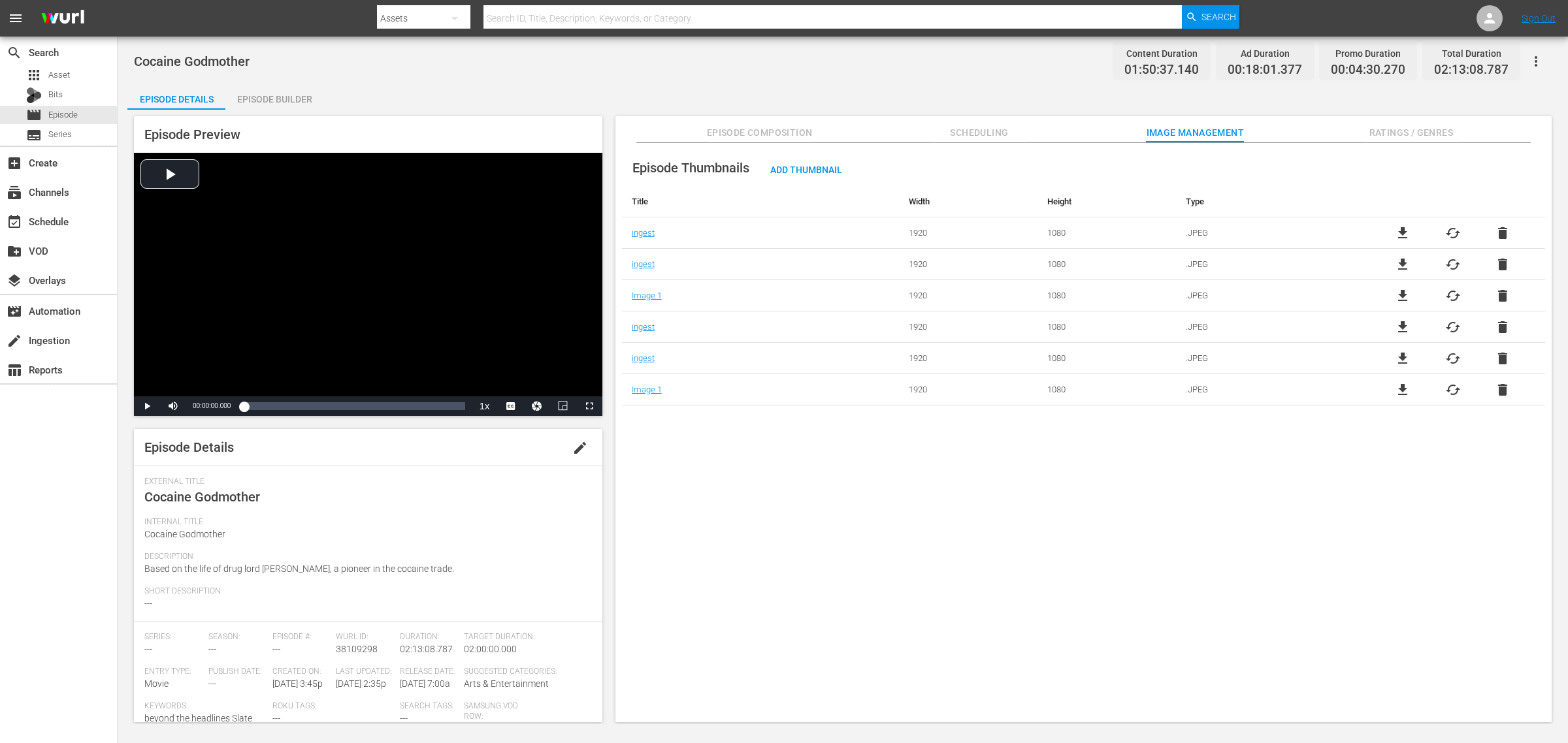
click at [976, 126] on span "Scheduling" at bounding box center [980, 133] width 98 height 16
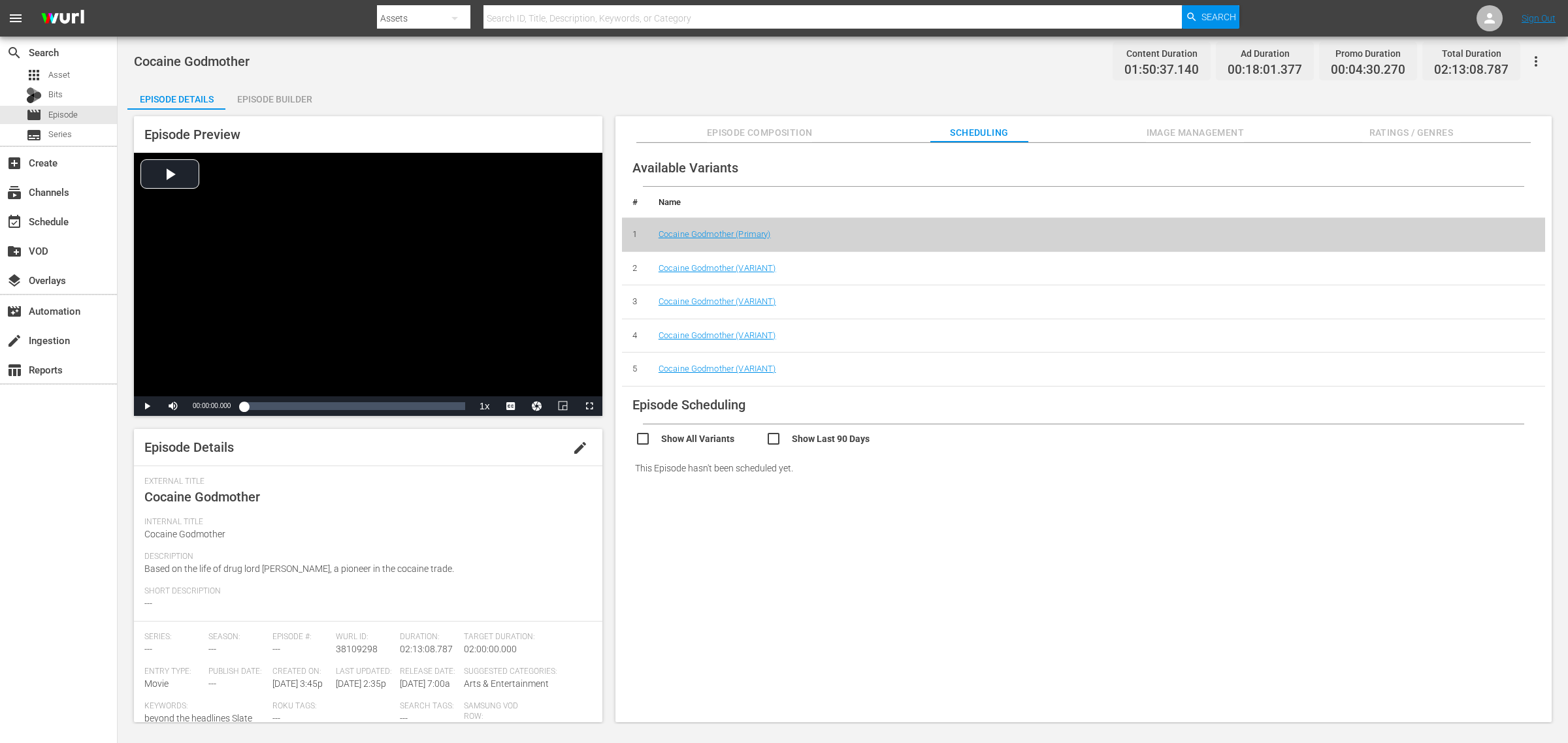
click at [644, 439] on input "checkbox" at bounding box center [700, 441] width 130 height 19
checkbox input "true"
click at [774, 482] on input "checkbox" at bounding box center [831, 482] width 130 height 19
checkbox input "true"
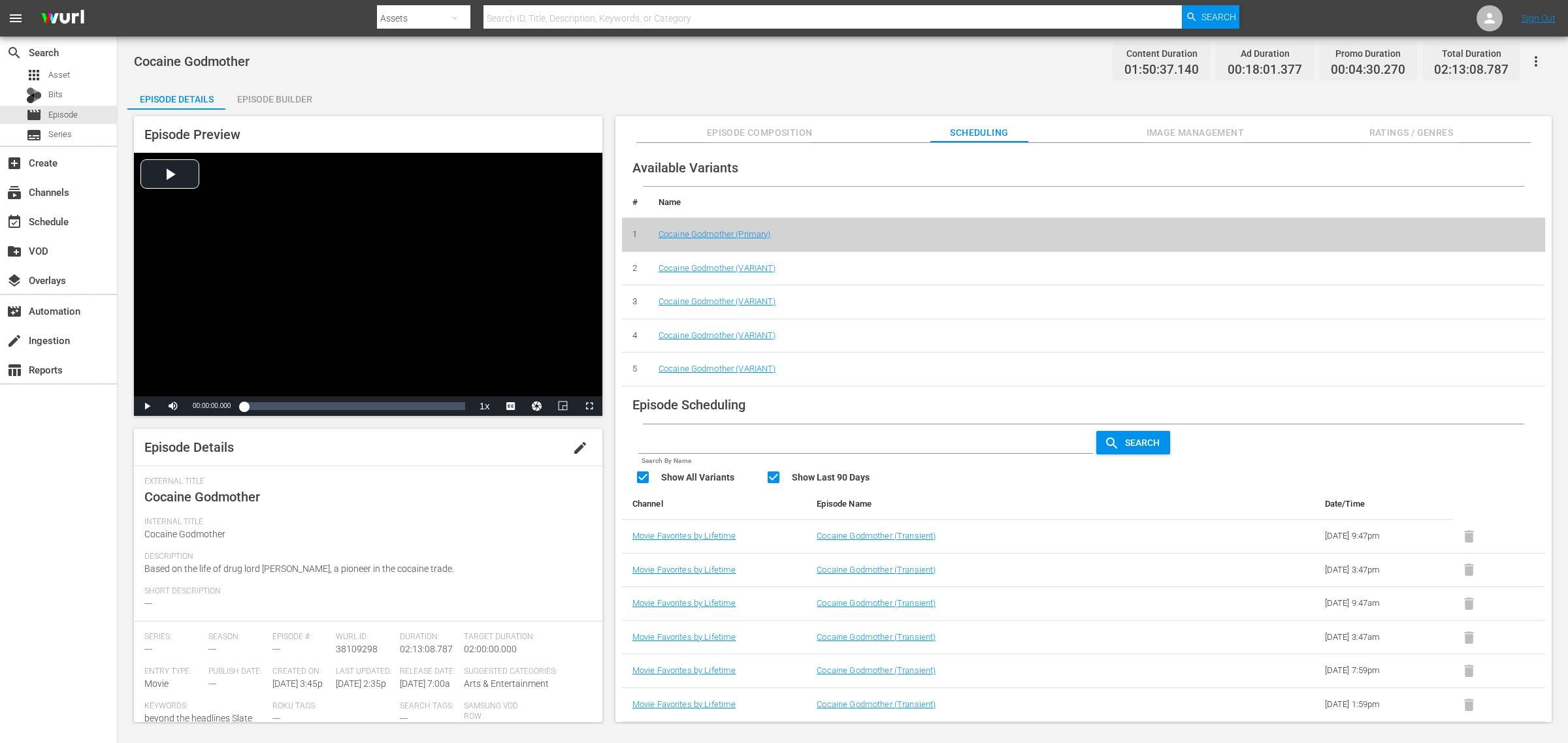
click at [851, 79] on div "Cocaine Godmother Content Duration 01:50:37.140 Ad Duration 00:18:01.377 Promo …" at bounding box center [843, 380] width 1450 height 688
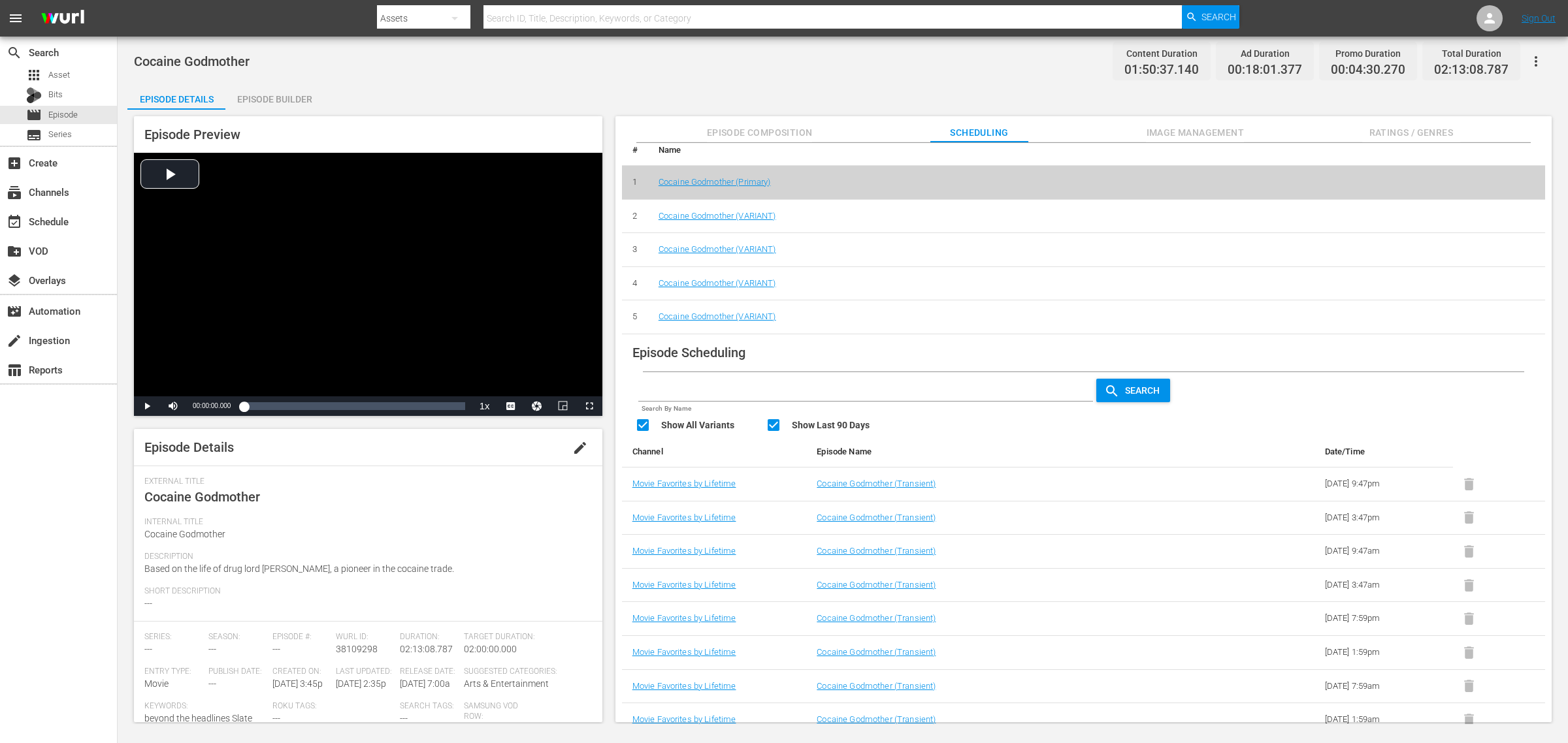
scroll to position [62, 0]
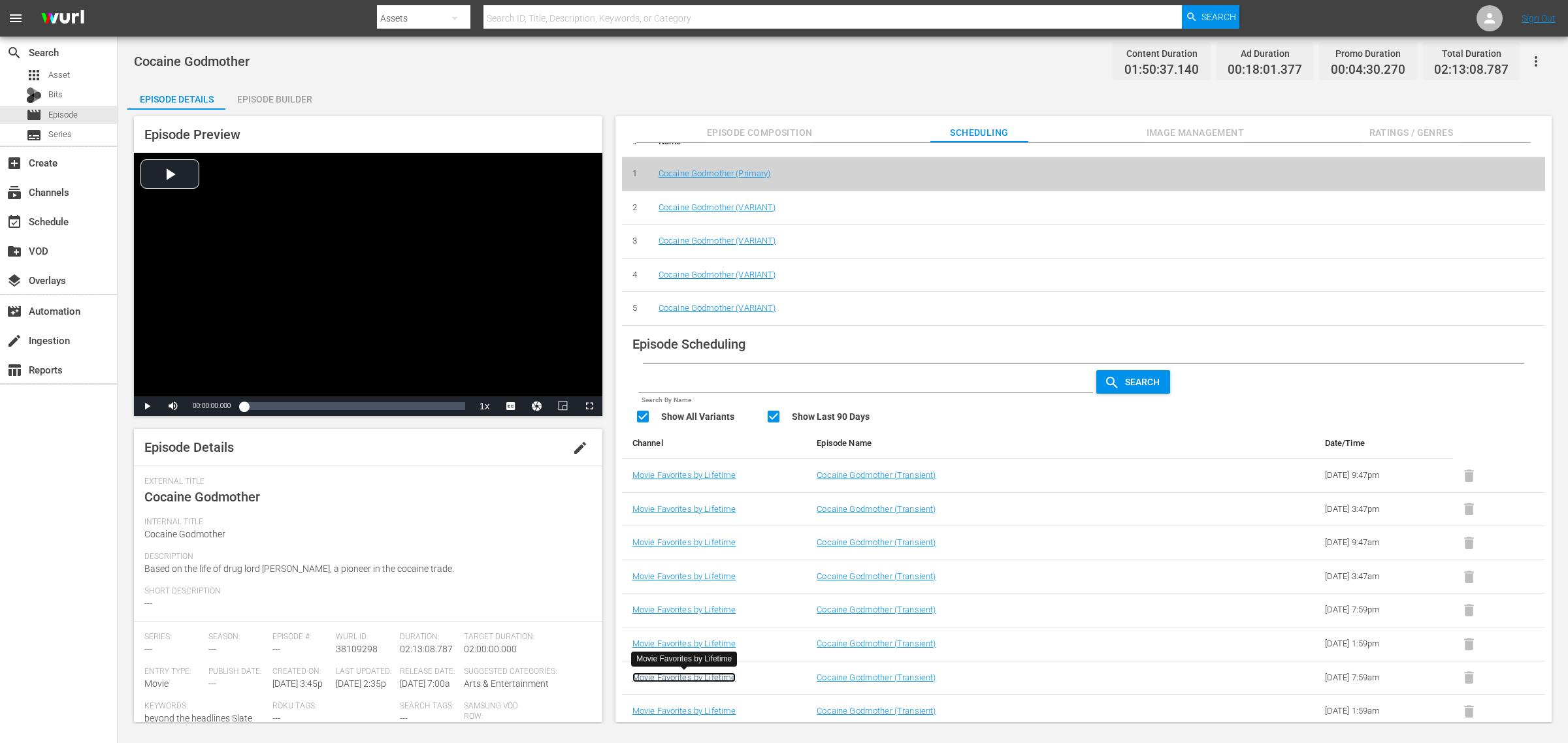
click at [698, 595] on link "Movie Favorites by Lifetime" at bounding box center [684, 677] width 104 height 10
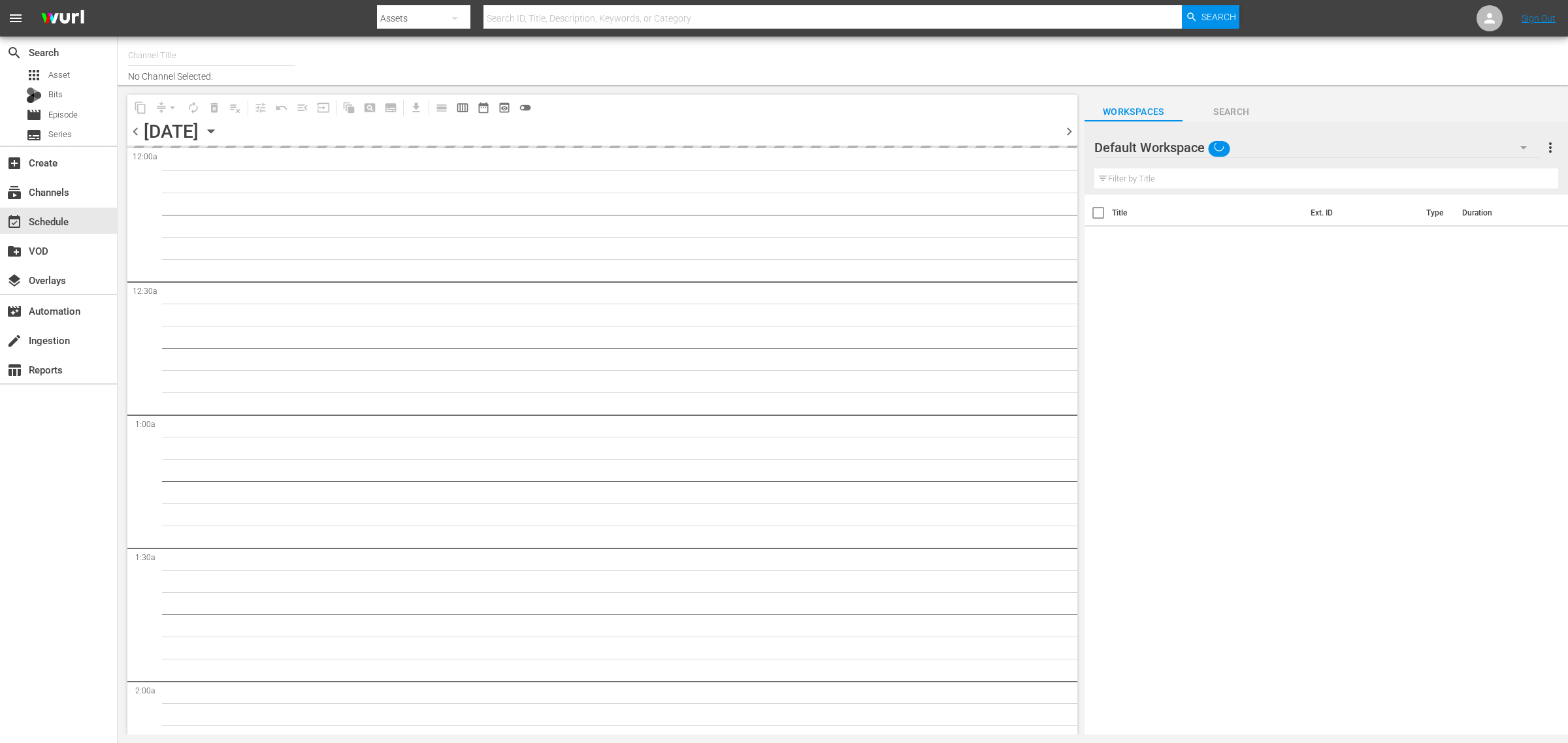
type input "Movie Favorites by Lifetime (999)"
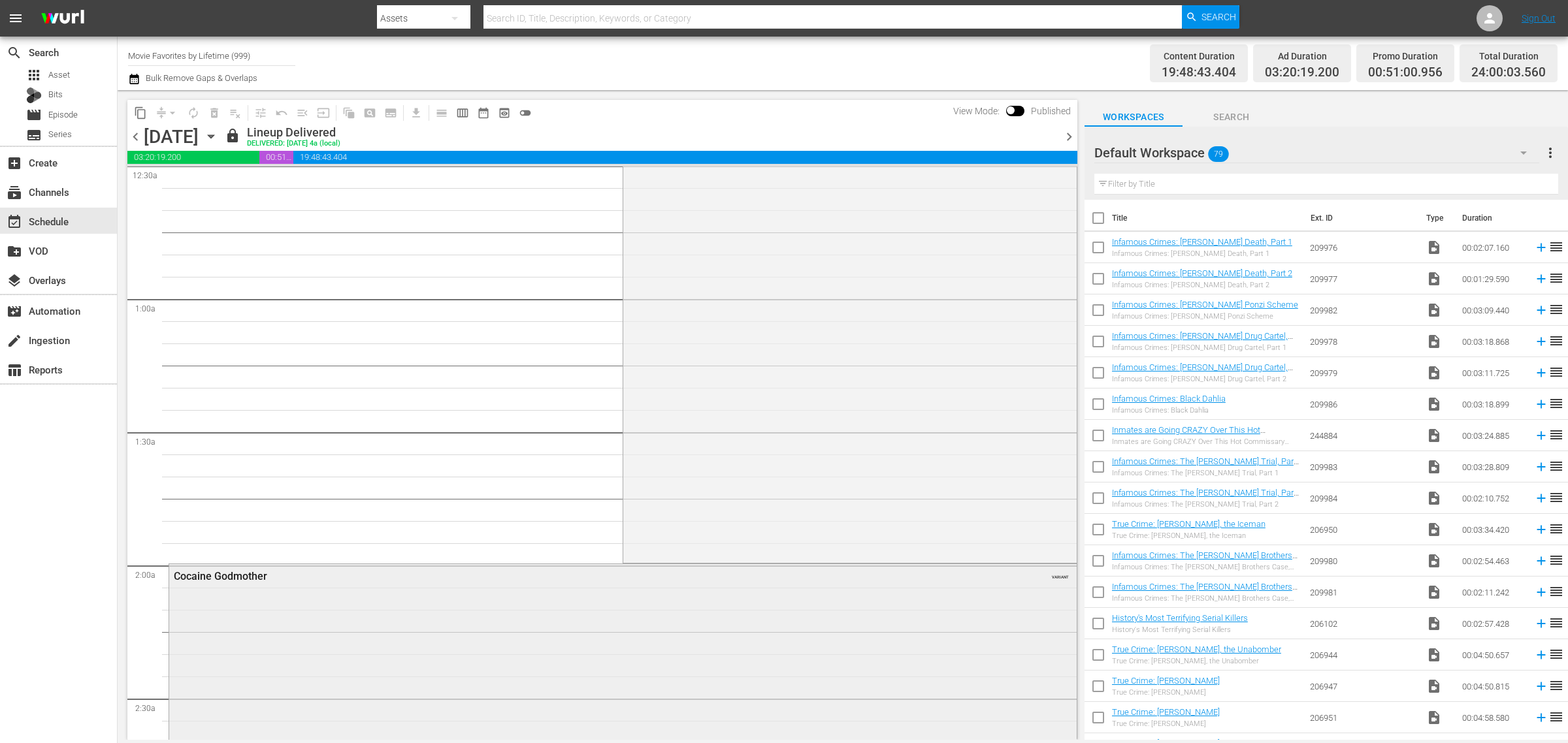
scroll to position [408, 0]
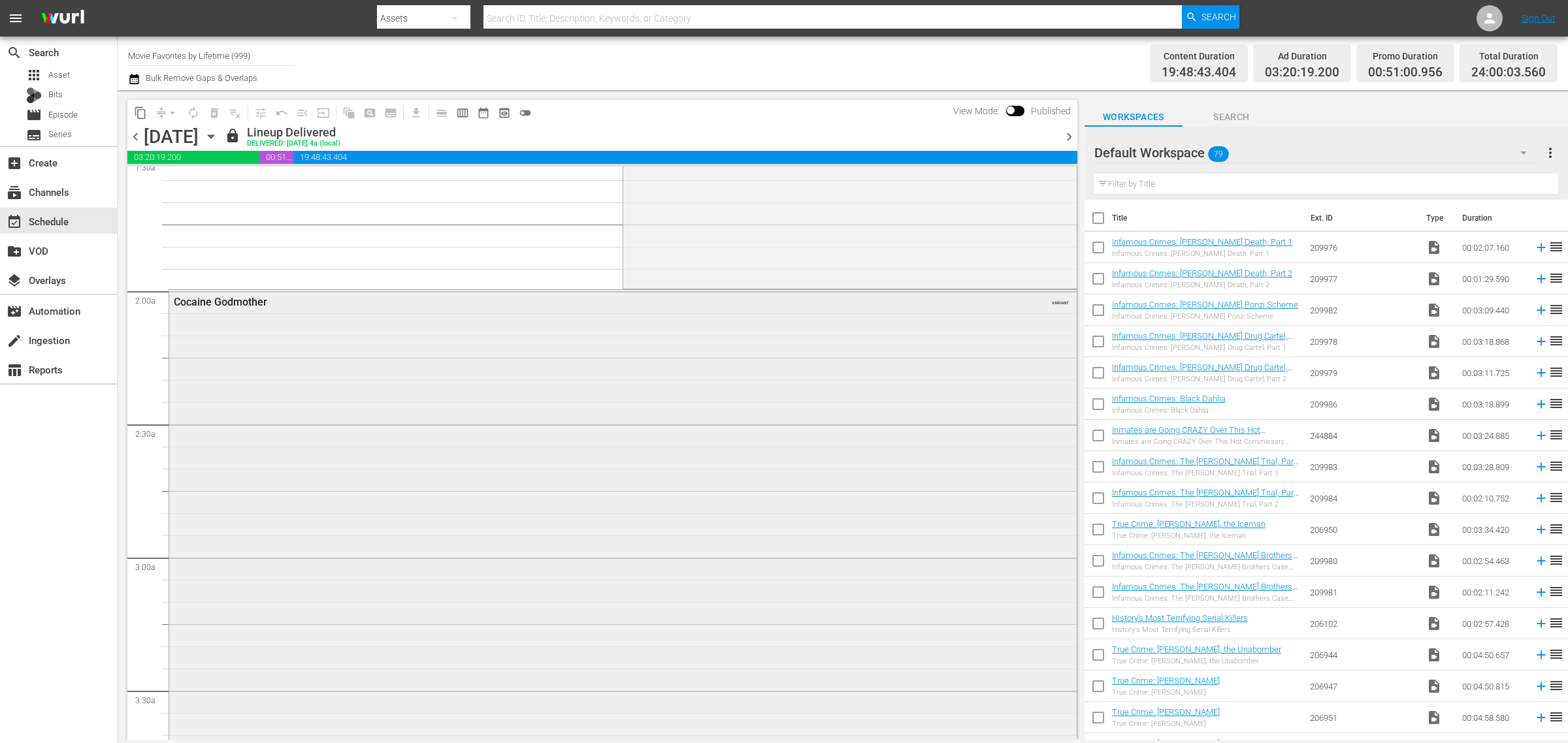
click at [687, 435] on div "Cocaine Godmother VARIANT" at bounding box center [623, 582] width 908 height 584
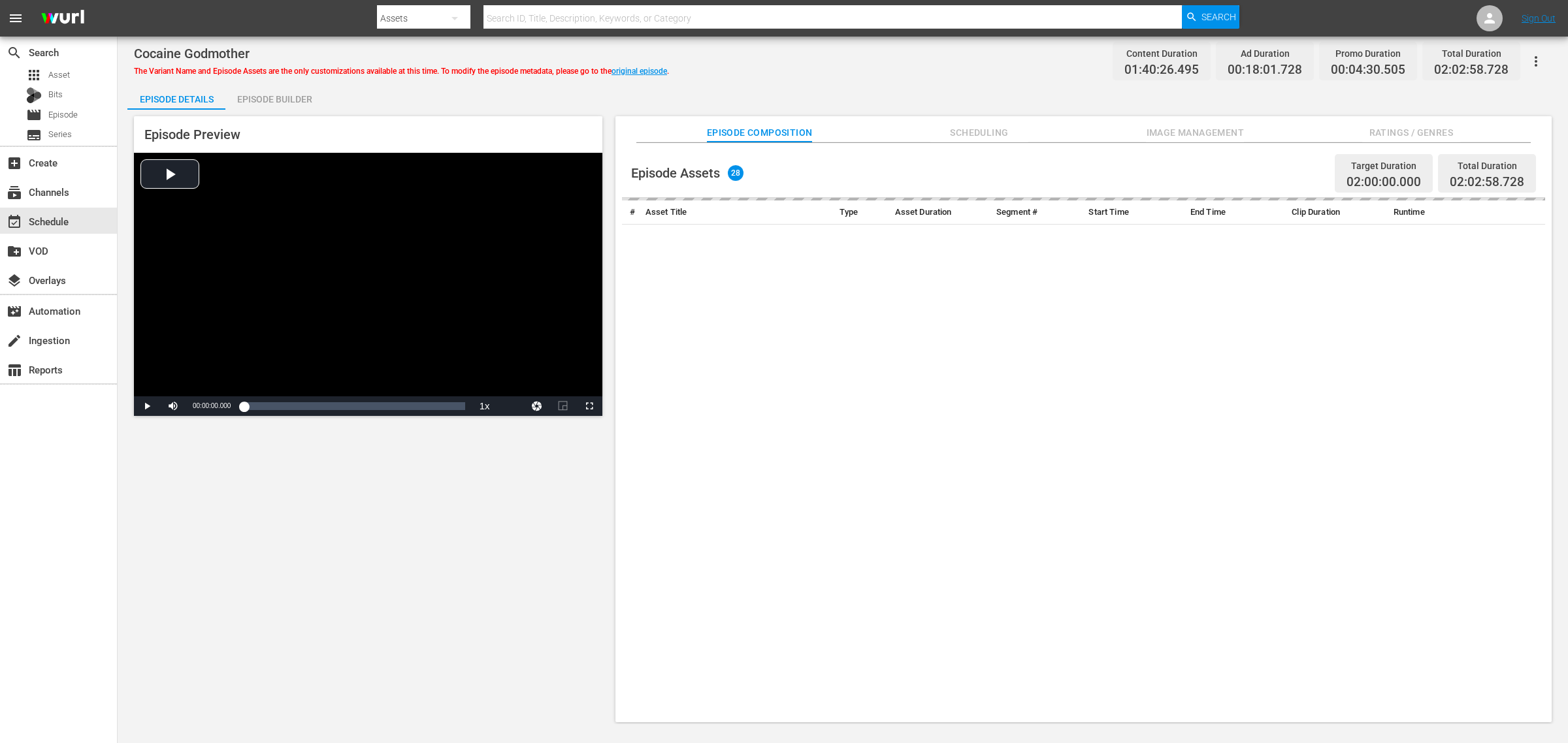
click at [972, 71] on div "Cocaine Godmother The Variant Name and Episode Assets are the only customizatio…" at bounding box center [843, 61] width 1418 height 30
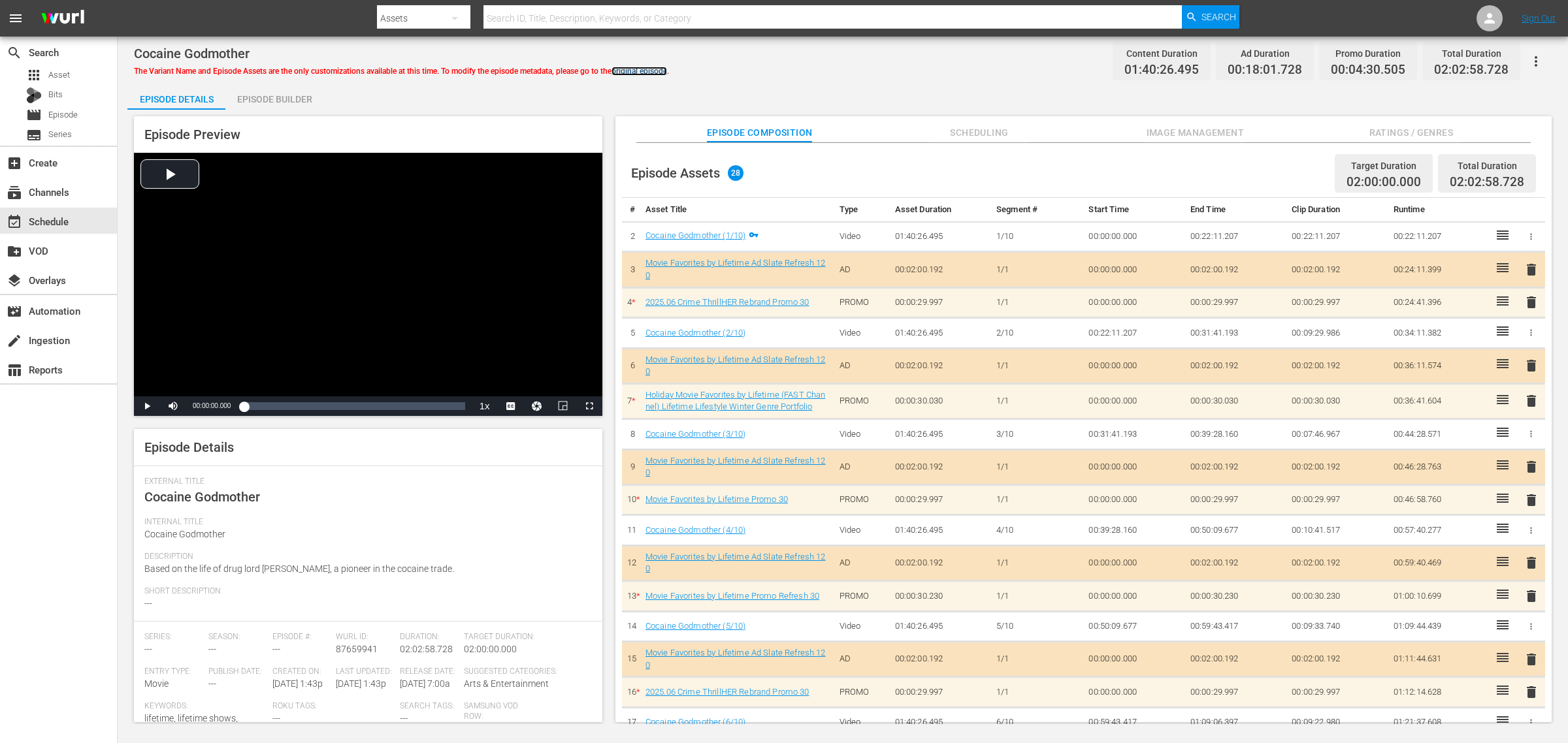
click at [645, 67] on link "original episode" at bounding box center [639, 71] width 56 height 9
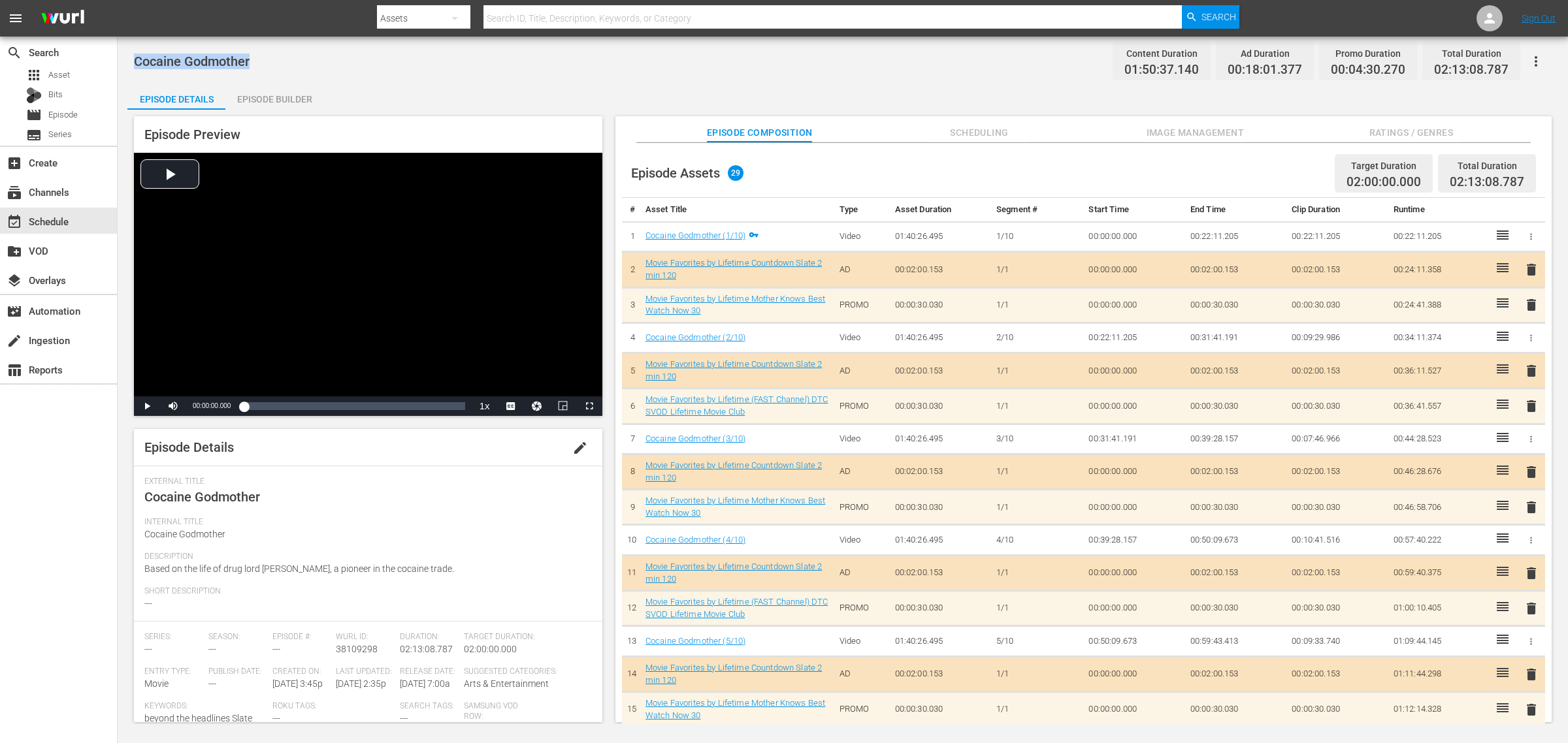
drag, startPoint x: 248, startPoint y: 58, endPoint x: 137, endPoint y: 58, distance: 111.0
click at [137, 58] on span "Cocaine Godmother" at bounding box center [192, 61] width 116 height 15
copy span "Cocaine Godmother"
click at [660, 72] on div "Cocaine Godmother Content Duration 01:50:37.140 Ad Duration 00:18:01.377 Promo …" at bounding box center [843, 61] width 1418 height 30
click at [173, 406] on span "Video Player" at bounding box center [173, 406] width 0 height 0
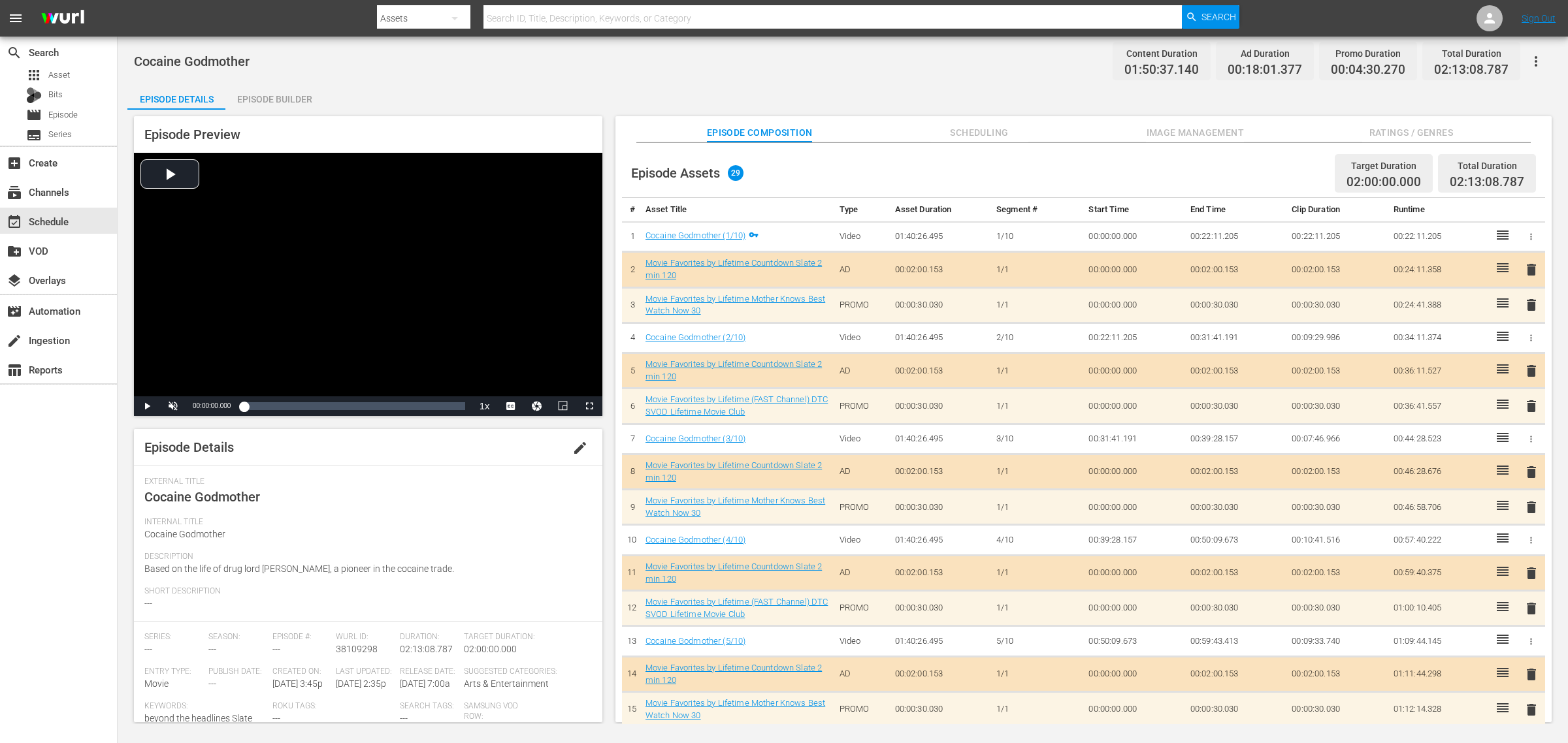
click at [146, 416] on div "Episode Preview Video Player is loading. Play Video Play Unmute Current Time 00…" at bounding box center [368, 419] width 468 height 606
click at [147, 406] on span "Video Player" at bounding box center [147, 406] width 0 height 0
click at [589, 406] on span "Video Player" at bounding box center [589, 406] width 0 height 0
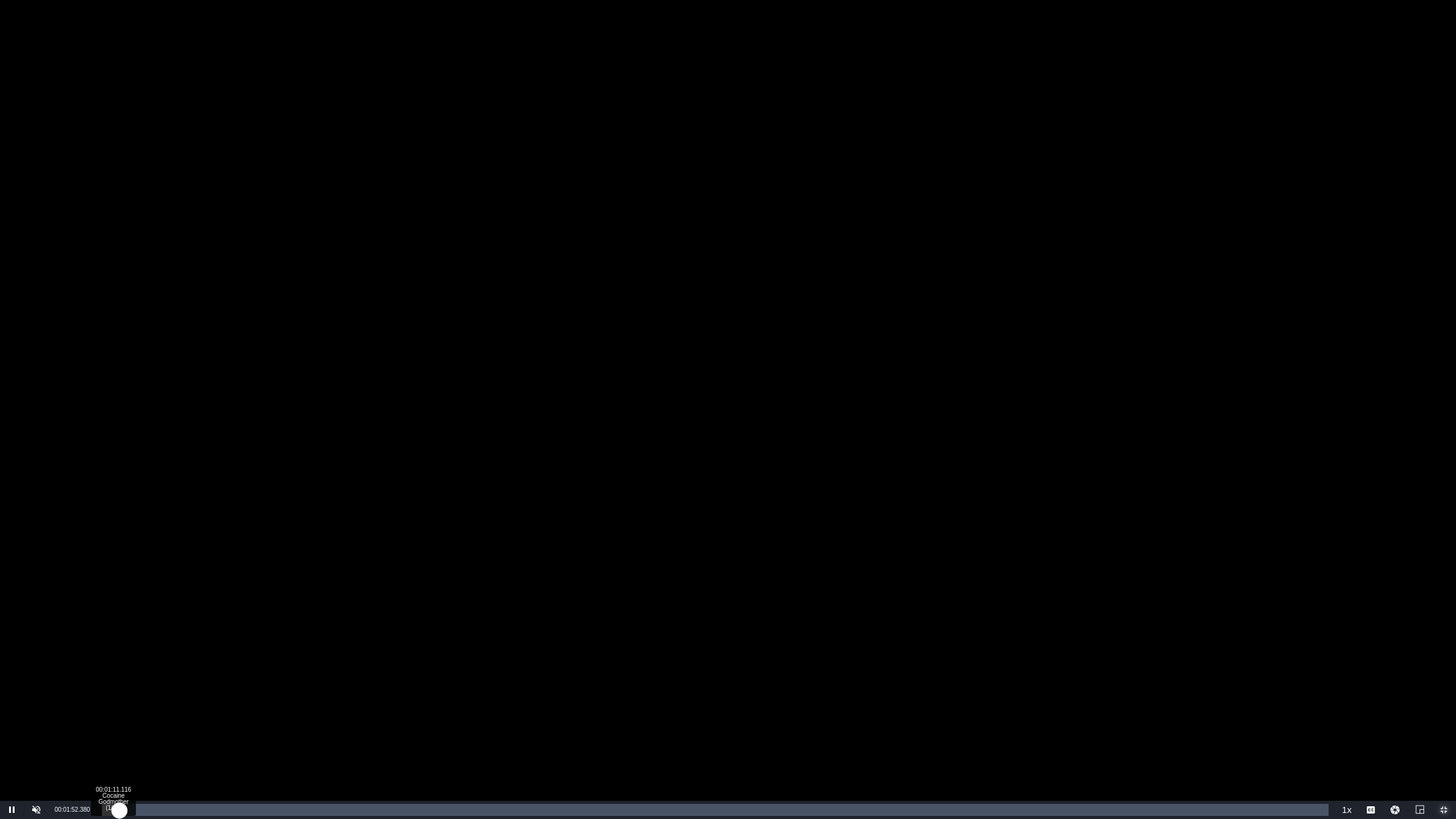
click at [113, 552] on div "00:01:52.529" at bounding box center [110, 809] width 17 height 12
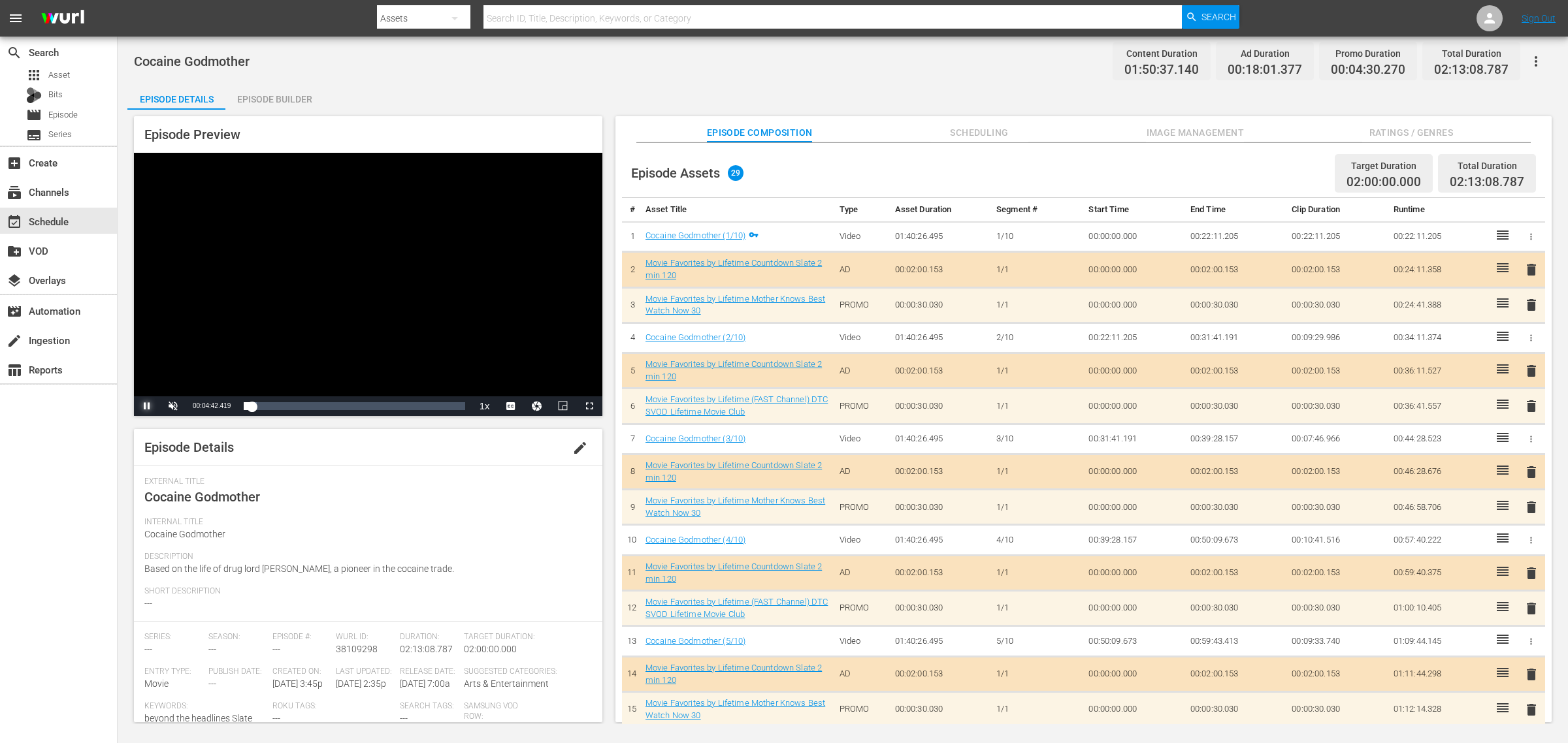
click at [147, 406] on span "Video Player" at bounding box center [147, 406] width 0 height 0
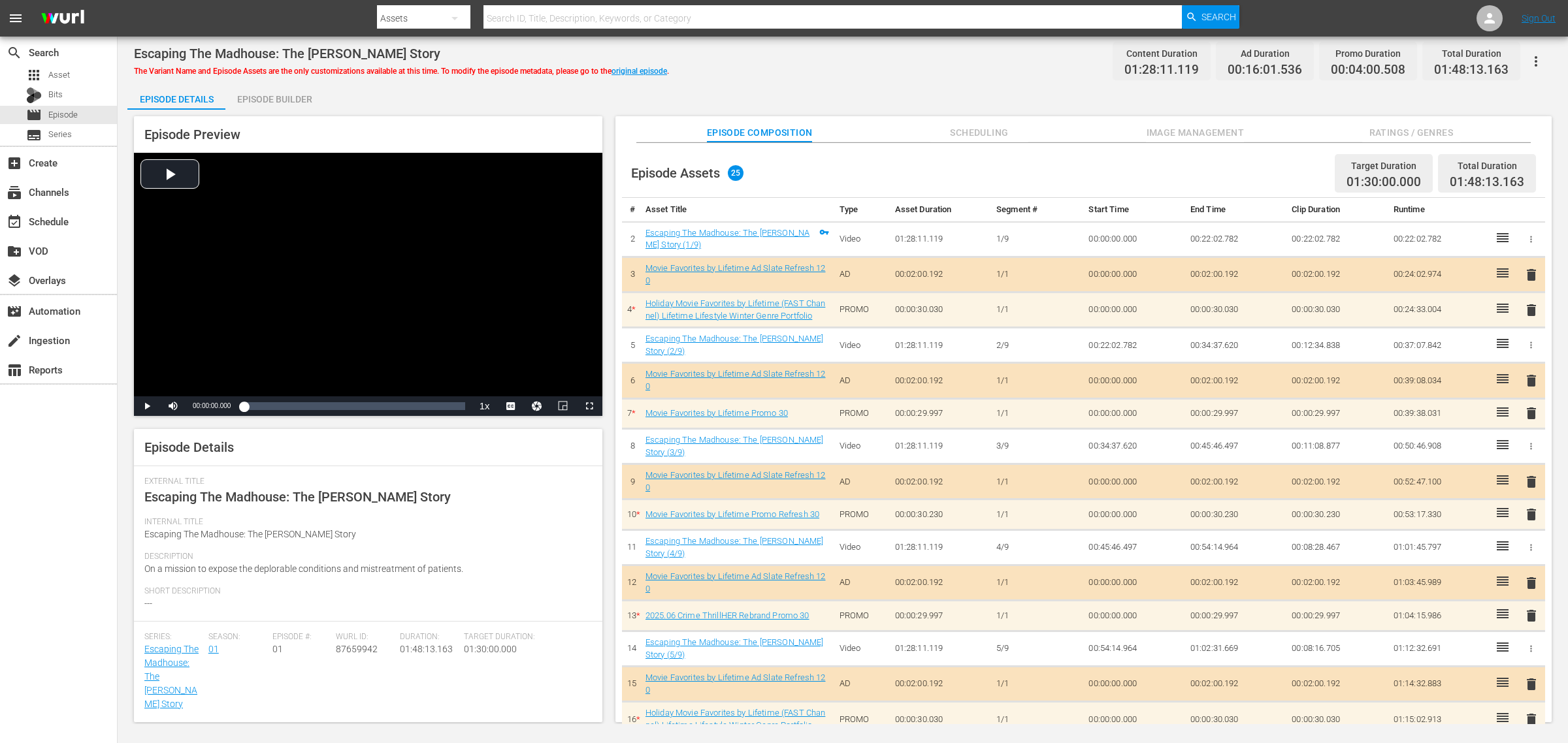
click at [752, 57] on div "Escaping The Madhouse: The Nellie Bly Story The Variant Name and Episode Assets…" at bounding box center [843, 61] width 1418 height 30
click at [1198, 132] on span "Image Management" at bounding box center [1195, 133] width 98 height 16
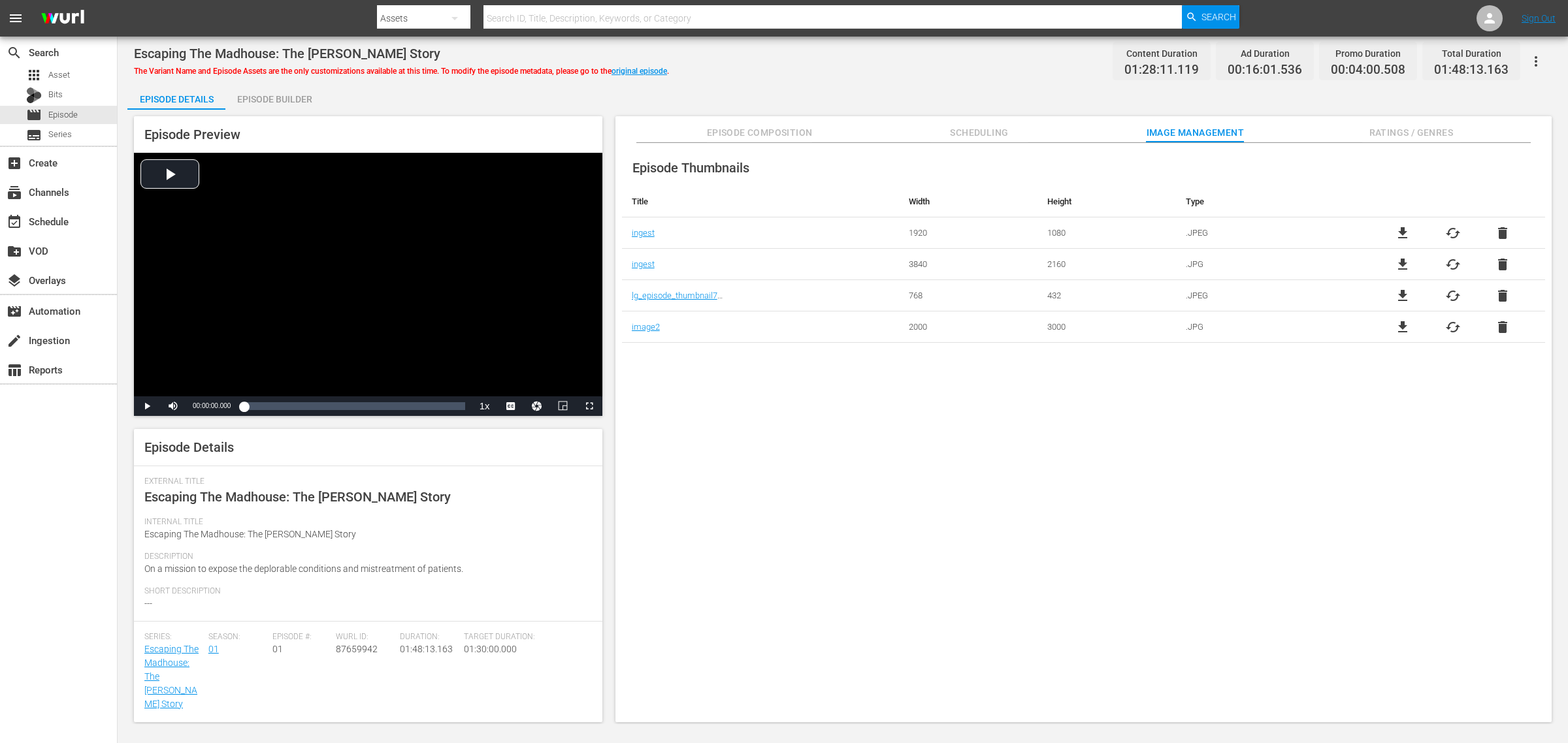
click at [286, 97] on div "Episode Builder" at bounding box center [274, 99] width 98 height 32
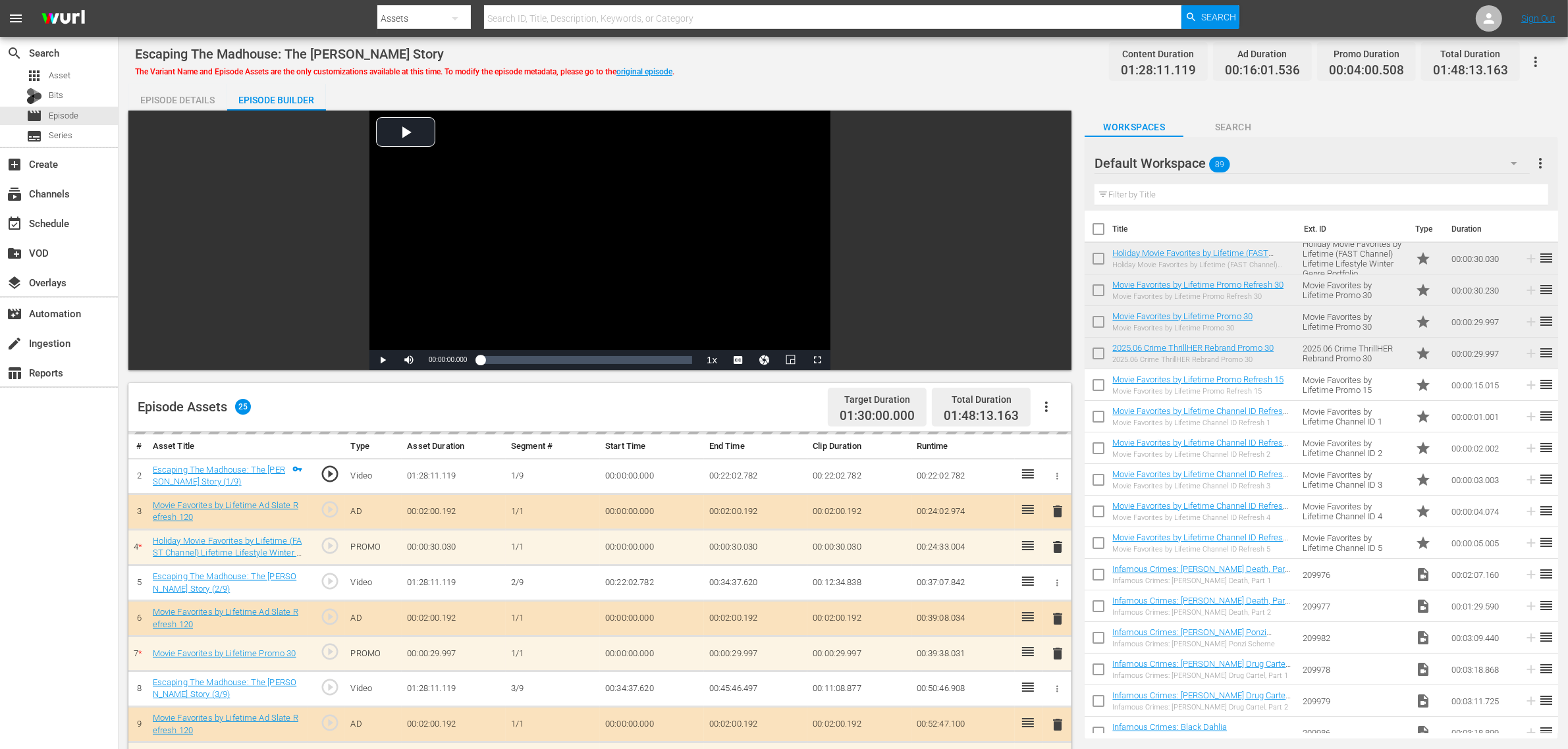
click at [834, 48] on div "Escaping The Madhouse: The Nellie Bly Story The Variant Name and Episode Assets…" at bounding box center [843, 62] width 1416 height 30
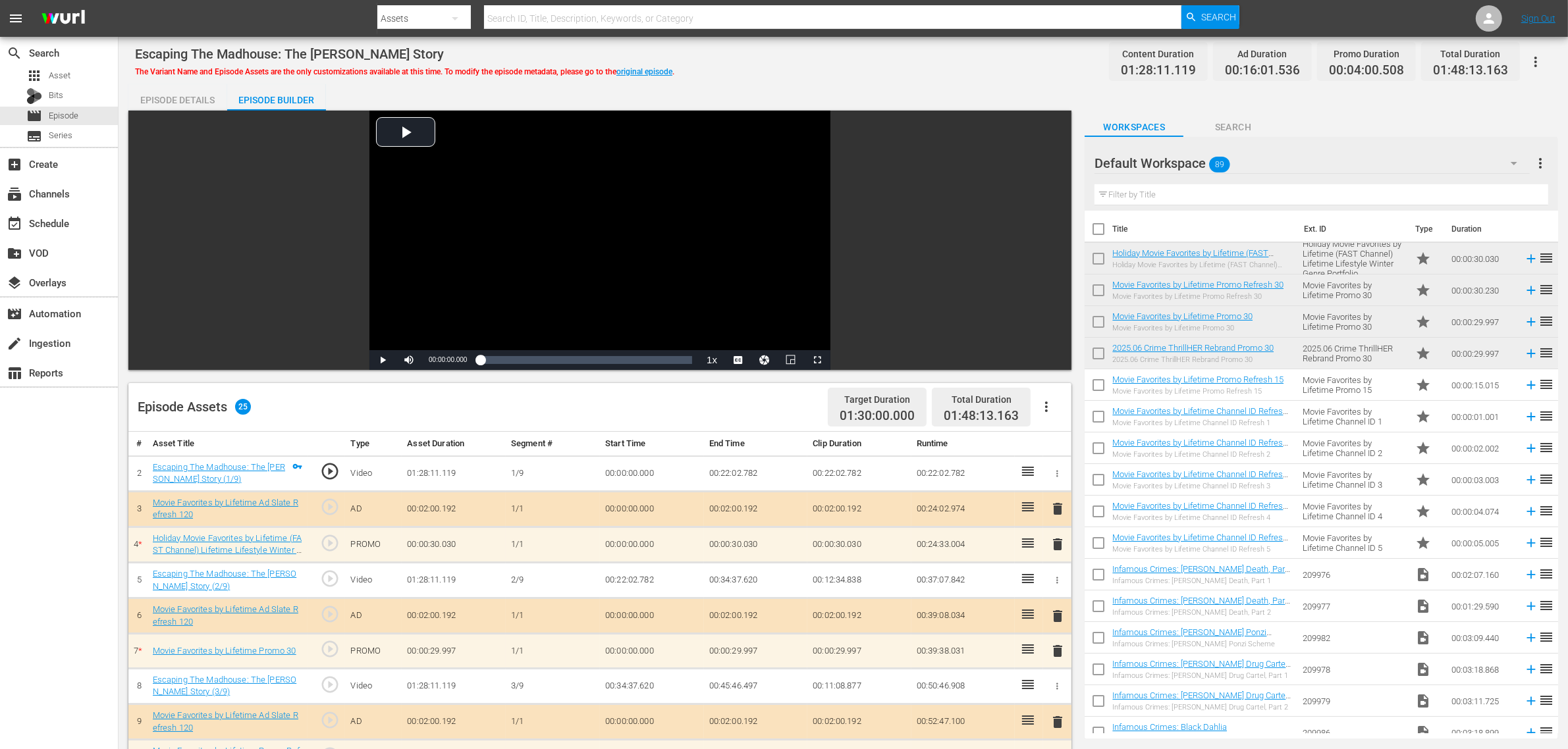
click at [854, 56] on div "Escaping The Madhouse: The Nellie Bly Story The Variant Name and Episode Assets…" at bounding box center [843, 62] width 1416 height 30
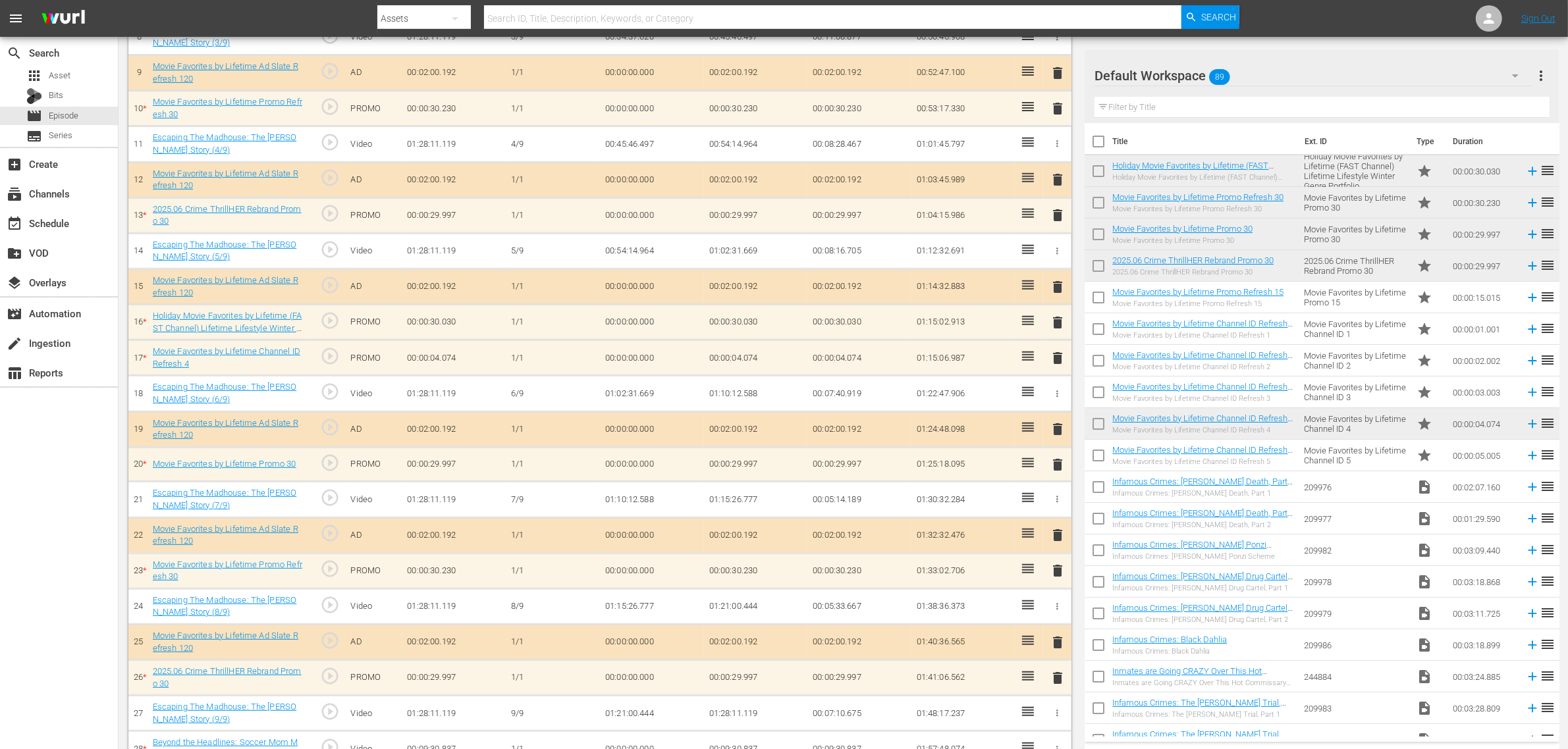
scroll to position [646, 0]
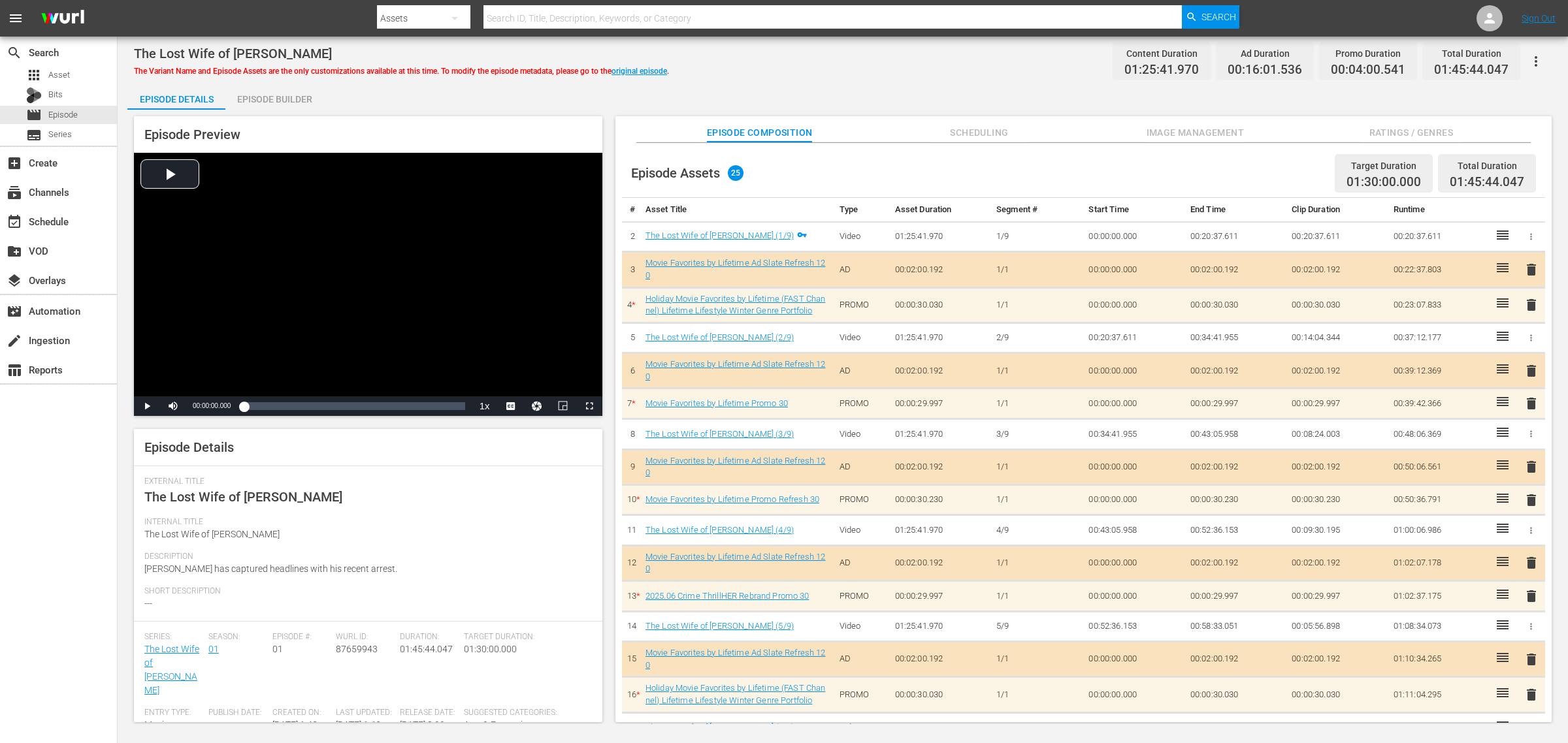
click at [1202, 130] on span "Image Management" at bounding box center [1195, 133] width 98 height 16
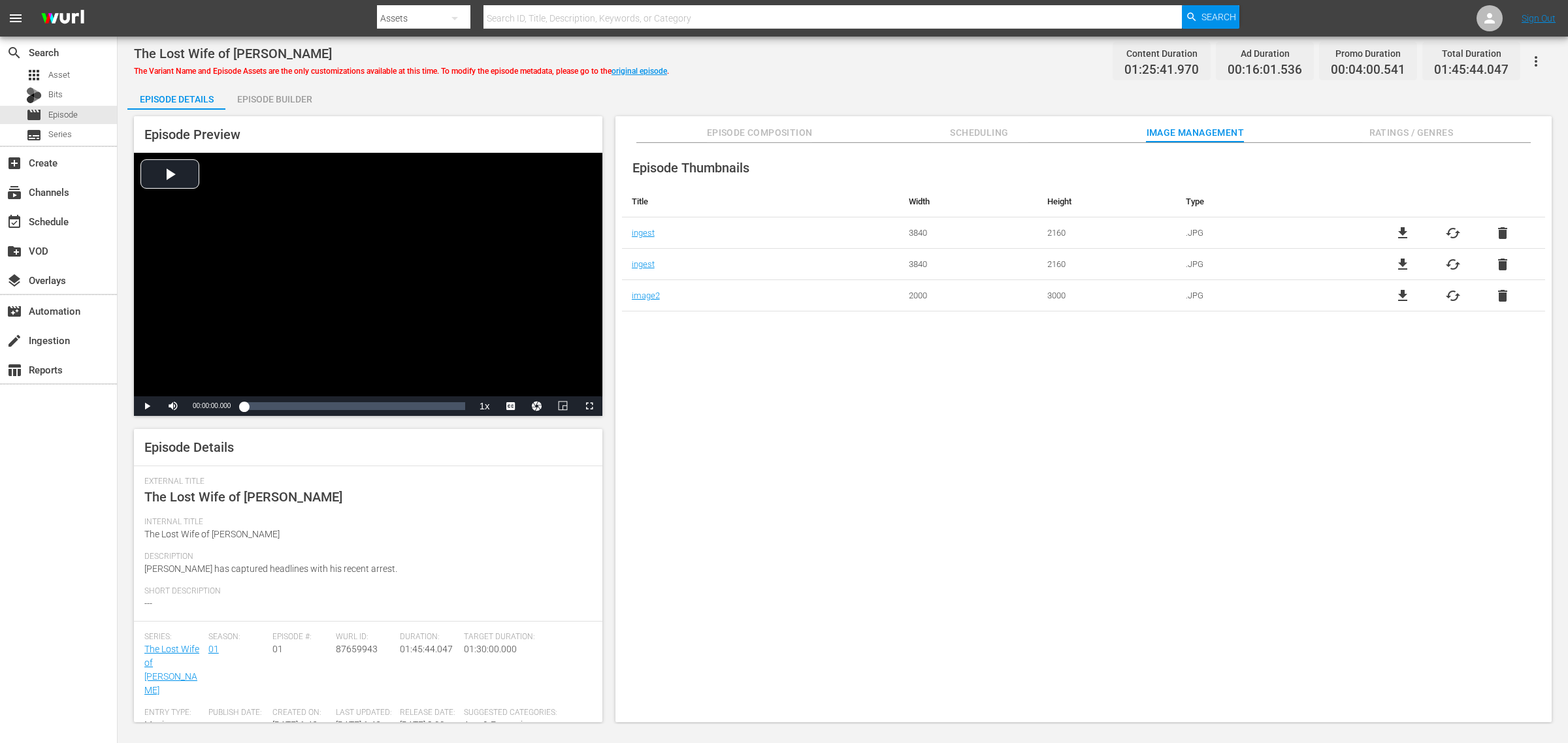
click at [278, 99] on div "Episode Builder" at bounding box center [274, 99] width 98 height 32
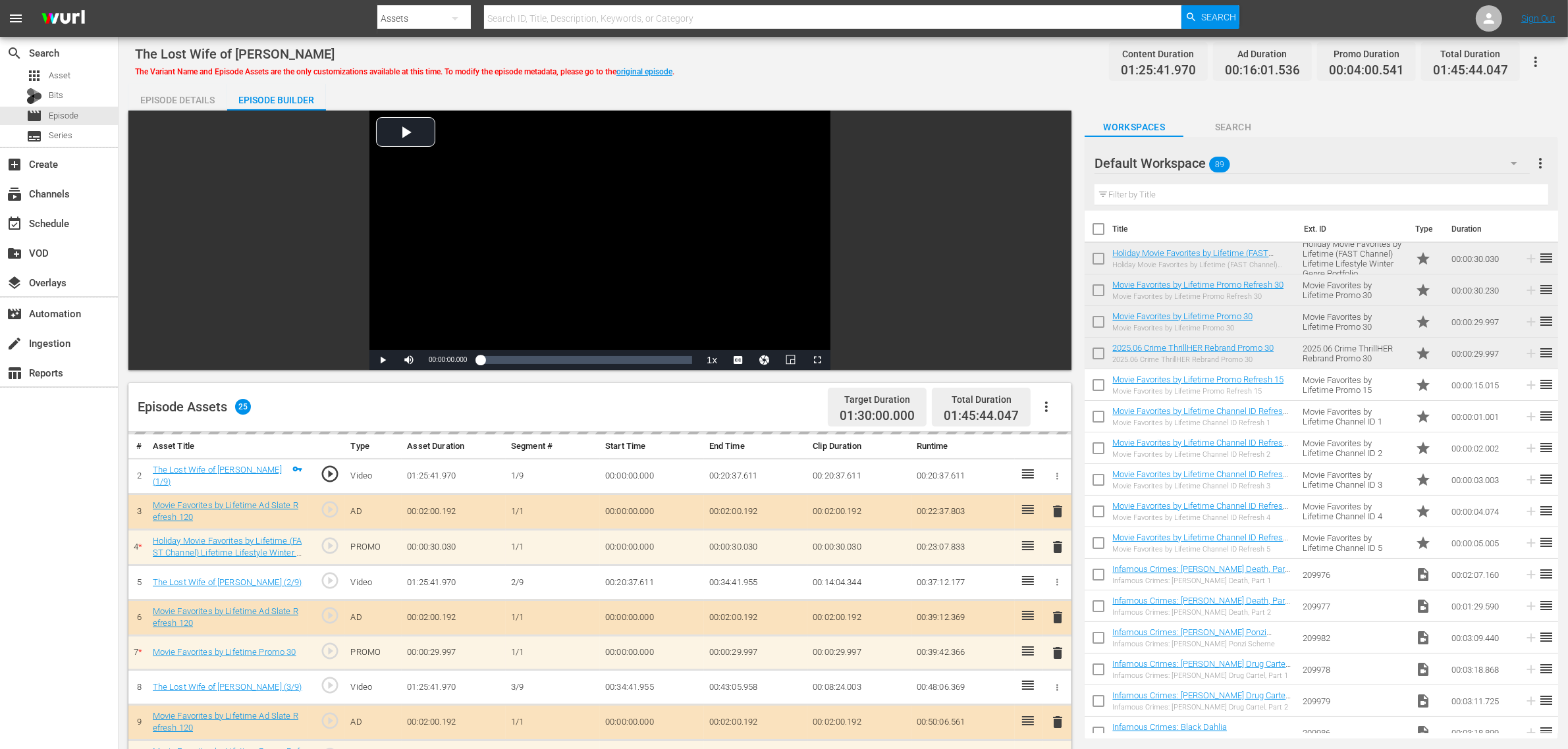
click at [820, 83] on div "The Lost Wife of [PERSON_NAME] The Variant Name and Episode Assets are the only…" at bounding box center [843, 693] width 1449 height 1313
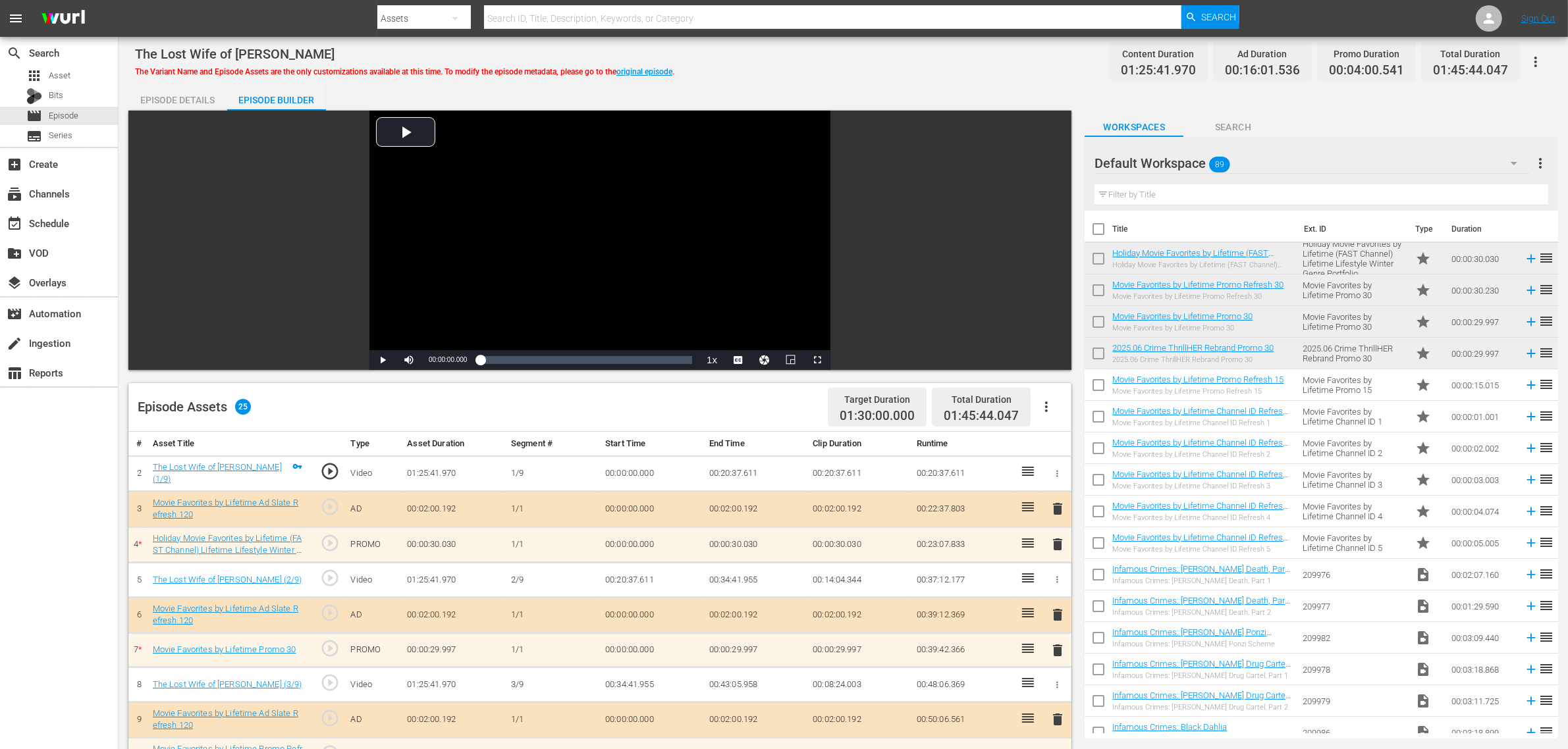
click at [820, 83] on div "The Lost Wife of [PERSON_NAME] The Variant Name and Episode Assets are the only…" at bounding box center [843, 691] width 1449 height 1310
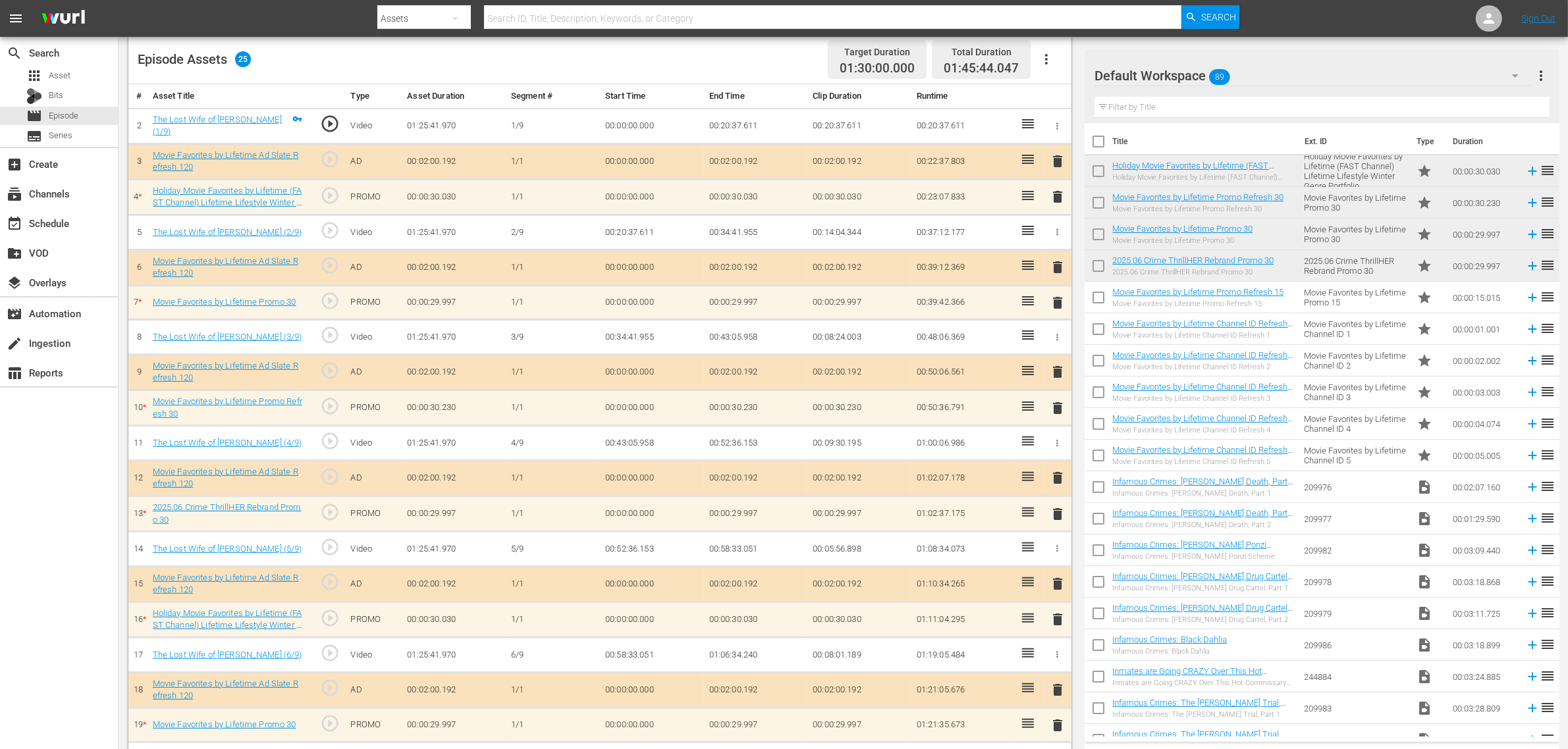
scroll to position [412, 0]
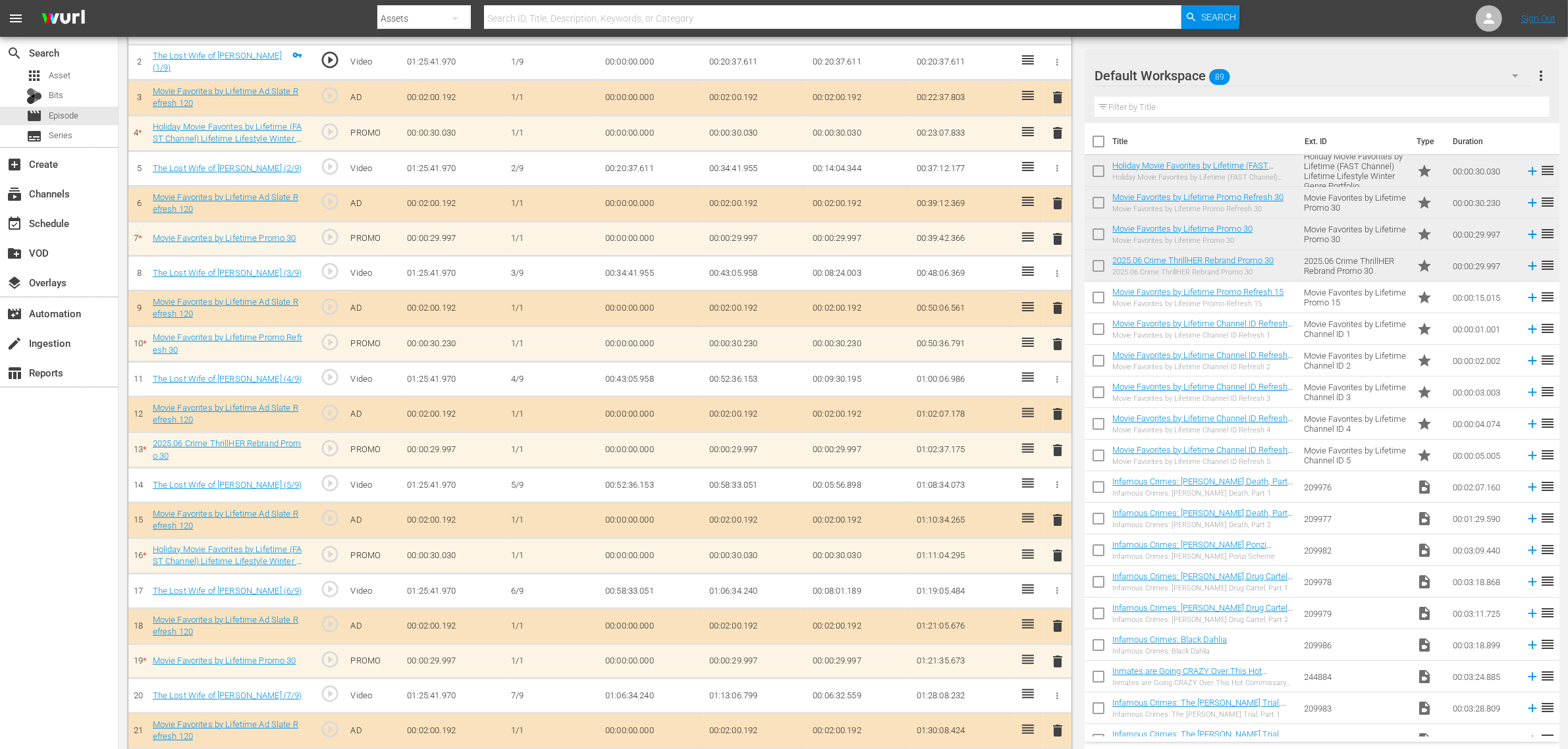
click at [576, 89] on td "1/1" at bounding box center [553, 98] width 94 height 36
click at [570, 90] on td "1/1" at bounding box center [553, 98] width 94 height 36
click at [667, 87] on td "00:00:00.000" at bounding box center [652, 98] width 104 height 36
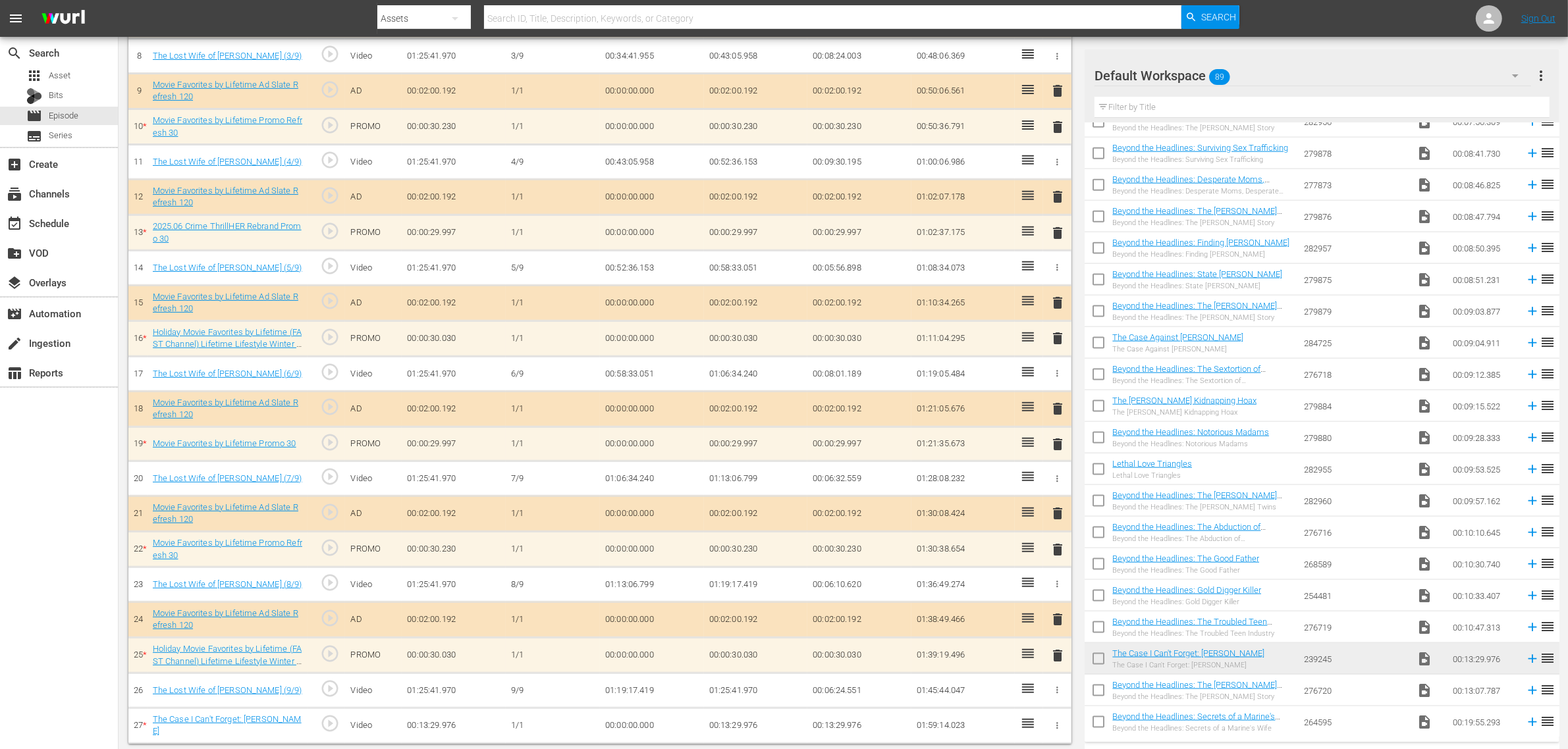
scroll to position [640, 0]
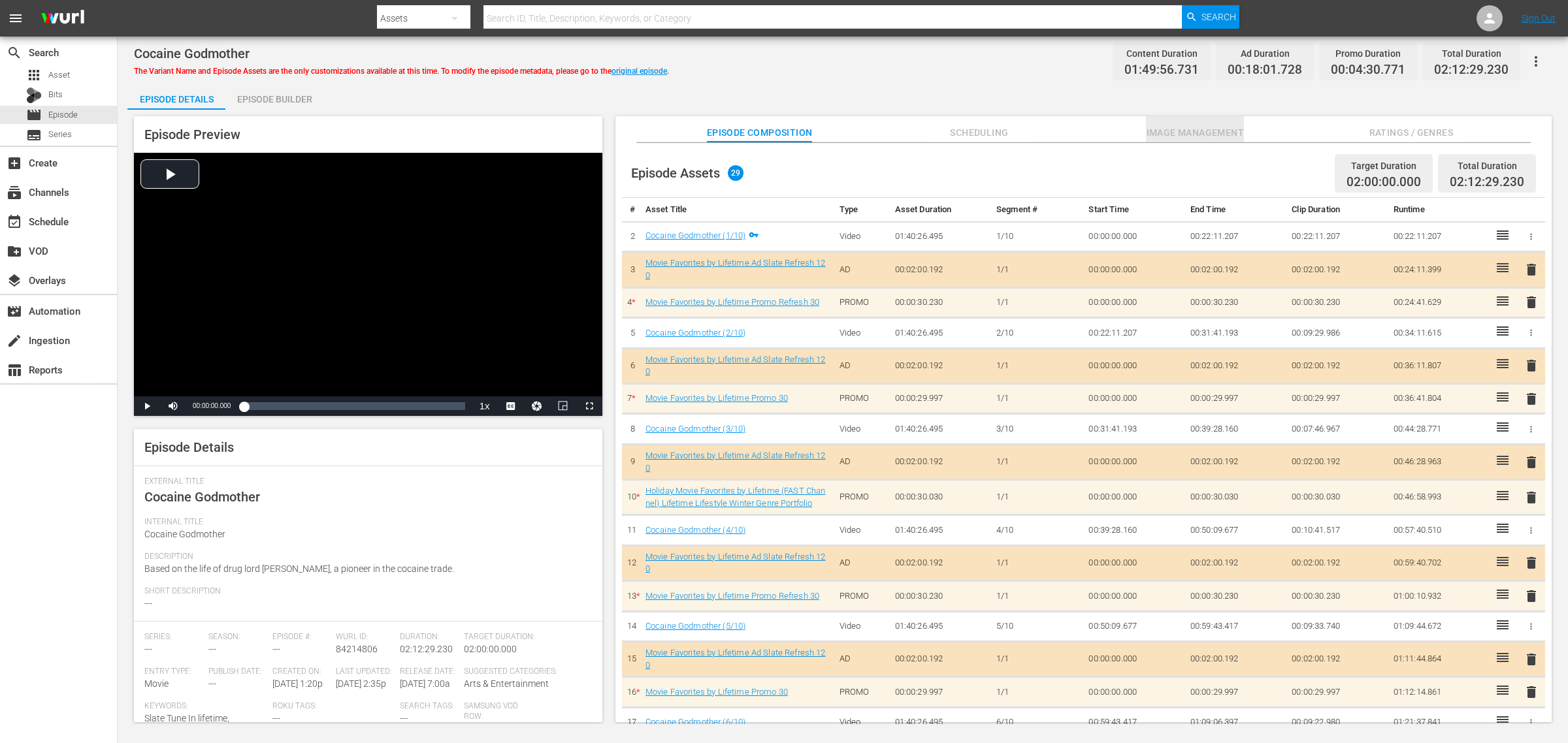
click at [1200, 130] on span "Image Management" at bounding box center [1195, 133] width 98 height 16
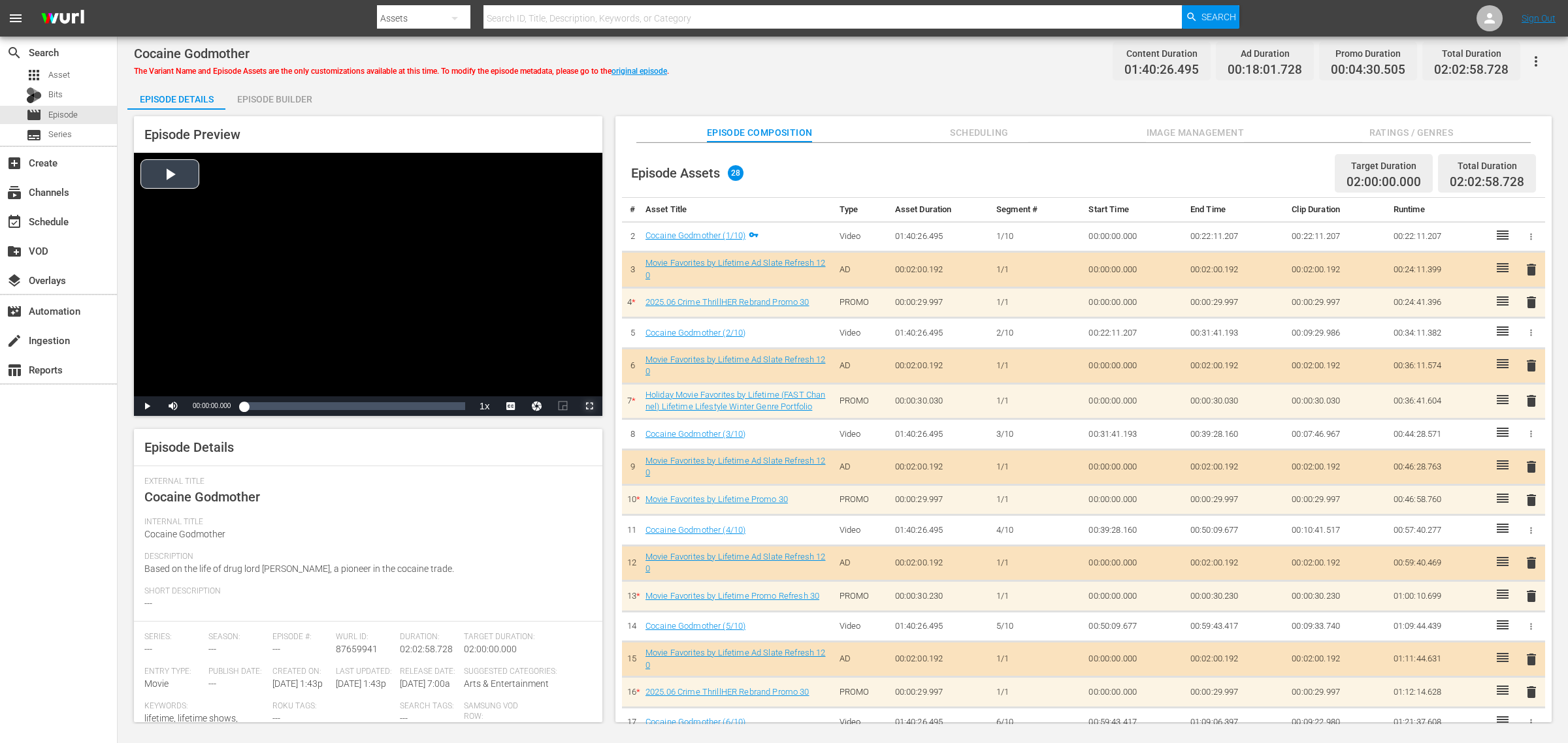
click at [589, 406] on span "Video Player" at bounding box center [589, 406] width 0 height 0
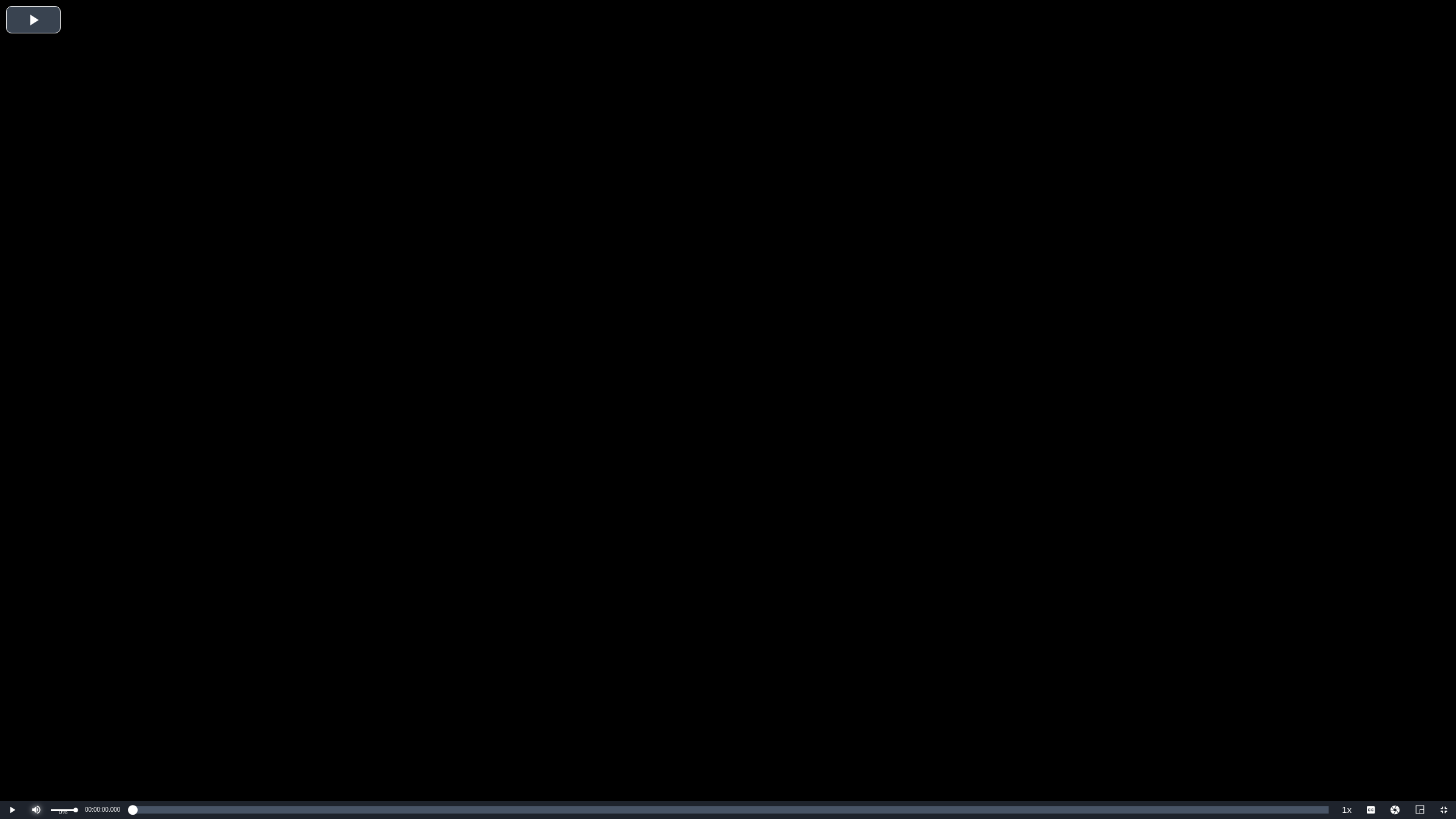
click at [36, 689] on span "Video Player" at bounding box center [36, 810] width 0 height 0
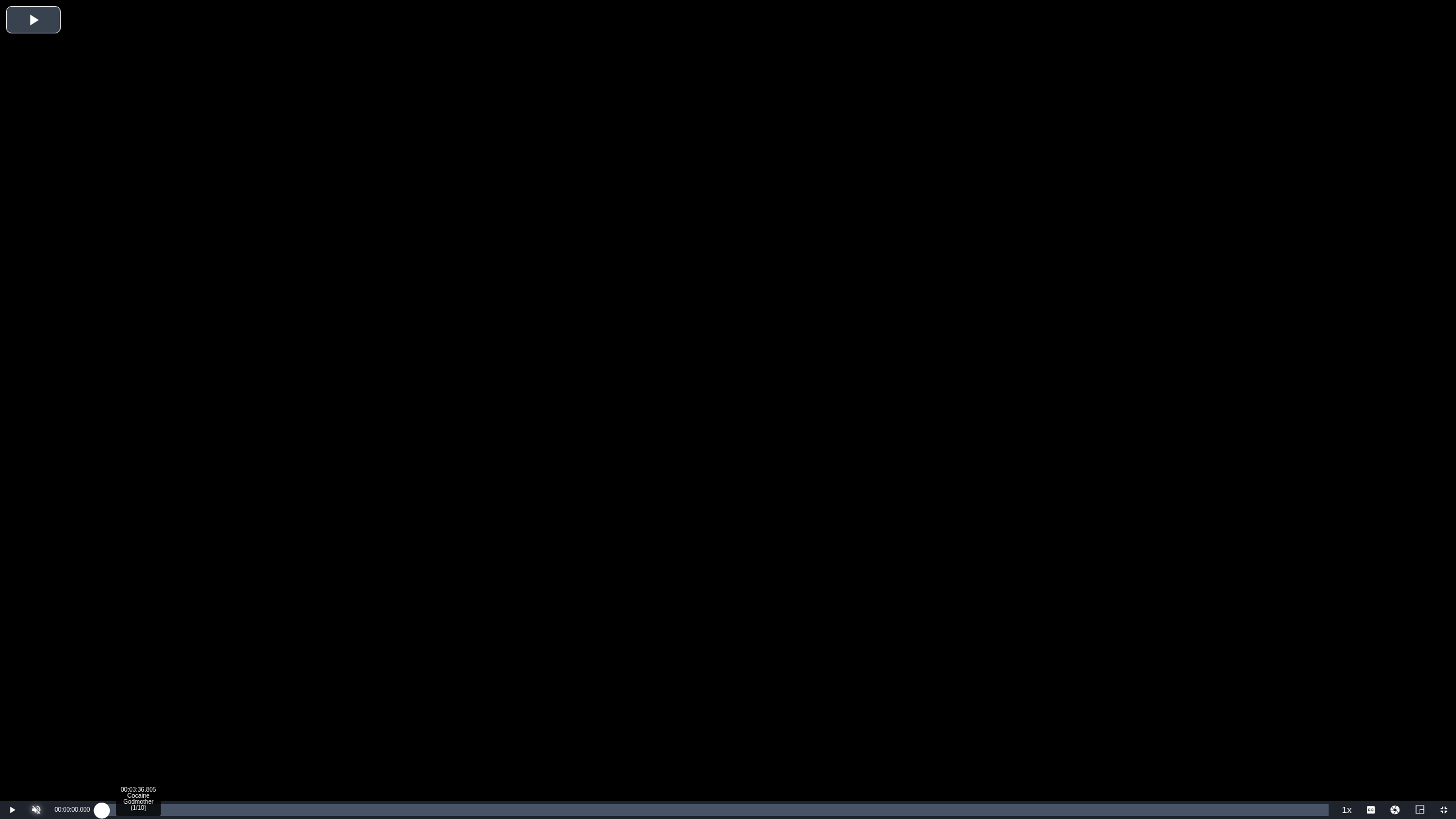
click at [145, 689] on div "Loaded : 0.10% 00:03:36.805 Cocaine Godmother (1/10) 00:00:00.000" at bounding box center [715, 809] width 1227 height 12
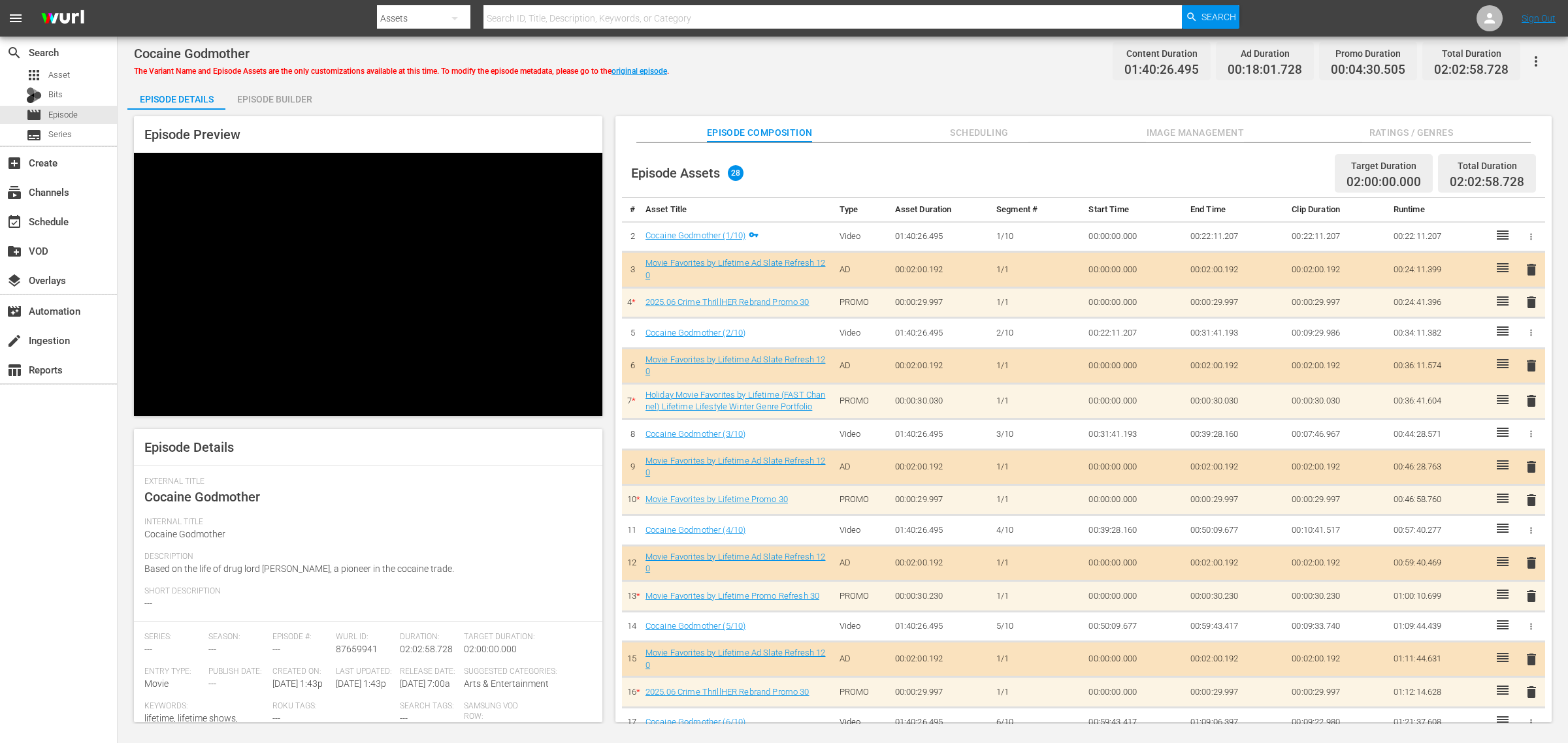
click at [837, 83] on div "Cocaine Godmother The Variant Name and Episode Assets are the only customizatio…" at bounding box center [843, 380] width 1450 height 688
click at [1026, 88] on div "Episode Details Episode Builder Episode Preview Video Player is loading. Play V…" at bounding box center [843, 408] width 1431 height 649
click at [650, 67] on link "original episode" at bounding box center [639, 71] width 56 height 9
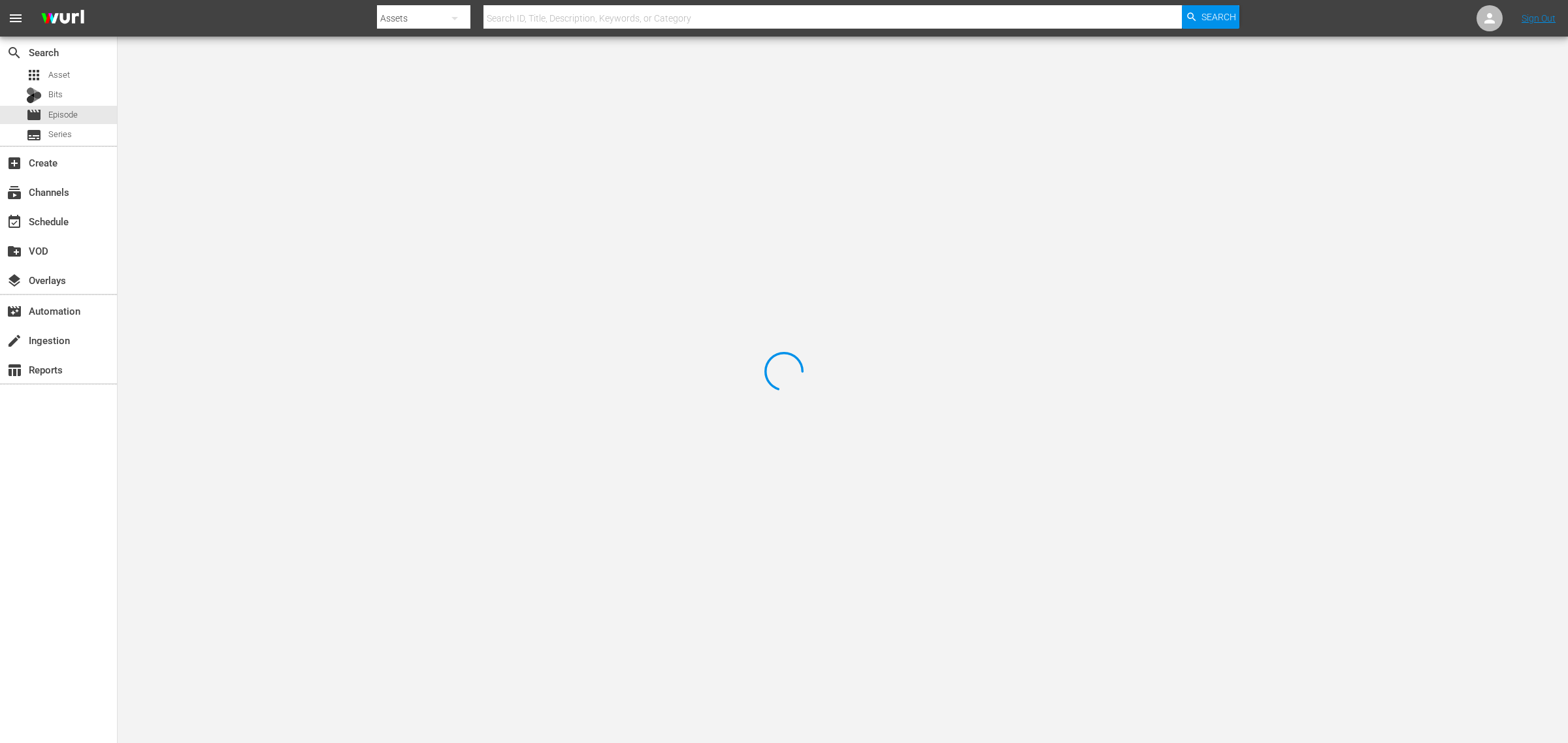
click at [1315, 12] on nav "menu Search By Assets Search ID, Title, Description, Keywords, or Category Sear…" at bounding box center [784, 18] width 1568 height 36
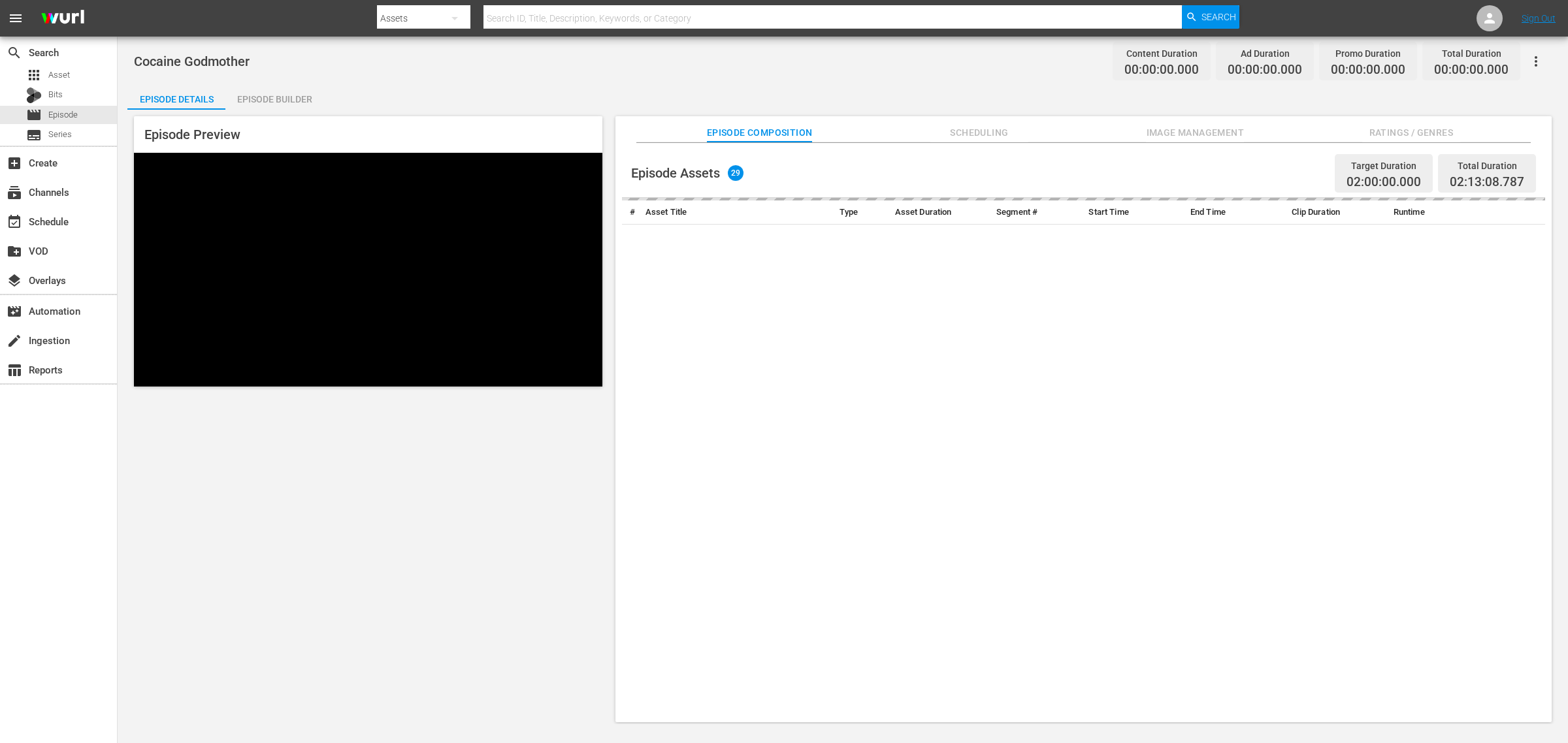
click at [906, 88] on div "Episode Details Episode Builder Episode Preview Episode Composition Scheduling …" at bounding box center [843, 408] width 1431 height 649
click at [1190, 126] on span "Image Management" at bounding box center [1195, 133] width 98 height 16
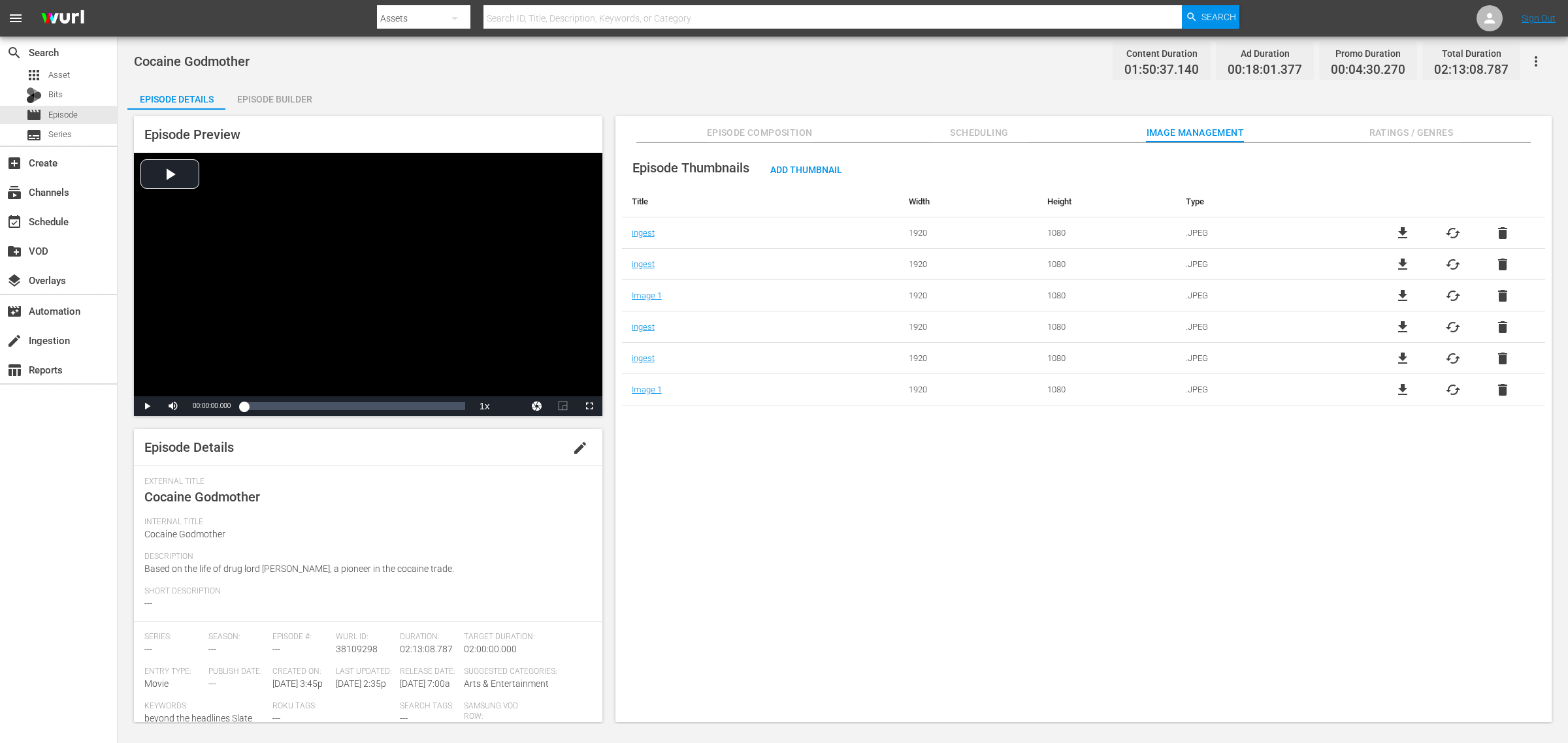
click at [1452, 266] on span "cached" at bounding box center [1453, 264] width 15 height 15
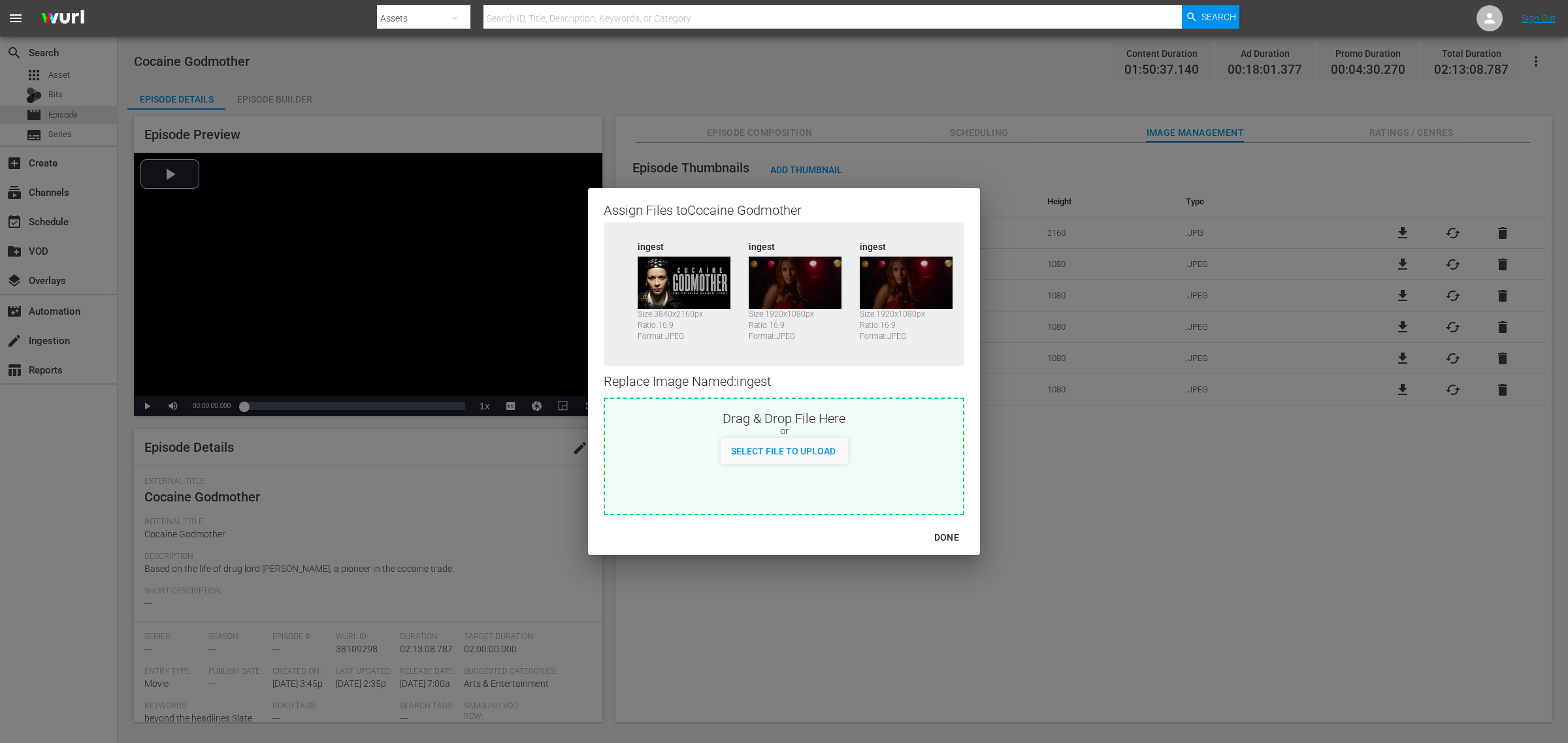
click at [943, 536] on div "DONE" at bounding box center [947, 538] width 46 height 16
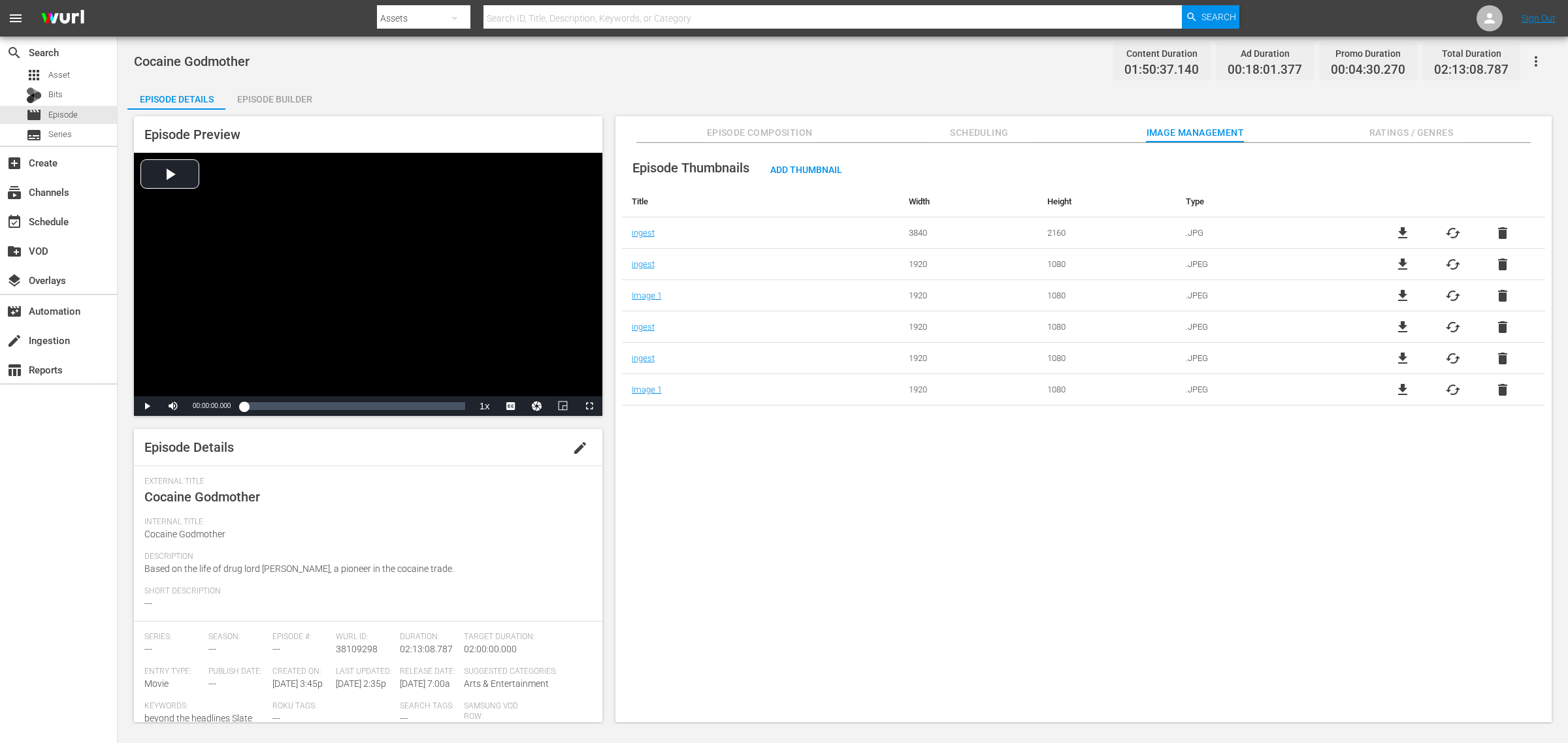
click at [1449, 292] on span "cached" at bounding box center [1453, 296] width 15 height 15
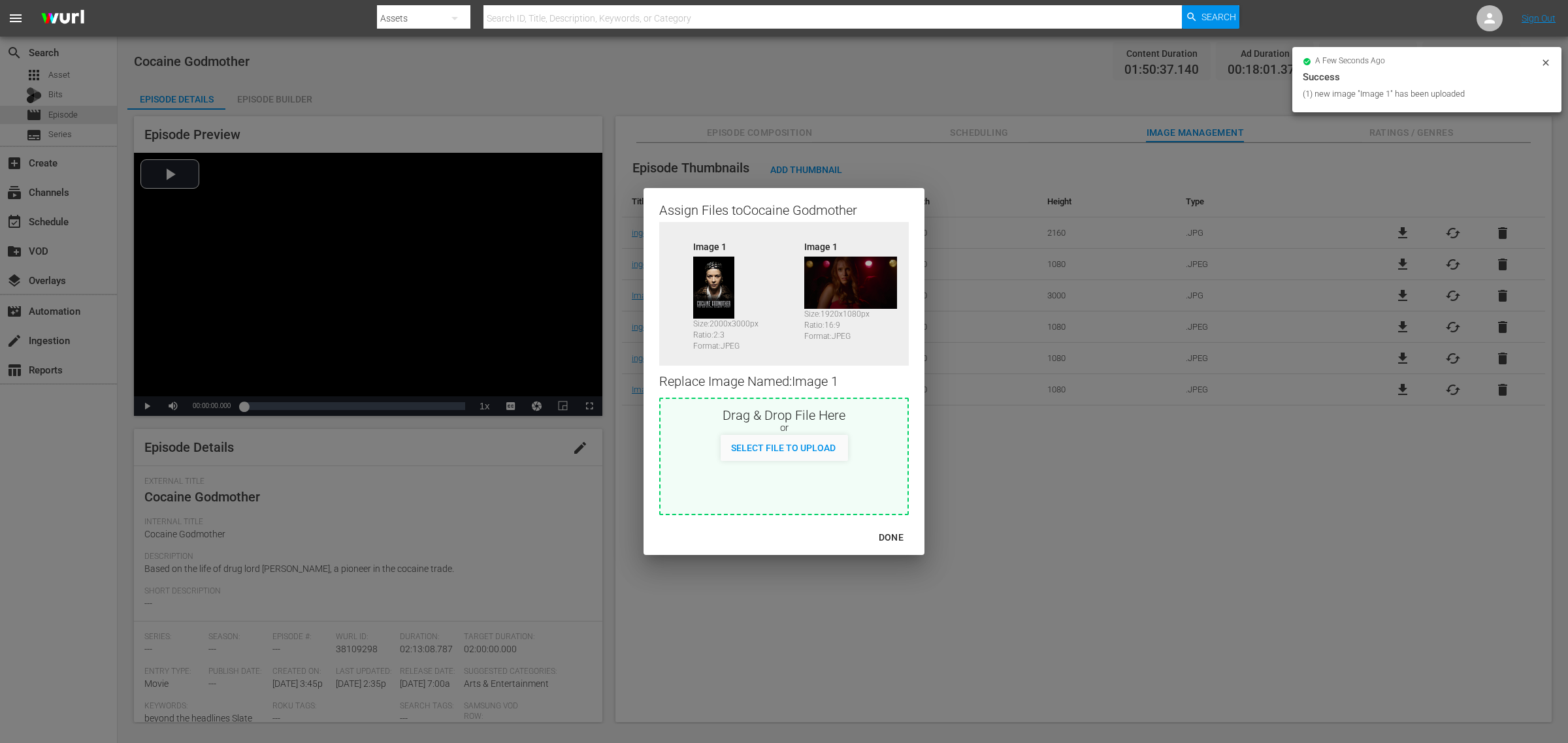
click at [900, 529] on button "DONE" at bounding box center [891, 538] width 56 height 24
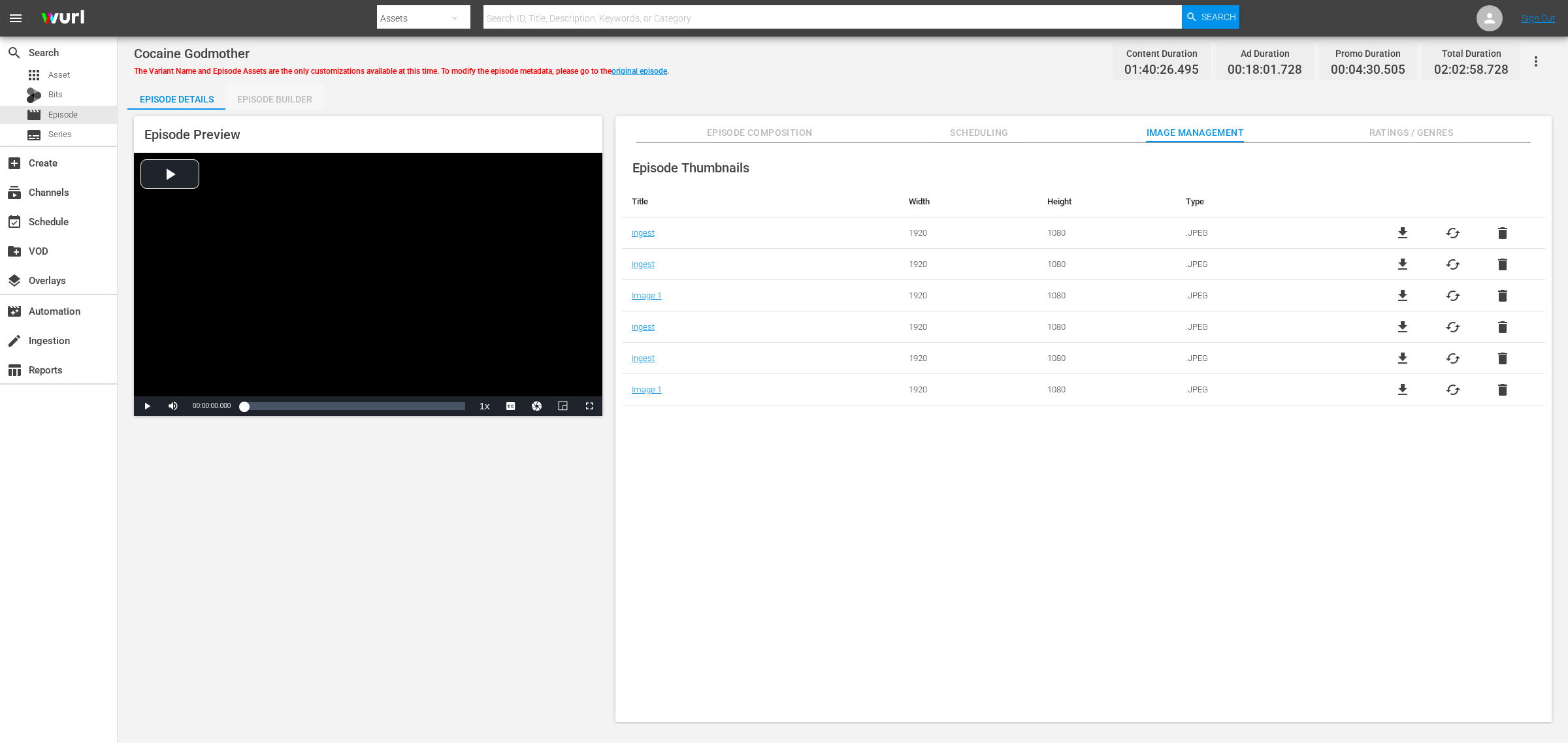
click at [253, 106] on div "Episode Builder" at bounding box center [274, 99] width 98 height 32
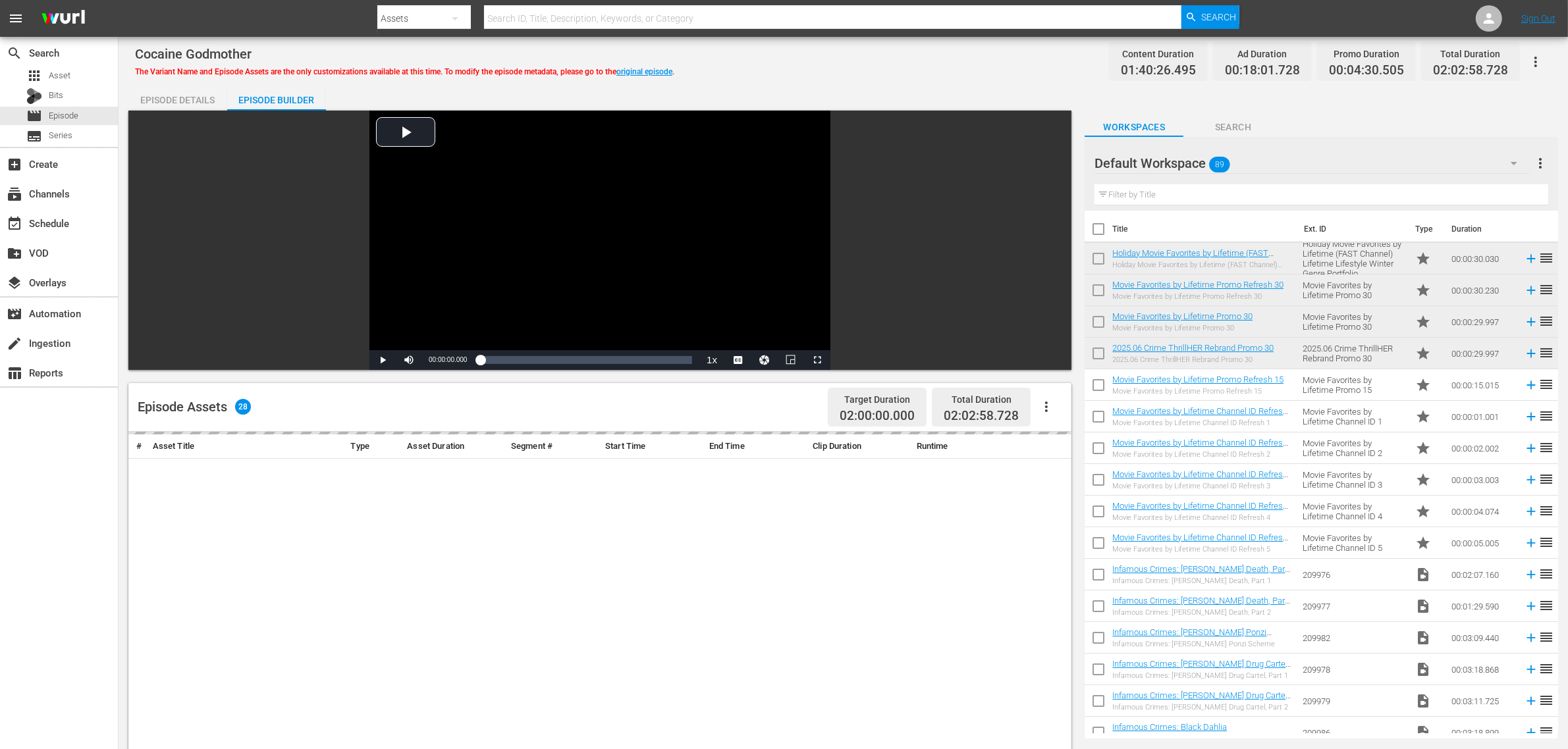
click at [746, 50] on div "Cocaine Godmother The Variant Name and Episode Assets are the only customizatio…" at bounding box center [843, 62] width 1416 height 30
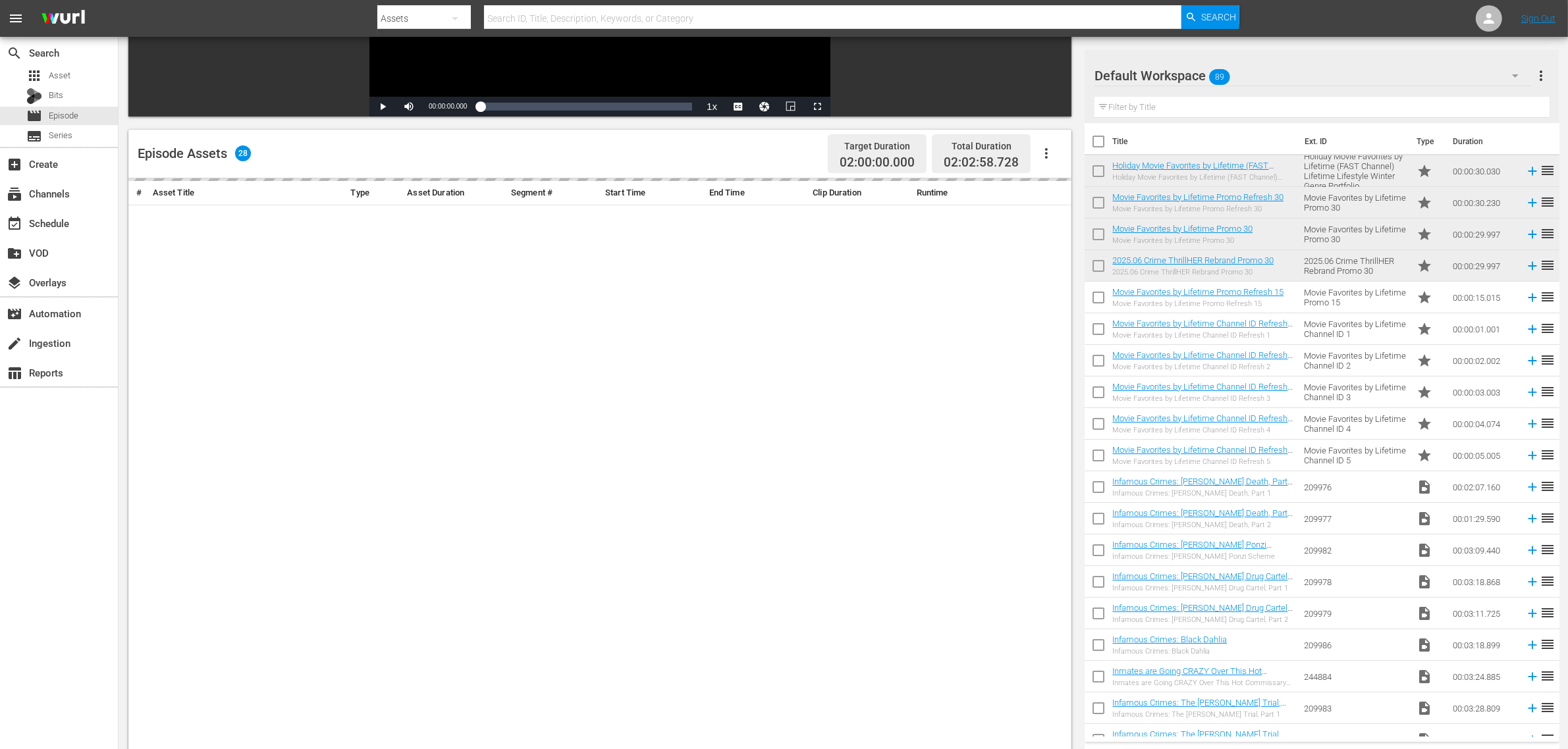
scroll to position [343, 0]
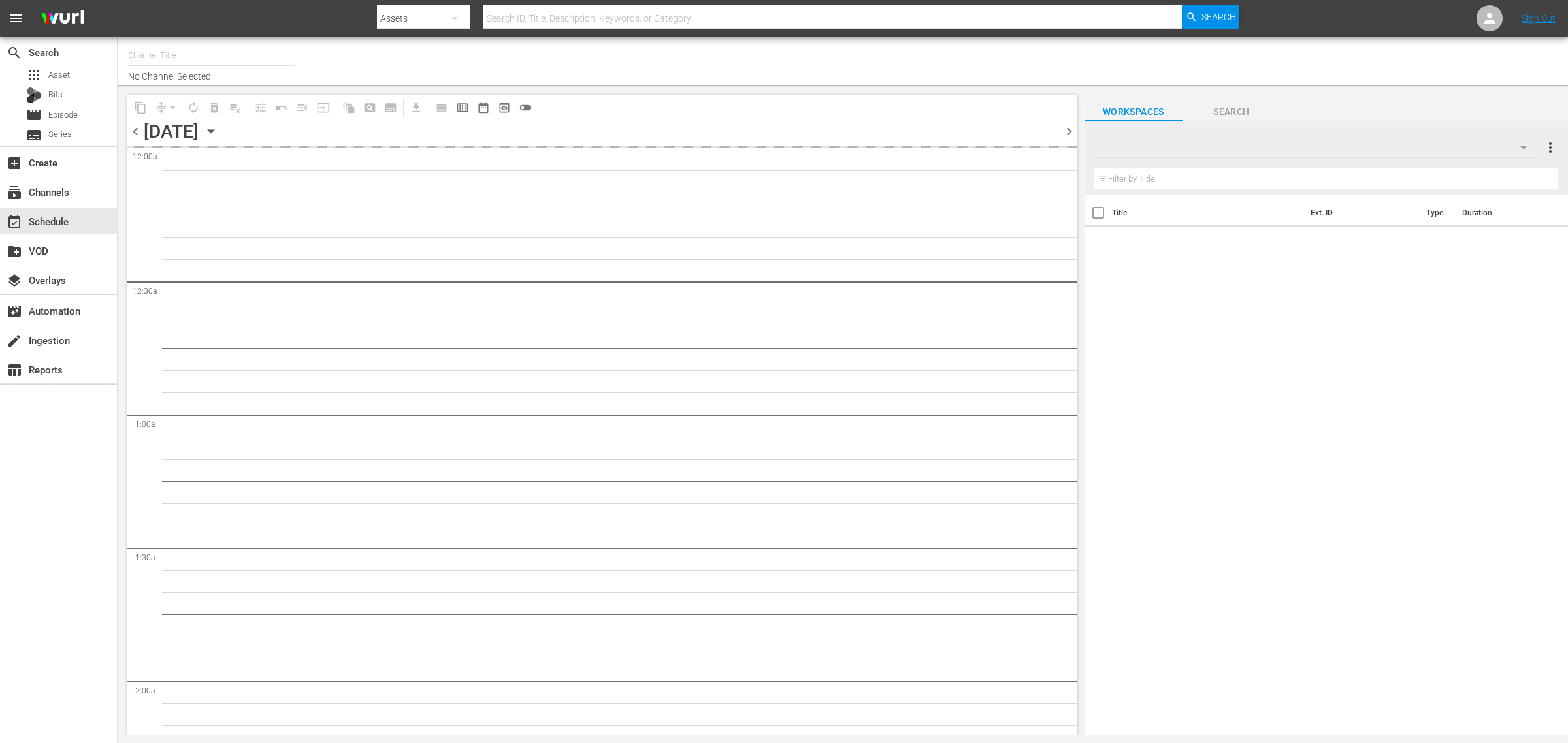
click at [758, 50] on div "Channel Title No Channel Selected." at bounding box center [518, 60] width 780 height 42
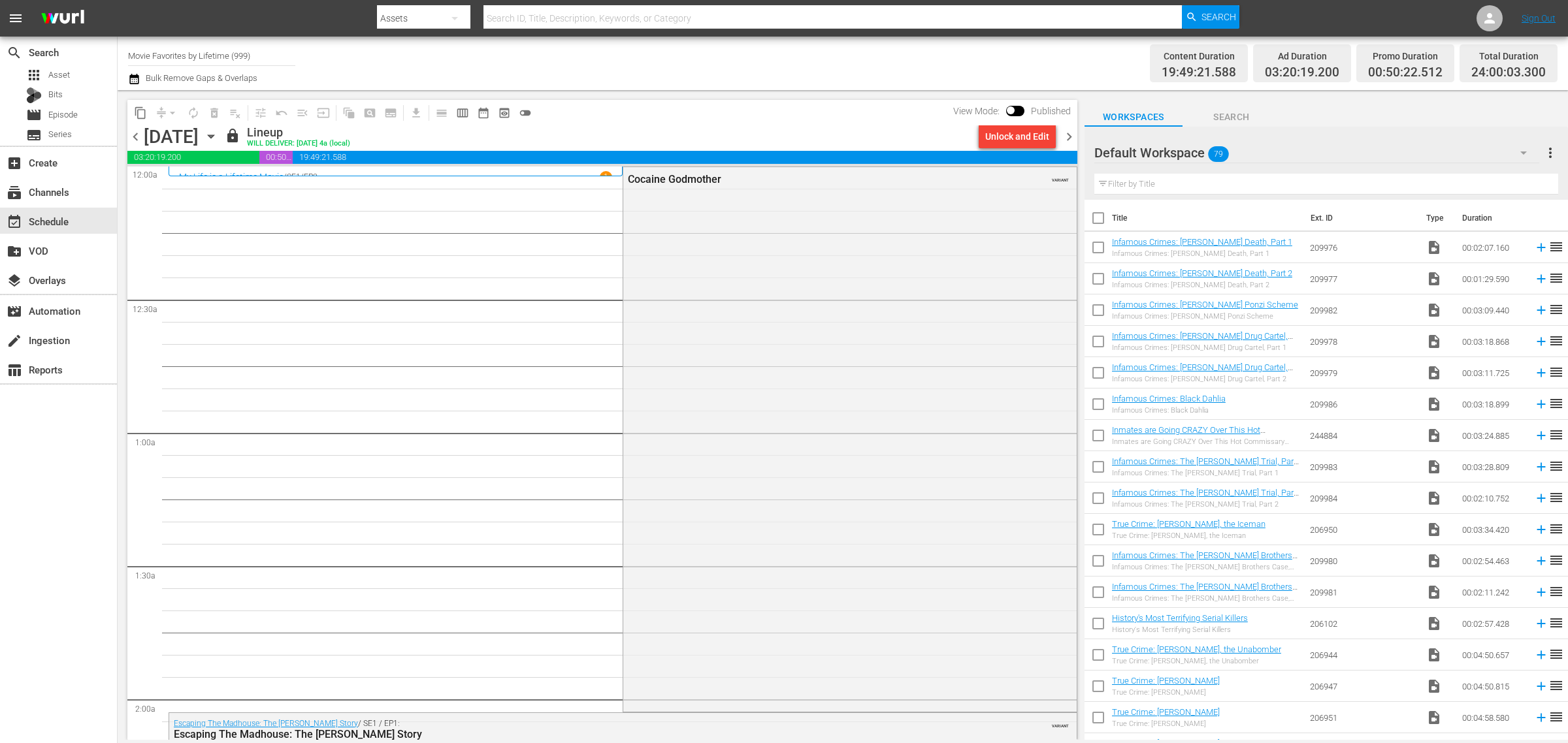
click at [1069, 137] on span "chevron_right" at bounding box center [1069, 137] width 16 height 16
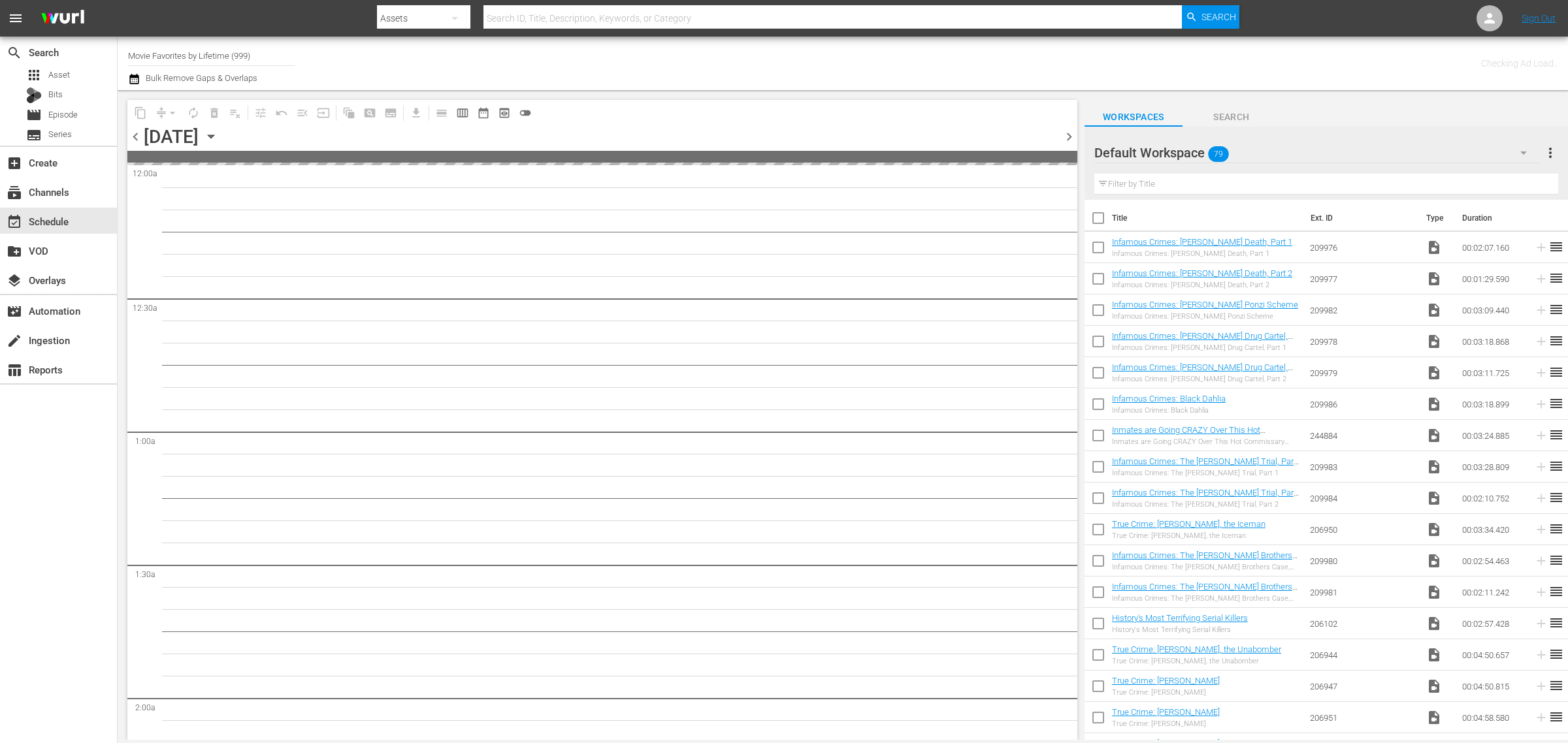
click at [774, 62] on div "Channel Title Movie Favorites by Lifetime (999) Bulk Remove Gaps & Overlaps" at bounding box center [518, 63] width 780 height 47
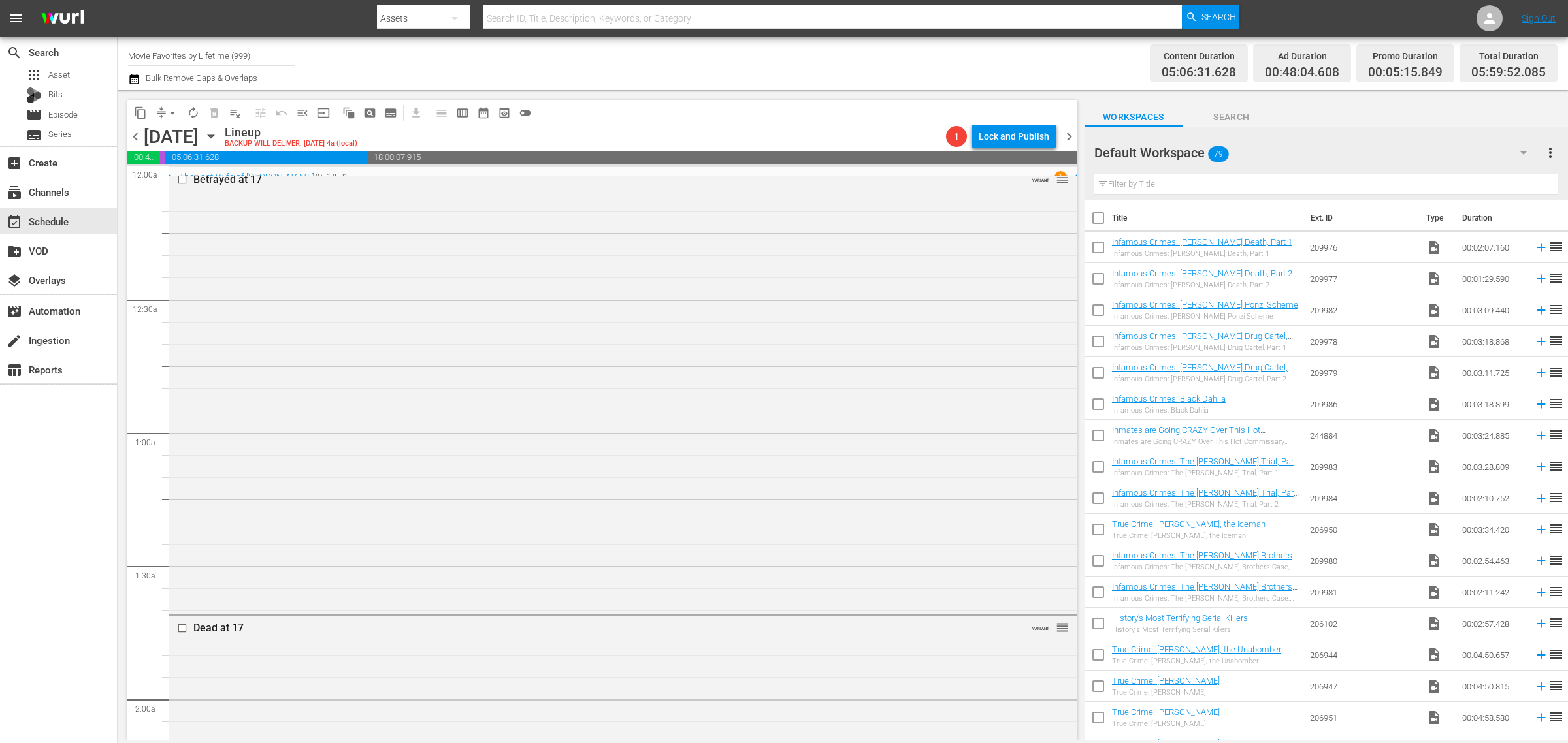
click at [729, 67] on div "Channel Title Movie Favorites by Lifetime (999) Bulk Remove Gaps & Overlaps" at bounding box center [518, 63] width 780 height 47
click at [218, 134] on icon "button" at bounding box center [210, 136] width 14 height 14
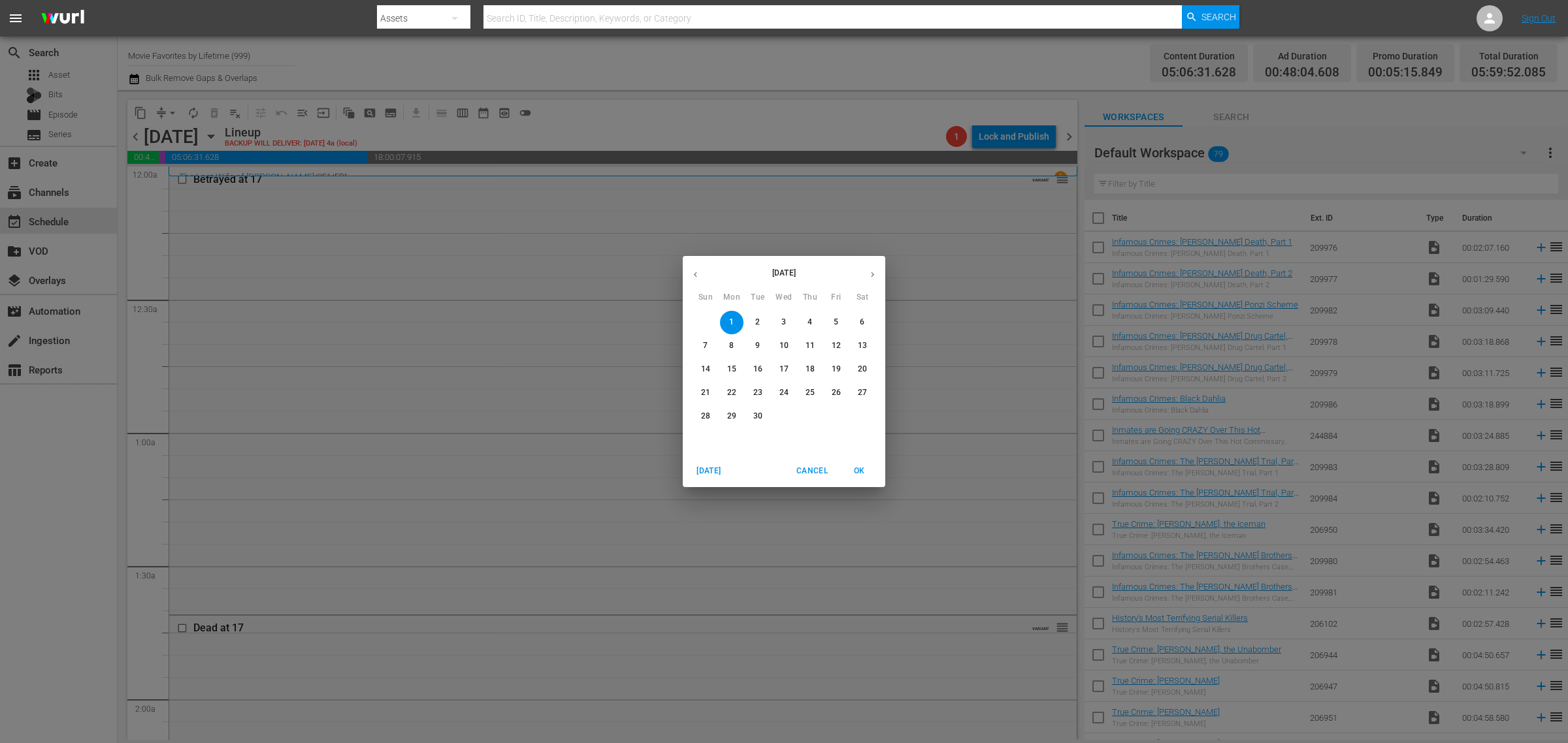
click at [695, 270] on icon "button" at bounding box center [696, 275] width 10 height 10
click at [730, 420] on p "25" at bounding box center [732, 417] width 9 height 11
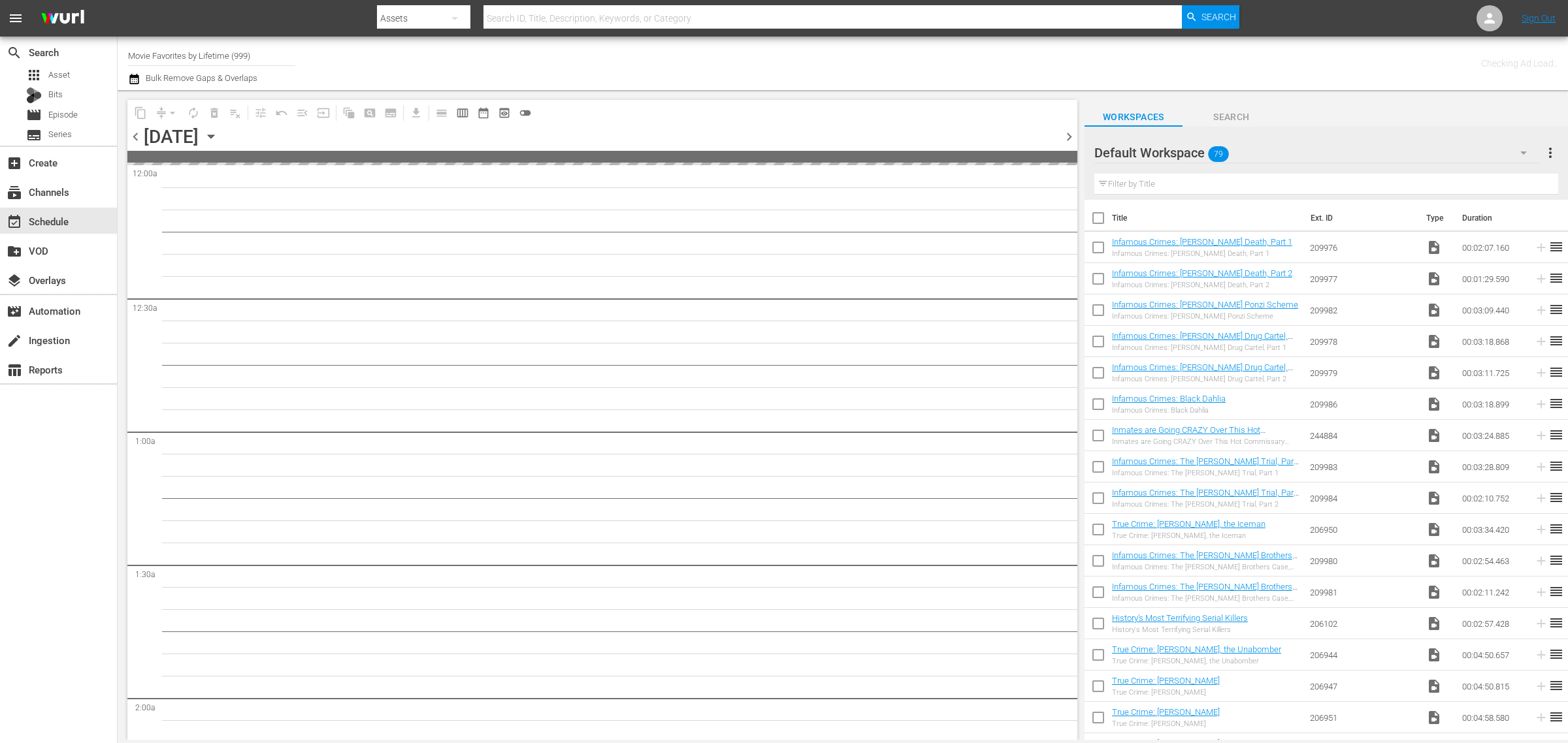
click at [644, 60] on div "Channel Title Movie Favorites by Lifetime (999) Bulk Remove Gaps & Overlaps" at bounding box center [518, 63] width 780 height 47
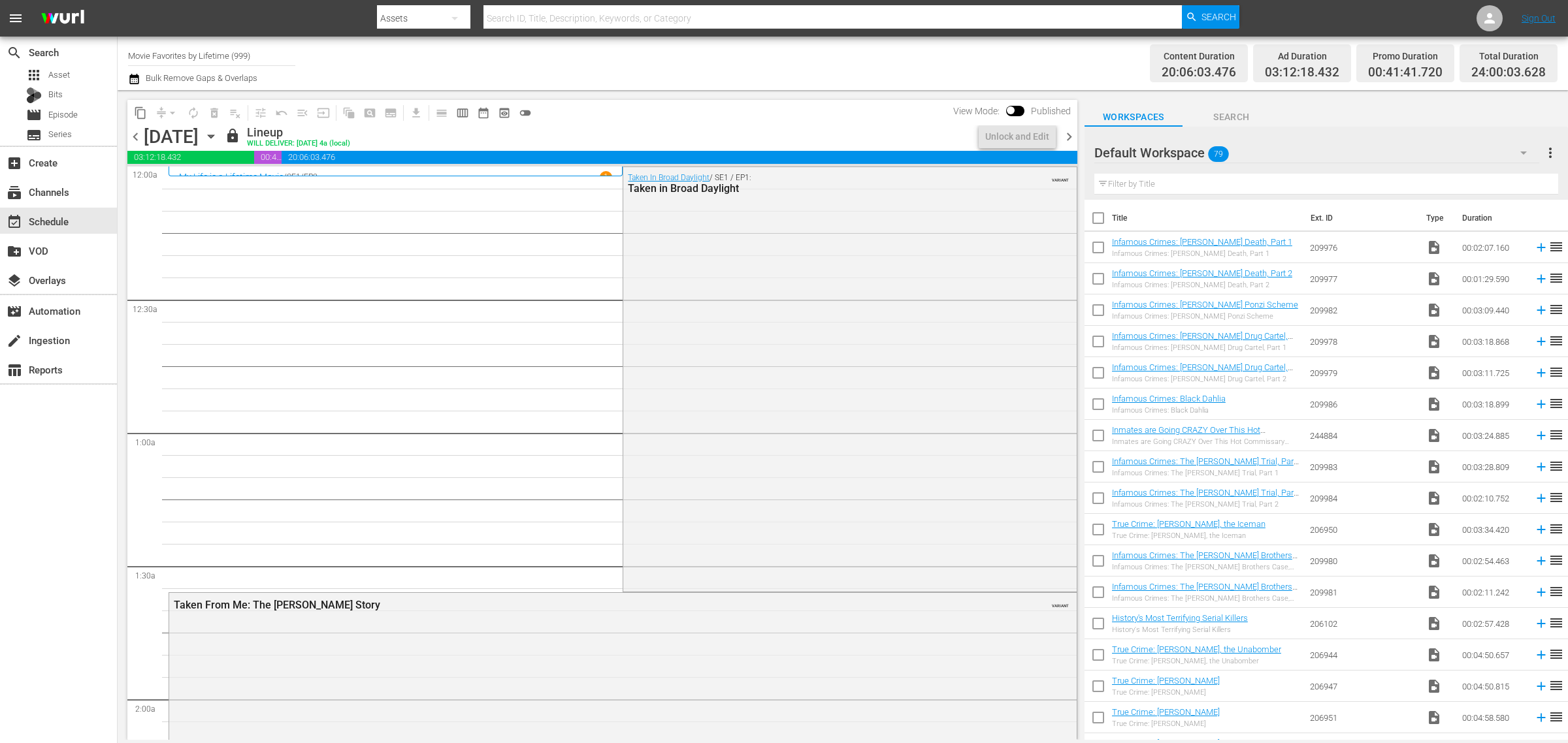
drag, startPoint x: 253, startPoint y: 50, endPoint x: -352, endPoint y: -36, distance: 611.1
click at [0, 0] on html "menu Search By Assets Search ID, Title, Description, Keywords, or Category Sear…" at bounding box center [784, 372] width 1568 height 743
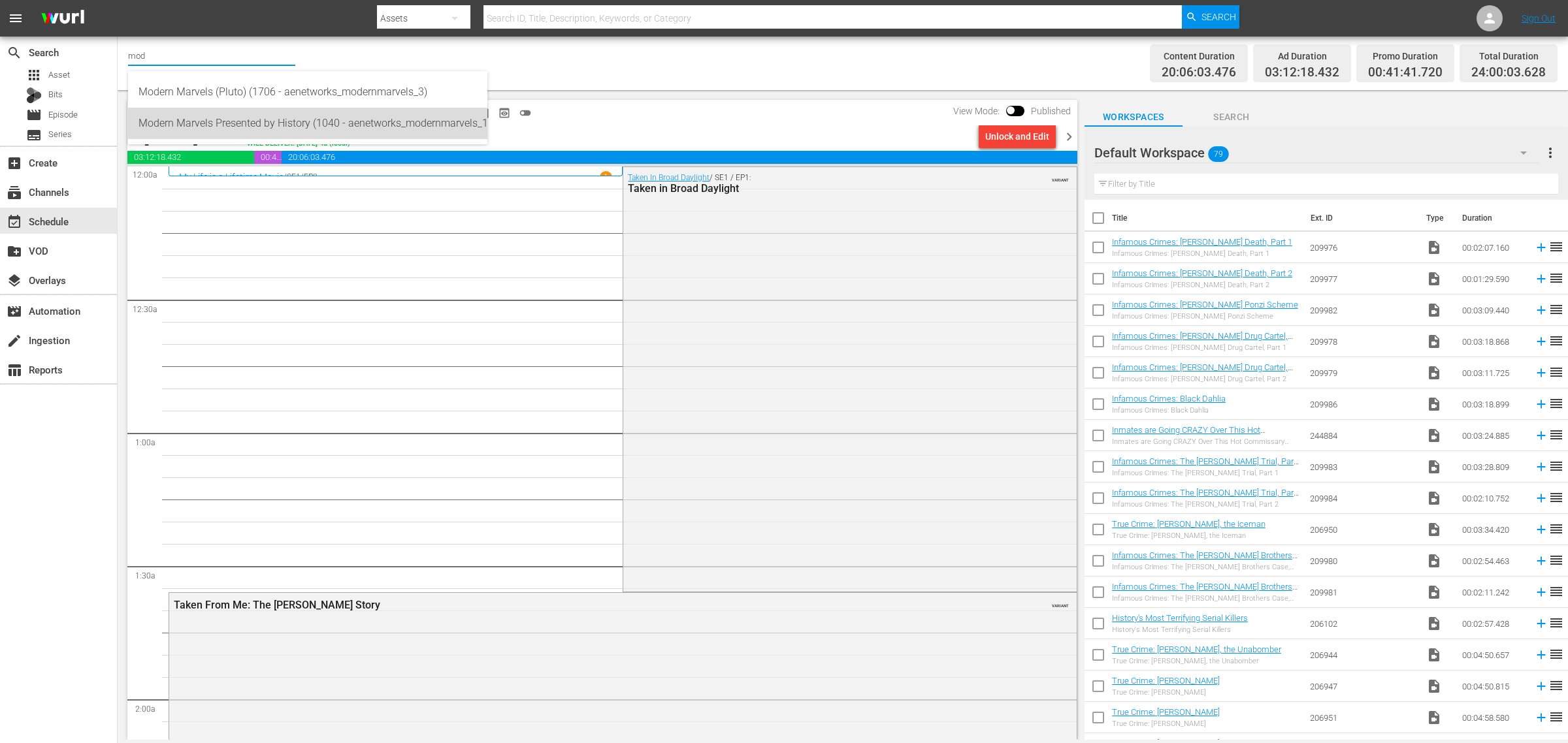
click at [290, 120] on div "Modern Marvels Presented by History (1040 - aenetworks_modernmarvels_1)" at bounding box center [308, 123] width 339 height 32
type input "Modern Marvels Presented by History (1040 - aenetworks_modernmarvels_1)"
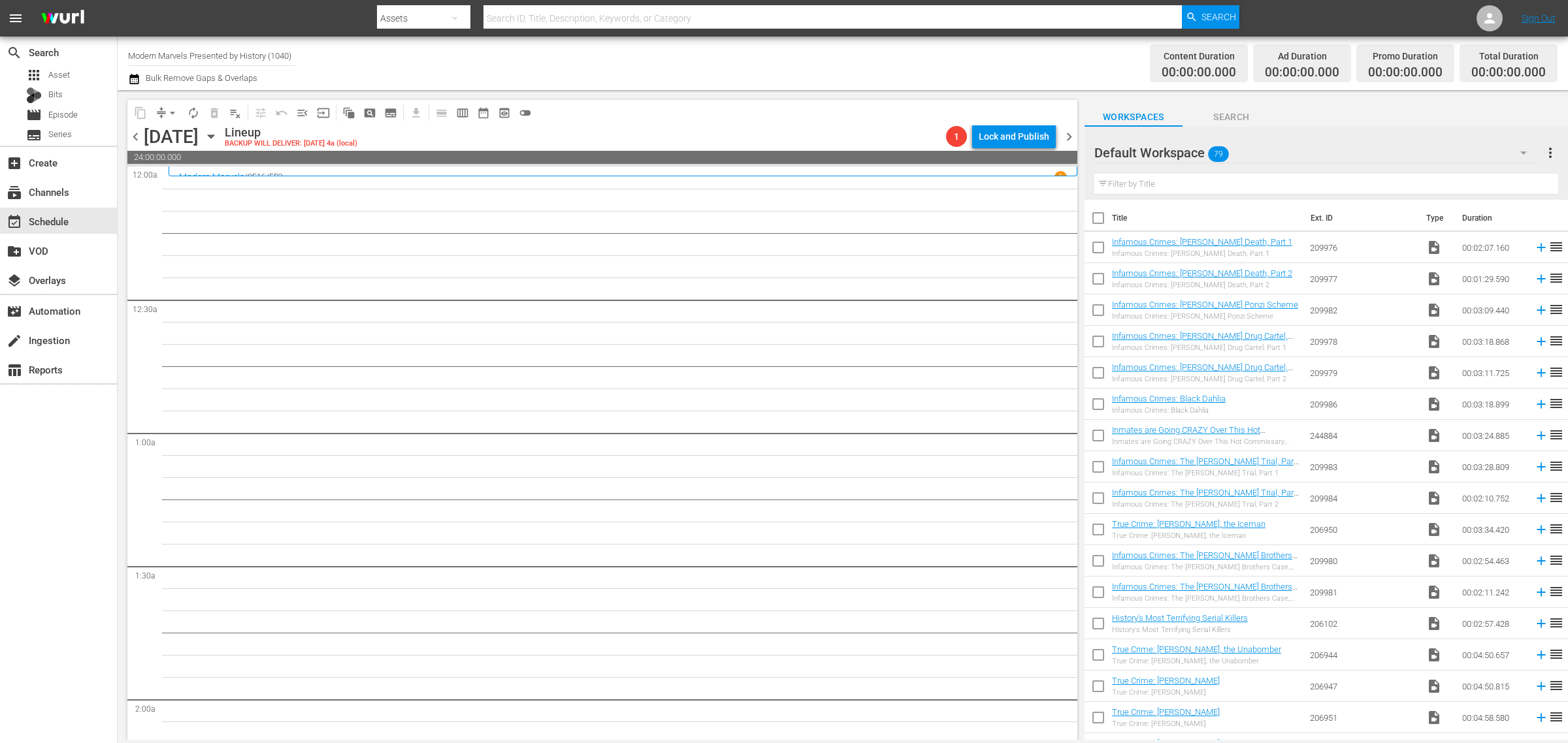
click at [1067, 135] on span "chevron_right" at bounding box center [1069, 137] width 16 height 16
click at [134, 136] on span "chevron_left" at bounding box center [136, 137] width 16 height 16
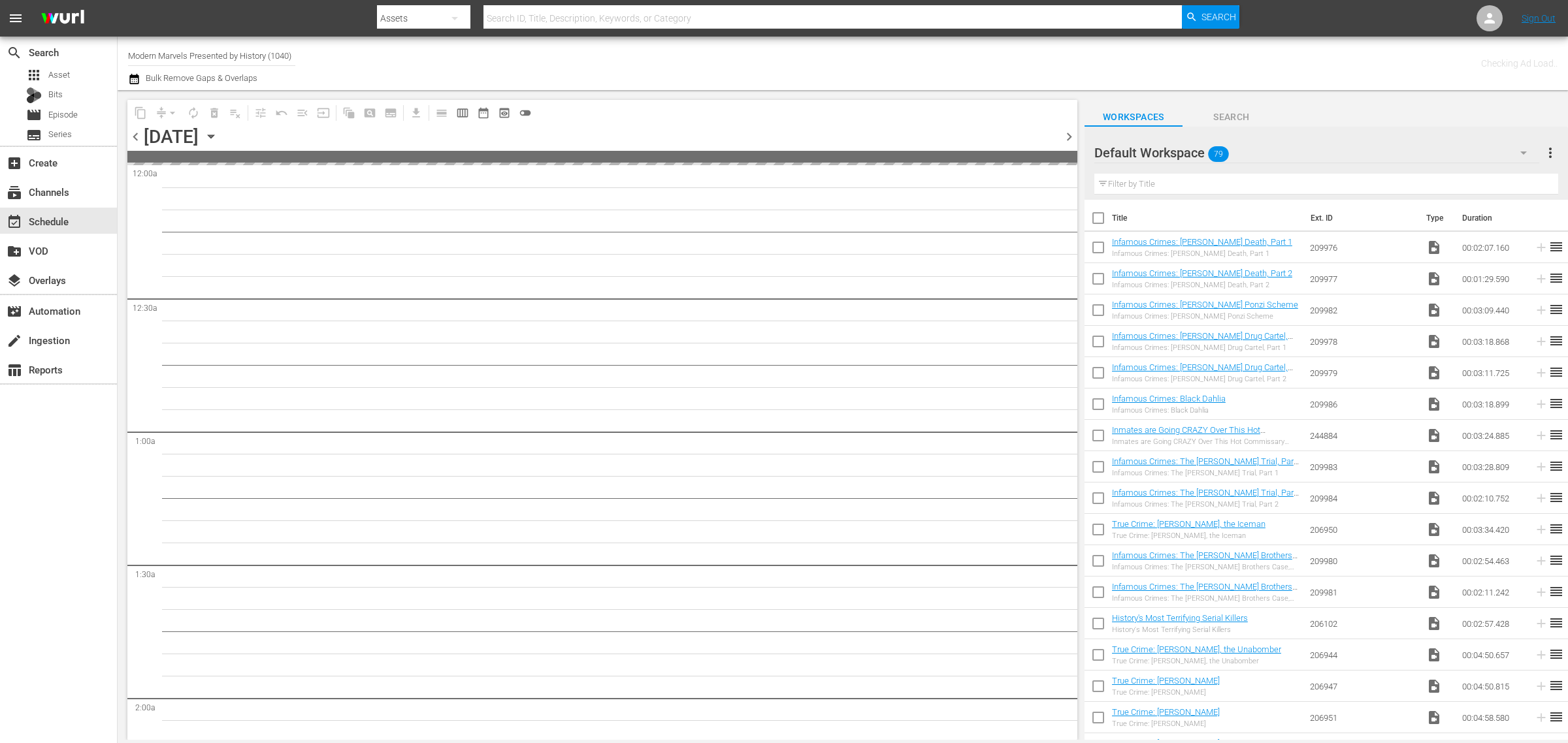
click at [629, 62] on div "Channel Title Modern Marvels Presented by History (1040) Bulk Remove Gaps & Ove…" at bounding box center [518, 63] width 780 height 47
